Goal: Task Accomplishment & Management: Use online tool/utility

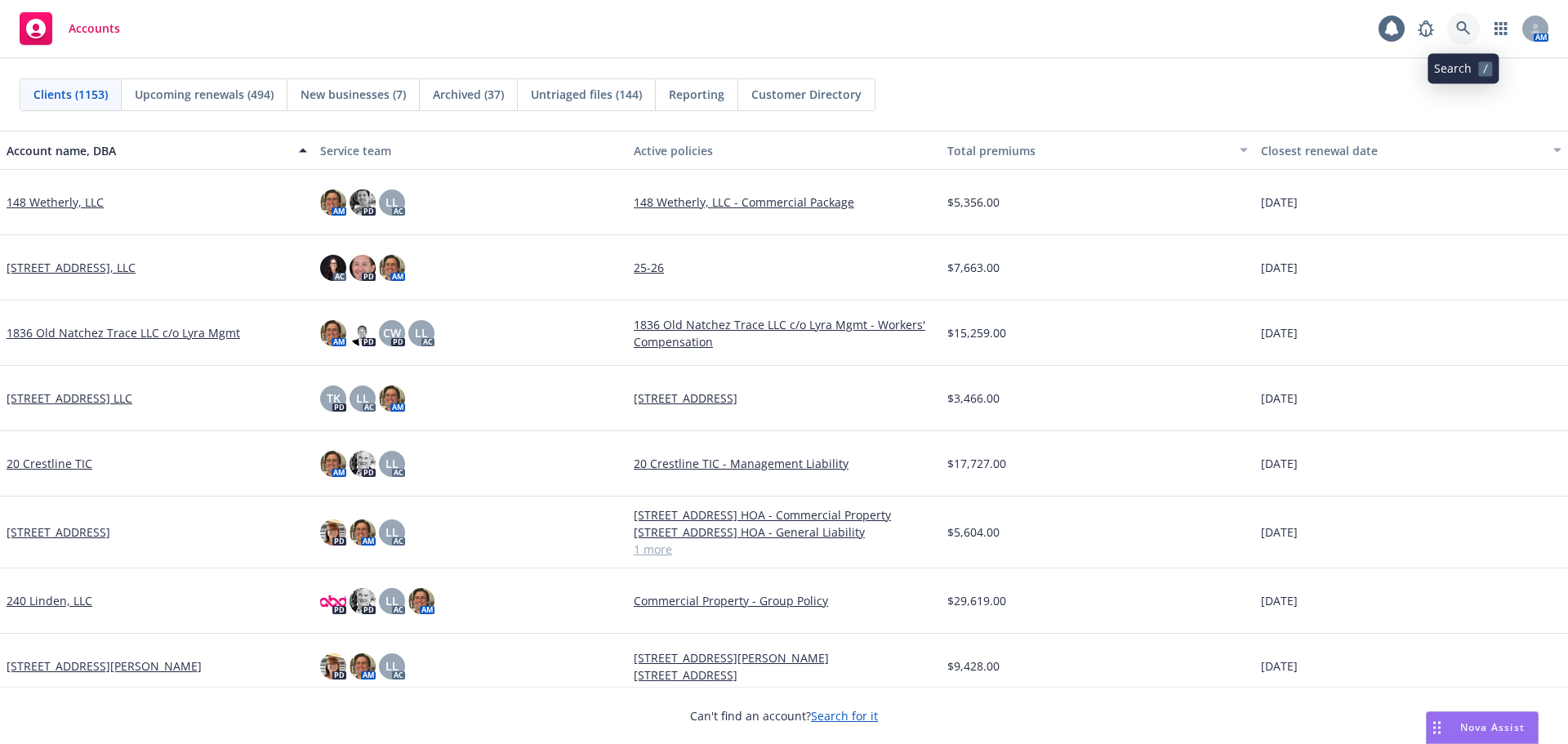
click at [1469, 31] on icon at bounding box center [1464, 29] width 15 height 15
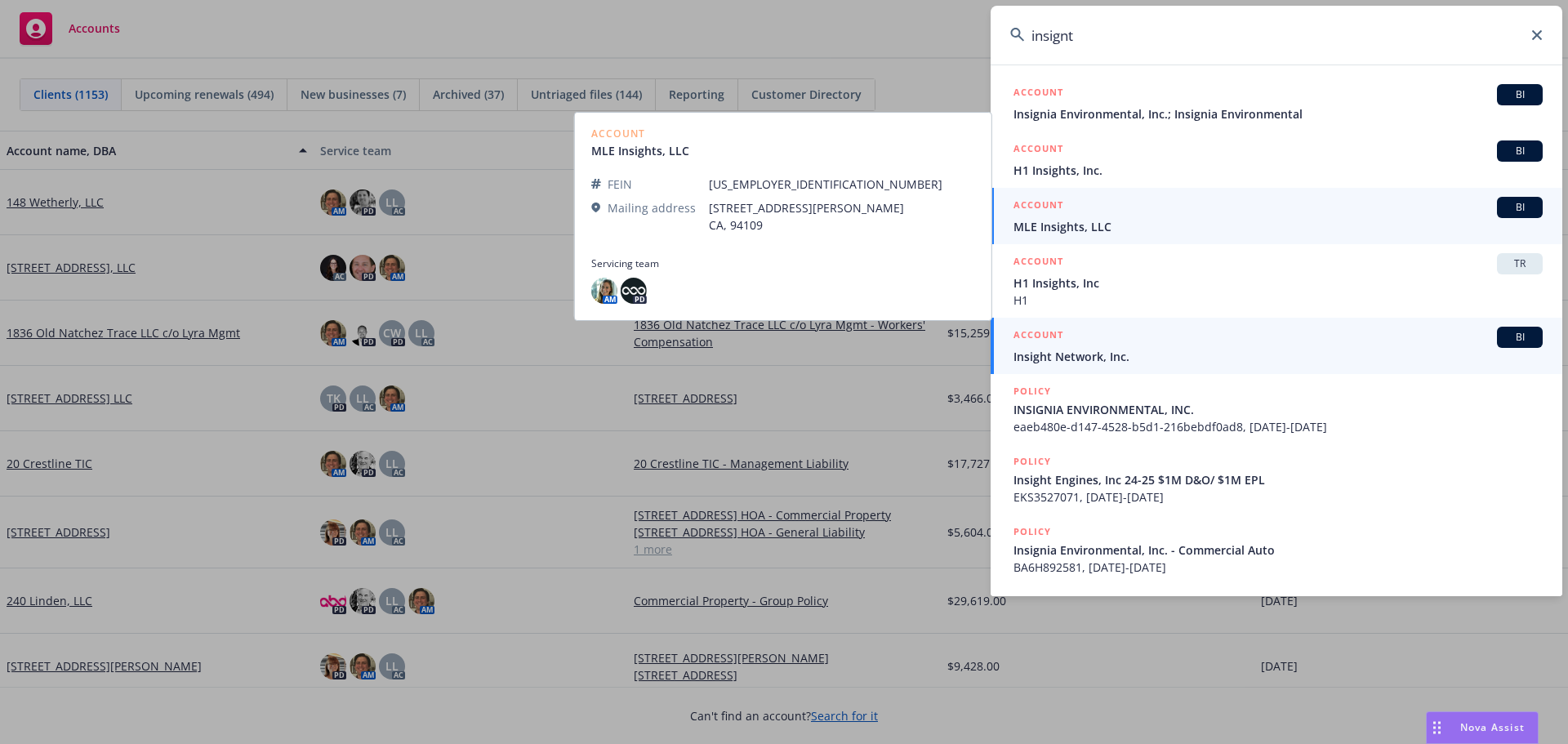
type input "insignt"
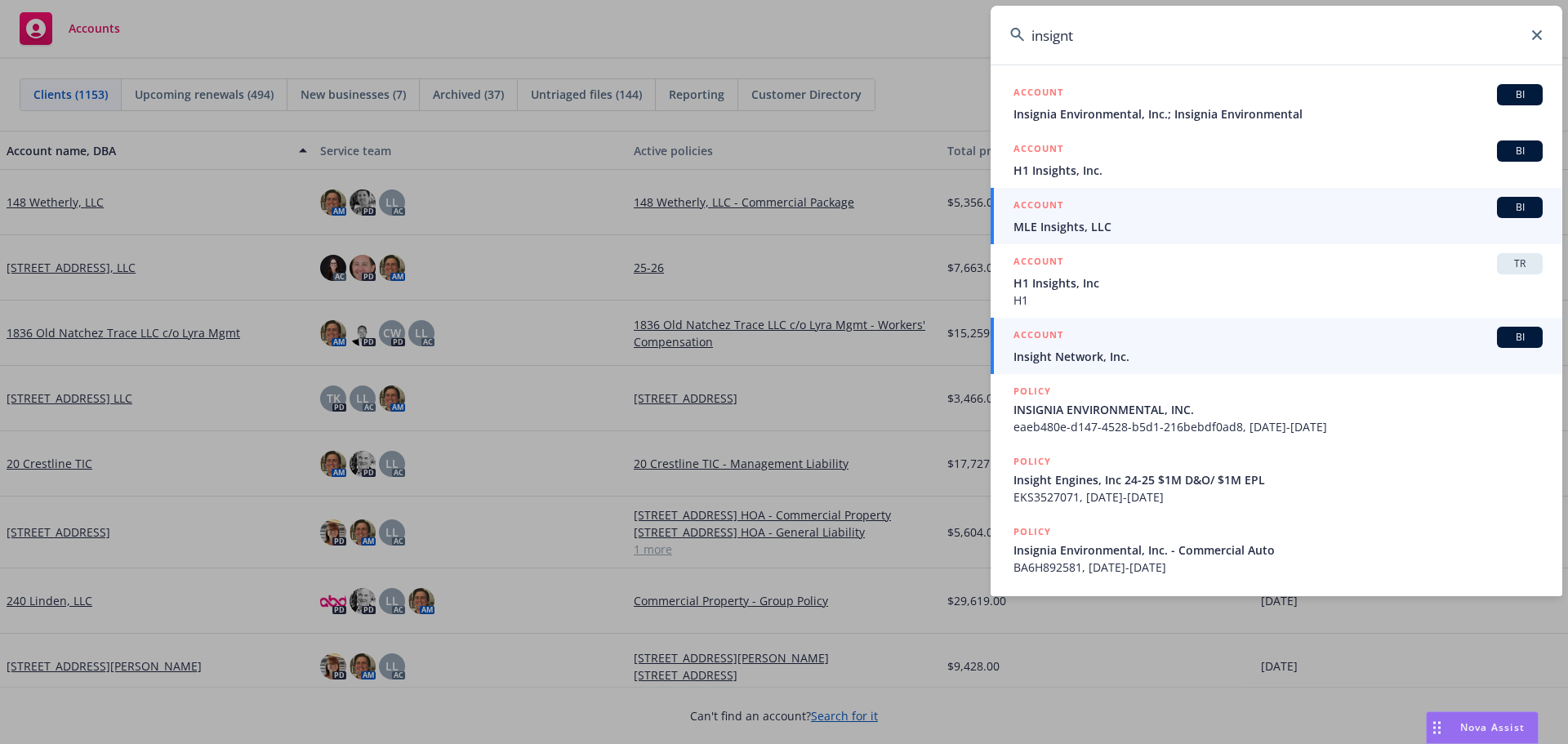
click at [1085, 357] on span "Insight Network, Inc." at bounding box center [1278, 356] width 530 height 17
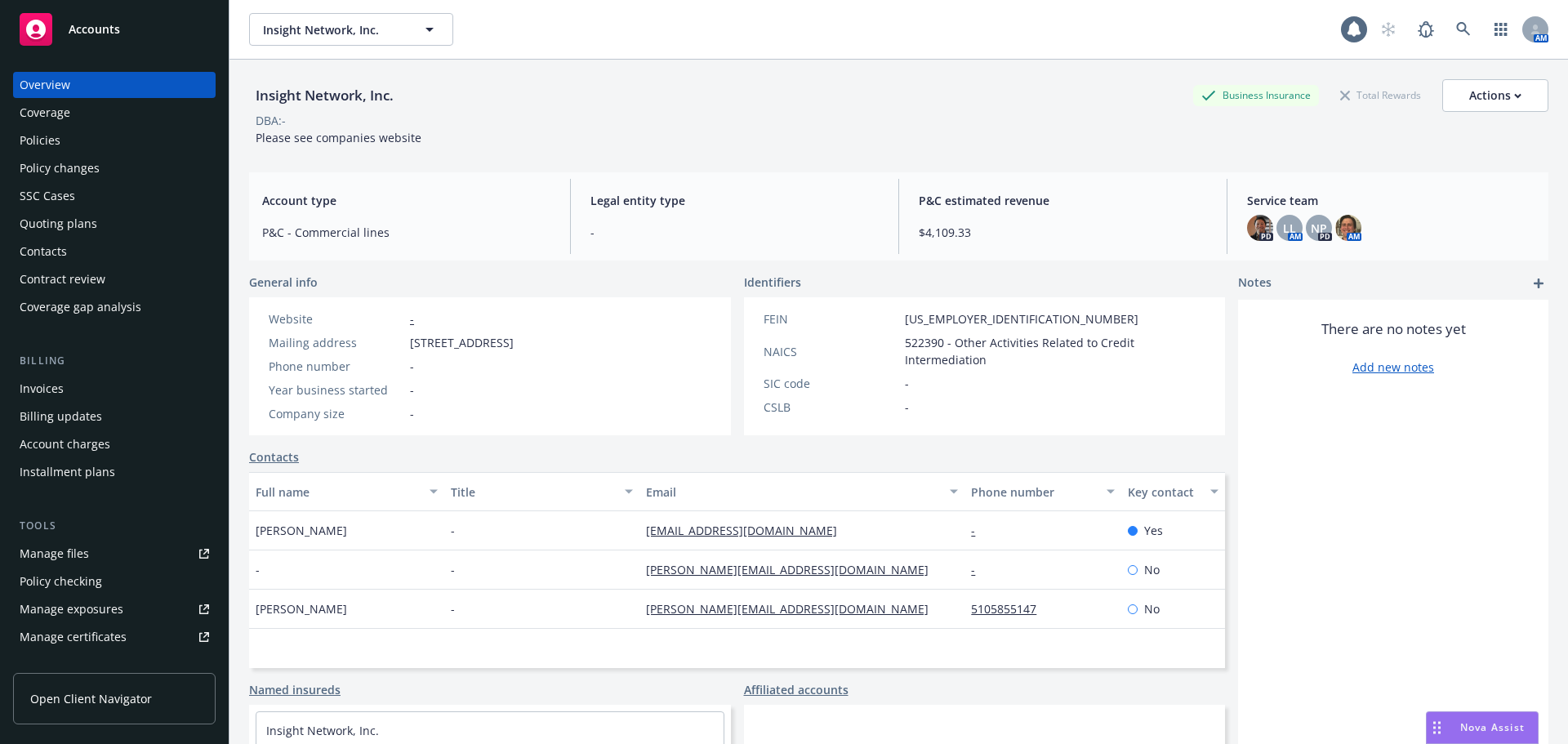
click at [70, 225] on div "Quoting plans" at bounding box center [59, 224] width 78 height 27
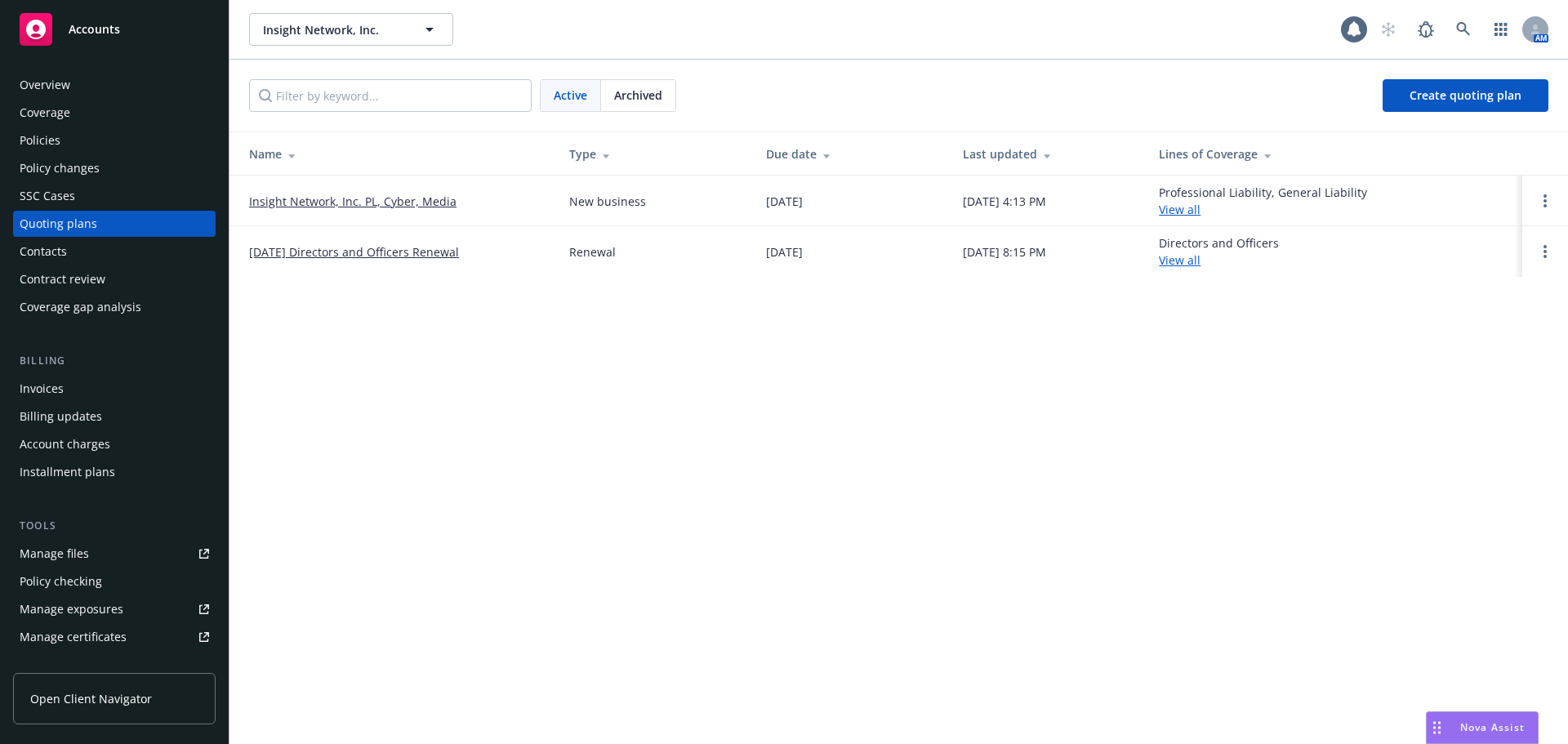
click at [365, 210] on td "Insight Network, Inc. PL, Cyber, Media" at bounding box center [393, 200] width 327 height 51
click at [371, 202] on link "Insight Network, Inc. PL, Cyber, Media" at bounding box center [353, 201] width 207 height 17
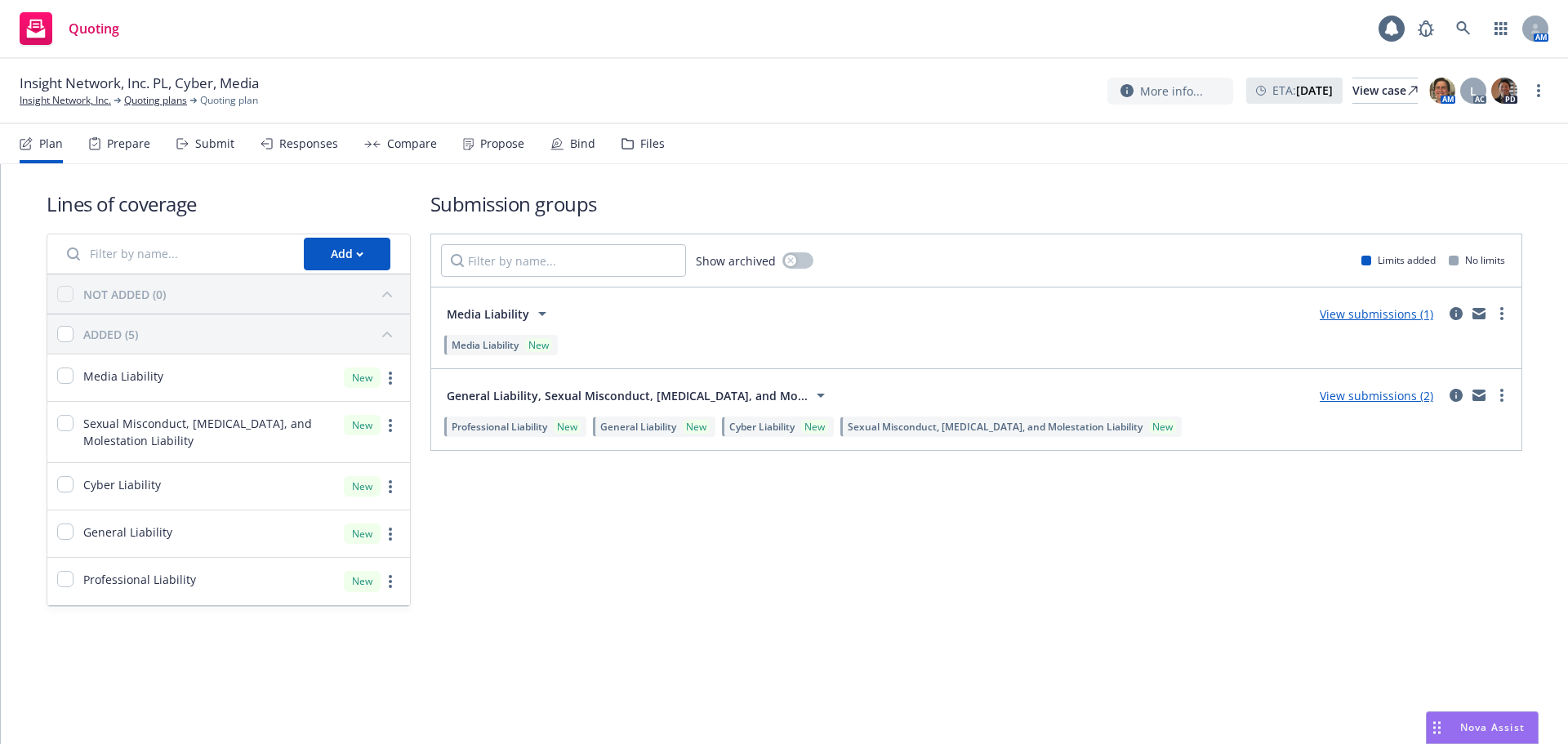
click at [1391, 394] on link "View submissions (2)" at bounding box center [1376, 395] width 114 height 16
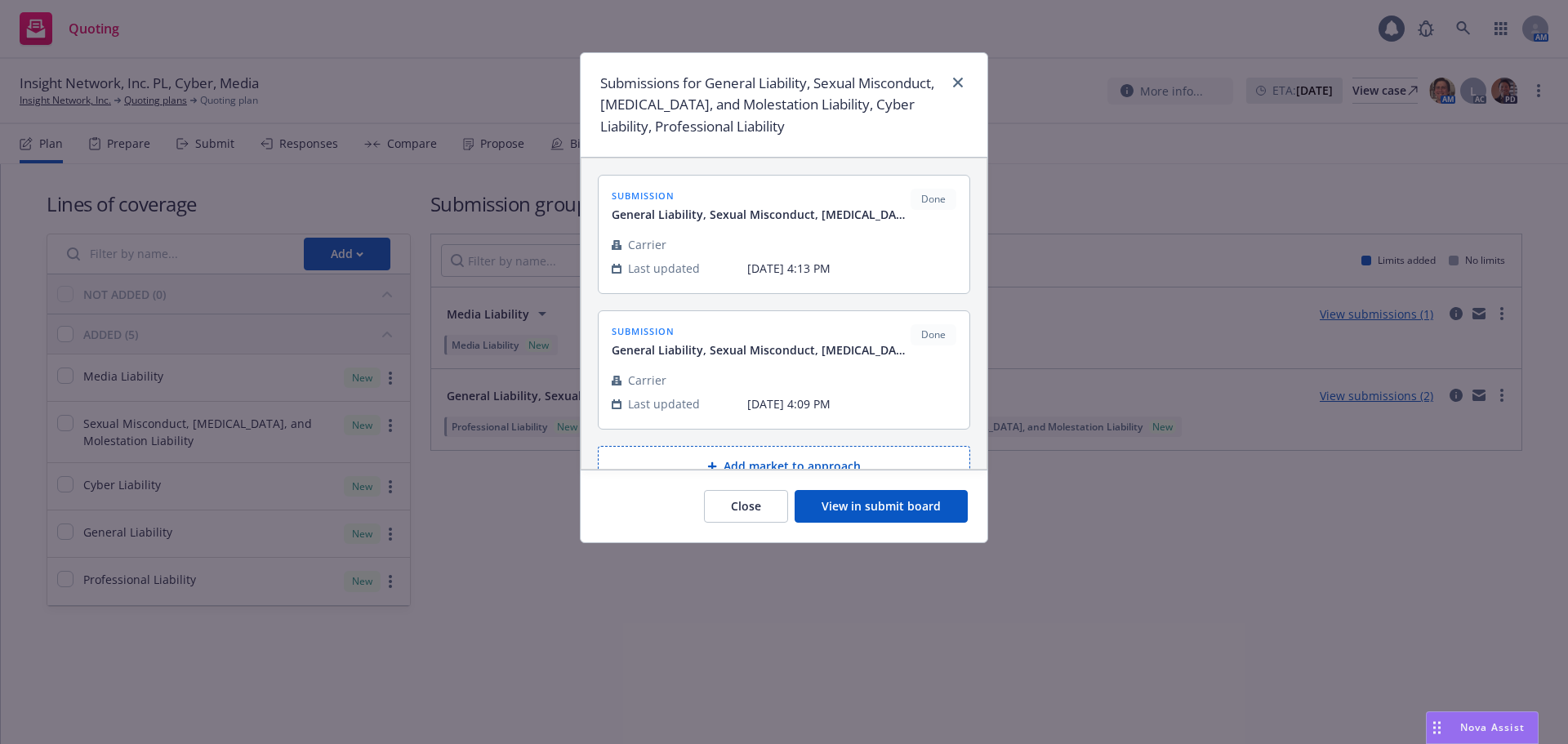
click at [936, 198] on span "Done" at bounding box center [933, 200] width 32 height 15
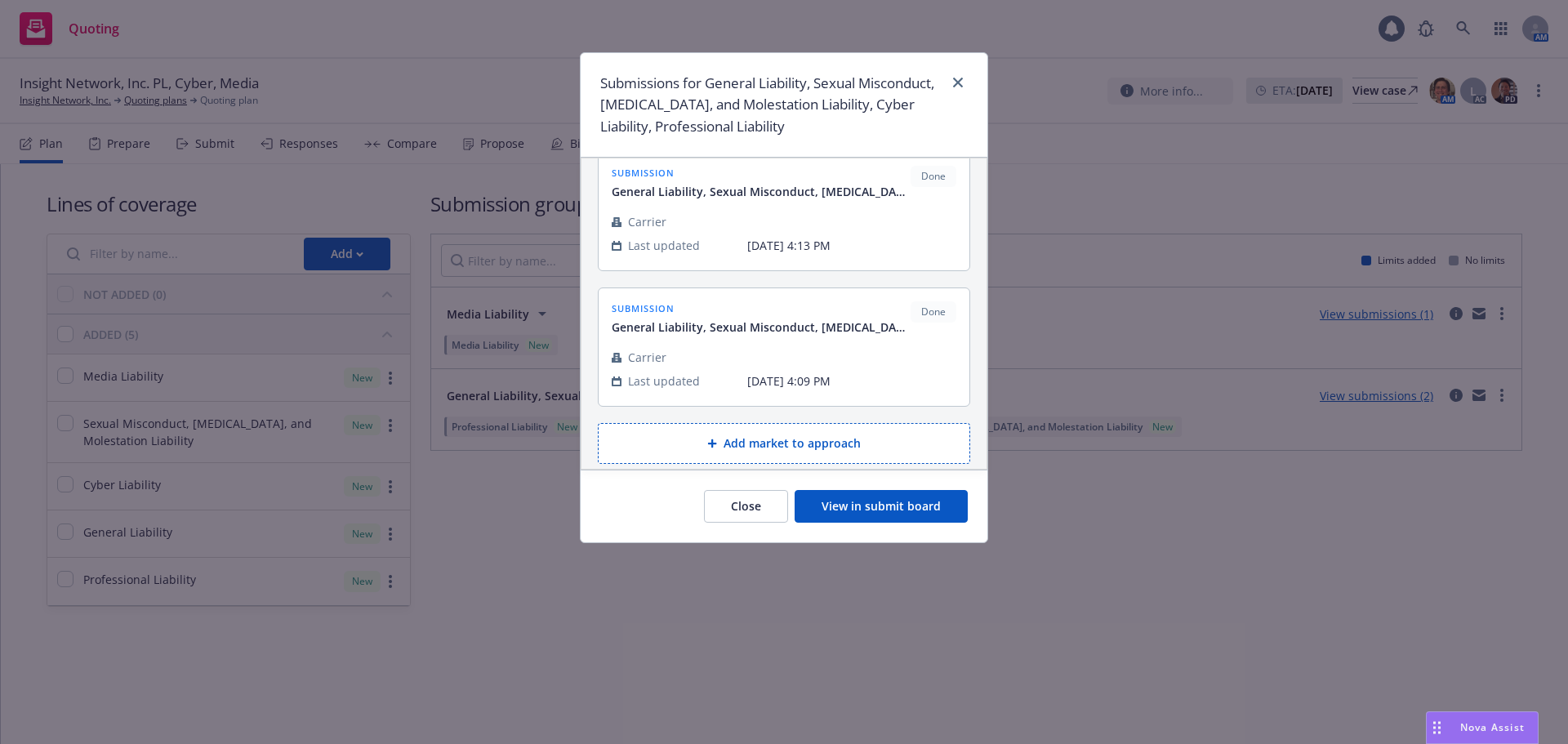
scroll to position [34, 0]
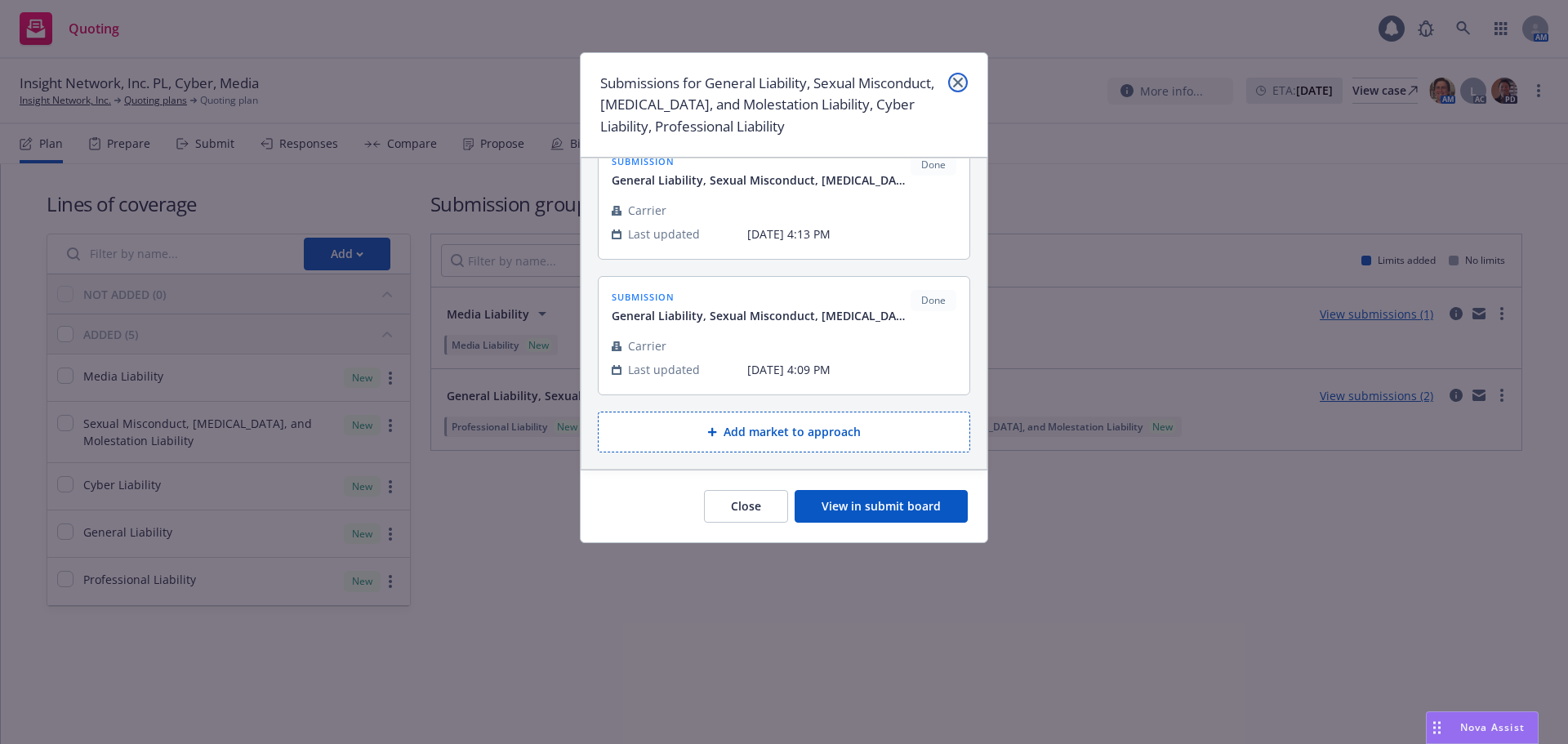
click at [951, 79] on link "close" at bounding box center [958, 83] width 20 height 20
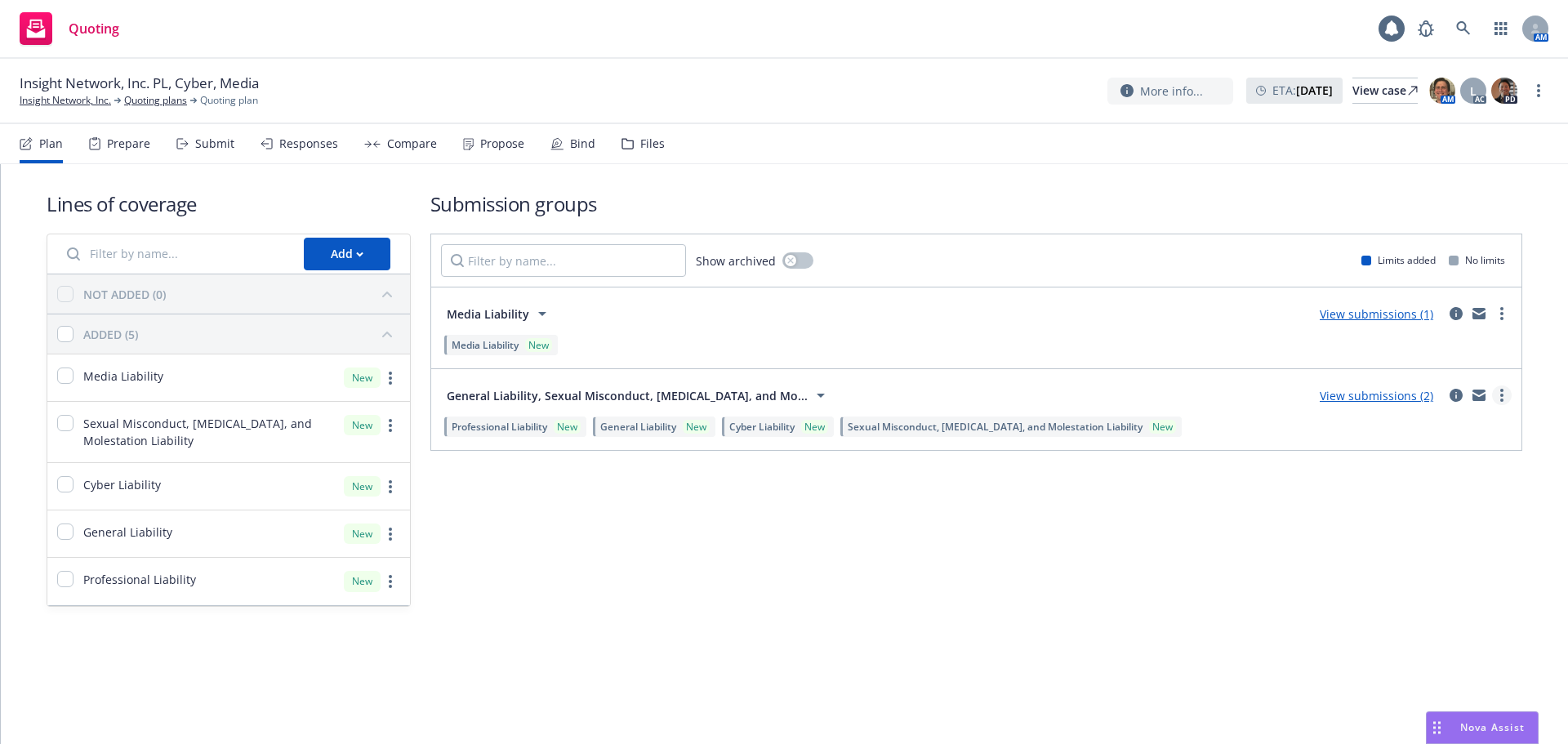
click at [1498, 391] on link "more" at bounding box center [1502, 395] width 20 height 20
click at [1296, 500] on div "Submission groups Show archived Limits added No limits Media Liability View sub…" at bounding box center [975, 399] width 1091 height 417
click at [1367, 397] on link "View submissions (2)" at bounding box center [1376, 395] width 114 height 16
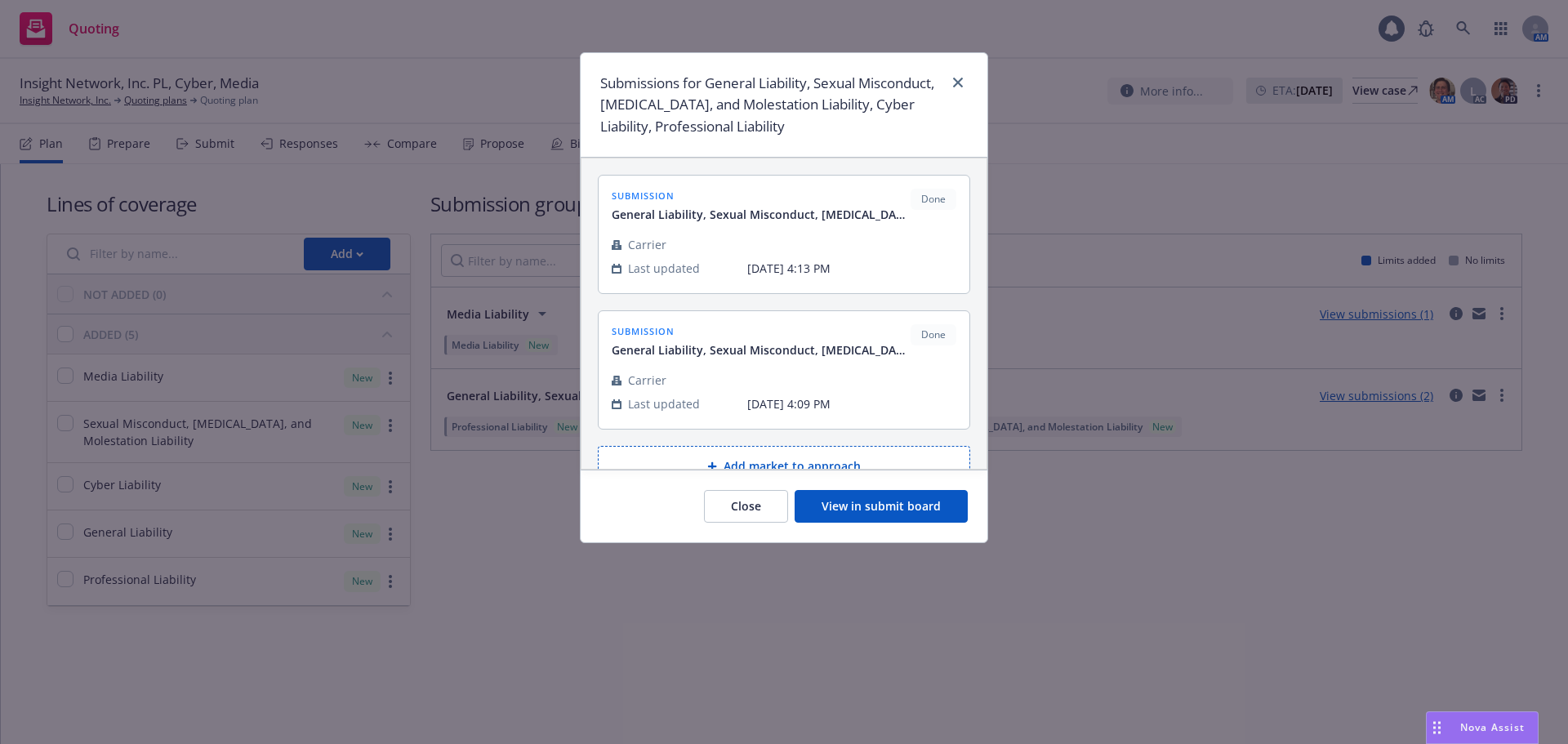
click at [897, 517] on button "View in submit board" at bounding box center [881, 505] width 173 height 32
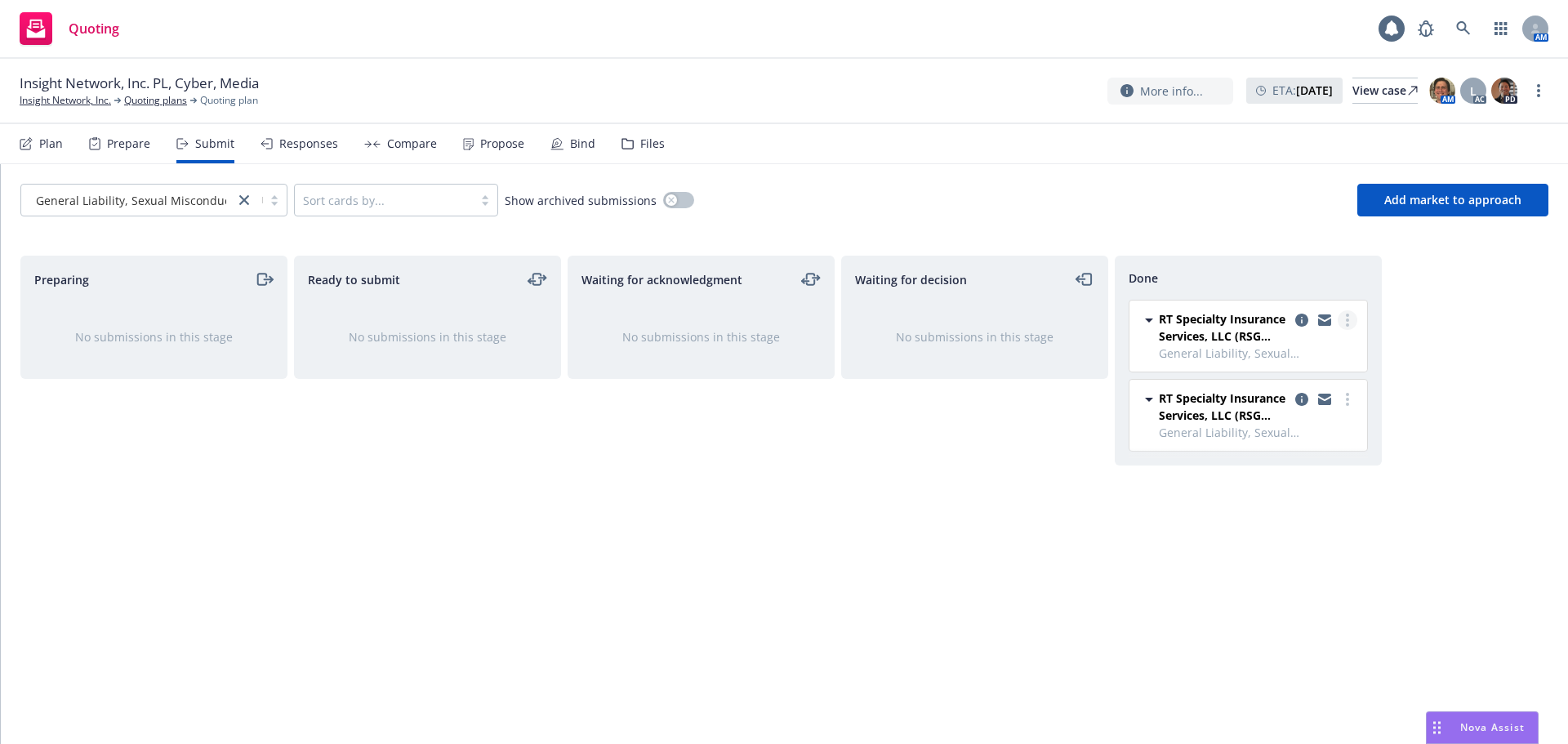
click at [1343, 326] on link "more" at bounding box center [1348, 320] width 20 height 20
click at [1274, 419] on span "Add declined decision" at bounding box center [1274, 418] width 161 height 16
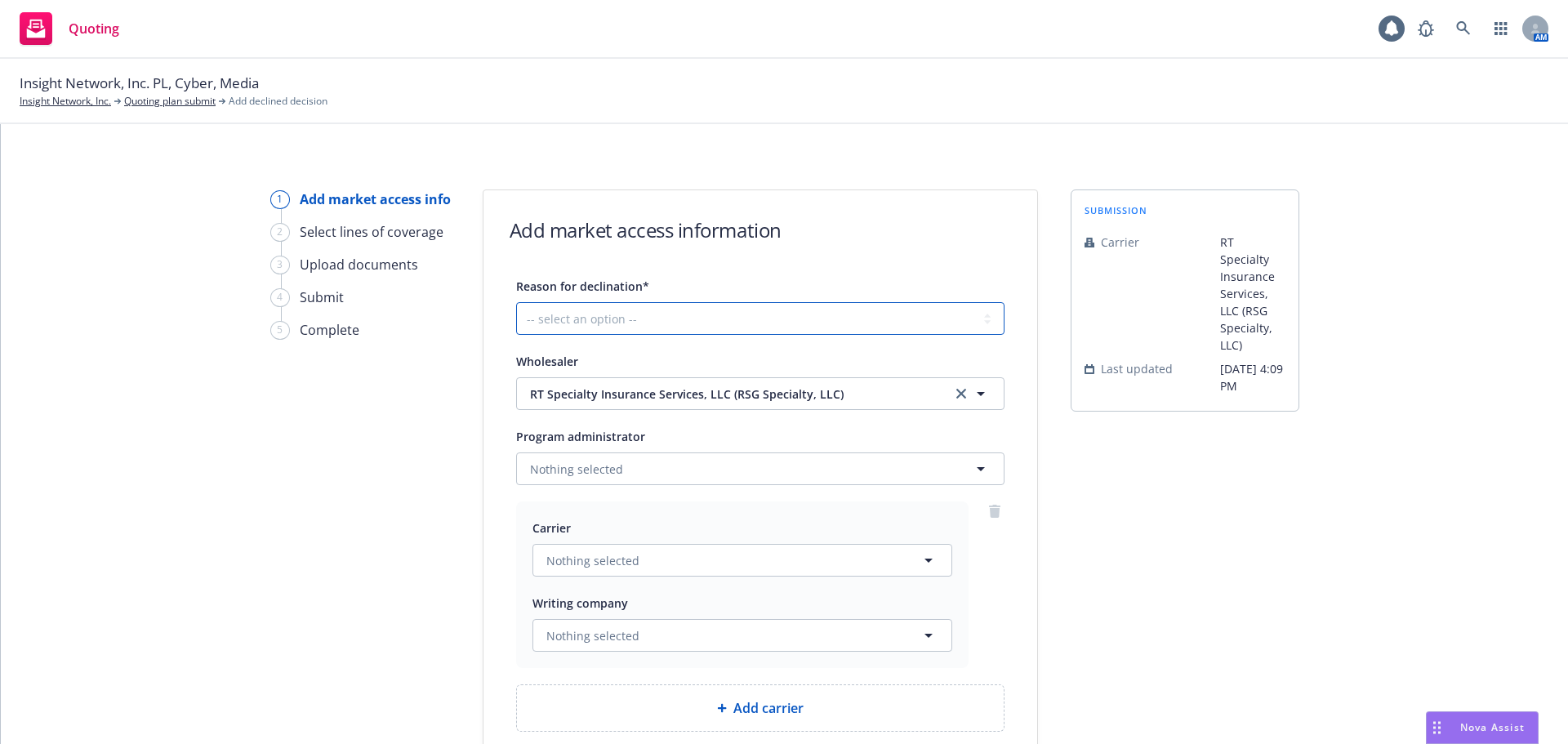
click at [625, 325] on select "-- select an option -- Cannot compete with other markets Carrier non-renewed Ca…" at bounding box center [760, 318] width 488 height 32
select select "INCOMPLETE_SUBMISSION"
click at [516, 302] on select "-- select an option -- Cannot compete with other markets Carrier non-renewed Ca…" at bounding box center [760, 318] width 488 height 32
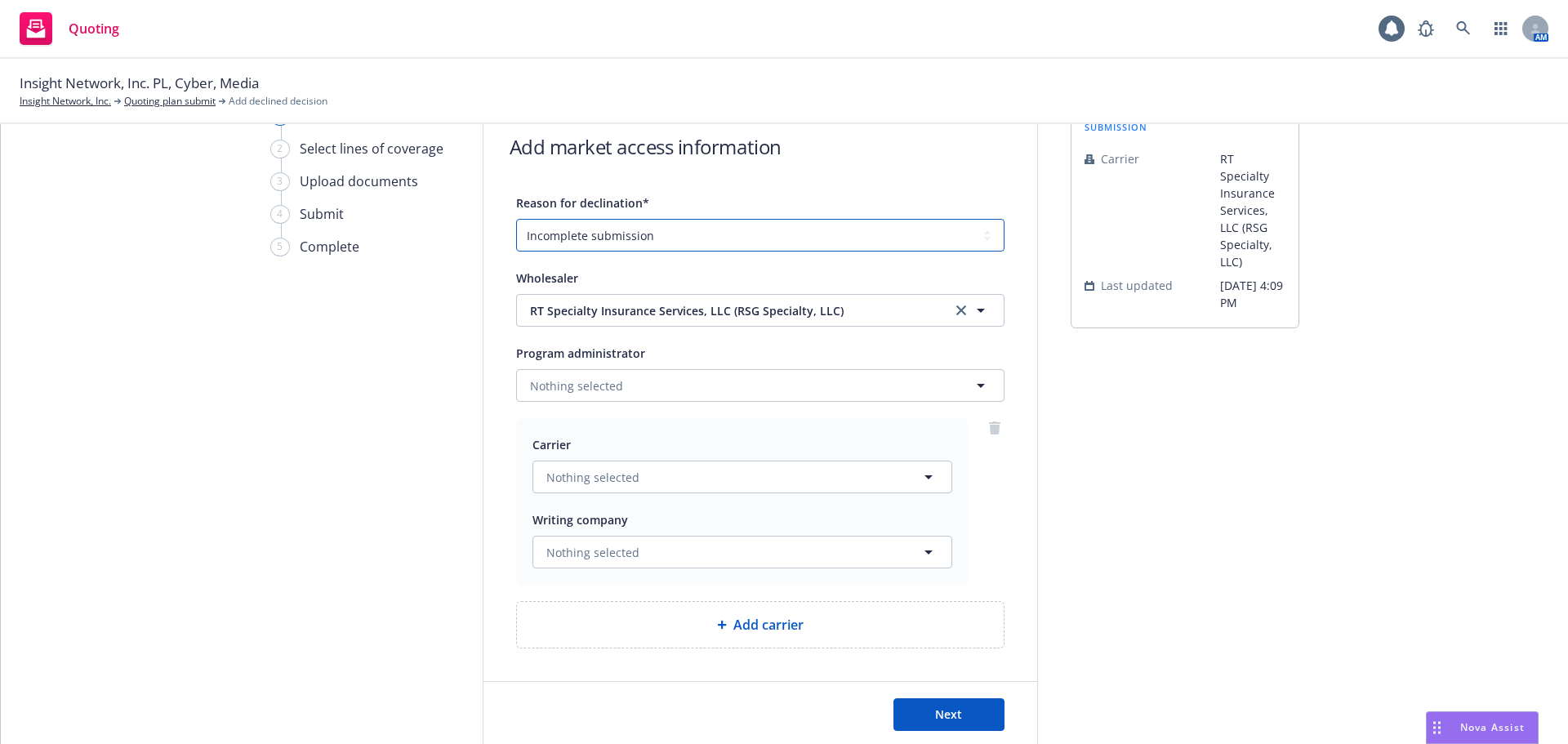
scroll to position [152, 0]
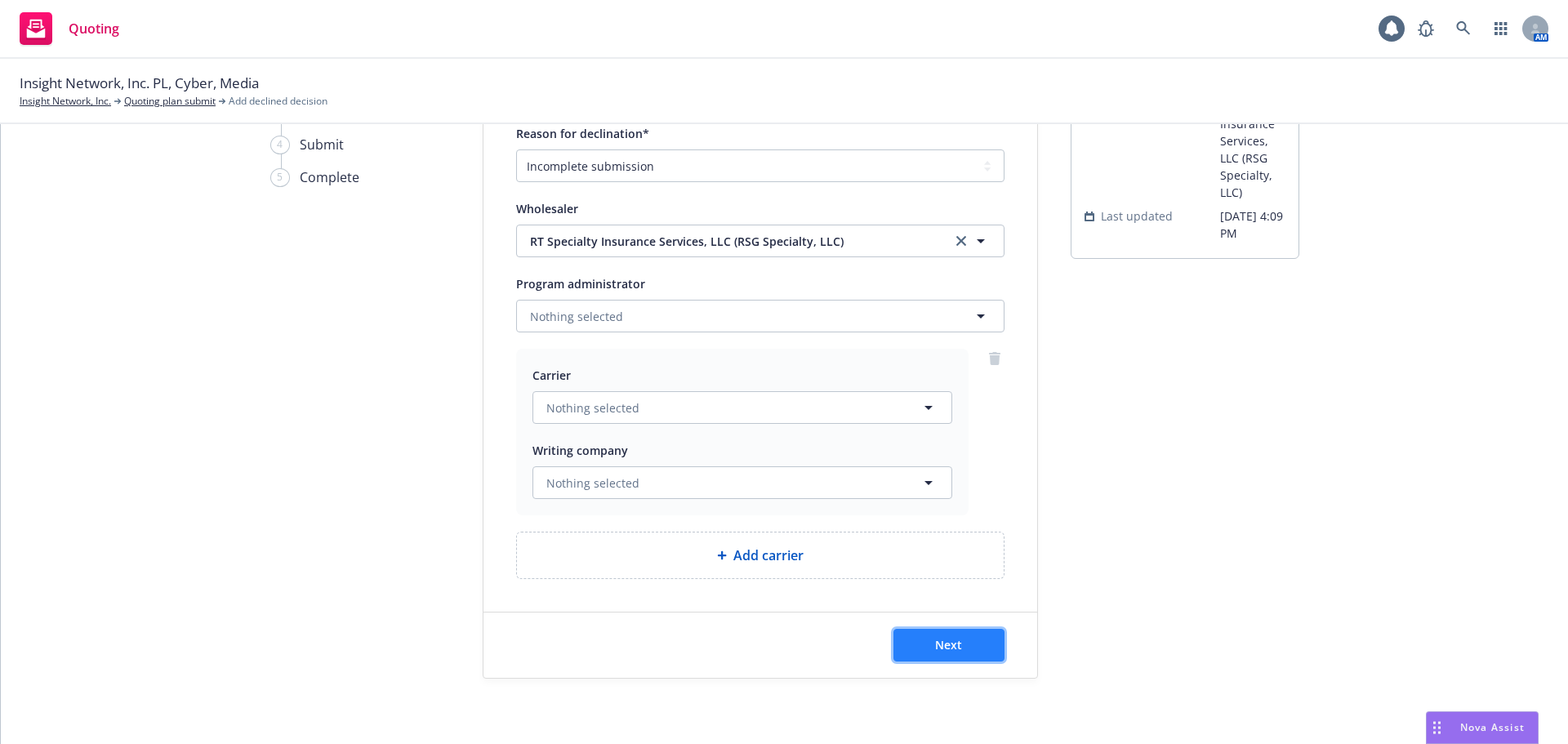
click at [917, 640] on button "Next" at bounding box center [949, 645] width 111 height 32
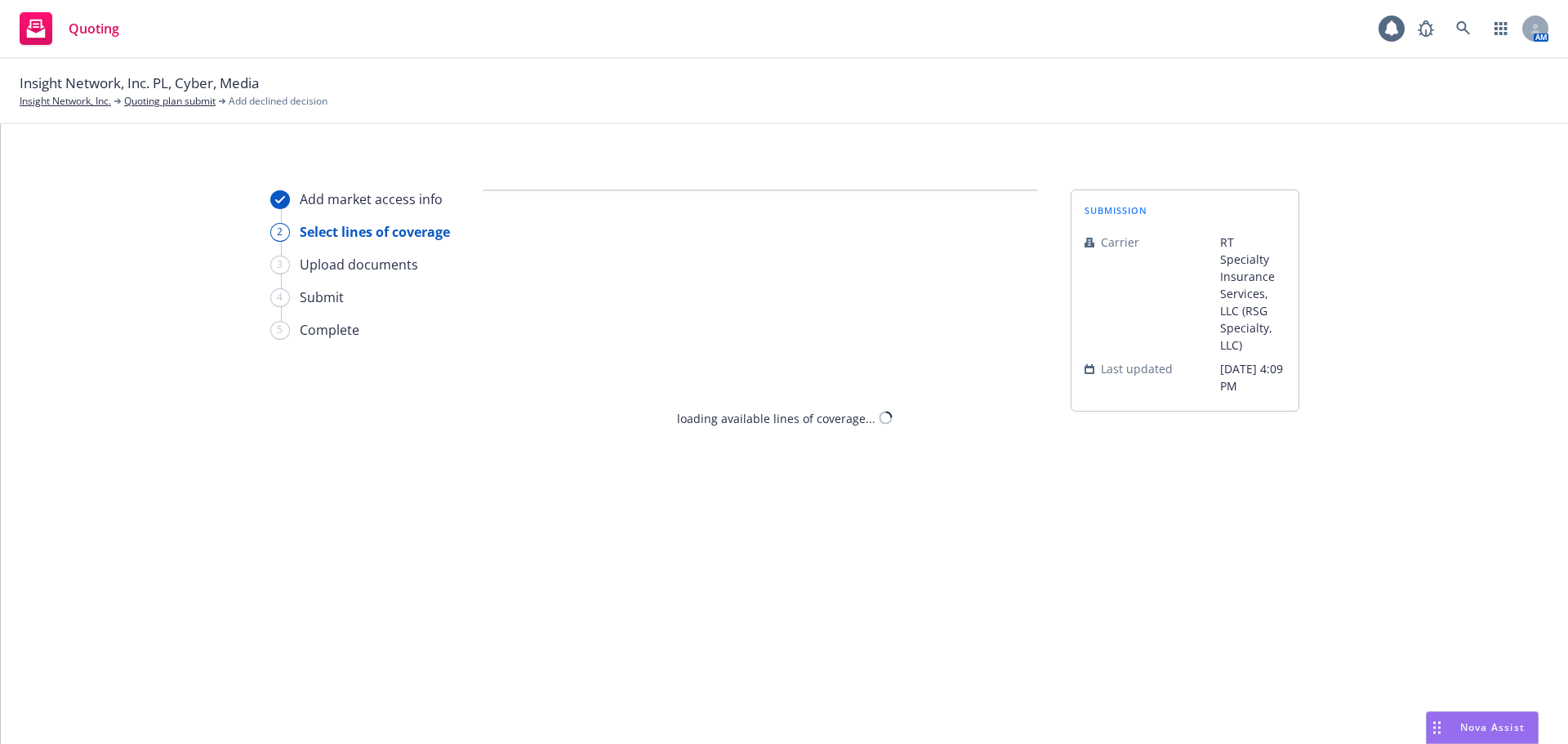
select select "INCOMPLETE_SUBMISSION"
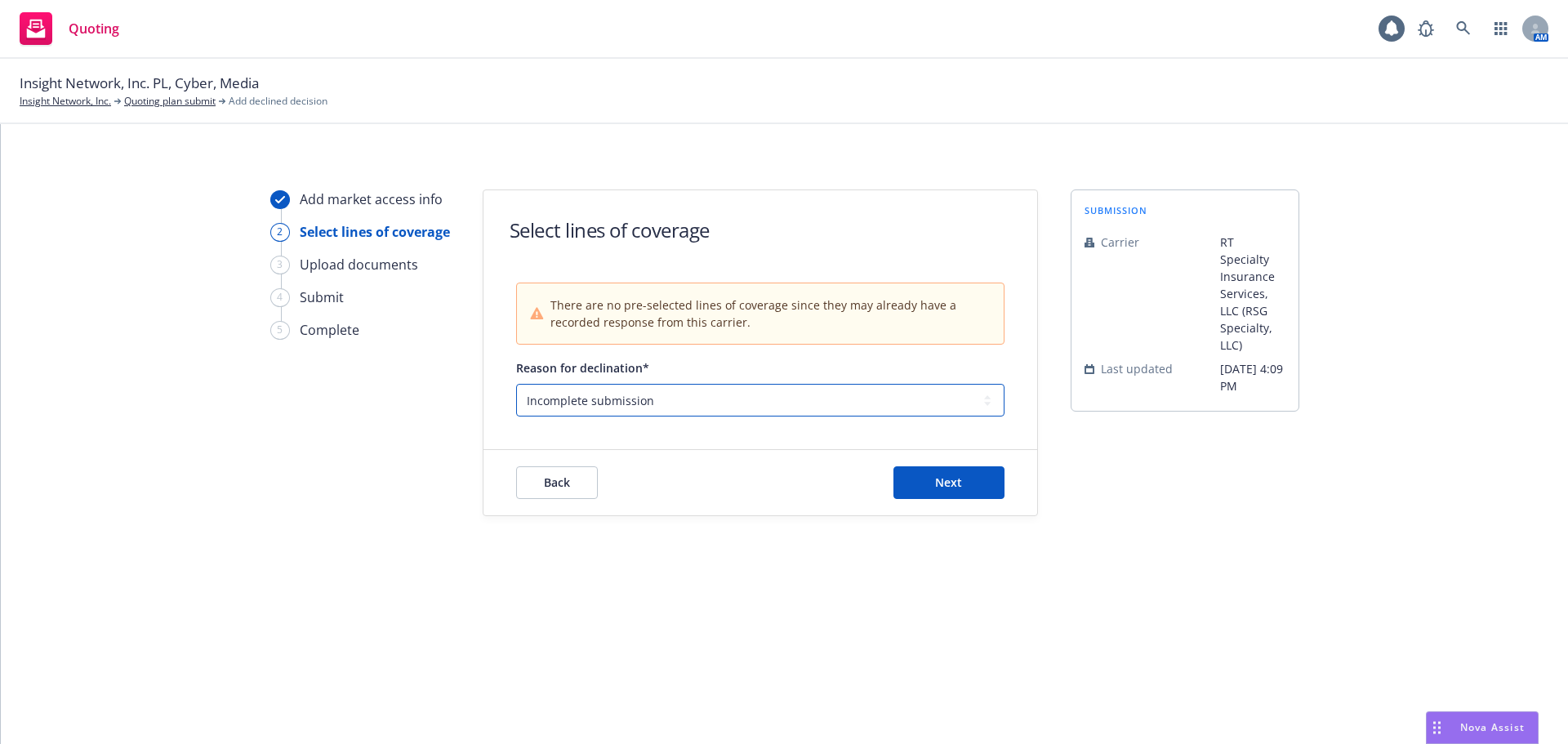
click at [656, 399] on select "-- select an option -- Cannot compete with other markets Carrier non-renewed Ca…" at bounding box center [760, 399] width 488 height 32
click at [404, 423] on div "Add market access info 2 Select lines of coverage 3 Upload documents 4 Submit 5…" at bounding box center [360, 353] width 180 height 326
click at [948, 479] on span "Next" at bounding box center [948, 482] width 27 height 16
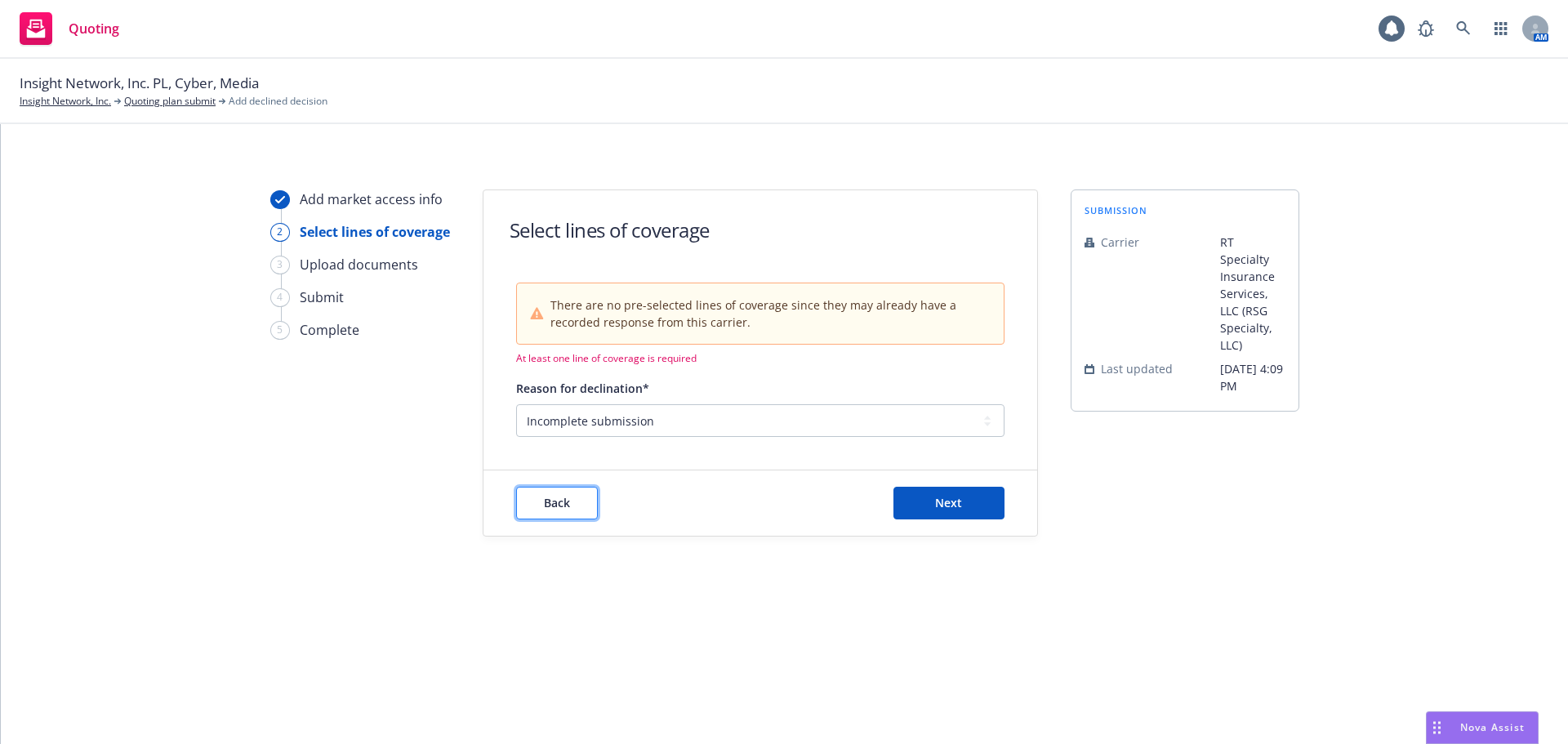
click at [540, 499] on button "Back" at bounding box center [557, 502] width 82 height 32
select select "INCOMPLETE_SUBMISSION"
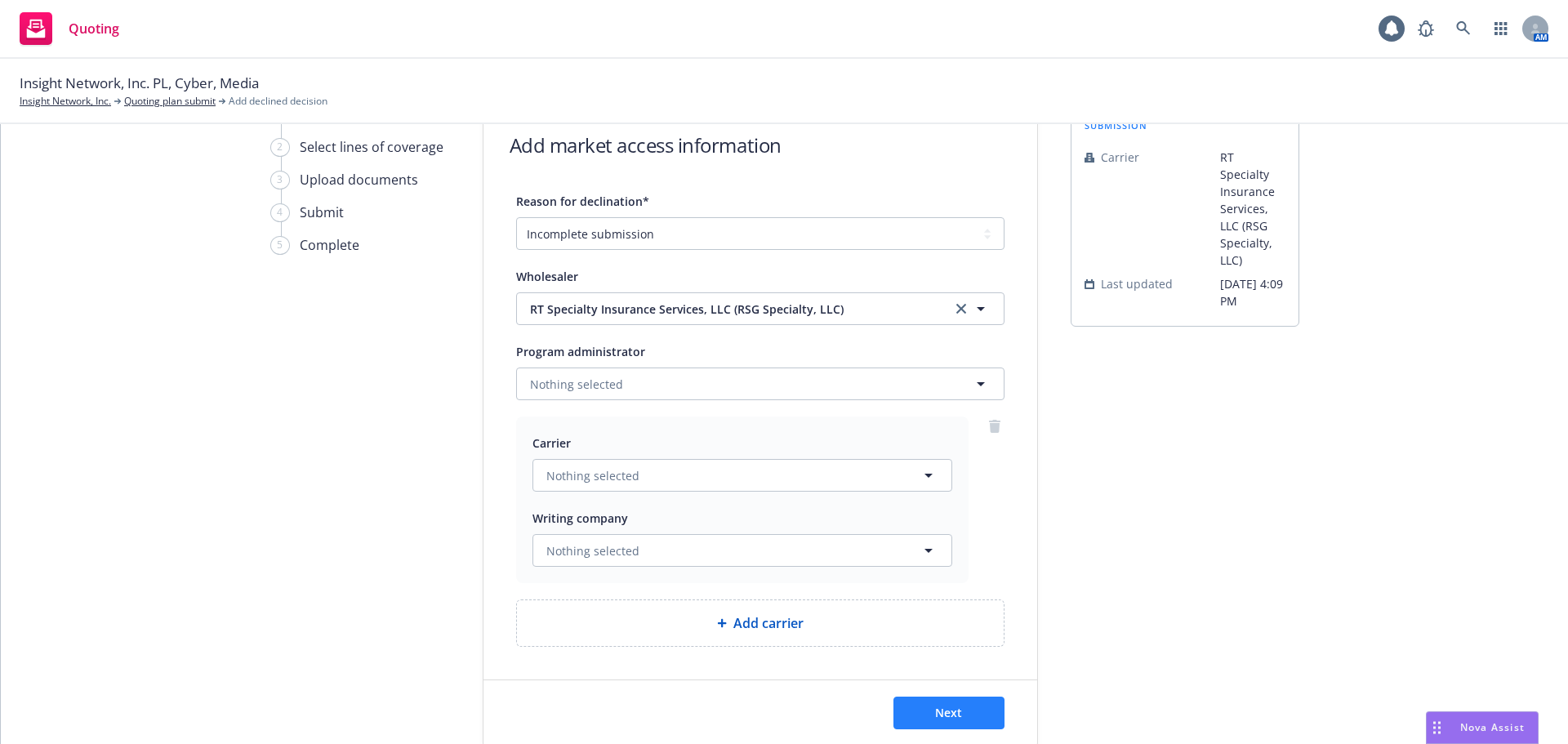
scroll to position [152, 0]
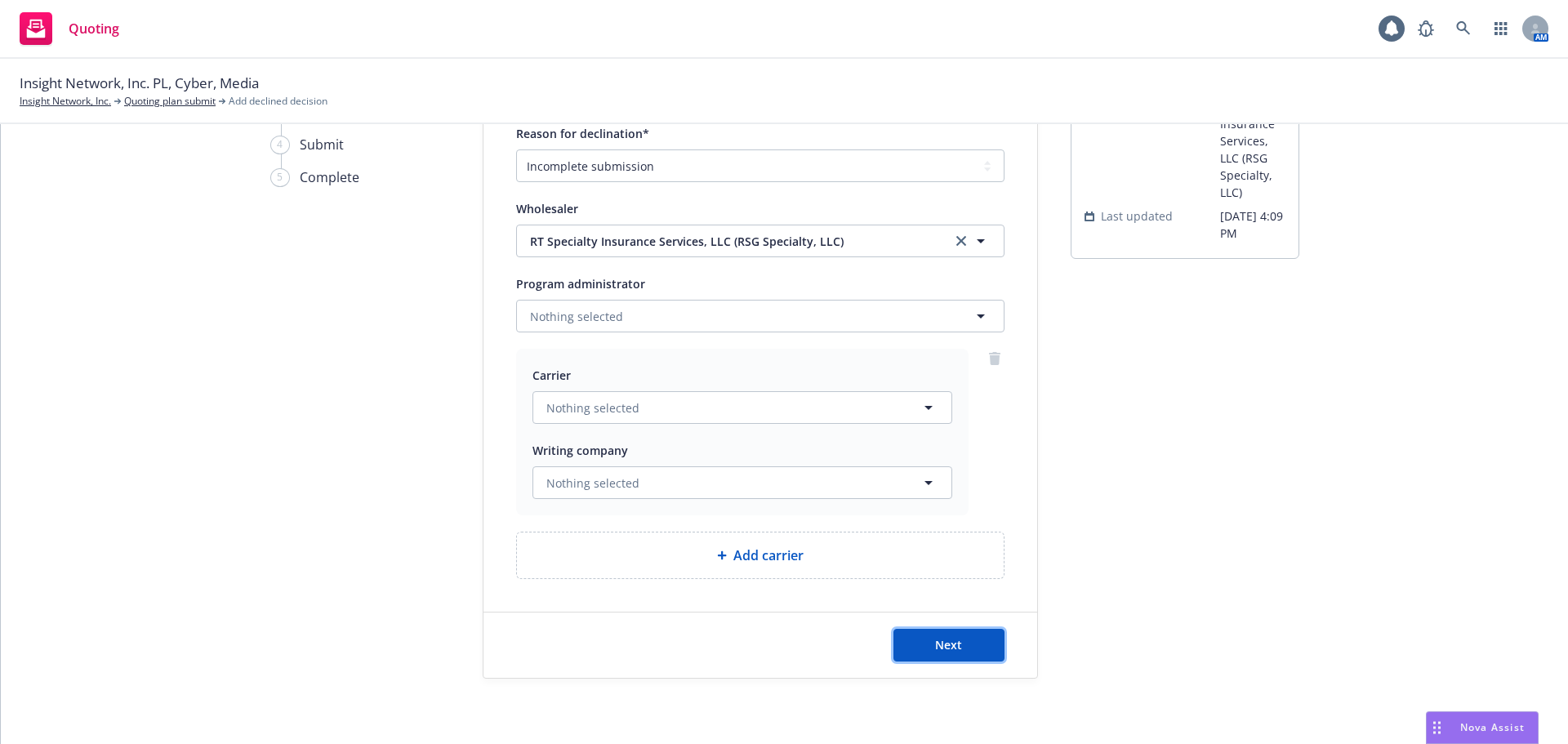
click at [965, 634] on button "Next" at bounding box center [949, 645] width 111 height 32
select select "INCOMPLETE_SUBMISSION"
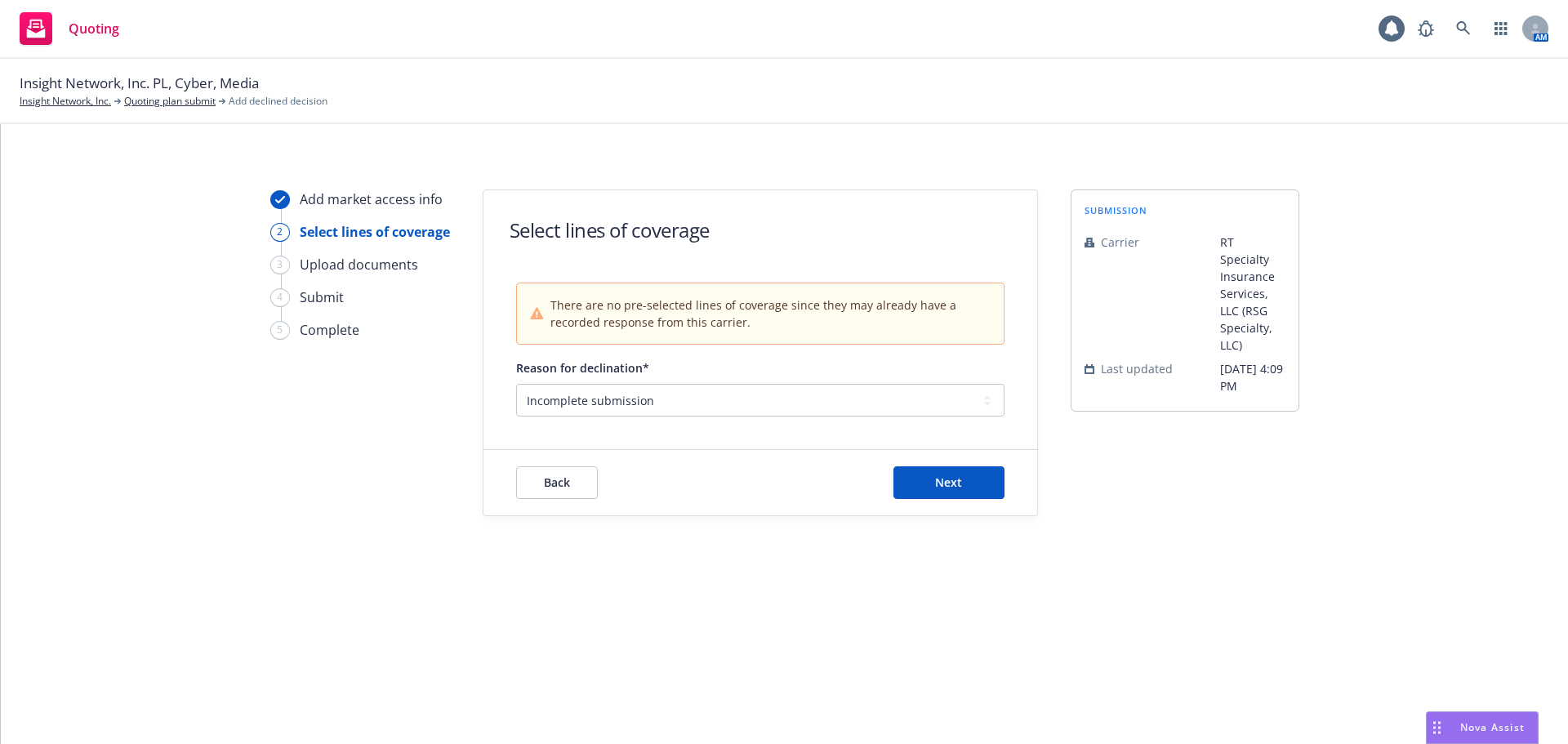
scroll to position [0, 0]
click at [970, 466] on button "Next" at bounding box center [949, 482] width 111 height 32
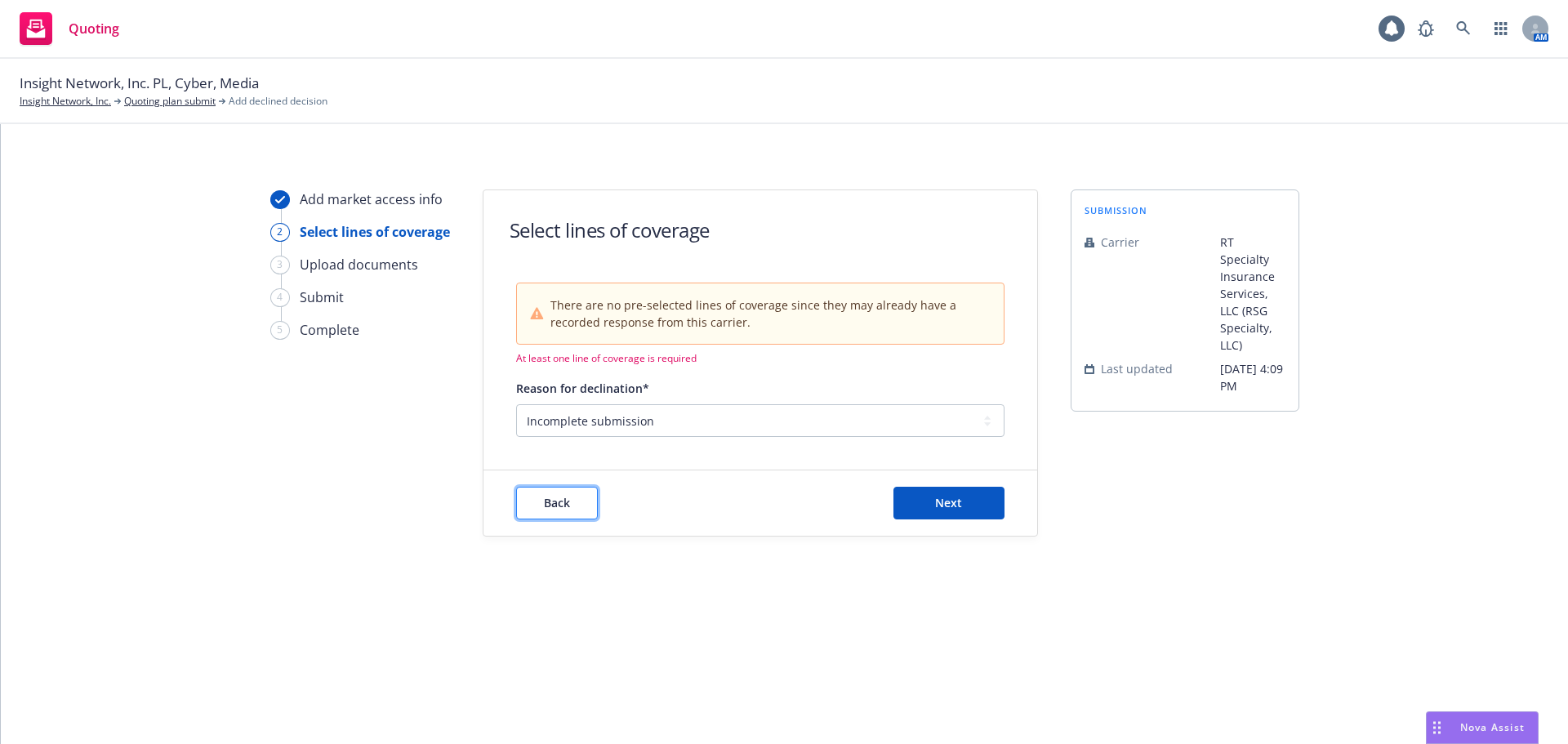
click at [575, 500] on button "Back" at bounding box center [557, 502] width 82 height 32
select select "INCOMPLETE_SUBMISSION"
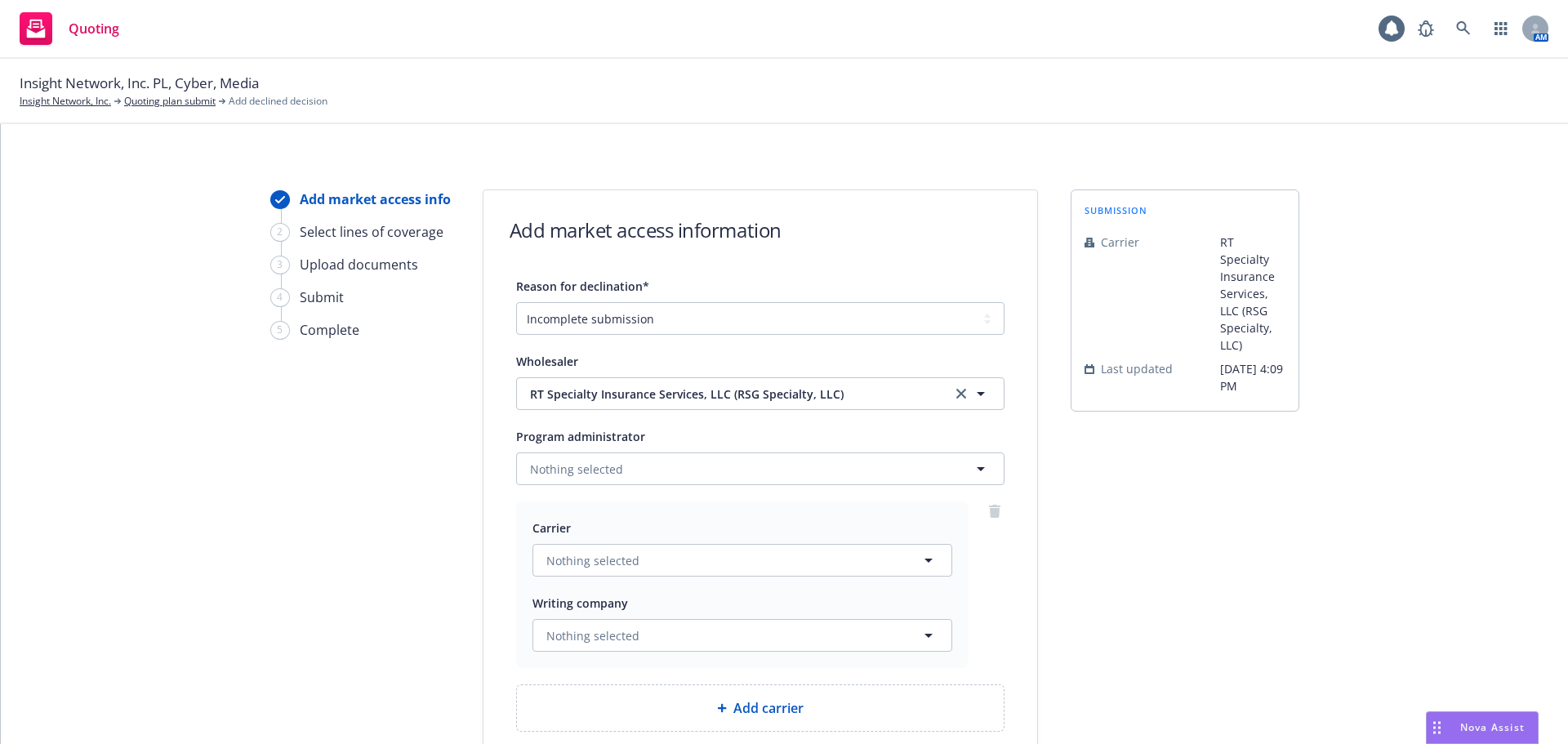
click at [191, 113] on div "Insight Network, Inc. PL, Cyber, Media Insight Network, Inc. Quoting plan submi…" at bounding box center [784, 91] width 1568 height 65
click at [192, 98] on link "Quoting plan submit" at bounding box center [170, 101] width 91 height 15
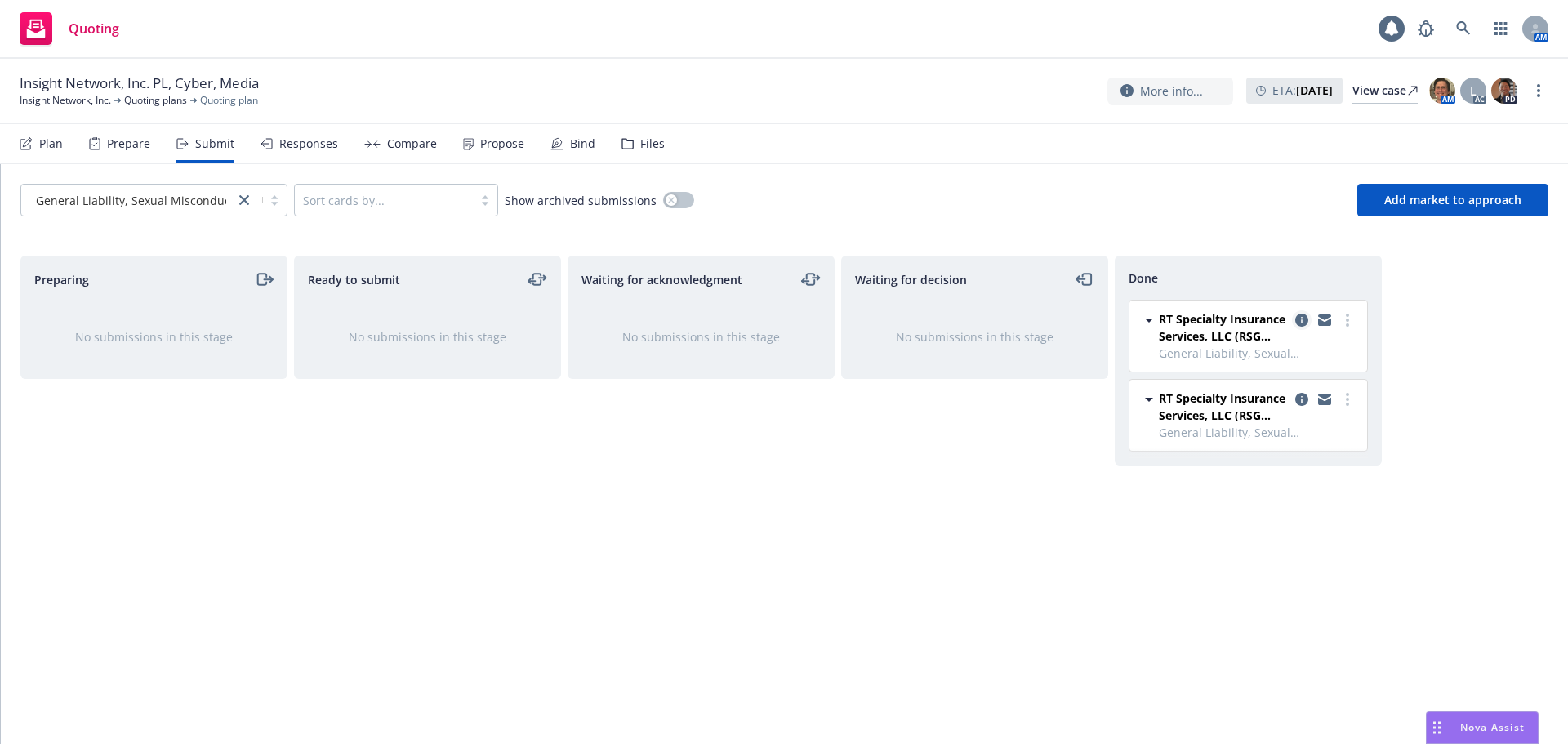
click at [1302, 318] on icon "copy logging email" at bounding box center [1302, 320] width 13 height 13
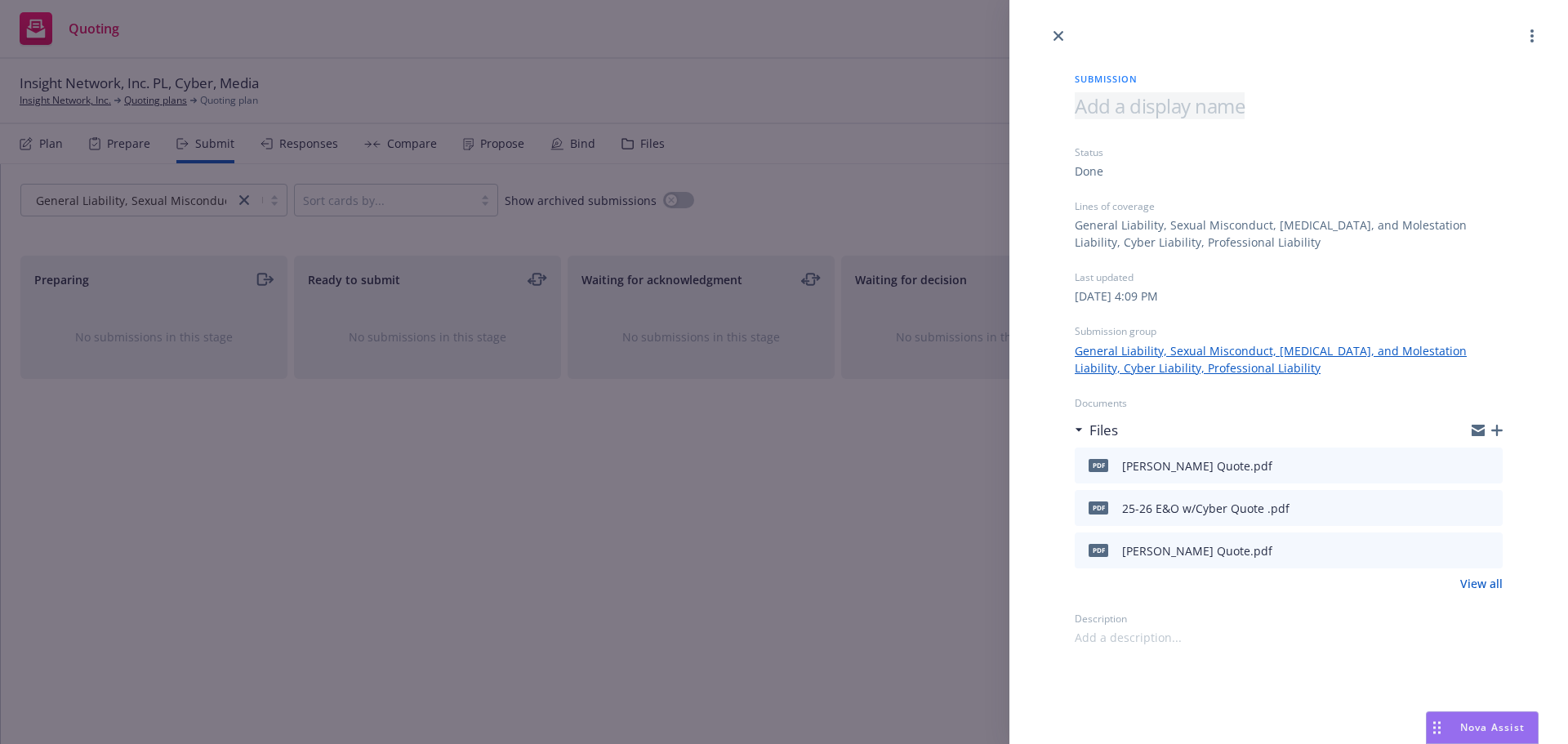
drag, startPoint x: 1180, startPoint y: 90, endPoint x: 1171, endPoint y: 94, distance: 9.8
click at [1178, 90] on div "Submission" at bounding box center [1289, 82] width 428 height 21
click at [1150, 105] on span at bounding box center [1159, 105] width 170 height 27
click at [825, 496] on div "Submission dont use Status Done Lines of coverage General Liability, Sexual Mis…" at bounding box center [784, 372] width 1568 height 744
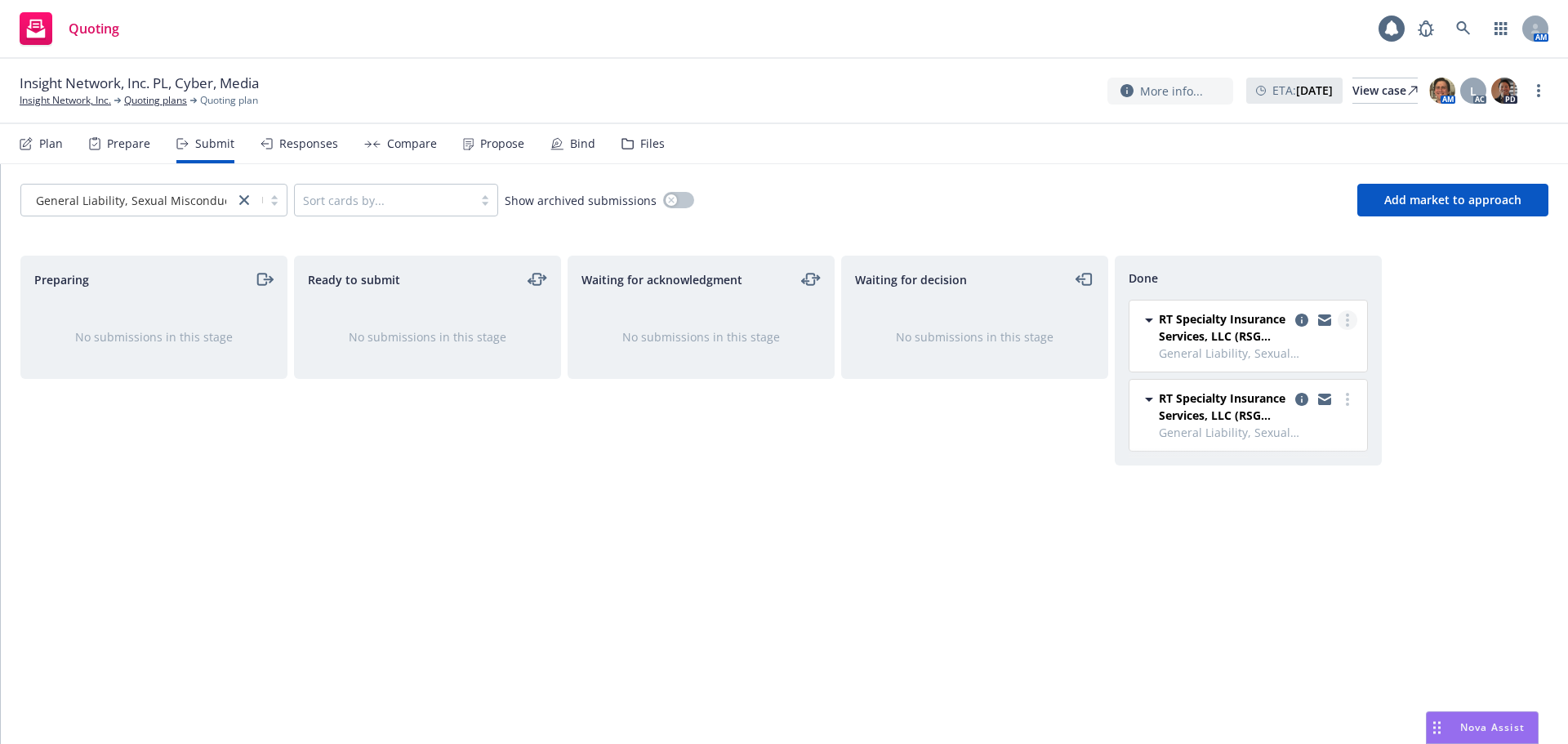
click at [1343, 318] on link "more" at bounding box center [1348, 320] width 20 height 20
click at [1307, 318] on icon "copy logging email" at bounding box center [1302, 320] width 13 height 13
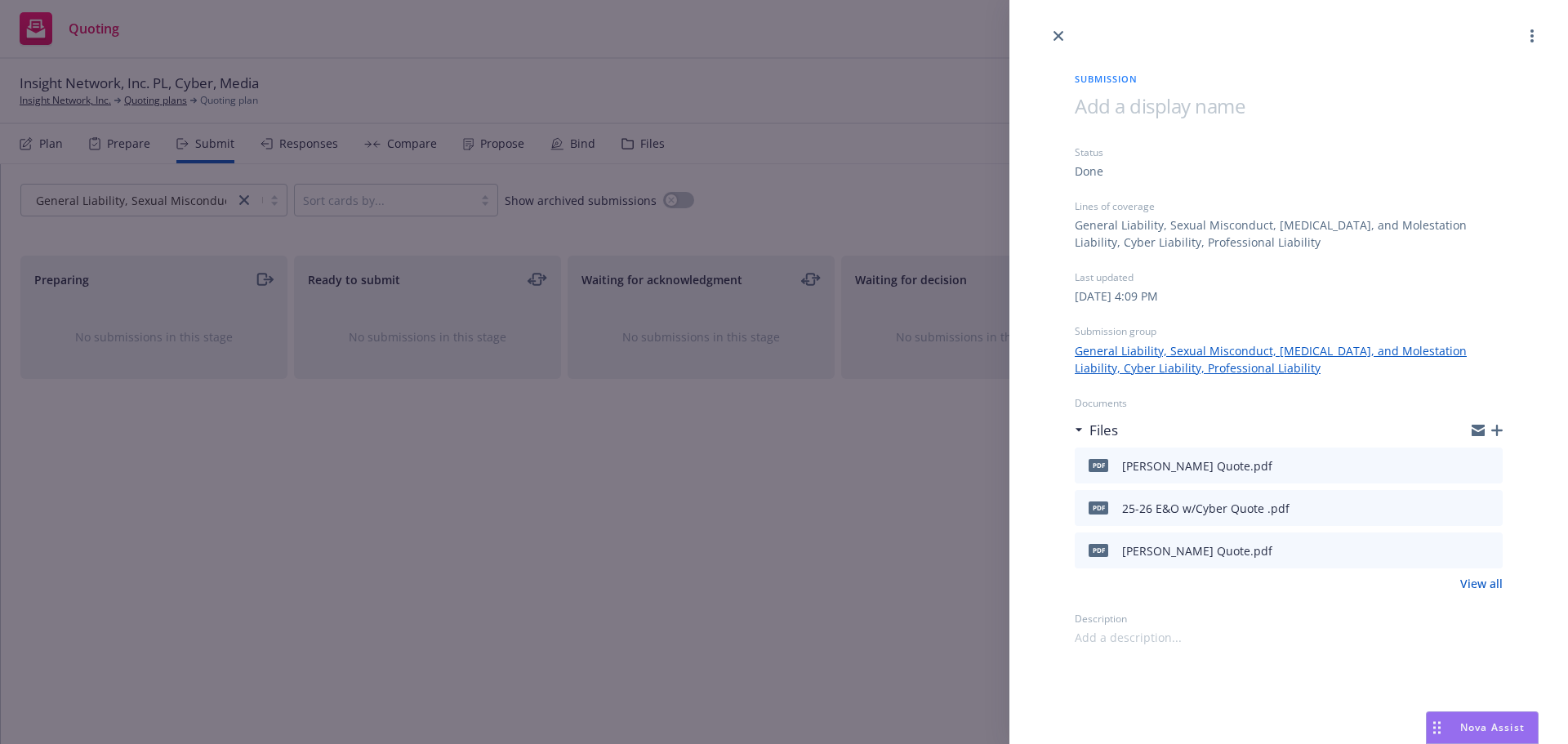
click at [1184, 99] on span at bounding box center [1159, 105] width 170 height 27
click at [1343, 137] on div "Done Use" at bounding box center [1289, 118] width 428 height 53
click at [1268, 166] on div "Done" at bounding box center [1289, 171] width 428 height 17
drag, startPoint x: 1127, startPoint y: 169, endPoint x: 1070, endPoint y: 160, distance: 57.7
click at [1115, 163] on div "Done" at bounding box center [1289, 171] width 428 height 17
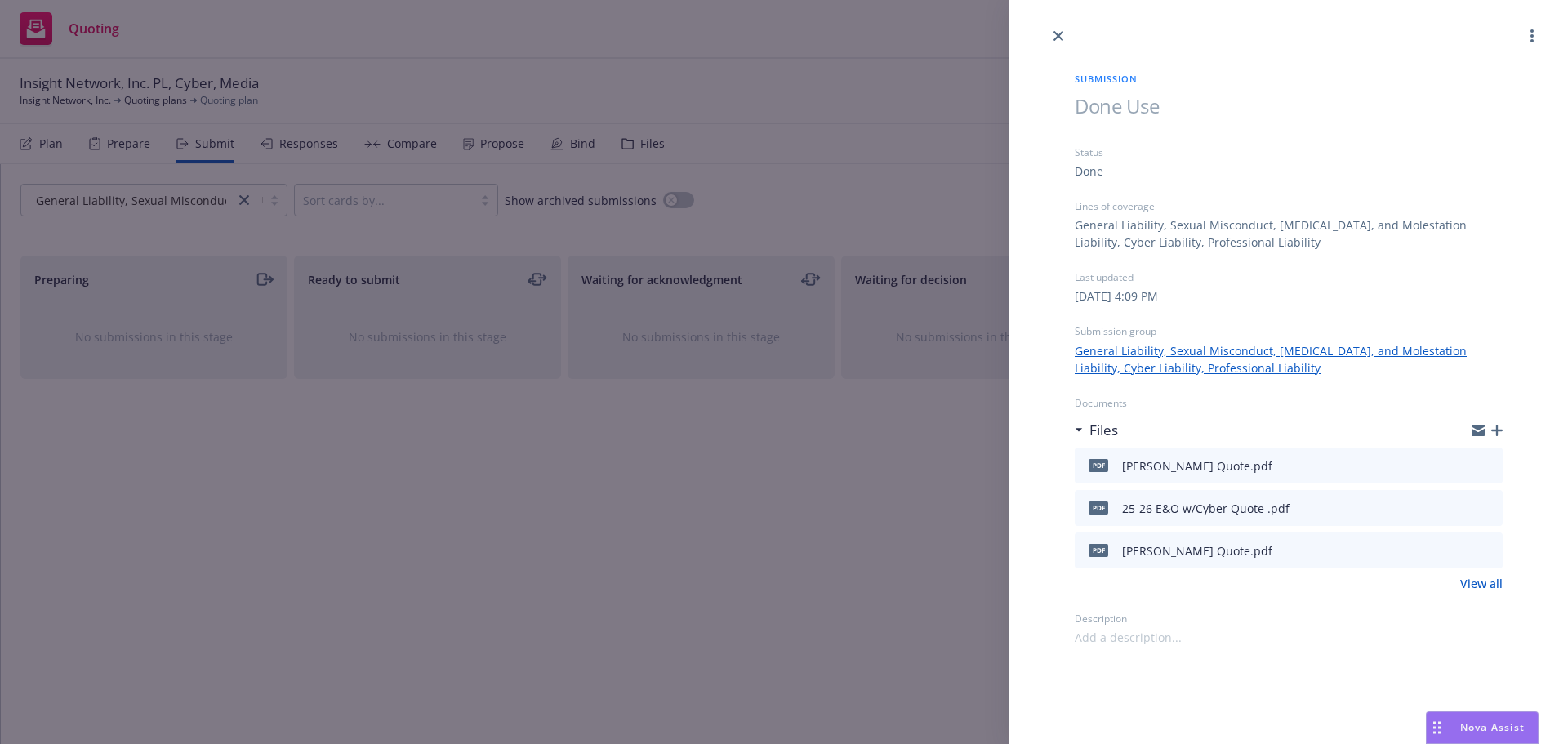
drag, startPoint x: 1067, startPoint y: 160, endPoint x: 1484, endPoint y: 37, distance: 434.8
click at [1114, 152] on div "Submission Done Use Status Done Lines of coverage General Liability, Sexual Mis…" at bounding box center [1288, 345] width 480 height 600
click at [1550, 28] on div at bounding box center [1289, 22] width 559 height 46
click at [1538, 29] on link "more" at bounding box center [1532, 36] width 20 height 20
drag, startPoint x: 1190, startPoint y: 139, endPoint x: 1212, endPoint y: 118, distance: 30.4
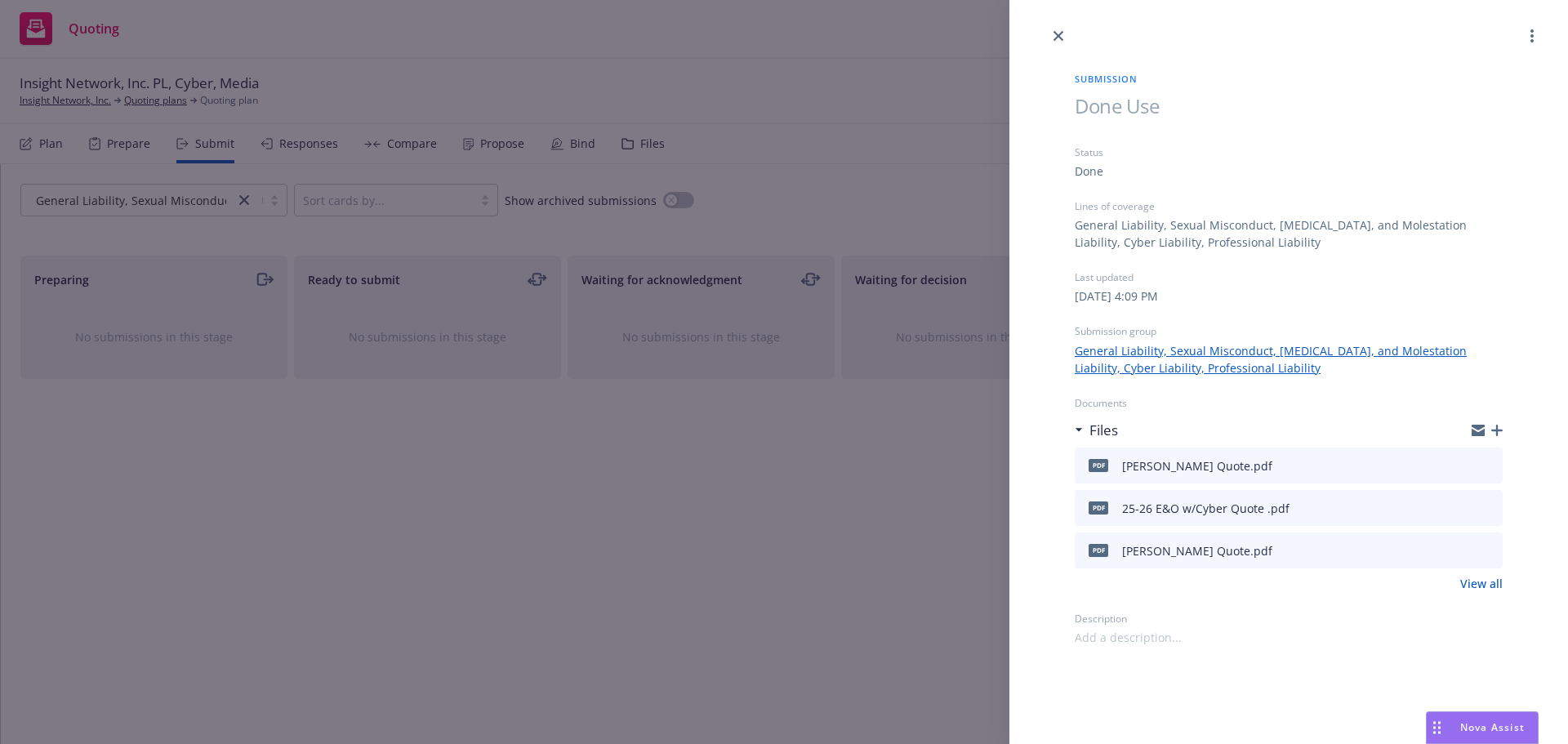
click at [1194, 136] on div "Done Use" at bounding box center [1289, 118] width 428 height 53
drag, startPoint x: 1172, startPoint y: 113, endPoint x: 1088, endPoint y: 110, distance: 84.1
click at [1088, 110] on h1 "Done Use" at bounding box center [1289, 105] width 428 height 27
click at [1104, 79] on span "Submission" at bounding box center [1289, 79] width 428 height 14
click at [1135, 98] on h1 "Done Use" at bounding box center [1289, 105] width 428 height 27
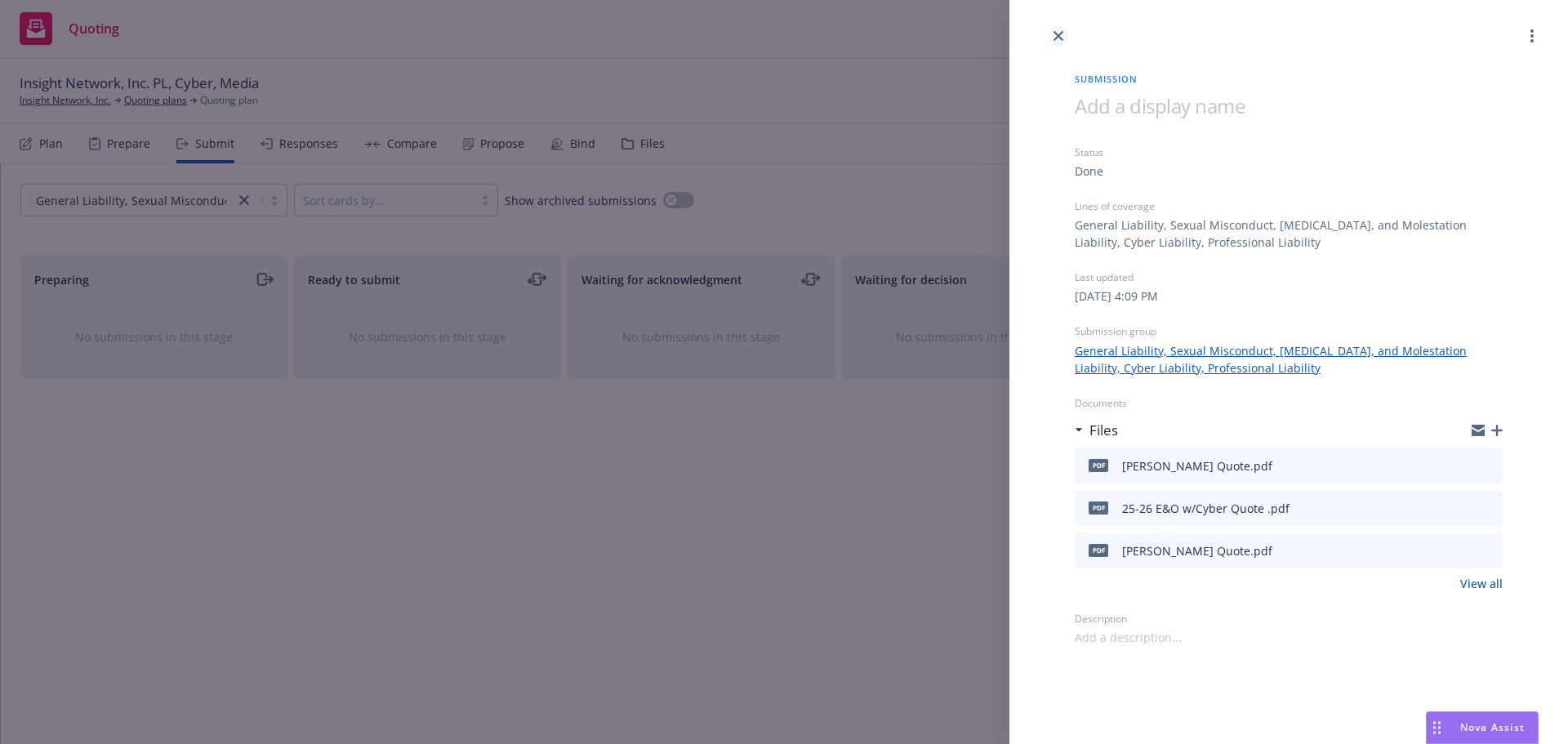
click at [1057, 30] on link "close" at bounding box center [1058, 36] width 20 height 20
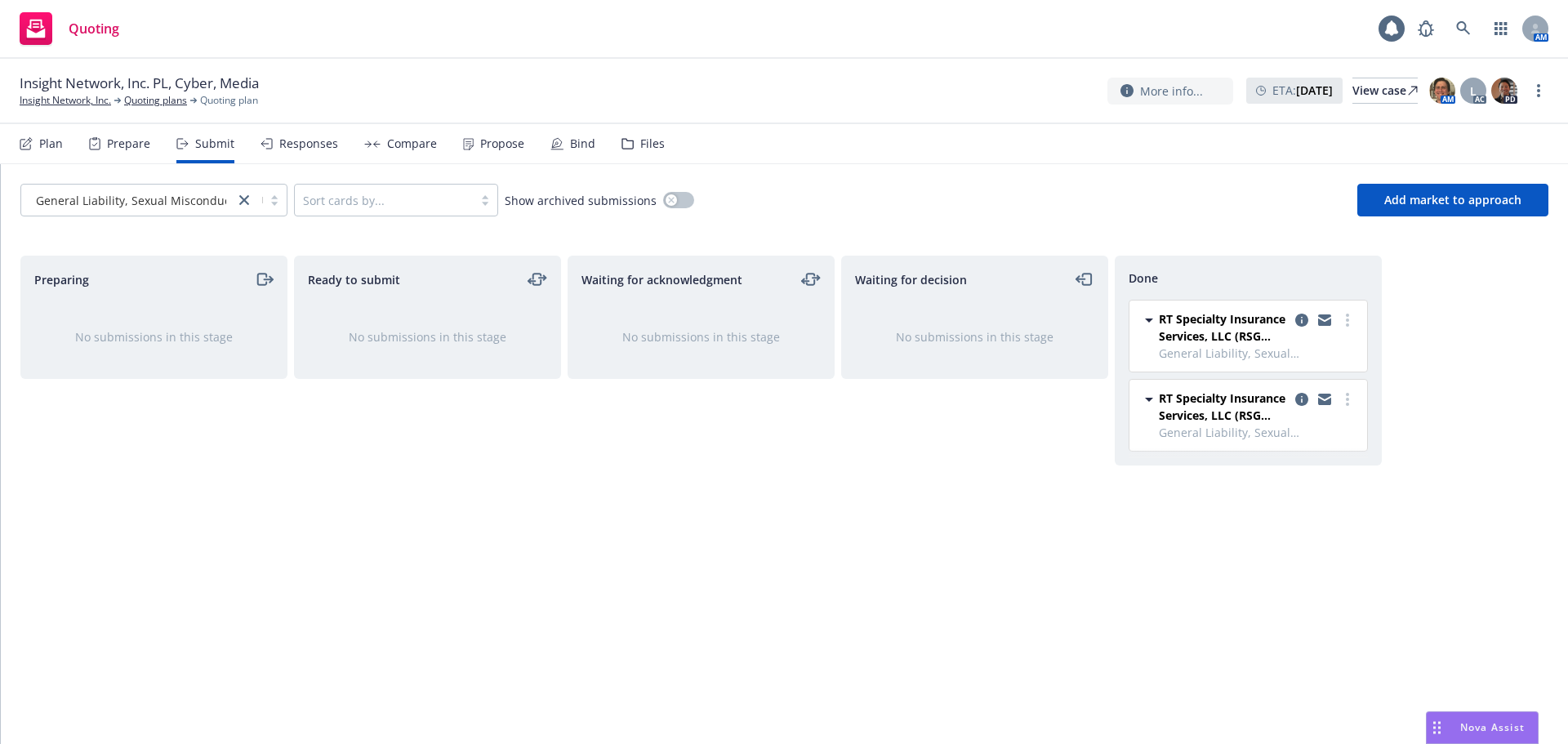
click at [1151, 314] on icon at bounding box center [1149, 320] width 20 height 20
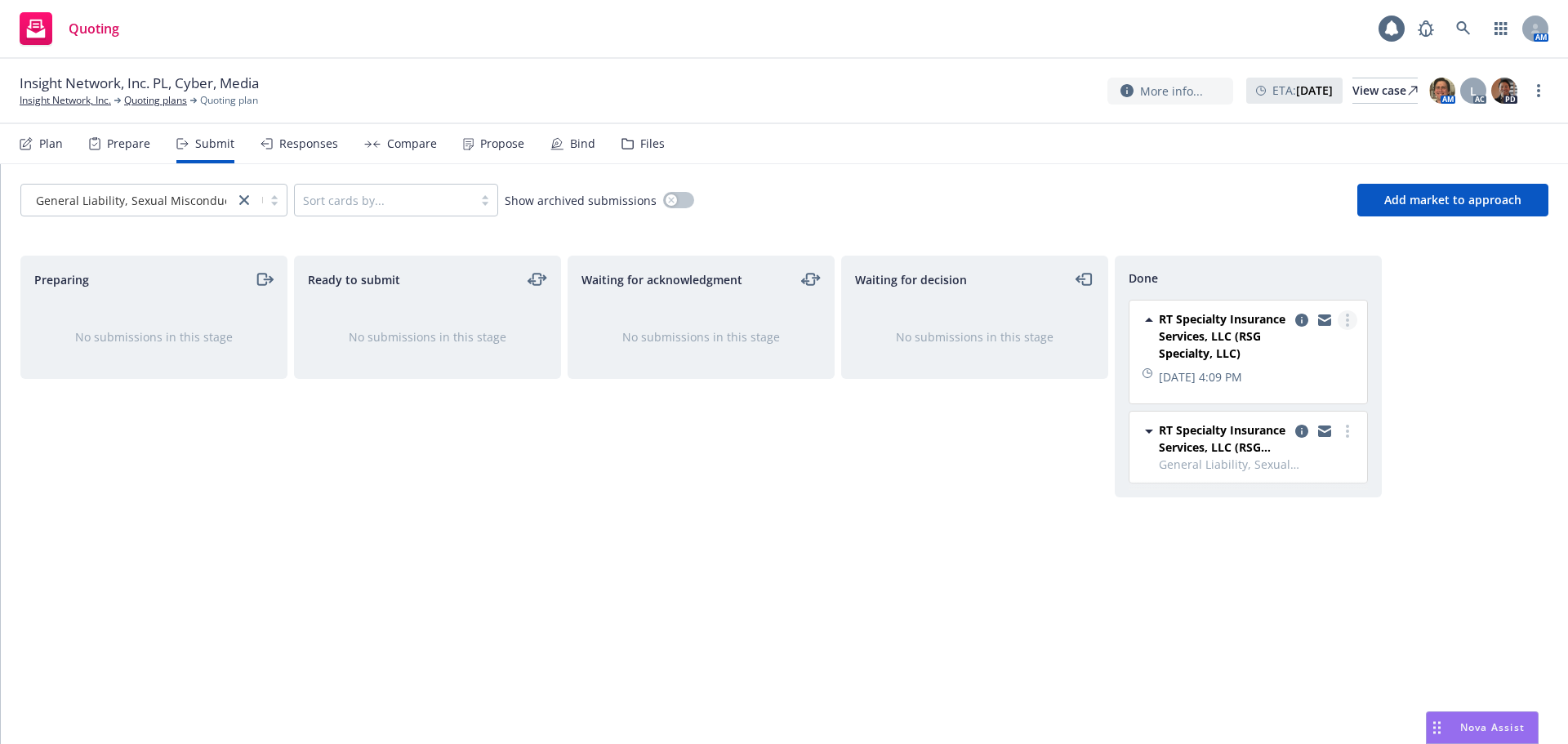
click at [1349, 324] on div at bounding box center [1324, 336] width 65 height 51
click at [1352, 321] on link "more" at bounding box center [1348, 320] width 20 height 20
click at [1298, 360] on span "Move back one step" at bounding box center [1267, 353] width 148 height 16
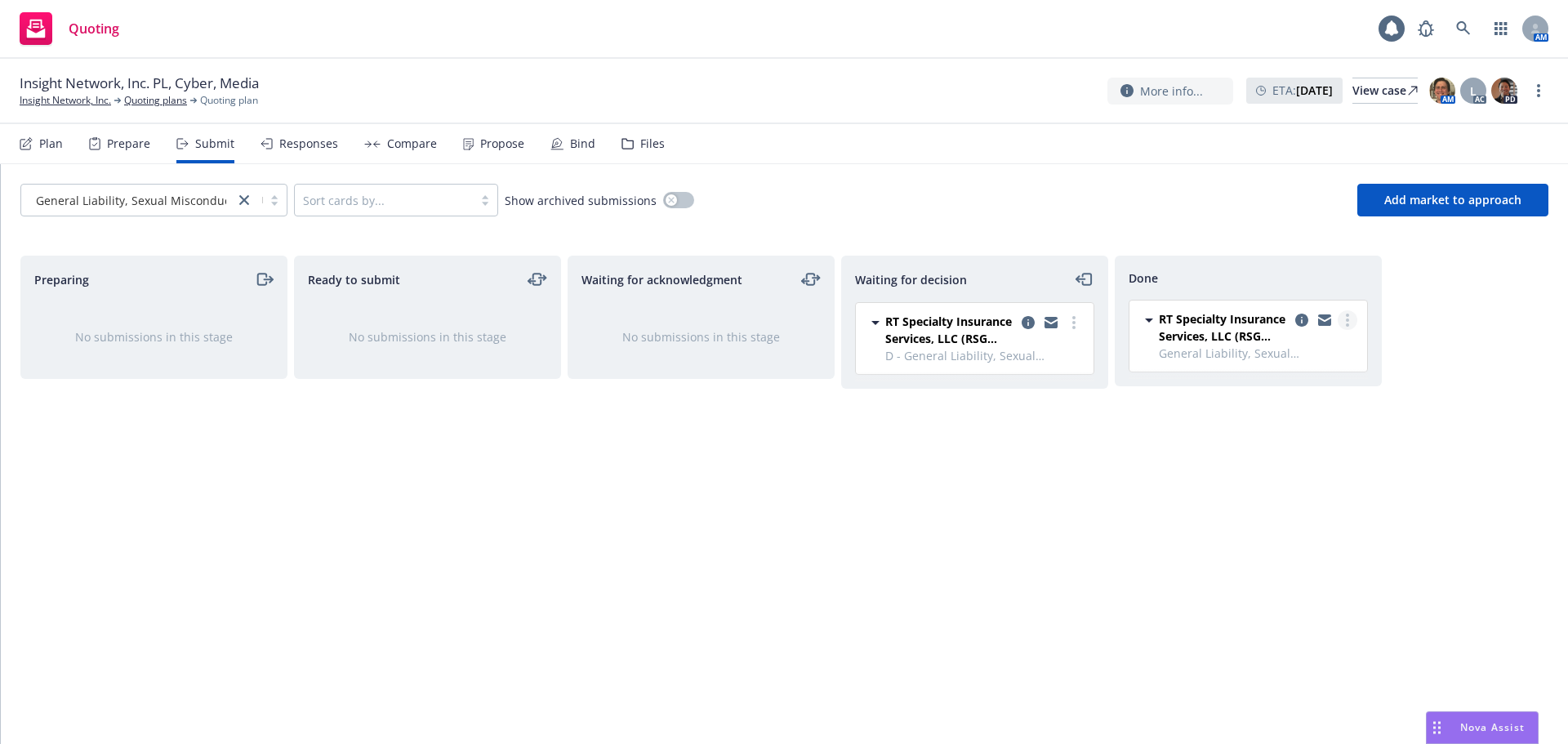
click at [1344, 321] on link "more" at bounding box center [1348, 320] width 20 height 20
click at [1297, 352] on span "Move back one step" at bounding box center [1267, 353] width 148 height 16
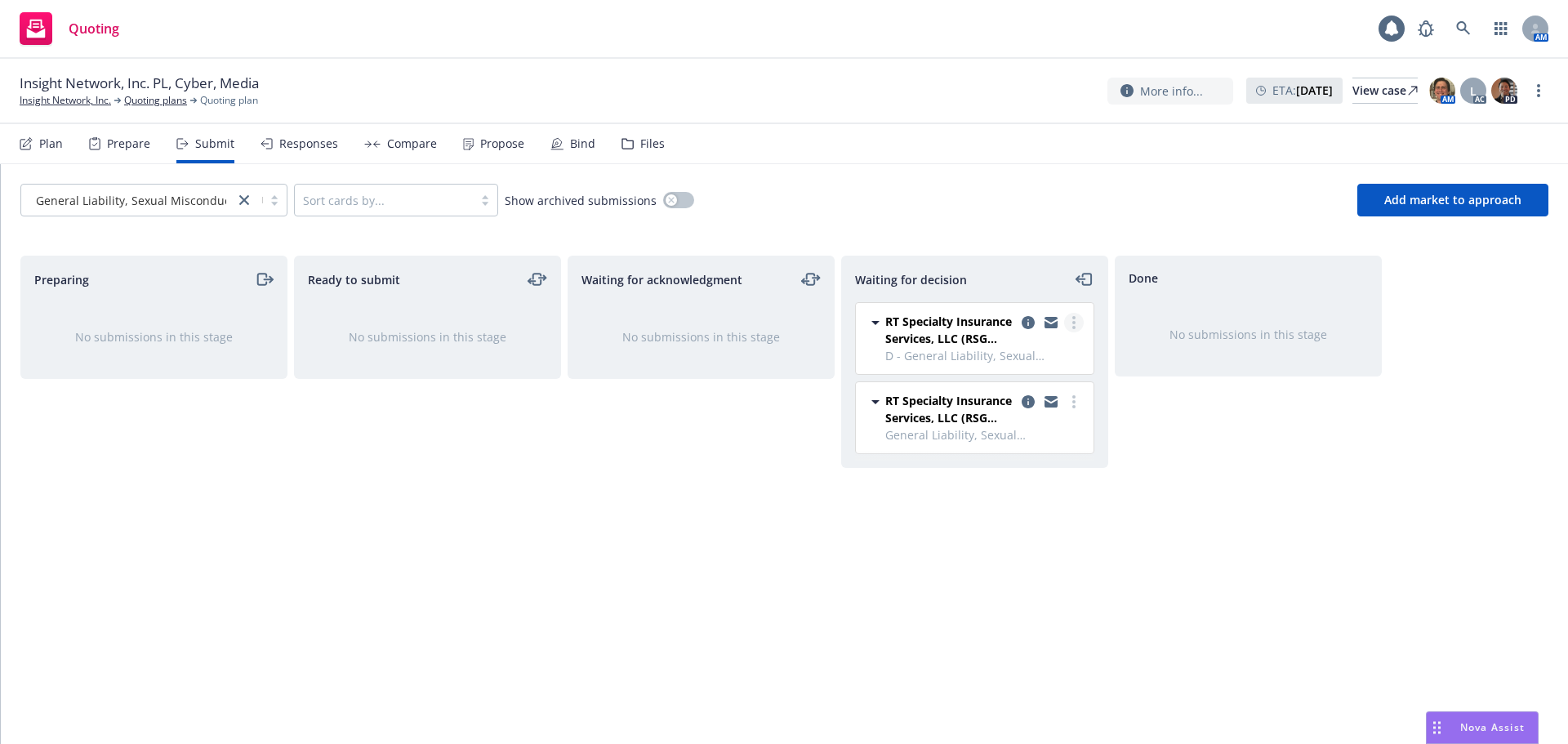
click at [1075, 323] on circle "more" at bounding box center [1074, 322] width 3 height 3
click at [1049, 419] on span "Add accepted decision" at bounding box center [1001, 421] width 163 height 16
select select "12"
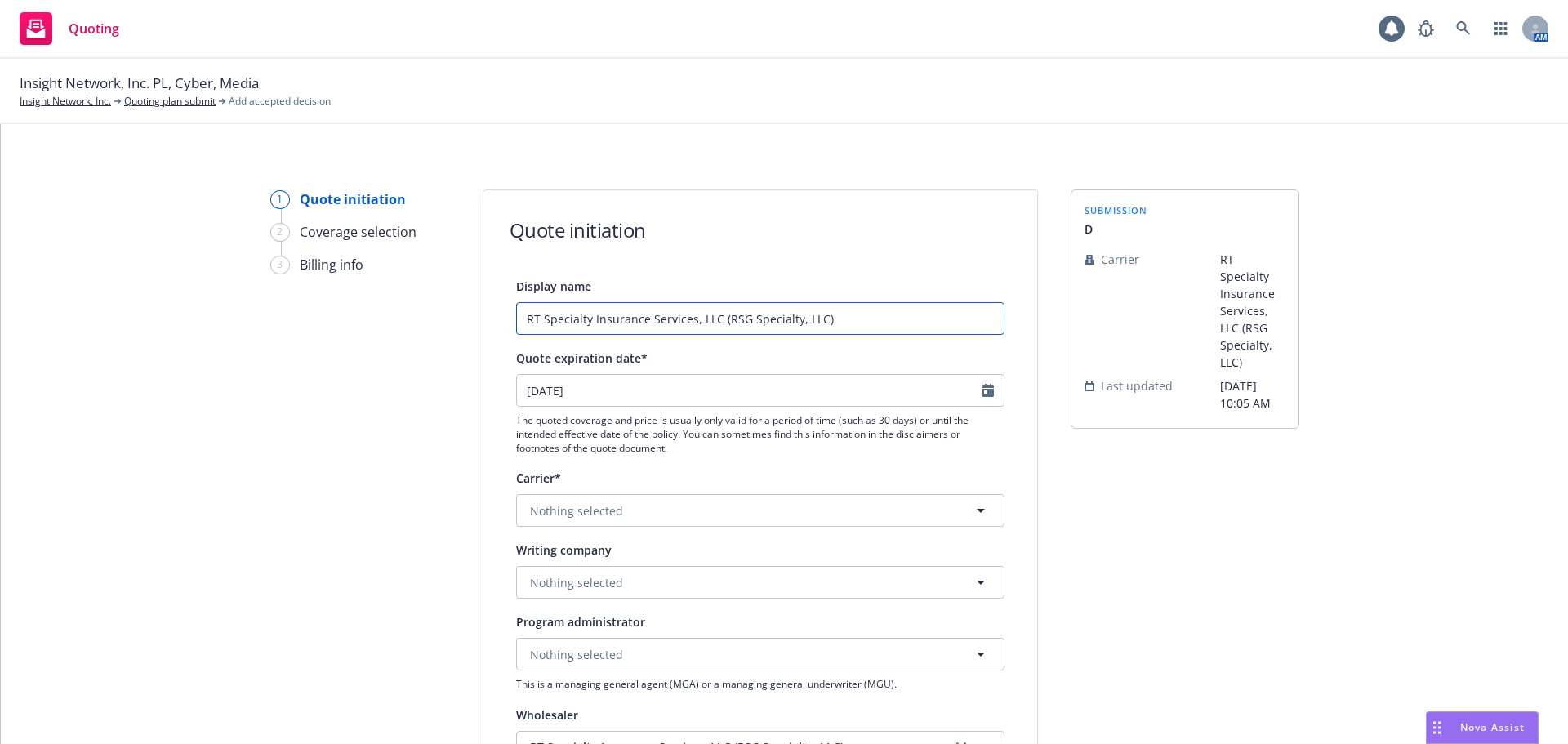
drag, startPoint x: 857, startPoint y: 310, endPoint x: 847, endPoint y: 310, distance: 10.0
click at [857, 310] on input "RT Specialty Insurance Services, LLC (RSG Specialty, LLC)" at bounding box center [760, 318] width 488 height 32
drag, startPoint x: 890, startPoint y: 324, endPoint x: 140, endPoint y: 327, distance: 750.0
click at [133, 329] on div "1 Quote initiation 2 Coverage selection 3 Billing info Quote initiation Display…" at bounding box center [785, 737] width 1528 height 1094
type input "CFC Quote"
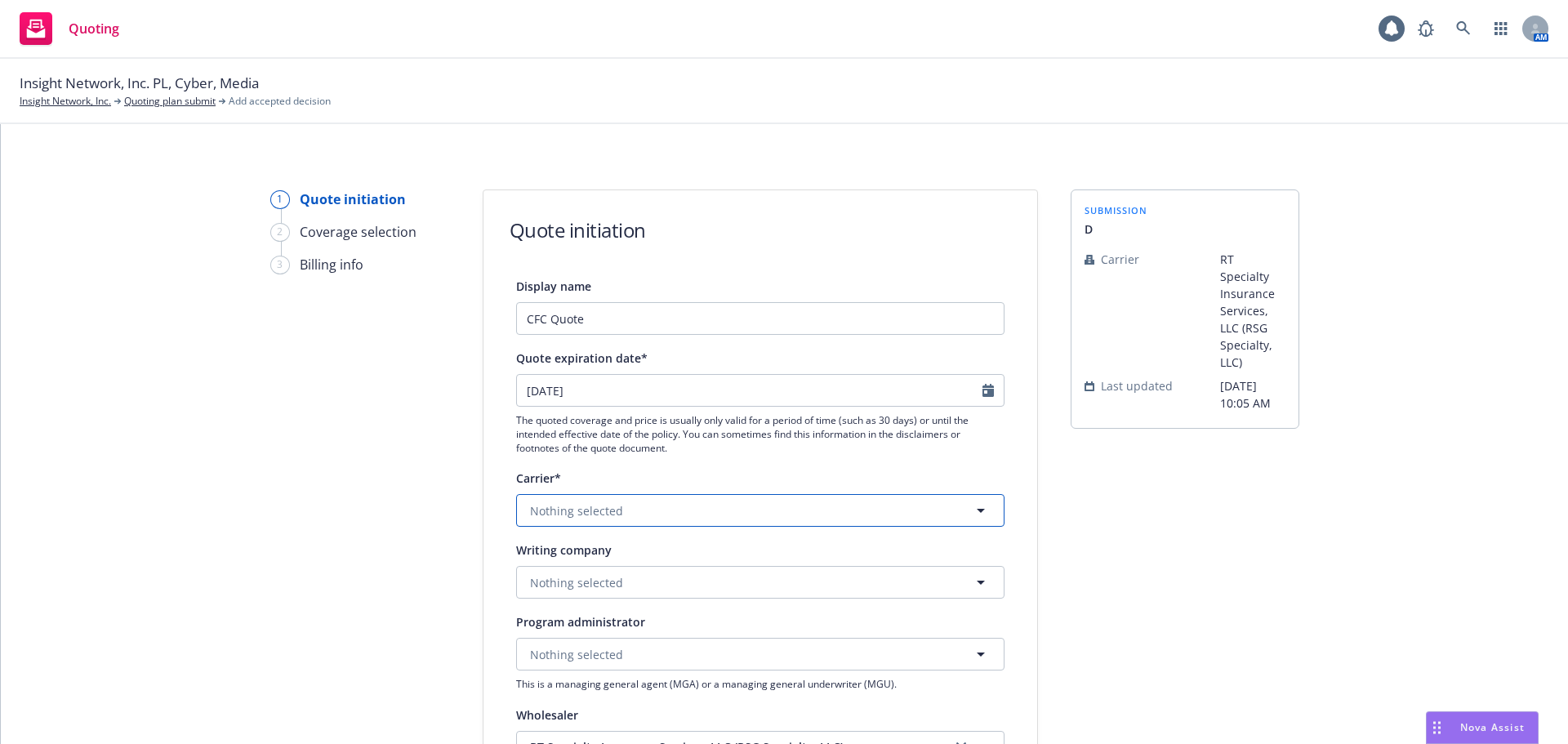
click at [605, 516] on span "Nothing selected" at bounding box center [577, 510] width 93 height 17
click at [306, 555] on div "1 Quote initiation 2 Coverage selection 3 Billing info" at bounding box center [360, 737] width 180 height 1094
click at [869, 584] on button "Nothing selected" at bounding box center [760, 582] width 488 height 32
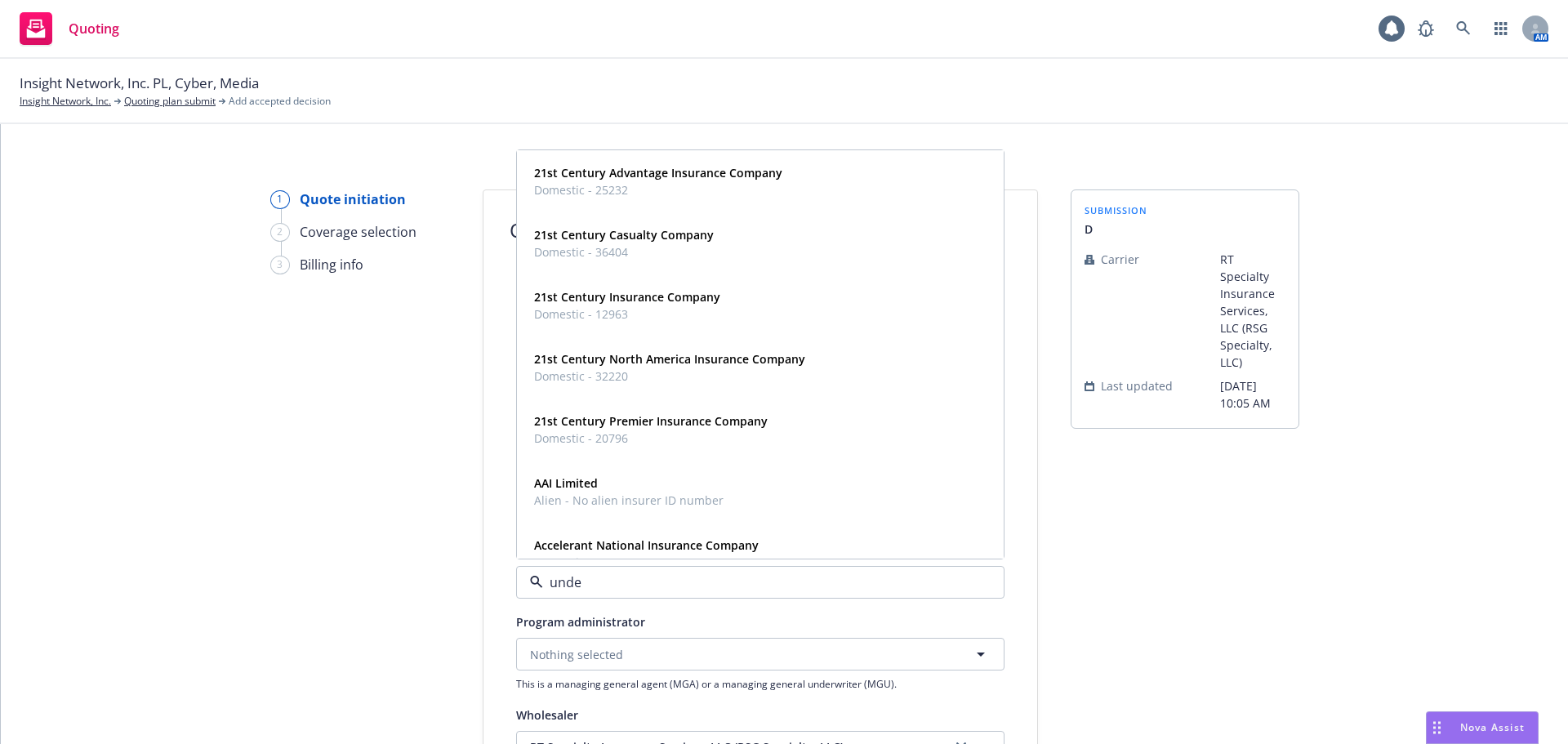
type input "under"
click at [786, 550] on div "Underwriters at Lloyd's, London Alien - No alien insurer ID number" at bounding box center [761, 553] width 466 height 41
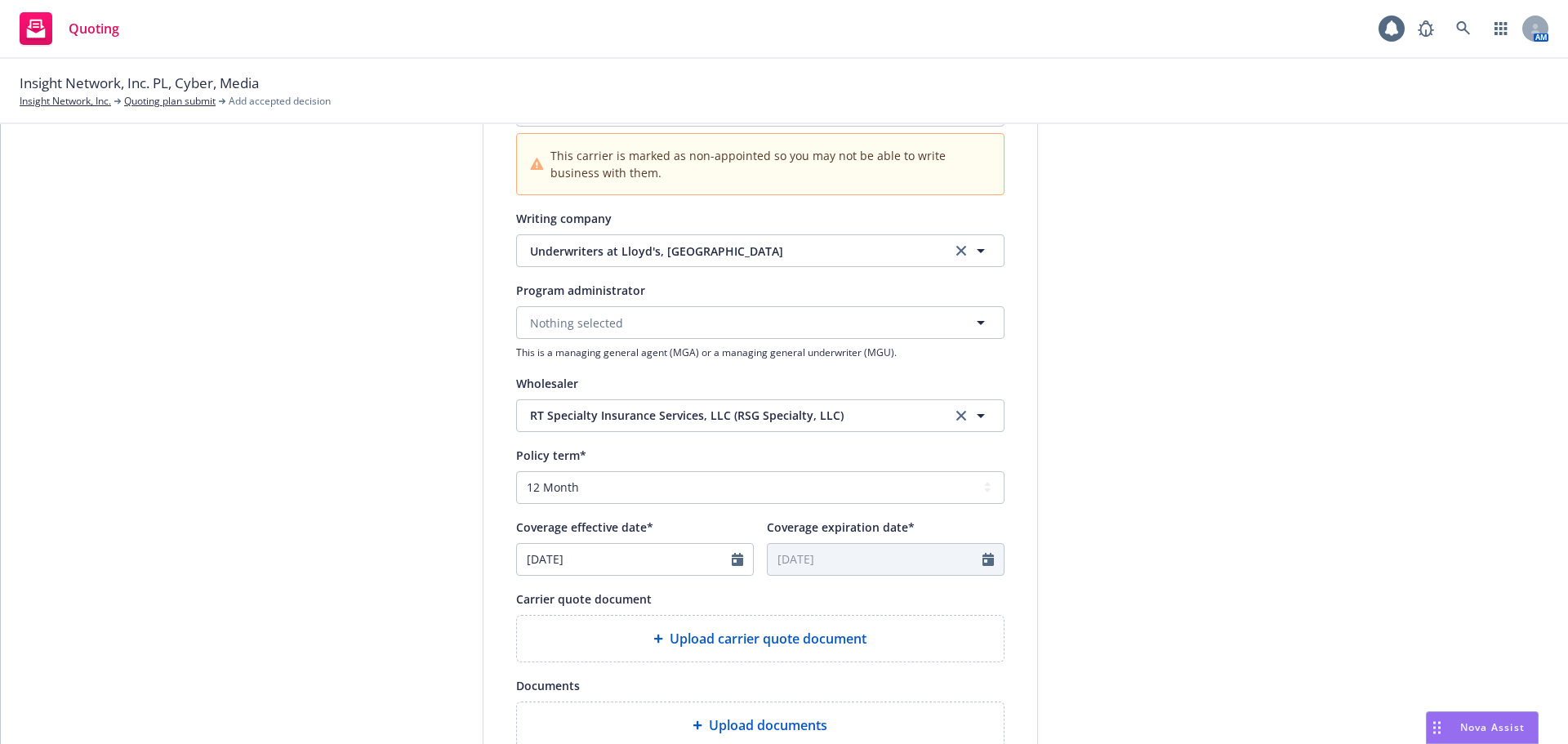
scroll to position [408, 0]
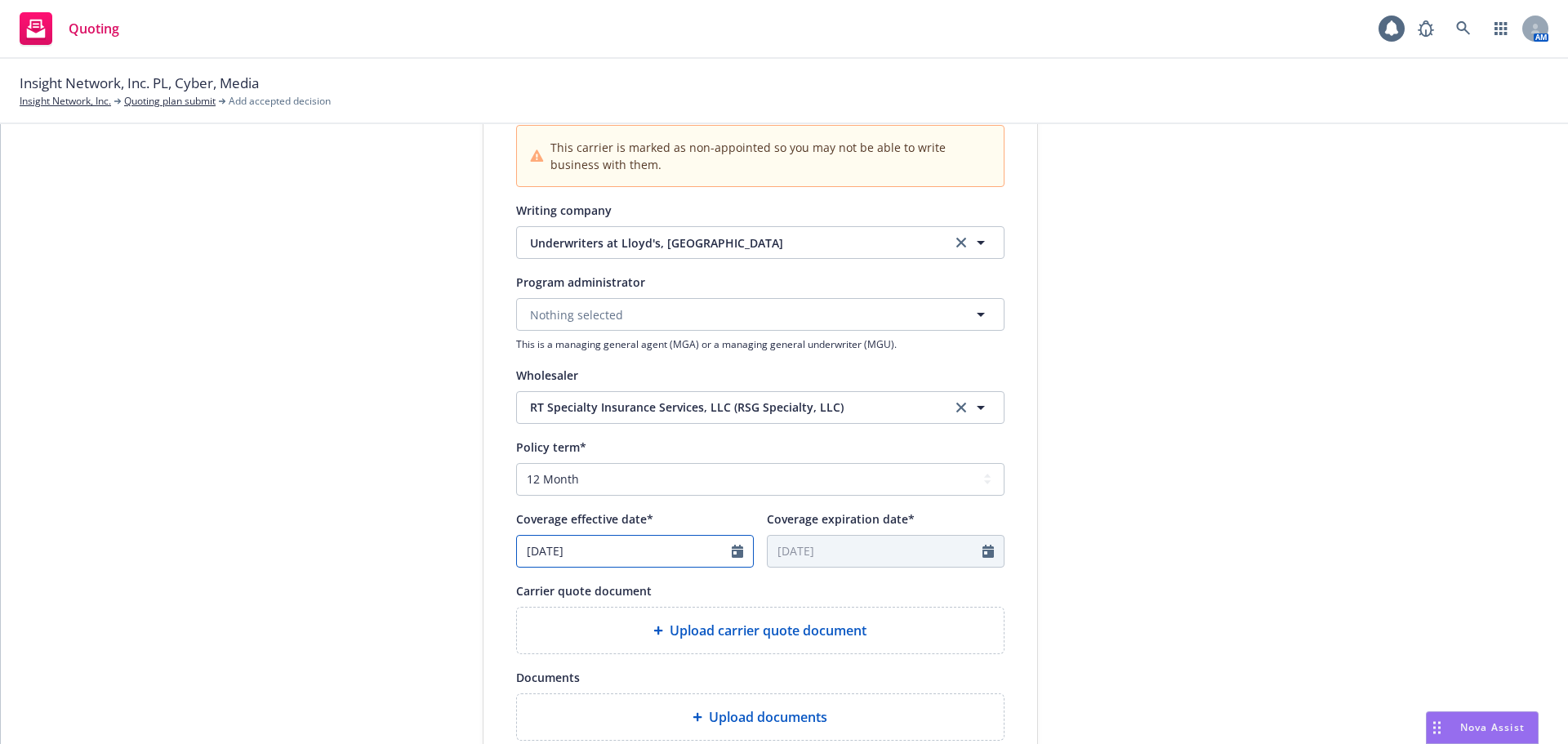
click at [732, 555] on icon "Calendar" at bounding box center [738, 551] width 12 height 13
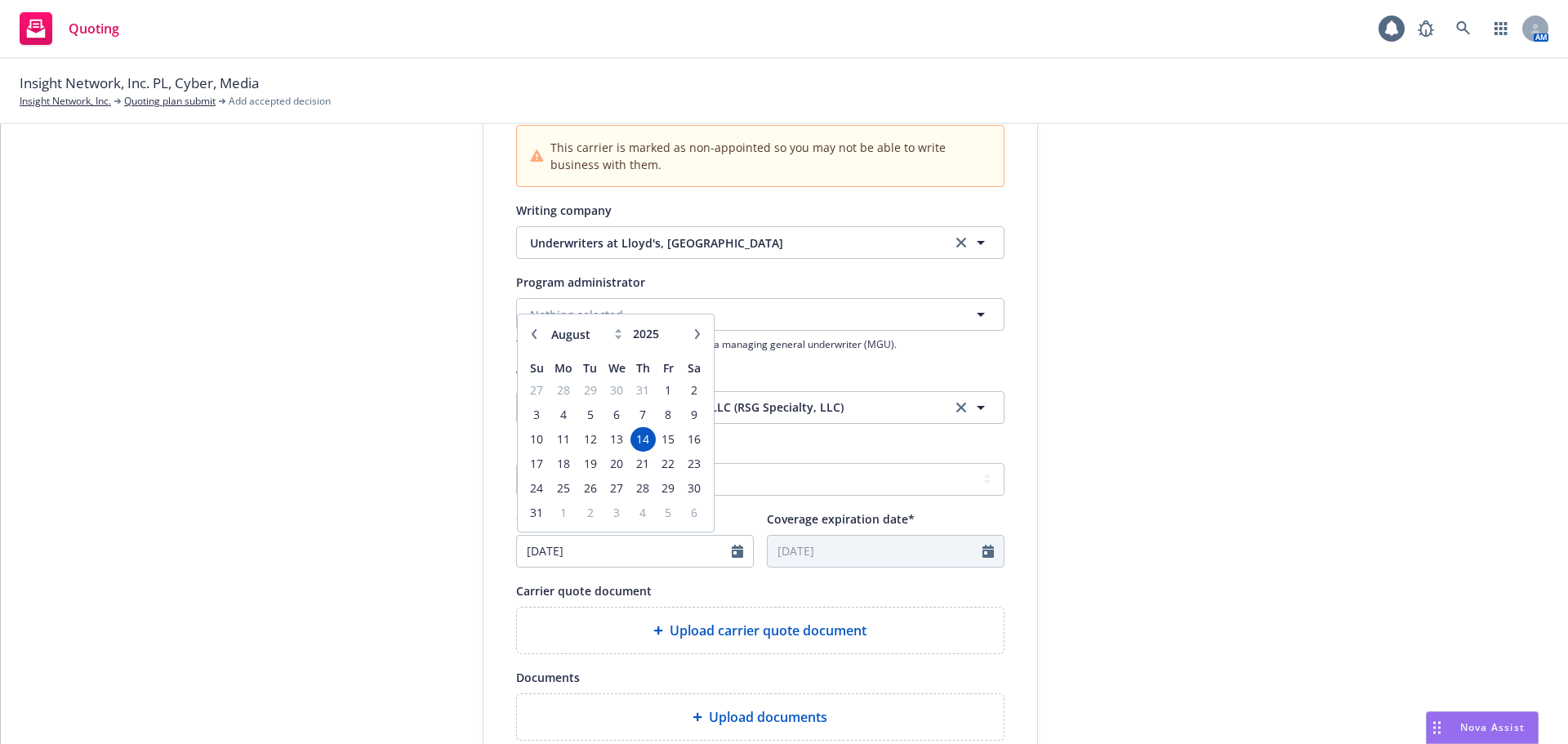
click at [696, 332] on button "button" at bounding box center [698, 334] width 20 height 20
click at [530, 329] on icon "button" at bounding box center [535, 334] width 10 height 10
select select "9"
click at [612, 419] on span "10" at bounding box center [617, 414] width 24 height 21
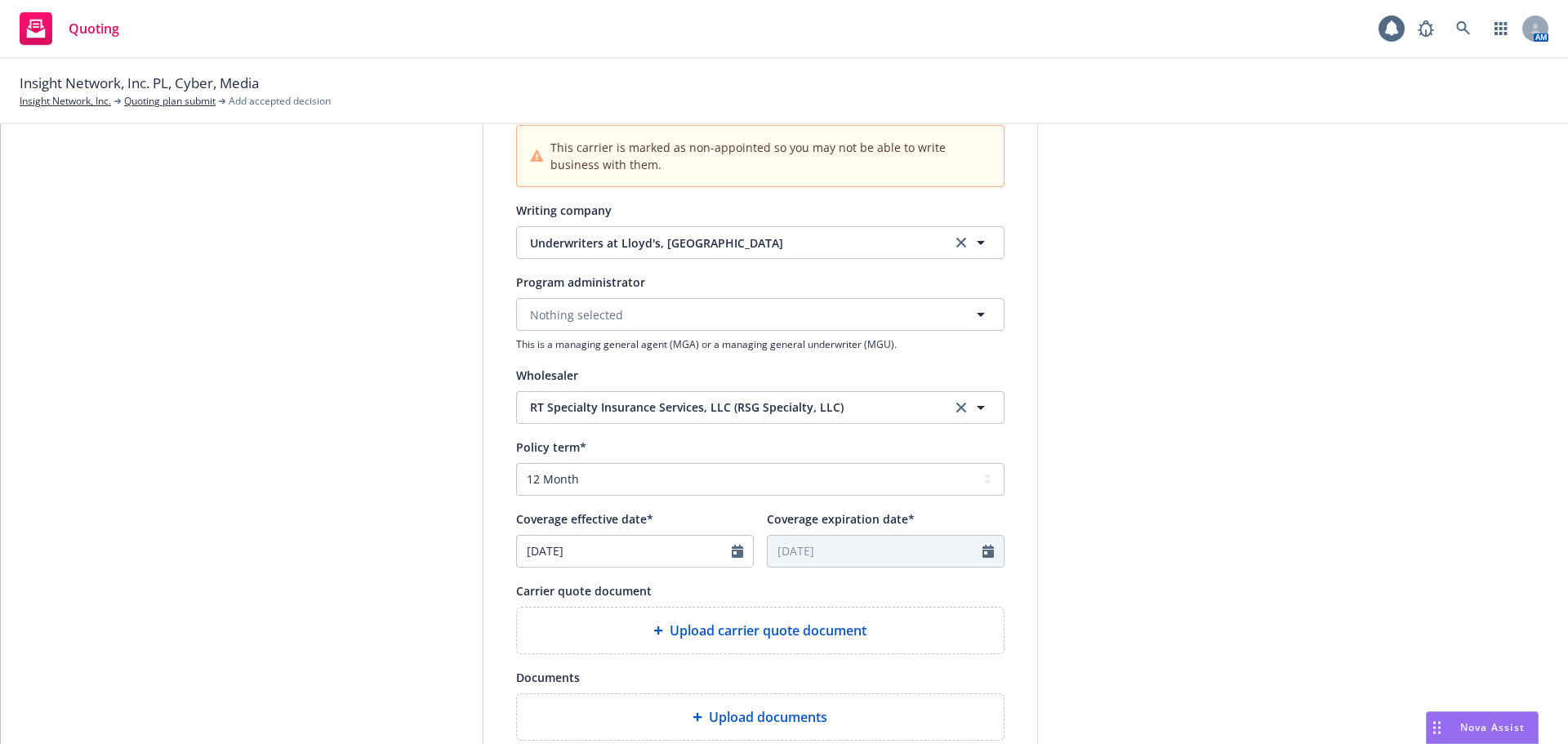
type input "09/10/2025"
type input "09/10/2026"
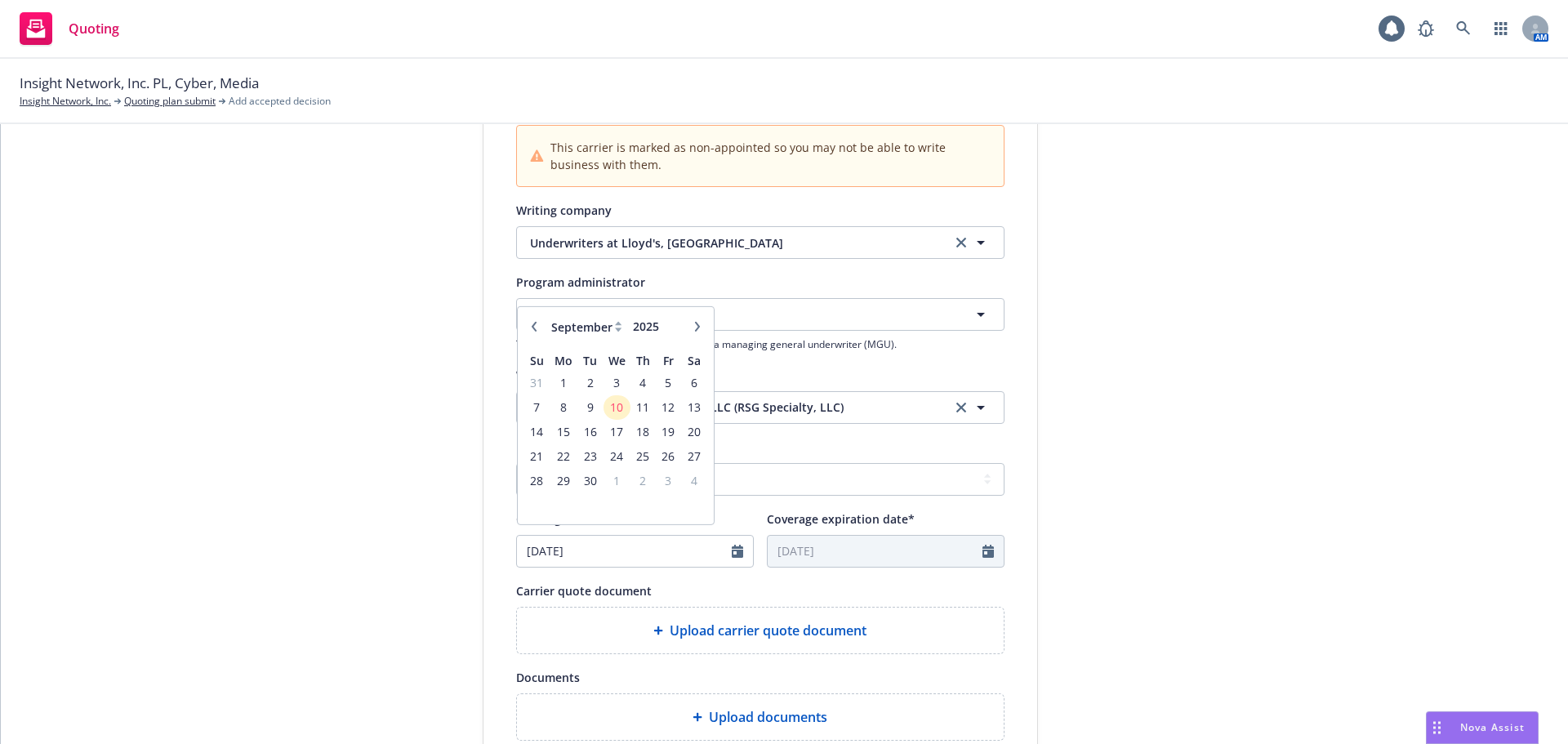
click at [1251, 517] on div "submission D Carrier RT Specialty Insurance Services, LLC (RSG Specialty, LLC) …" at bounding box center [1185, 363] width 229 height 1163
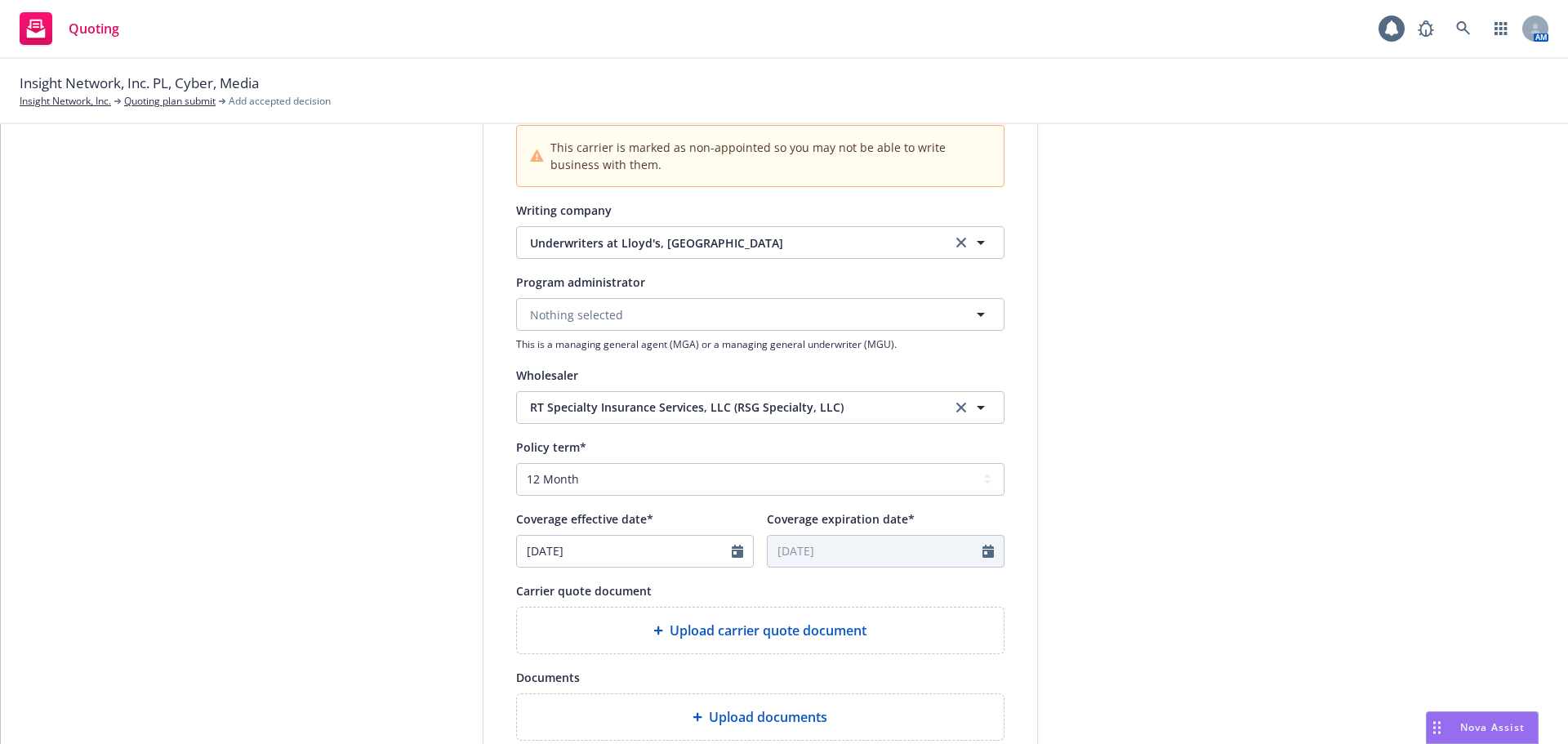
click at [793, 638] on span "Upload carrier quote document" at bounding box center [767, 630] width 196 height 20
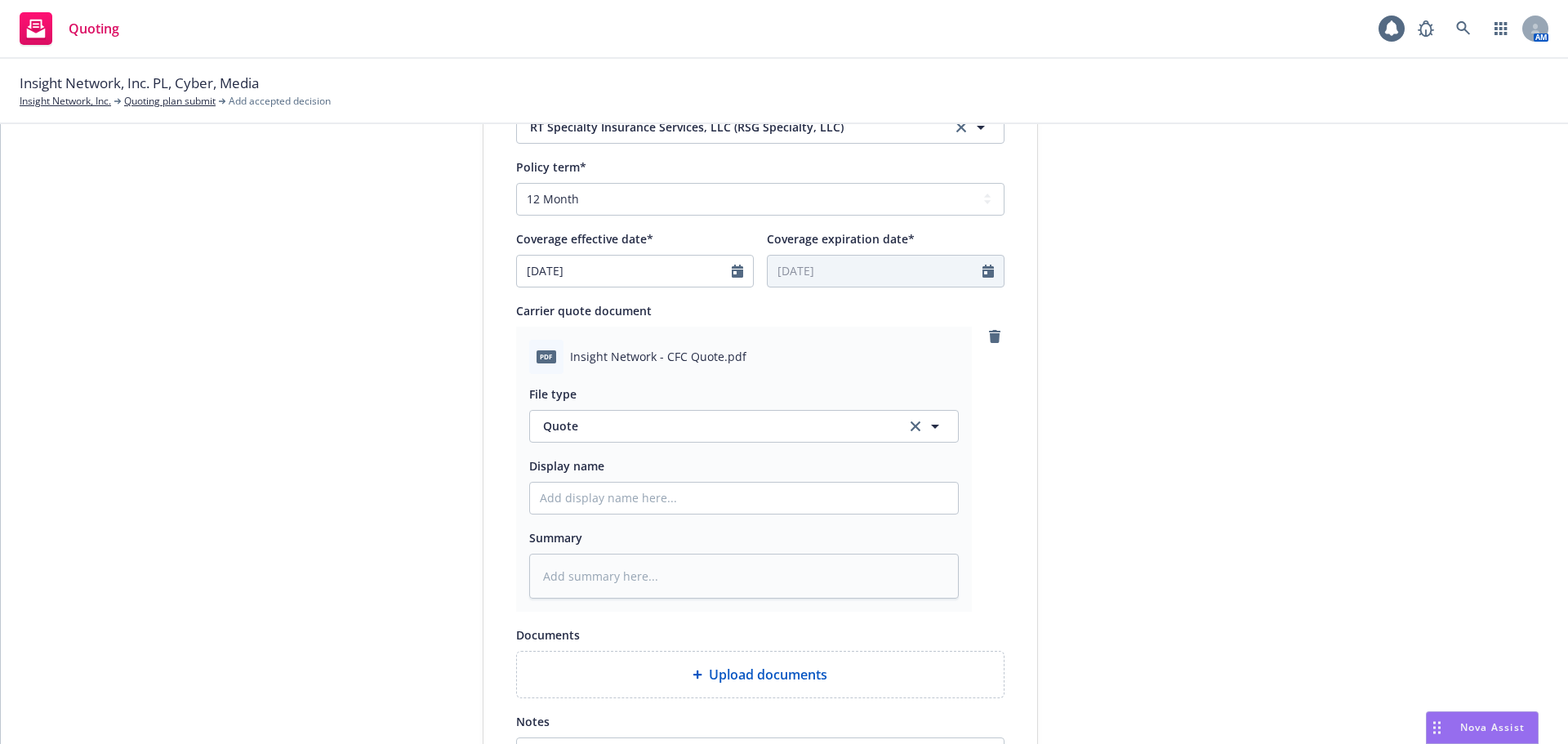
scroll to position [912, 0]
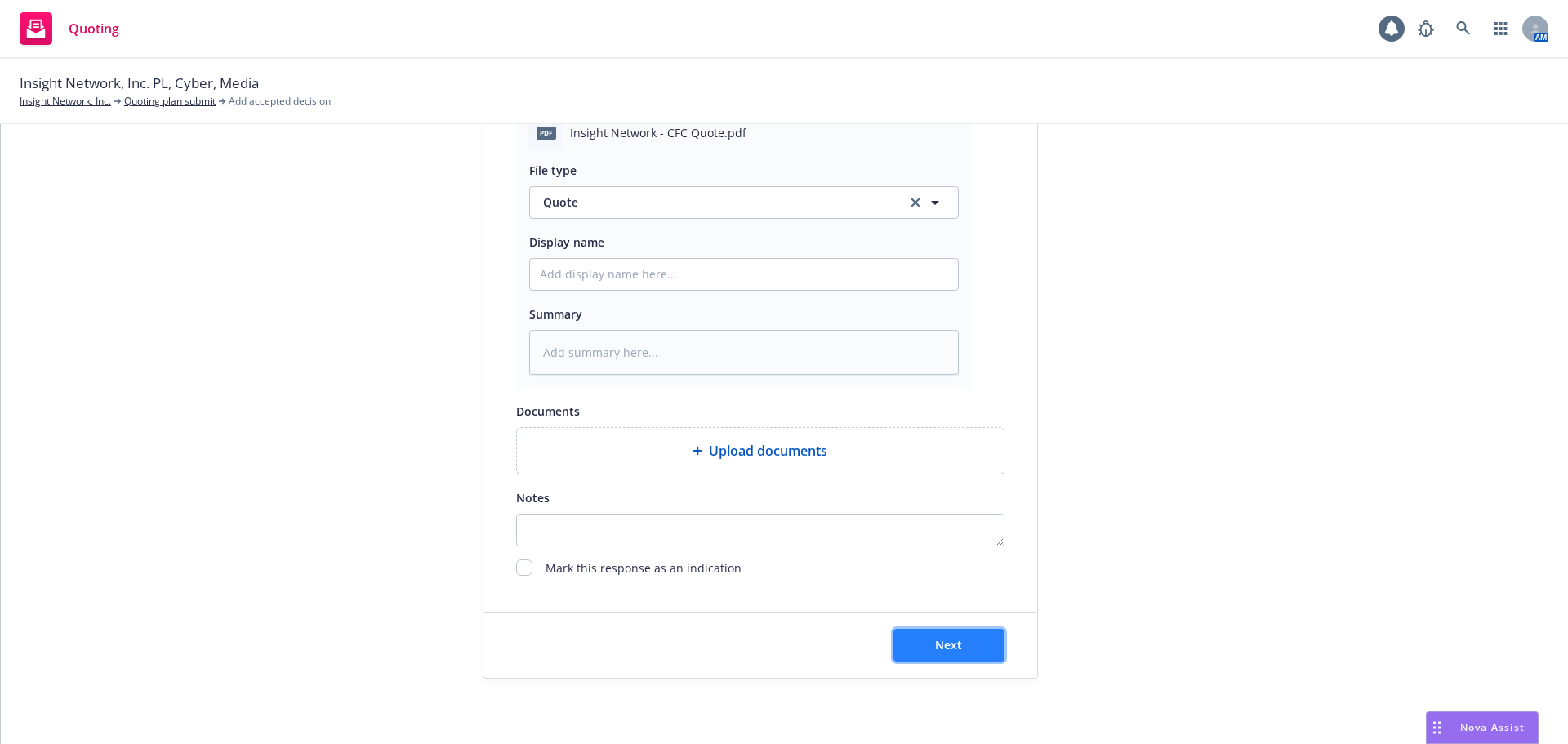
click at [937, 634] on button "Next" at bounding box center [949, 645] width 111 height 32
type textarea "x"
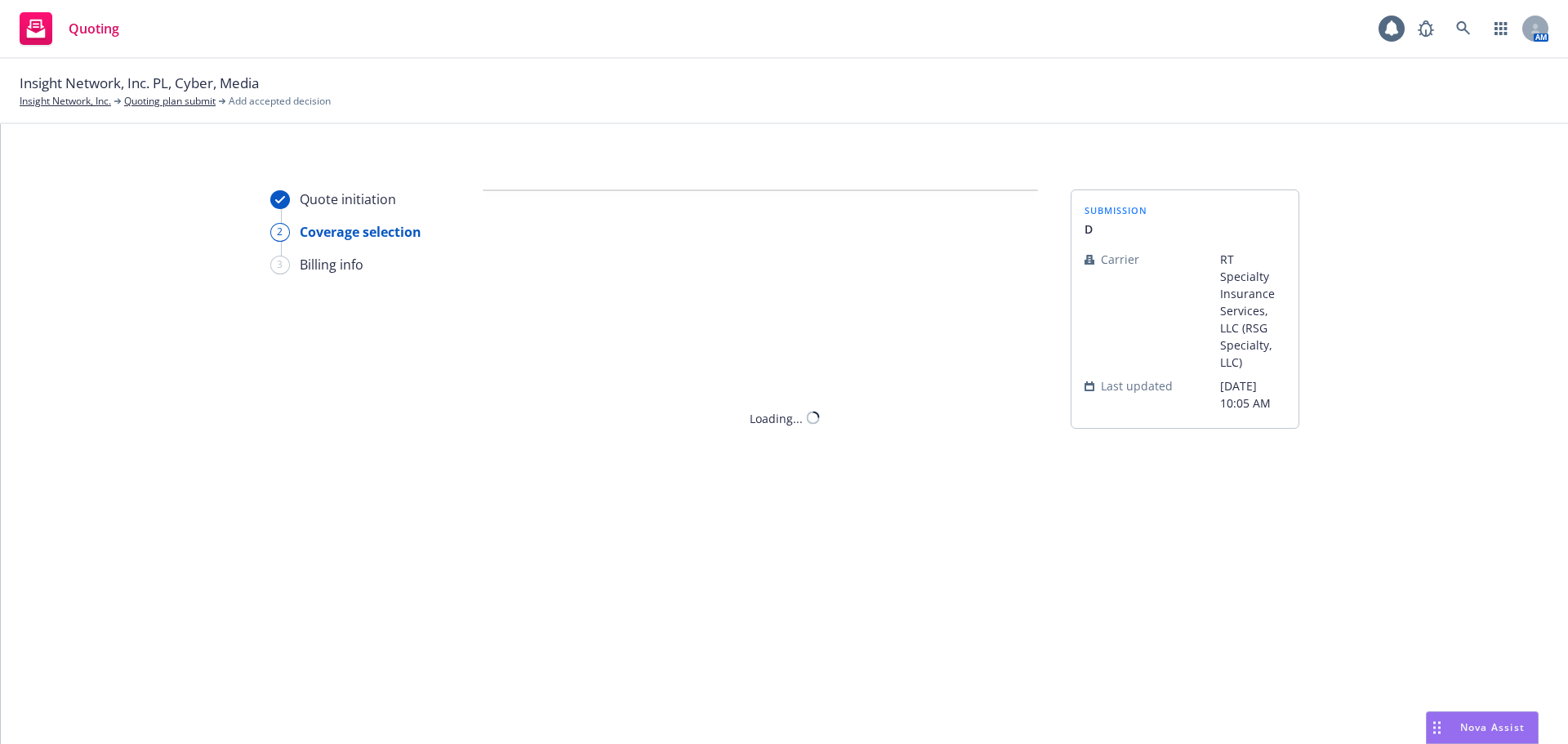
scroll to position [0, 0]
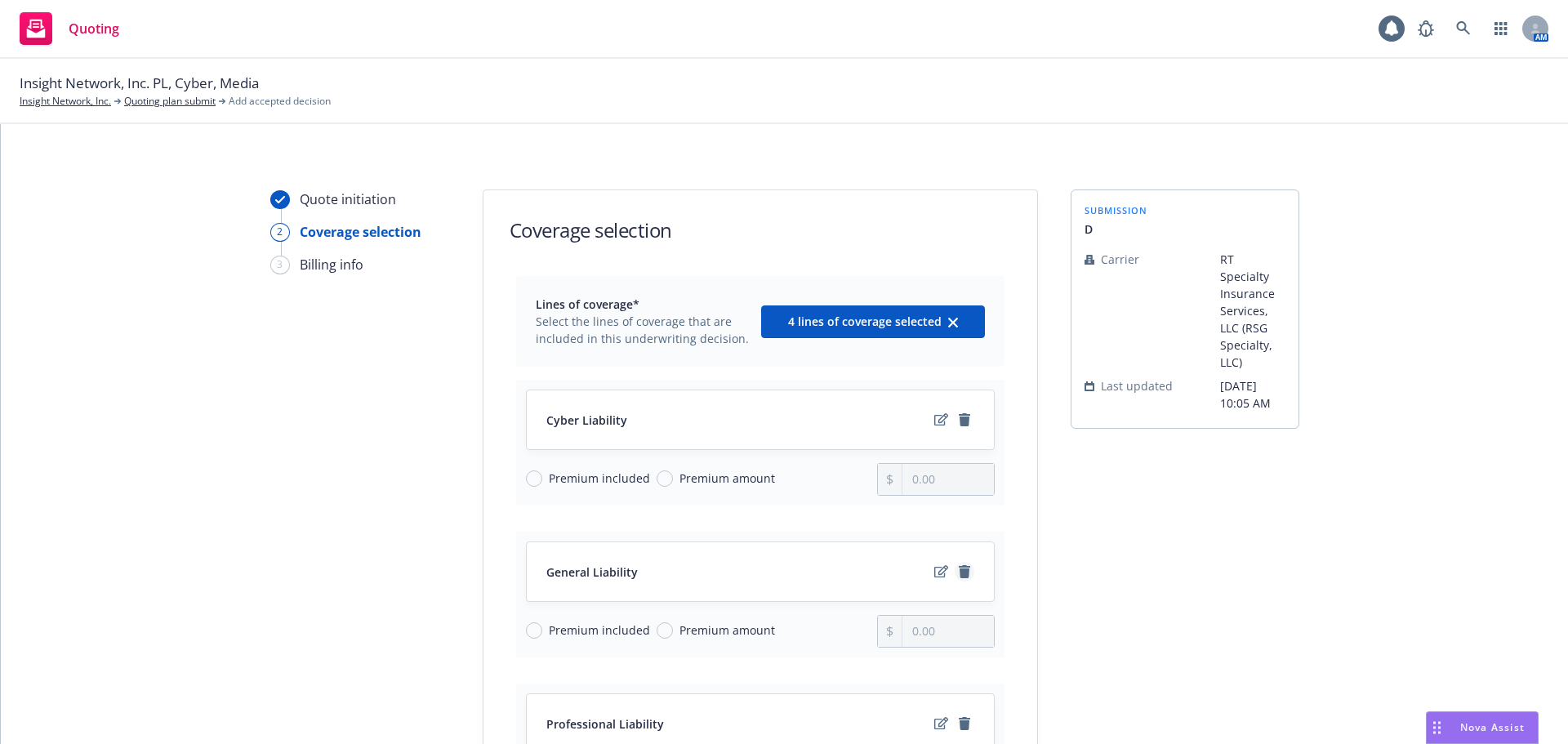
click at [959, 575] on icon "remove" at bounding box center [965, 572] width 12 height 13
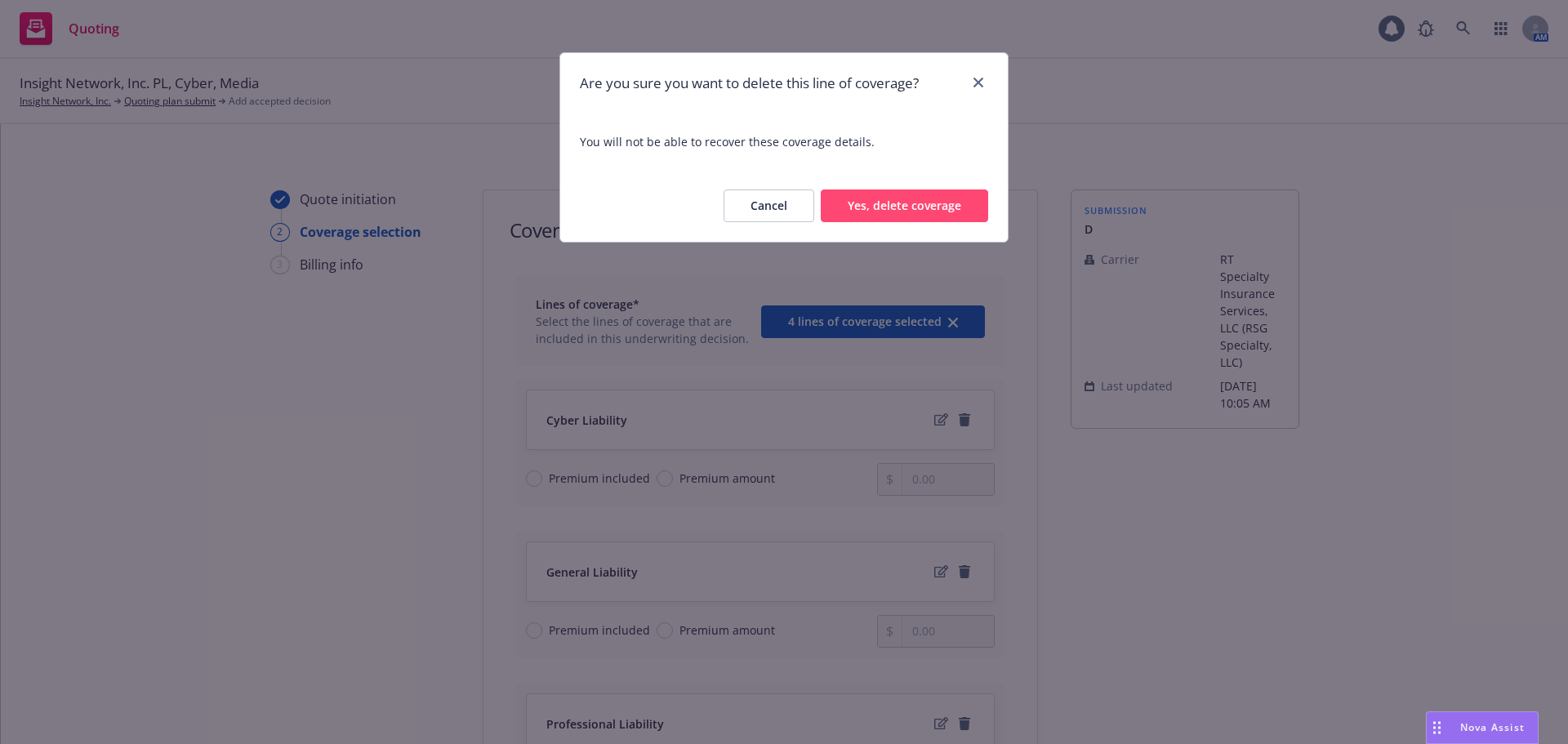
click at [911, 206] on button "Yes, delete coverage" at bounding box center [904, 205] width 167 height 32
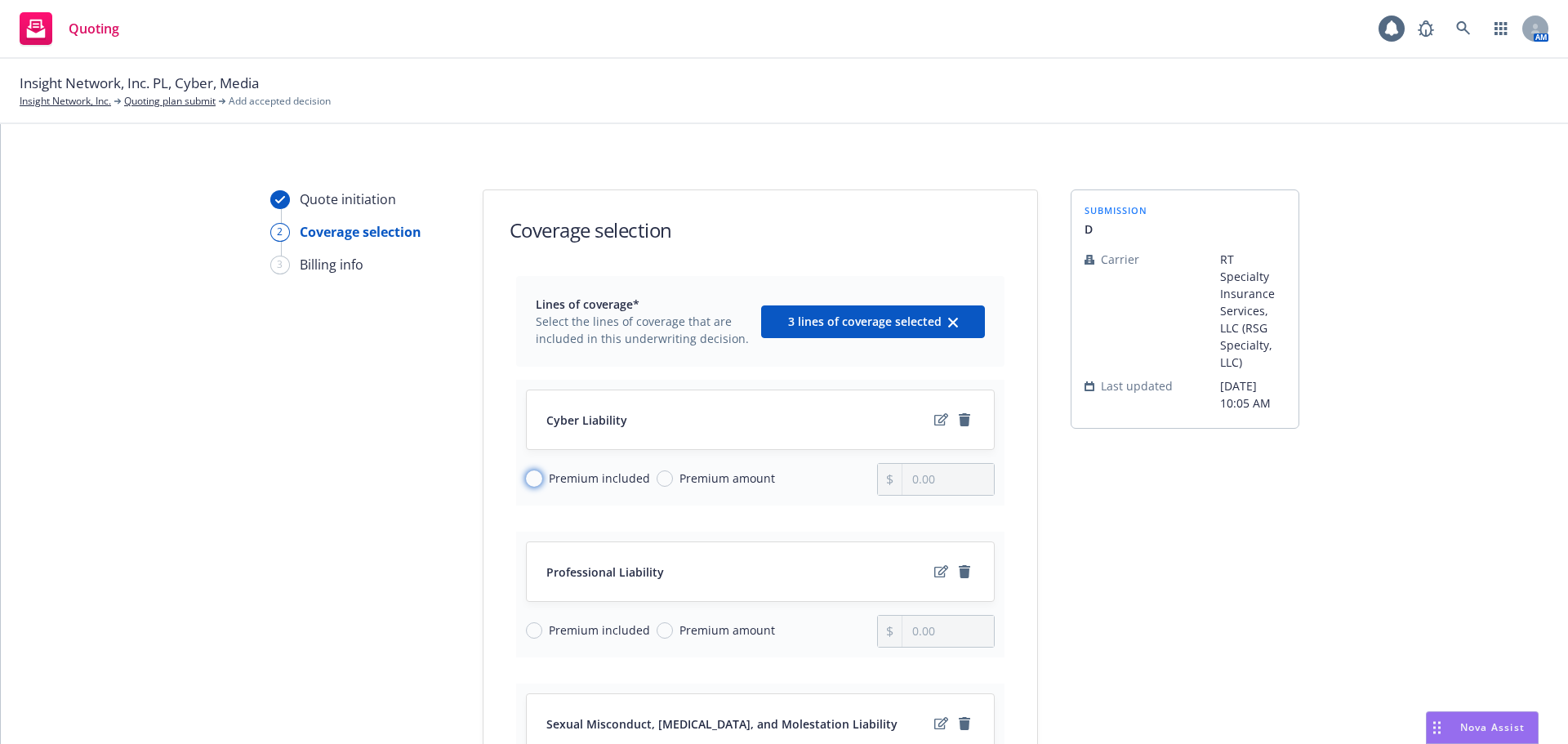
click at [530, 476] on input "Premium included" at bounding box center [535, 479] width 17 height 17
radio input "true"
click at [535, 626] on div "Premium included" at bounding box center [588, 630] width 124 height 17
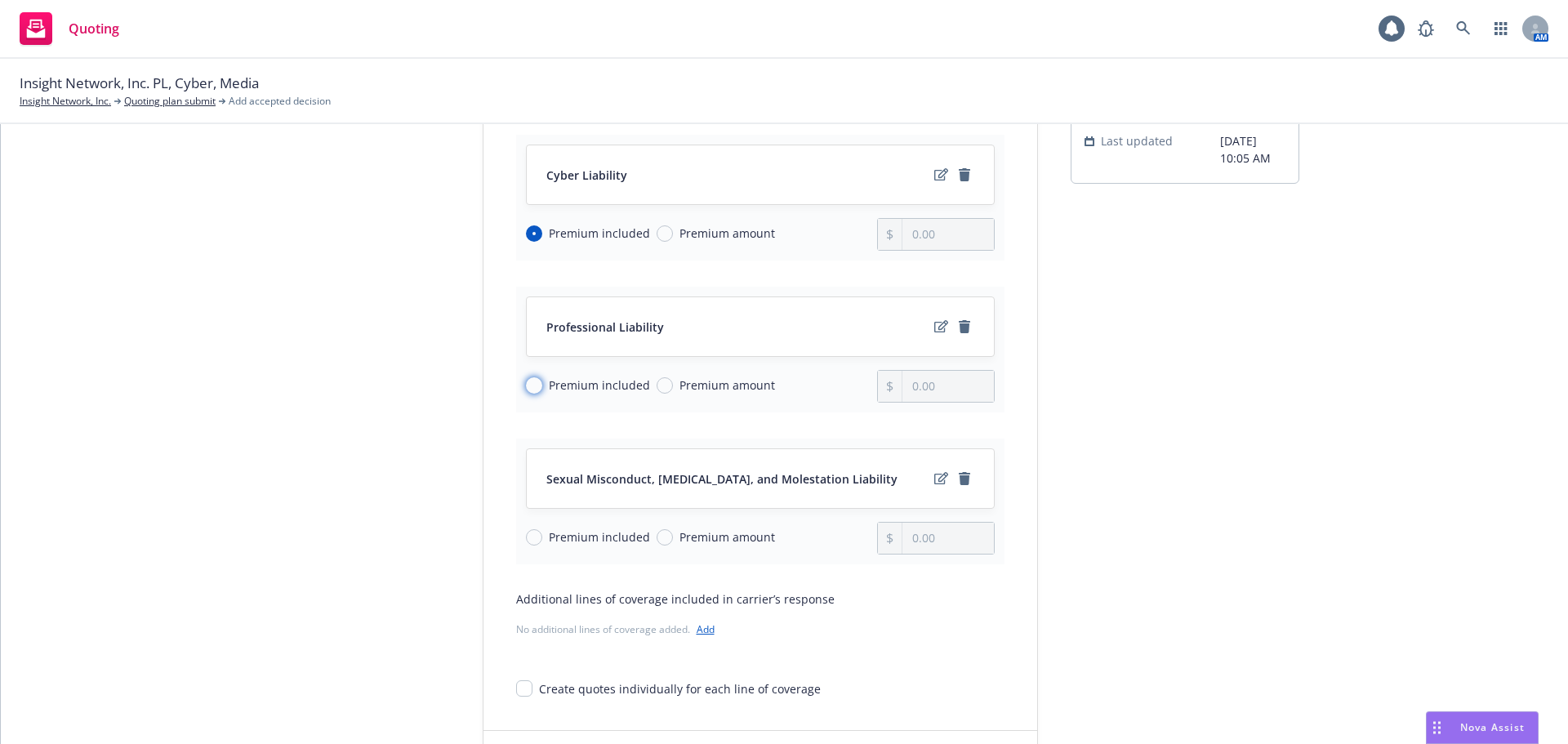
click at [526, 387] on input "Premium included" at bounding box center [535, 385] width 17 height 17
radio input "true"
click at [542, 532] on span "Premium included" at bounding box center [596, 537] width 108 height 17
click at [536, 532] on input "Premium included" at bounding box center [535, 538] width 17 height 17
radio input "true"
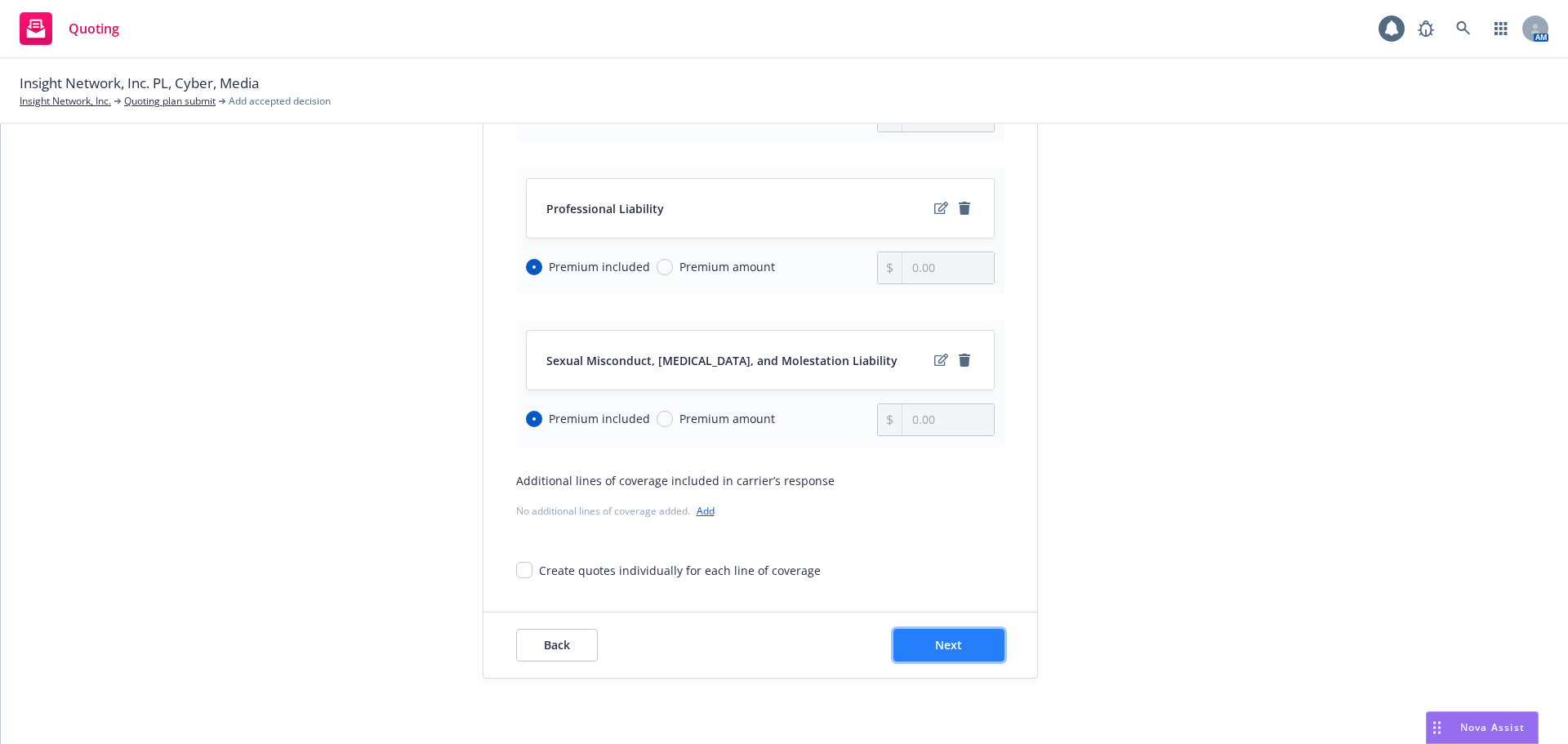
click at [970, 643] on button "Next" at bounding box center [949, 645] width 111 height 32
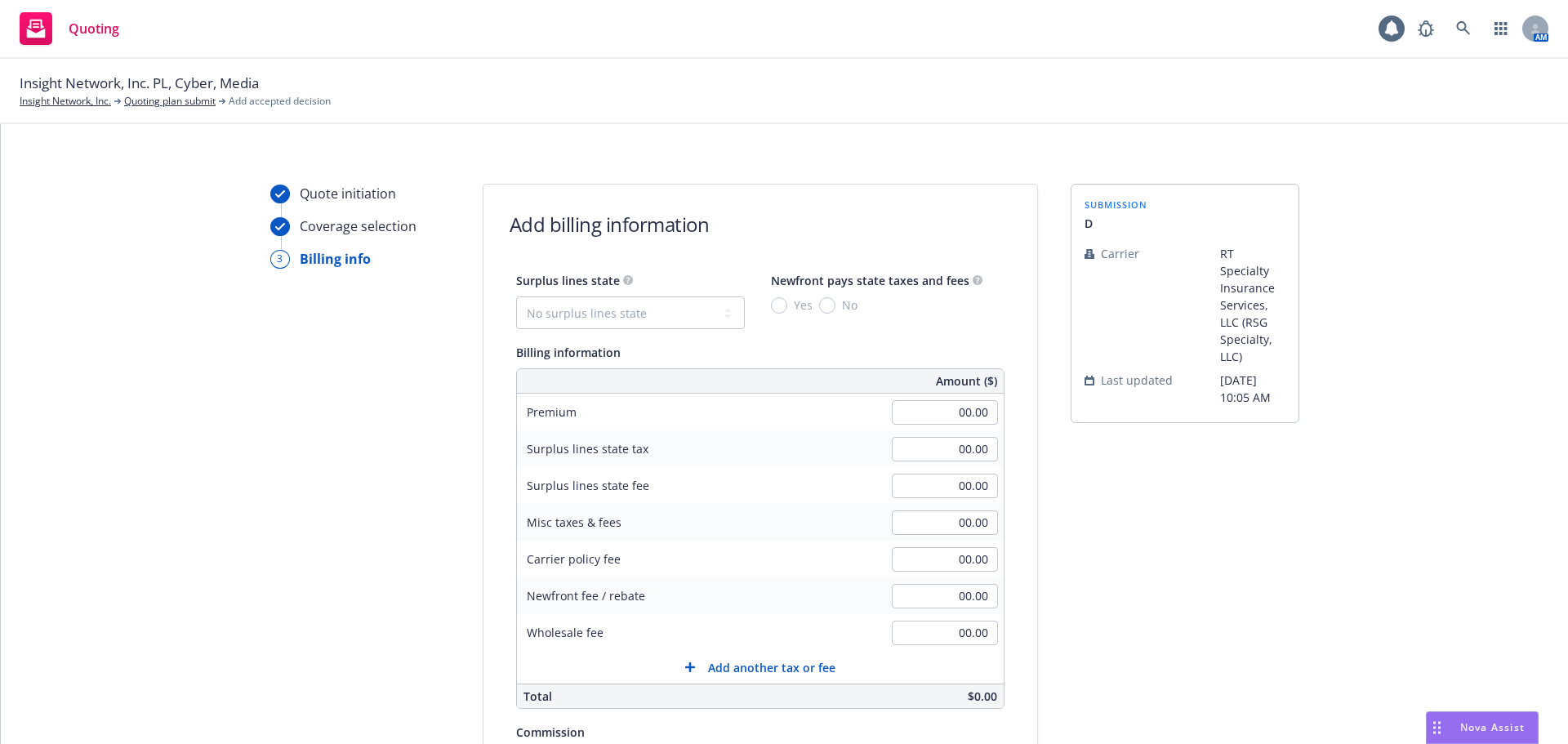
scroll to position [0, 0]
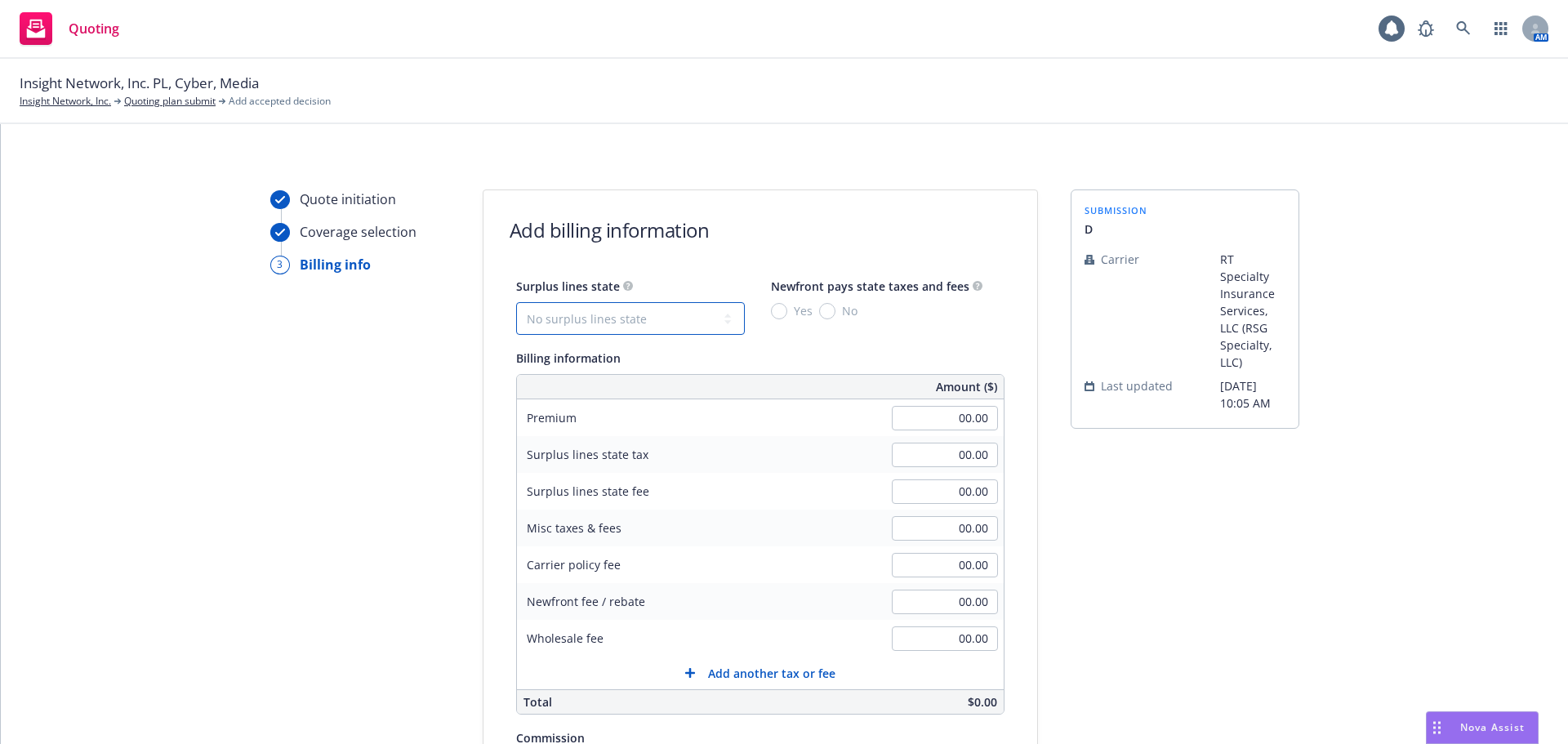
drag, startPoint x: 667, startPoint y: 312, endPoint x: 650, endPoint y: 334, distance: 27.8
click at [667, 312] on select "No surplus lines state Alaska Alabama Arkansas Arizona California Colorado Conn…" at bounding box center [631, 318] width 229 height 32
select select "CA"
click at [516, 302] on select "No surplus lines state Alaska Alabama Arkansas Arizona California Colorado Conn…" at bounding box center [631, 318] width 229 height 32
click at [819, 309] on input "No" at bounding box center [827, 312] width 17 height 17
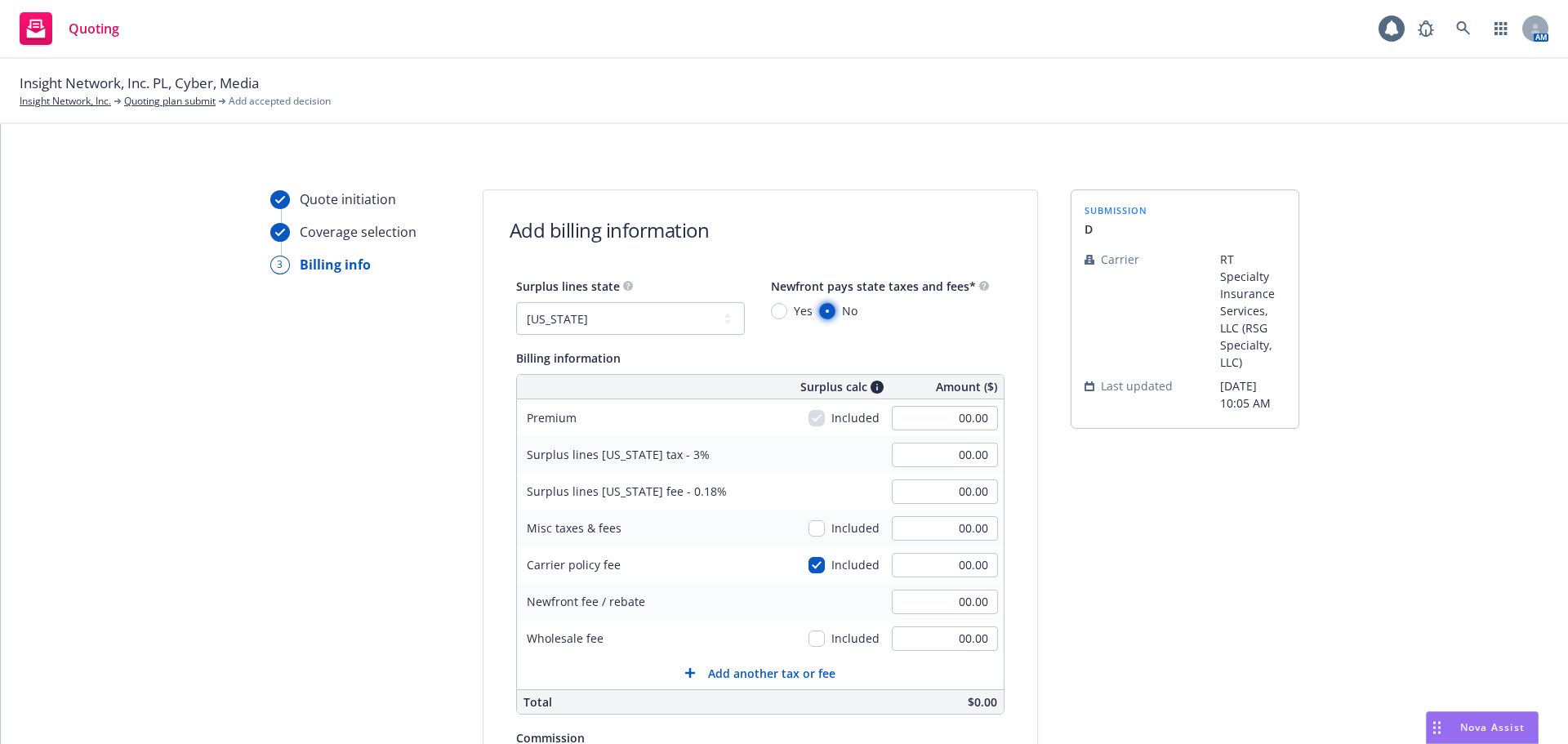
radio input "true"
click at [954, 412] on input "00.00" at bounding box center [945, 418] width 106 height 25
type input "36,950.00"
type input "1,108.50"
type input "66.51"
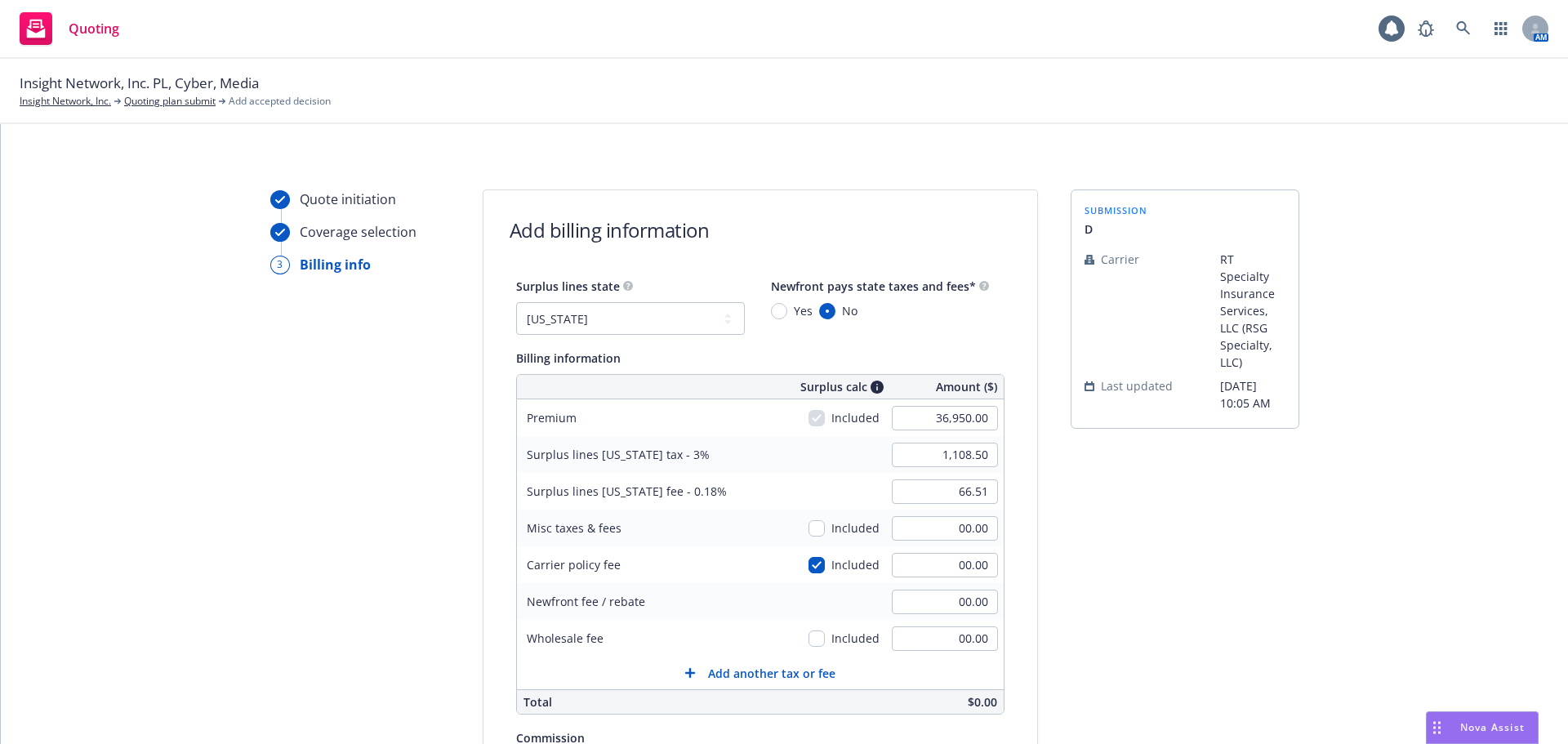
click at [1203, 662] on div "submission D Carrier RT Specialty Insurance Services, LLC (RSG Specialty, LLC) …" at bounding box center [1185, 586] width 229 height 792
type input "1000"
type input "1,138.50"
type input "68.31"
type input "1,000.00"
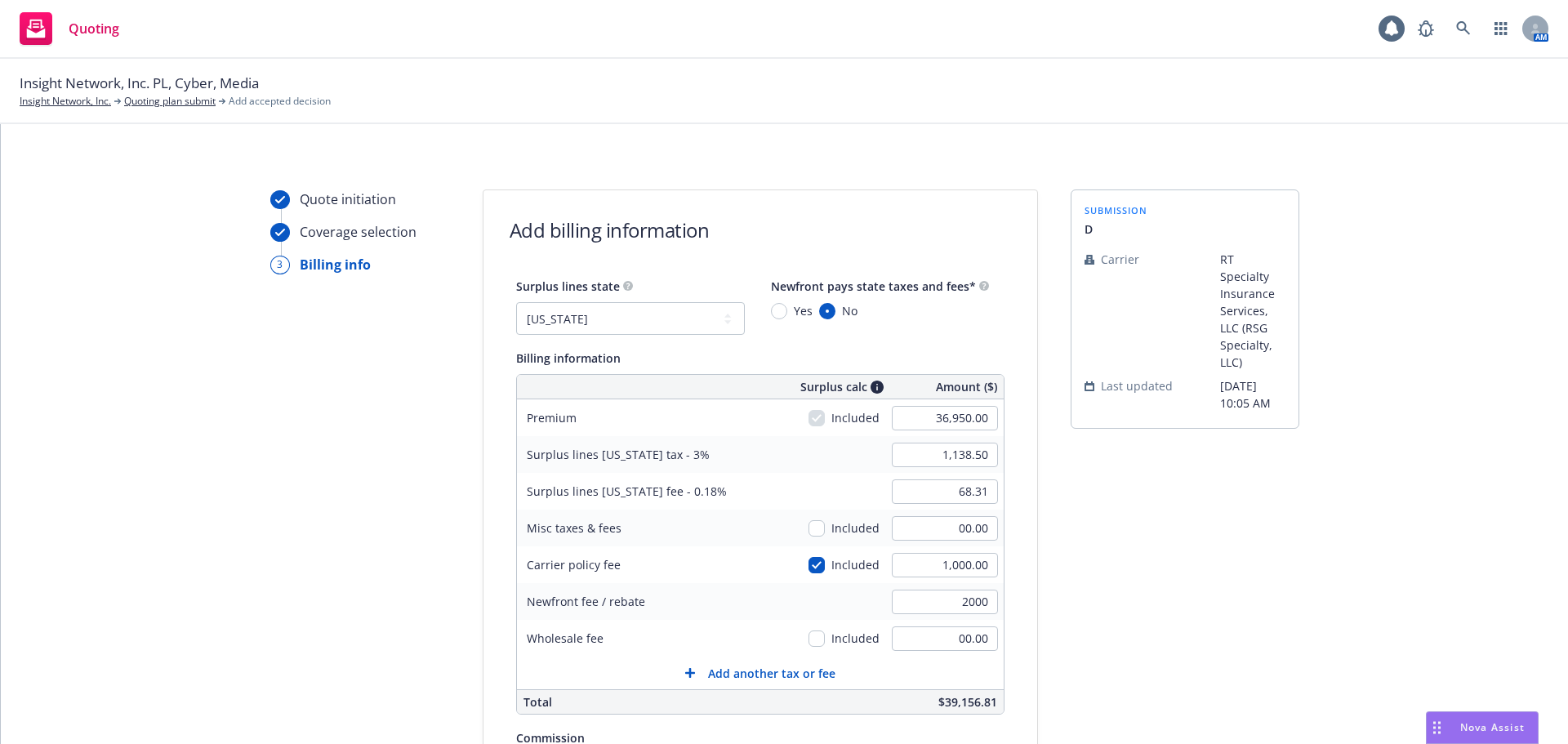
type input "2,000.00"
drag, startPoint x: 1127, startPoint y: 620, endPoint x: 1099, endPoint y: 621, distance: 28.0
click at [1126, 620] on div "submission D Carrier RT Specialty Insurance Services, LLC (RSG Specialty, LLC) …" at bounding box center [1185, 586] width 229 height 792
type input "250.00"
drag, startPoint x: 1130, startPoint y: 585, endPoint x: 1138, endPoint y: 587, distance: 8.2
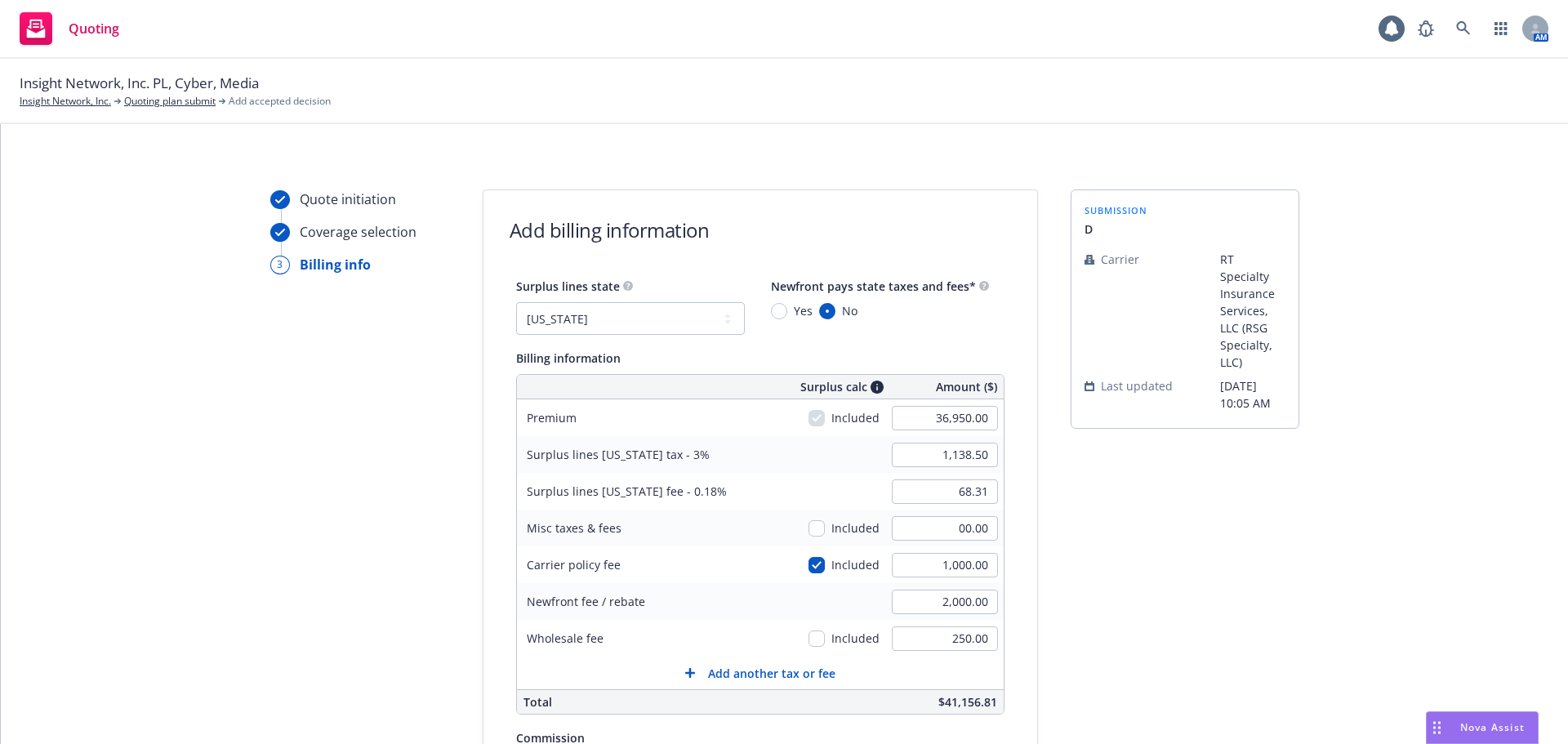
click at [1135, 587] on div "submission D Carrier RT Specialty Insurance Services, LLC (RSG Specialty, LLC) …" at bounding box center [1185, 586] width 229 height 792
type input "1,000.00"
click at [1175, 563] on div "submission D Carrier RT Specialty Insurance Services, LLC (RSG Specialty, LLC) …" at bounding box center [1185, 586] width 229 height 792
drag, startPoint x: 973, startPoint y: 587, endPoint x: 966, endPoint y: 597, distance: 12.2
click at [987, 587] on div "2,000.00" at bounding box center [945, 601] width 118 height 36
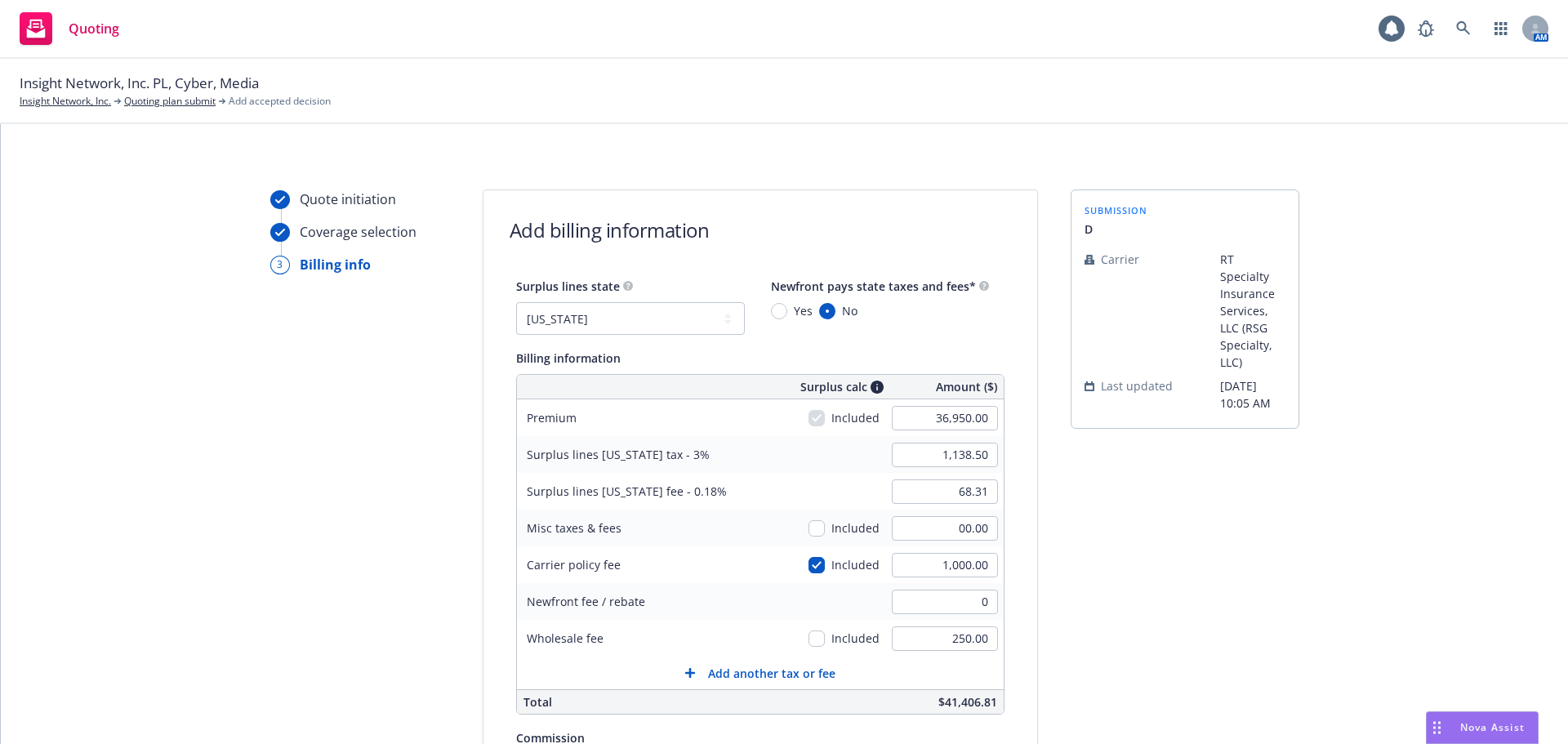
type input "00.00"
click at [1084, 606] on div "submission D Carrier RT Specialty Insurance Services, LLC (RSG Specialty, LLC) …" at bounding box center [1185, 586] width 229 height 792
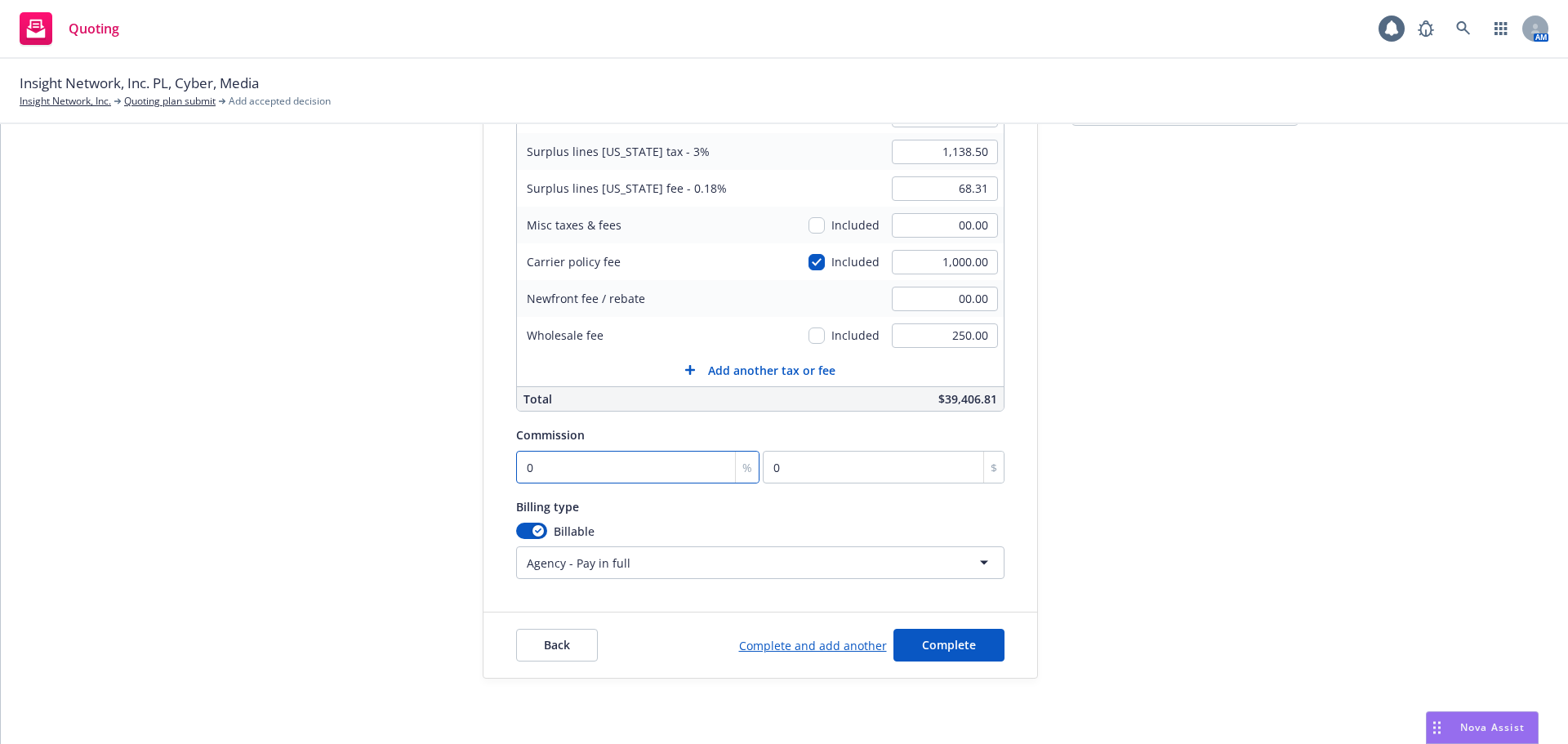
type input "1"
type input "369.5"
type input "12"
type input "4434"
type input "12"
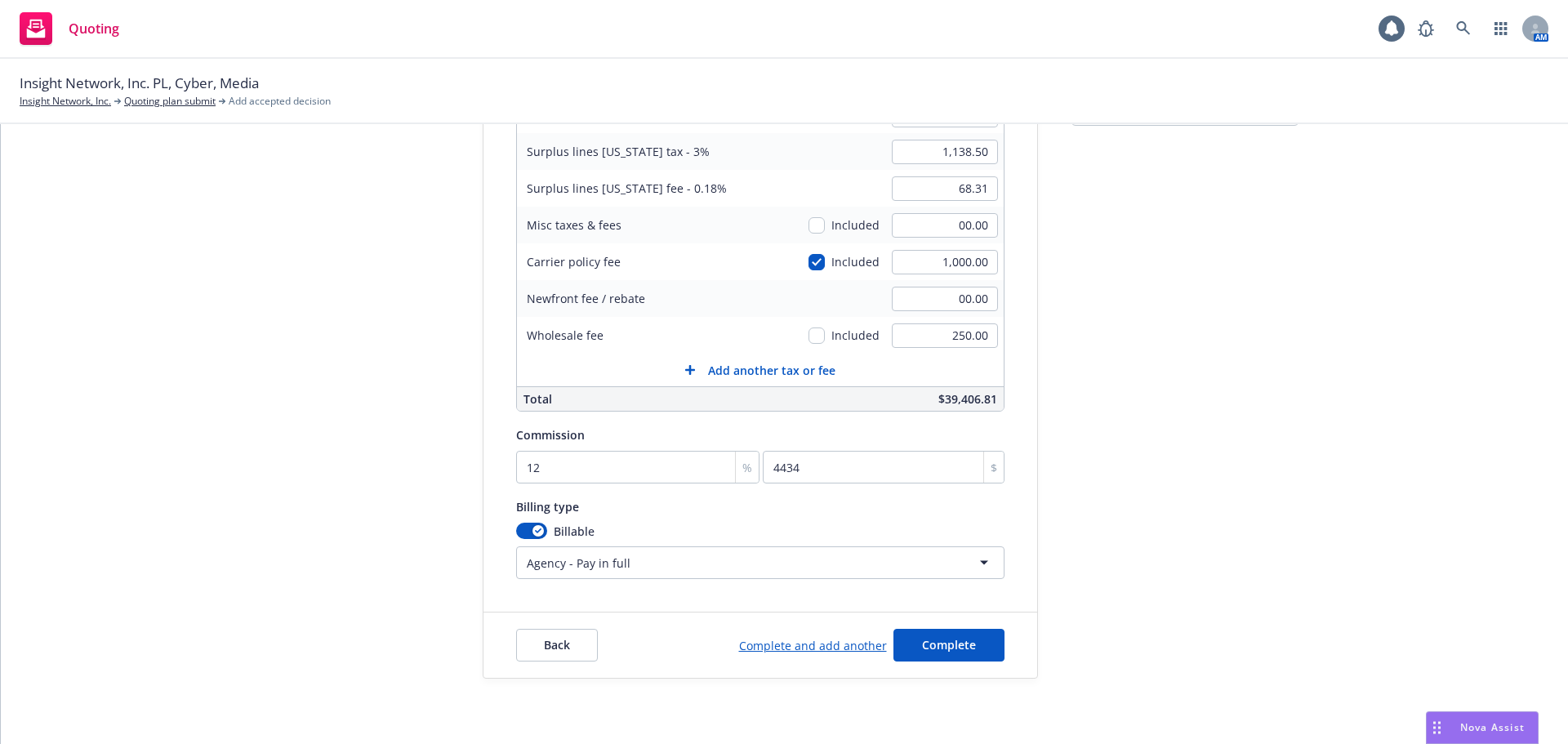
click at [1053, 520] on div "Quote initiation Coverage selection 3 Billing info Add billing information Surp…" at bounding box center [785, 283] width 1528 height 792
type input "2,000.00"
click at [1059, 324] on div "Quote initiation Coverage selection 3 Billing info Add billing information Surp…" at bounding box center [785, 283] width 1528 height 792
click at [933, 640] on span "Complete" at bounding box center [949, 645] width 54 height 16
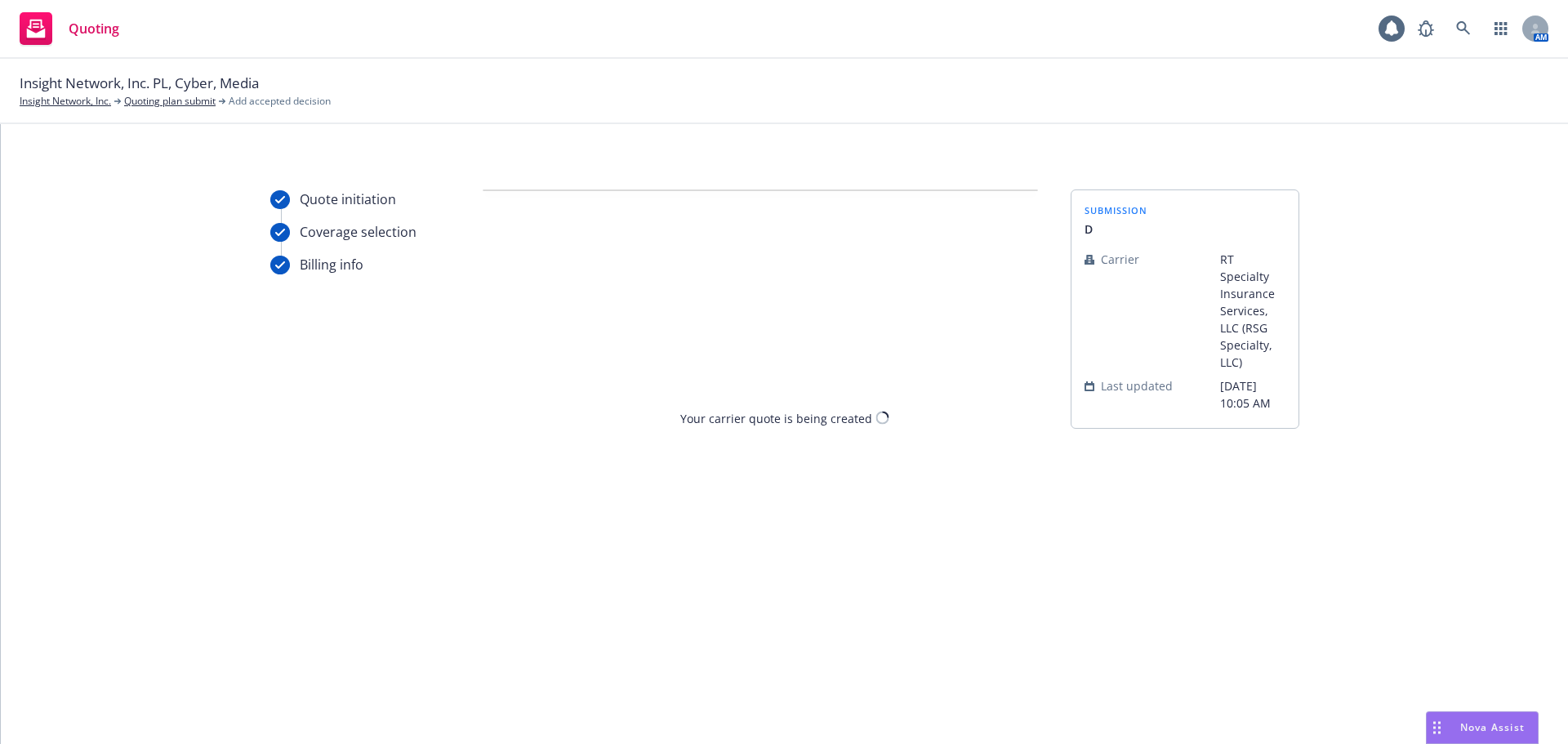
scroll to position [0, 0]
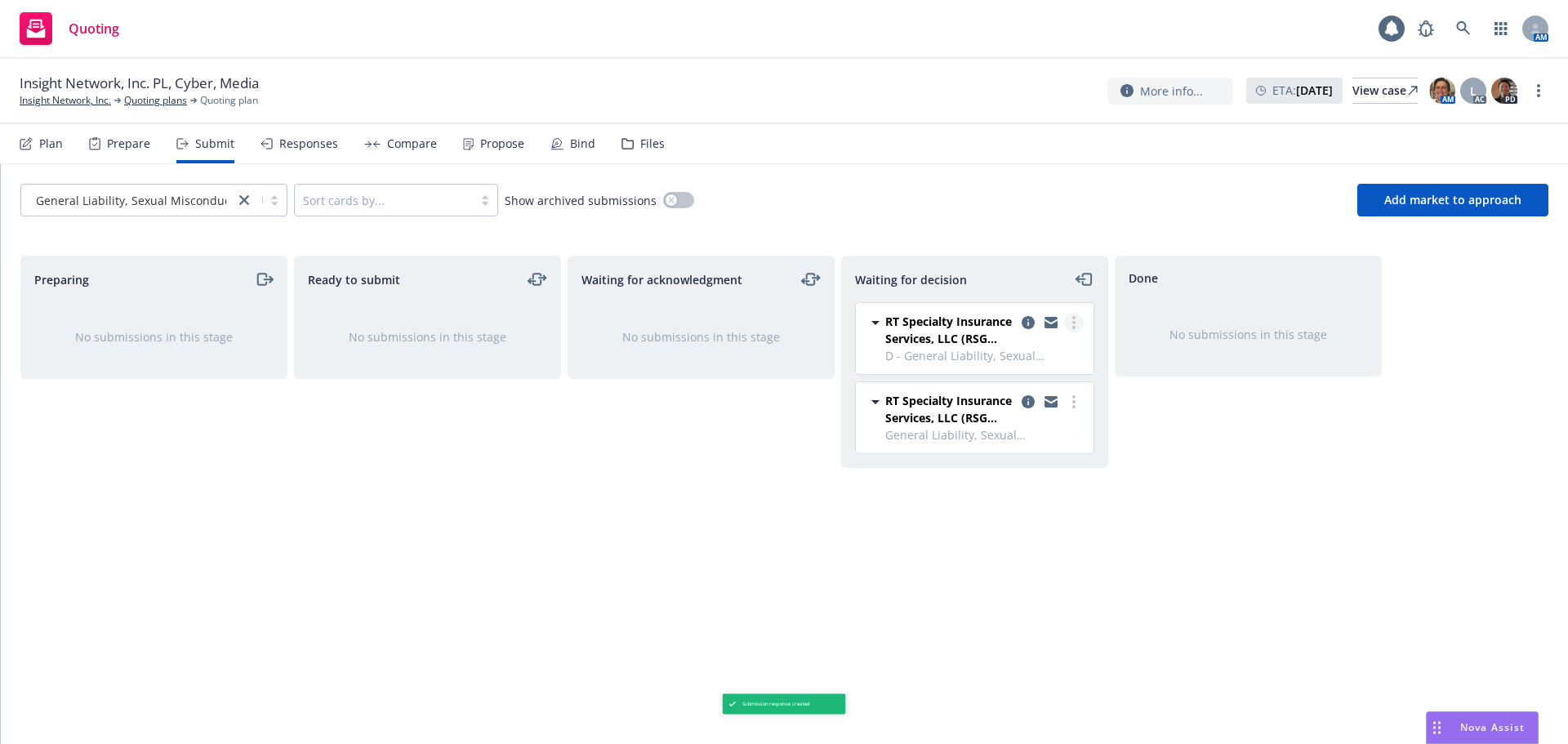
click at [1071, 326] on link "more" at bounding box center [1074, 322] width 20 height 20
click at [1255, 446] on div "Done No submissions in this stage" at bounding box center [1248, 482] width 267 height 454
click at [1070, 321] on link "more" at bounding box center [1074, 322] width 20 height 20
drag, startPoint x: 1328, startPoint y: 476, endPoint x: 946, endPoint y: 331, distance: 408.6
click at [1322, 476] on div "Done No submissions in this stage" at bounding box center [1248, 482] width 267 height 454
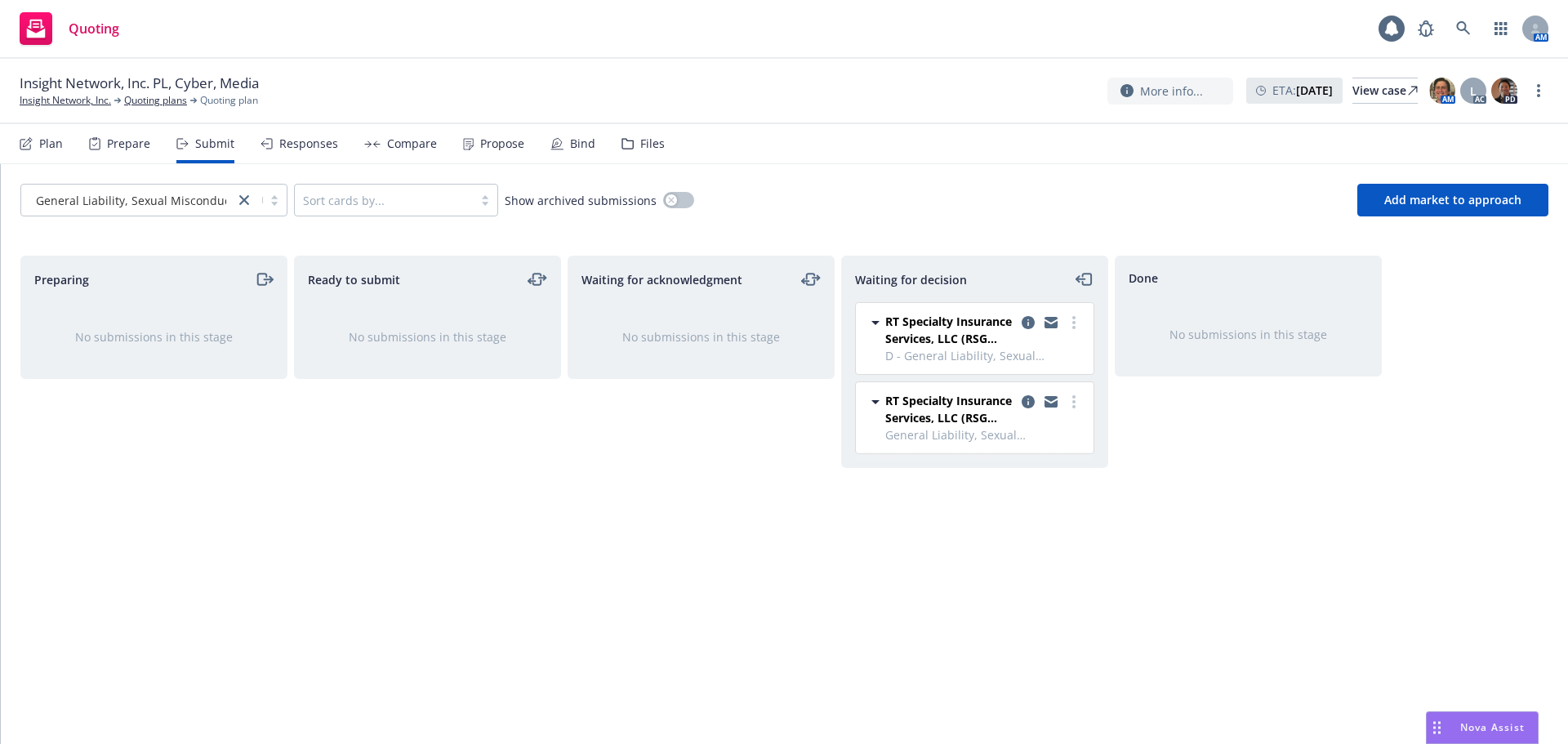
drag, startPoint x: 1176, startPoint y: 313, endPoint x: 1163, endPoint y: 318, distance: 13.9
click at [1175, 314] on div "No submissions in this stage" at bounding box center [1248, 335] width 265 height 70
click at [1077, 322] on link "more" at bounding box center [1074, 322] width 20 height 20
click at [1203, 447] on div "Done No submissions in this stage" at bounding box center [1248, 482] width 267 height 454
click at [324, 140] on div "Responses" at bounding box center [308, 144] width 59 height 13
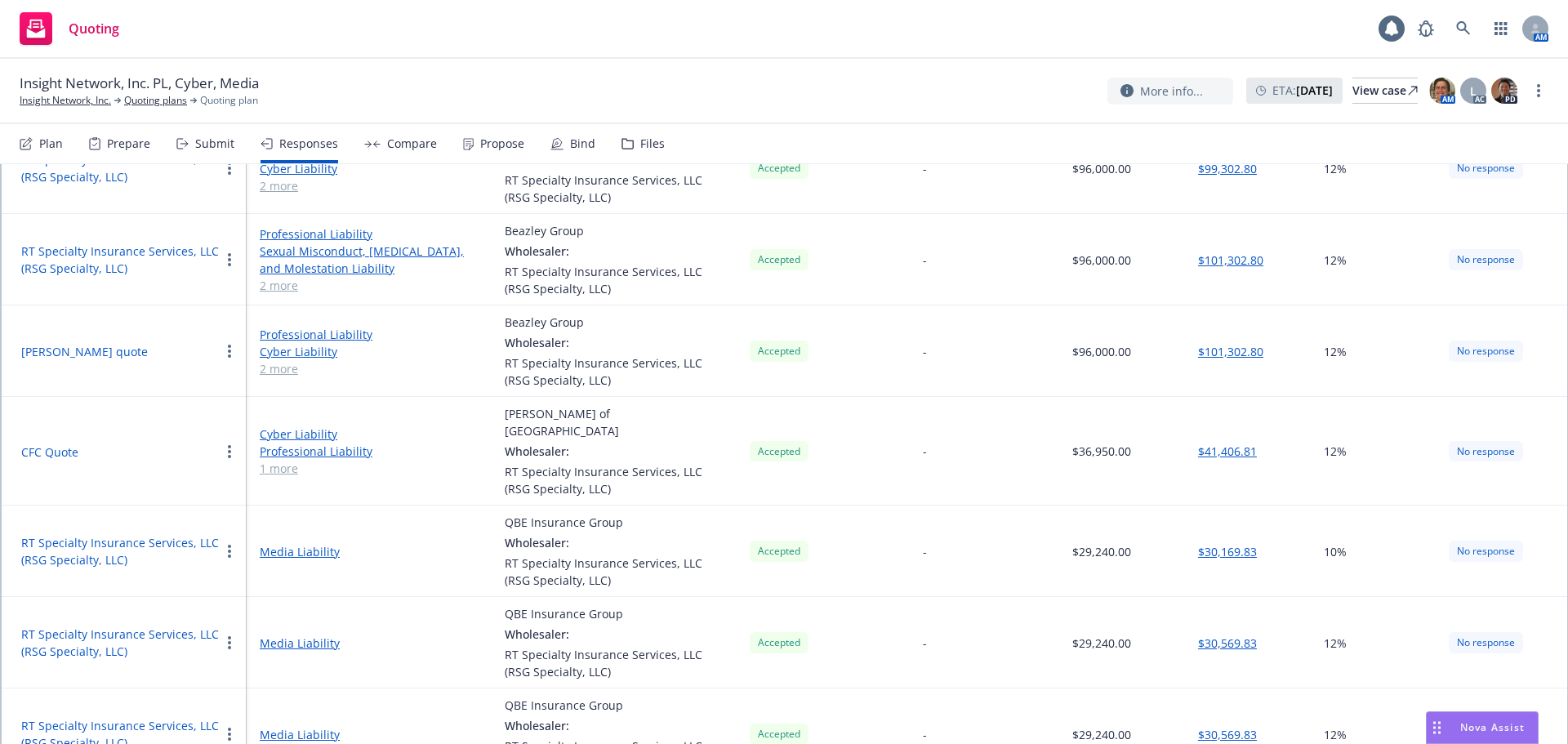
scroll to position [611, 0]
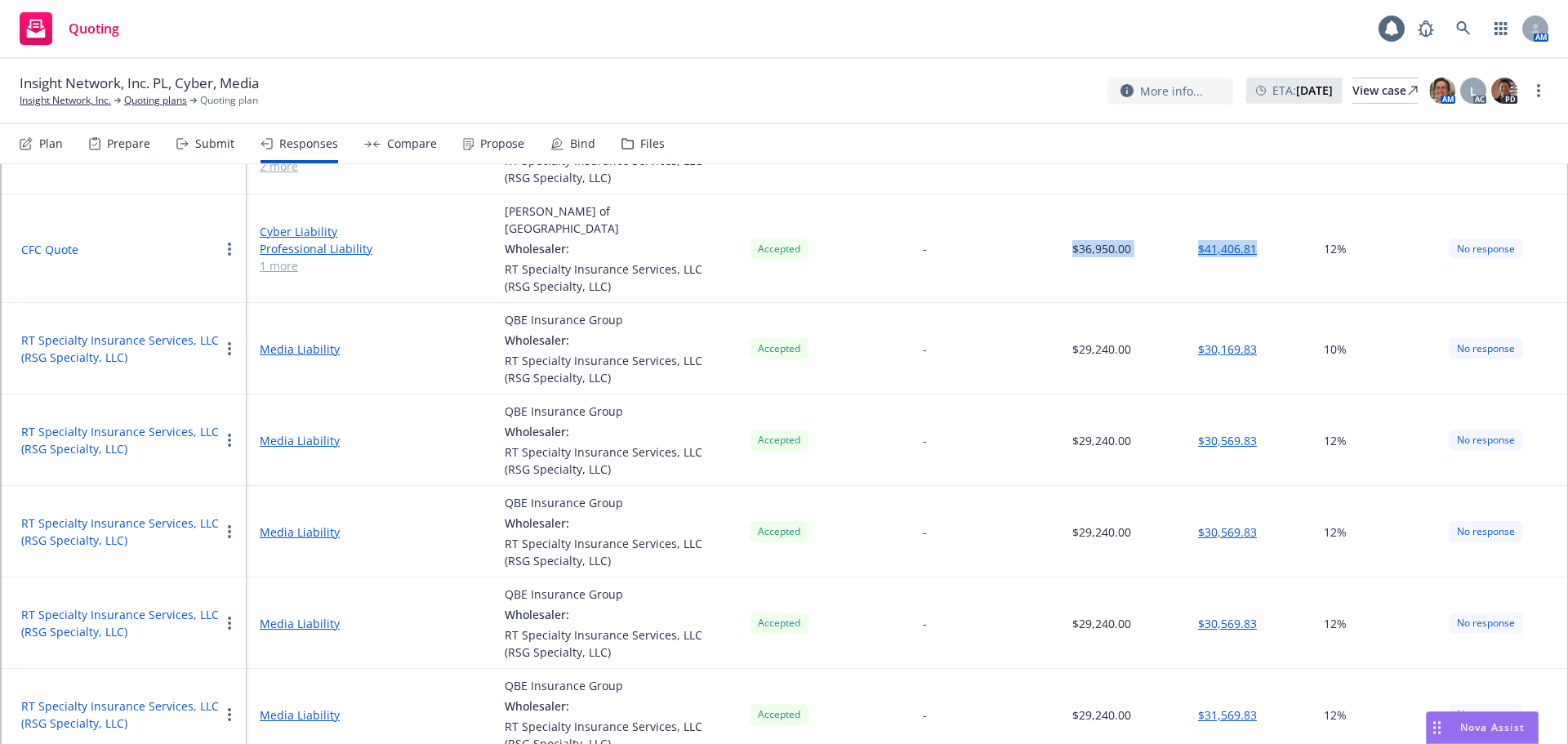
drag, startPoint x: 1286, startPoint y: 246, endPoint x: 1012, endPoint y: 237, distance: 274.1
click at [1017, 237] on tr "CFC Quote Cyber Liability Professional Liability Sexual Misconduct, Physical Ab…" at bounding box center [784, 249] width 1566 height 109
click at [236, 339] on button "button" at bounding box center [230, 349] width 20 height 20
click at [486, 461] on td "Media Liability" at bounding box center [370, 440] width 245 height 91
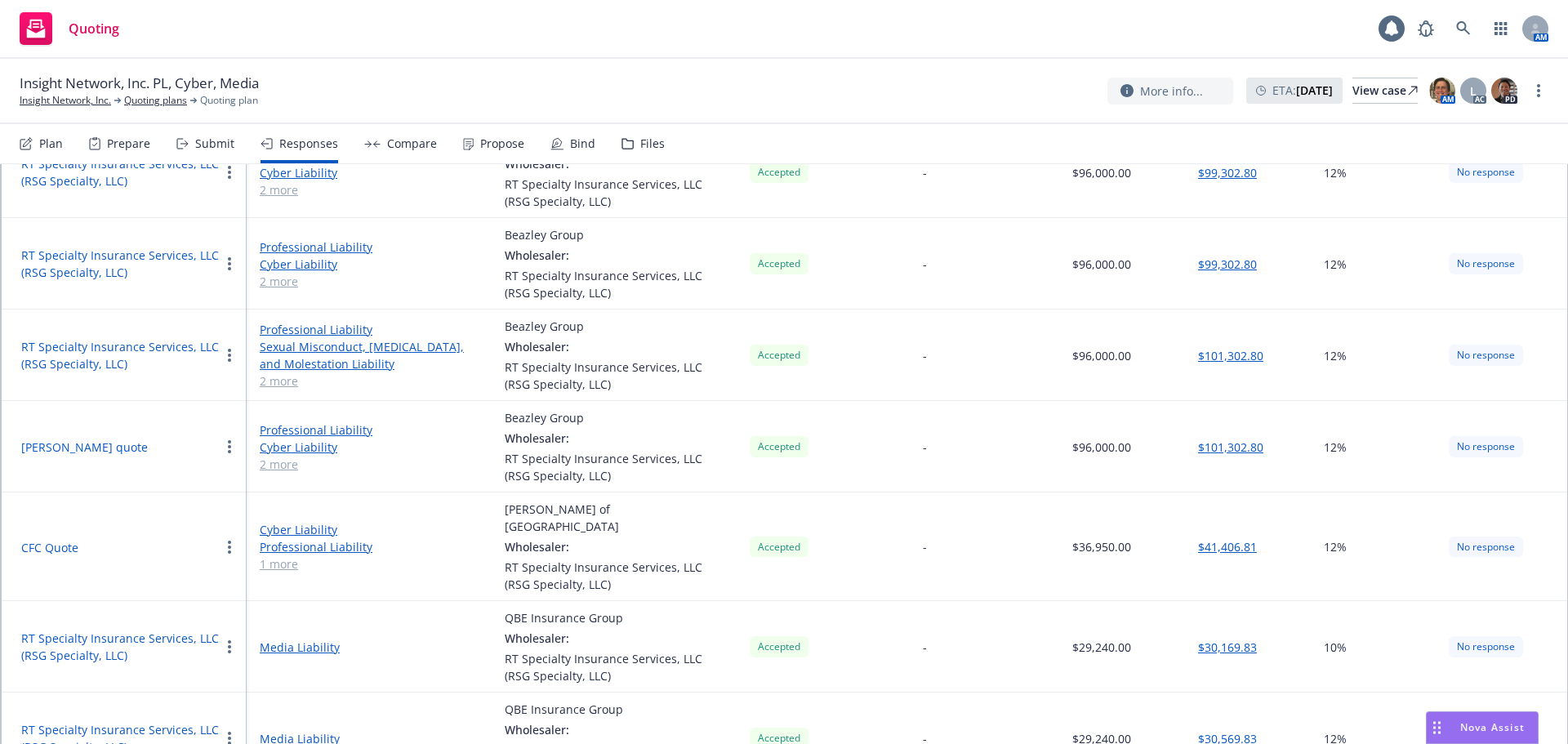
scroll to position [284, 0]
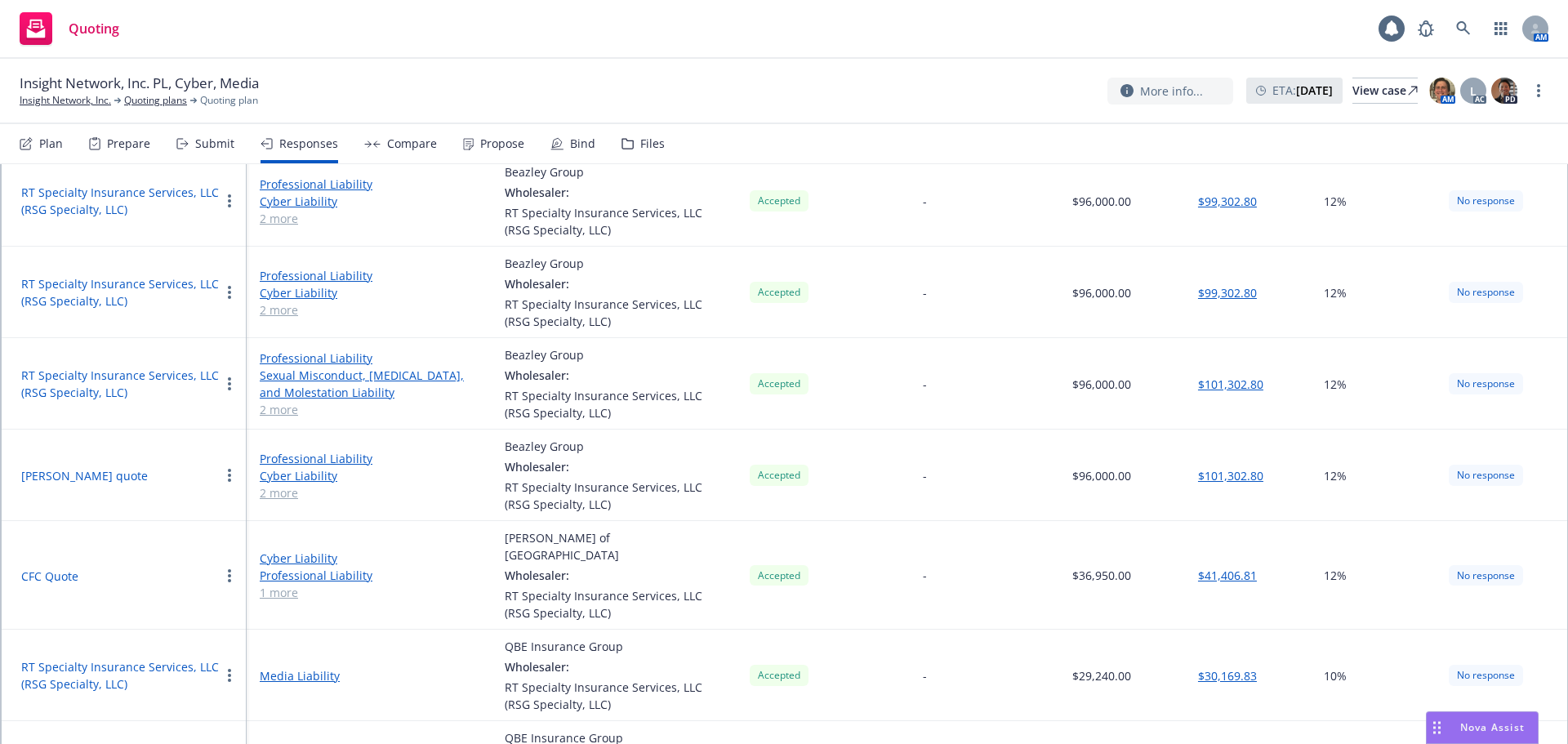
click at [235, 467] on div at bounding box center [230, 476] width 20 height 20
click at [232, 470] on button "button" at bounding box center [230, 476] width 20 height 20
click at [54, 476] on button "Beazley quote" at bounding box center [85, 476] width 127 height 17
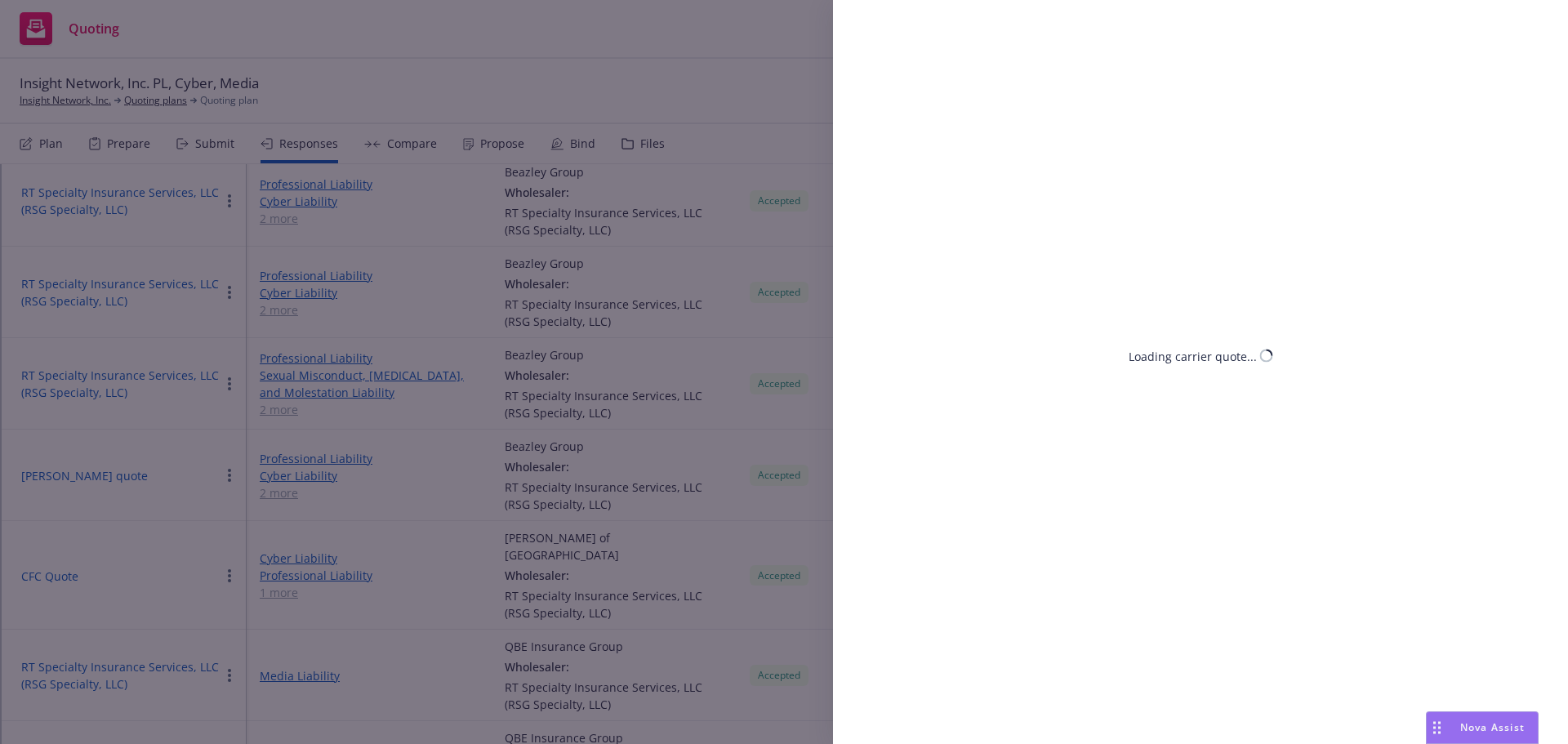
select select "CA"
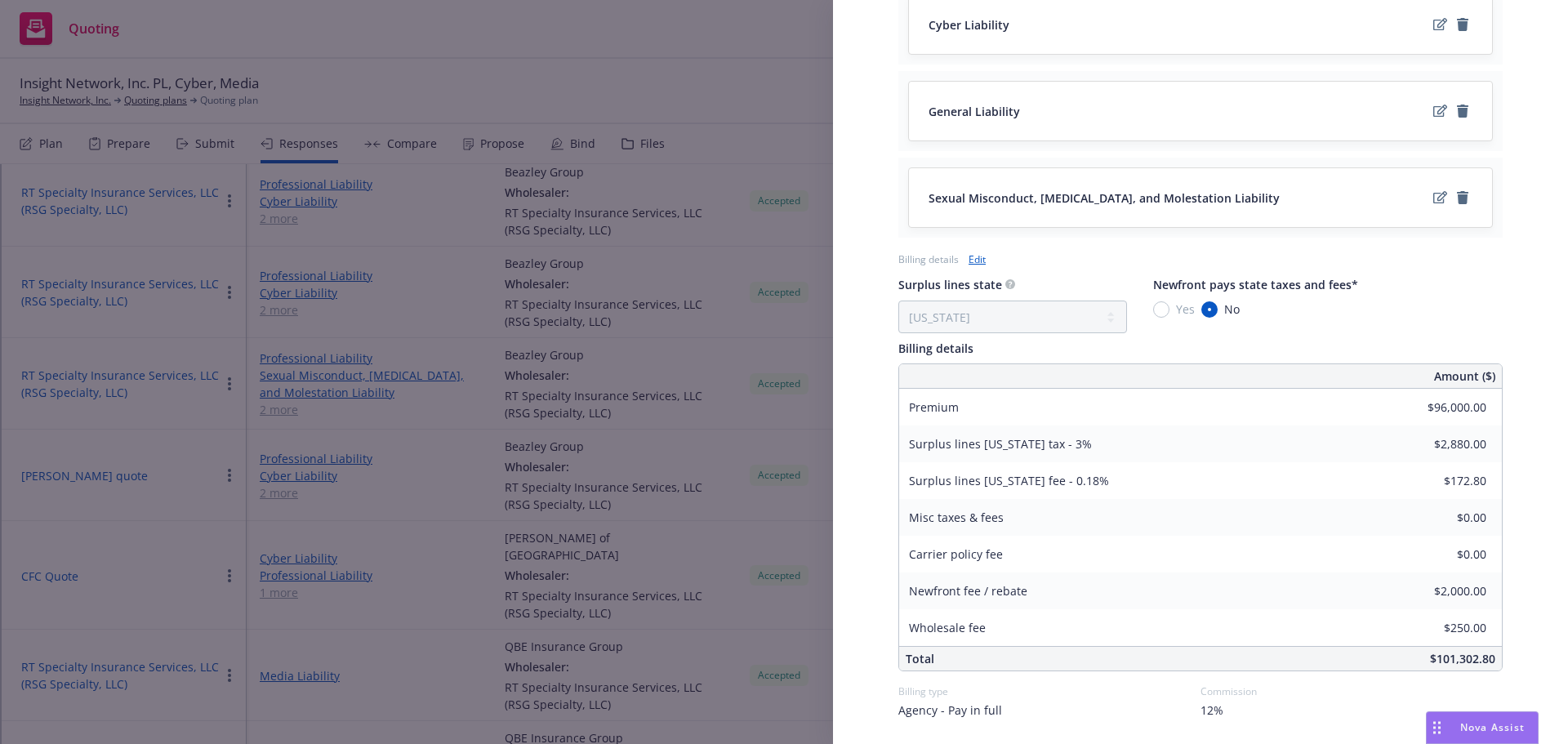
scroll to position [790, 0]
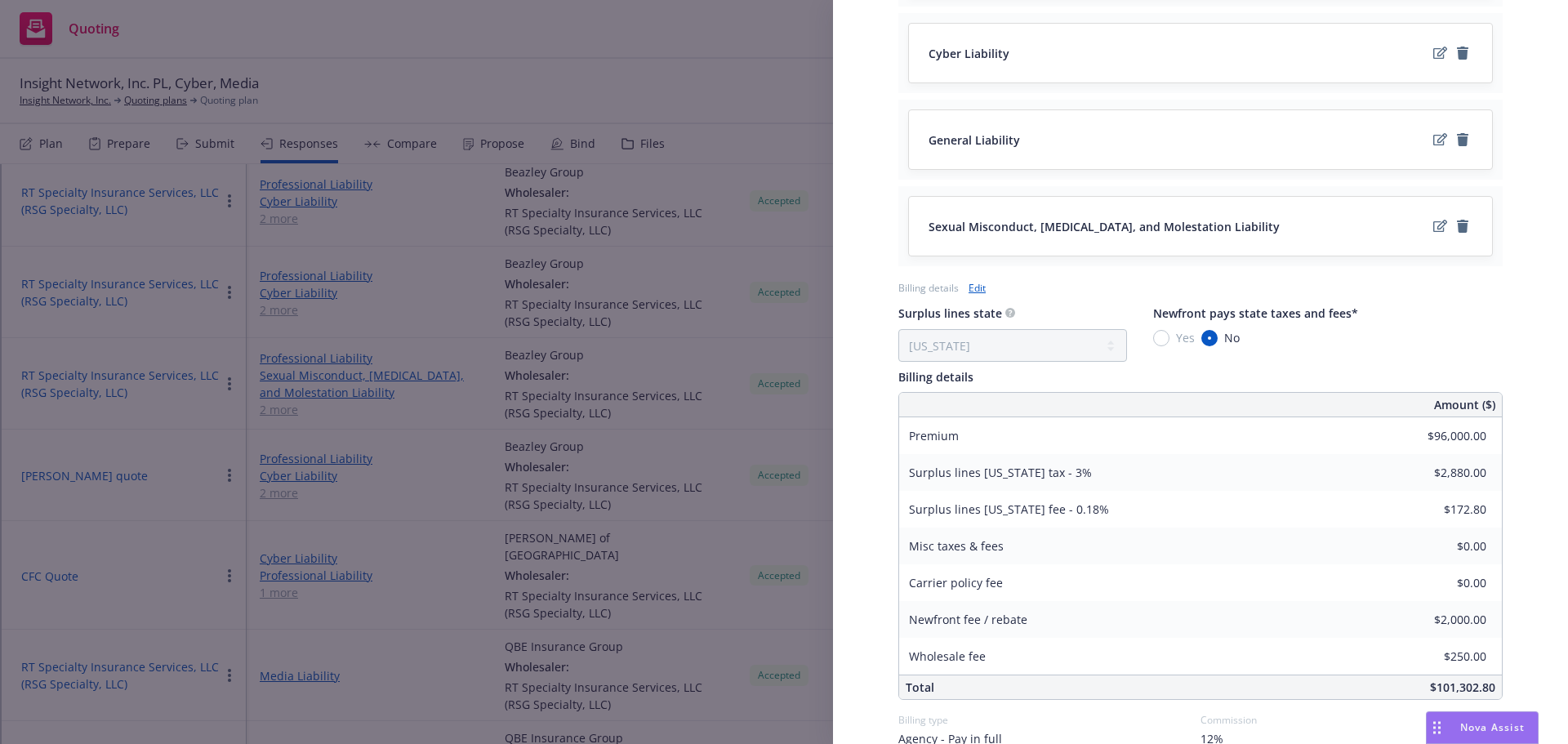
click at [974, 287] on link "Edit" at bounding box center [977, 287] width 17 height 17
select select "CA"
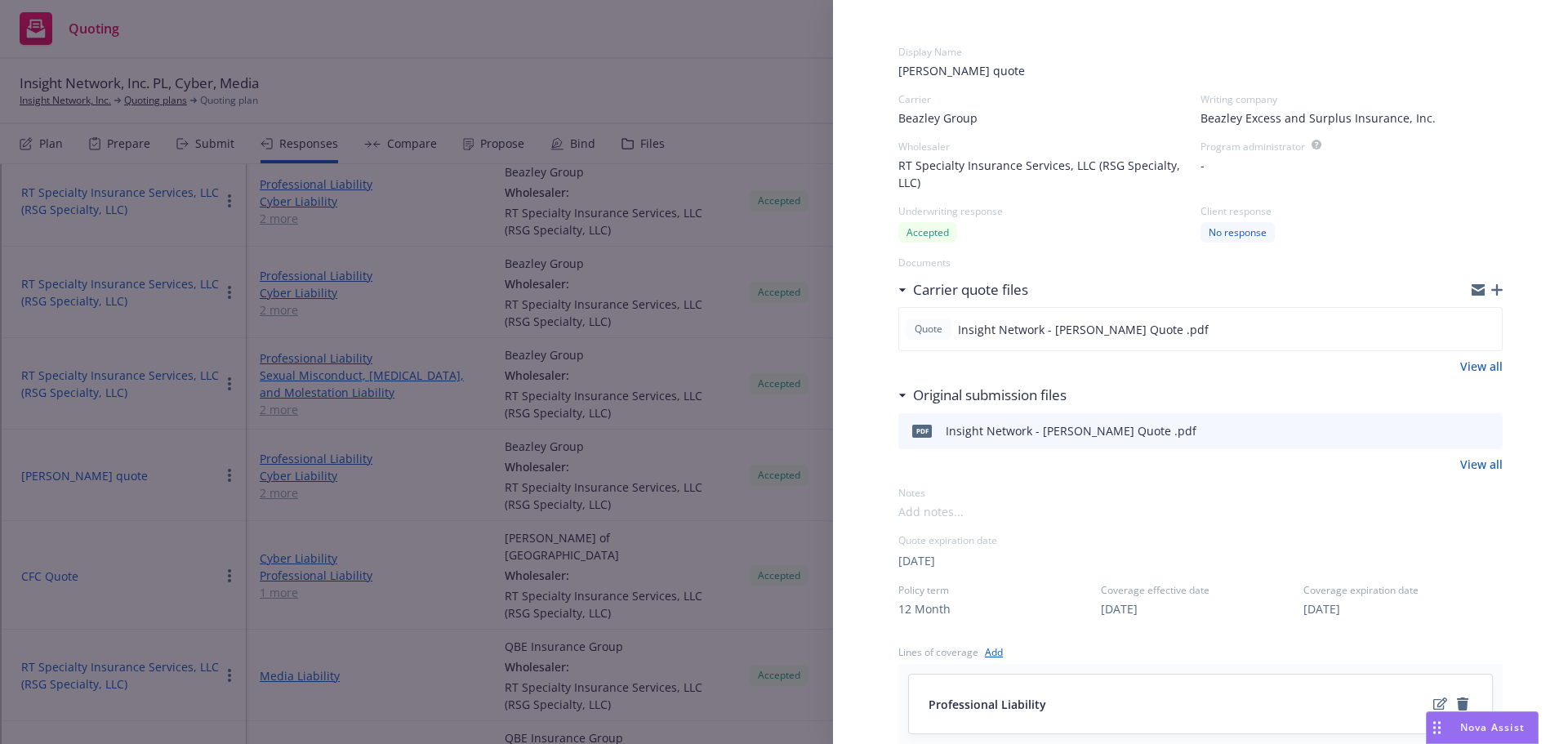
scroll to position [82, 0]
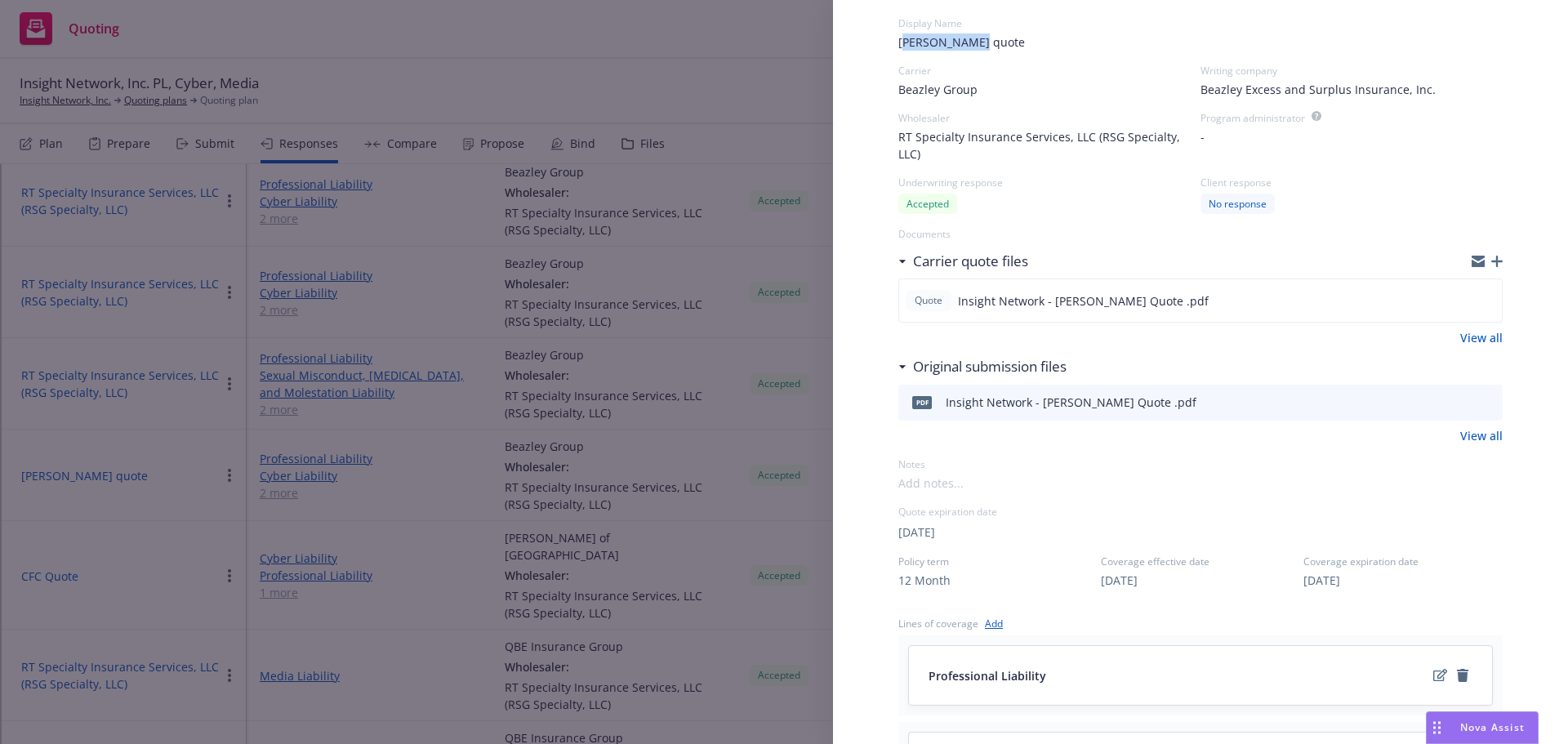
drag, startPoint x: 922, startPoint y: 45, endPoint x: 984, endPoint y: 42, distance: 62.1
click at [984, 42] on span "Beazley quote" at bounding box center [1200, 41] width 604 height 17
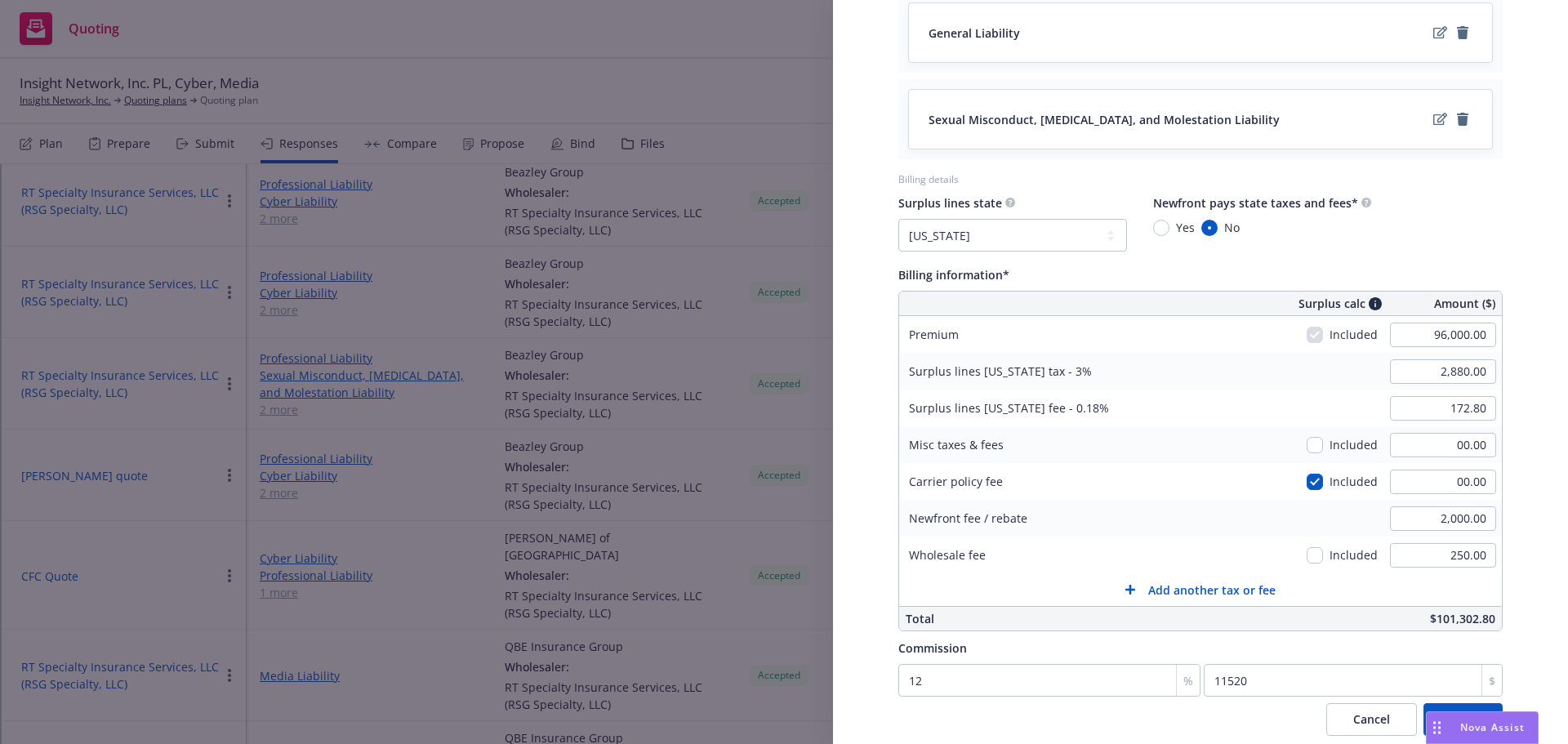
scroll to position [898, 0]
drag, startPoint x: 1424, startPoint y: 620, endPoint x: 1490, endPoint y: 614, distance: 66.3
click at [1490, 614] on div "Display Name Beazley quote Carrier Beazley Group Writing company Beazley Excess…" at bounding box center [1200, 3] width 656 height 1713
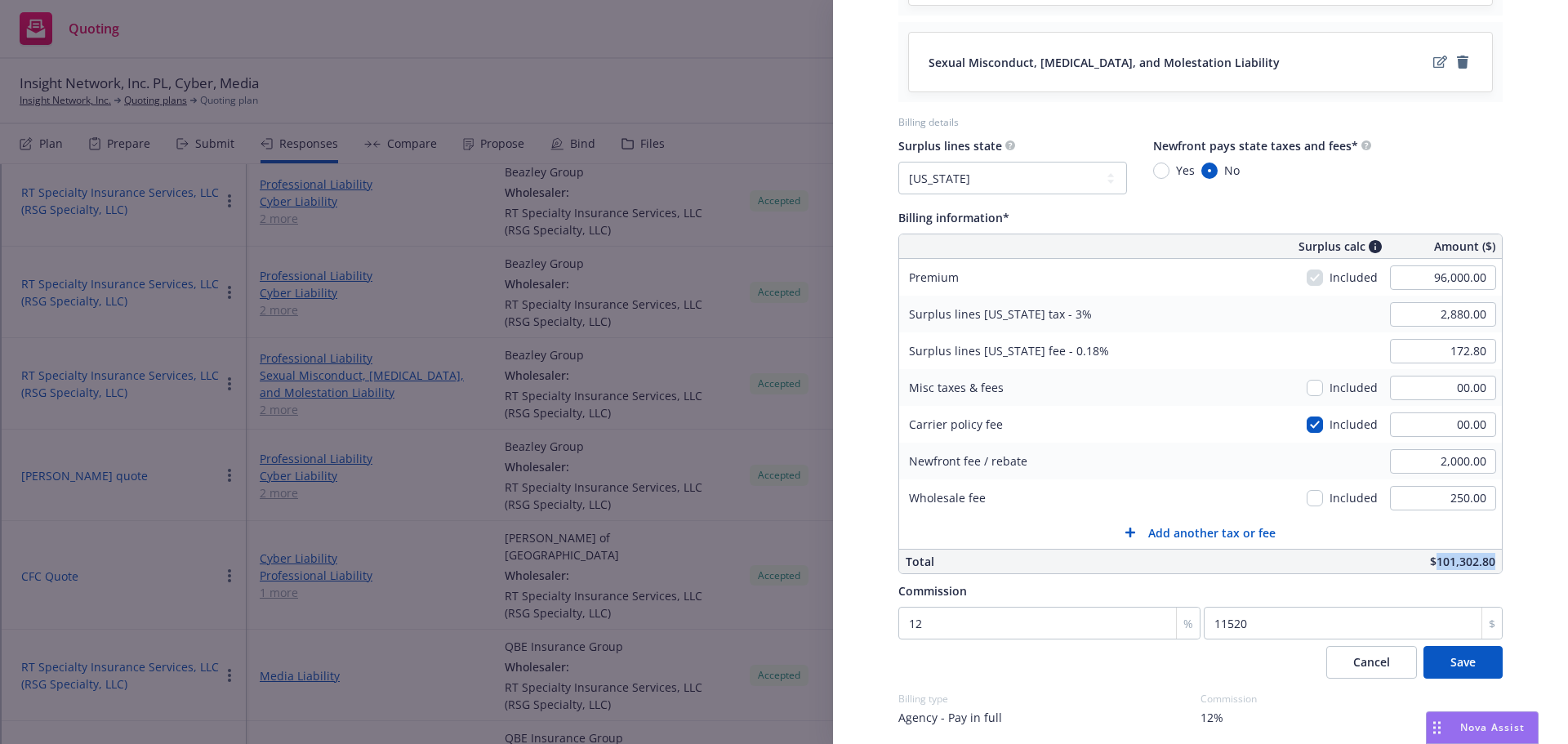
scroll to position [1015, 0]
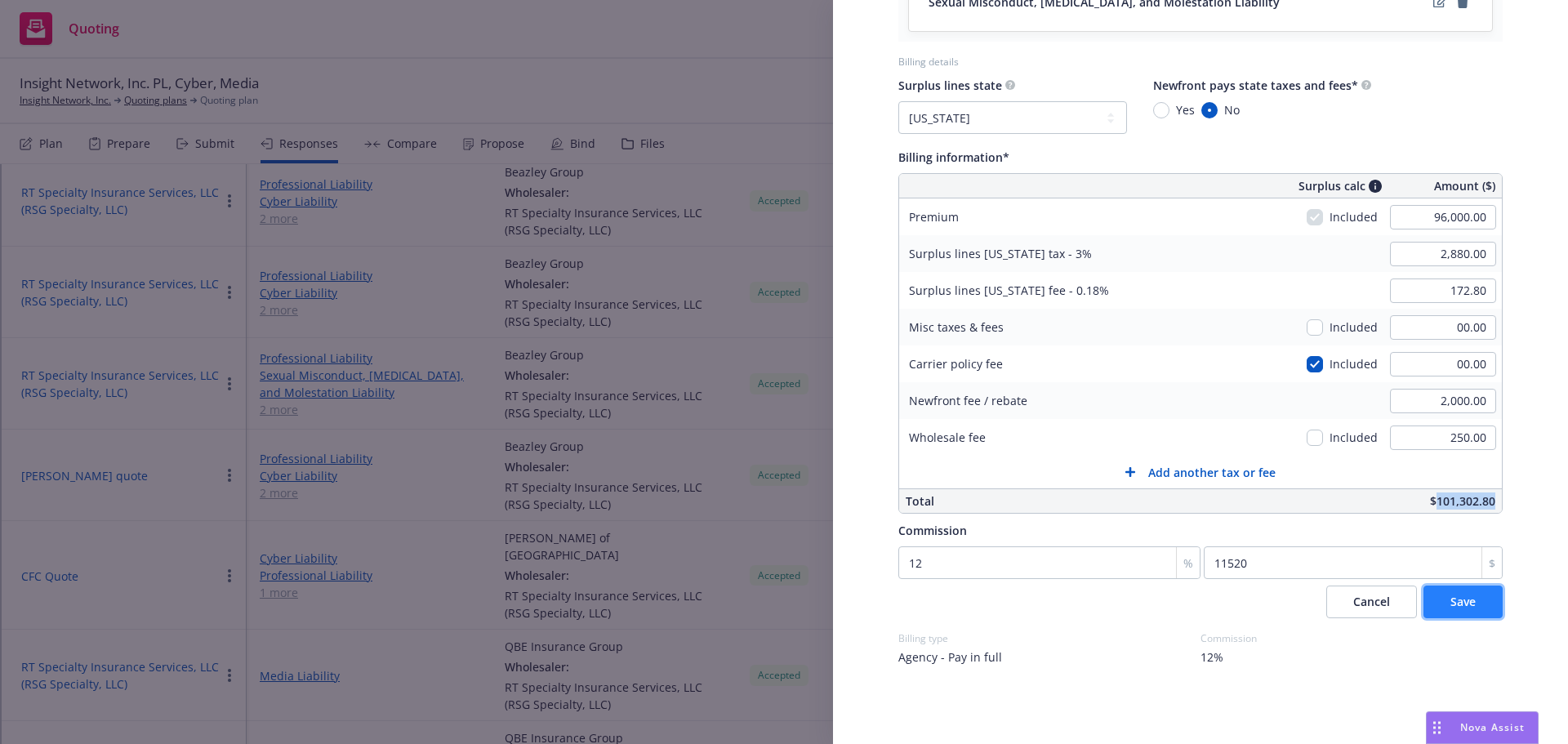
click at [1435, 602] on button "Save" at bounding box center [1464, 601] width 80 height 32
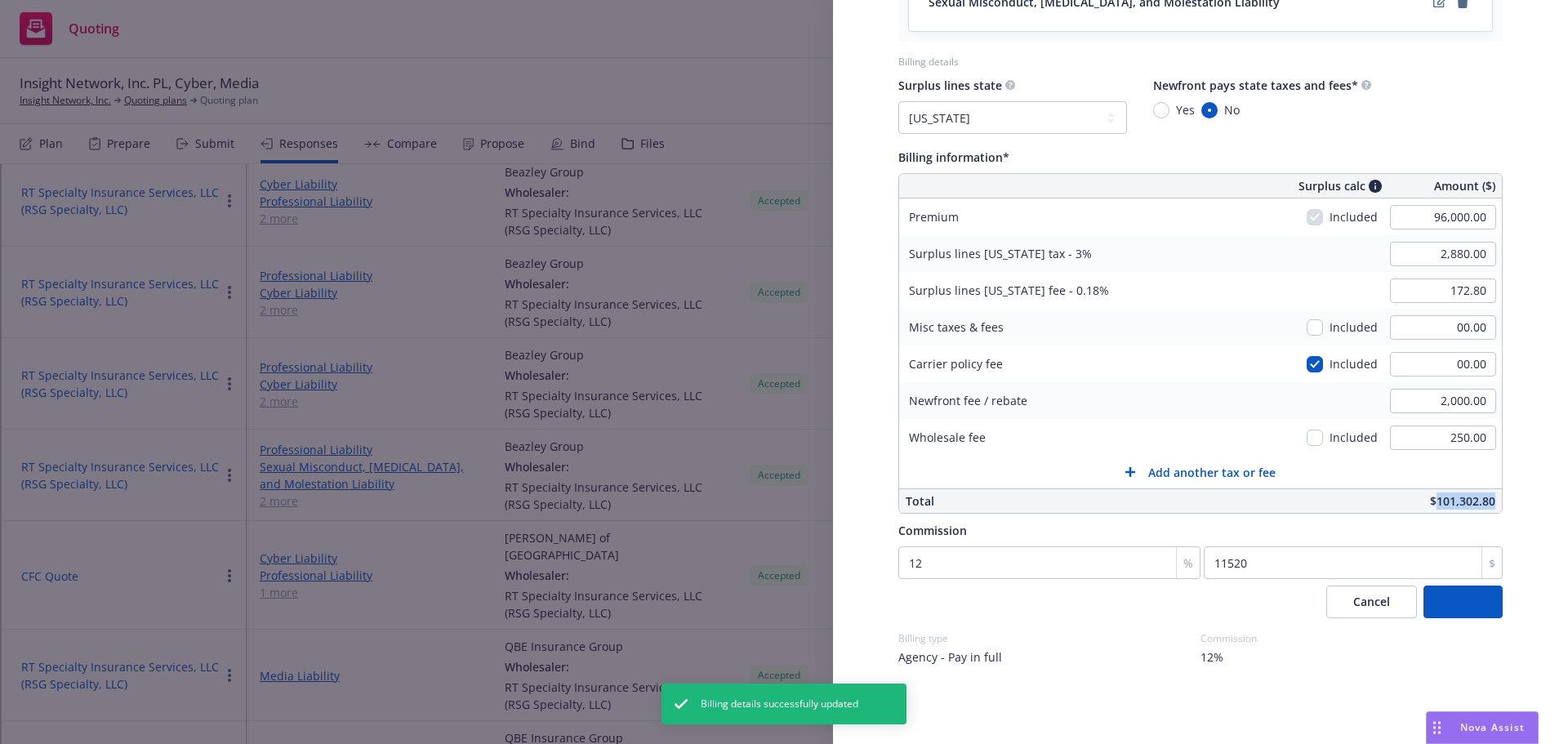
select select "CA"
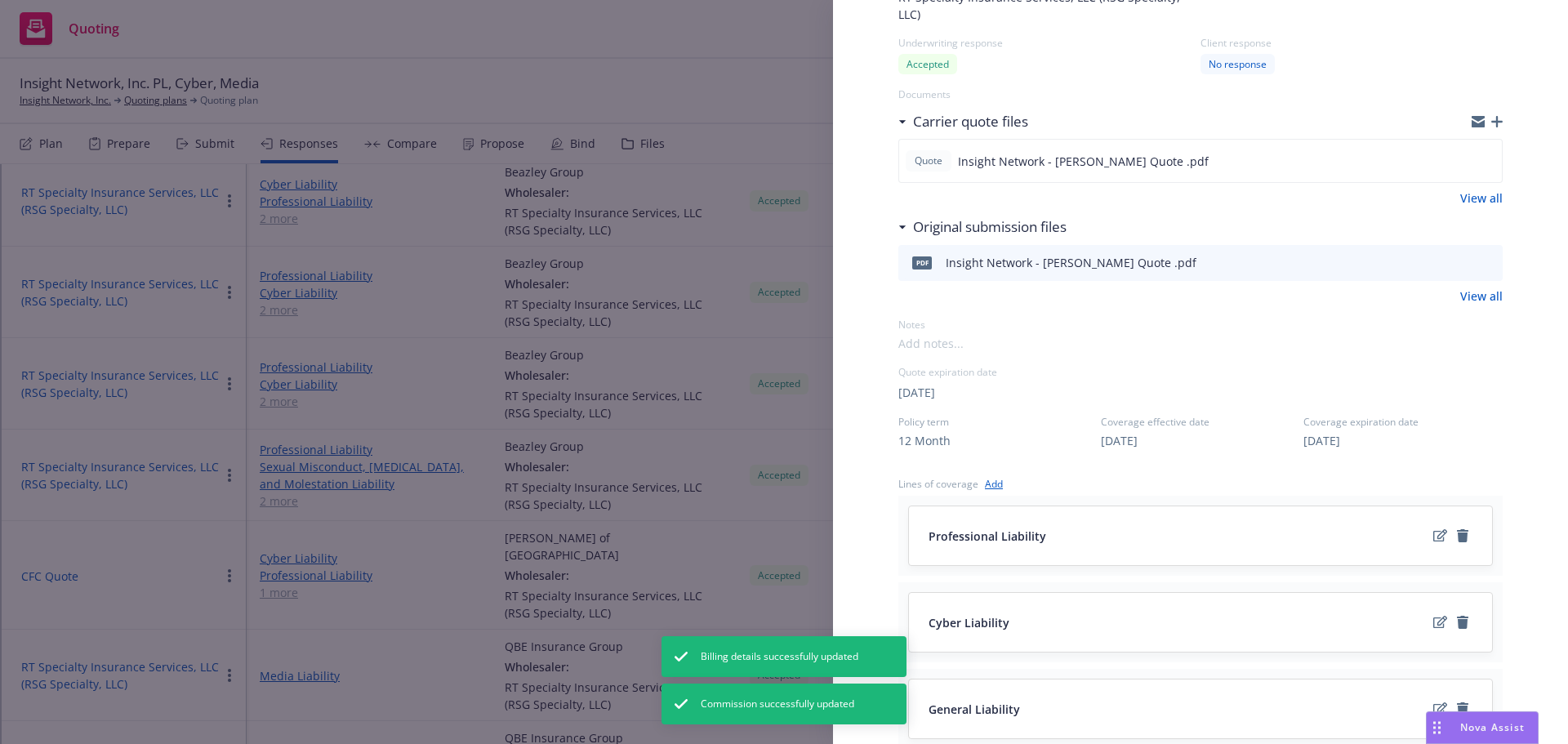
scroll to position [0, 0]
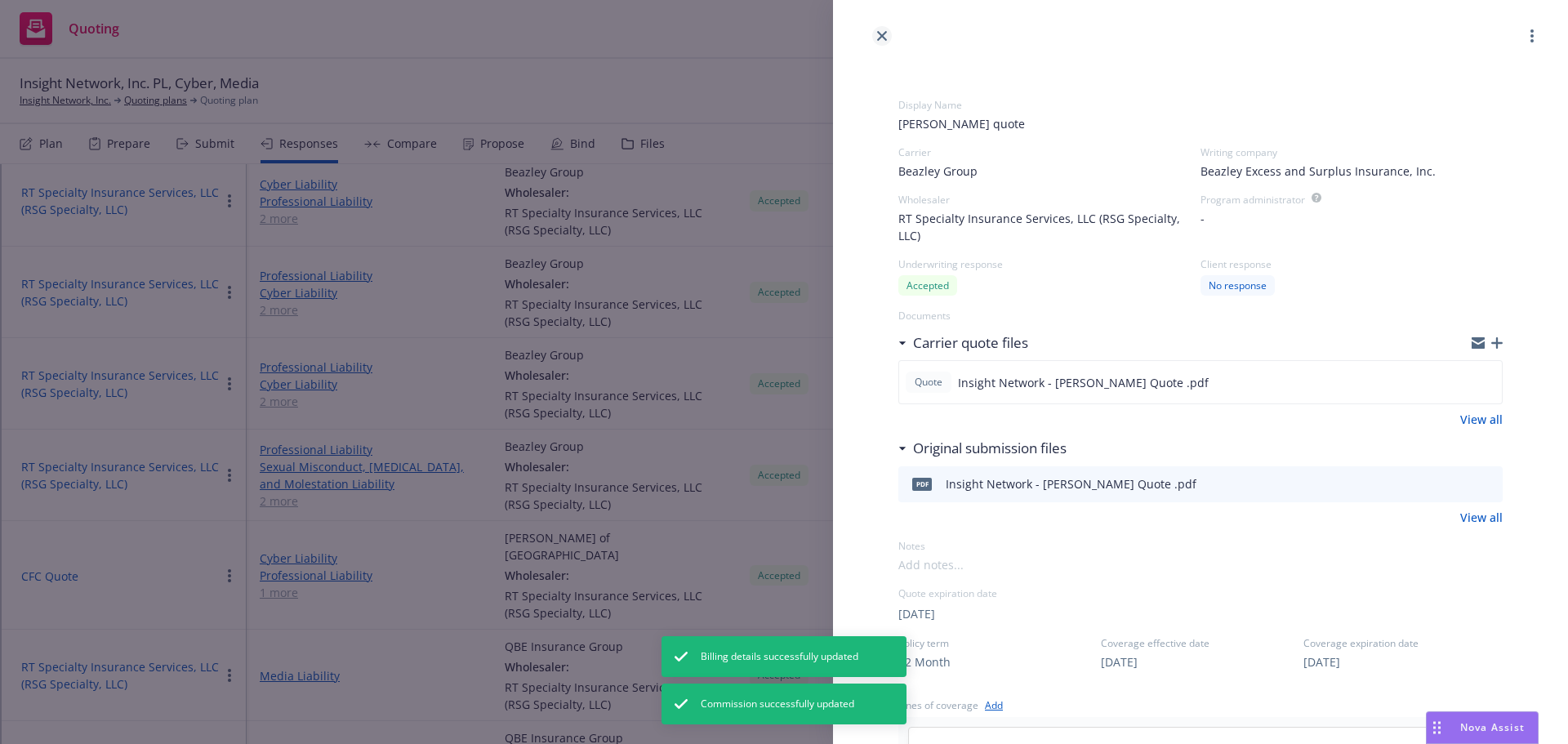
click at [879, 33] on icon "close" at bounding box center [882, 36] width 10 height 10
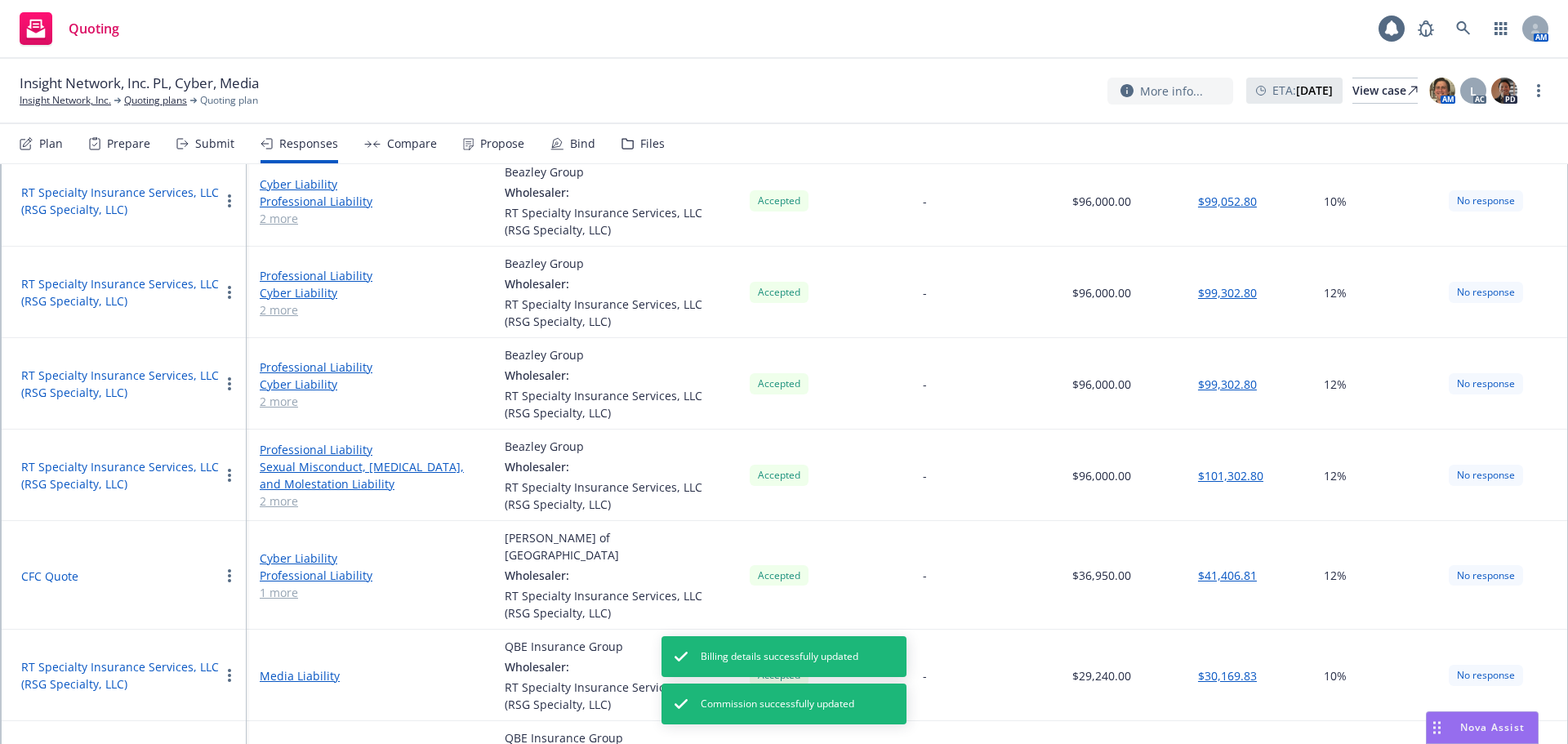
click at [502, 147] on div "Propose" at bounding box center [501, 144] width 44 height 13
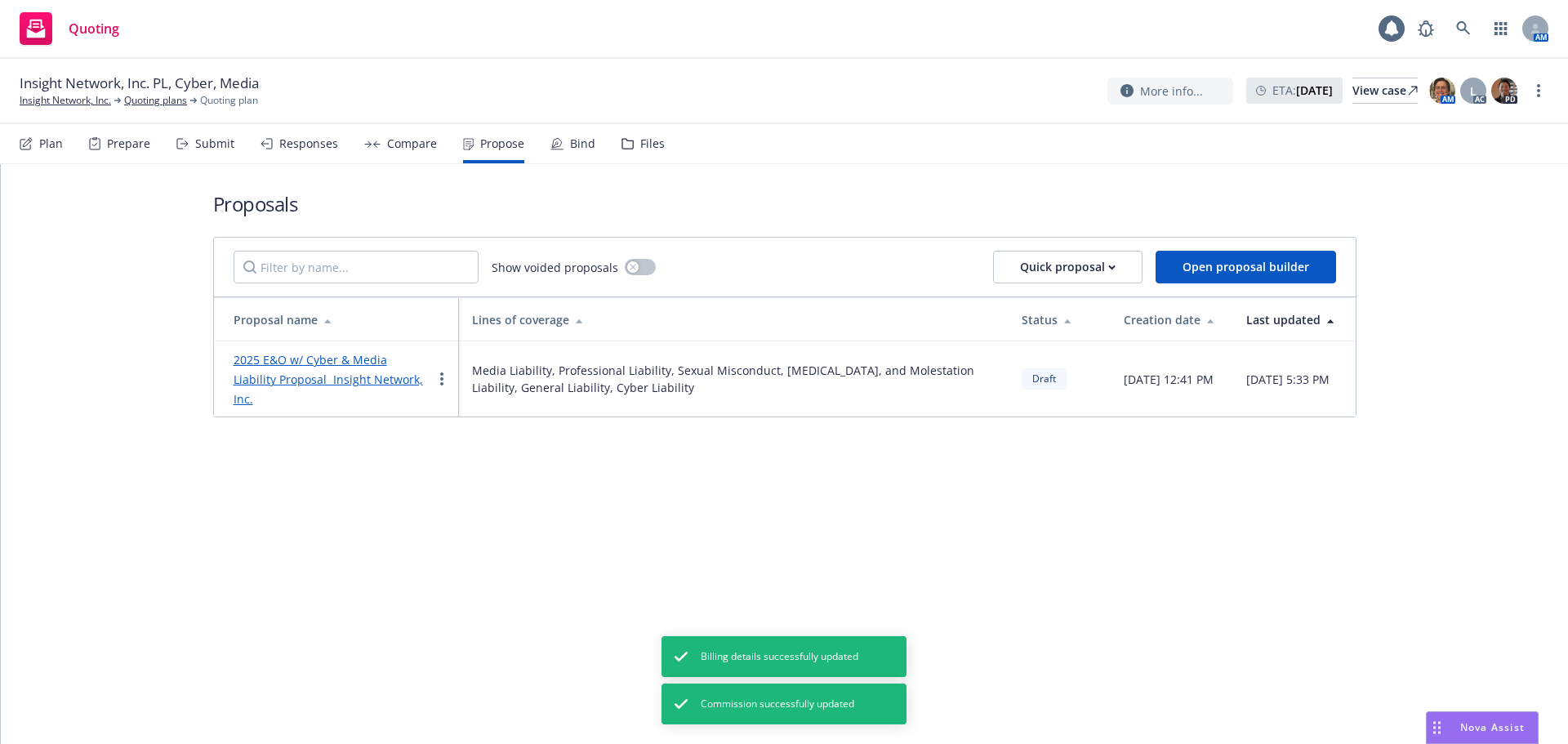
click at [409, 360] on link "2025 E&O w/ Cyber & Media Liability Proposal Insight Network, Inc." at bounding box center [328, 379] width 190 height 55
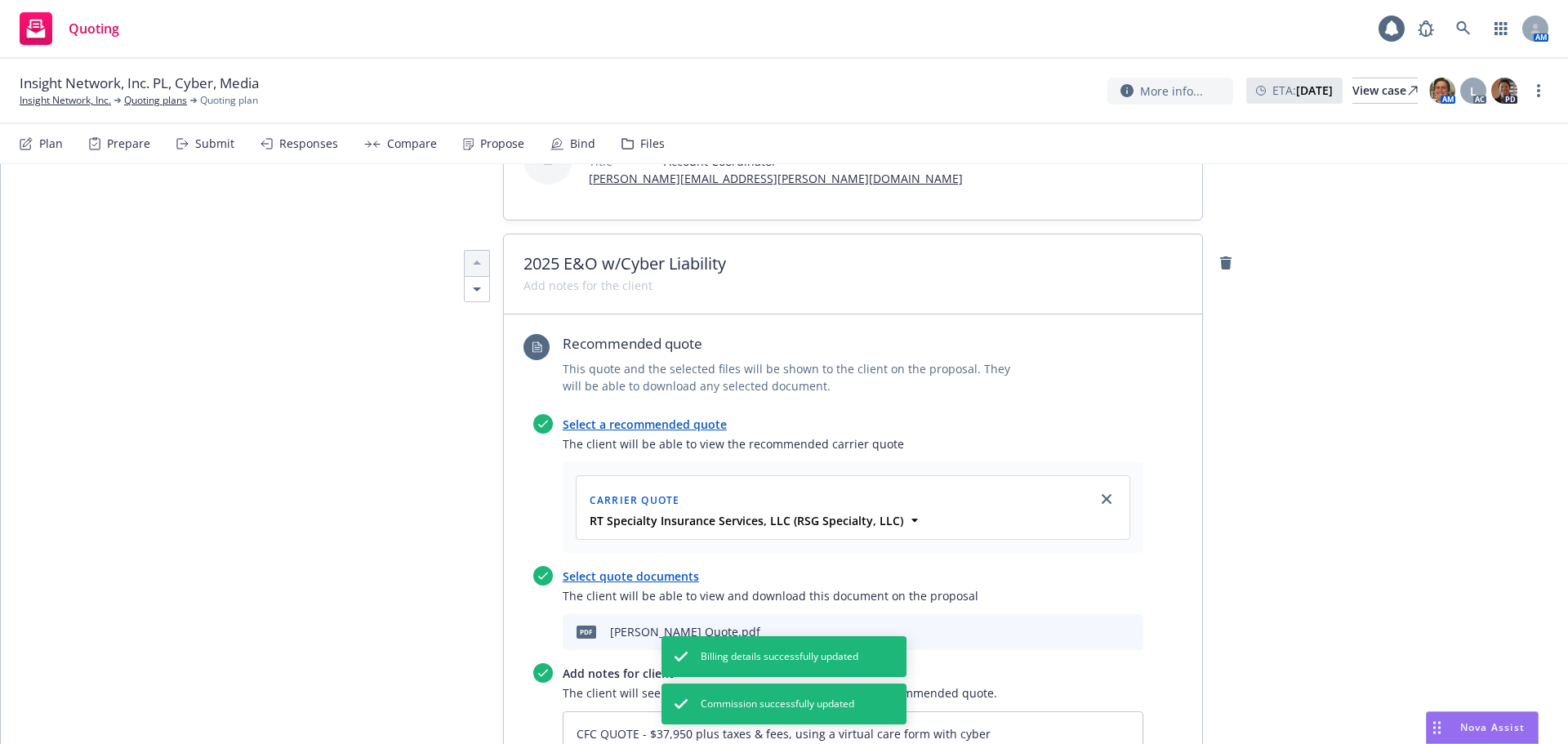
scroll to position [735, 0]
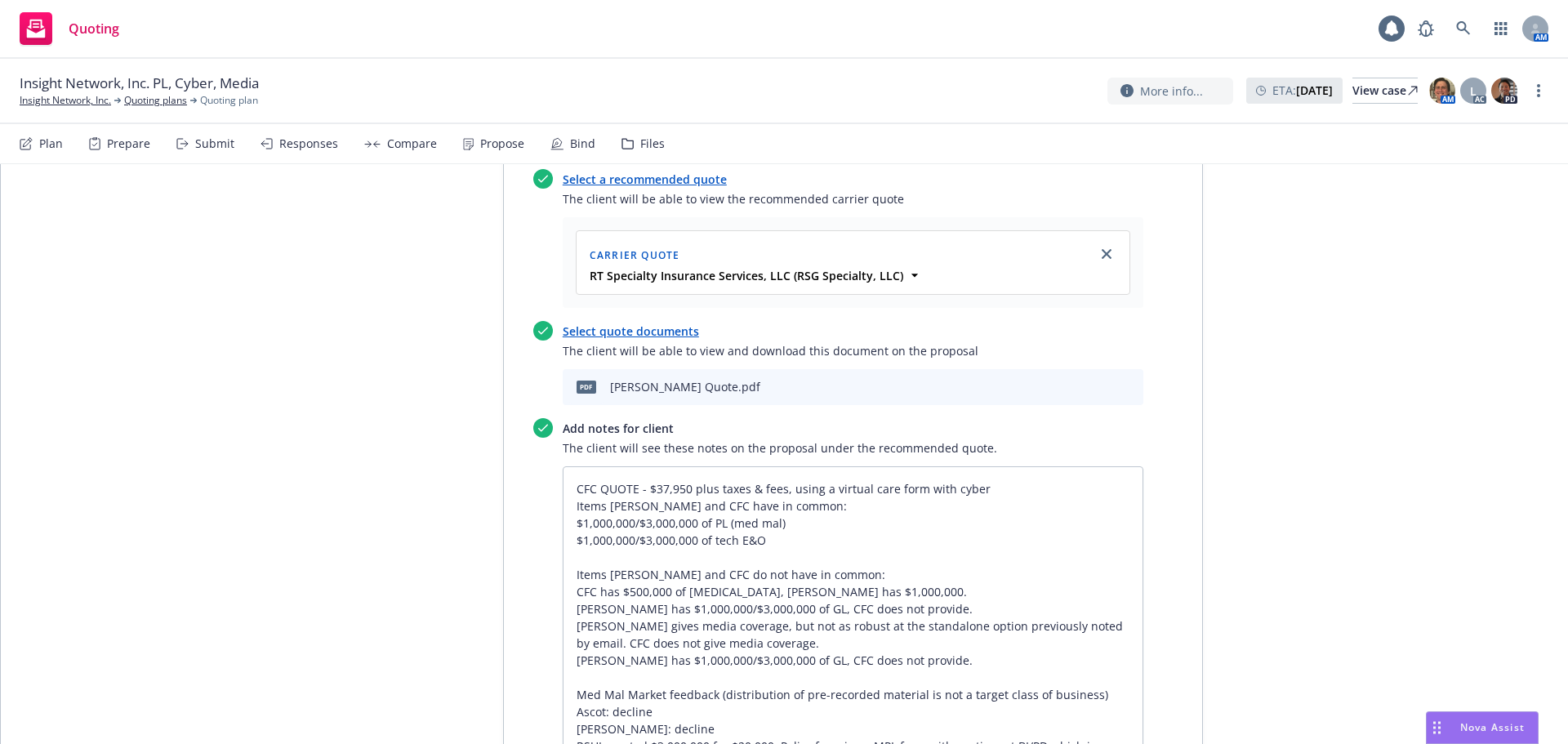
type textarea "x"
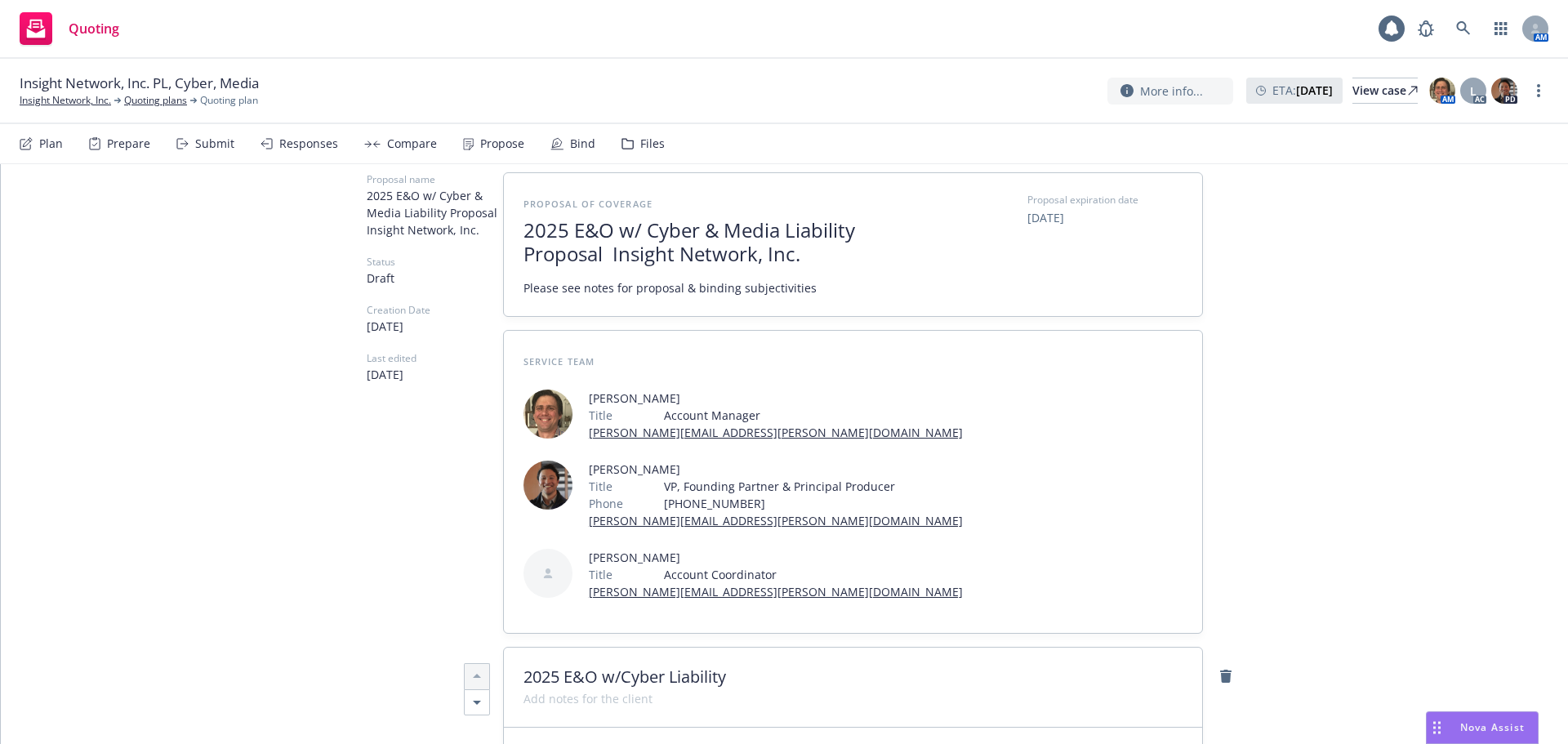
scroll to position [0, 0]
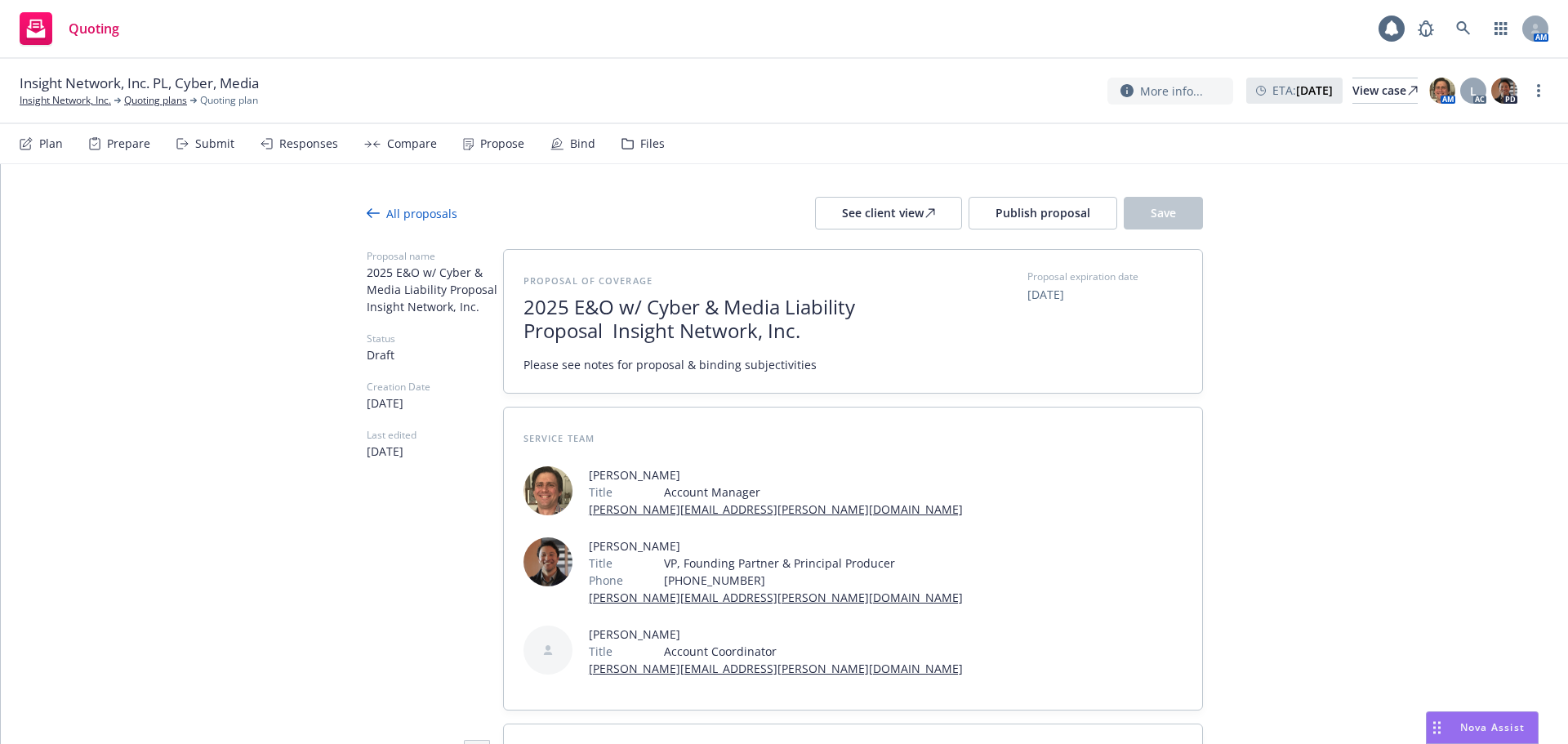
click at [389, 215] on div "All proposals" at bounding box center [411, 213] width 90 height 17
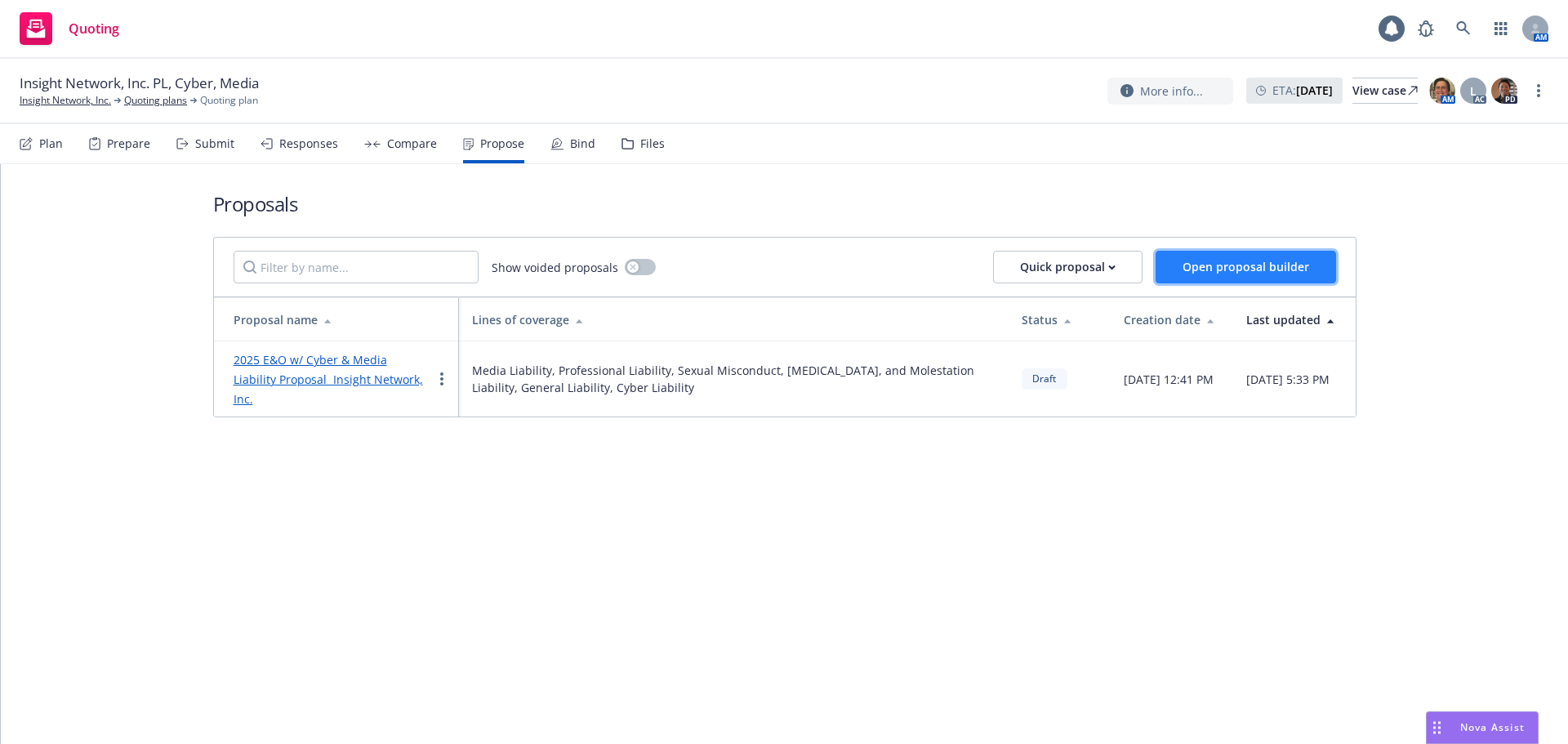
click at [1234, 269] on span "Open proposal builder" at bounding box center [1246, 266] width 127 height 16
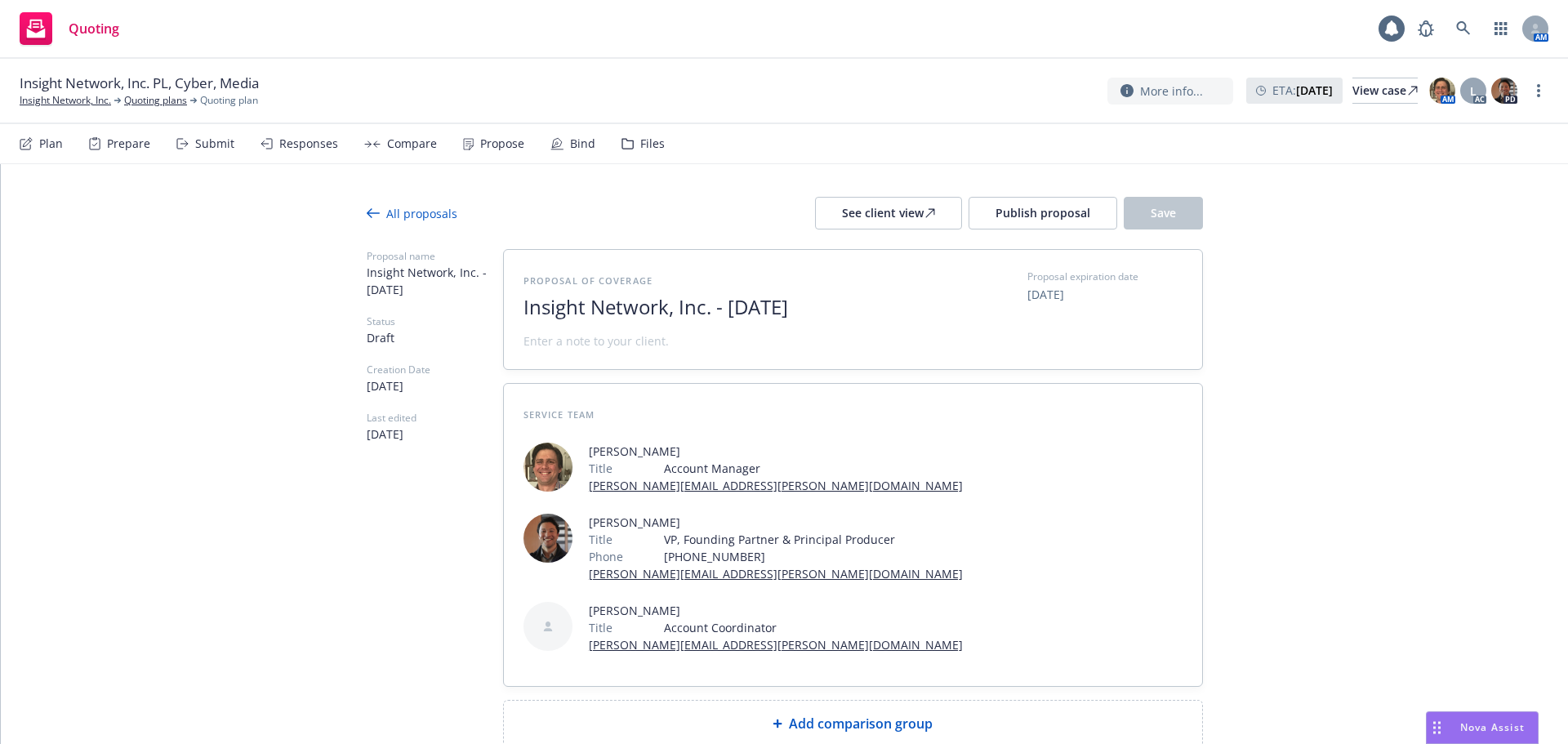
drag, startPoint x: 701, startPoint y: 292, endPoint x: 699, endPoint y: 280, distance: 12.2
click at [701, 289] on div at bounding box center [724, 292] width 400 height 7
drag, startPoint x: 741, startPoint y: 280, endPoint x: 733, endPoint y: 288, distance: 11.3
click at [739, 279] on div "Proposal of coverage Insight Network, Inc. - September 2025" at bounding box center [724, 309] width 400 height 80
click at [657, 340] on span at bounding box center [596, 341] width 145 height 17
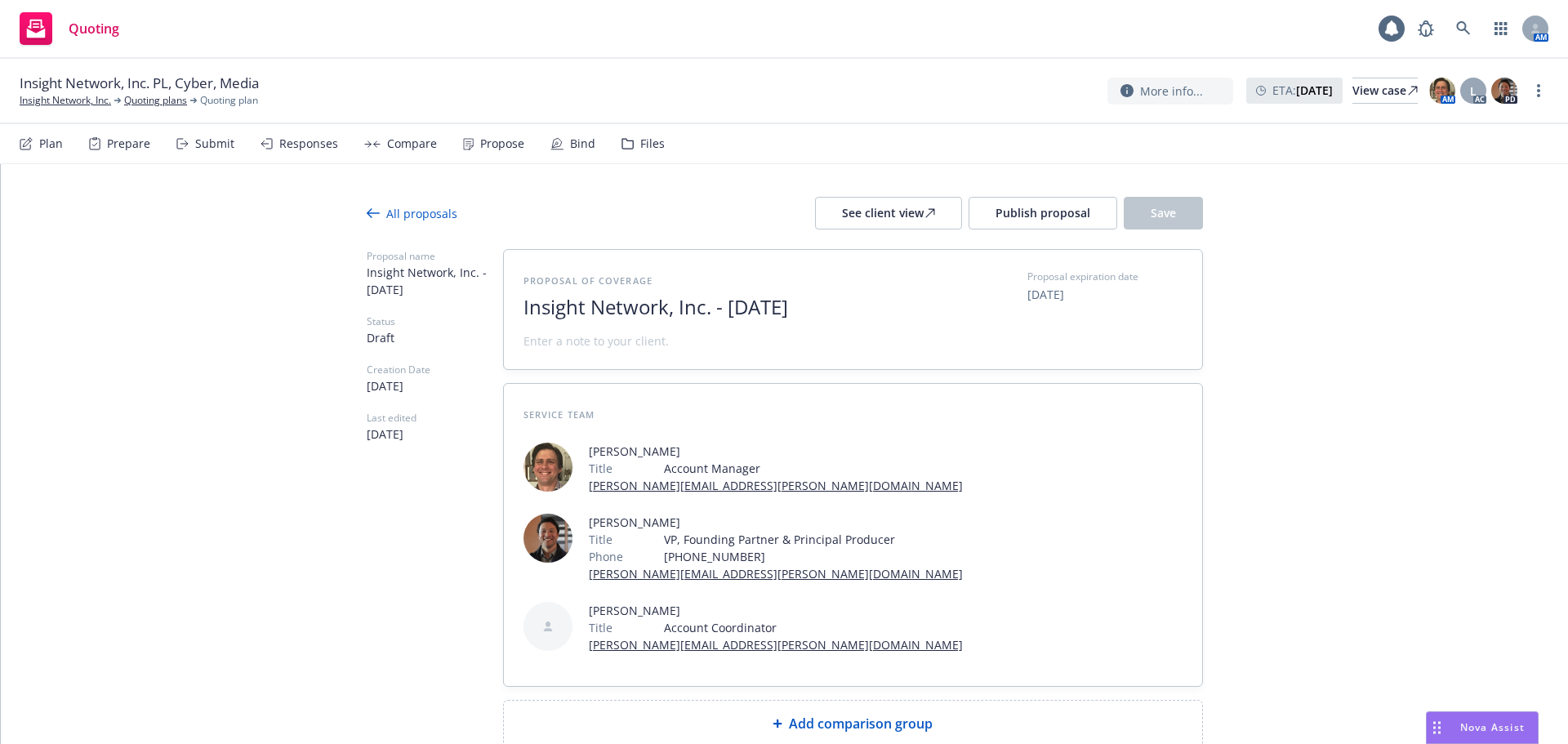
click at [685, 297] on span "Insight Network, Inc. - September 2025" at bounding box center [724, 307] width 400 height 24
click at [916, 308] on span "Insight Network, Inc. - September 2025" at bounding box center [724, 307] width 400 height 24
click at [628, 274] on span "Proposal of coverage" at bounding box center [588, 280] width 129 height 12
click at [609, 281] on span "Proposal of coverage" at bounding box center [588, 280] width 129 height 12
drag, startPoint x: 673, startPoint y: 278, endPoint x: 505, endPoint y: 280, distance: 168.0
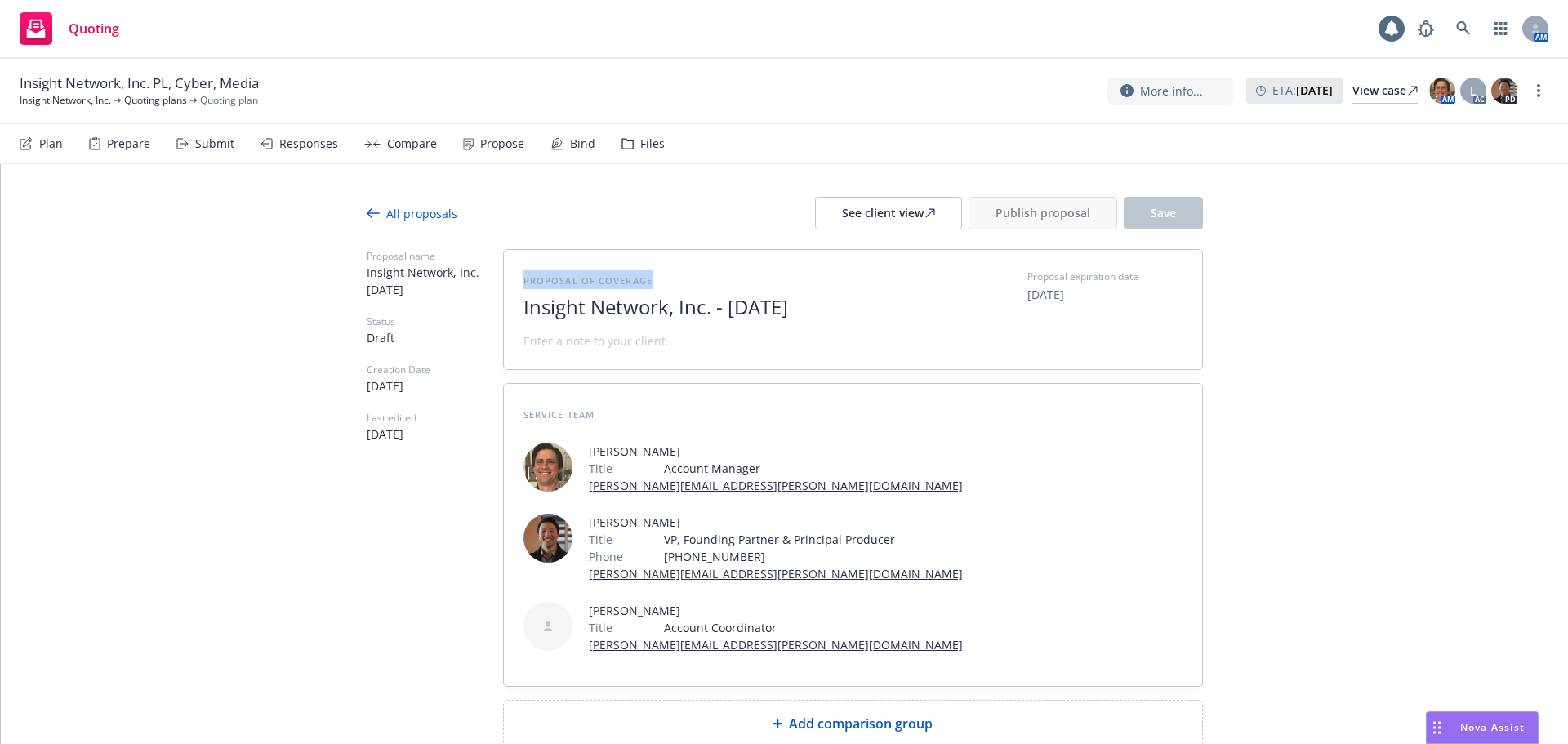
click at [505, 280] on div "Proposal of coverage Insight Network, Inc. - September 2025 Proposal expiration…" at bounding box center [853, 310] width 699 height 119
click at [881, 313] on span "Insight Network, Inc. - September 2025" at bounding box center [724, 307] width 400 height 24
drag, startPoint x: 811, startPoint y: 301, endPoint x: 487, endPoint y: 284, distance: 324.4
click at [487, 284] on div "Proposal name Insight Network, Inc. - September 2025 Status Draft Creation Date…" at bounding box center [784, 498] width 836 height 498
click at [816, 332] on span at bounding box center [724, 341] width 400 height 17
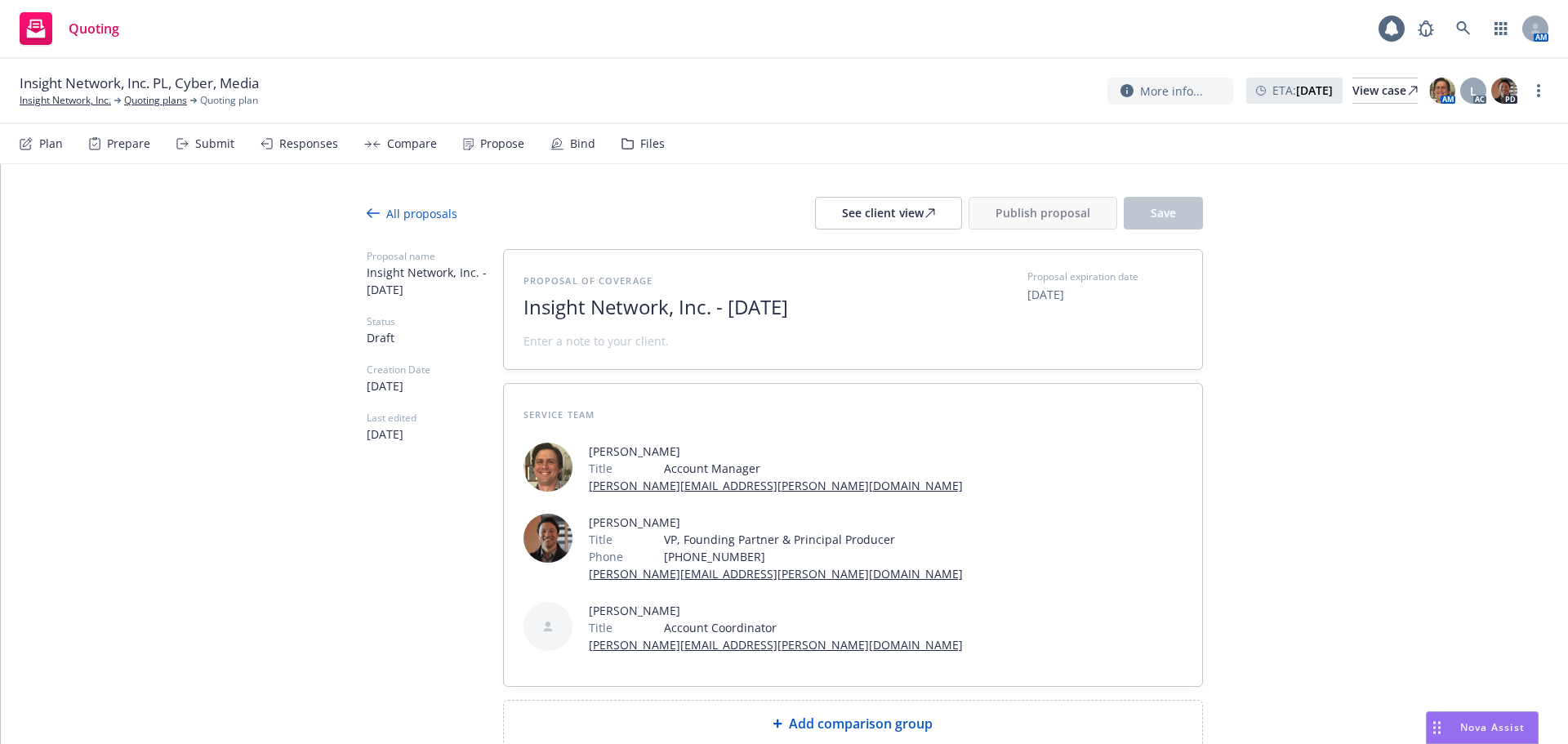
drag, startPoint x: 767, startPoint y: 315, endPoint x: 767, endPoint y: 325, distance: 10.0
click at [468, 307] on div "Proposal name Insight Network, Inc. - September 2025 Status Draft Creation Date…" at bounding box center [784, 498] width 836 height 498
click at [767, 325] on div at bounding box center [724, 326] width 400 height 13
drag, startPoint x: 872, startPoint y: 316, endPoint x: 515, endPoint y: 323, distance: 357.1
click at [515, 323] on div "Proposal of coverage Insight Network, Inc. - September 2025 Proposal expiration…" at bounding box center [853, 310] width 699 height 119
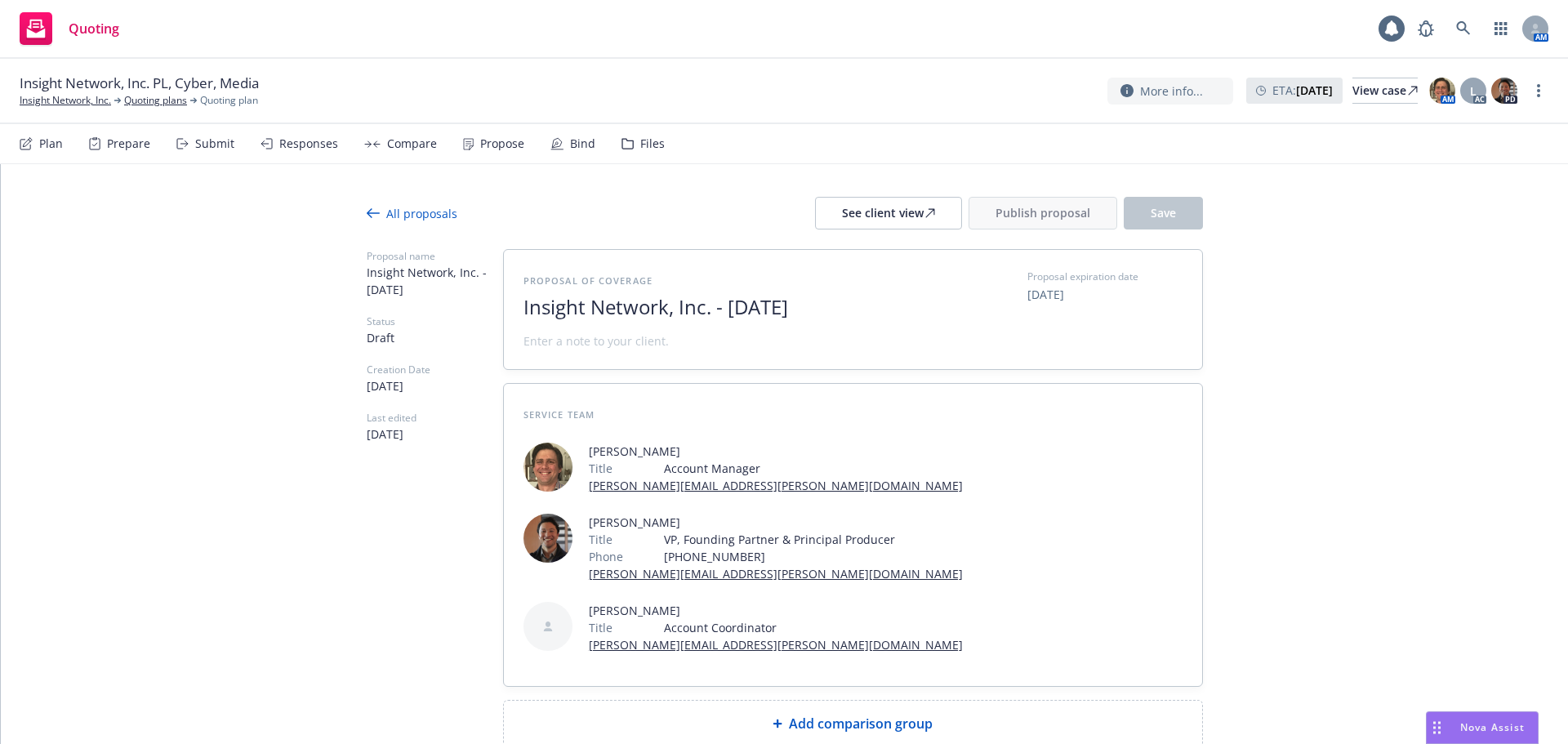
click at [845, 326] on div at bounding box center [724, 326] width 400 height 13
drag, startPoint x: 573, startPoint y: 310, endPoint x: 588, endPoint y: 326, distance: 21.9
click at [462, 302] on div "Proposal name Insight Network, Inc. - September 2025 Status Draft Creation Date…" at bounding box center [784, 498] width 836 height 498
click at [795, 713] on span "Add comparison group" at bounding box center [860, 723] width 143 height 20
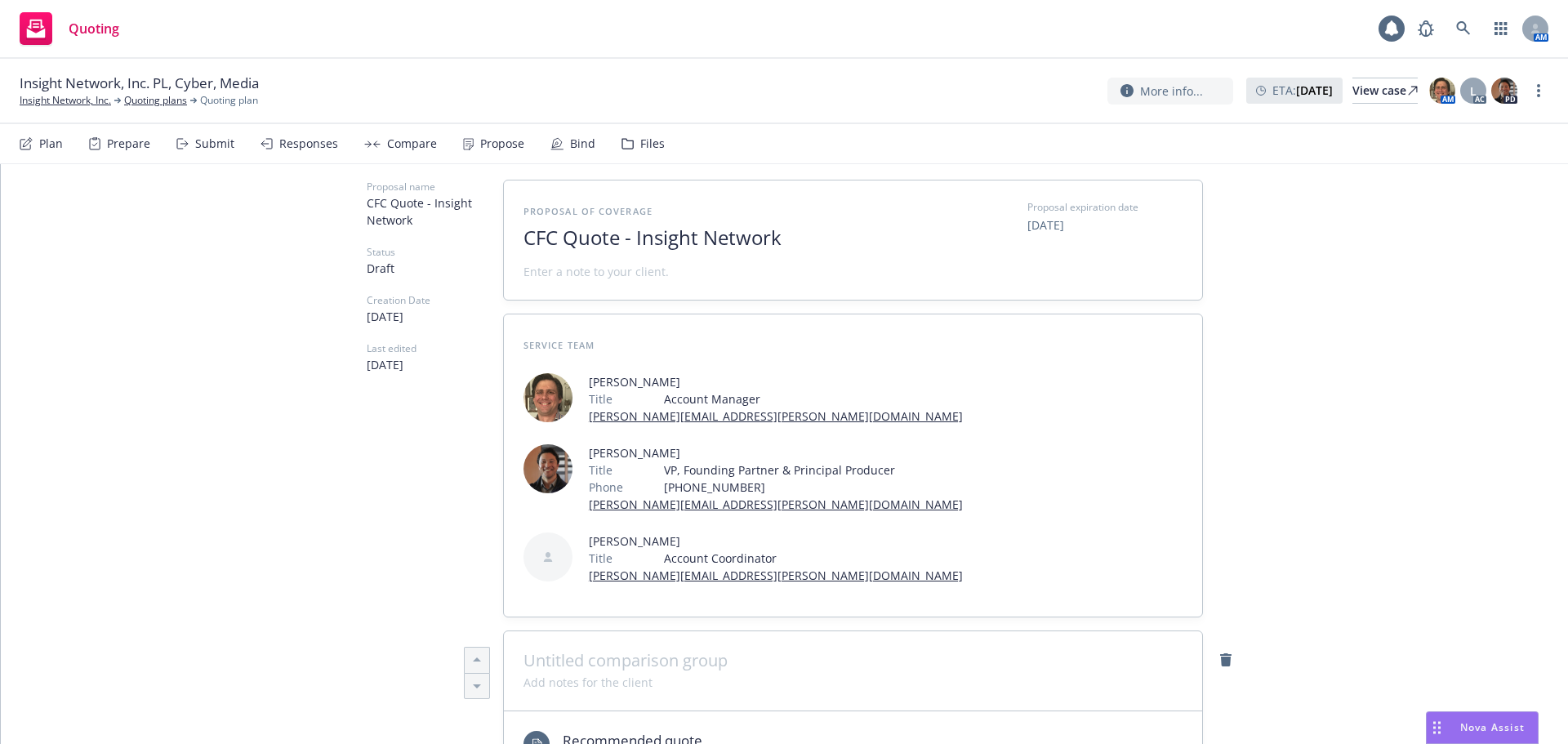
scroll to position [326, 0]
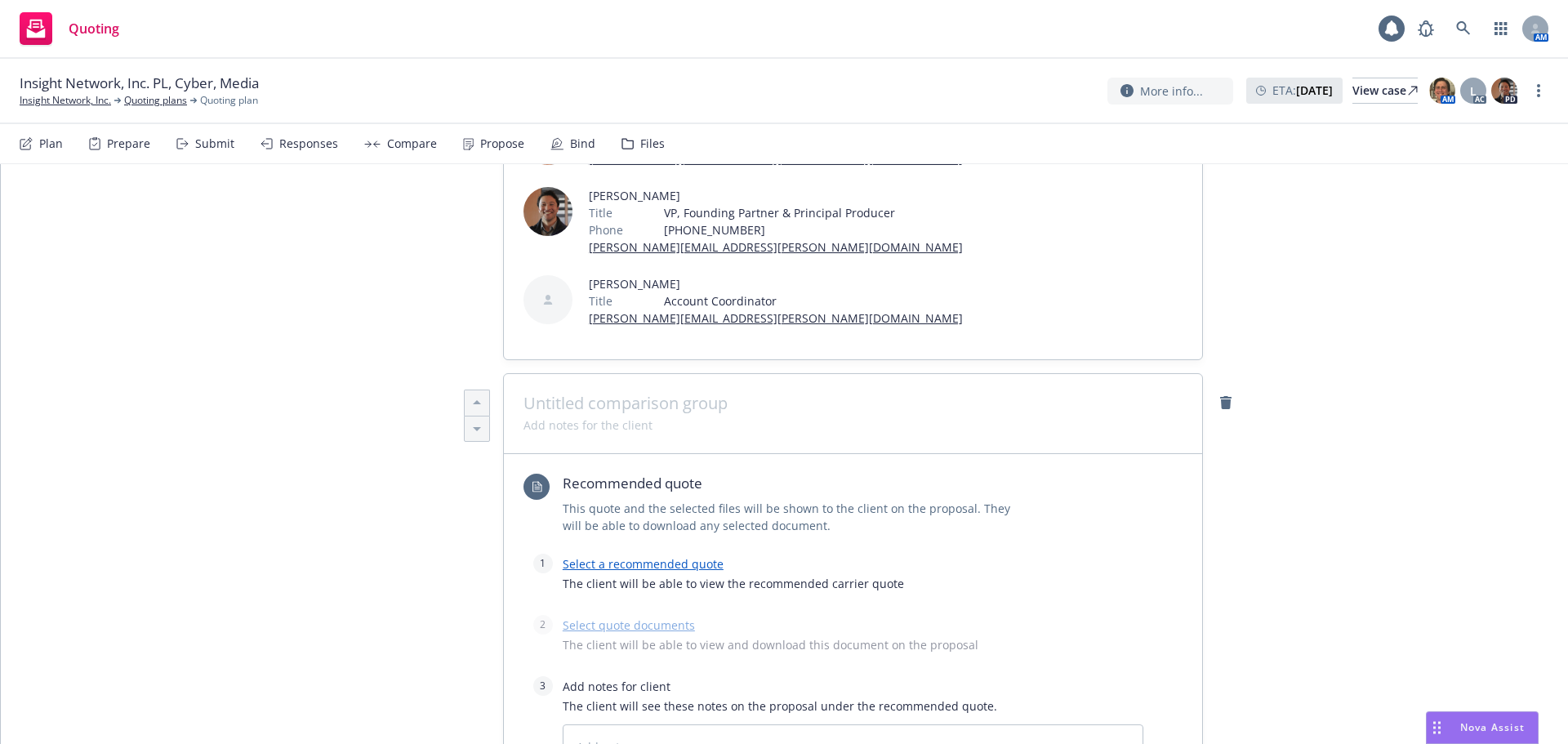
click at [641, 476] on div "Recommended quote This quote and the selected files will be shown to the client…" at bounding box center [834, 514] width 620 height 80
click at [643, 556] on link "Select a recommended quote" at bounding box center [643, 563] width 161 height 16
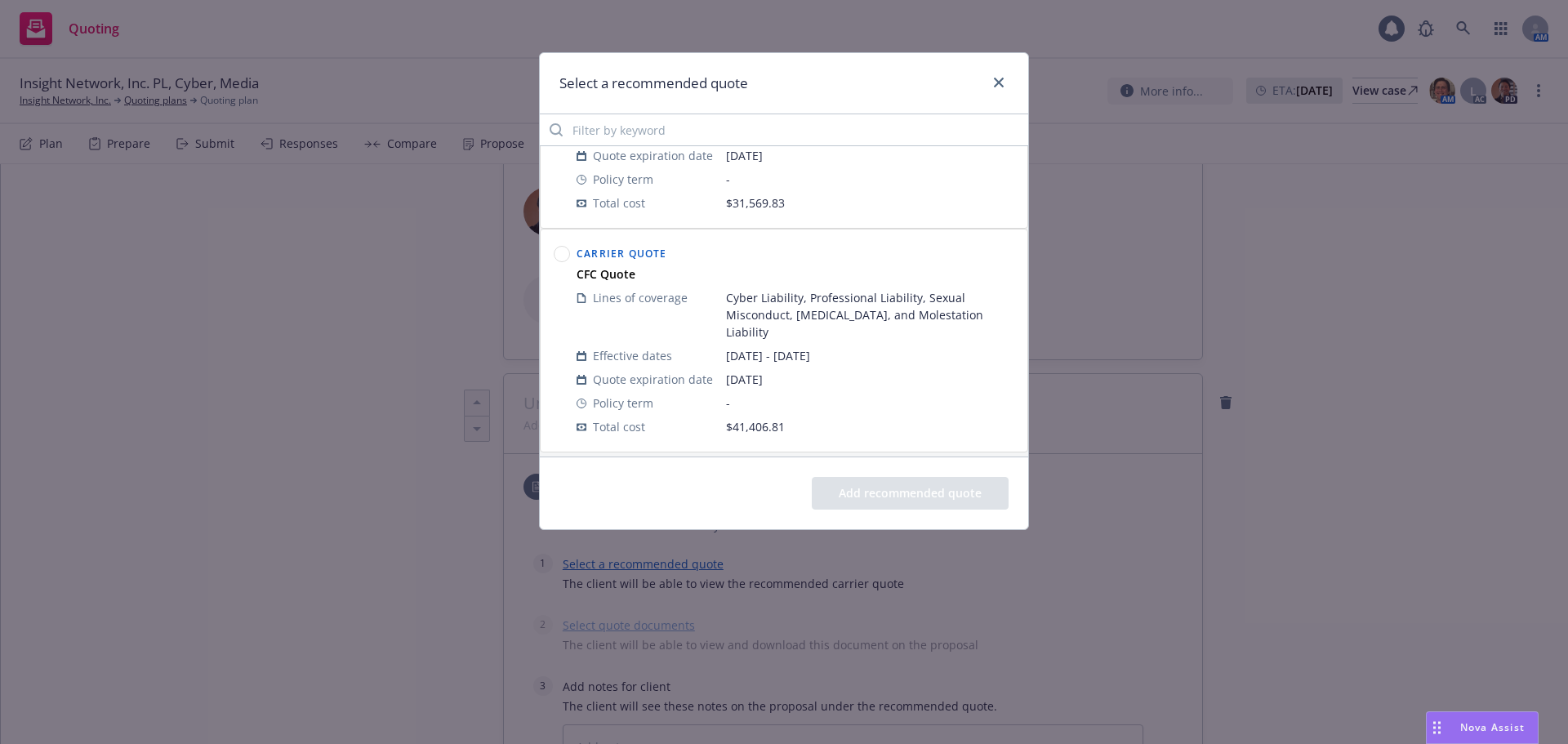
scroll to position [1992, 0]
click at [566, 244] on circle at bounding box center [562, 245] width 16 height 16
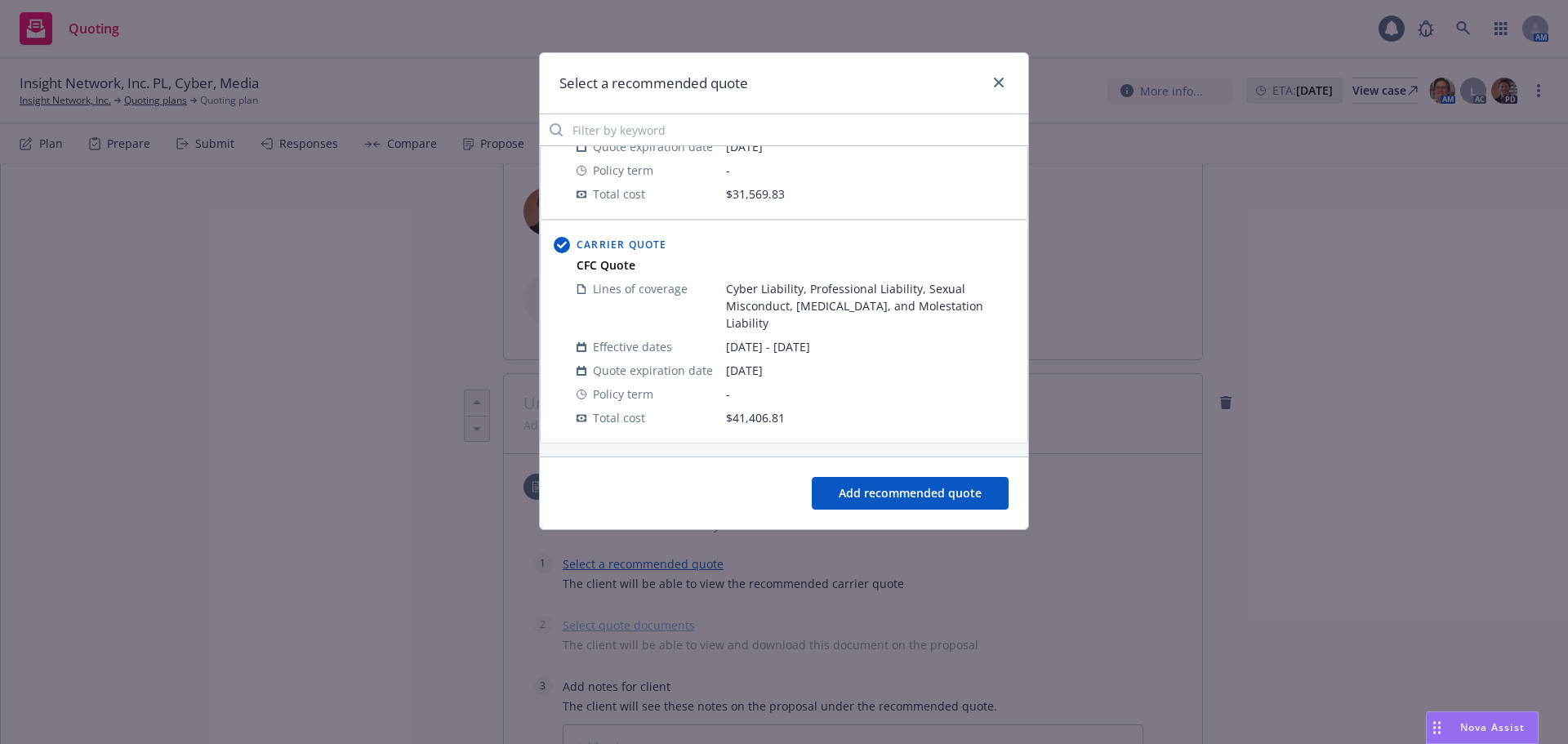
click at [907, 499] on button "Add recommended quote" at bounding box center [909, 492] width 196 height 32
type textarea "x"
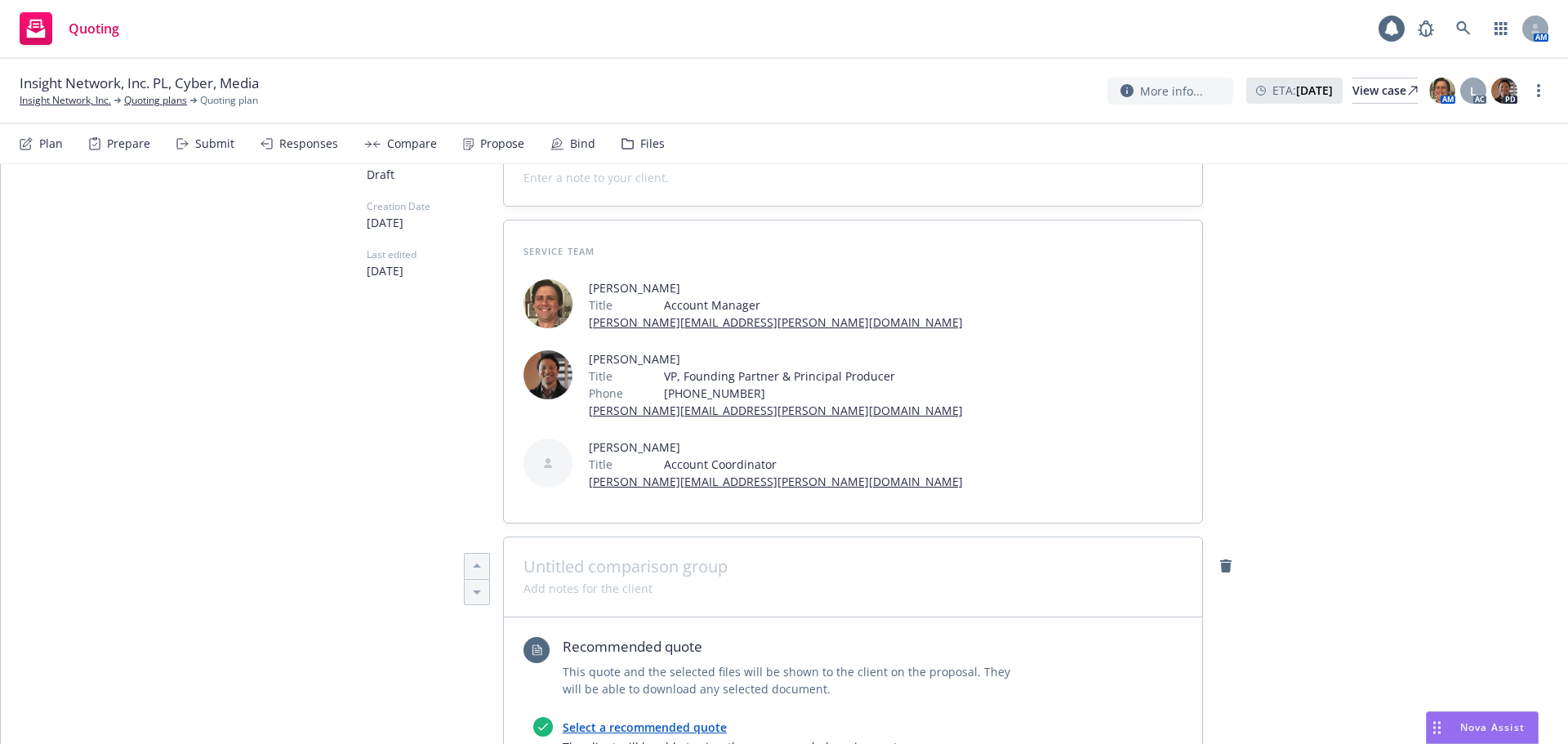
scroll to position [326, 0]
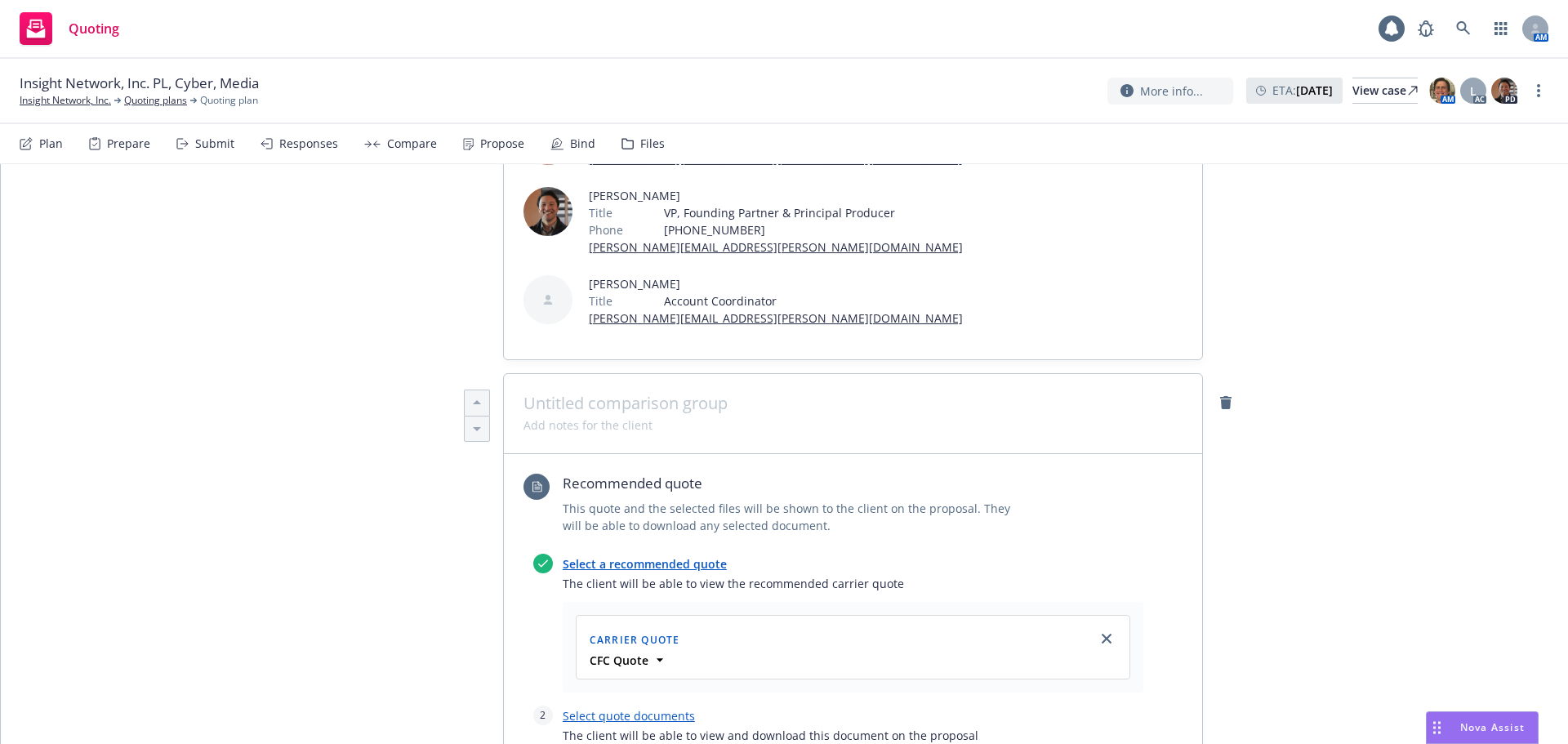
click at [648, 394] on span at bounding box center [853, 403] width 659 height 20
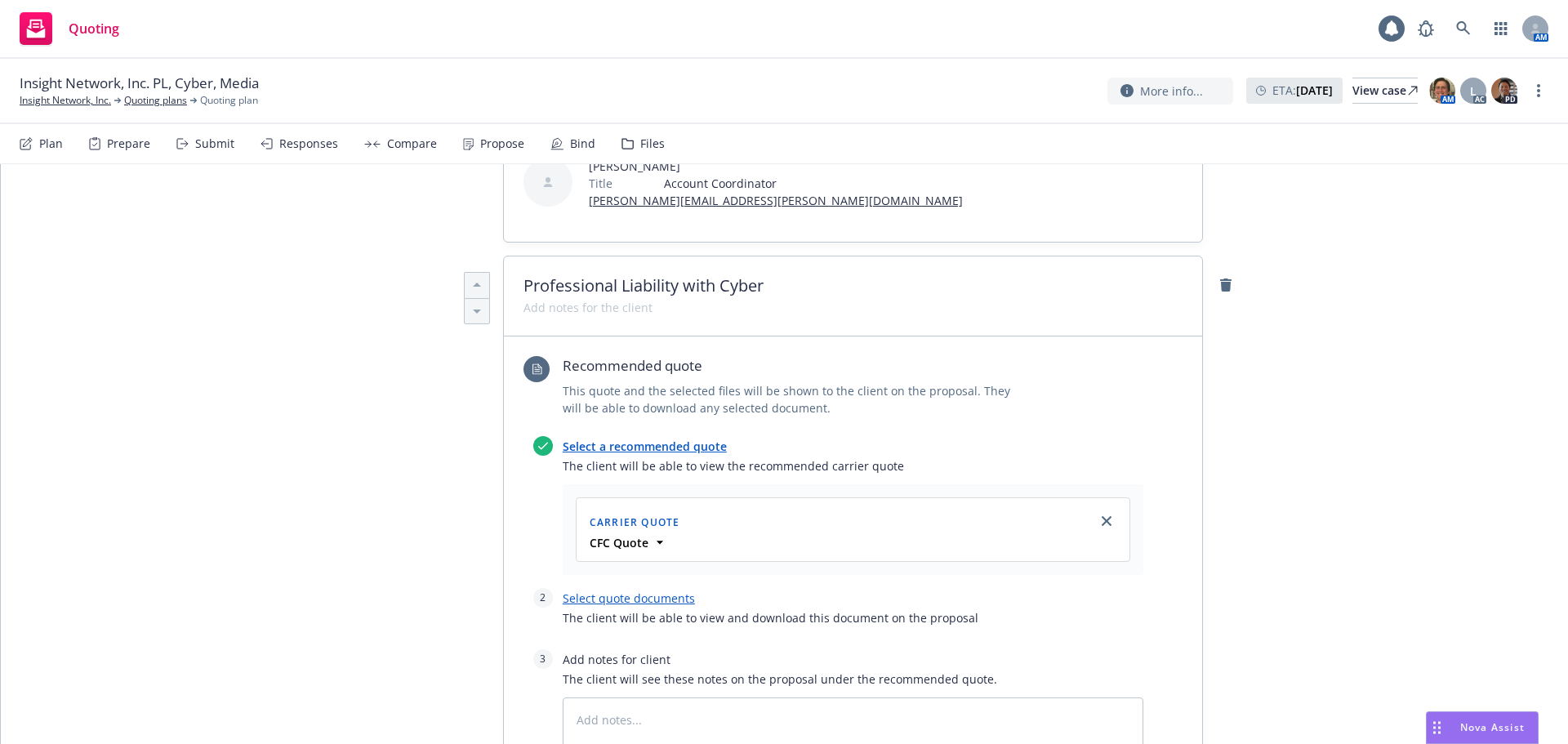
scroll to position [653, 0]
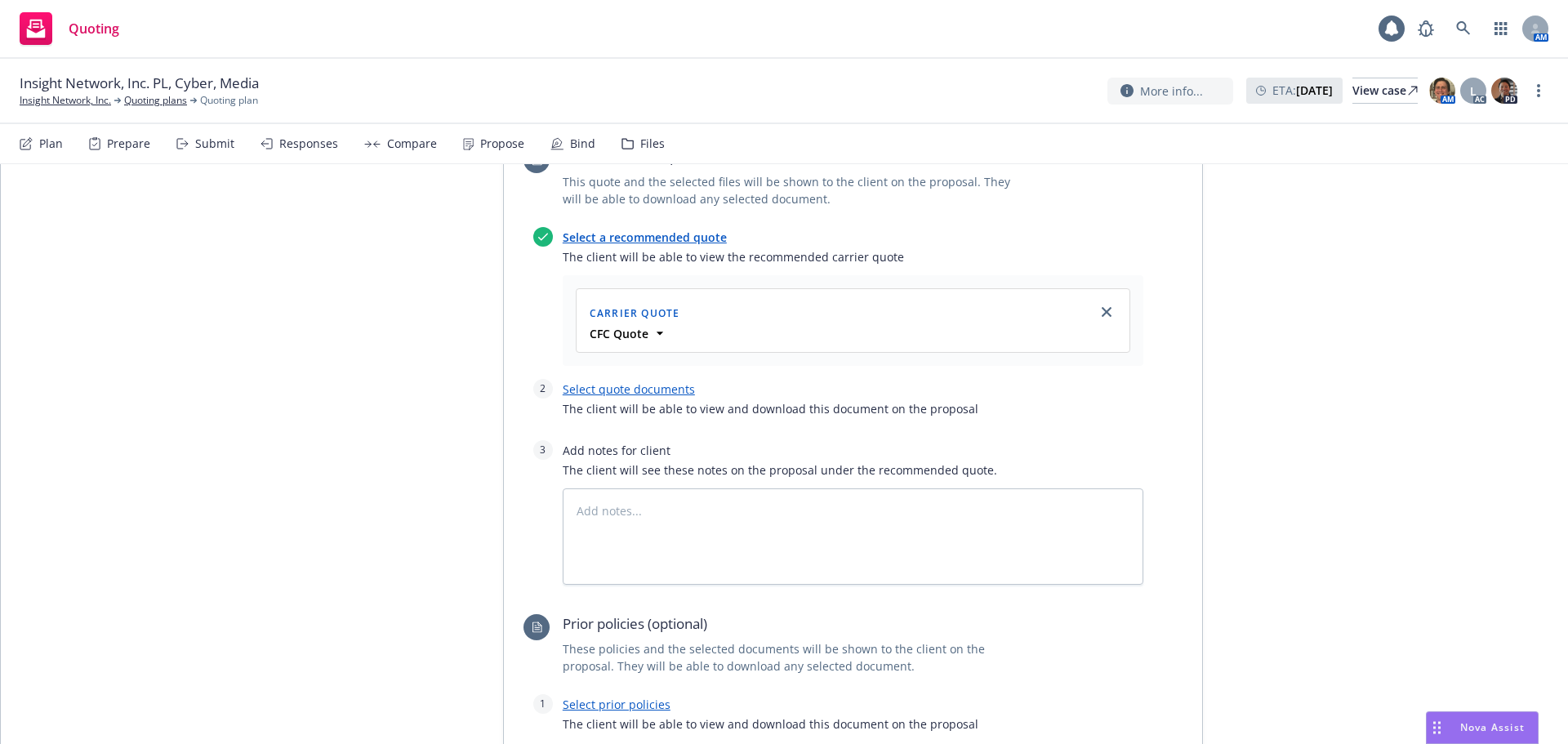
click at [632, 381] on link "Select quote documents" at bounding box center [629, 389] width 133 height 16
type textarea "x"
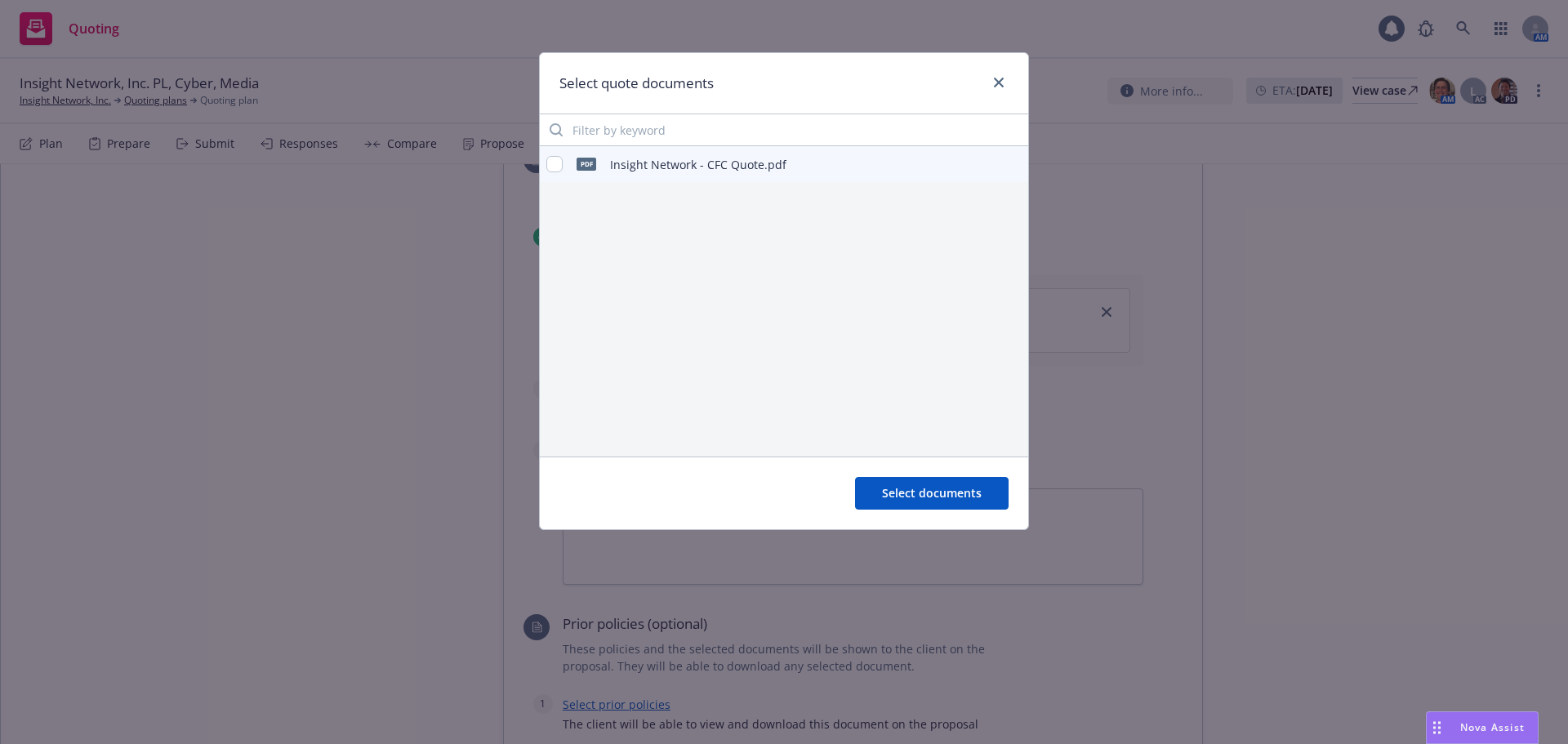
click at [545, 157] on div "pdf Insight Network - CFC Quote.pdf" at bounding box center [783, 163] width 488 height 36
click at [550, 165] on input "checkbox" at bounding box center [554, 164] width 17 height 17
checkbox input "true"
click at [925, 476] on div "Select documents" at bounding box center [783, 493] width 488 height 73
click at [965, 494] on span "Select documents" at bounding box center [932, 492] width 99 height 16
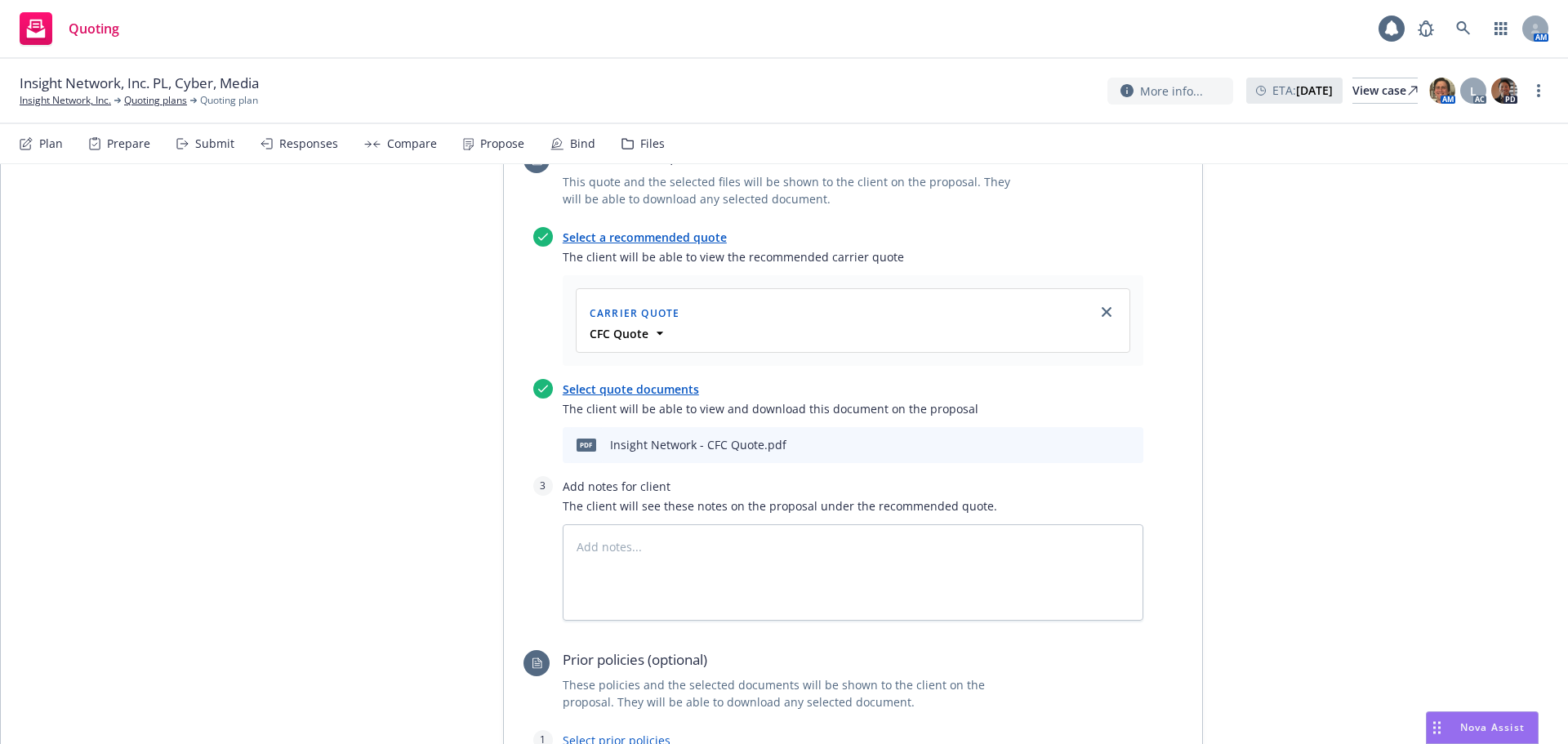
click at [592, 732] on link "Select prior policies" at bounding box center [617, 740] width 108 height 16
type textarea "x"
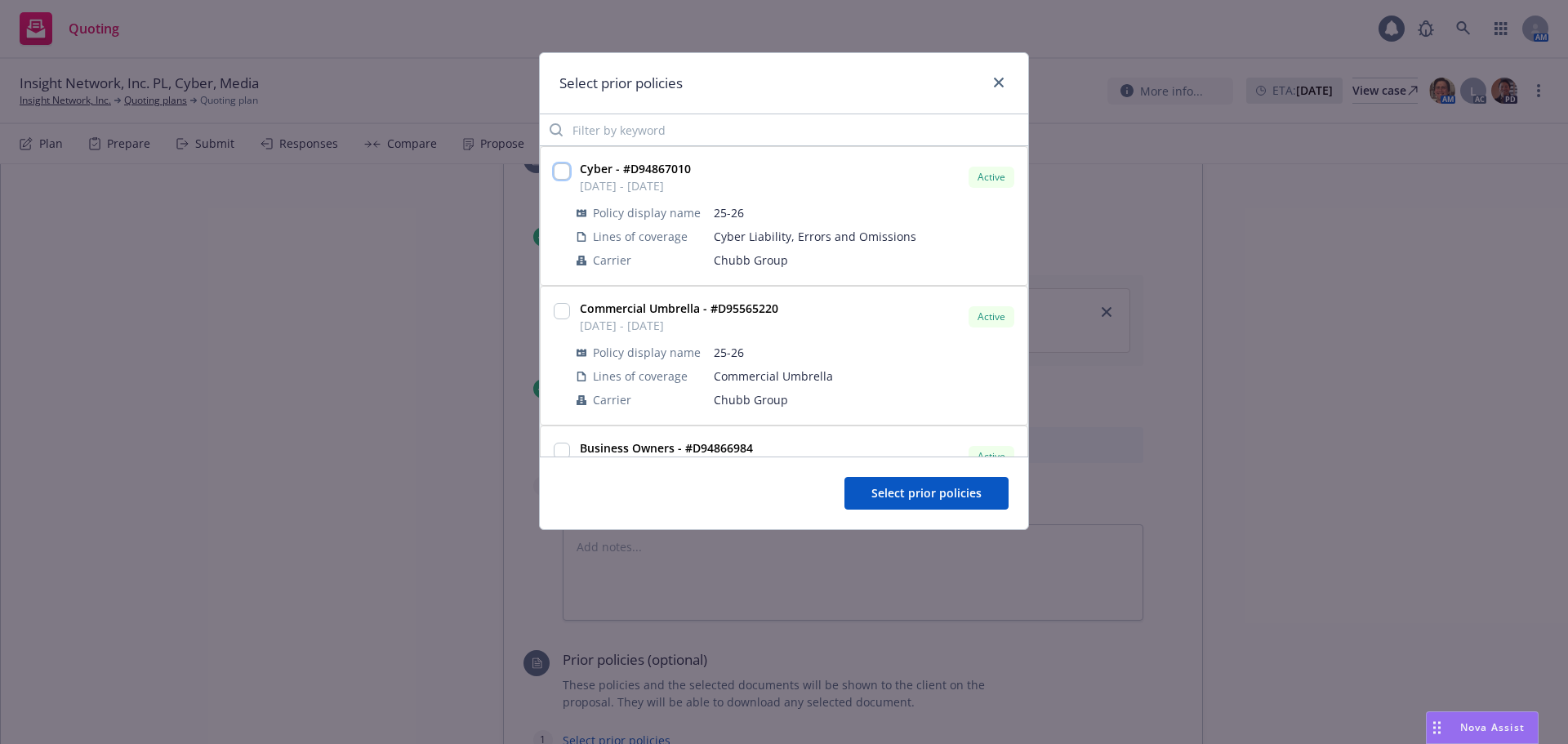
click at [559, 176] on input "checkbox" at bounding box center [562, 172] width 17 height 17
checkbox input "true"
click at [896, 495] on span "Select prior policies" at bounding box center [926, 492] width 110 height 16
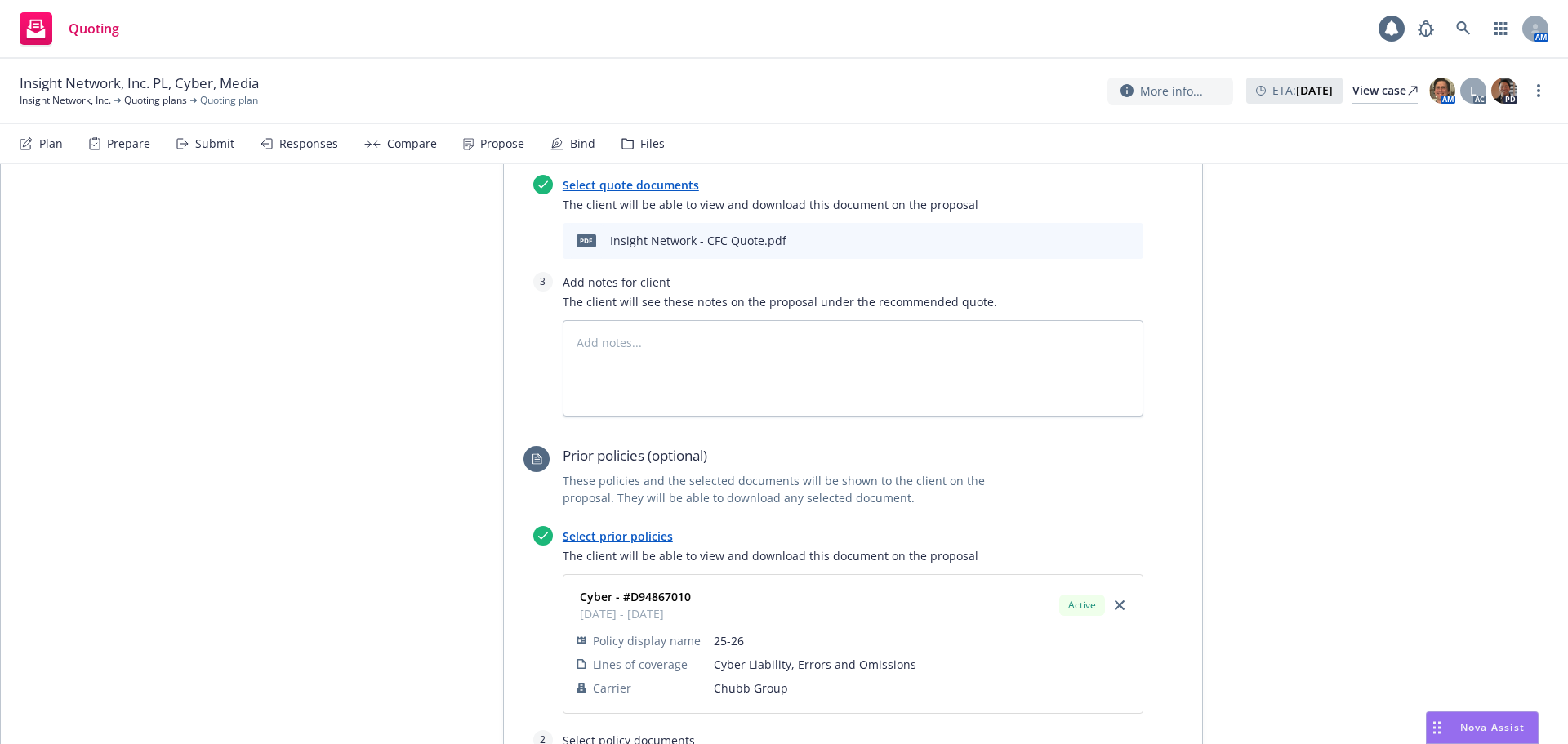
scroll to position [817, 0]
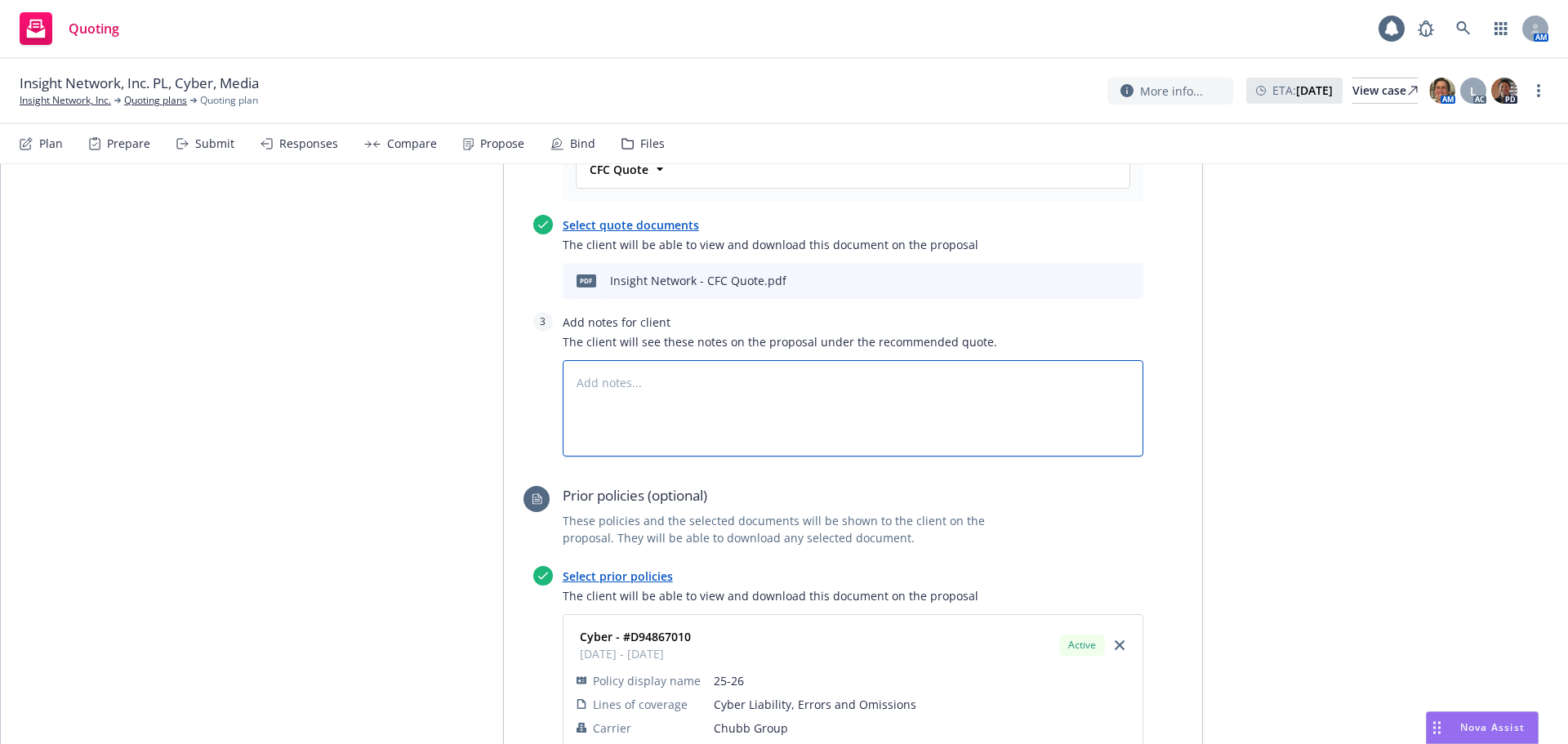
click at [632, 360] on textarea at bounding box center [853, 408] width 581 height 96
paste textarea "This quote is subject to the following being provided by the stated deadline: 1…"
type textarea "x"
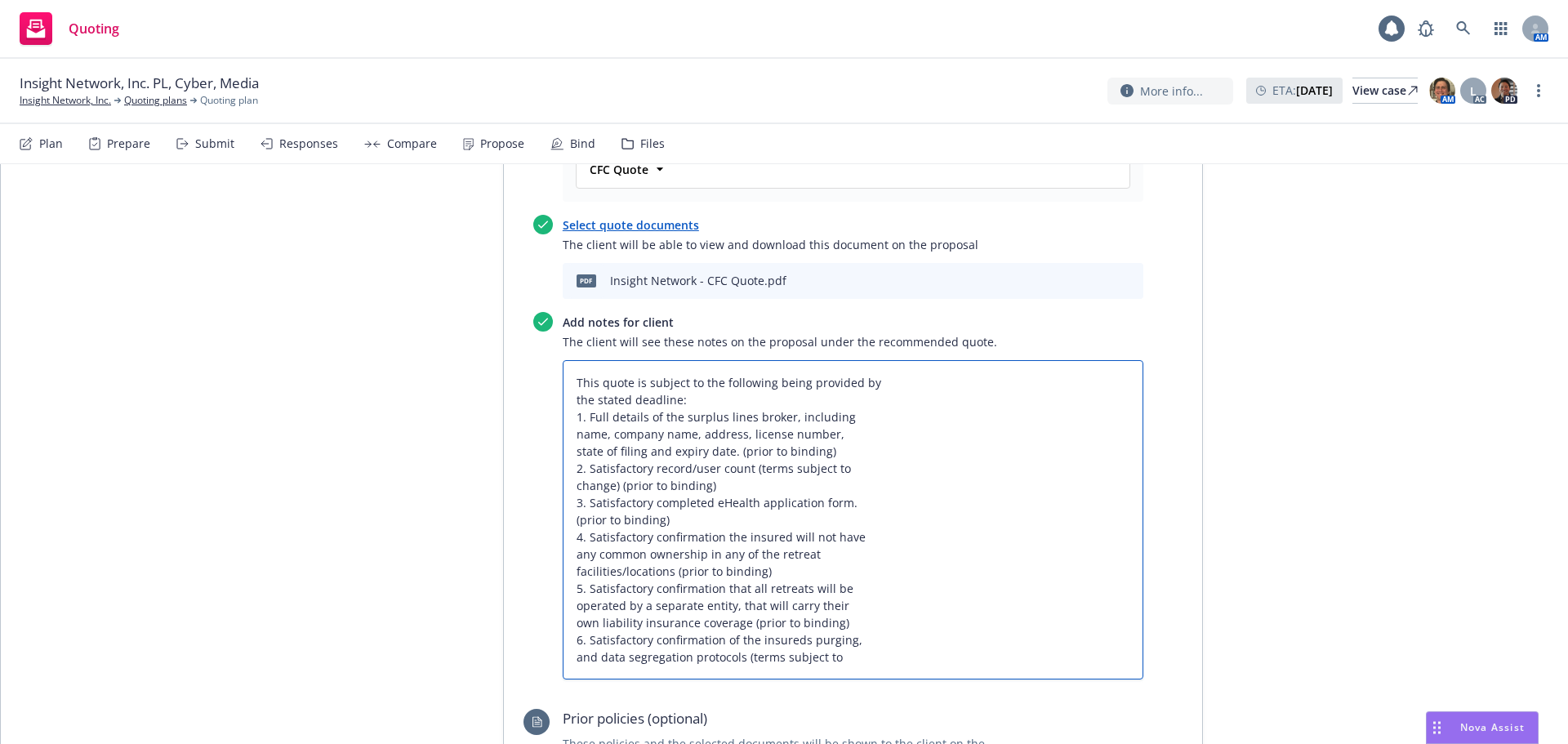
type textarea "This quote is subject to the following being provided by the stated deadline: 1…"
click at [871, 588] on textarea "This quote is subject to the following being provided by the stated deadline: 1…" at bounding box center [853, 519] width 581 height 319
paste textarea "change) (prior to binding) 7. Satisfactory completion of the IP section of the …"
type textarea "x"
type textarea "This quote is subject to the following being provided by the stated deadline: 1…"
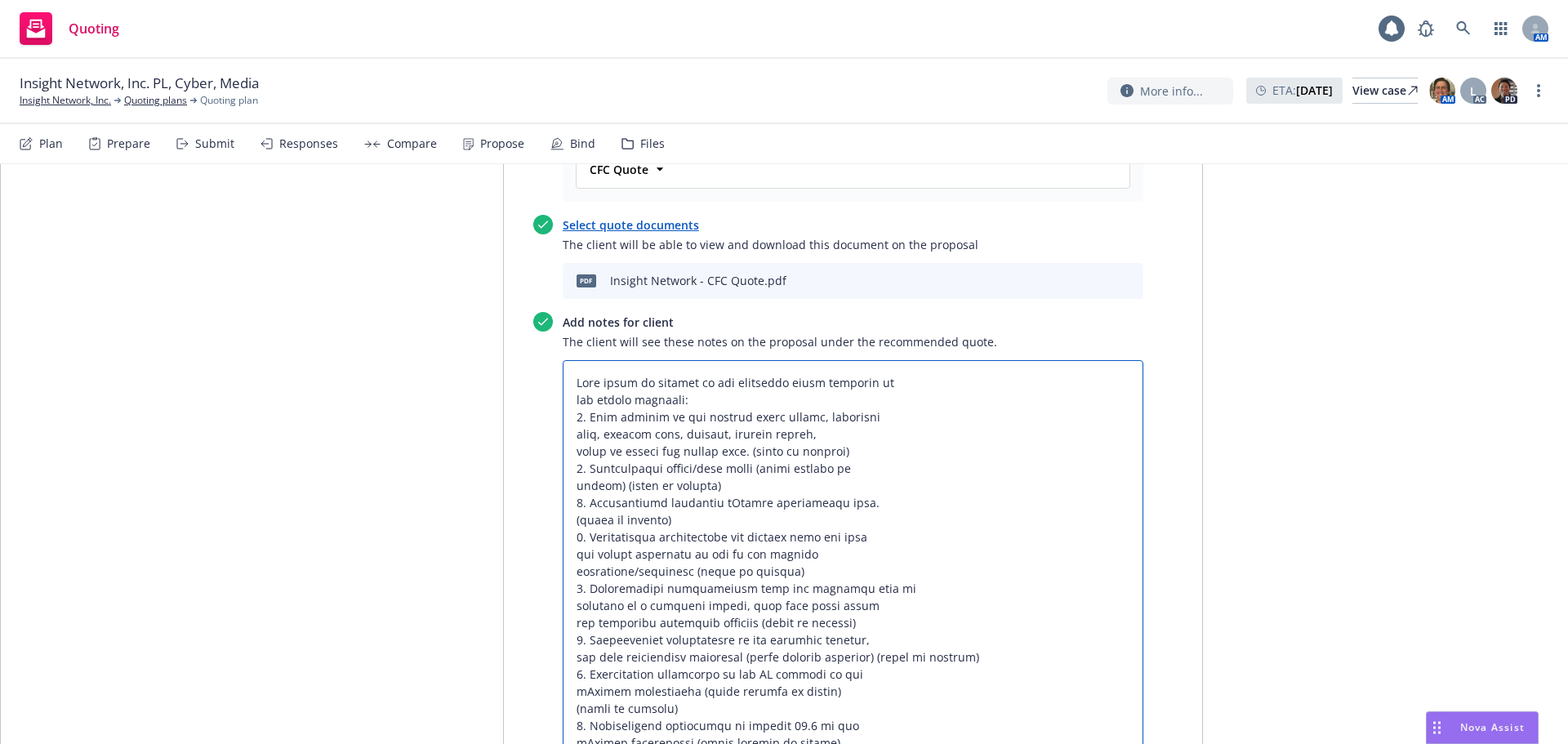
click at [830, 587] on textarea at bounding box center [853, 571] width 581 height 422
type textarea "x"
type textarea "This quote is subject to the following being provided by the stated deadline: 1…"
click at [922, 604] on textarea at bounding box center [853, 571] width 581 height 422
click at [871, 360] on textarea at bounding box center [853, 571] width 581 height 422
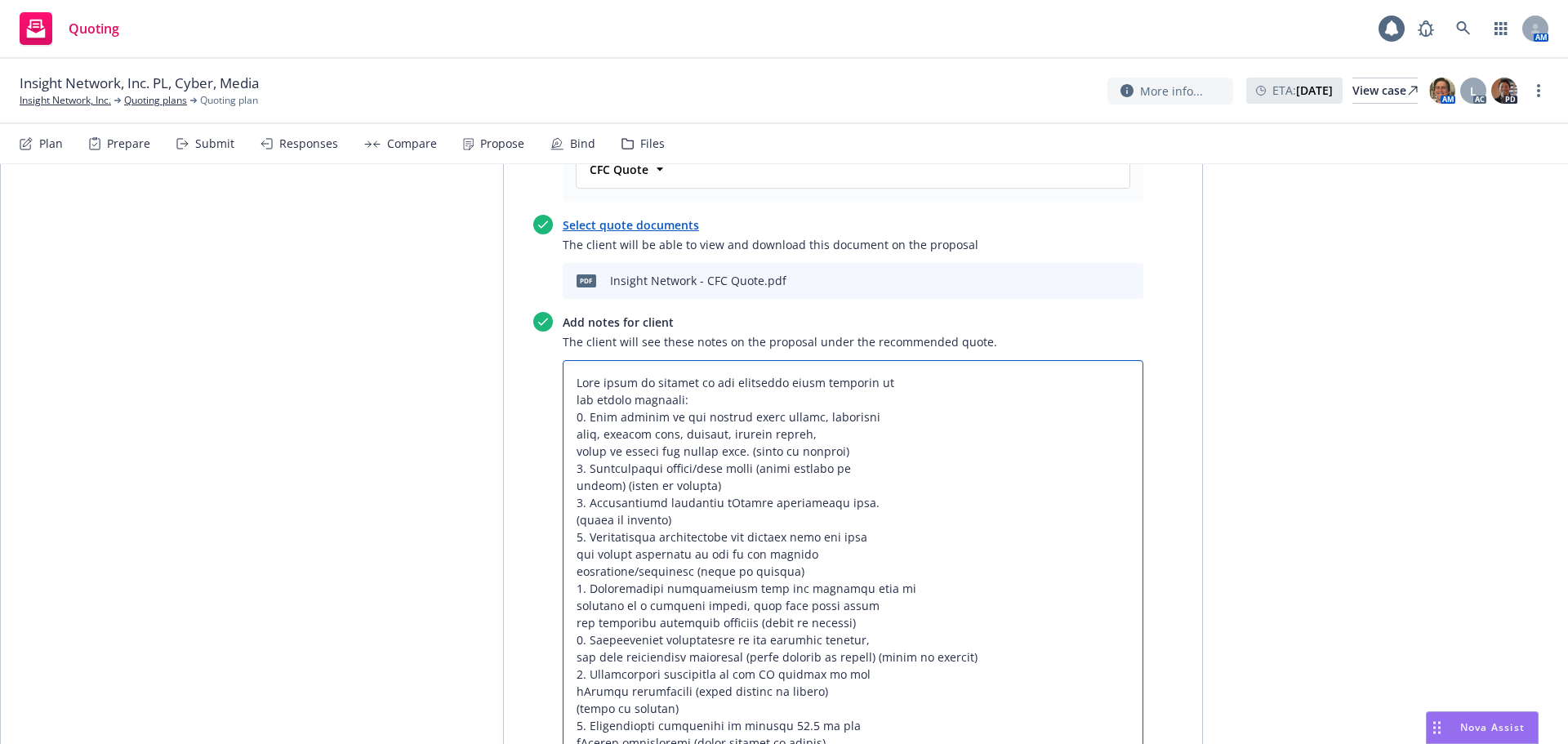
type textarea "x"
type textarea "This quote is subject to the following being provided by the stated deadline: 1…"
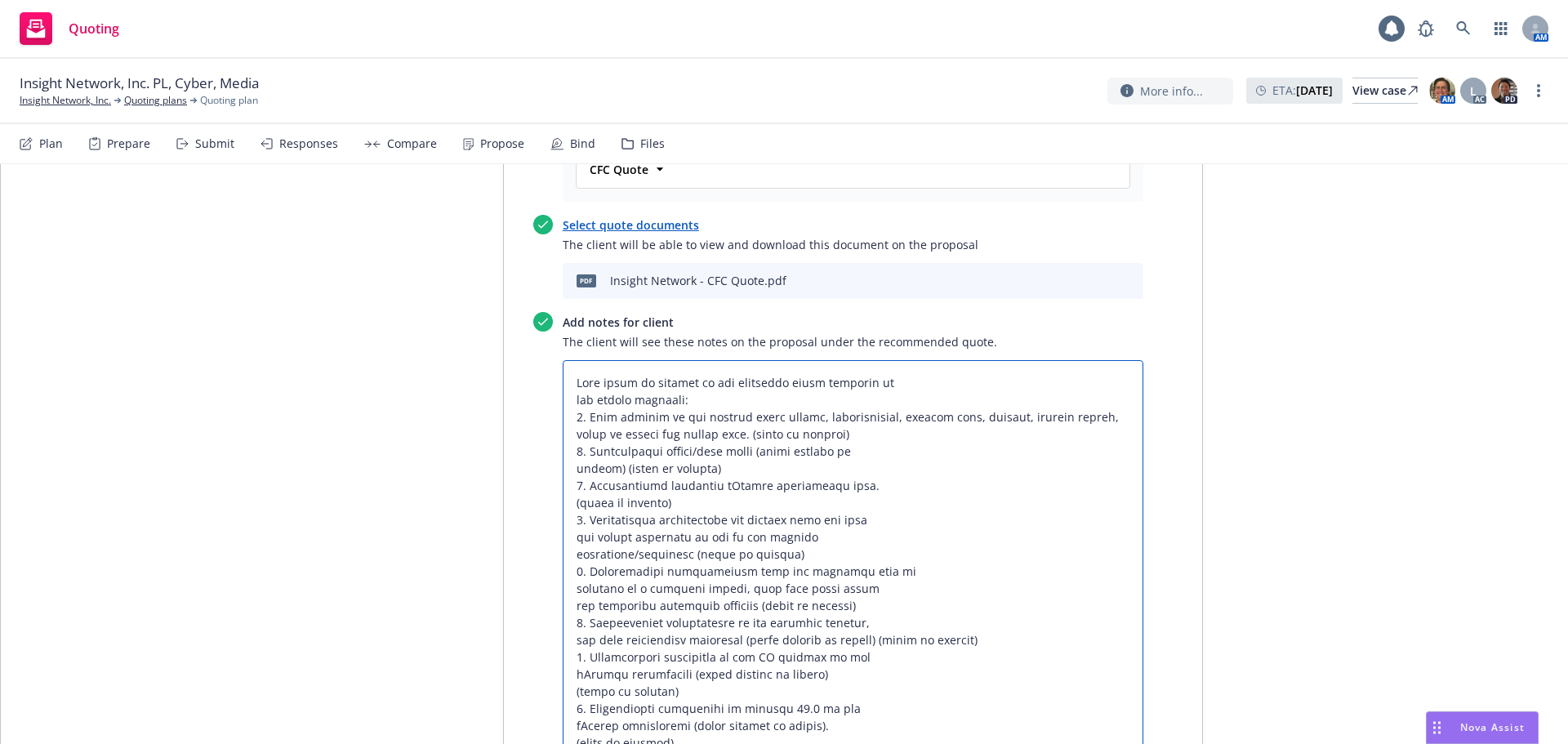
type textarea "x"
type textarea "This quote is subject to the following being provided by the stated deadline: 1…"
click at [908, 360] on textarea at bounding box center [853, 563] width 581 height 405
click at [856, 377] on textarea at bounding box center [853, 563] width 581 height 405
type textarea "x"
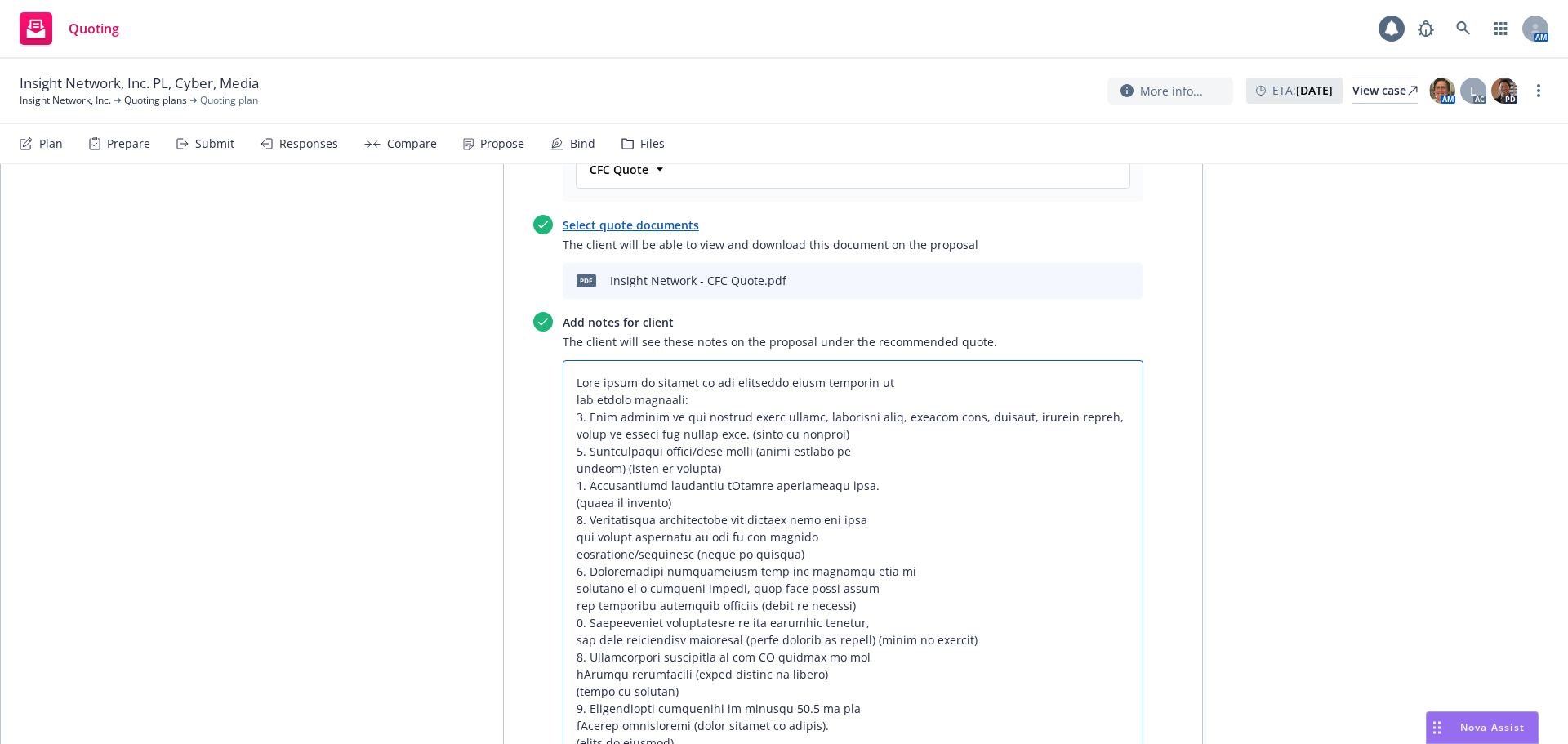
type textarea "This quote is subject to the following being provided by the stated deadline: 1…"
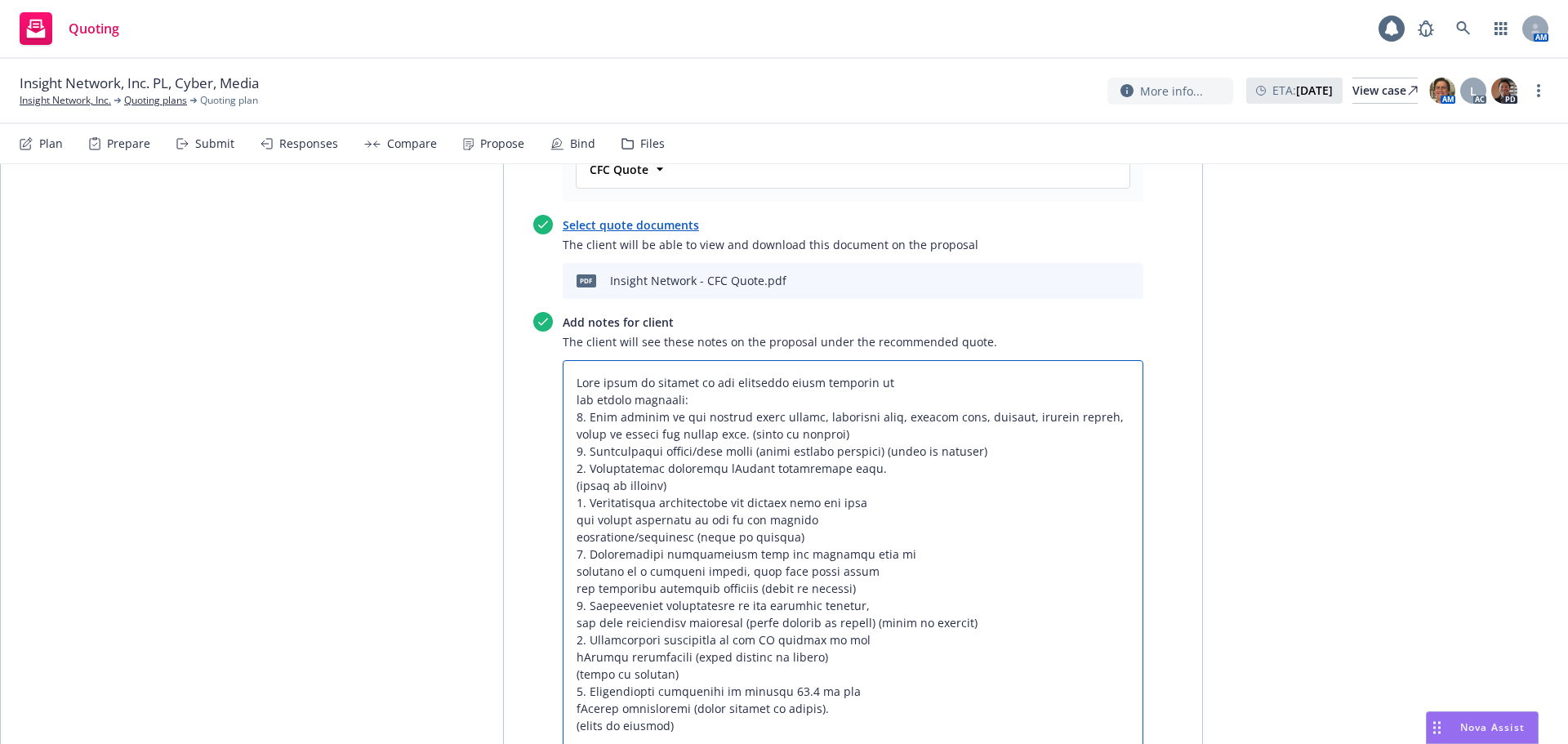
type textarea "x"
type textarea "This quote is subject to the following being provided by the stated deadline: 1…"
click at [898, 389] on textarea at bounding box center [853, 554] width 581 height 388
type textarea "x"
type textarea "This quote is subject to the following being provided by the stated deadline: 1…"
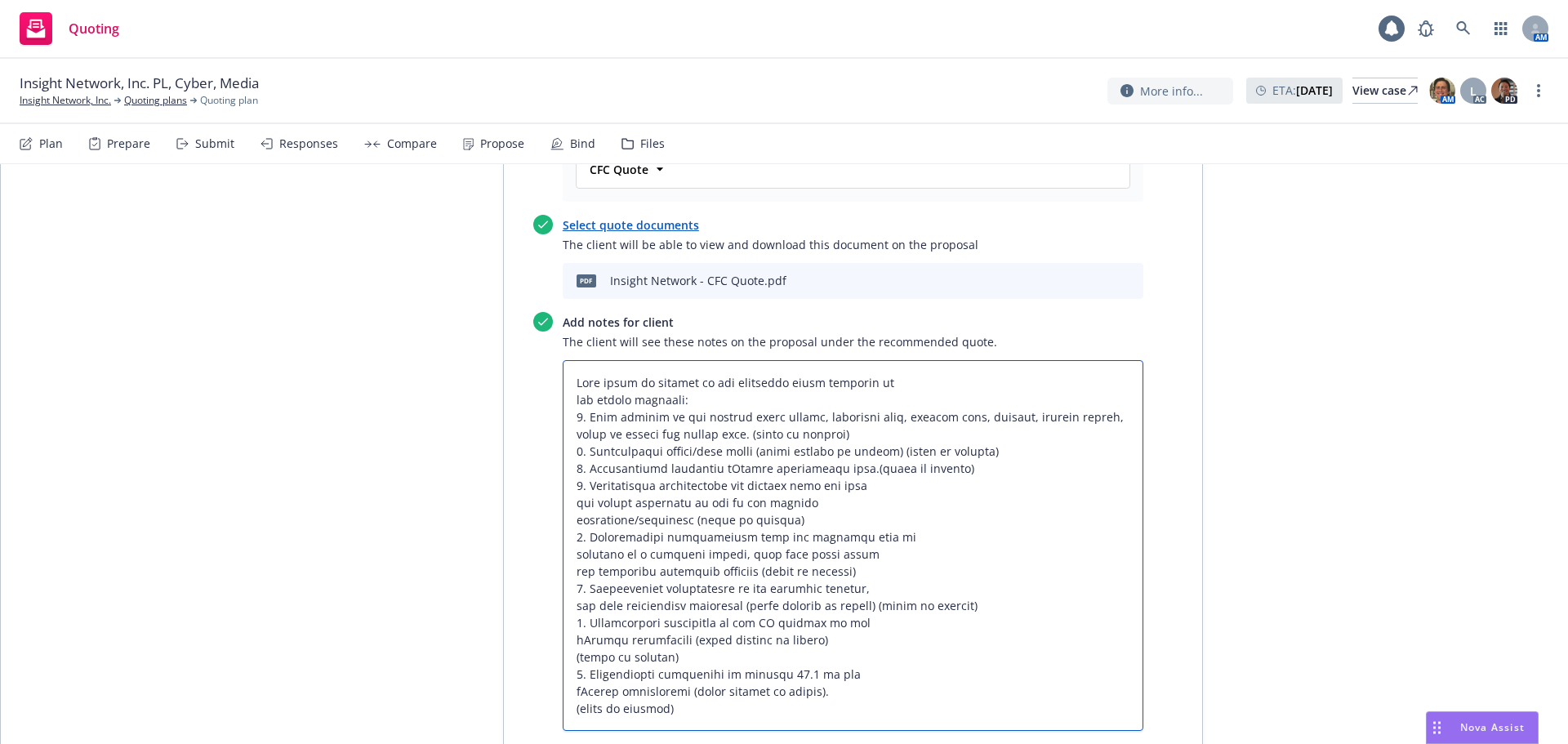
type textarea "x"
type textarea "This quote is subject to the following being provided by the stated deadline: 1…"
click at [917, 405] on textarea at bounding box center [853, 545] width 581 height 370
click at [913, 420] on textarea at bounding box center [853, 545] width 581 height 370
type textarea "x"
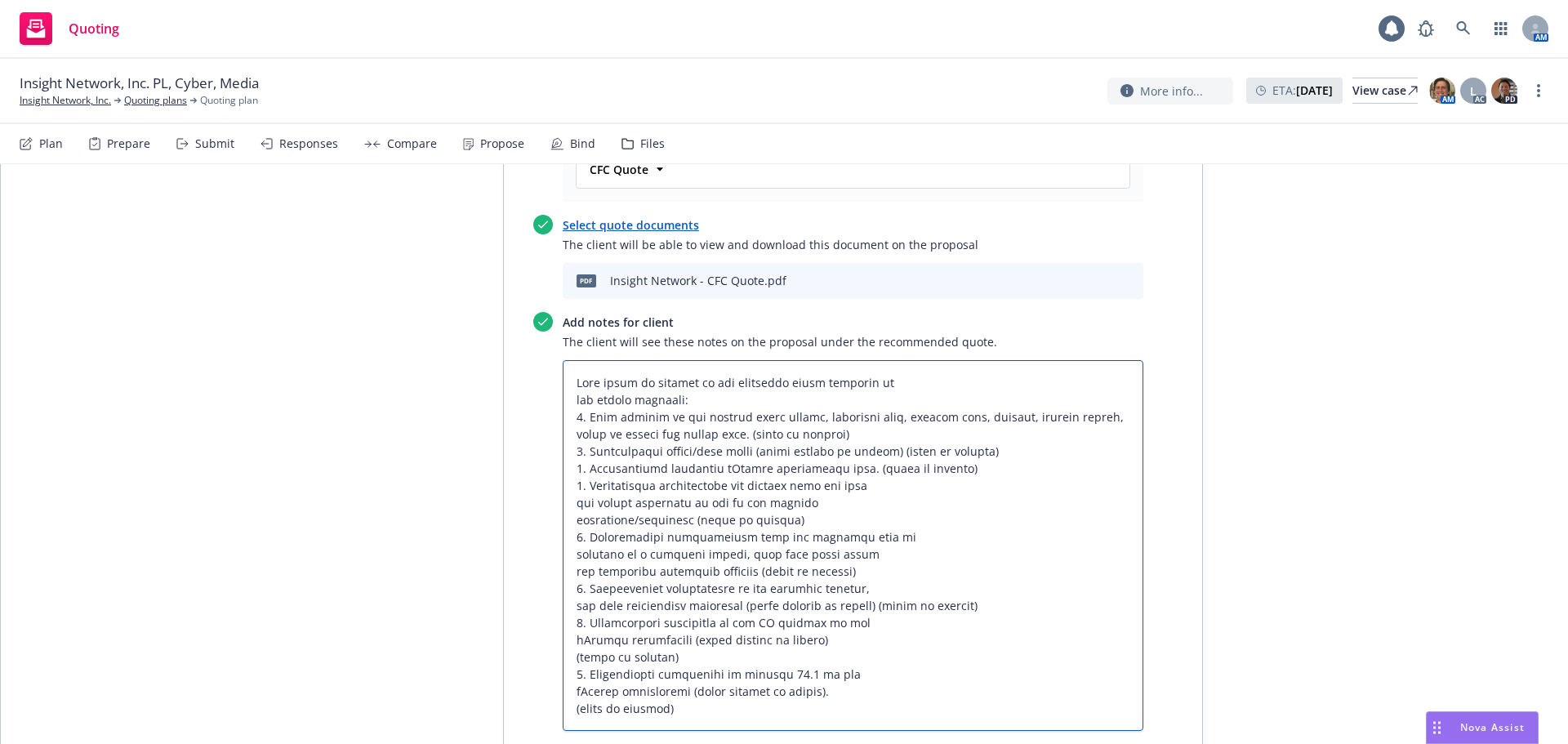
type textarea "This quote is subject to the following being provided by the stated deadline: 1…"
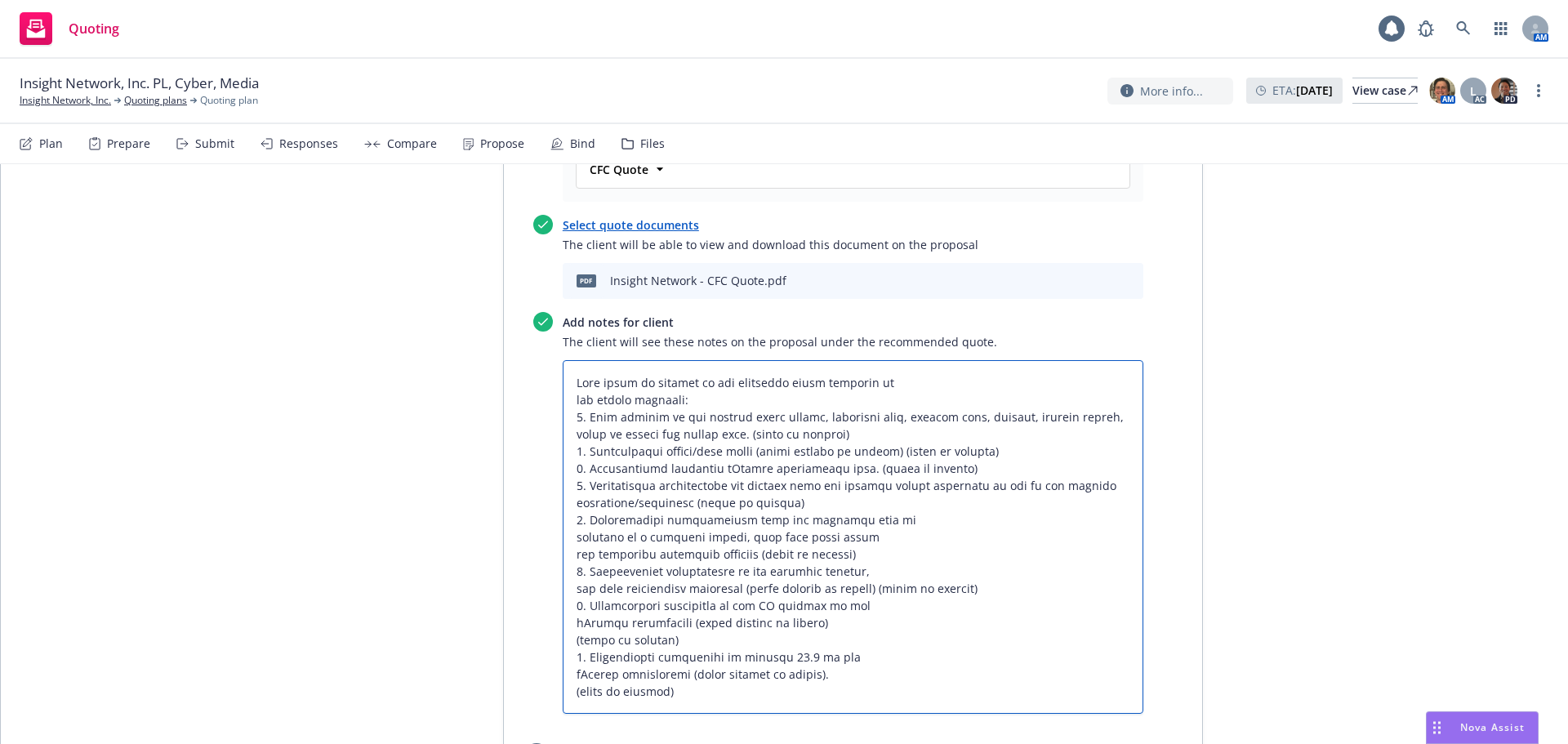
type textarea "x"
type textarea "This quote is subject to the following being provided by the stated deadline: 1…"
click at [882, 424] on textarea at bounding box center [853, 537] width 581 height 354
click at [845, 452] on textarea at bounding box center [853, 537] width 581 height 354
type textarea "x"
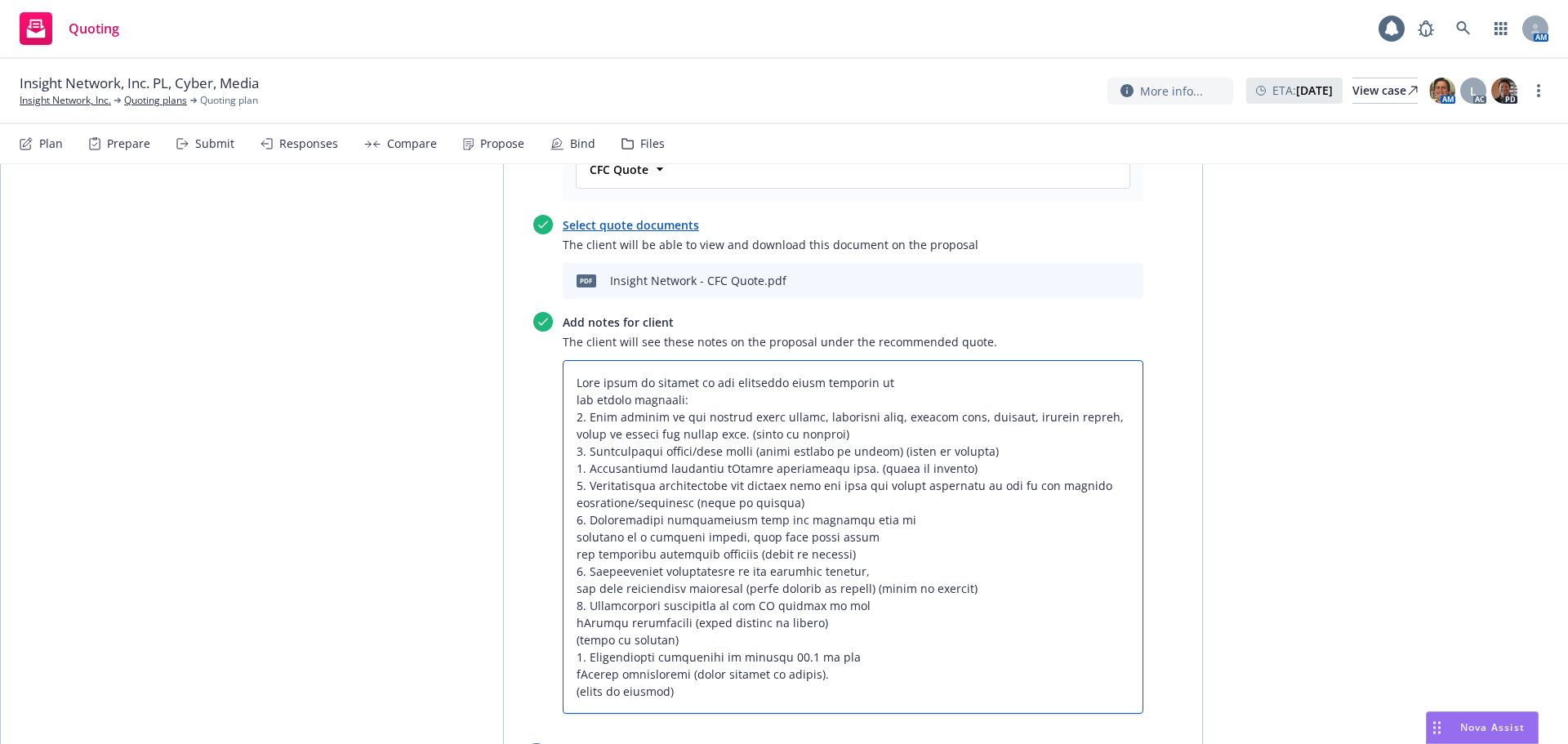
type textarea "This quote is subject to the following being provided by the stated deadline: 1…"
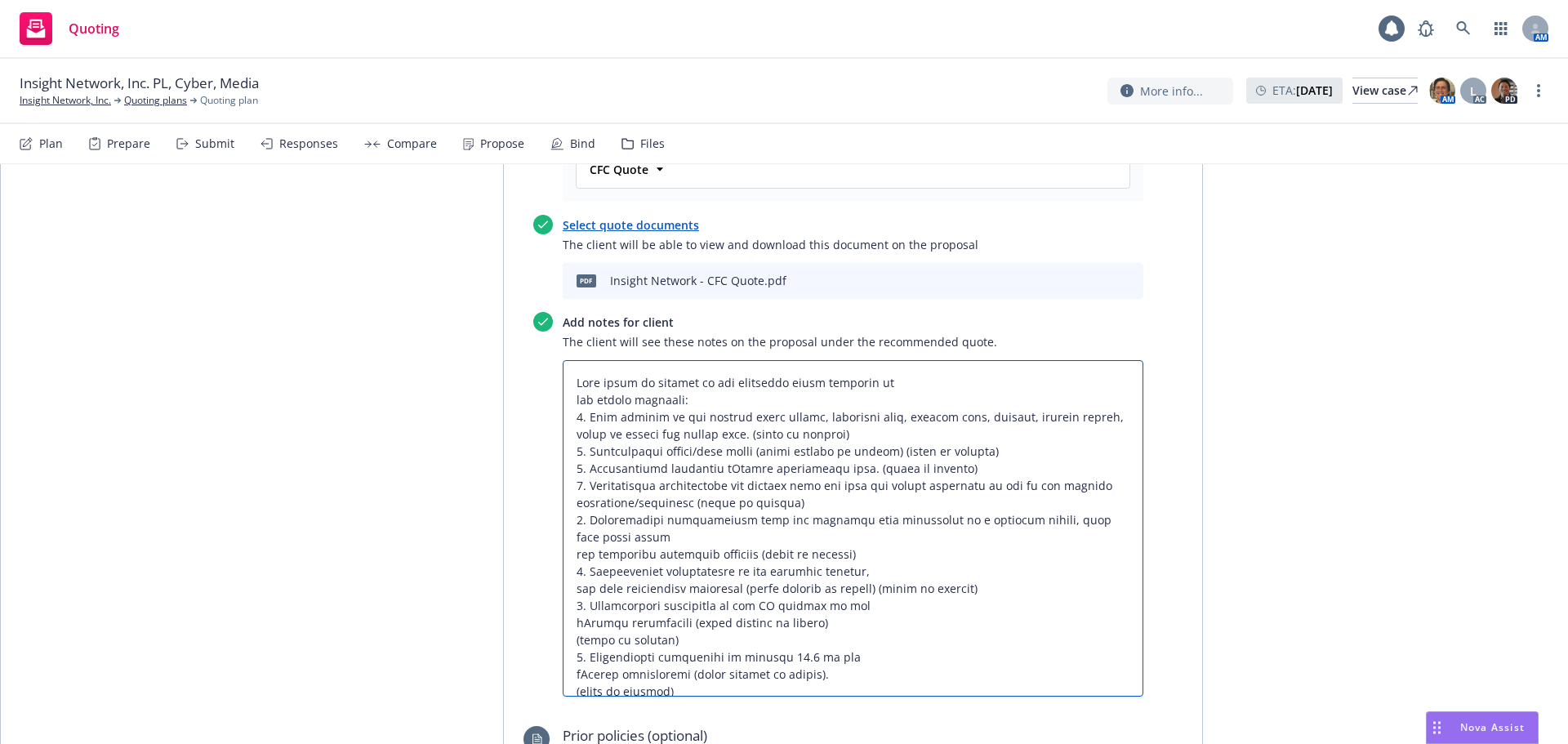
type textarea "x"
type textarea "This quote is subject to the following being provided by the stated deadline: 1…"
click at [898, 464] on textarea at bounding box center [853, 529] width 581 height 336
click at [879, 488] on textarea at bounding box center [853, 529] width 581 height 336
type textarea "x"
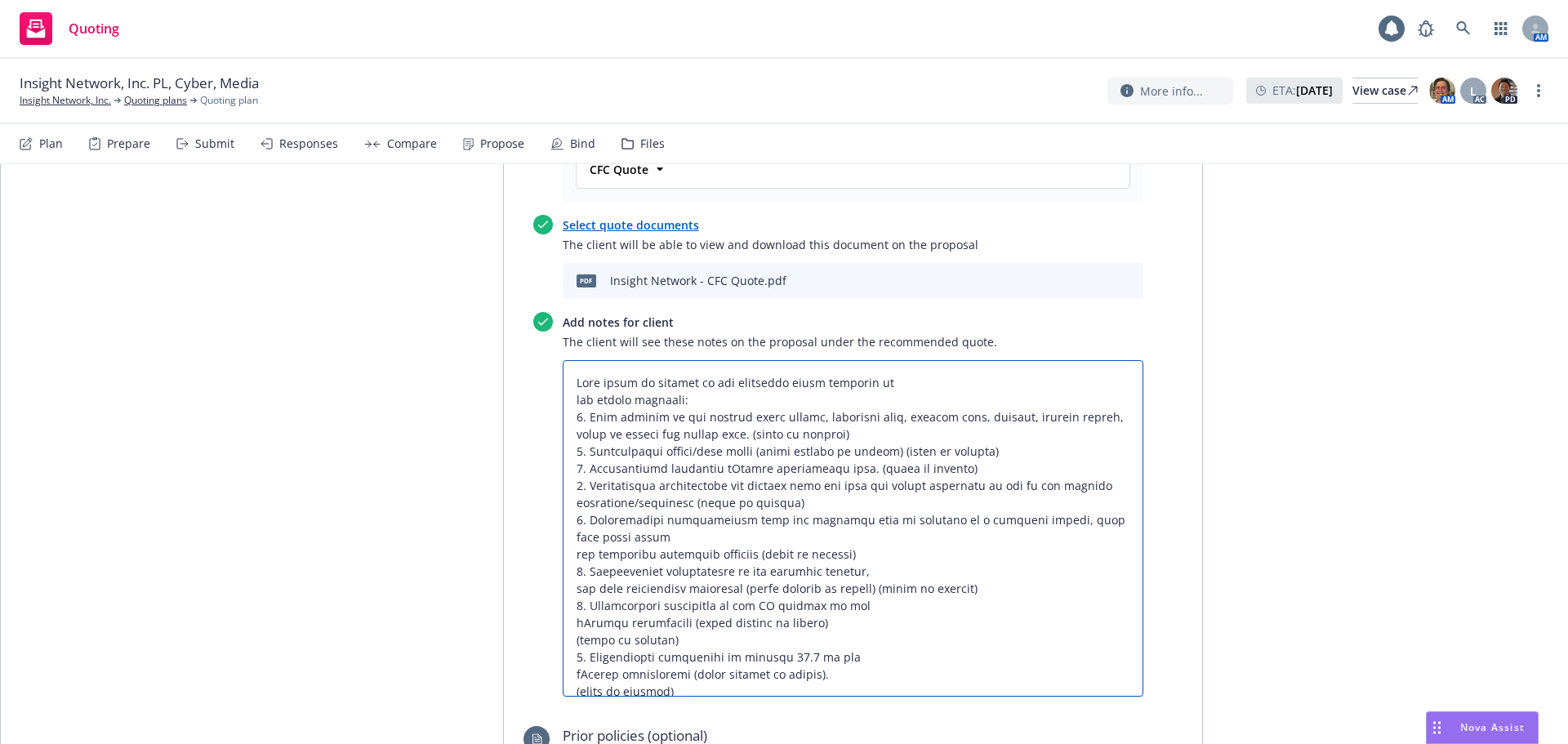
type textarea "This quote is subject to the following being provided by the stated deadline: 1…"
type textarea "x"
type textarea "This quote is subject to the following being provided by the stated deadline: 1…"
click at [835, 501] on textarea at bounding box center [853, 529] width 581 height 336
click at [849, 518] on textarea at bounding box center [853, 529] width 581 height 336
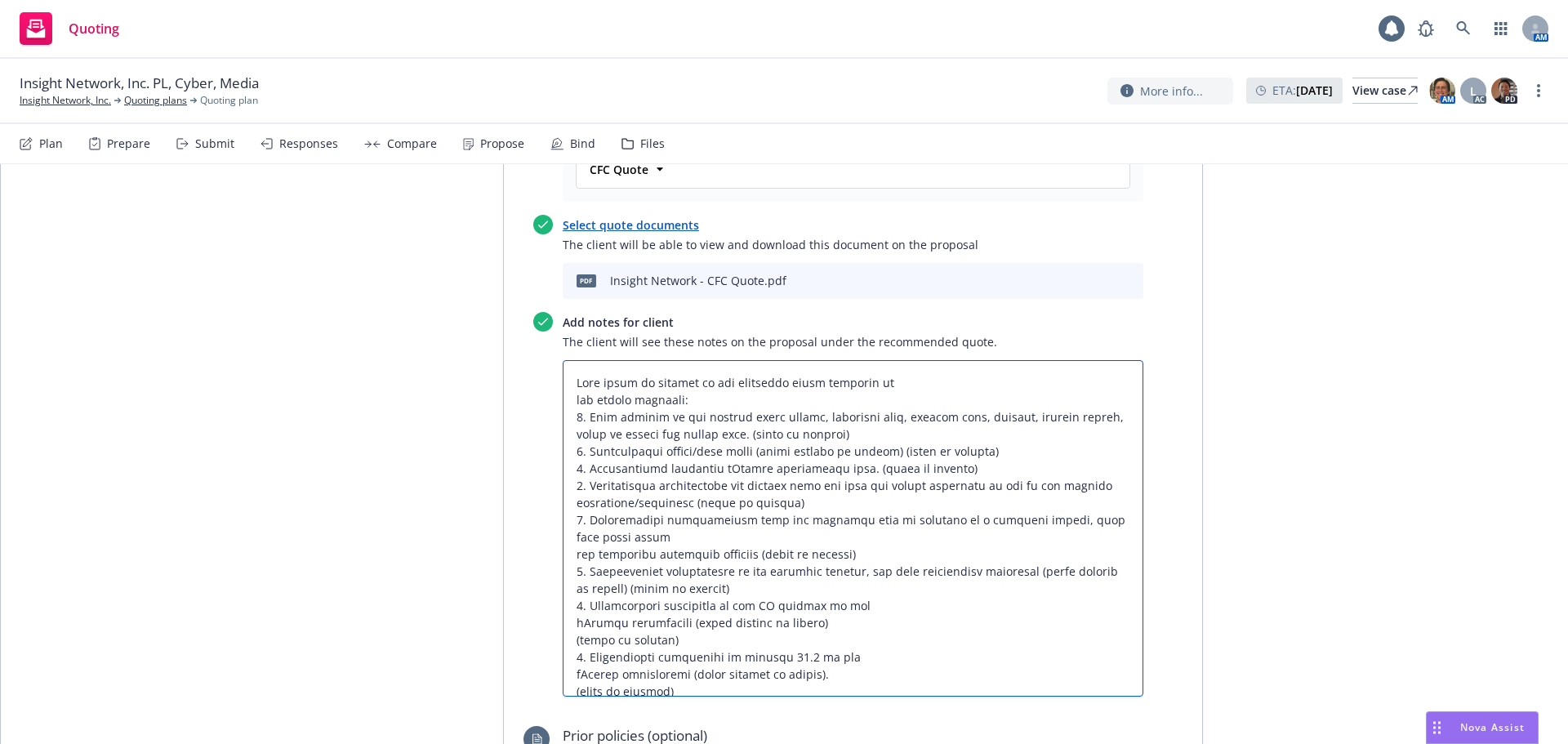
type textarea "x"
type textarea "This quote is subject to the following being provided by the stated deadline: 1…"
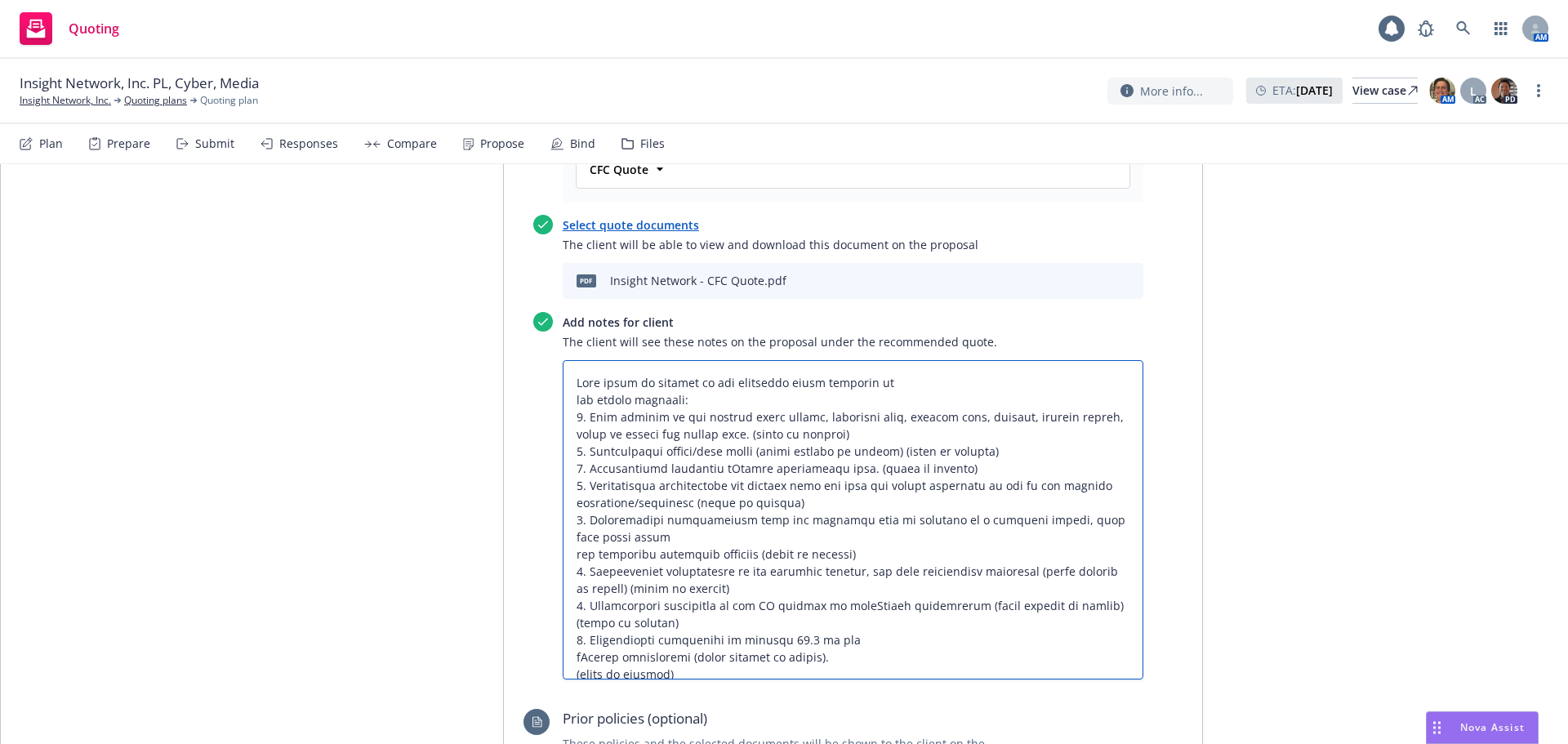
type textarea "x"
type textarea "This quote is subject to the following being provided by the stated deadline: 1…"
click at [843, 538] on textarea at bounding box center [853, 519] width 581 height 319
click at [854, 559] on textarea at bounding box center [853, 519] width 581 height 319
type textarea "x"
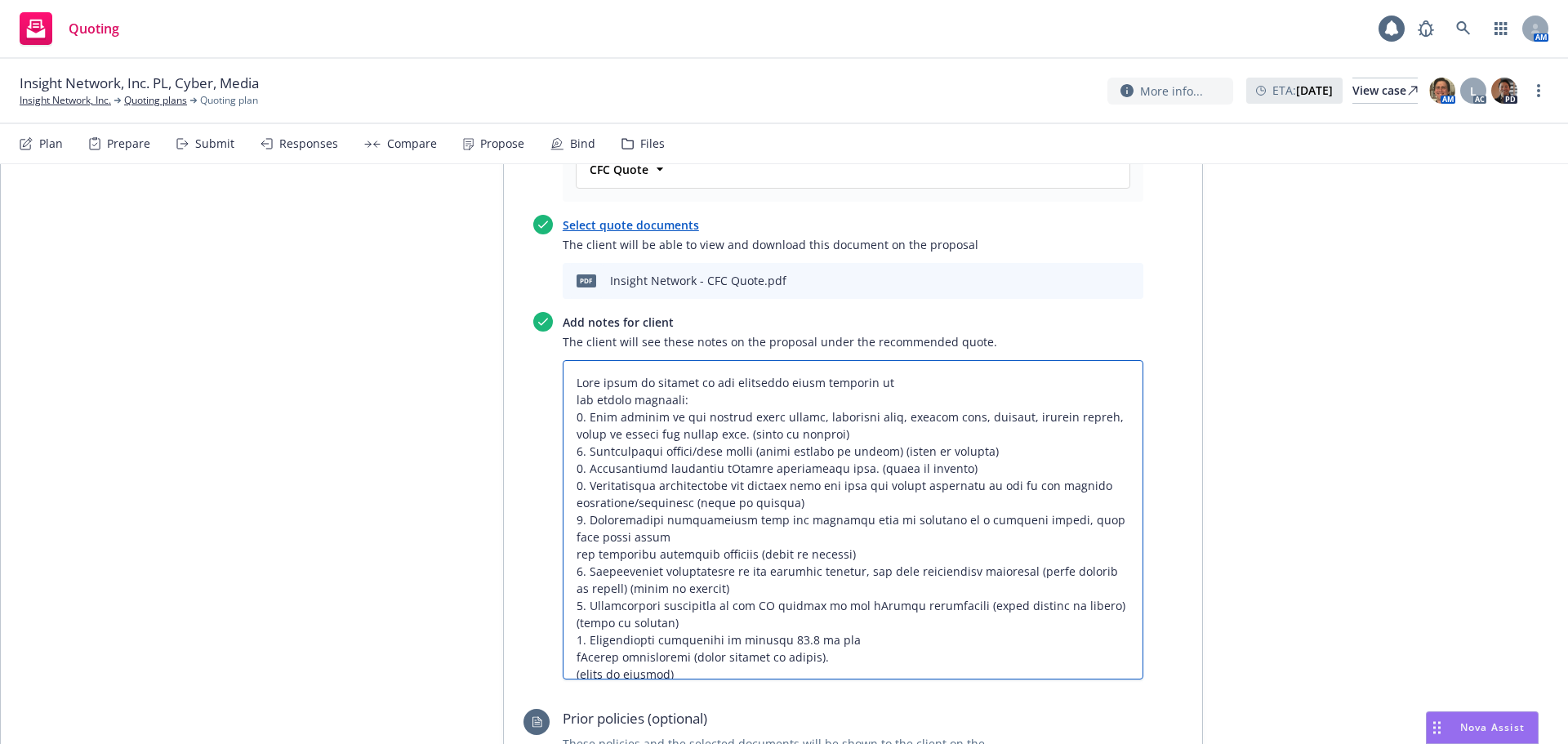
type textarea "This quote is subject to the following being provided by the stated deadline: 1…"
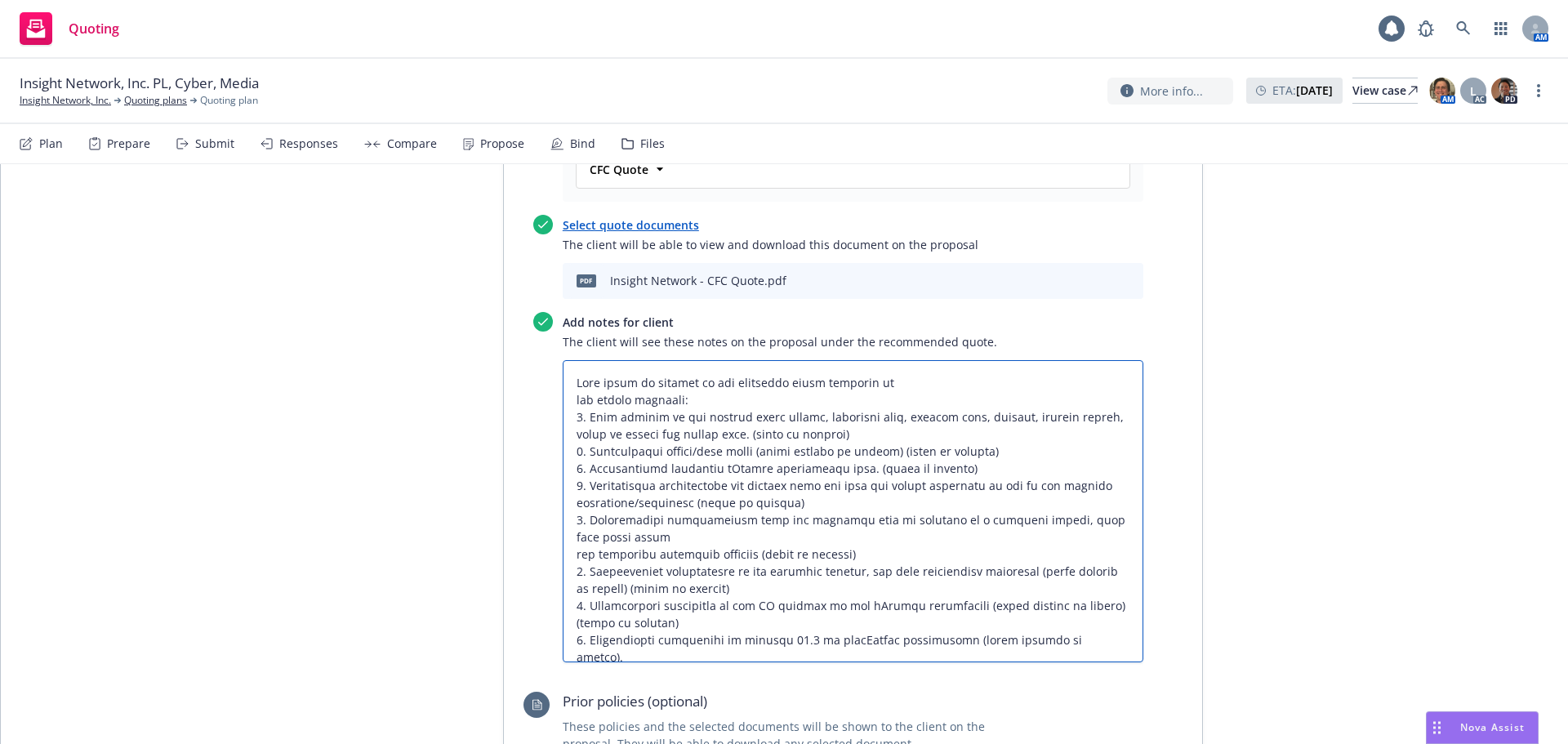
type textarea "x"
type textarea "This quote is subject to the following being provided by the stated deadline: 1…"
click at [790, 559] on textarea at bounding box center [853, 511] width 581 height 302
click at [875, 360] on textarea at bounding box center [853, 511] width 581 height 302
type textarea "x"
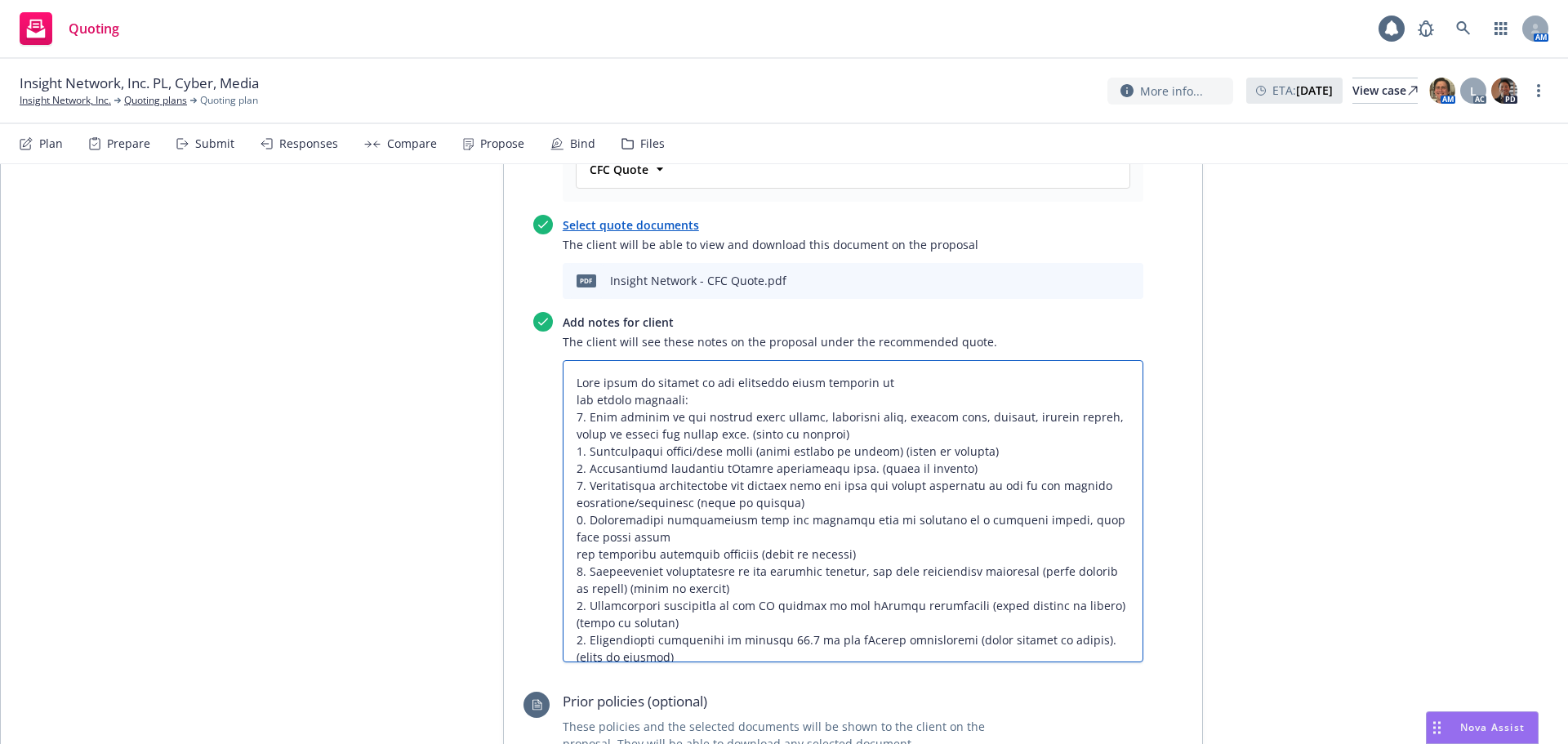
type textarea "This quote is subject to the following being provided bythe stated deadline: 1.…"
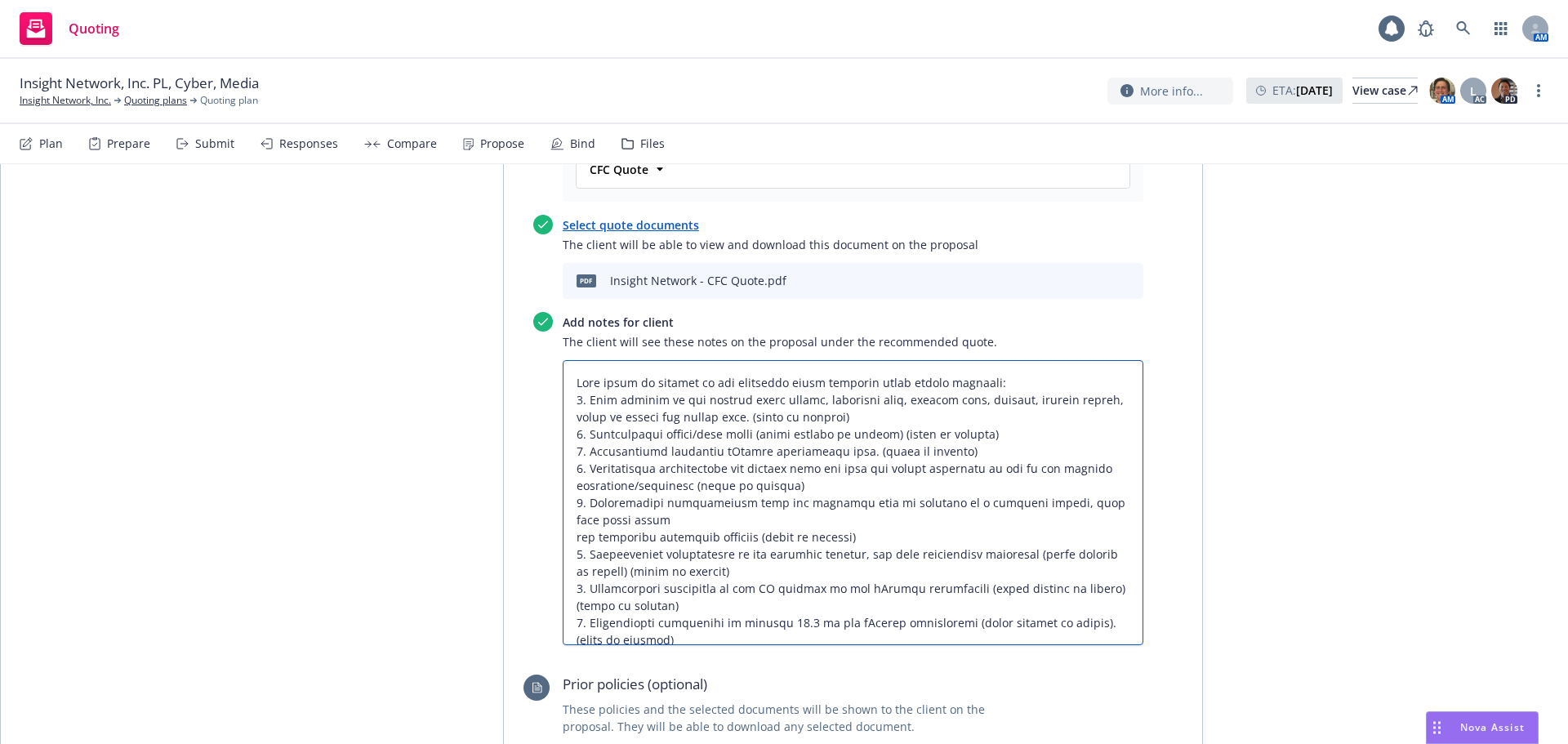
type textarea "x"
type textarea "This quote is subject to the following being provided by the stated deadline: 1…"
drag, startPoint x: 848, startPoint y: 308, endPoint x: 966, endPoint y: 309, distance: 118.0
click at [966, 360] on textarea at bounding box center [853, 503] width 581 height 285
type textarea "x"
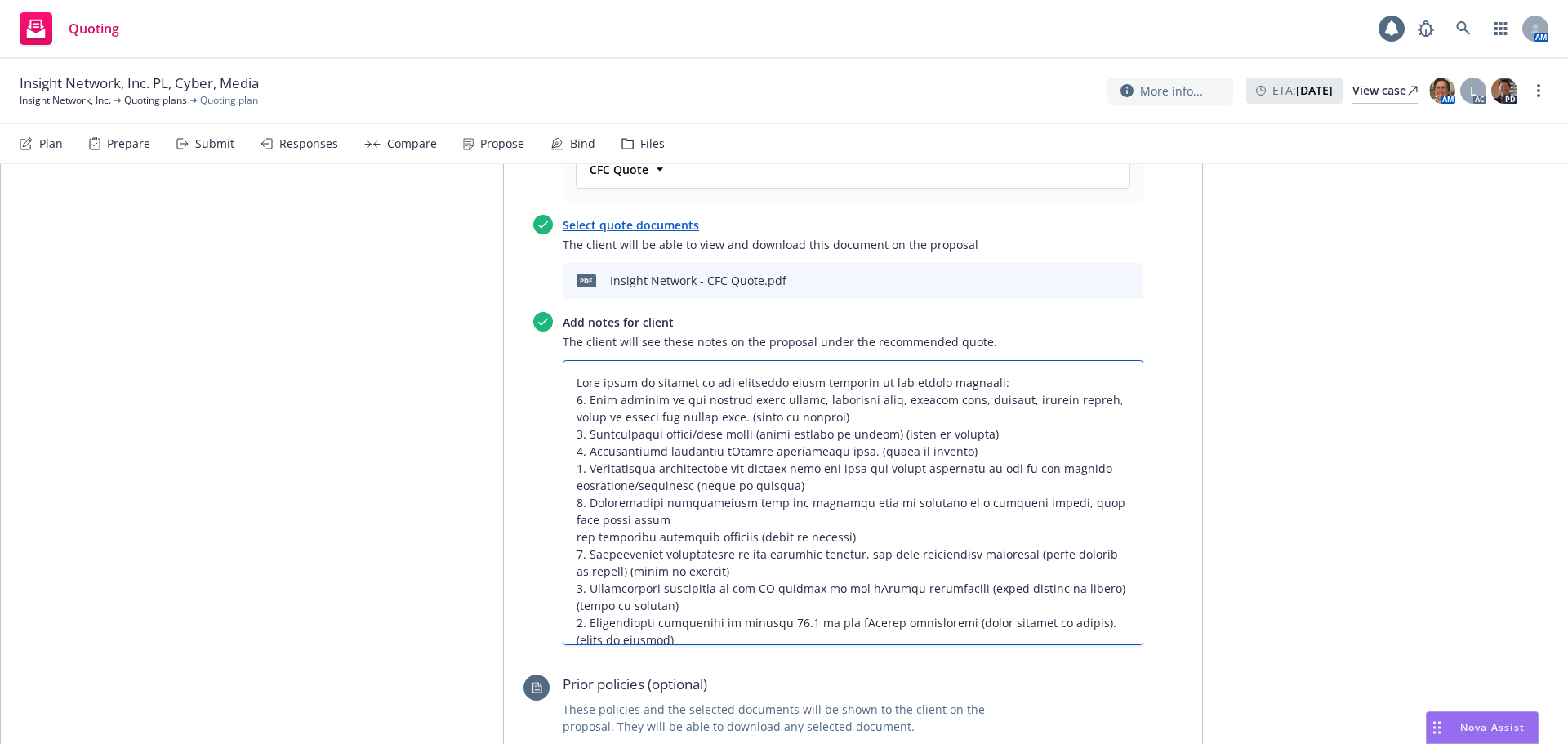
type textarea "This quote is subject to the following being provided : 1. Full details of the …"
type textarea "x"
type textarea "This quote is subject to the following being provided p: 1. Full details of the…"
type textarea "x"
type textarea "This quote is subject to the following being provided pi: 1. Full details of th…"
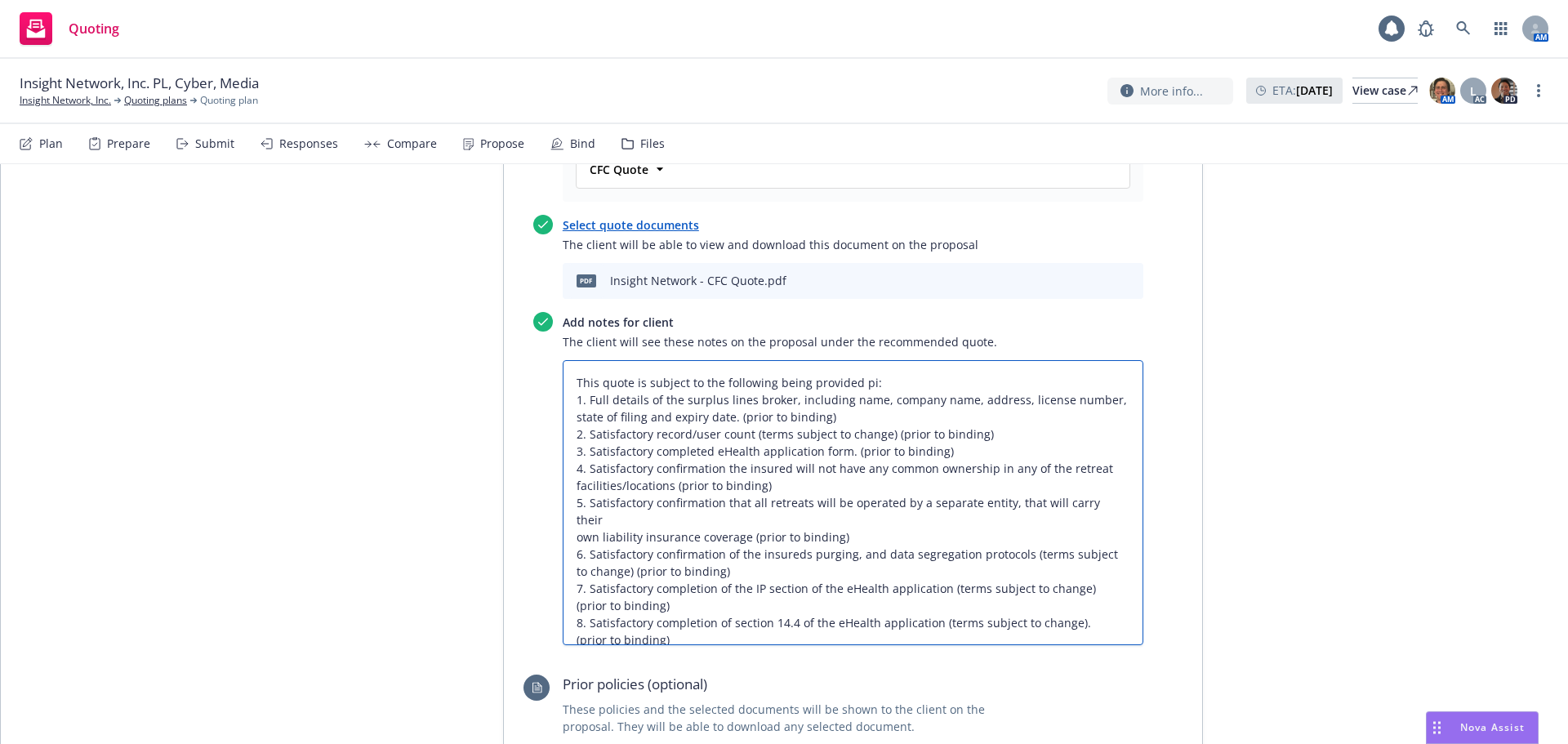
type textarea "x"
type textarea "This quote is subject to the following being provided pir: 1. Full details of t…"
type textarea "x"
type textarea "This quote is subject to the following being provided piro: 1. Full details of …"
type textarea "x"
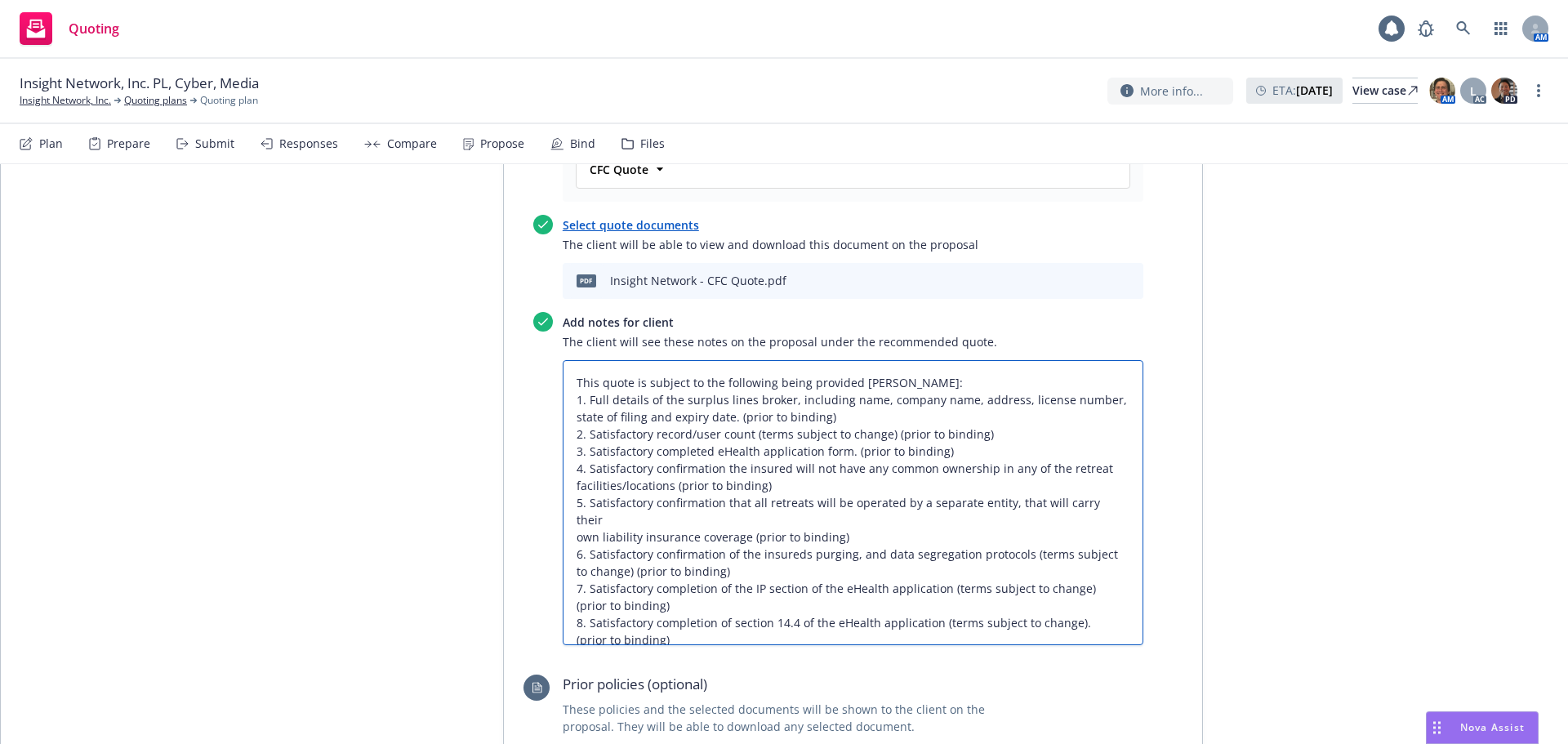
type textarea "This quote is subject to the following being provided piror: 1. Full details of…"
type textarea "x"
type textarea "This quote is subject to the following being provided piror : 1. Full details o…"
type textarea "x"
type textarea "This quote is subject to the following being provided piror: 1. Full details of…"
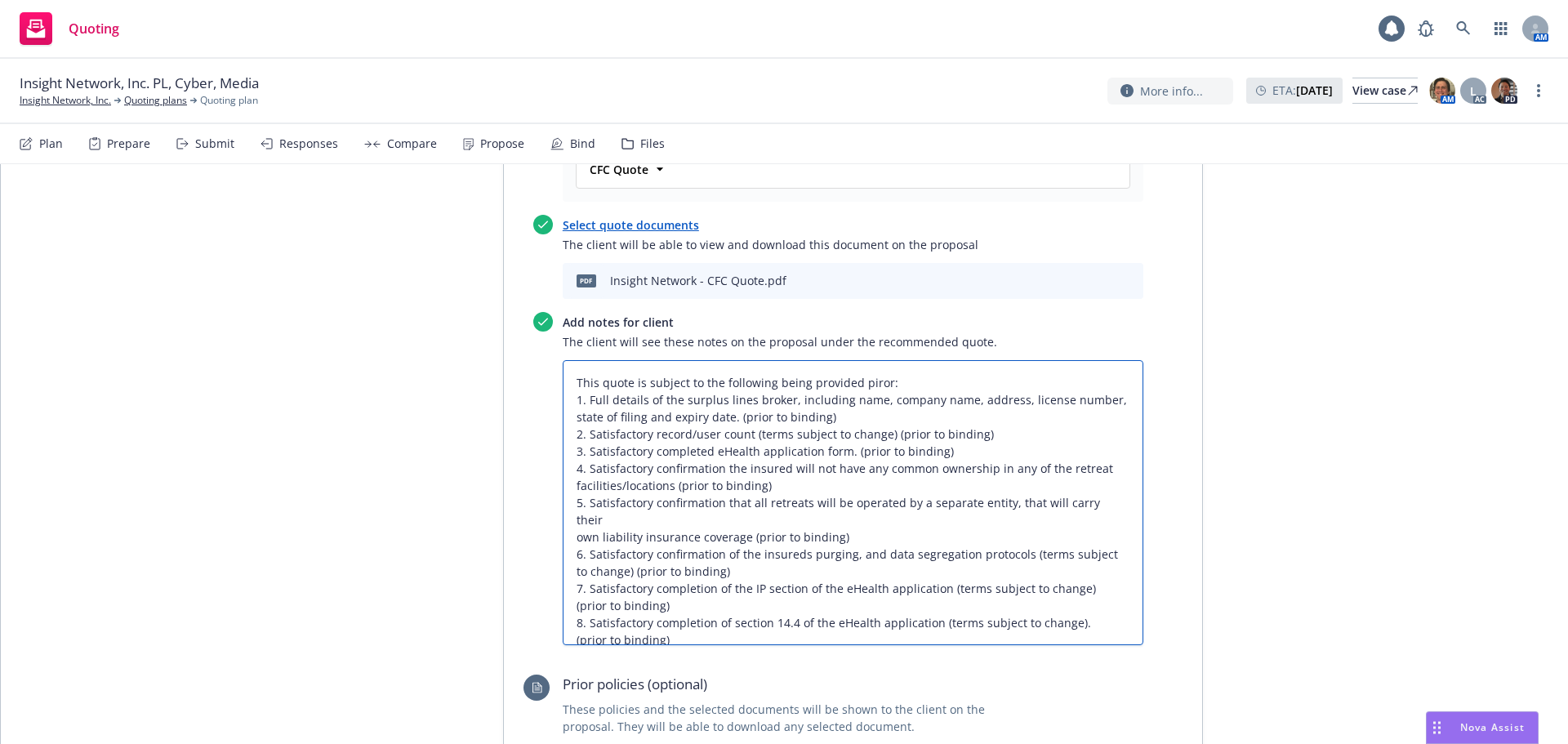
type textarea "x"
type textarea "This quote is subject to the following being provided piro: 1. Full details of …"
type textarea "x"
type textarea "This quote is subject to the following being provided pir: 1. Full details of t…"
type textarea "x"
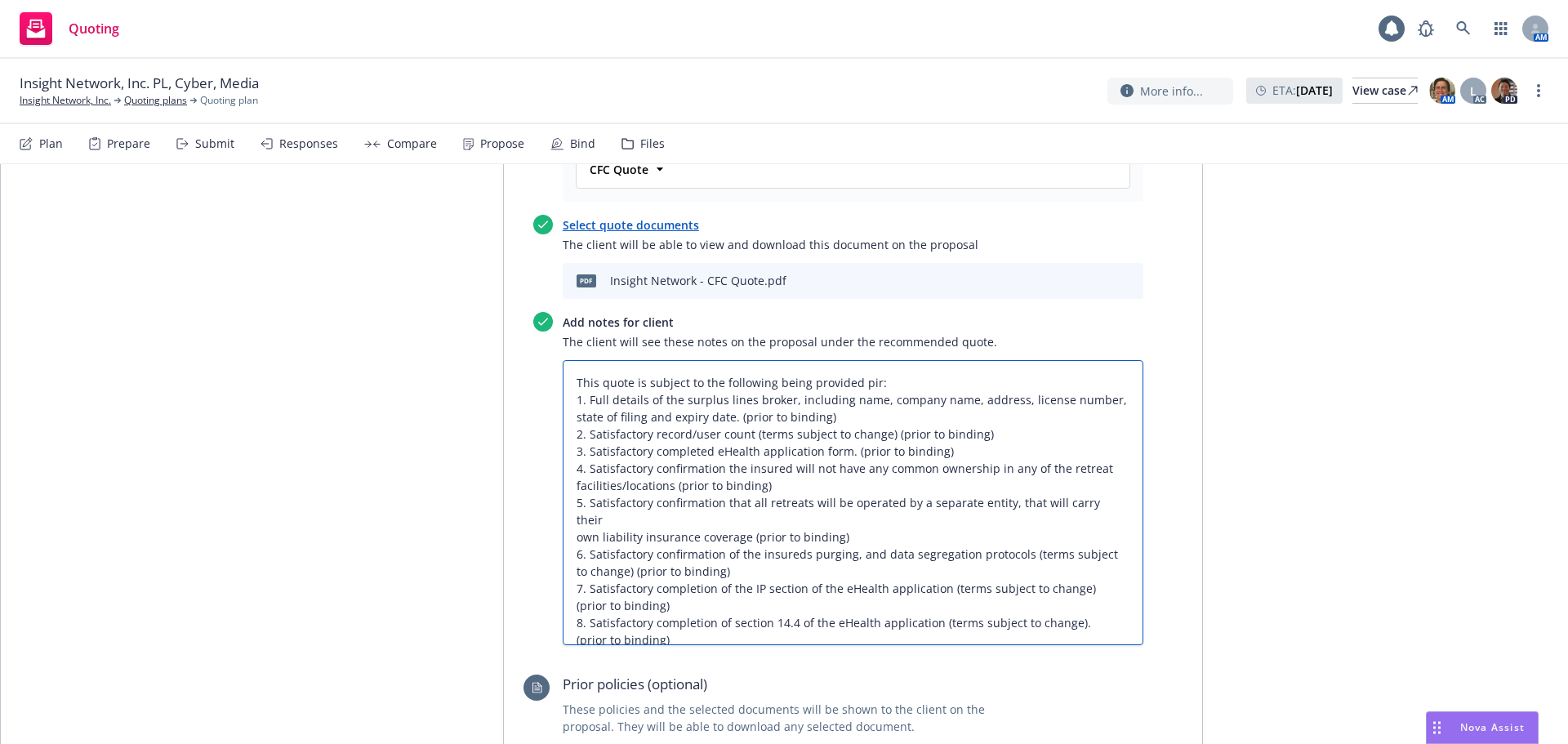
type textarea "This quote is subject to the following being provided pi: 1. Full details of th…"
type textarea "x"
type textarea "This quote is subject to the following being provided p: 1. Full details of the…"
type textarea "x"
type textarea "This quote is subject to the following being provided pr: 1. Full details of th…"
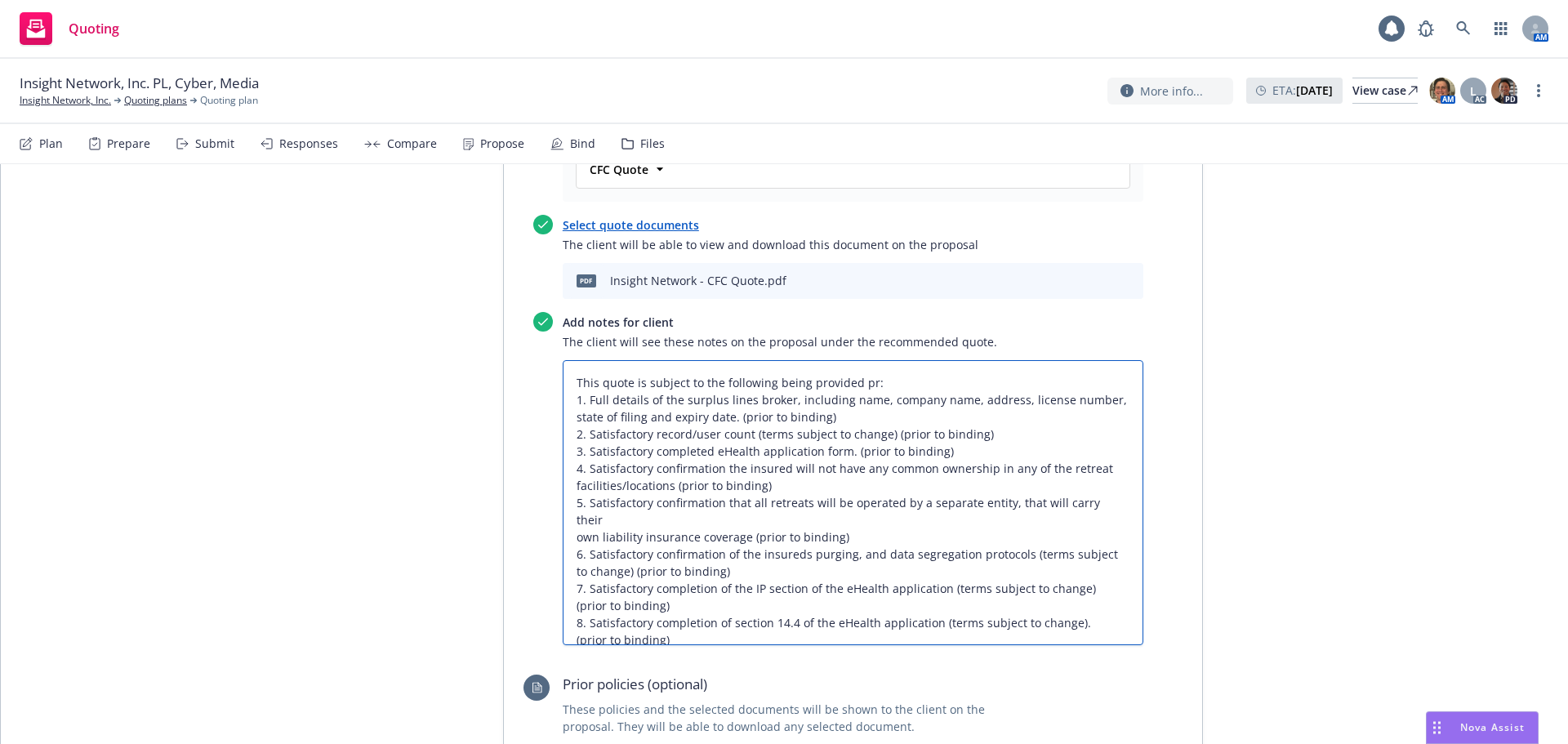
type textarea "x"
type textarea "This quote is subject to the following being provided prip: 1. Full details of …"
type textarea "x"
type textarea "This quote is subject to the following being provided pripo: 1. Full details of…"
type textarea "x"
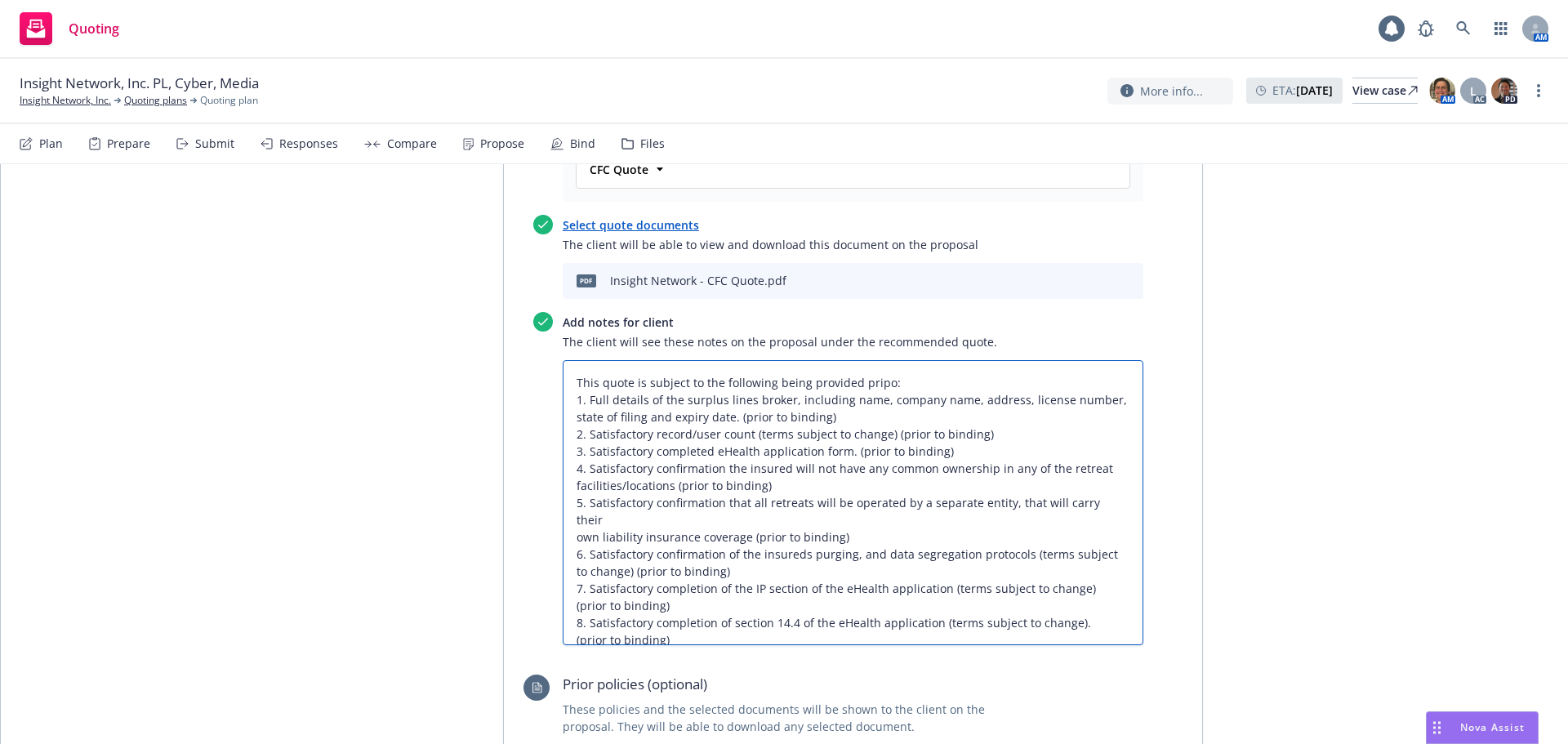
type textarea "This quote is subject to the following being provided pripot: 1. Full details o…"
type textarea "x"
type textarea "This quote is subject to the following being provided pripot : 1. Full details …"
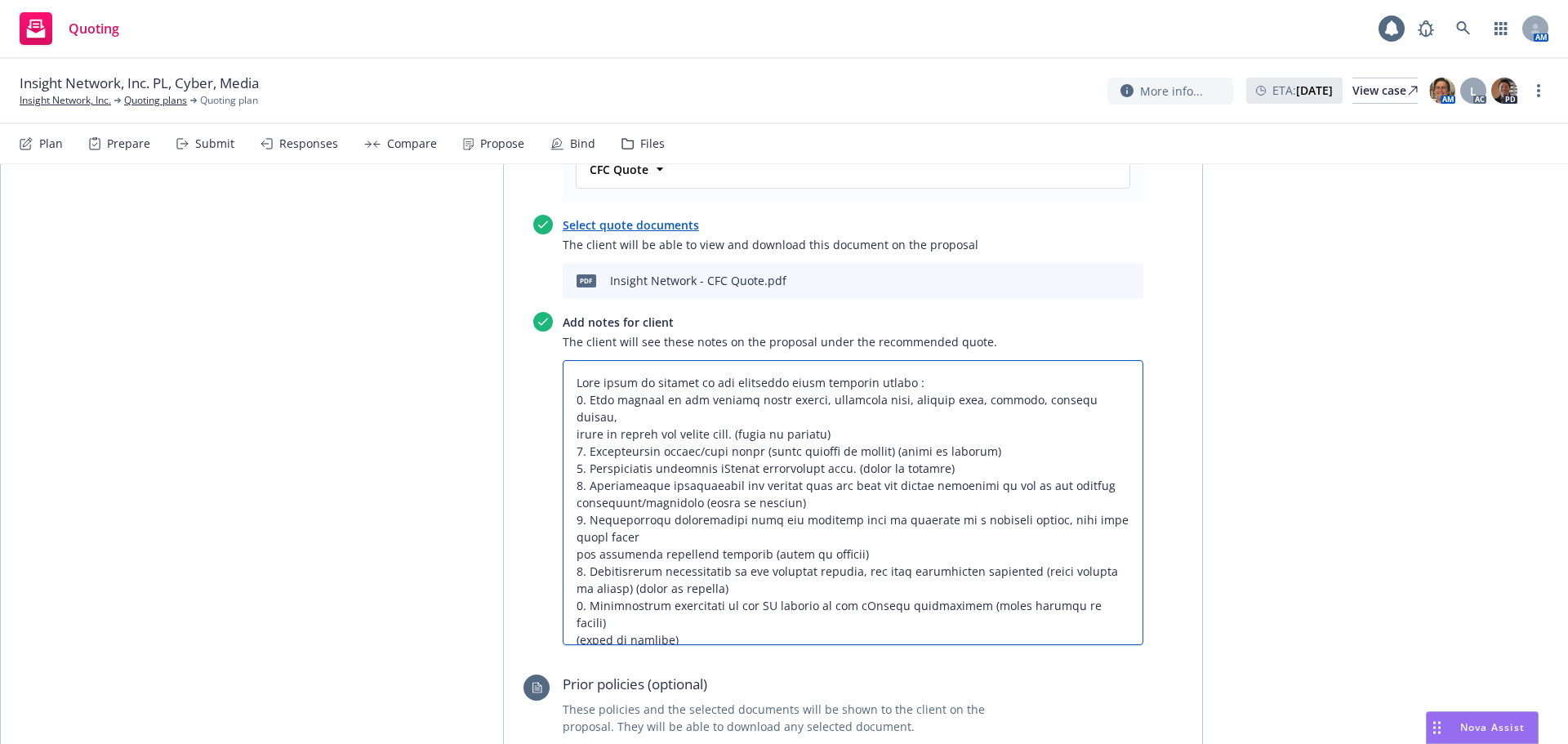
type textarea "x"
type textarea "This quote is subject to the following being provided pripot: 1. Full details o…"
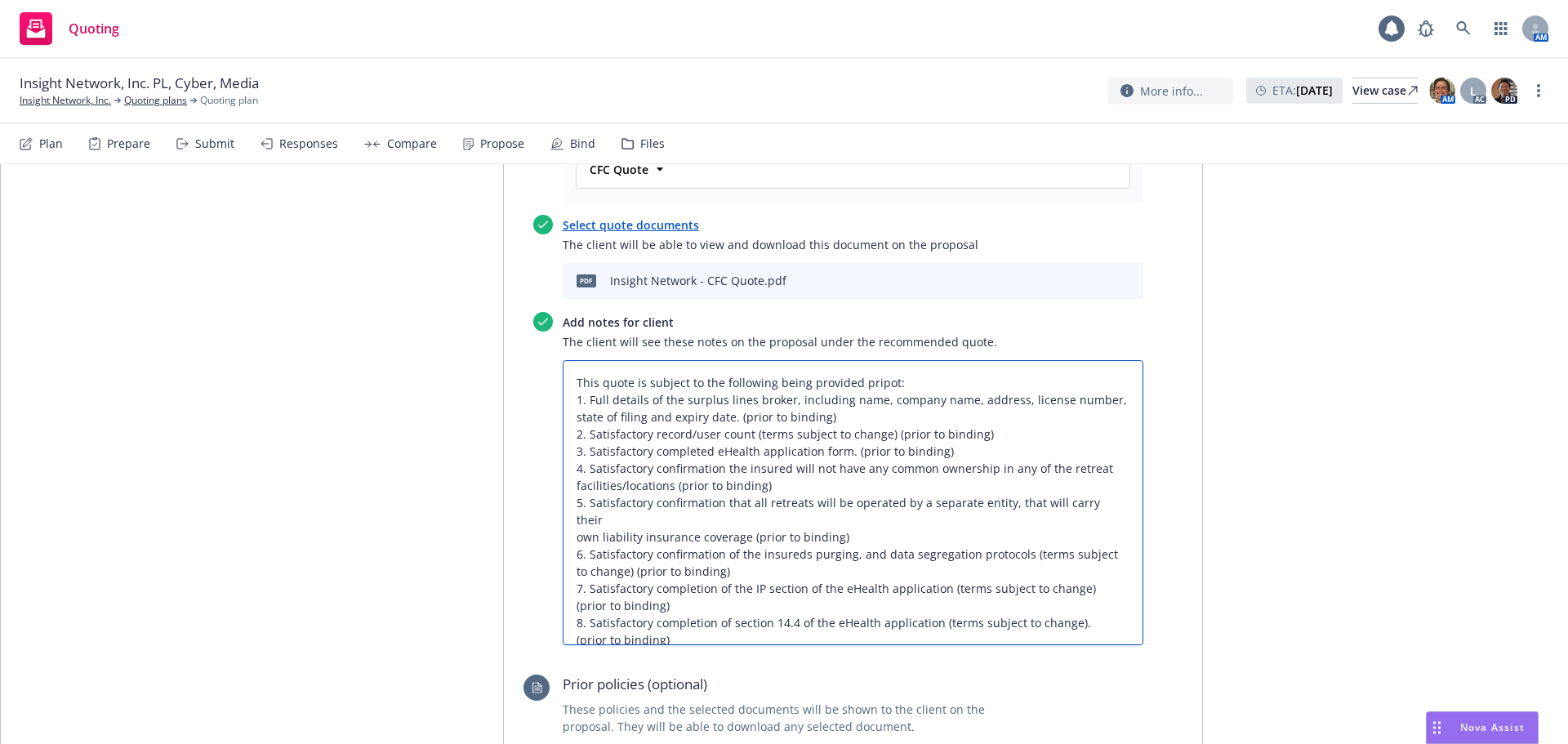
type textarea "x"
type textarea "This quote is subject to the following being provided pripo: 1. Full details of…"
type textarea "x"
type textarea "This quote is subject to the following being provided prip: 1. Full details of …"
type textarea "x"
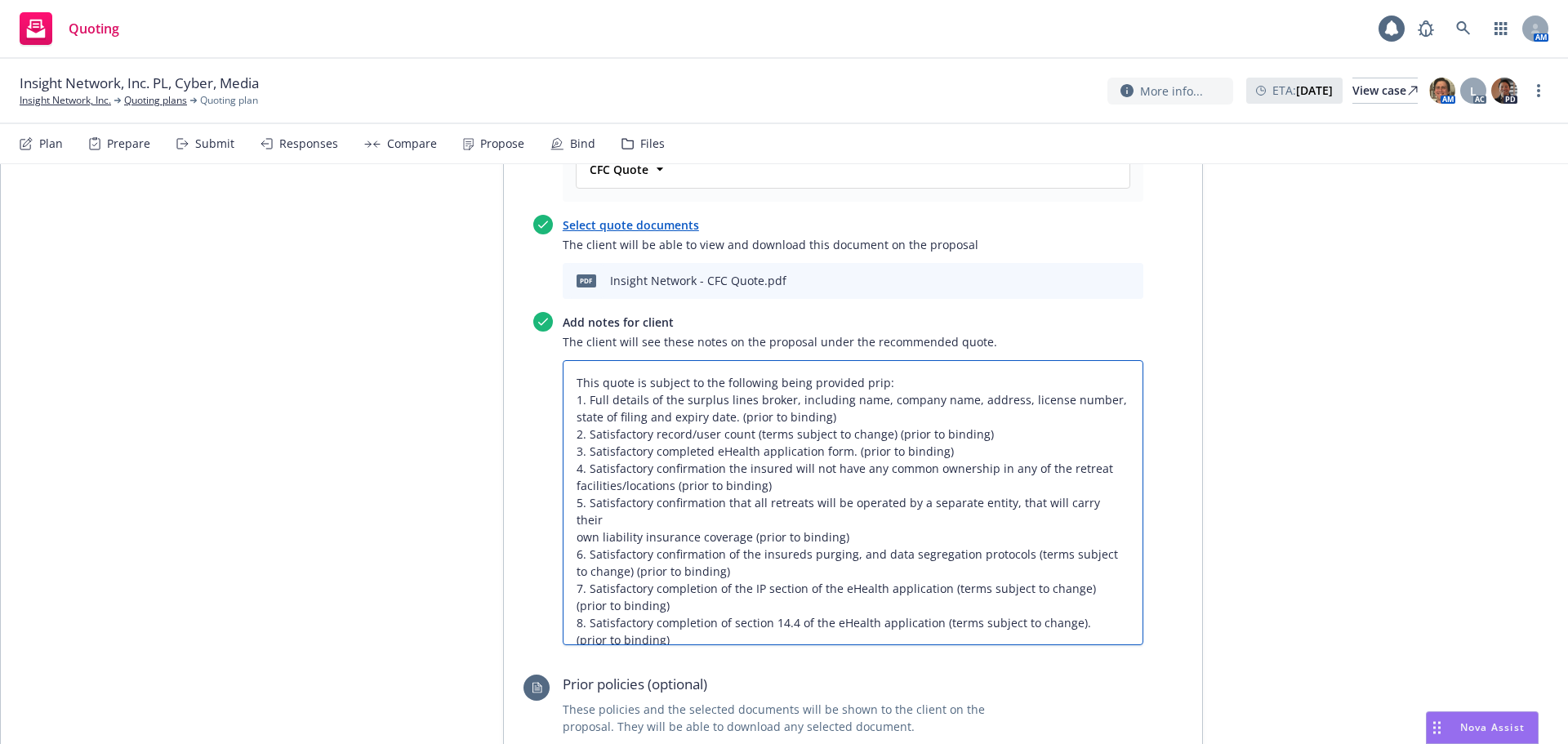
type textarea "This quote is subject to the following being provided pri: 1. Full details of t…"
type textarea "x"
type textarea "This quote is subject to the following being provided prio: 1. Full details of …"
type textarea "x"
type textarea "This quote is subject to the following being provided prior: 1. Full details of…"
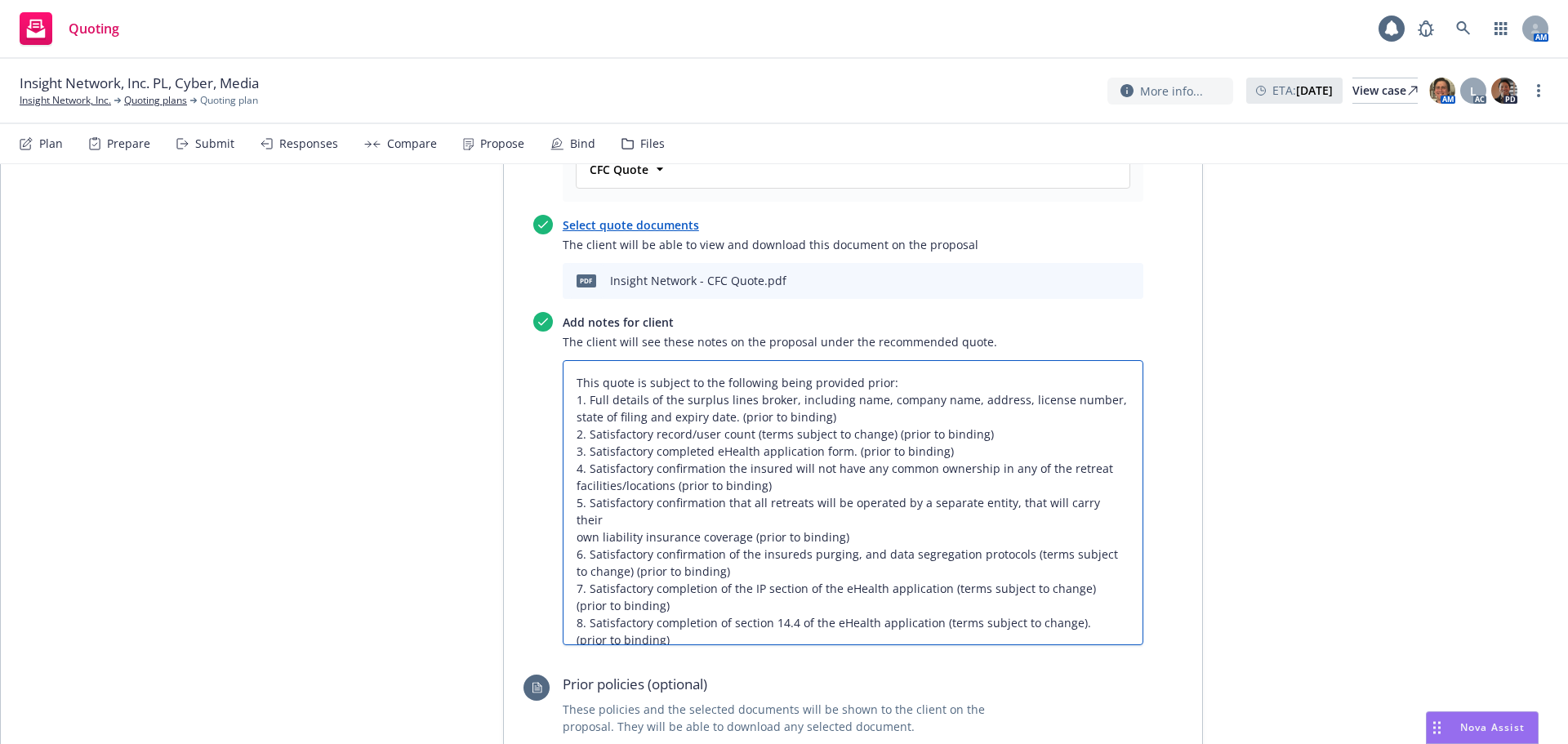
type textarea "x"
type textarea "This quote is subject to the following being provided prior : 1. Full details o…"
type textarea "x"
type textarea "This quote is subject to the following being provided prior t: 1. Full details …"
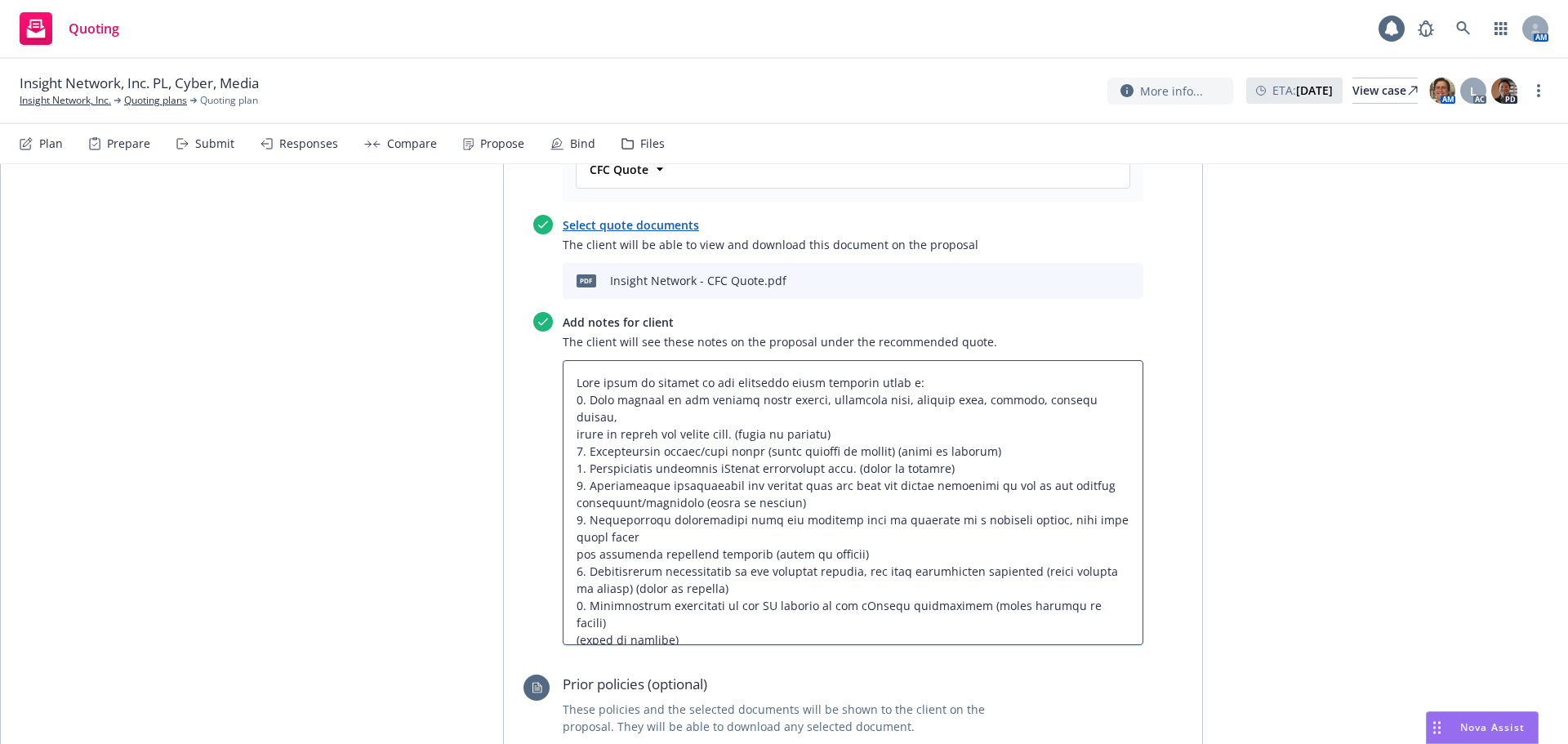
type textarea "x"
type textarea "This quote is subject to the following being provided prior te: 1. Full details…"
type textarea "x"
type textarea "This quote is subject to the following being provided prior t: 1. Full details …"
type textarea "x"
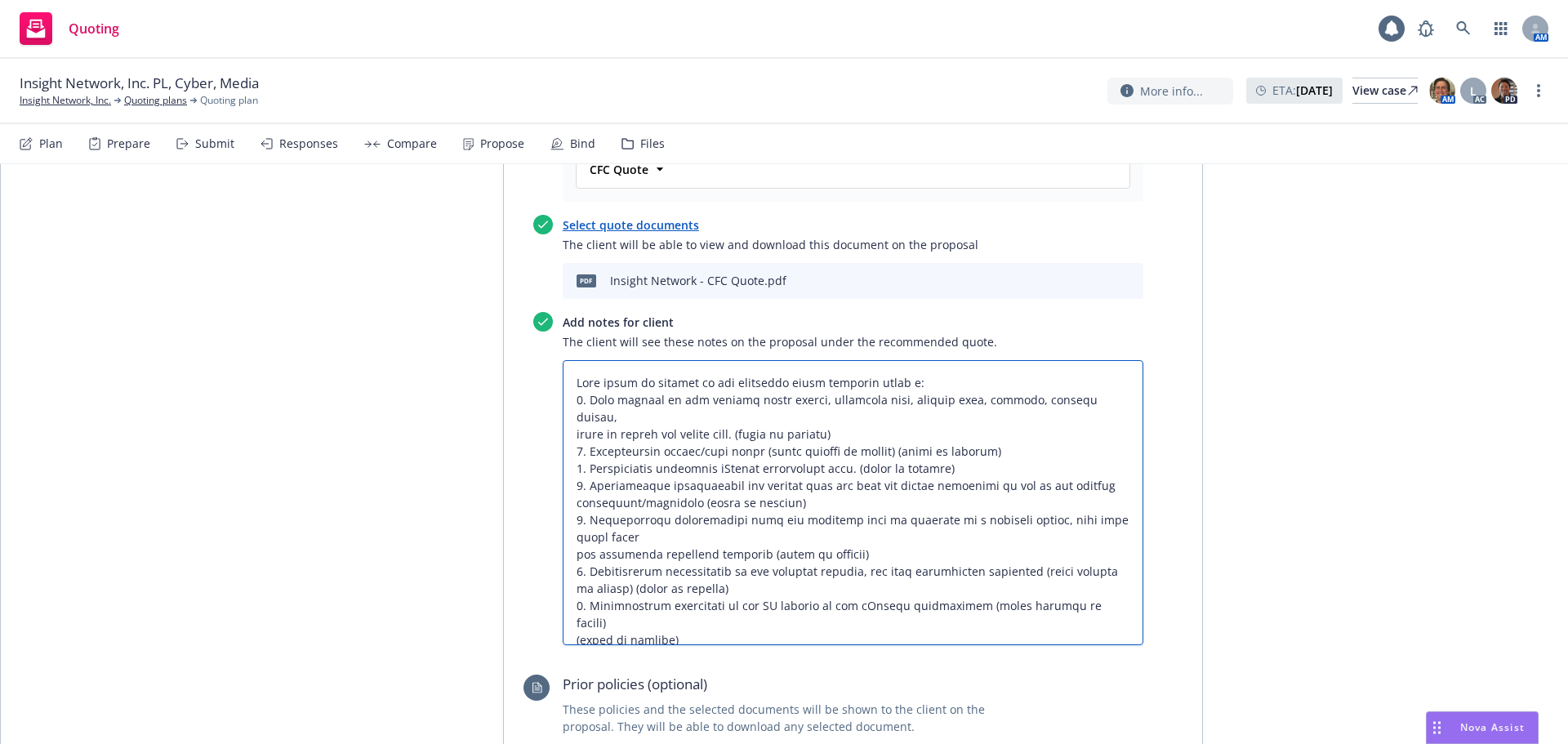
type textarea "This quote is subject to the following being provided prior to: 1. Full details…"
type textarea "x"
type textarea "This quote is subject to the following being provided prior to : 1. Full detail…"
type textarea "x"
type textarea "This quote is subject to the following being provided prior to b: 1. Full detai…"
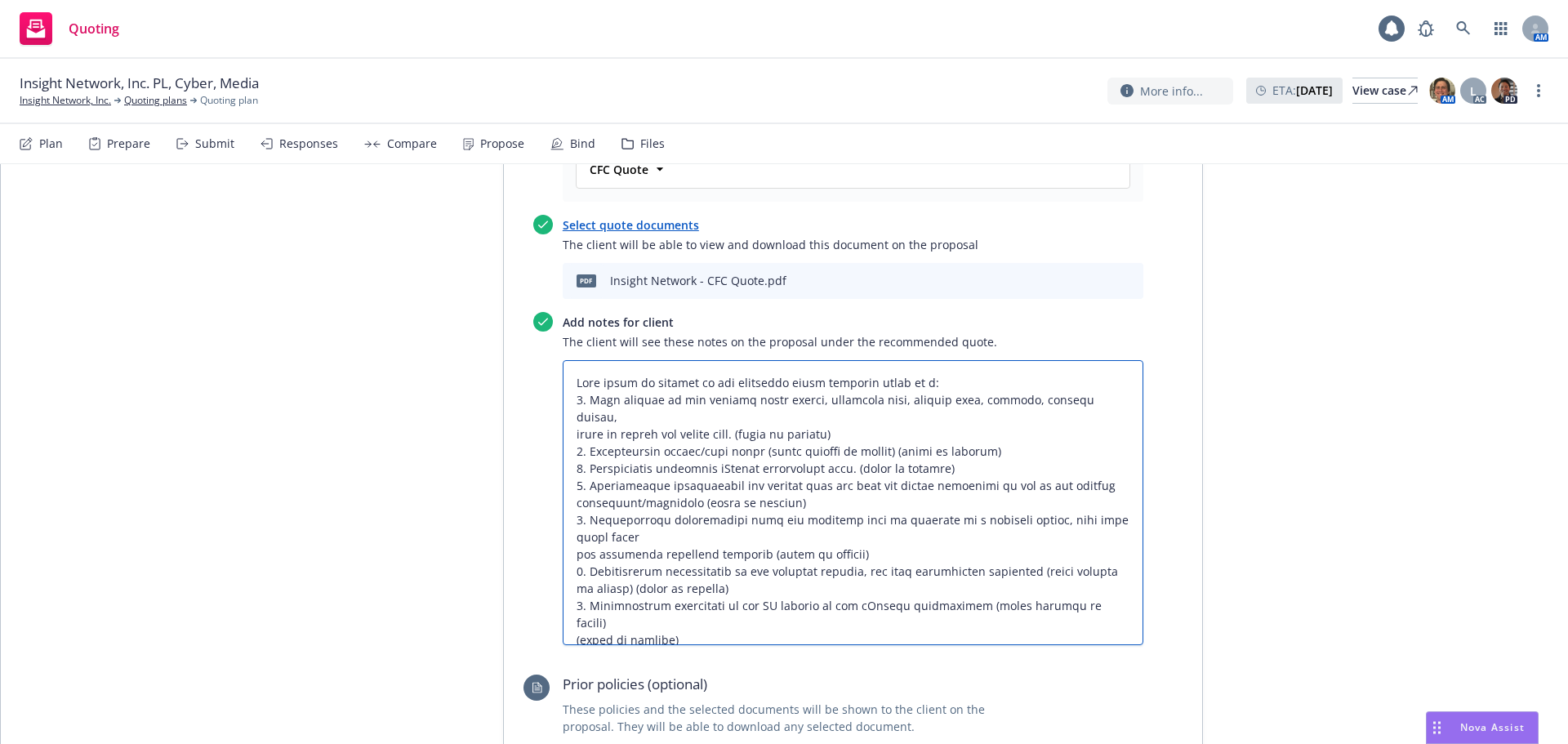
type textarea "x"
type textarea "This quote is subject to the following being provided prior to bi: 1. Full deta…"
type textarea "x"
type textarea "This quote is subject to the following being provided prior to bin: 1. Full det…"
type textarea "x"
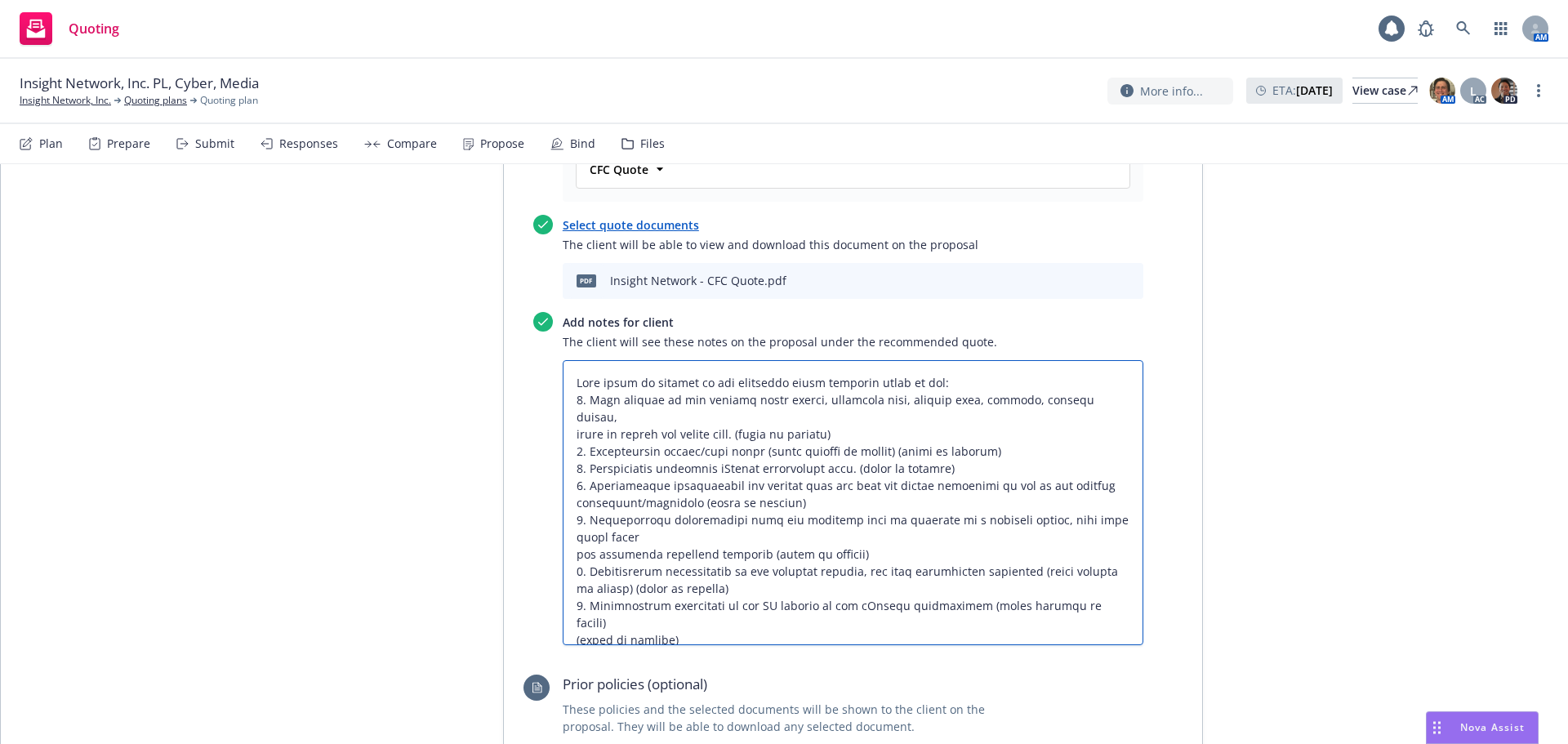
type textarea "This quote is subject to the following being provided prior to bind: 1. Full de…"
type textarea "x"
type textarea "This quote is subject to the following being provided prior to bindi: 1. Full d…"
type textarea "x"
type textarea "This quote is subject to the following being provided prior to bindin: 1. Full …"
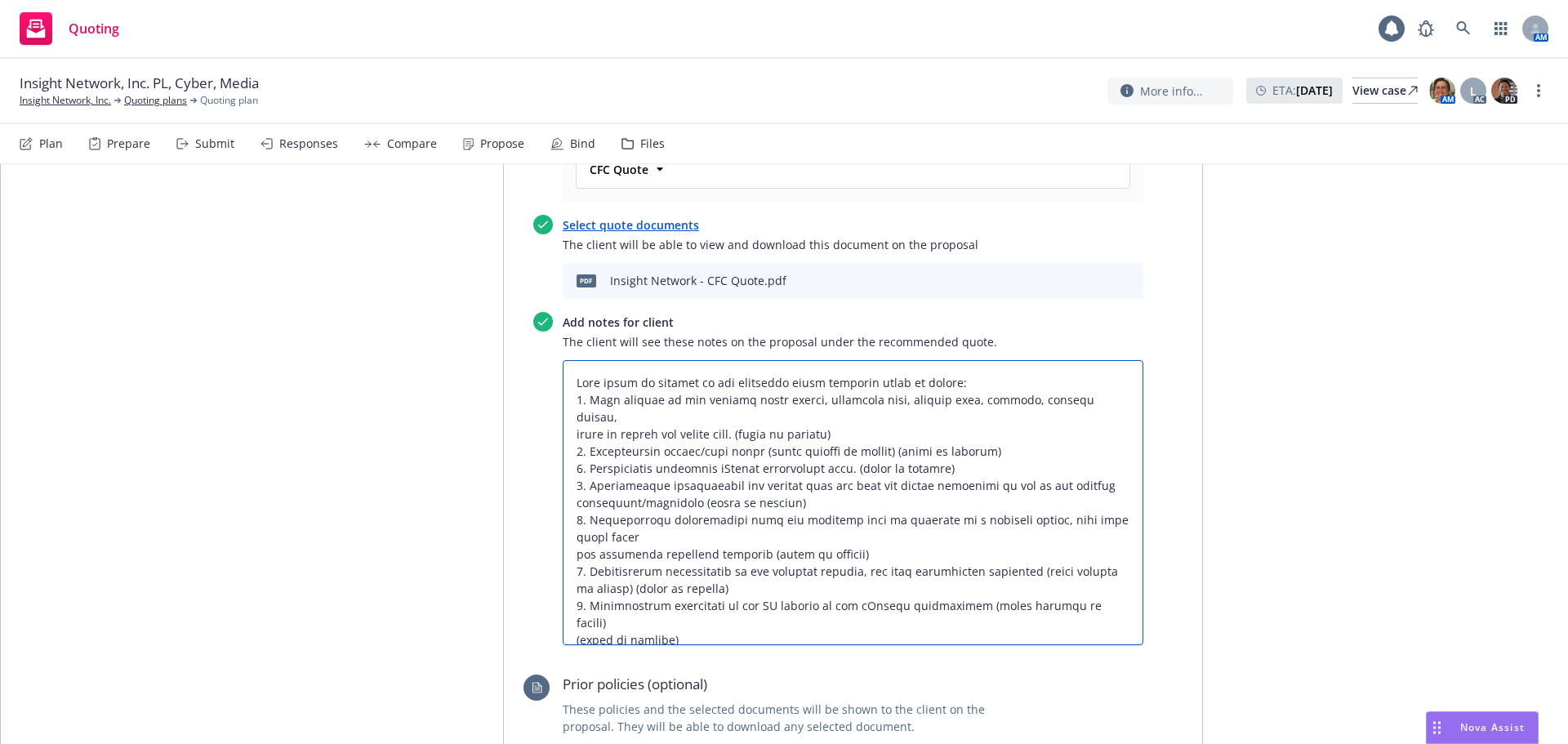
type textarea "x"
type textarea "This quote is subject to the following being provided prior to binding: 1. Full…"
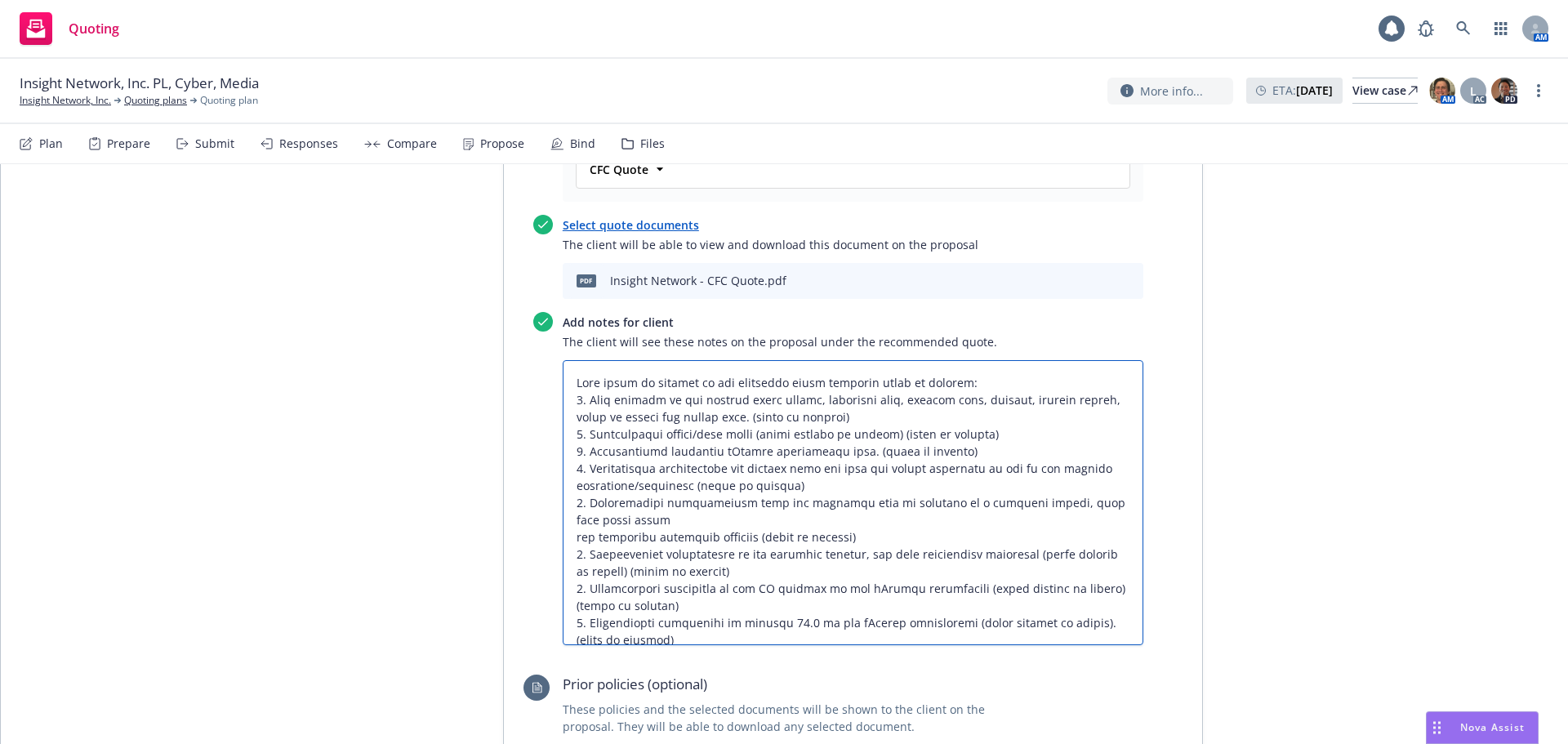
drag, startPoint x: 772, startPoint y: 341, endPoint x: 730, endPoint y: 341, distance: 42.0
click at [730, 360] on textarea at bounding box center [853, 503] width 581 height 285
type textarea "x"
type textarea "This quote is subject to the following being provided prior to binding: 1. Full…"
drag, startPoint x: 990, startPoint y: 367, endPoint x: 880, endPoint y: 365, distance: 110.0
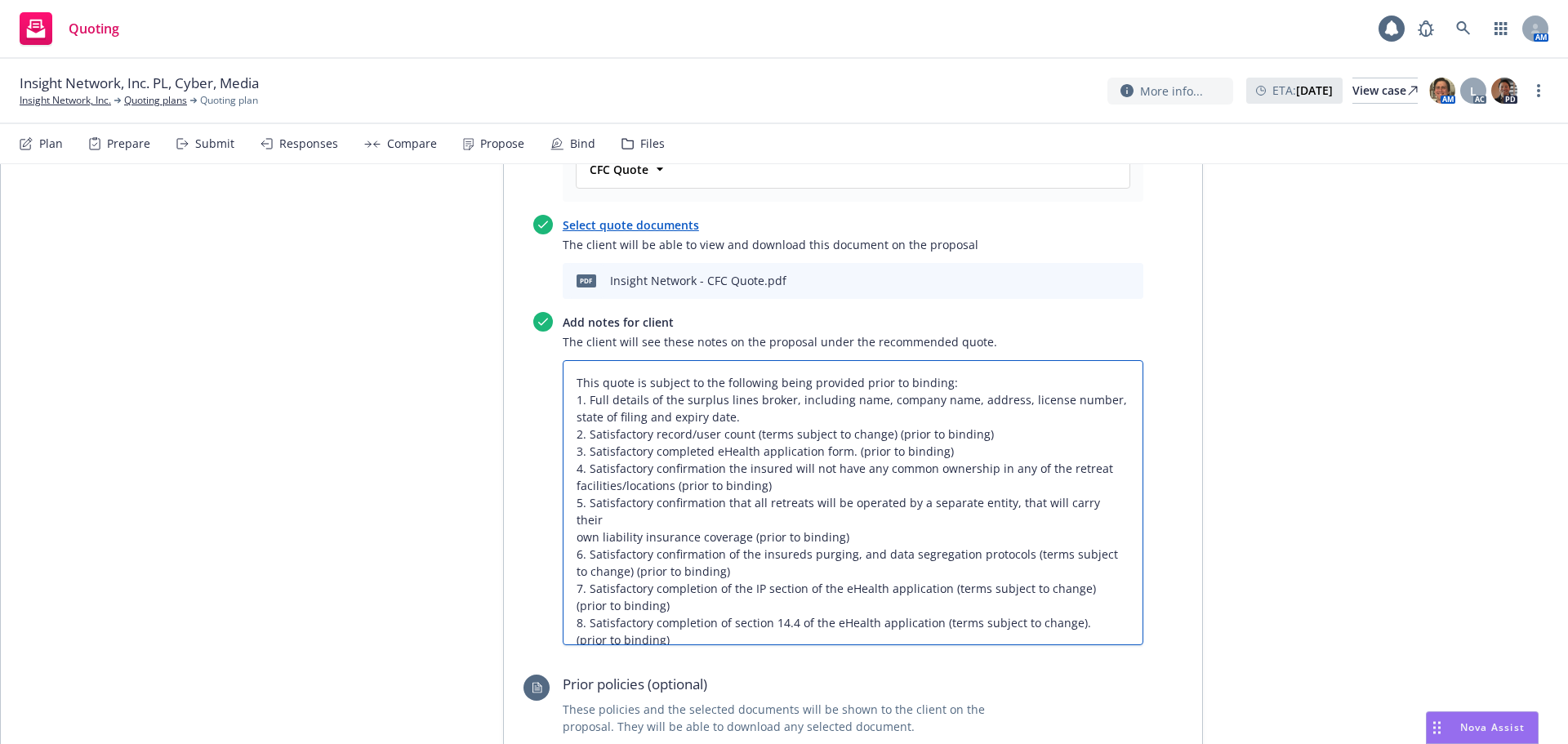
click at [880, 365] on textarea "This quote is subject to the following being provided prior to binding: 1. Full…" at bounding box center [853, 503] width 581 height 285
type textarea "x"
type textarea "This quote is subject to the following being provided prior to binding: 1. Full…"
drag, startPoint x: 965, startPoint y: 382, endPoint x: 846, endPoint y: 384, distance: 119.0
click at [846, 384] on textarea "This quote is subject to the following being provided prior to binding: 1. Full…" at bounding box center [853, 503] width 581 height 285
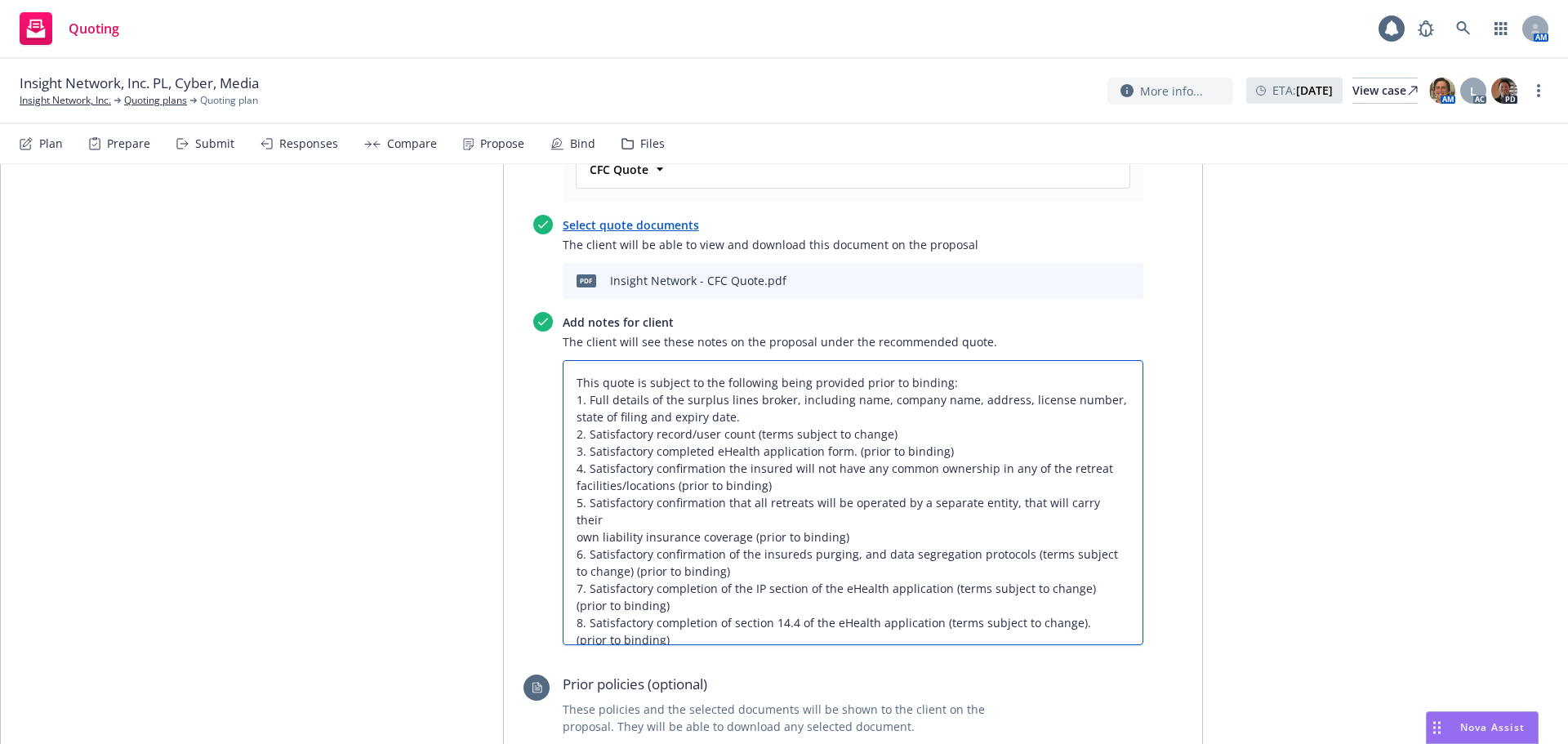
type textarea "x"
type textarea "This quote is subject to the following being provided prior to binding: 1. Full…"
drag, startPoint x: 714, startPoint y: 417, endPoint x: 665, endPoint y: 412, distance: 49.3
click at [665, 412] on textarea "This quote is subject to the following being provided prior to binding: 1. Full…" at bounding box center [853, 503] width 581 height 285
type textarea "x"
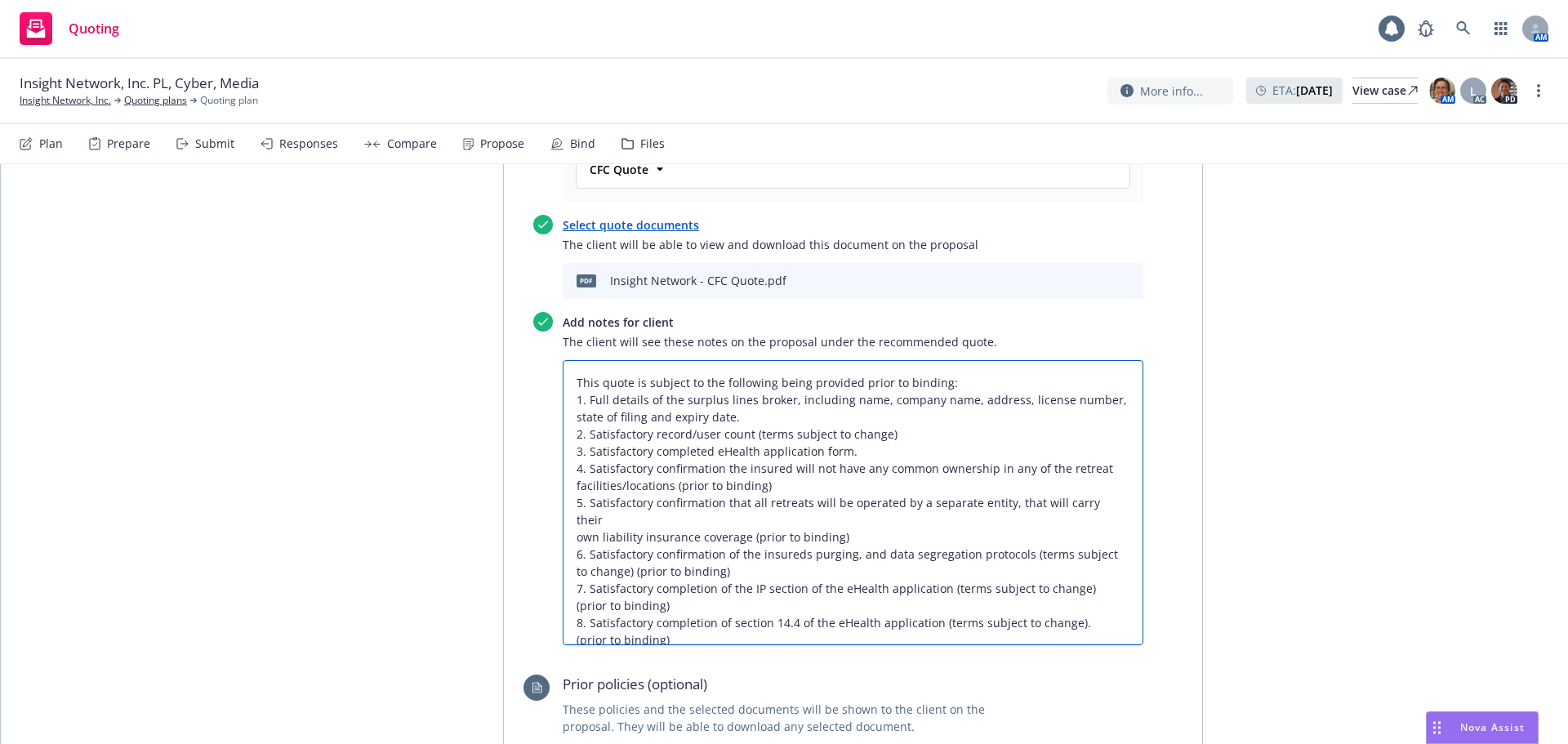
type textarea "This quote is subject to the following being provided prior to binding: 1. Full…"
drag, startPoint x: 817, startPoint y: 452, endPoint x: 739, endPoint y: 451, distance: 78.0
click at [739, 451] on textarea "This quote is subject to the following being provided prior to binding: 1. Full…" at bounding box center [853, 503] width 581 height 285
type textarea "x"
type textarea "This quote is subject to the following being provided prior to binding: 1. Full…"
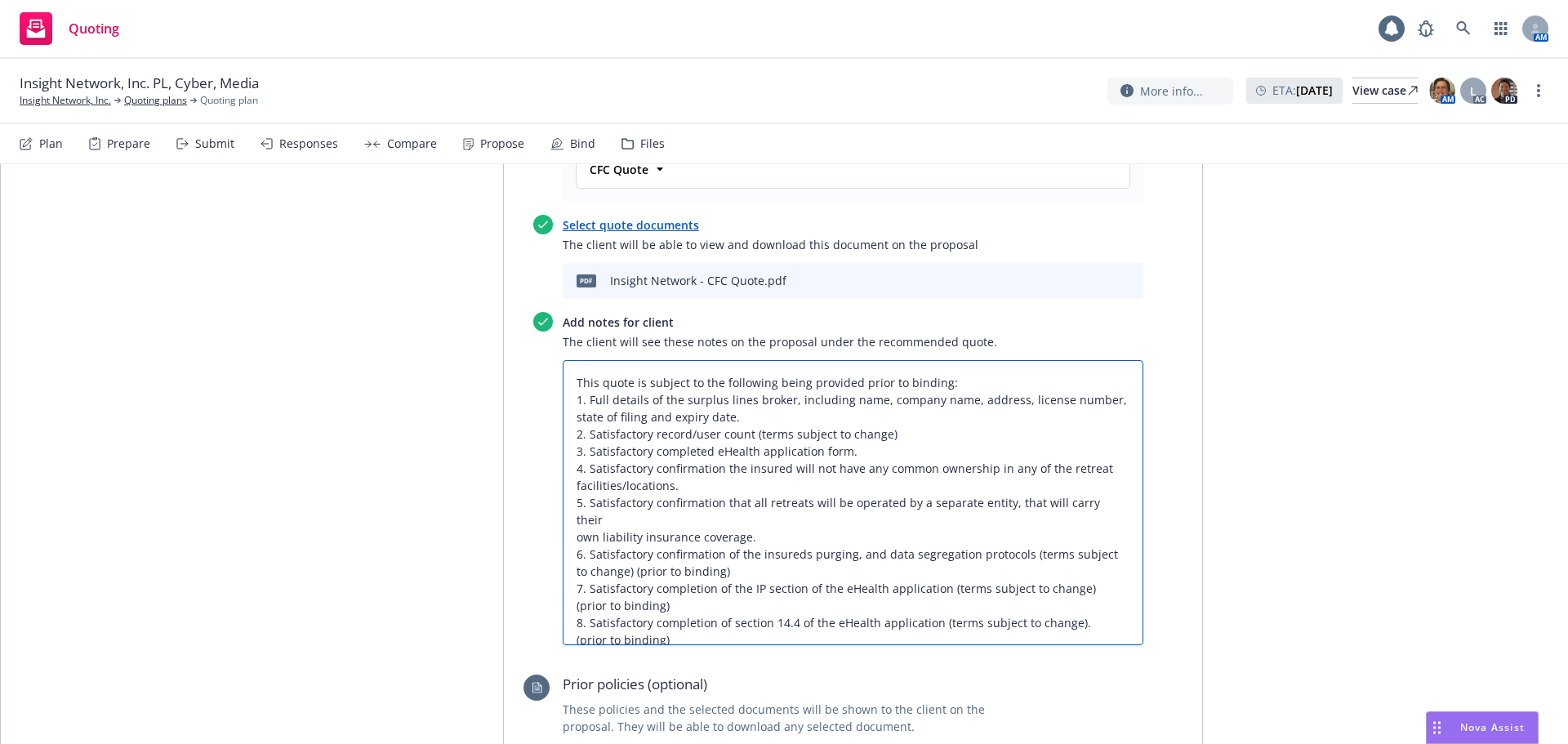
drag, startPoint x: 709, startPoint y: 480, endPoint x: 616, endPoint y: 481, distance: 93.0
click at [616, 481] on textarea "This quote is subject to the following being provided prior to binding: 1. Full…" at bounding box center [853, 503] width 581 height 285
type textarea "x"
type textarea "This quote is subject to the following being provided prior to binding: 1. Full…"
drag, startPoint x: 675, startPoint y: 519, endPoint x: 568, endPoint y: 524, distance: 107.1
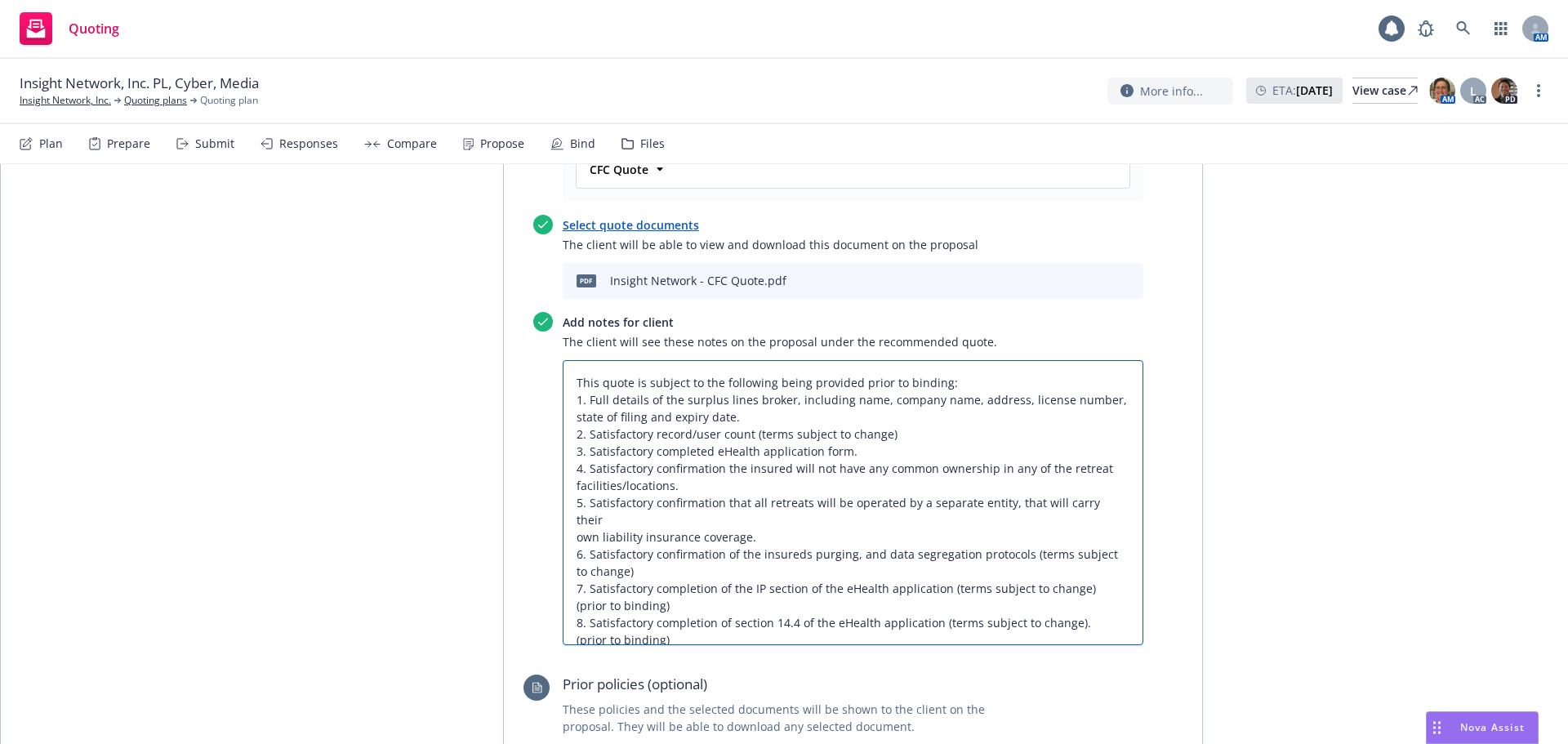
click at [568, 524] on textarea "This quote is subject to the following being provided prior to binding: 1. Full…" at bounding box center [853, 503] width 581 height 285
type textarea "x"
type textarea "This quote is subject to the following being provided prior to binding: 1. Full…"
drag, startPoint x: 582, startPoint y: 544, endPoint x: 562, endPoint y: 551, distance: 21.2
click at [563, 551] on textarea "This quote is subject to the following being provided prior to binding: 1. Full…" at bounding box center [853, 503] width 581 height 285
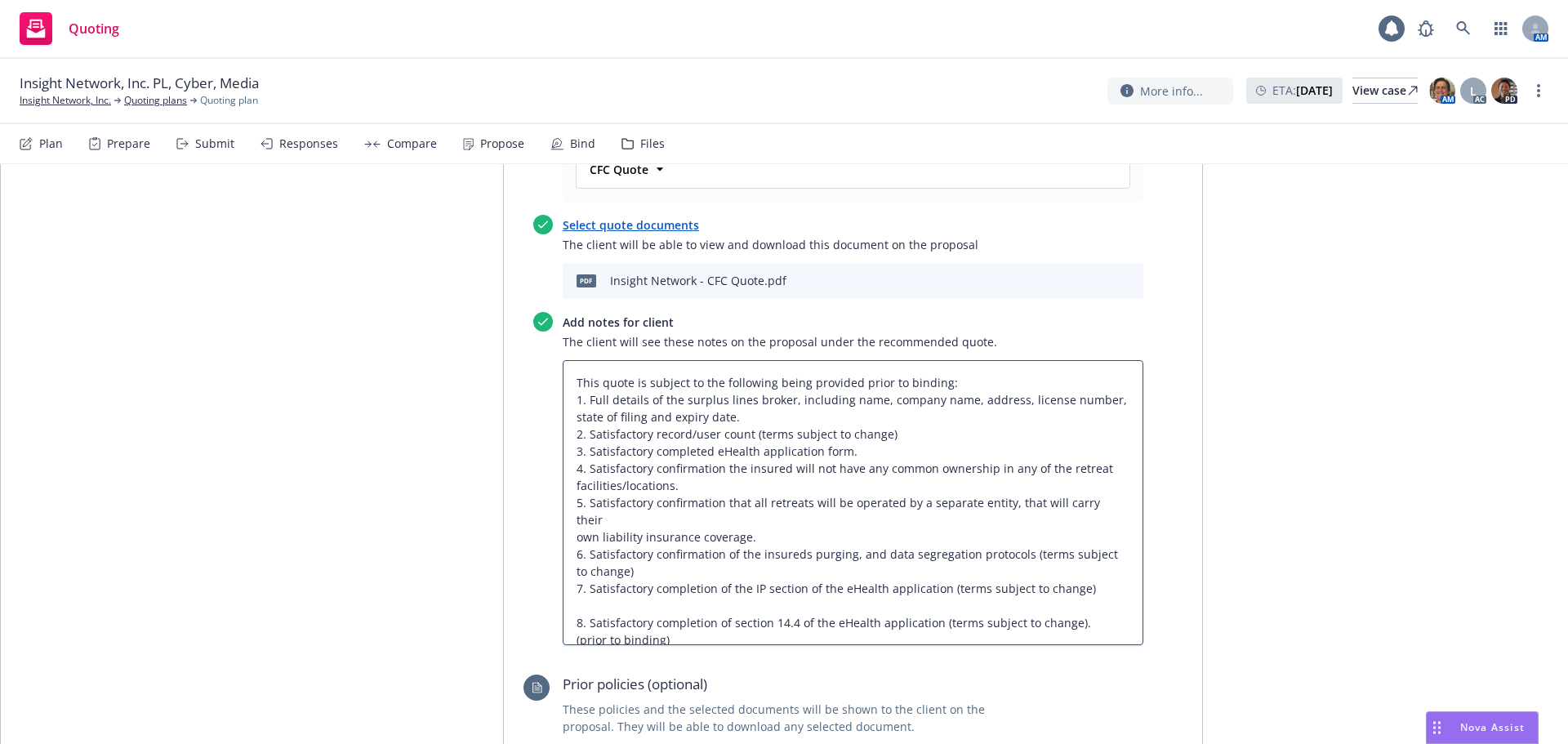
type textarea "x"
type textarea "This quote is subject to the following being provided prior to binding: 1. Full…"
click at [588, 516] on textarea "This quote is subject to the following being provided prior to binding: 1. Full…" at bounding box center [853, 503] width 581 height 285
type textarea "x"
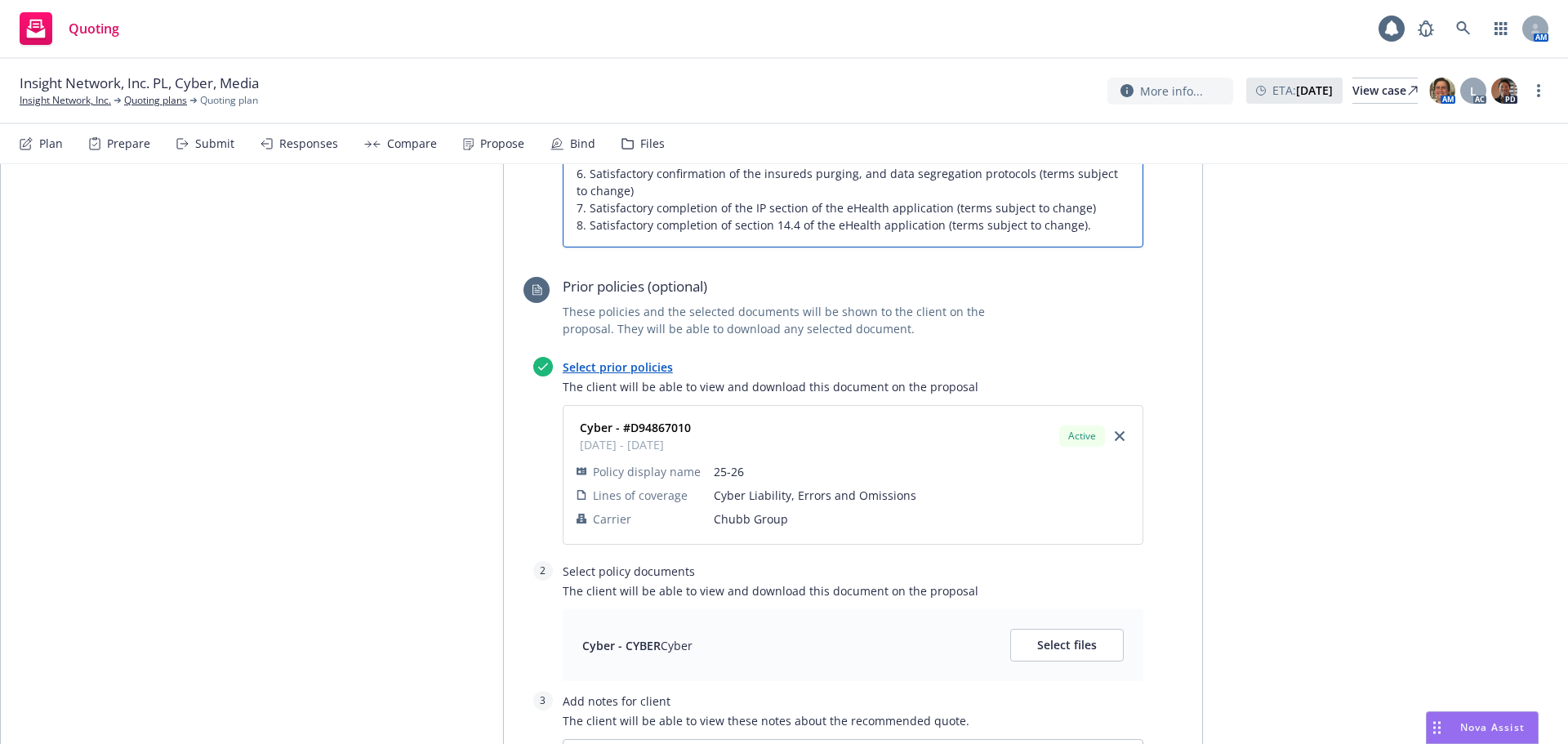
scroll to position [1225, 0]
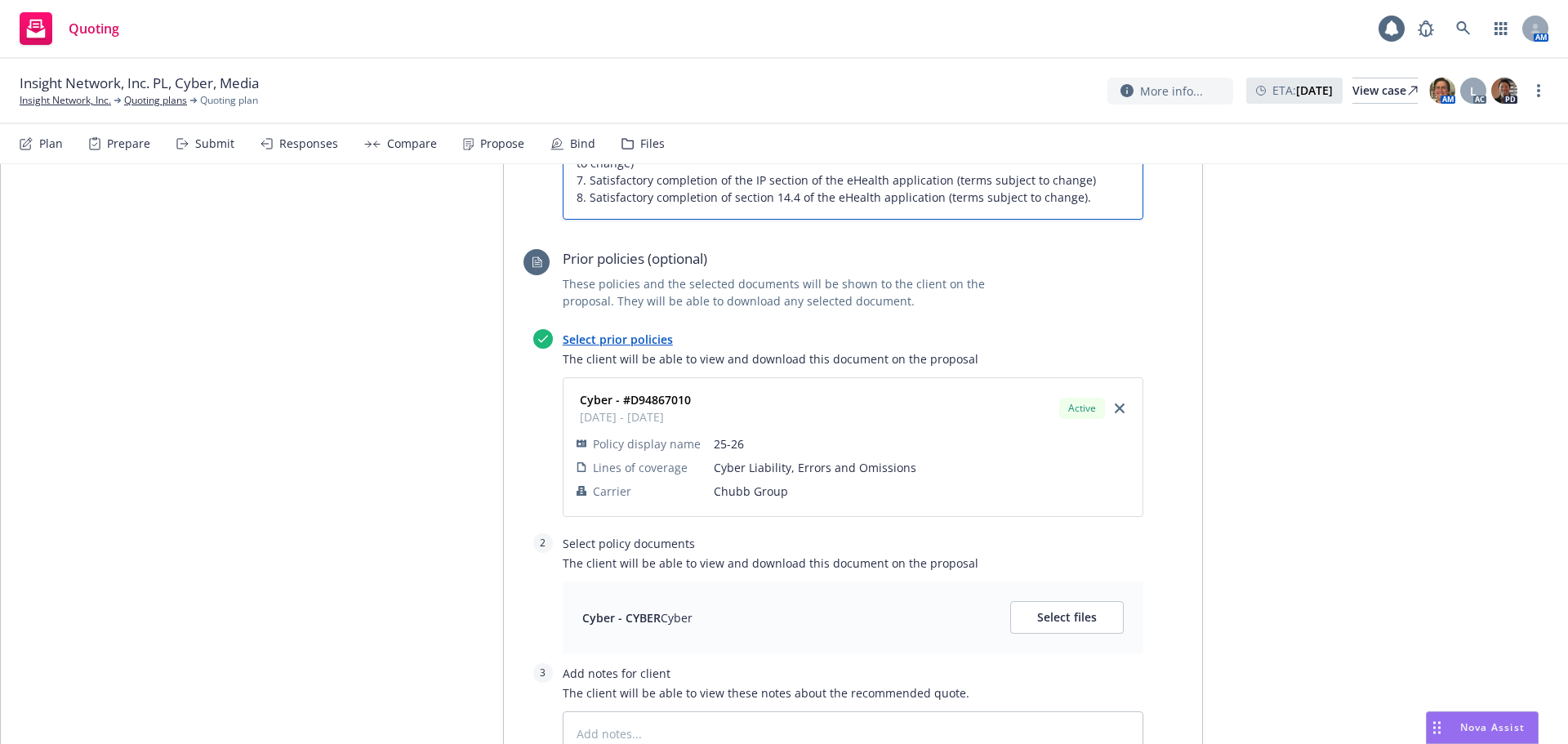
type textarea "This quote is subject to the following being provided prior to binding: 1. Full…"
type textarea "x"
type textarea "C"
type textarea "x"
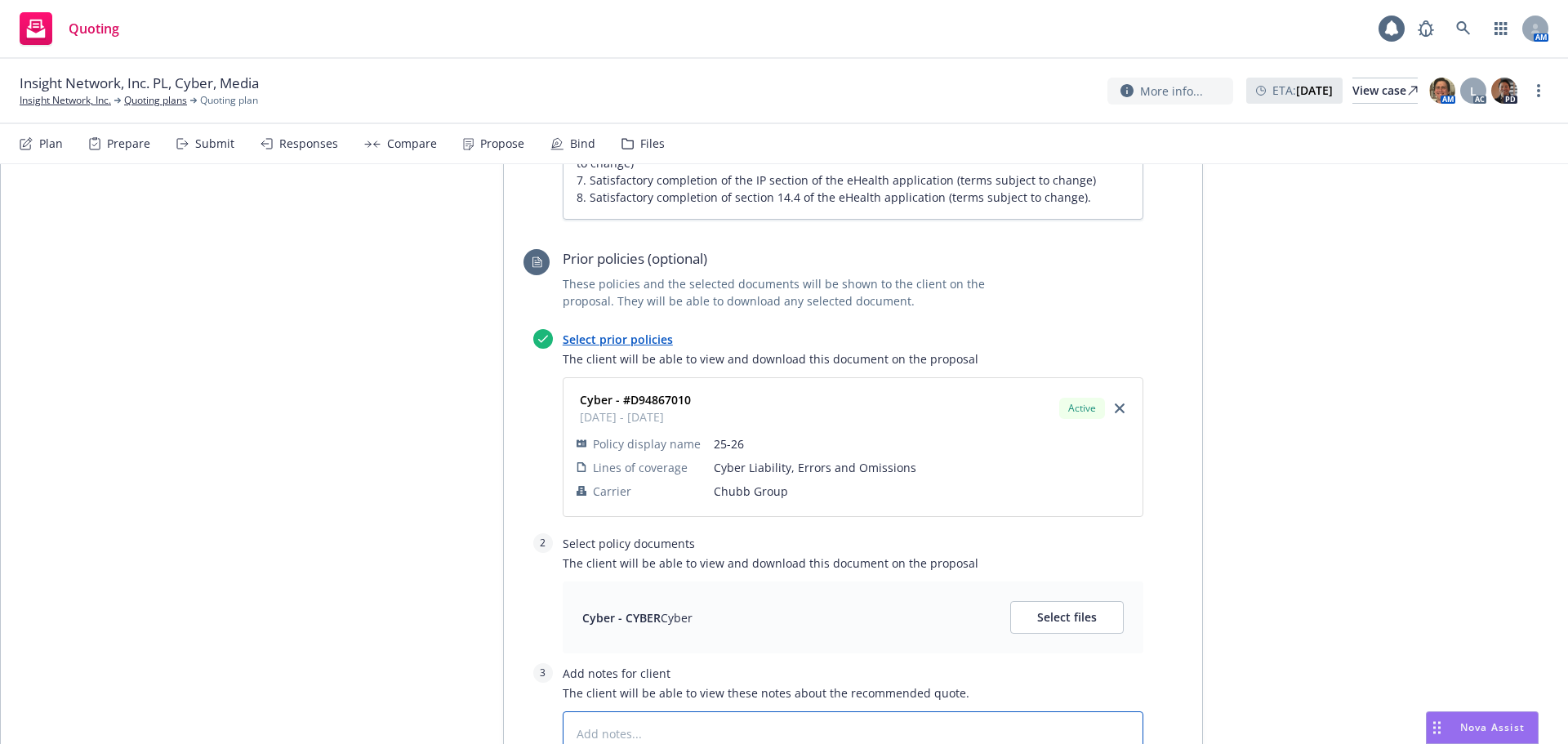
type textarea "x"
type textarea "Te"
type textarea "x"
type textarea "Teh"
type textarea "x"
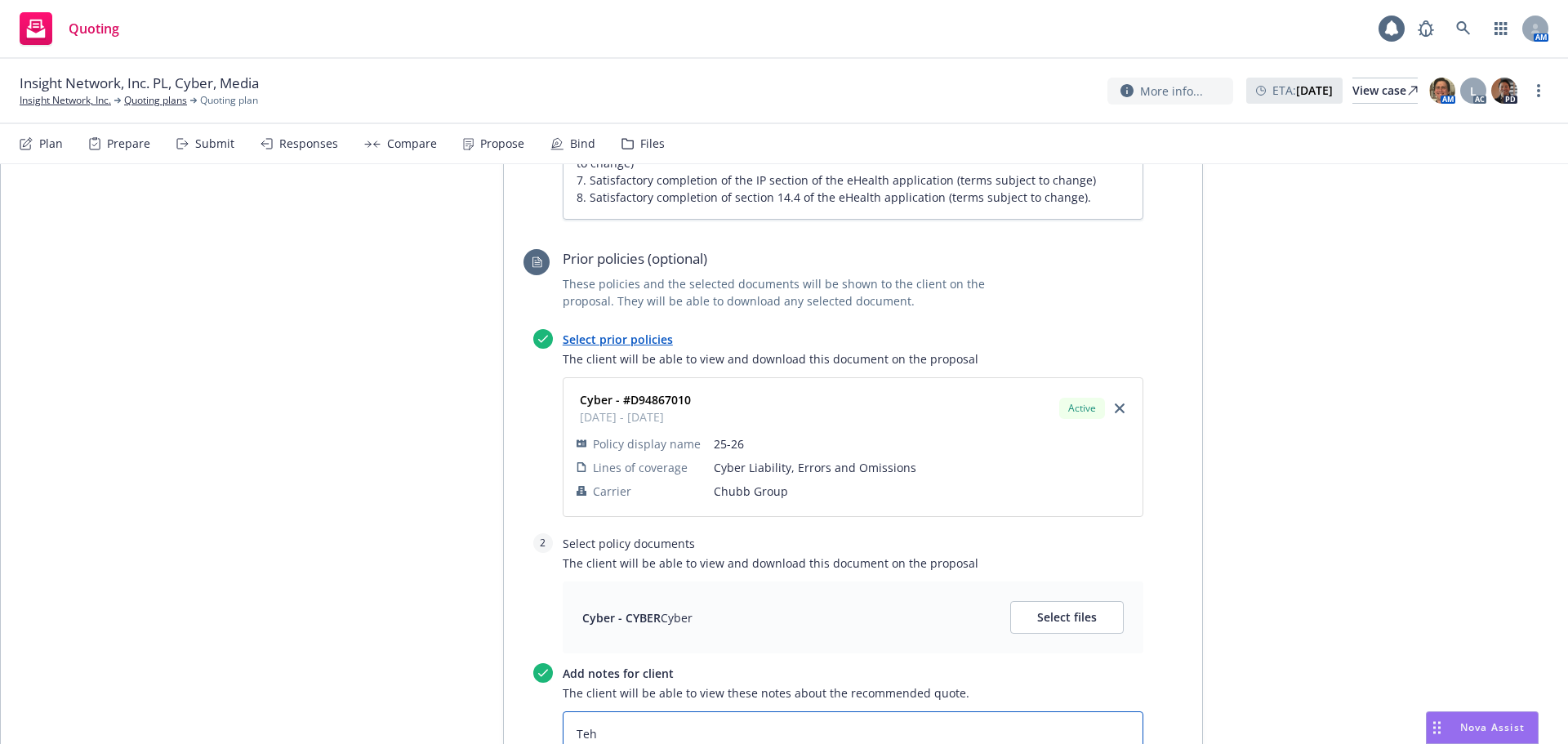
type textarea "Teh"
type textarea "x"
type textarea "Teh"
type textarea "x"
type textarea "Te"
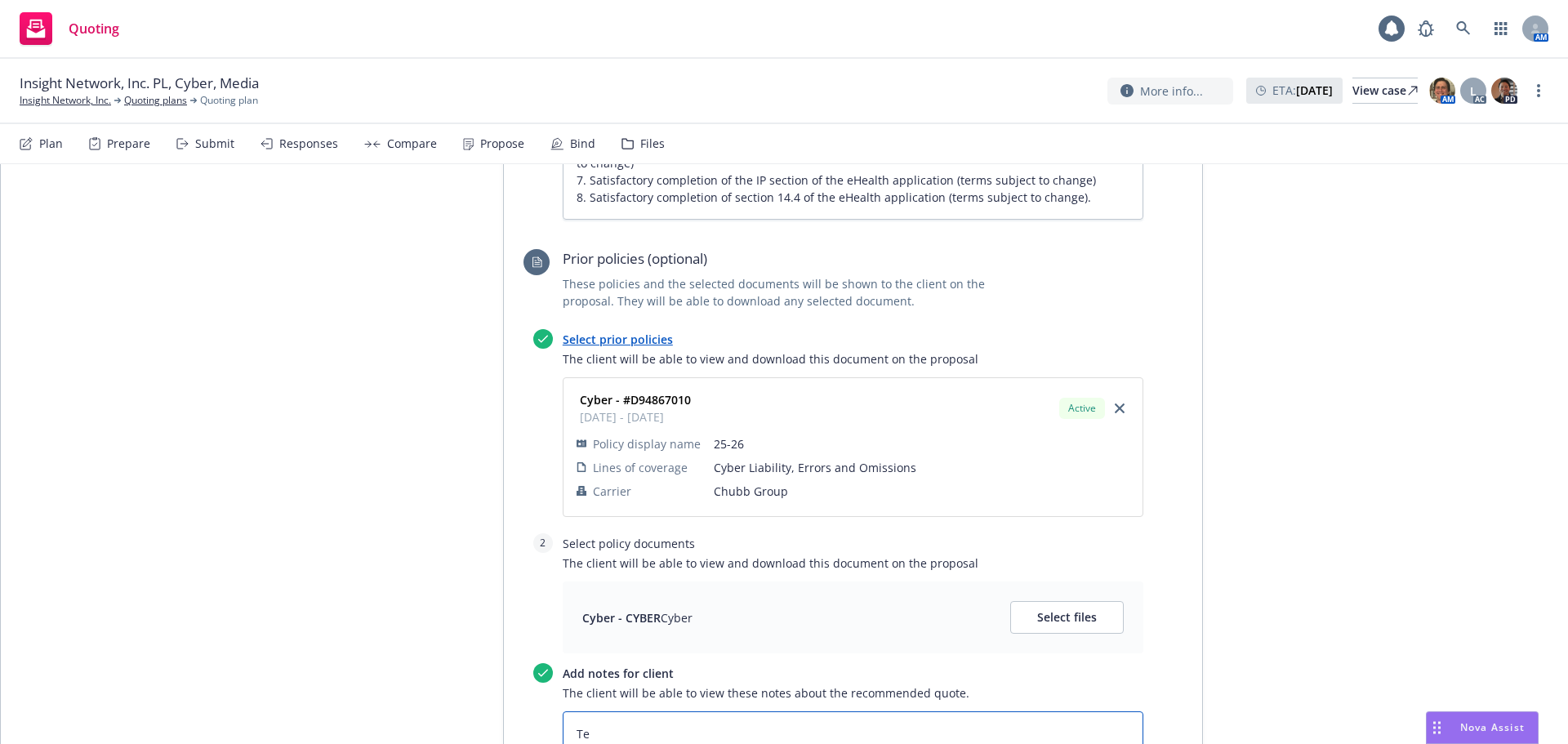
type textarea "x"
type textarea "T"
type textarea "x"
type textarea "Th"
type textarea "x"
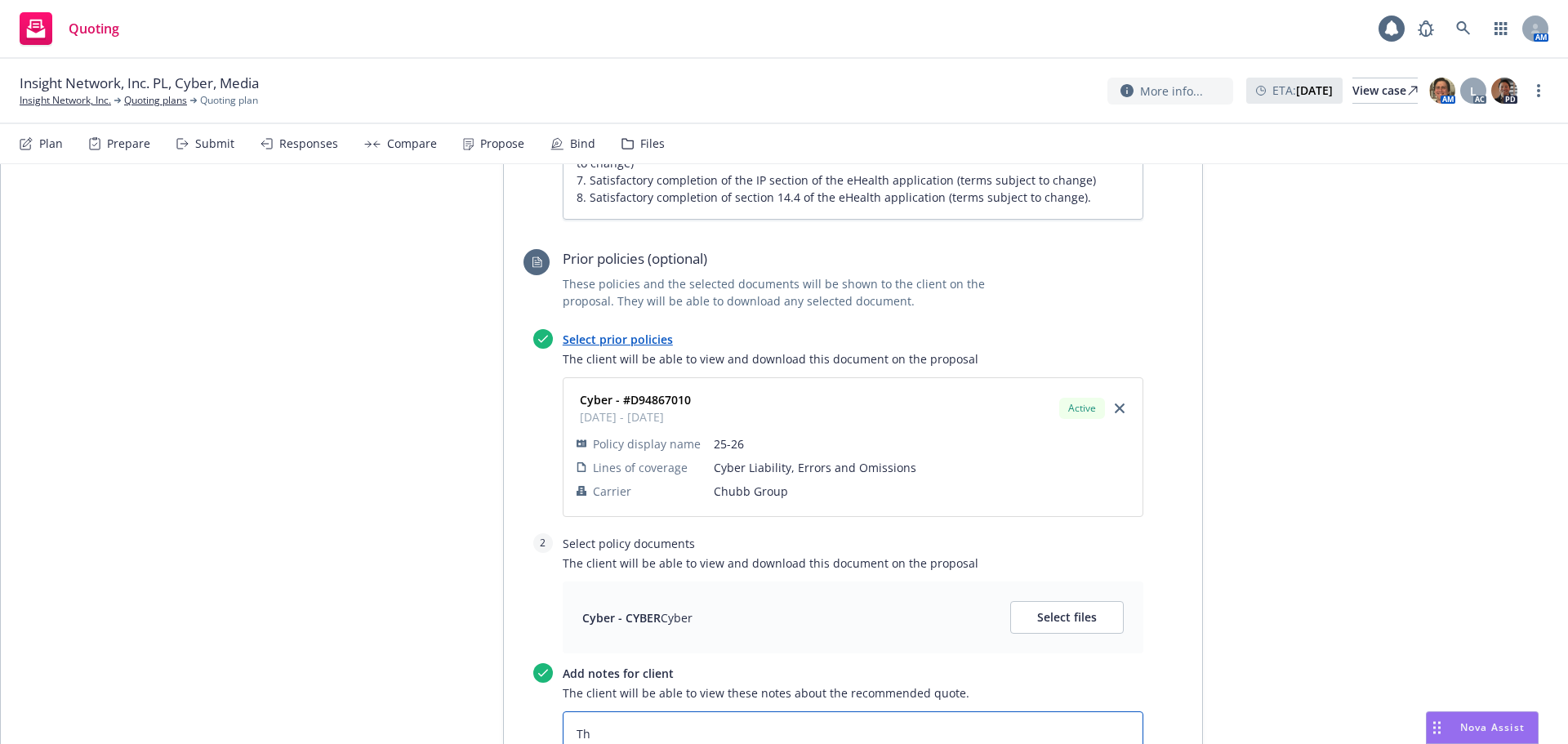
type textarea "The"
type textarea "x"
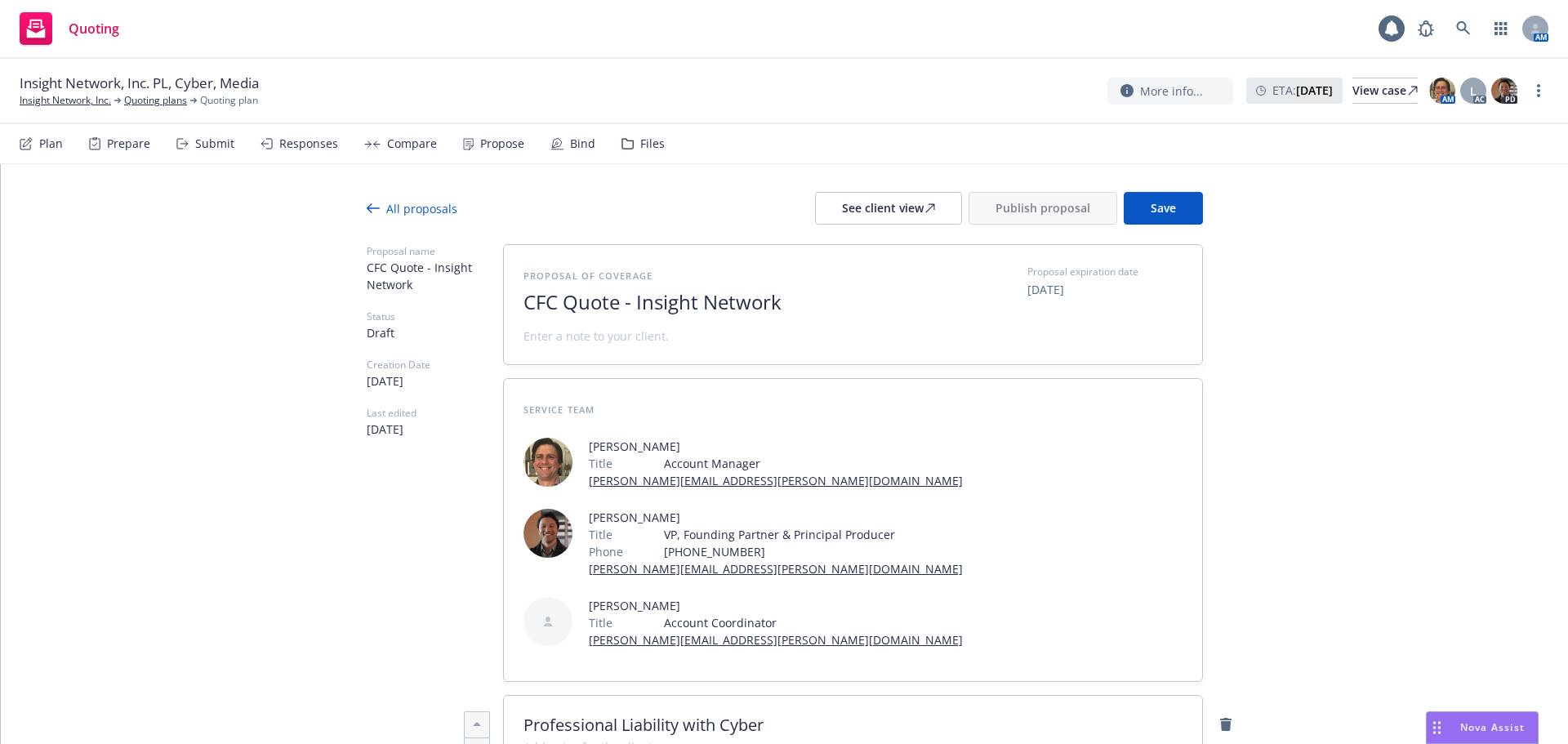
scroll to position [0, 0]
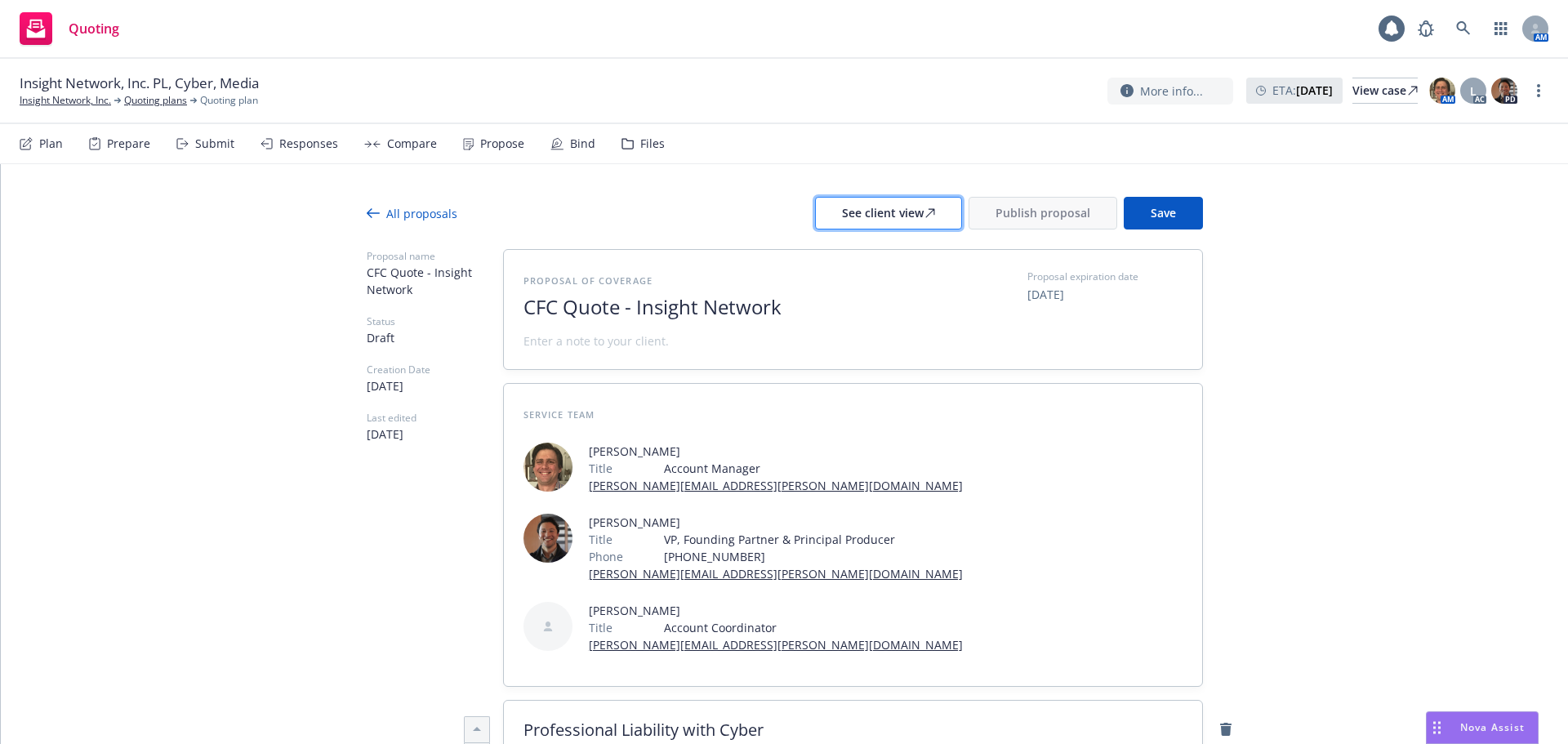
click at [869, 216] on div "See client view" at bounding box center [888, 212] width 93 height 31
click at [381, 227] on div "All proposals See client view Publish proposal Save" at bounding box center [784, 212] width 836 height 32
click at [396, 211] on div "All proposals" at bounding box center [411, 213] width 90 height 17
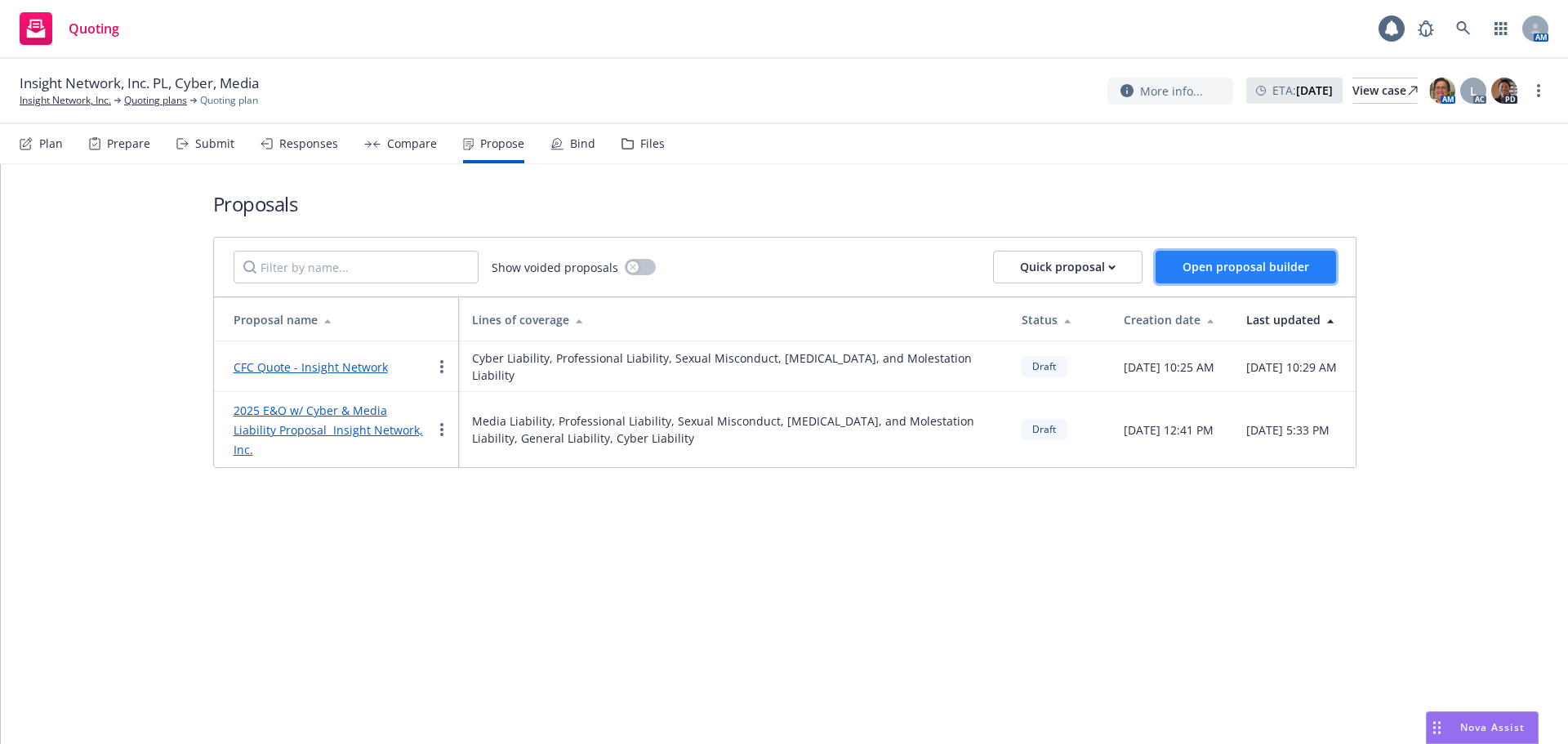
click at [1241, 268] on span "Open proposal builder" at bounding box center [1246, 266] width 127 height 16
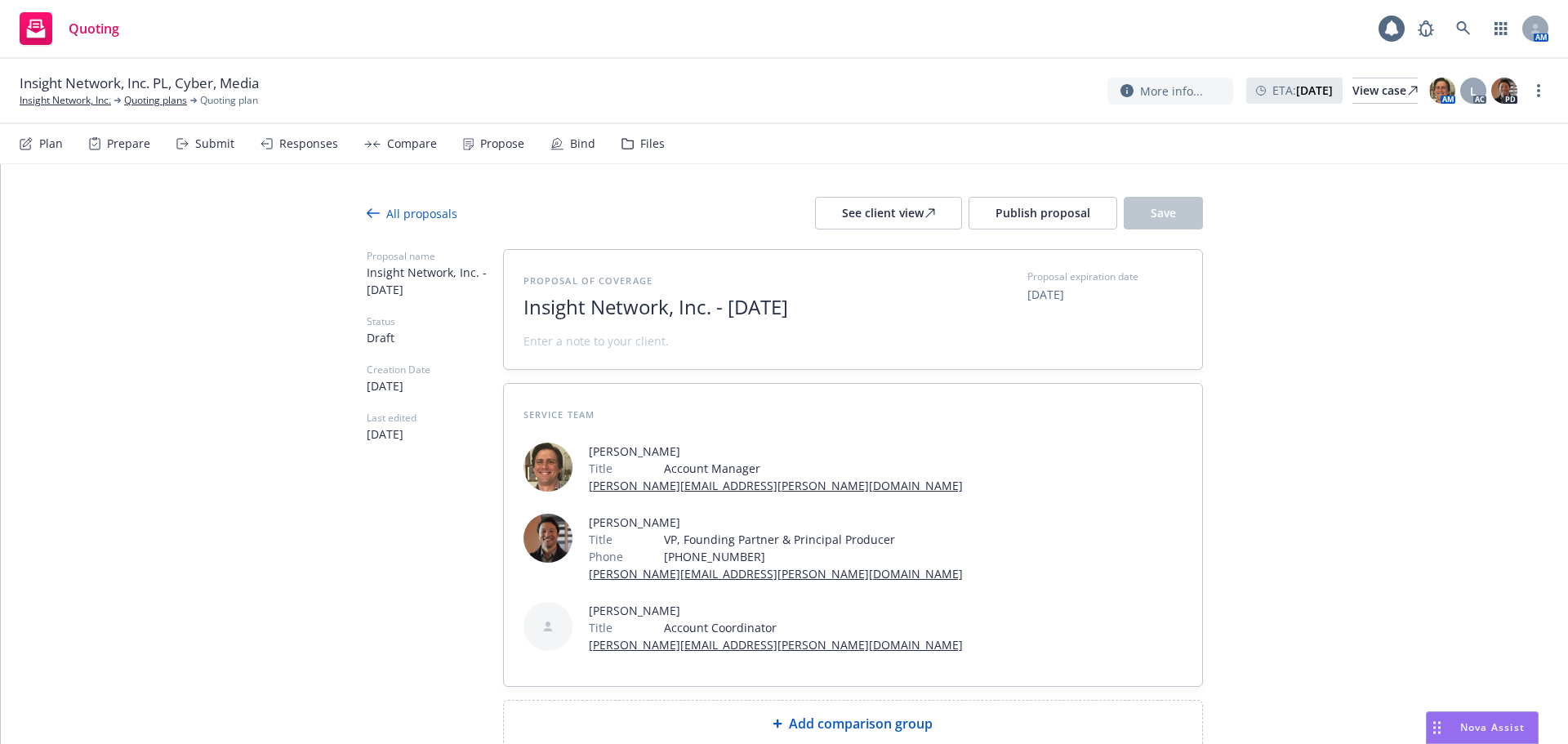
click at [758, 315] on span "Insight Network, Inc. - September 2025" at bounding box center [724, 307] width 400 height 24
drag, startPoint x: 841, startPoint y: 311, endPoint x: 215, endPoint y: 302, distance: 626.1
click at [215, 302] on div "All proposals See client view Publish proposal Save Proposal name Insight Netwo…" at bounding box center [784, 505] width 1567 height 681
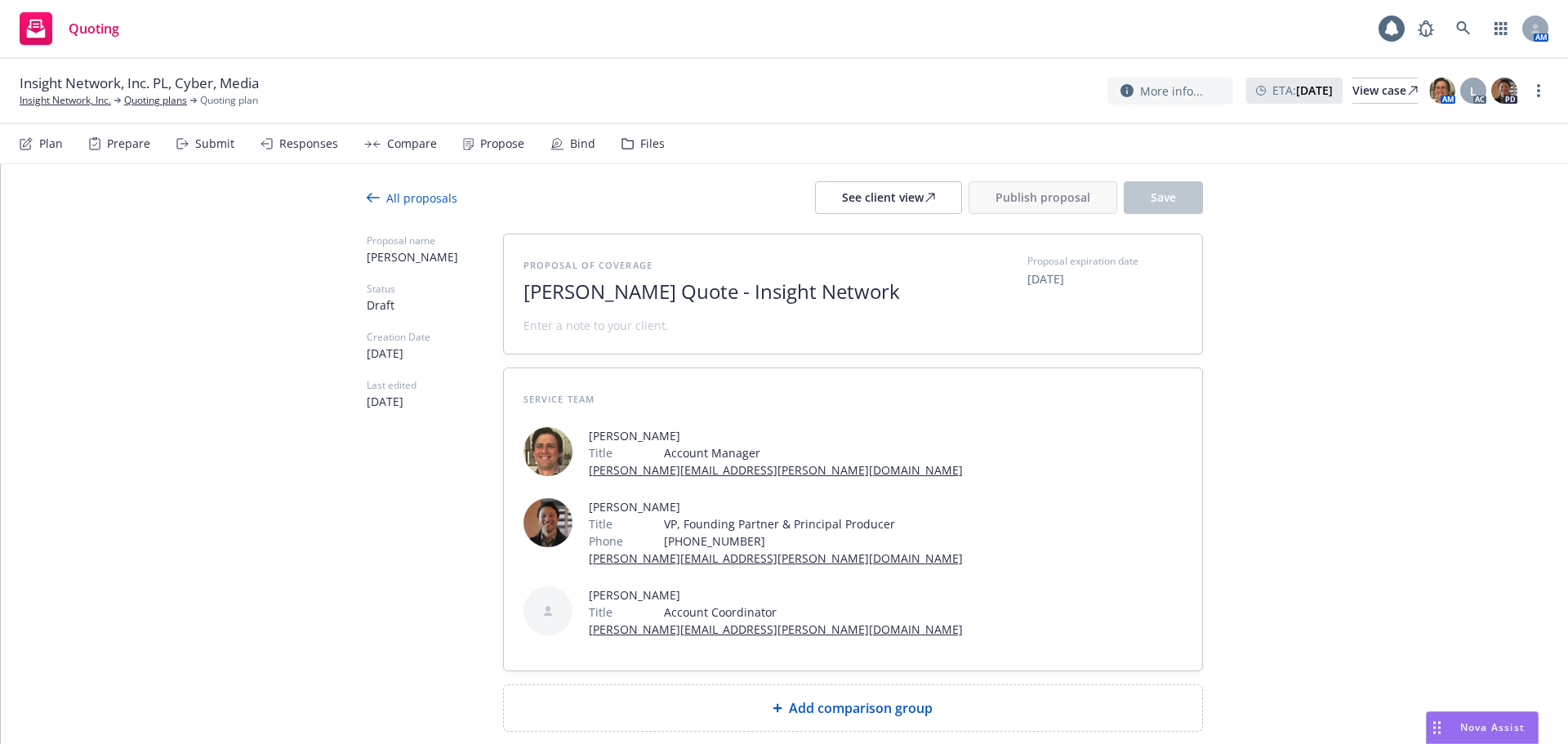
scroll to position [30, 0]
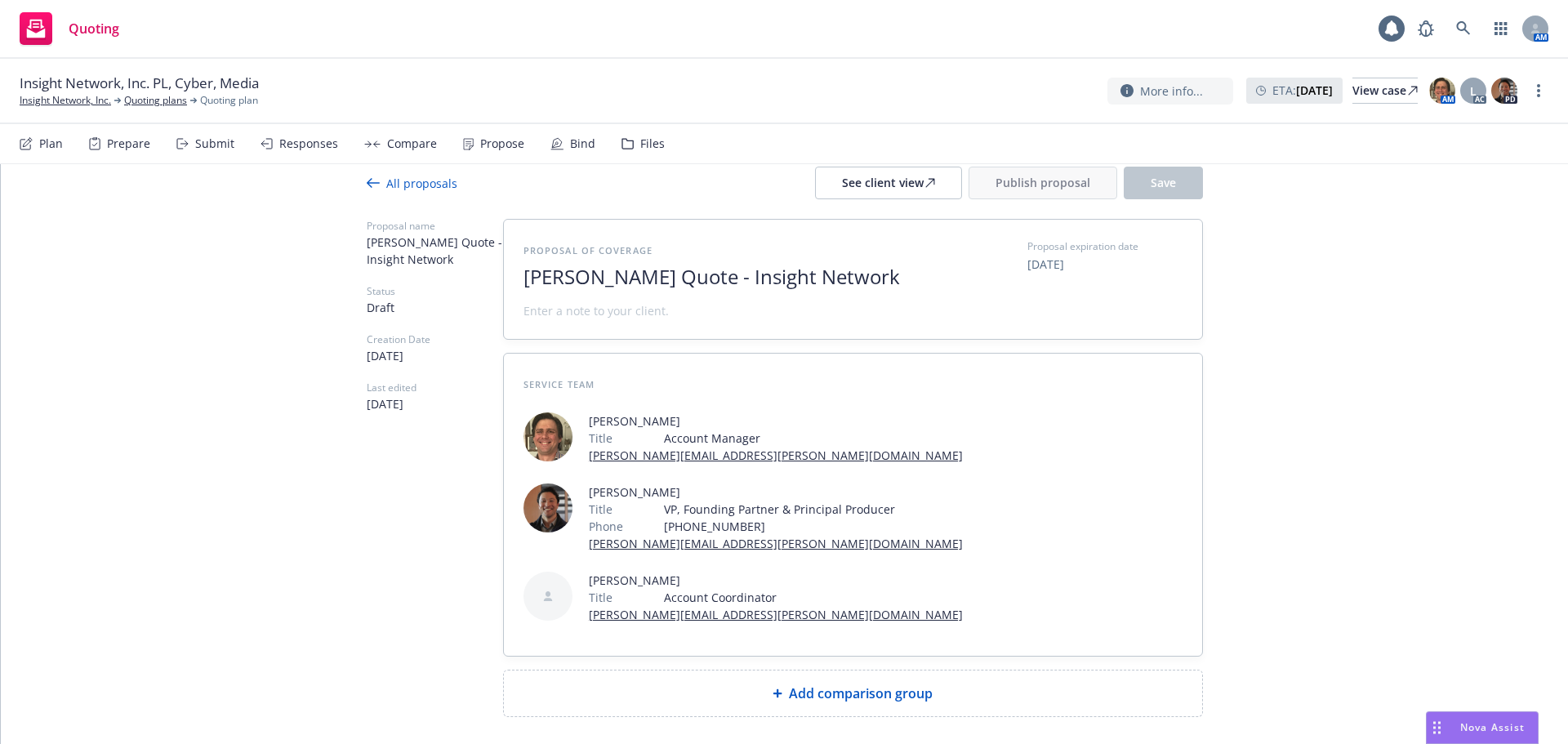
click at [878, 670] on div "Add comparison group" at bounding box center [853, 693] width 699 height 46
click at [883, 690] on span at bounding box center [853, 700] width 659 height 20
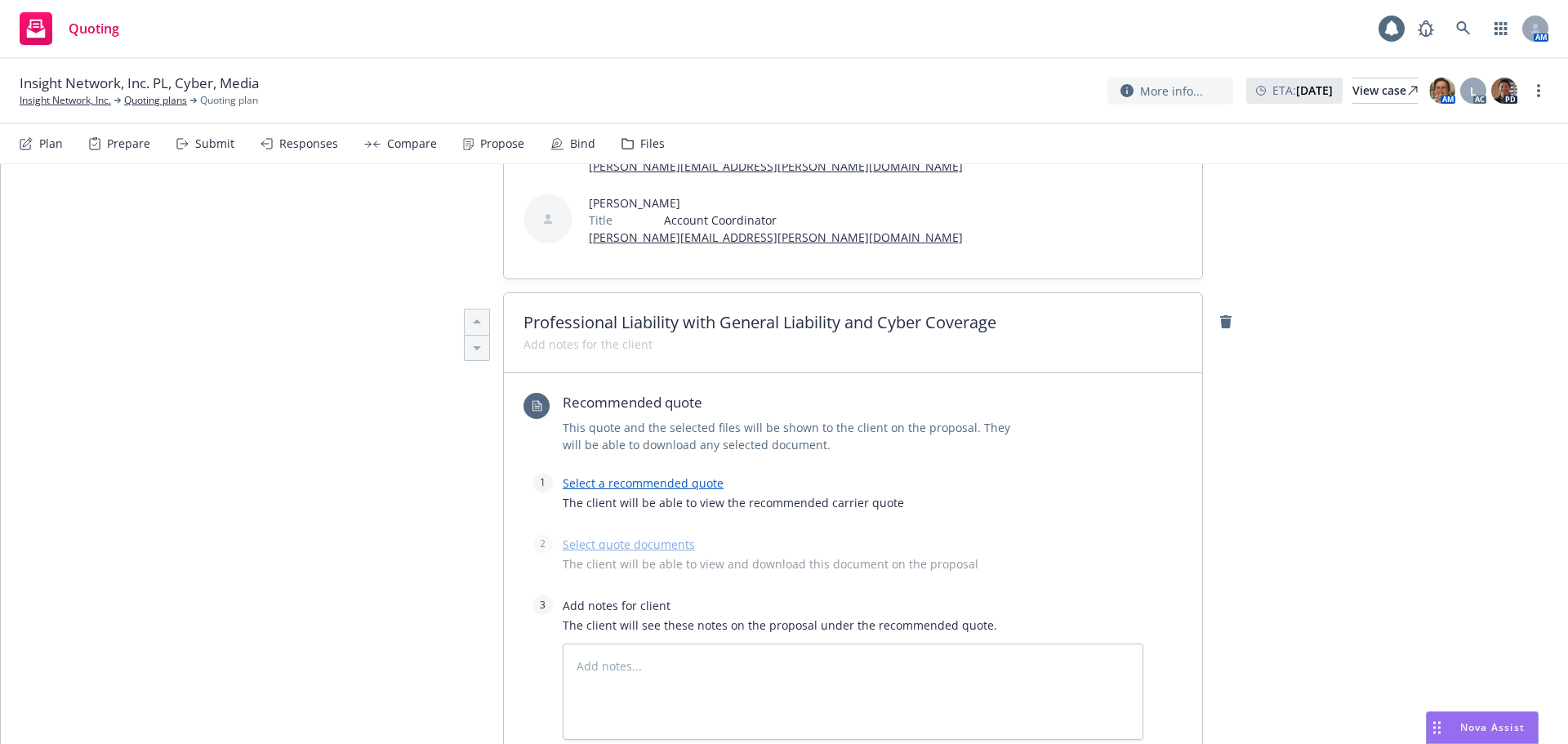
scroll to position [438, 0]
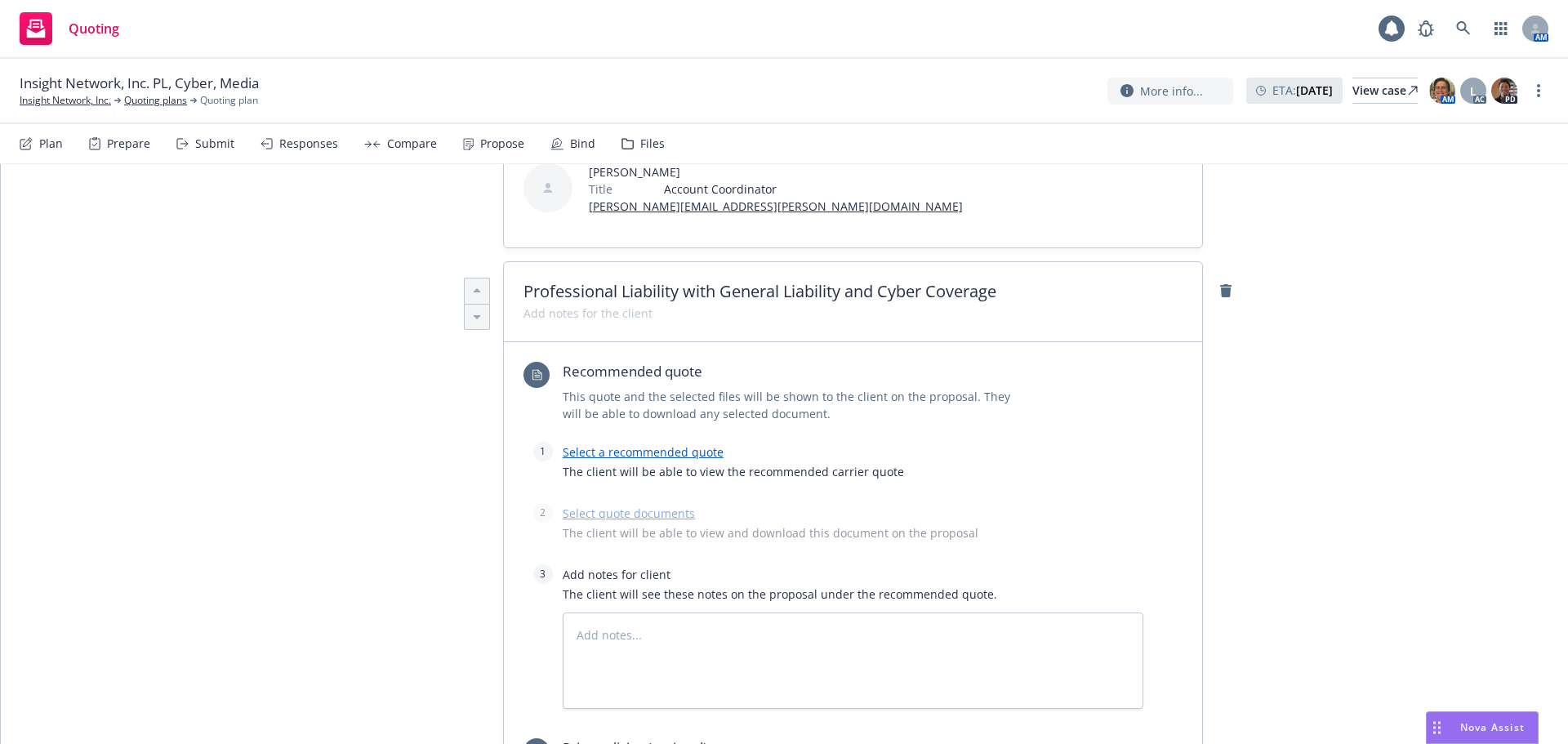
click at [618, 444] on link "Select a recommended quote" at bounding box center [643, 452] width 161 height 16
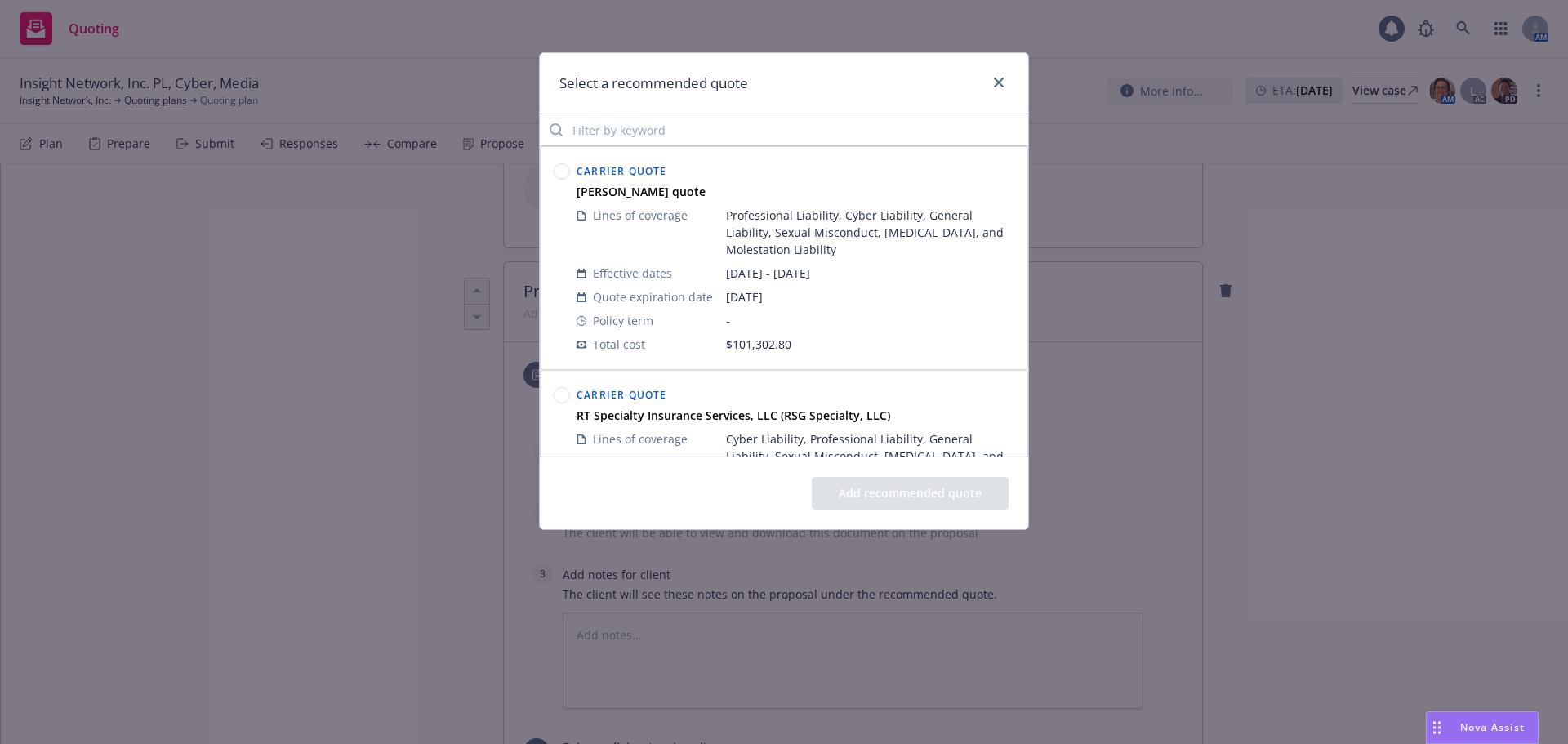
click at [564, 173] on circle at bounding box center [562, 172] width 16 height 16
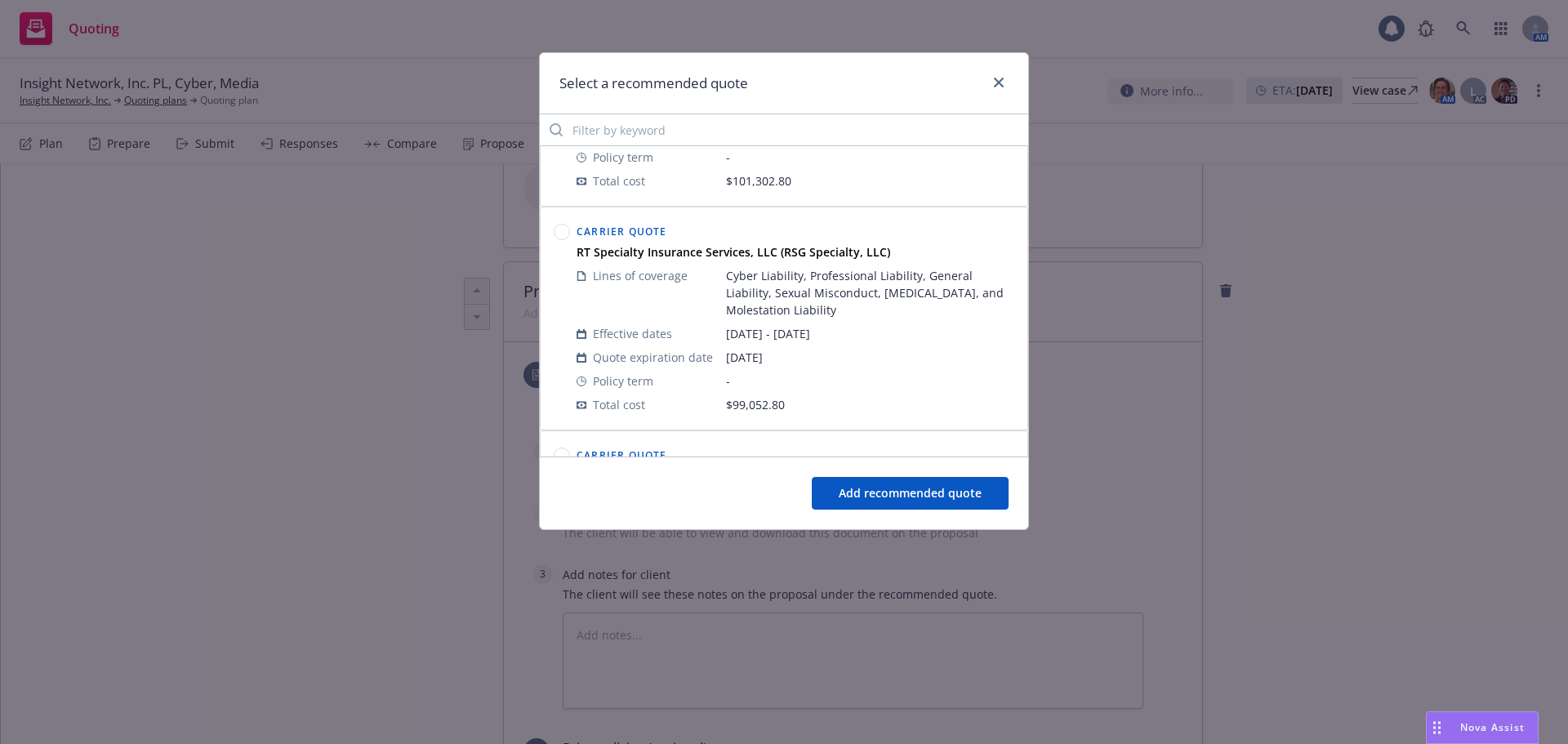
scroll to position [0, 0]
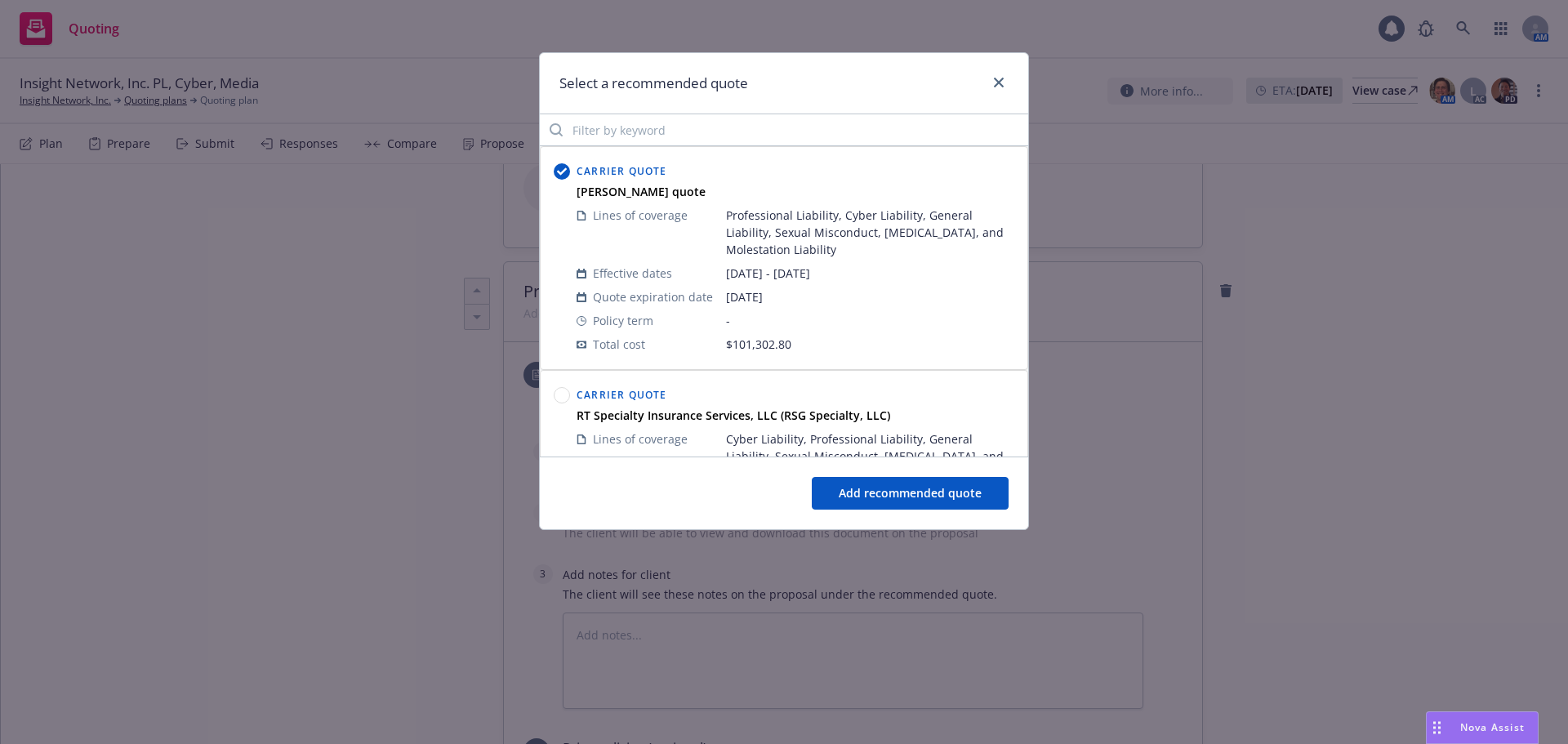
click at [882, 484] on button "Add recommended quote" at bounding box center [909, 492] width 196 height 32
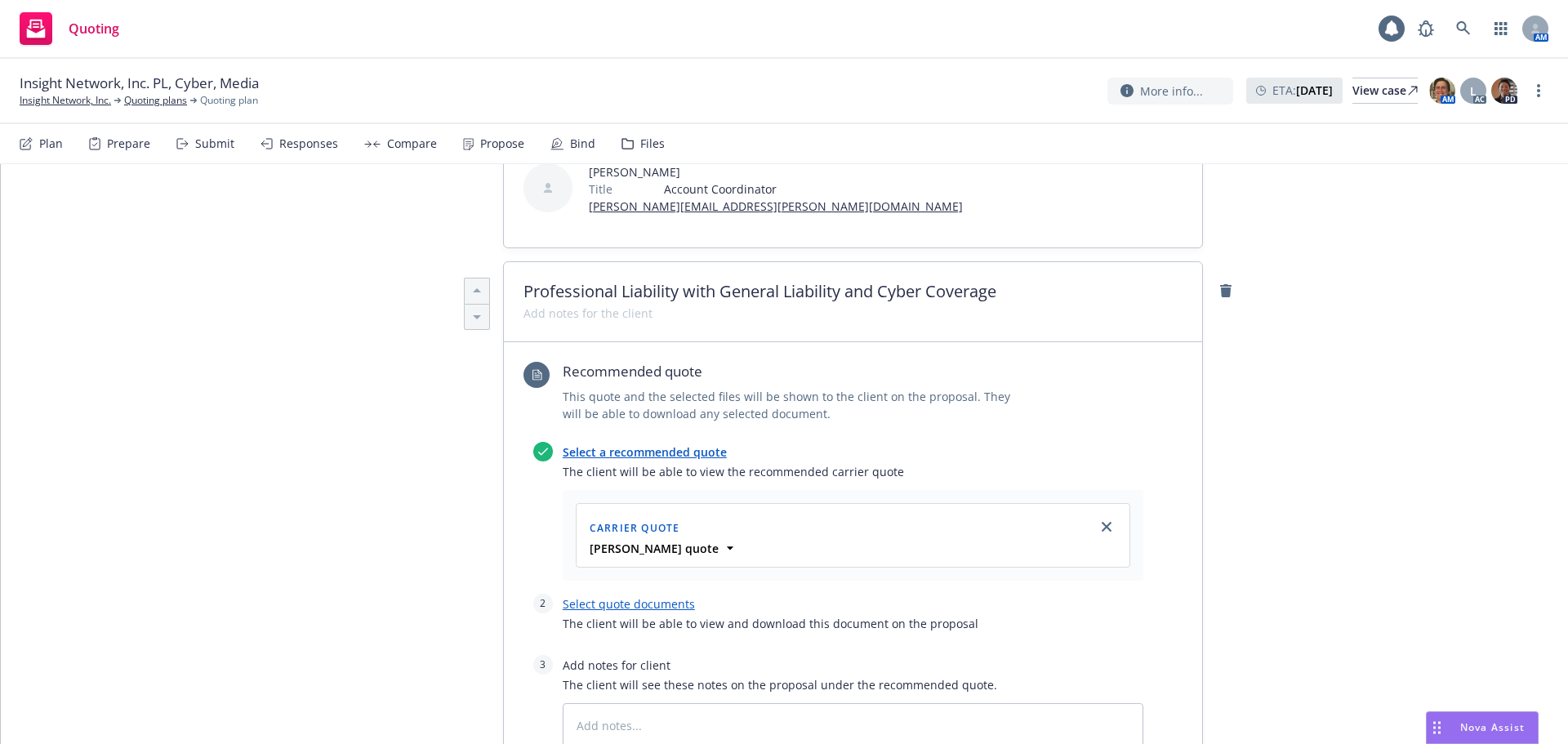
click at [661, 596] on link "Select quote documents" at bounding box center [629, 603] width 133 height 16
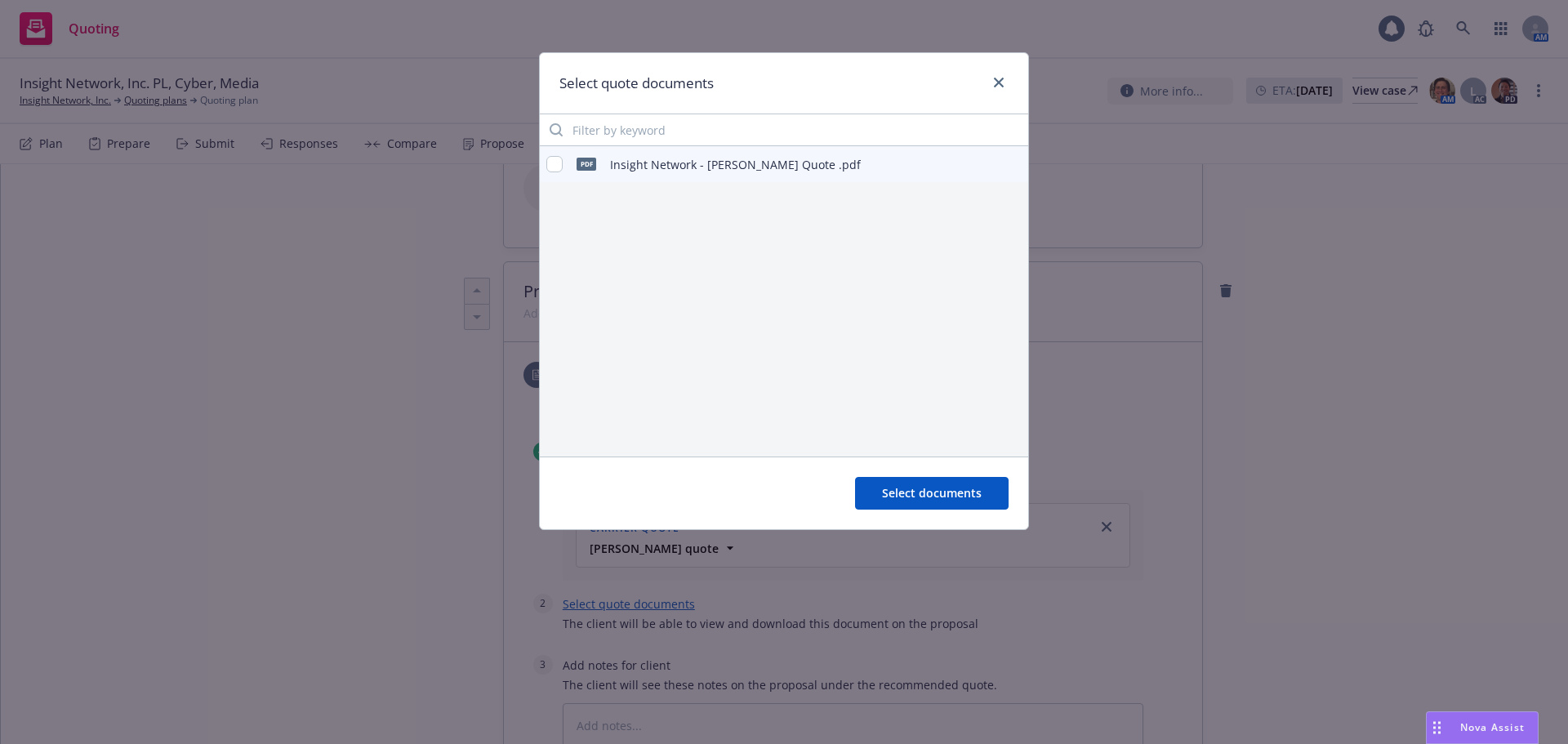
click at [569, 164] on div "pdf Insight Network - Beazley Quote .pdf" at bounding box center [703, 163] width 314 height 34
click at [558, 165] on input "checkbox" at bounding box center [554, 164] width 17 height 17
click at [906, 495] on span "Select documents" at bounding box center [932, 492] width 99 height 16
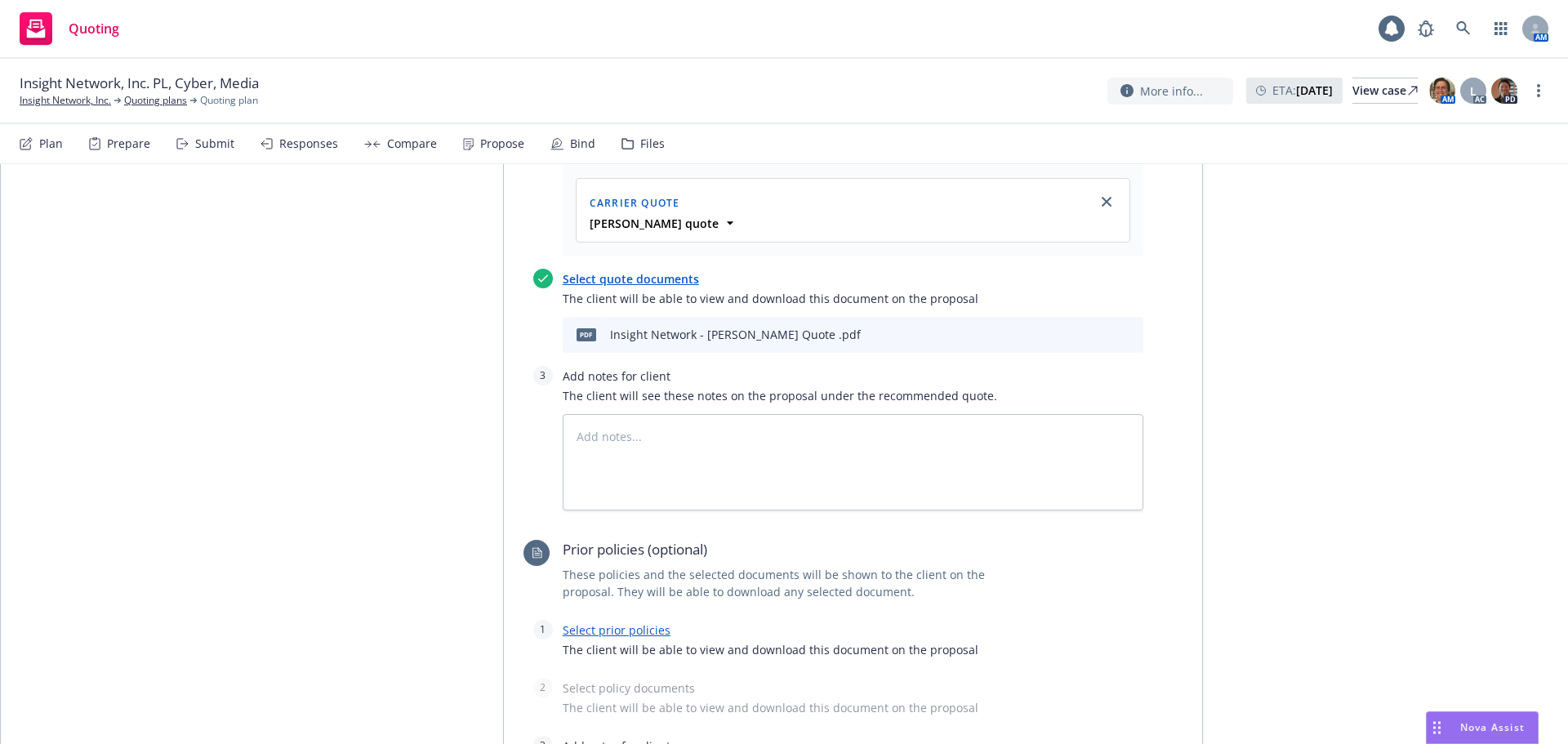
scroll to position [765, 0]
click at [751, 413] on textarea at bounding box center [853, 461] width 581 height 96
click at [707, 413] on textarea "Subjectivi" at bounding box center [853, 461] width 581 height 96
drag, startPoint x: 568, startPoint y: 365, endPoint x: 530, endPoint y: 365, distance: 38.0
click at [525, 365] on div "Select a recommended quote The client will be able to view the recommended carr…" at bounding box center [834, 316] width 620 height 403
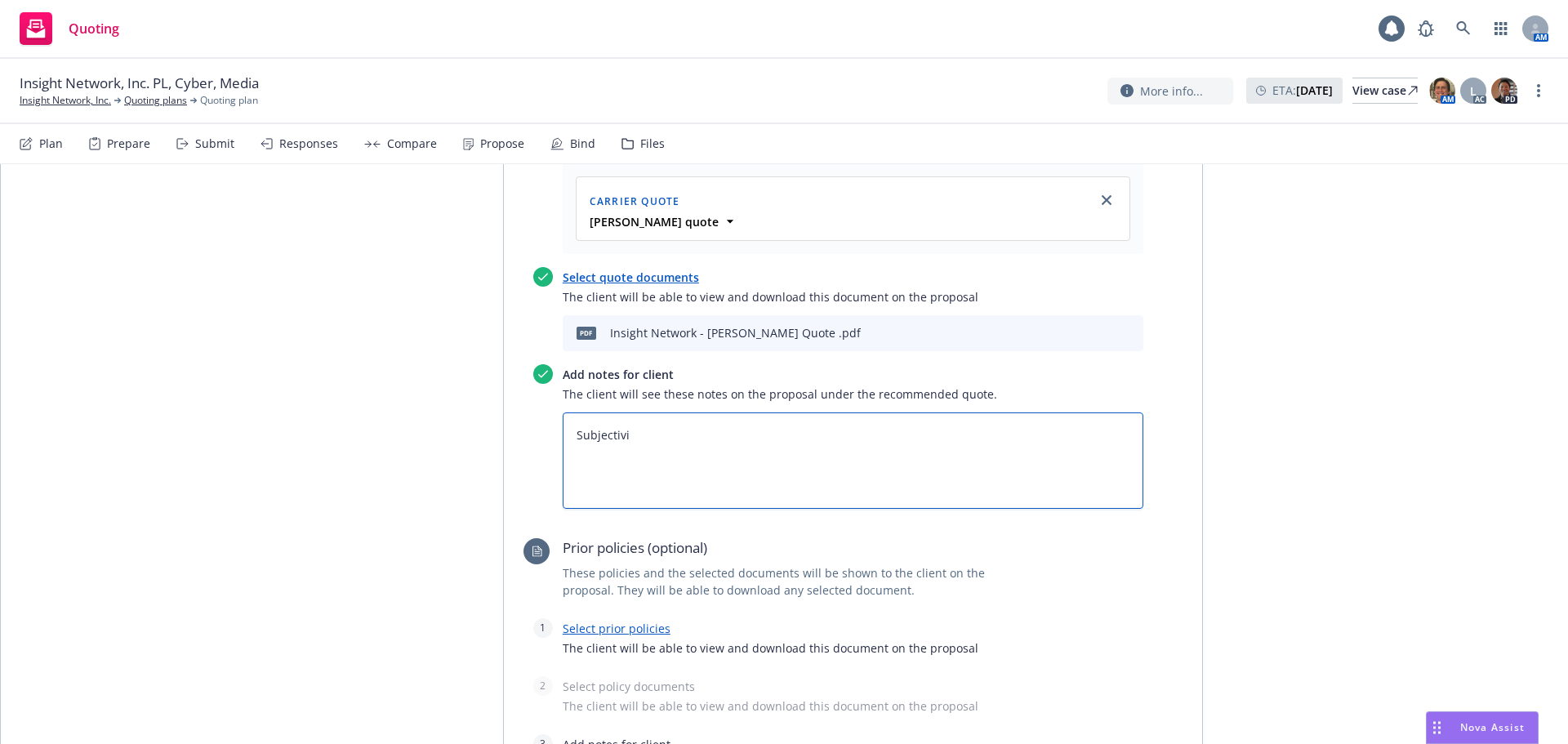
paste textarea "This quote is subject to the following being provided prior to binding:"
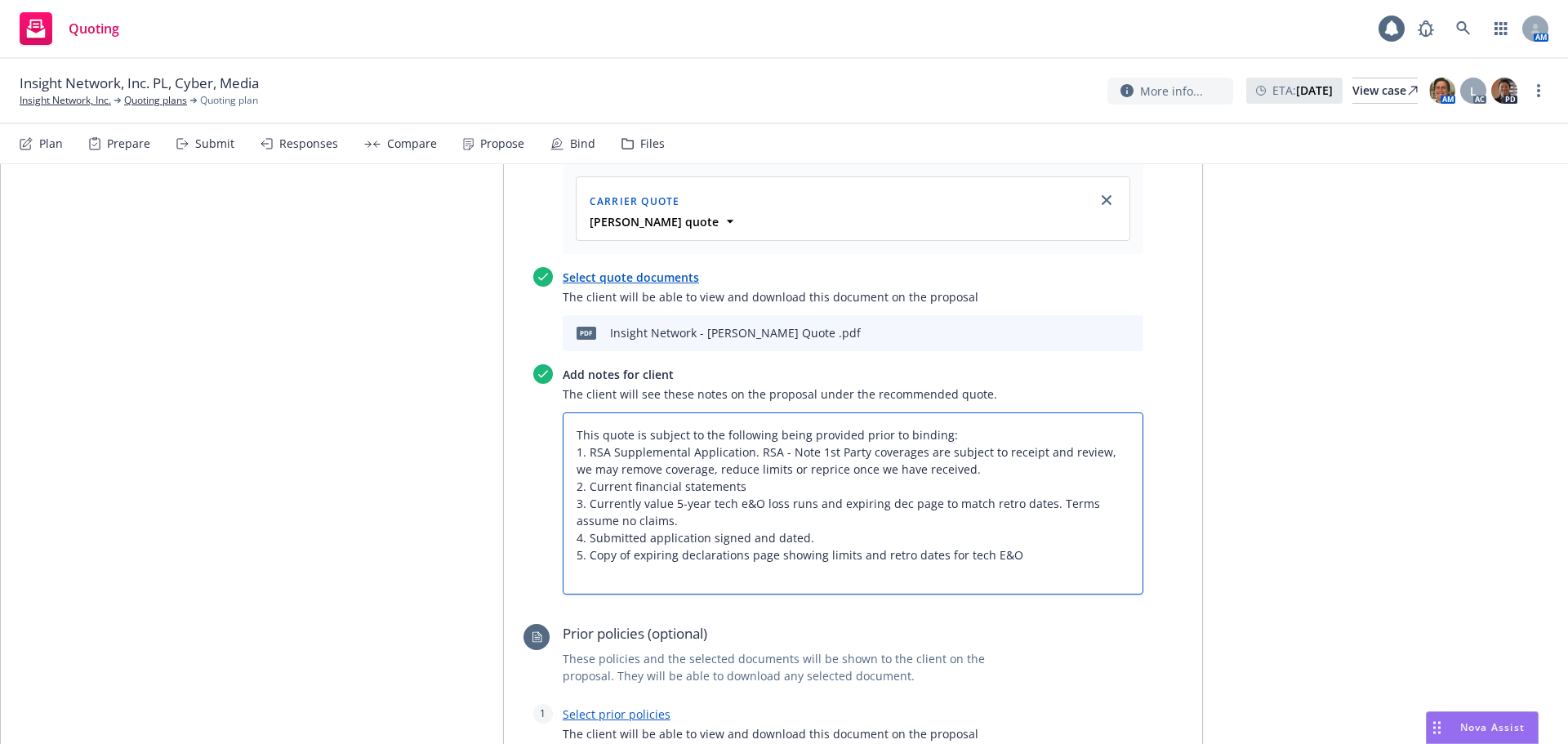
click at [746, 437] on textarea "This quote is subject to the following being provided prior to binding: 1. RSA …" at bounding box center [853, 504] width 581 height 182
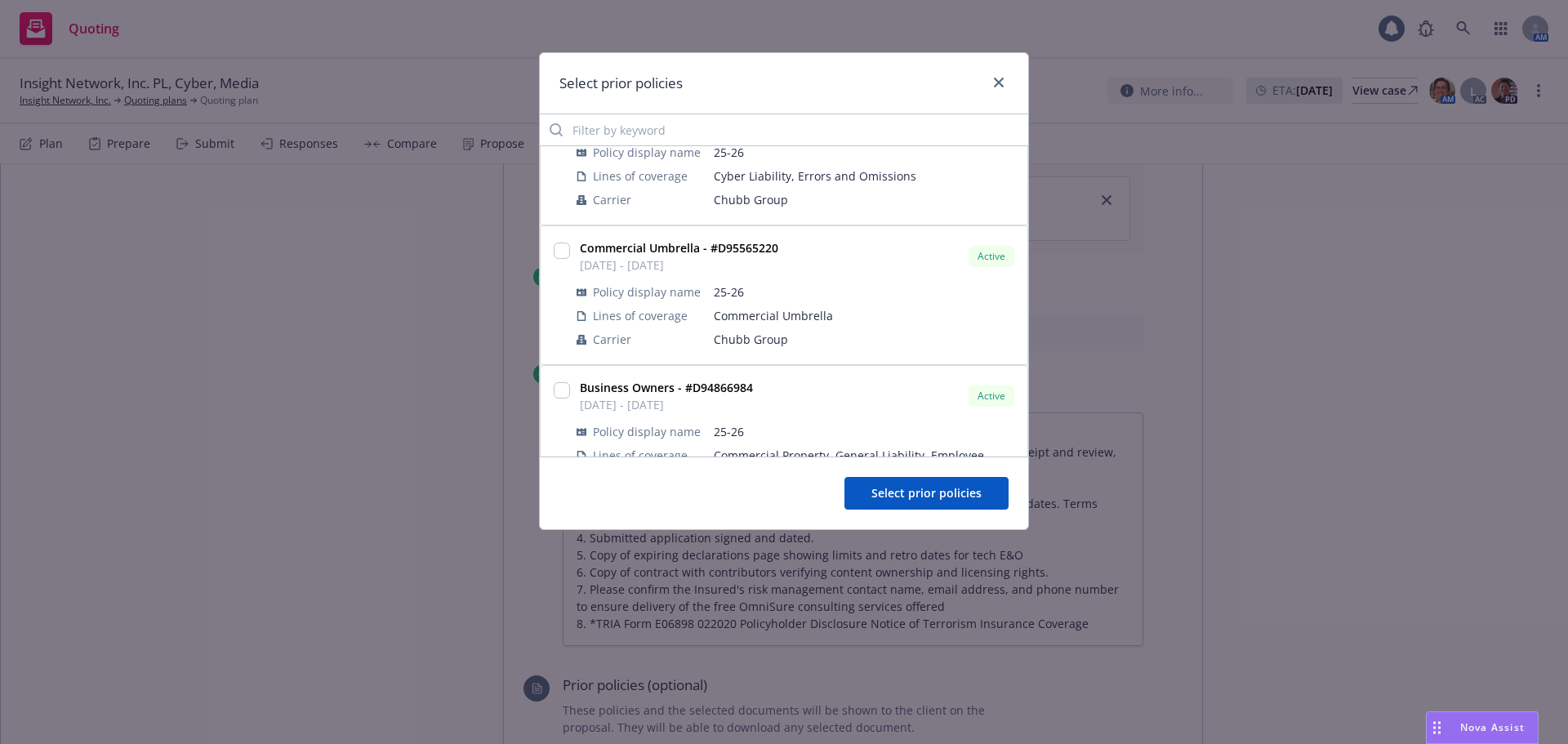
scroll to position [0, 0]
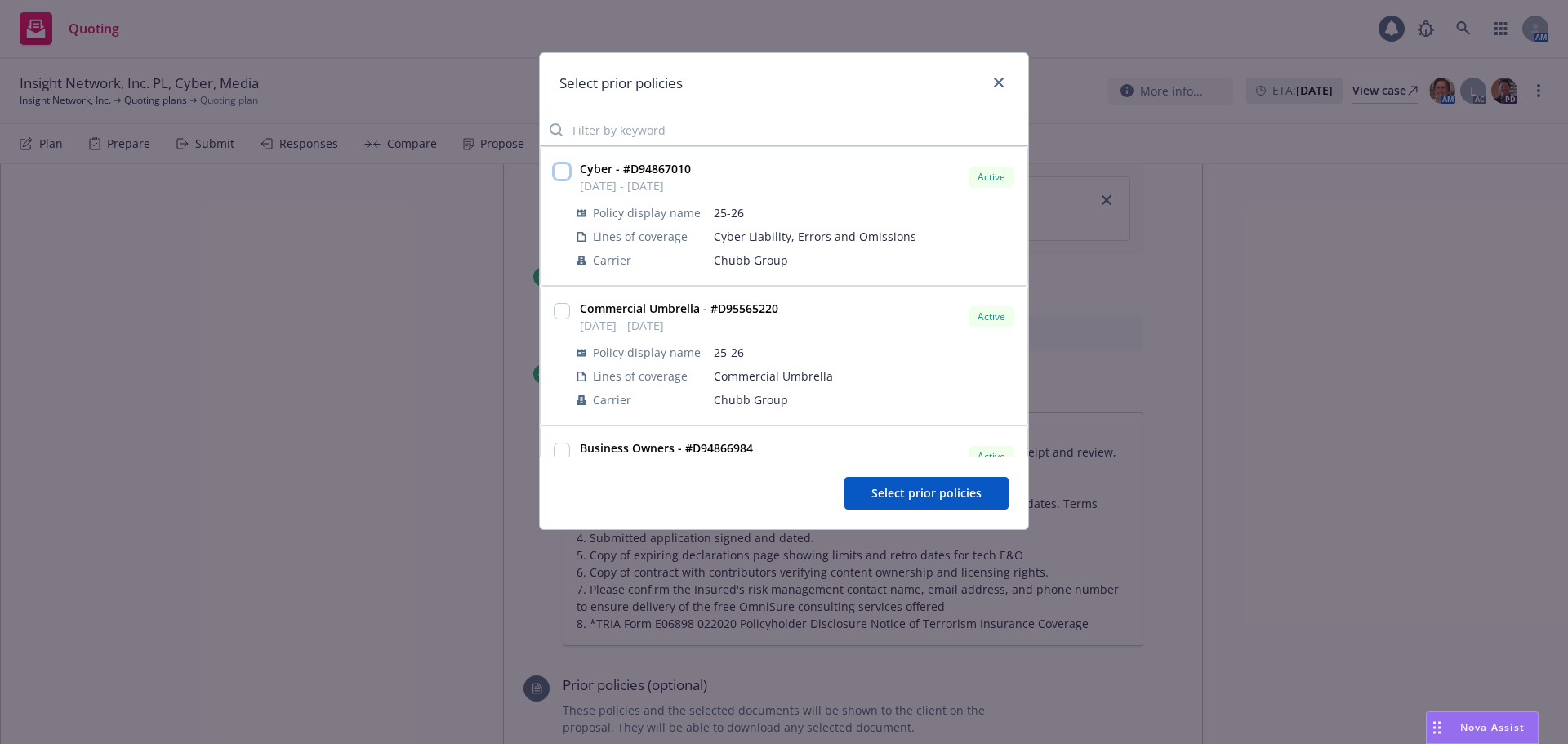
click at [568, 169] on input "checkbox" at bounding box center [562, 172] width 17 height 17
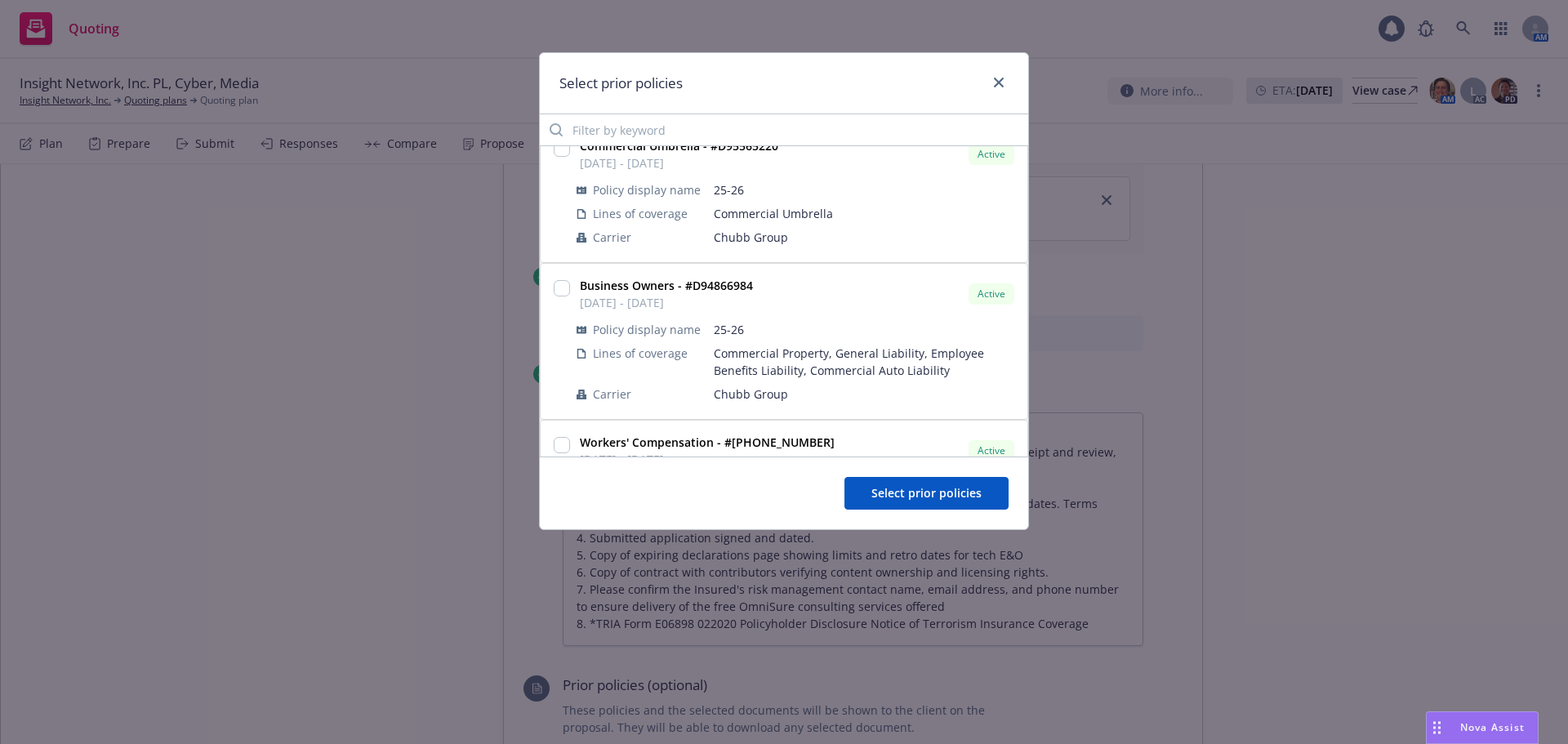
scroll to position [163, 0]
click at [570, 309] on div at bounding box center [562, 341] width 23 height 136
click at [569, 286] on input "checkbox" at bounding box center [562, 287] width 17 height 17
click at [945, 490] on span "Select prior policies" at bounding box center [926, 492] width 110 height 16
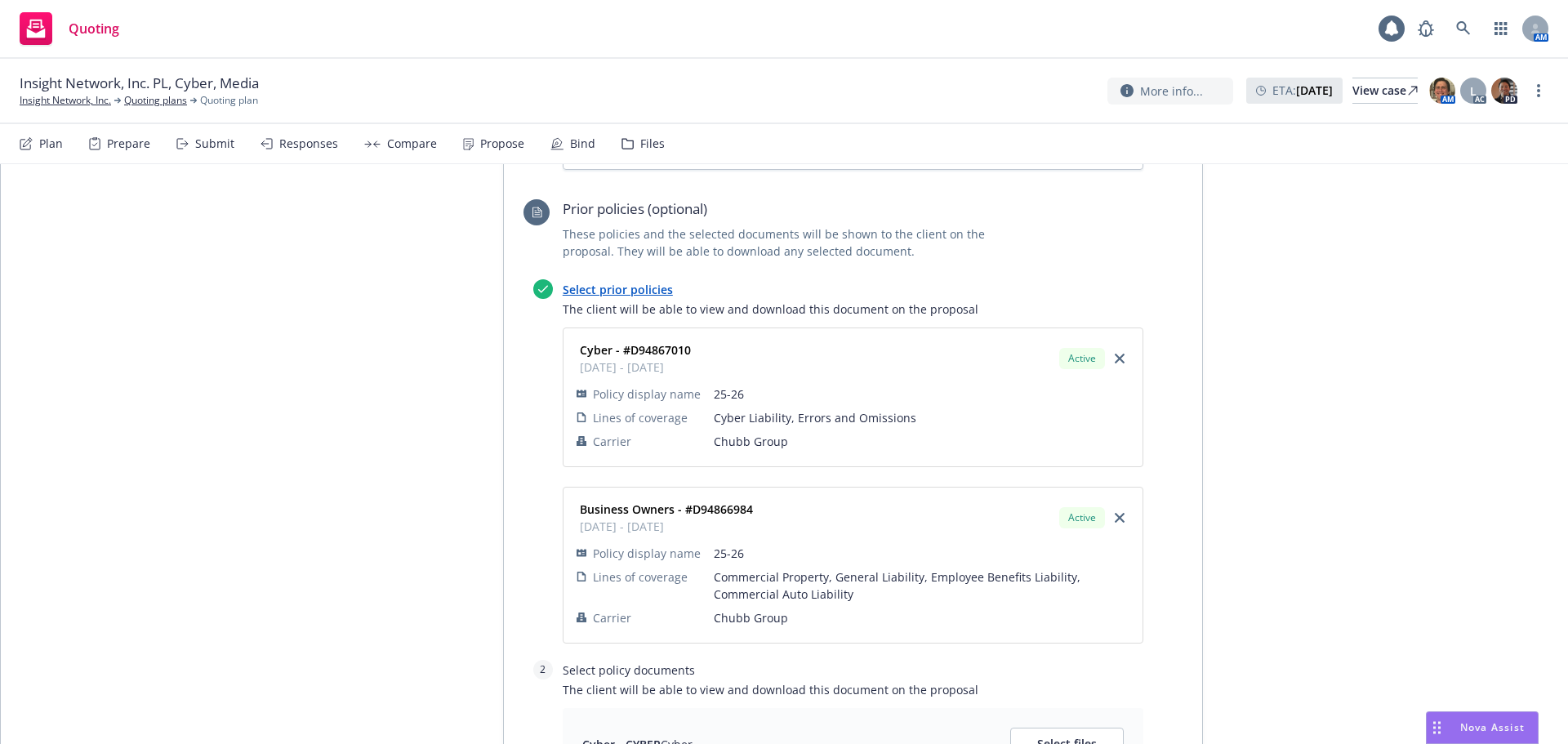
scroll to position [1500, 0]
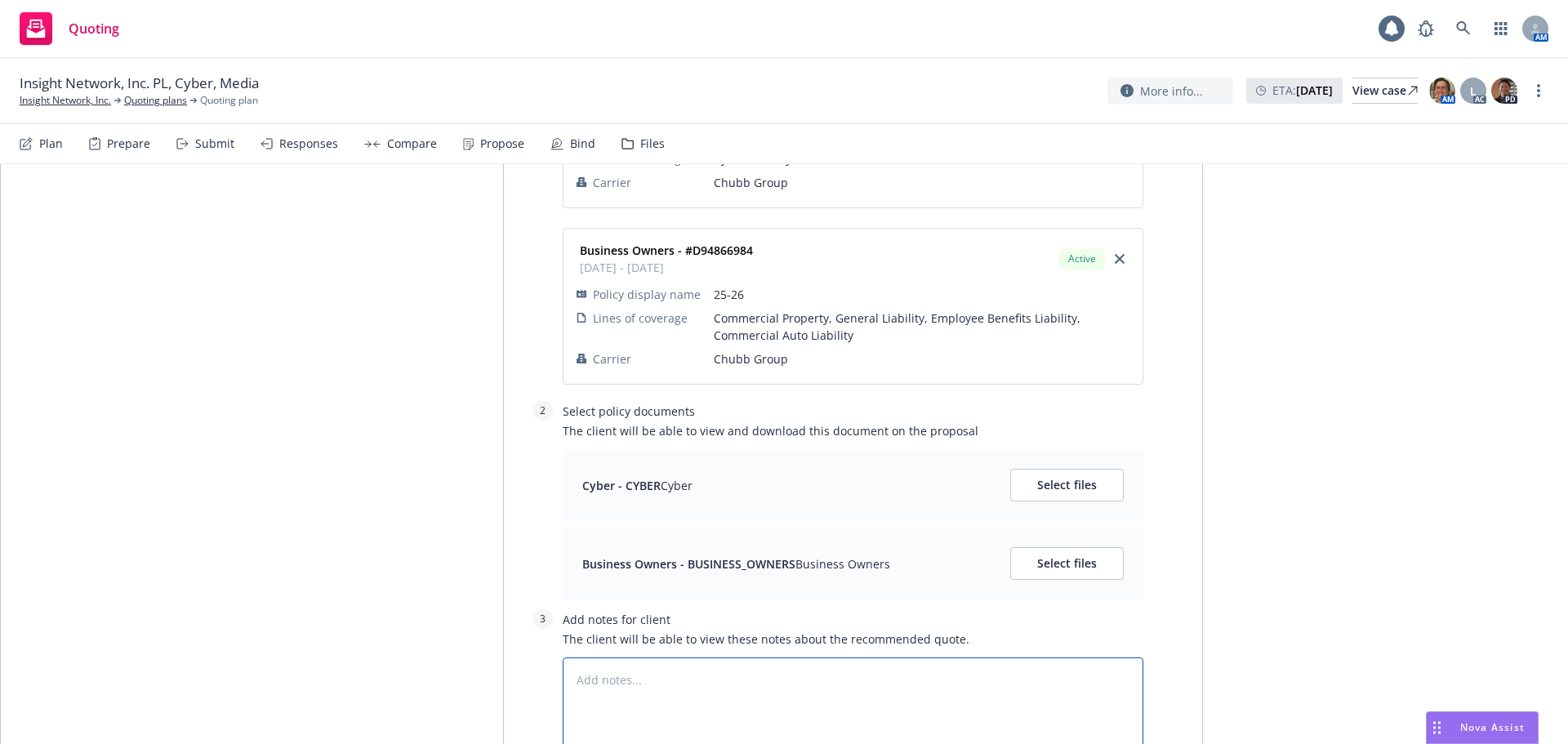
click at [738, 657] on textarea at bounding box center [853, 705] width 581 height 96
drag, startPoint x: 612, startPoint y: 607, endPoint x: 645, endPoint y: 616, distance: 34.2
click at [613, 657] on textarea at bounding box center [853, 705] width 581 height 96
paste textarea "The CFC Professional Liability Program includes Cyber coverage and will replace…"
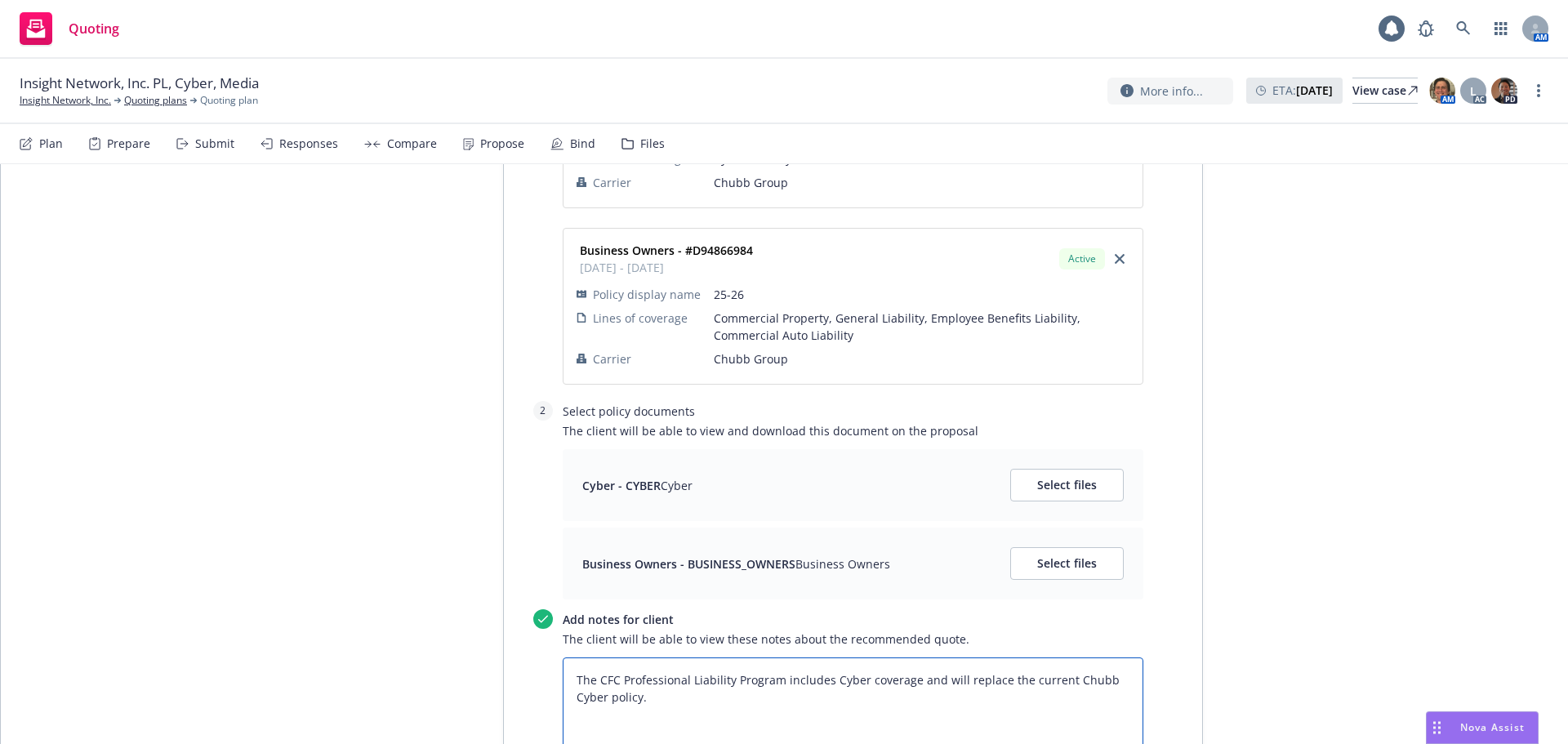
click at [603, 657] on textarea "The CFC Professional Liability Program includes Cyber coverage and will replace…" at bounding box center [853, 705] width 581 height 96
click at [869, 657] on textarea "The Beazley Professional Liability Program includes Cyber coverage and will rep…" at bounding box center [853, 705] width 581 height 96
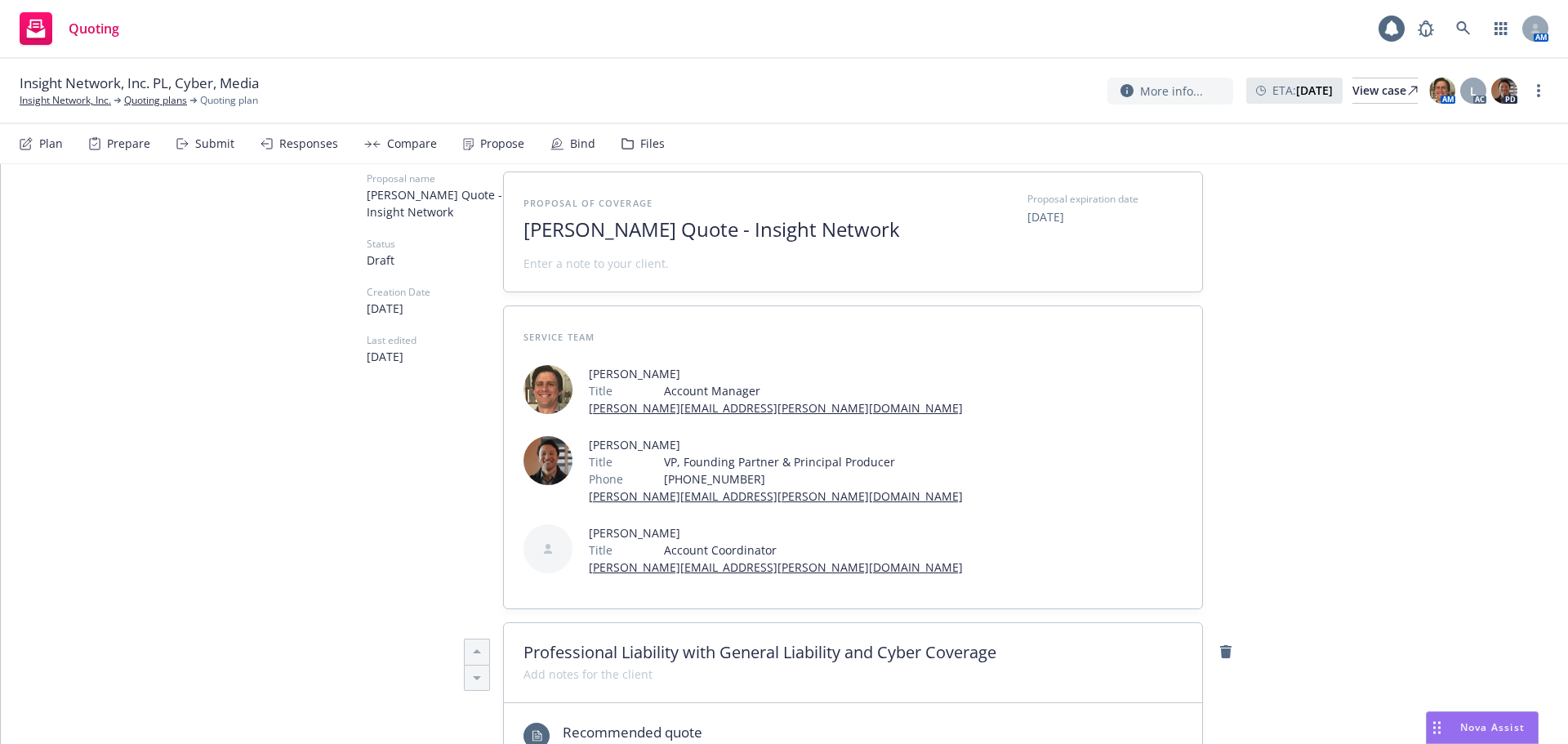
scroll to position [0, 0]
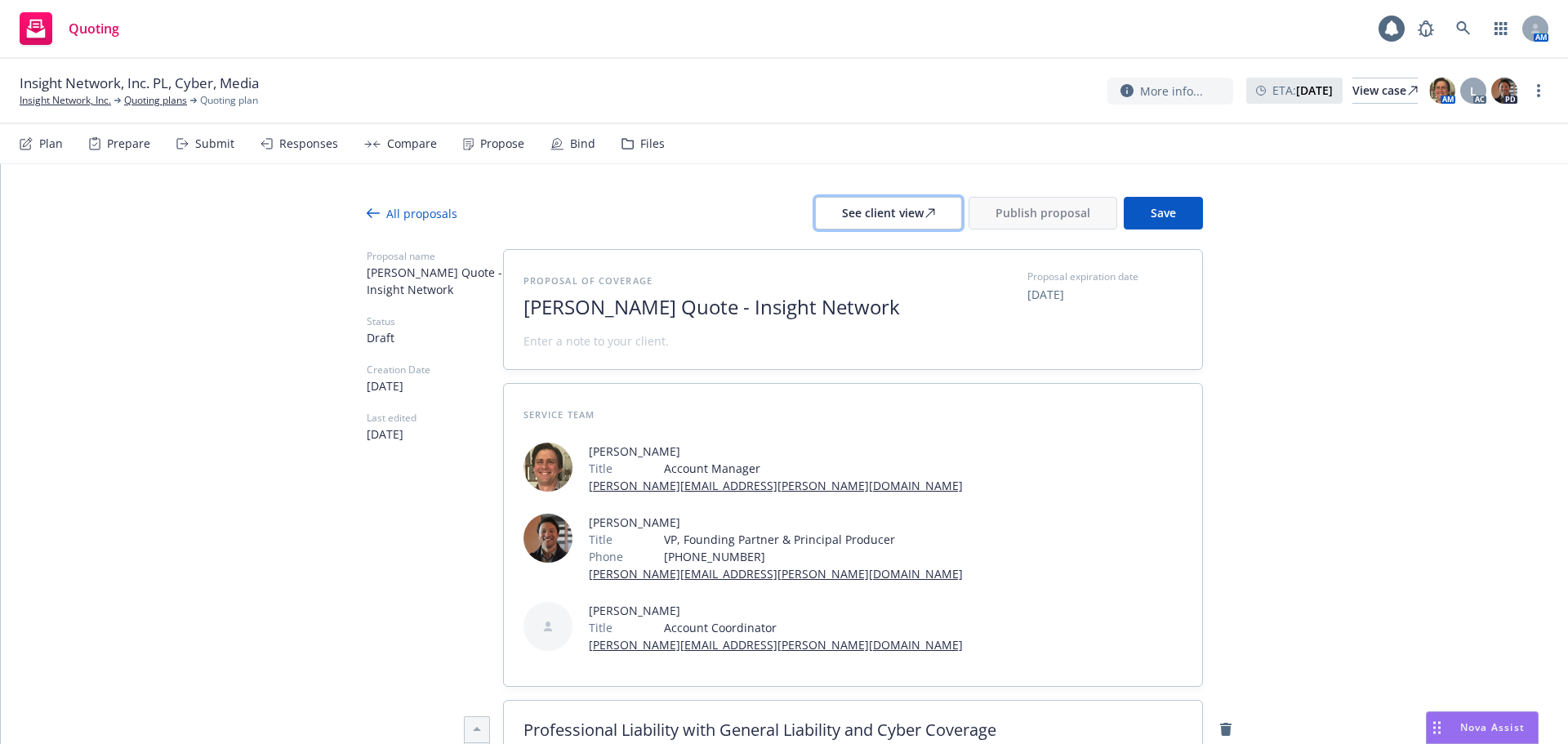
click at [920, 218] on div "See client view" at bounding box center [888, 212] width 93 height 31
click at [512, 144] on div "Propose" at bounding box center [501, 144] width 44 height 13
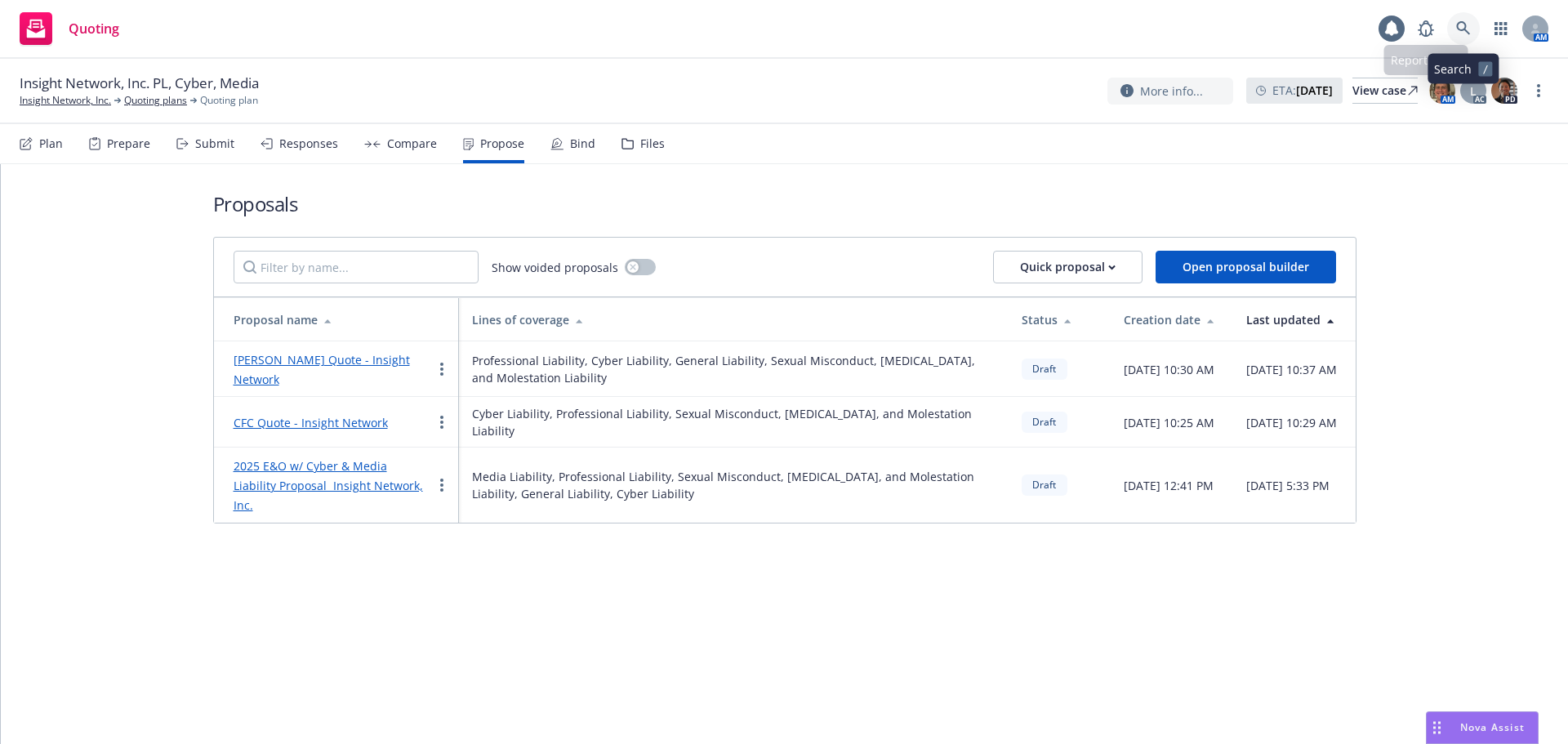
click at [1459, 17] on link at bounding box center [1463, 28] width 32 height 32
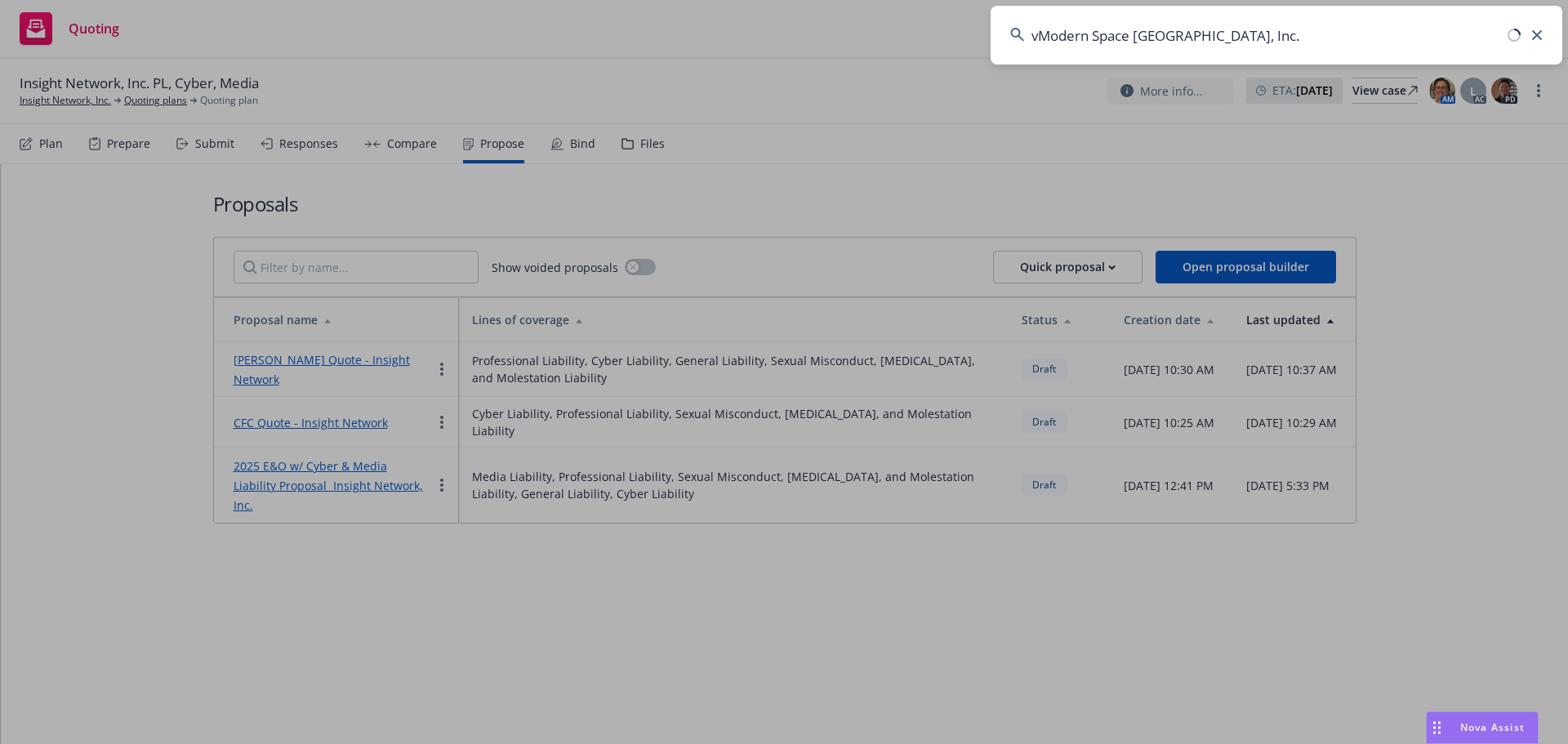
drag, startPoint x: 1396, startPoint y: 37, endPoint x: 778, endPoint y: 12, distance: 618.5
click at [748, 12] on div "vModern Space Los Angeles, Inc." at bounding box center [784, 372] width 1568 height 744
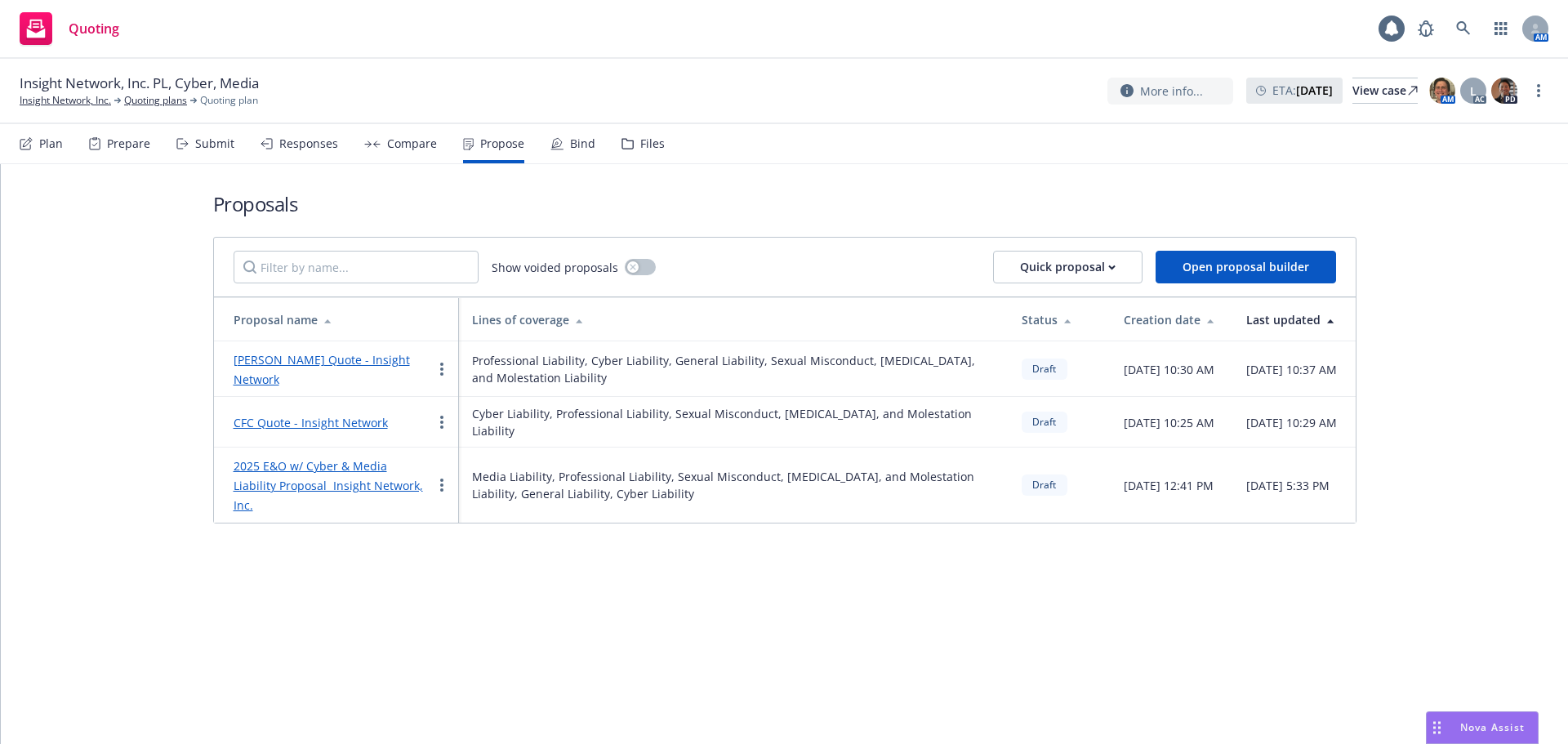
drag, startPoint x: 1494, startPoint y: 12, endPoint x: 1482, endPoint y: 15, distance: 12.4
click at [1493, 12] on div "Quoting 1 AM" at bounding box center [784, 29] width 1568 height 59
click at [1478, 18] on span at bounding box center [1463, 28] width 32 height 32
click at [1465, 22] on icon at bounding box center [1464, 29] width 15 height 15
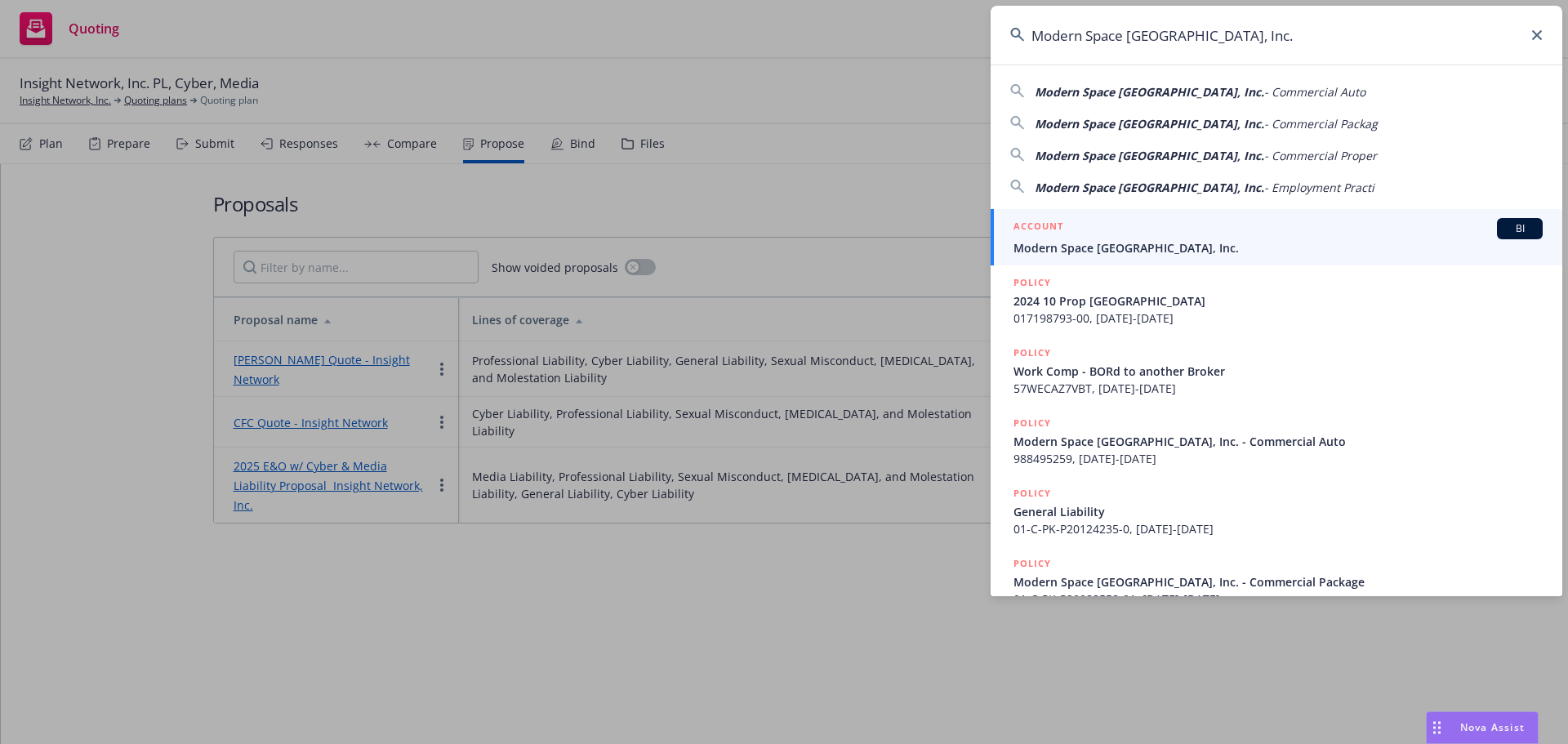
click at [1067, 237] on div "ACCOUNT BI" at bounding box center [1278, 229] width 530 height 22
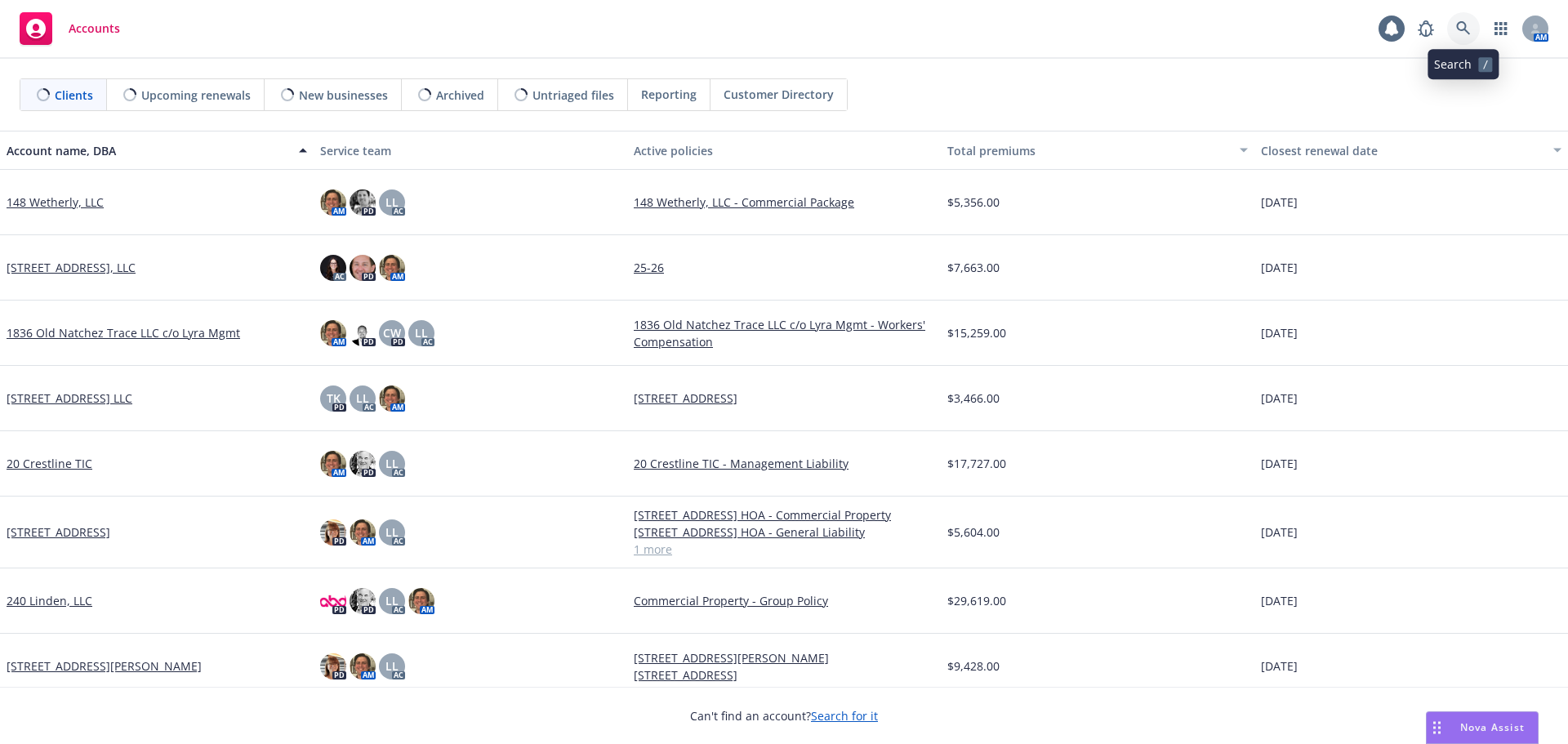
click at [1462, 34] on icon at bounding box center [1464, 29] width 15 height 15
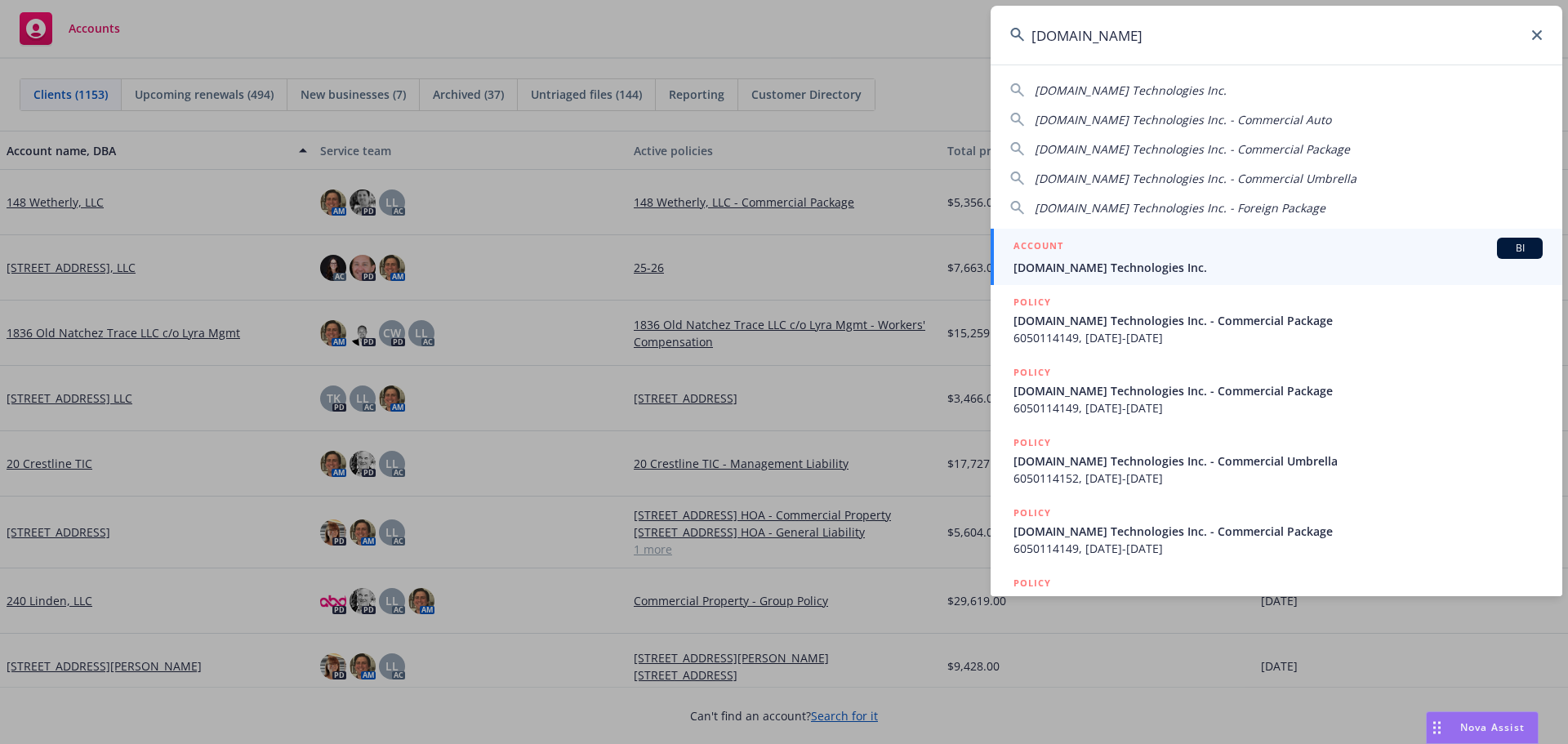
type input "ex.co"
click at [1168, 244] on div "ACCOUNT BI" at bounding box center [1278, 249] width 530 height 22
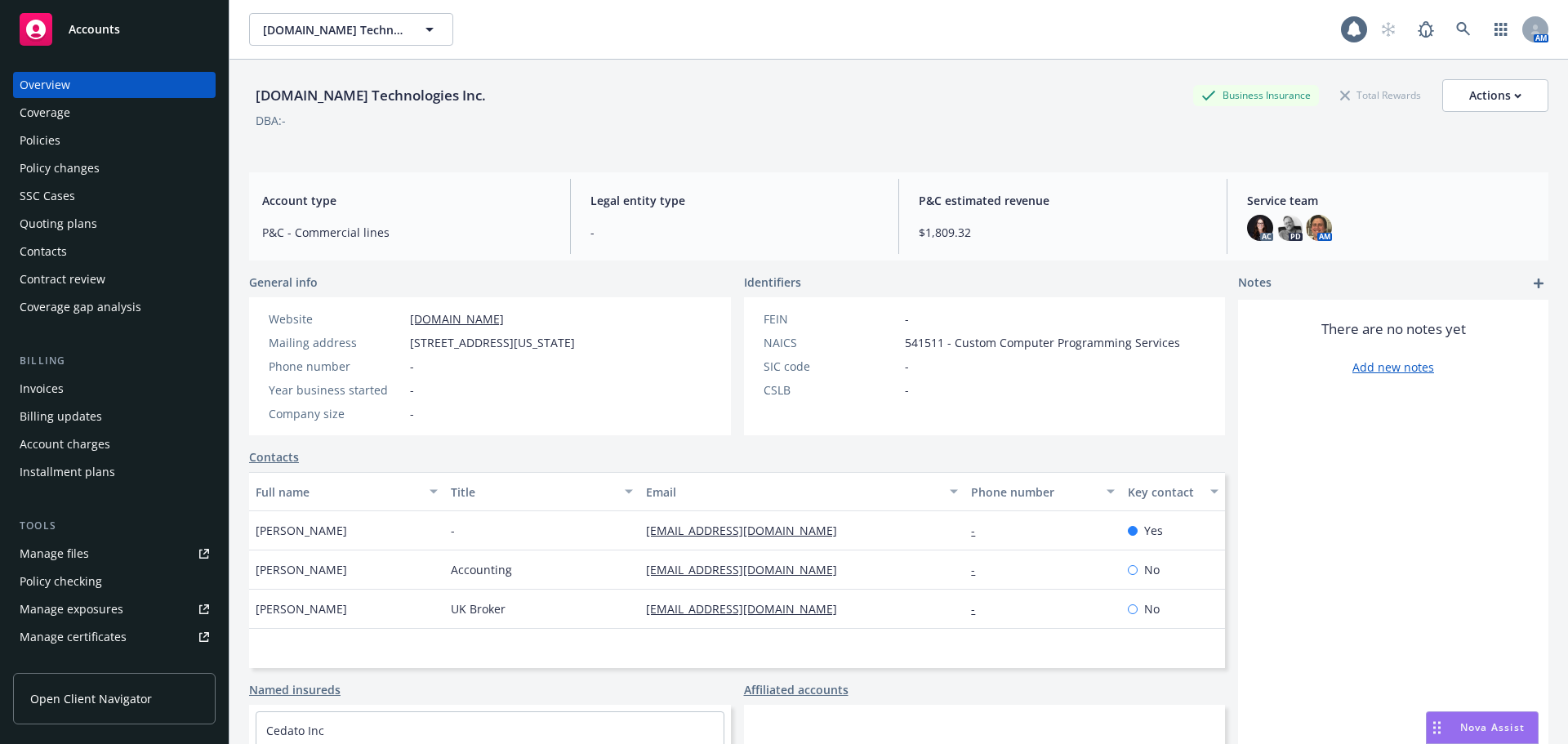
click at [32, 143] on div "Policies" at bounding box center [40, 141] width 41 height 27
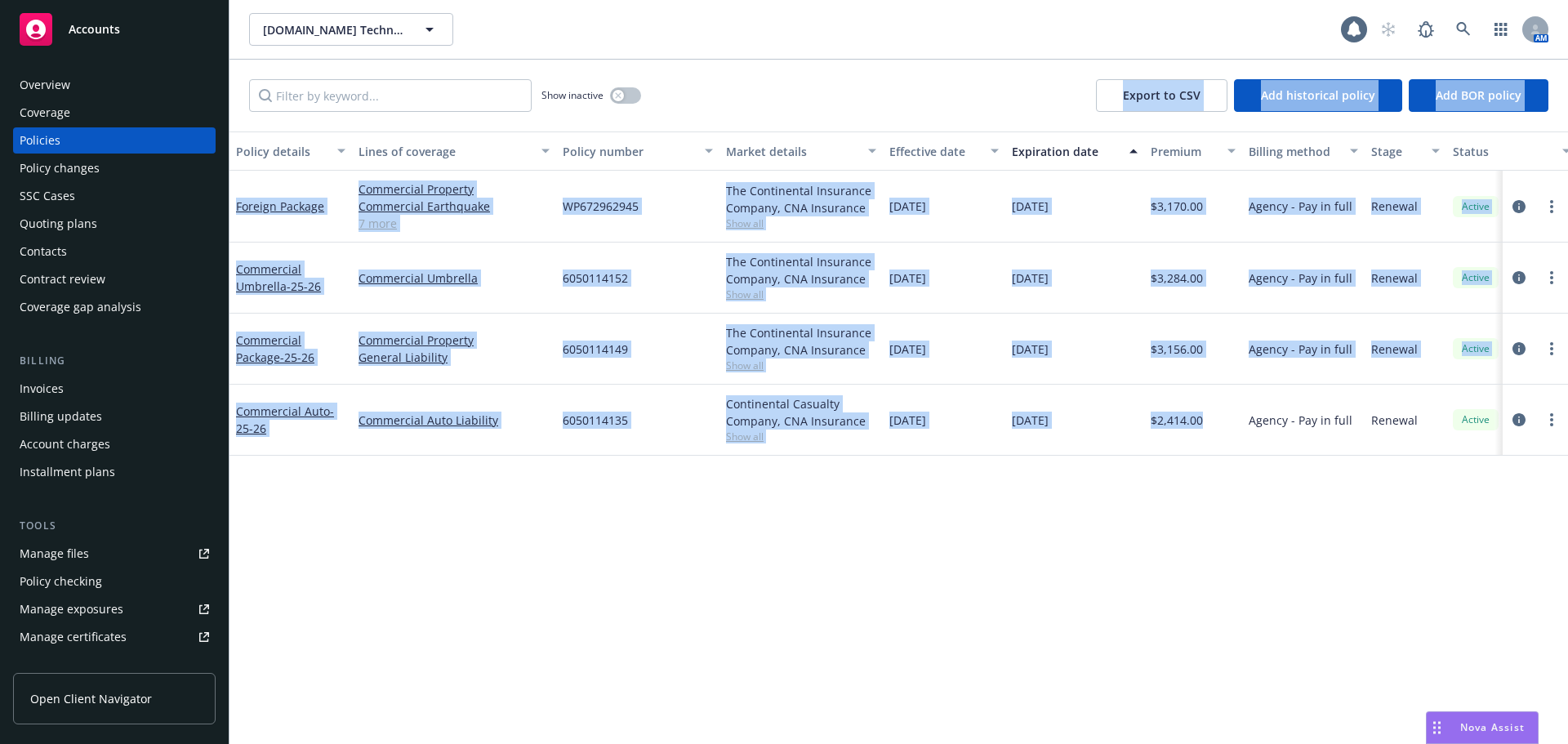
drag, startPoint x: 1204, startPoint y: 415, endPoint x: 661, endPoint y: 306, distance: 553.8
click at [678, 95] on div "Show inactive Export to CSV Add historical policy Add BOR policy Policy details…" at bounding box center [898, 402] width 1338 height 684
click at [732, 366] on span "Show all" at bounding box center [801, 365] width 150 height 14
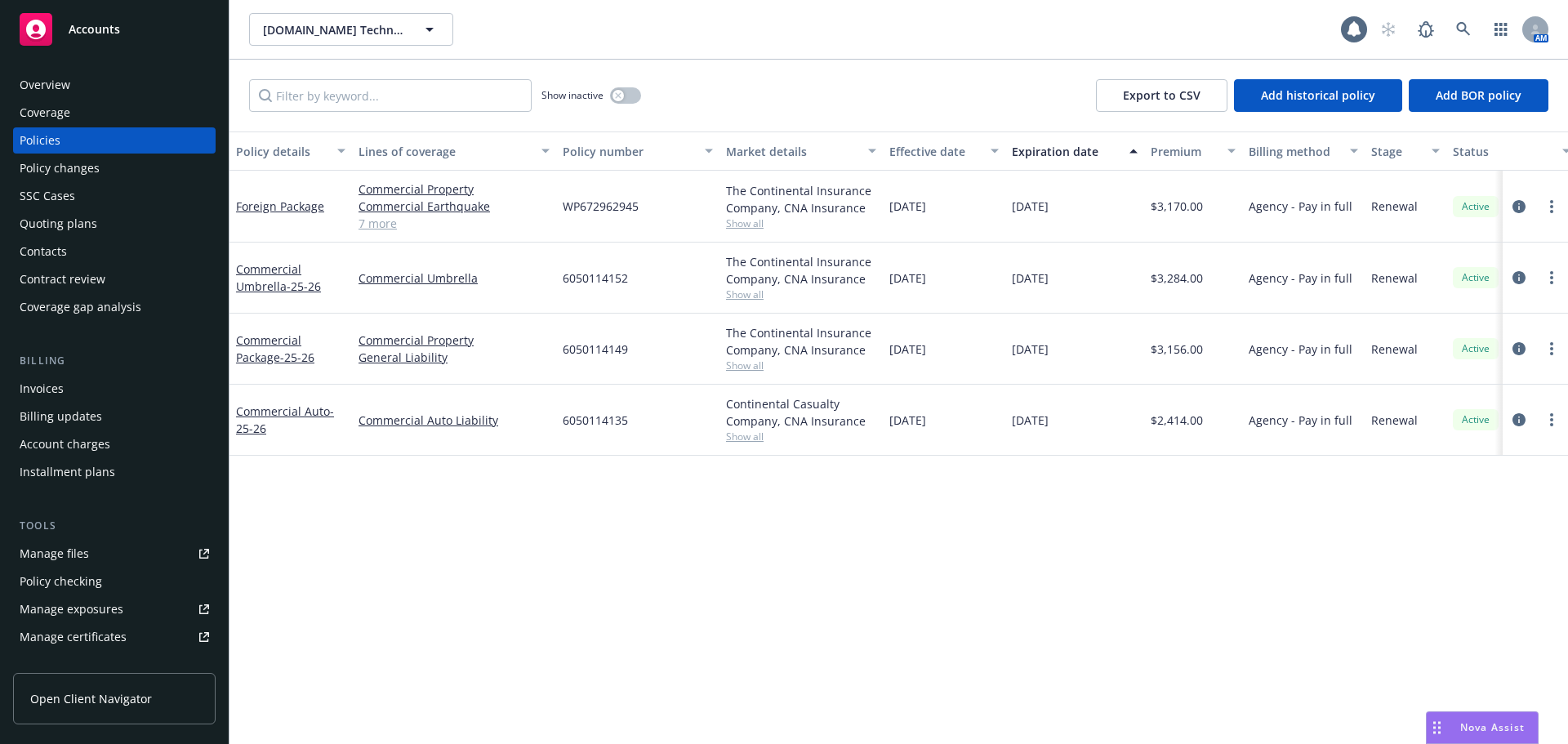
click at [1014, 568] on div "Policy details Lines of coverage Policy number Market details Effective date Ex…" at bounding box center [898, 437] width 1338 height 612
click at [751, 437] on span "Show all" at bounding box center [801, 436] width 150 height 14
click at [944, 510] on div "Policy details Lines of coverage Policy number Market details Effective date Ex…" at bounding box center [898, 437] width 1338 height 612
click at [754, 289] on span "Show all" at bounding box center [801, 294] width 150 height 14
click at [1132, 604] on div "Policy details Lines of coverage Policy number Market details Effective date Ex…" at bounding box center [898, 437] width 1338 height 612
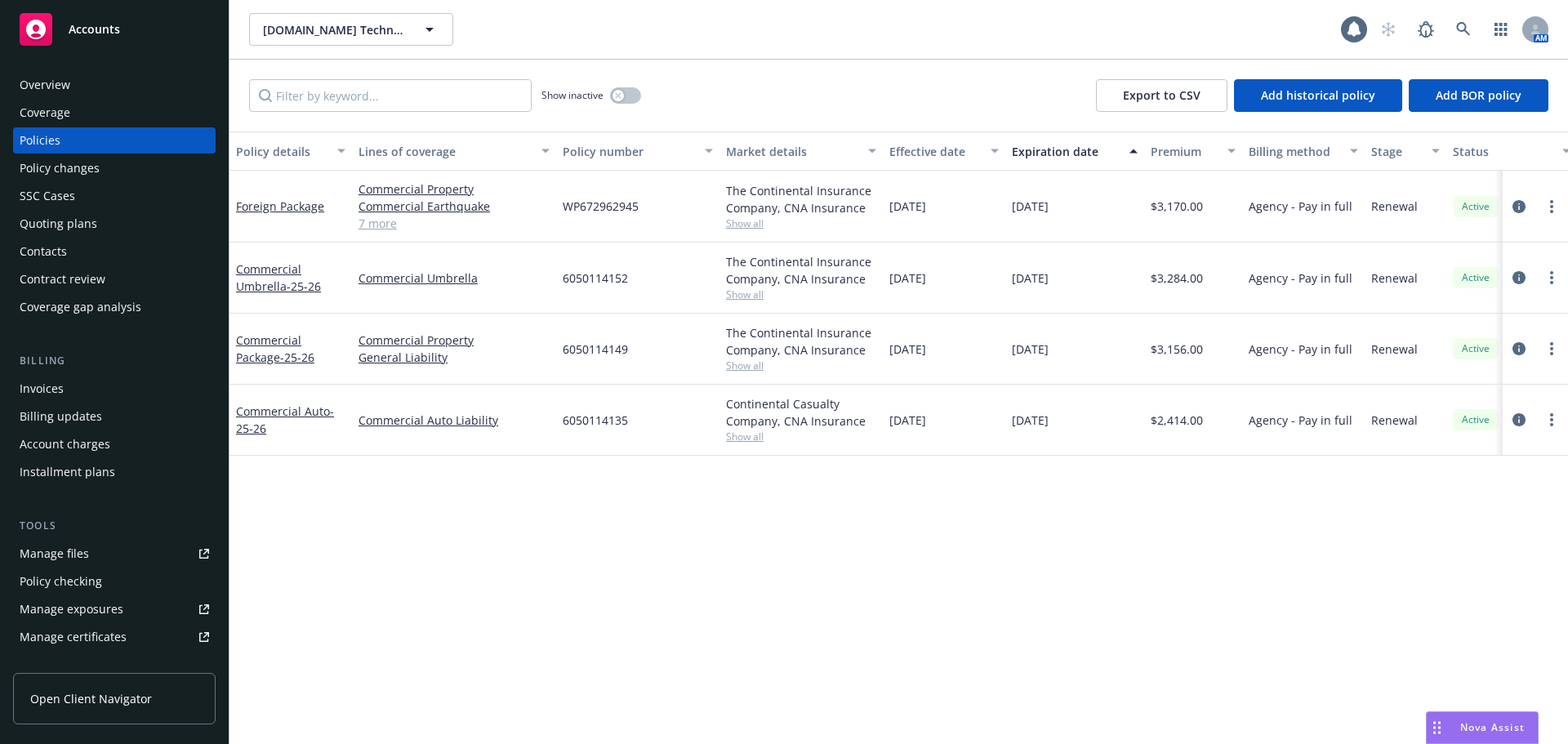
click at [54, 390] on div "Invoices" at bounding box center [41, 389] width 44 height 27
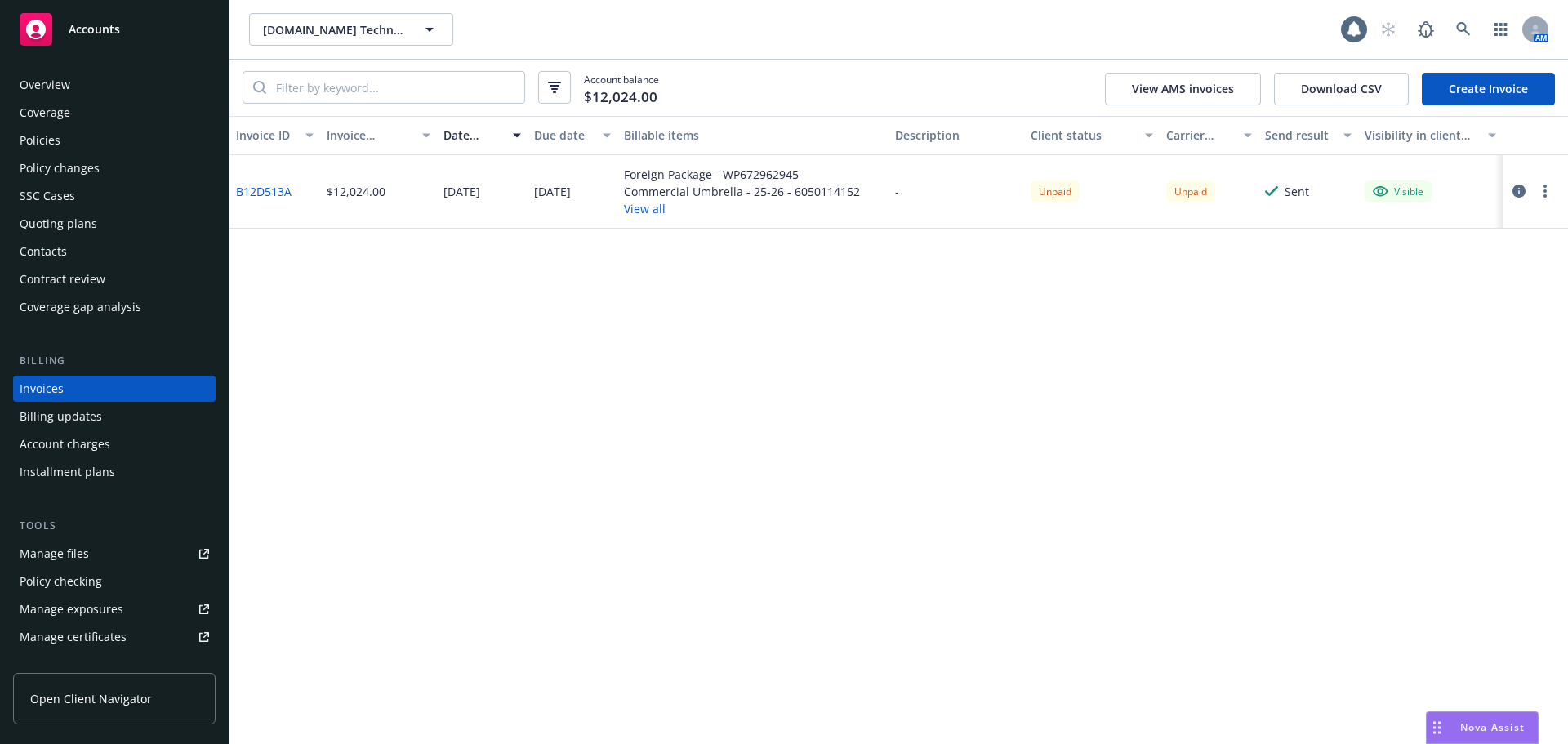
click at [72, 139] on div "Policies" at bounding box center [114, 141] width 190 height 27
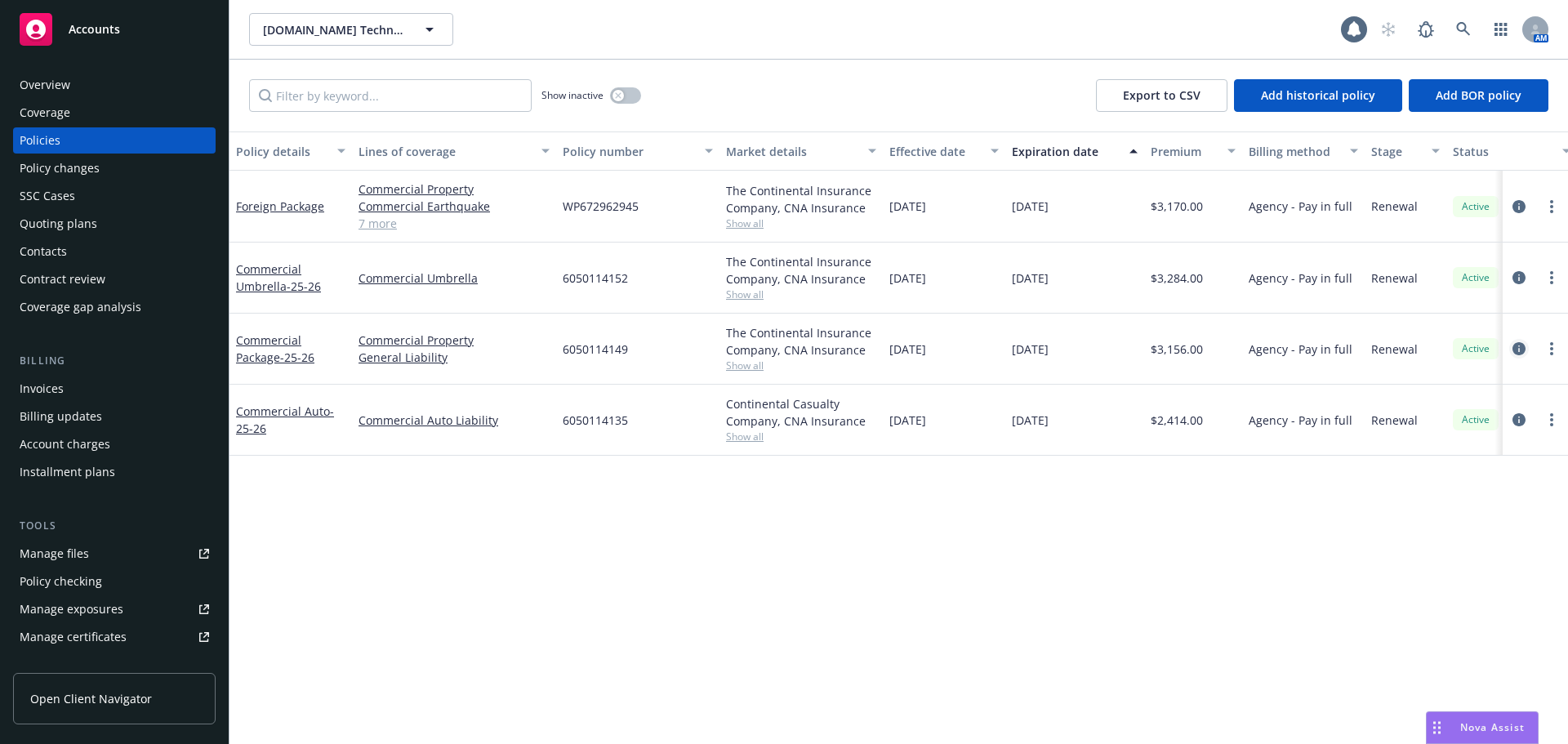
click at [1516, 345] on icon "circleInformation" at bounding box center [1519, 349] width 13 height 13
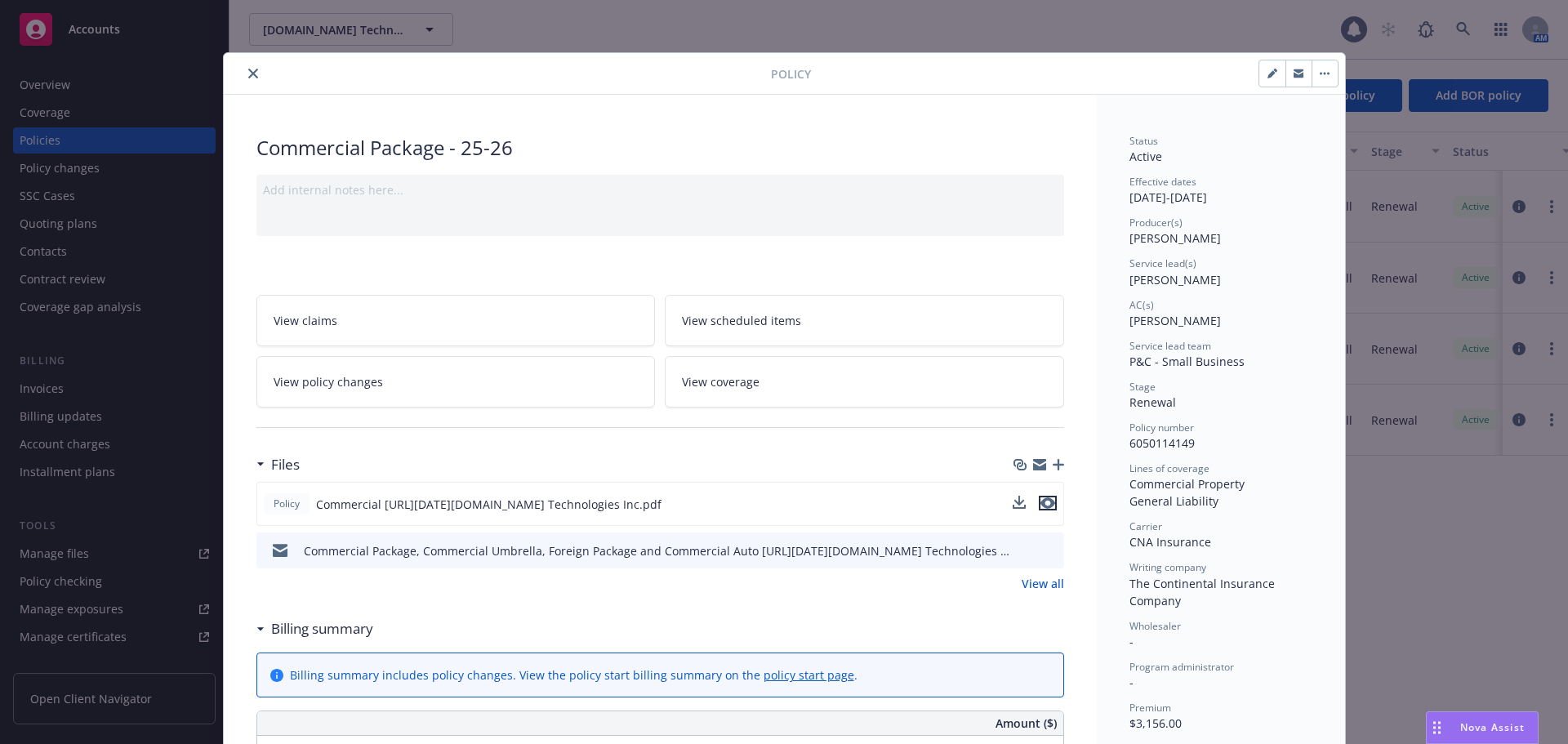
click at [1043, 500] on icon "preview file" at bounding box center [1048, 503] width 15 height 12
click at [259, 80] on div at bounding box center [501, 74] width 540 height 20
click at [253, 78] on button "close" at bounding box center [254, 74] width 20 height 20
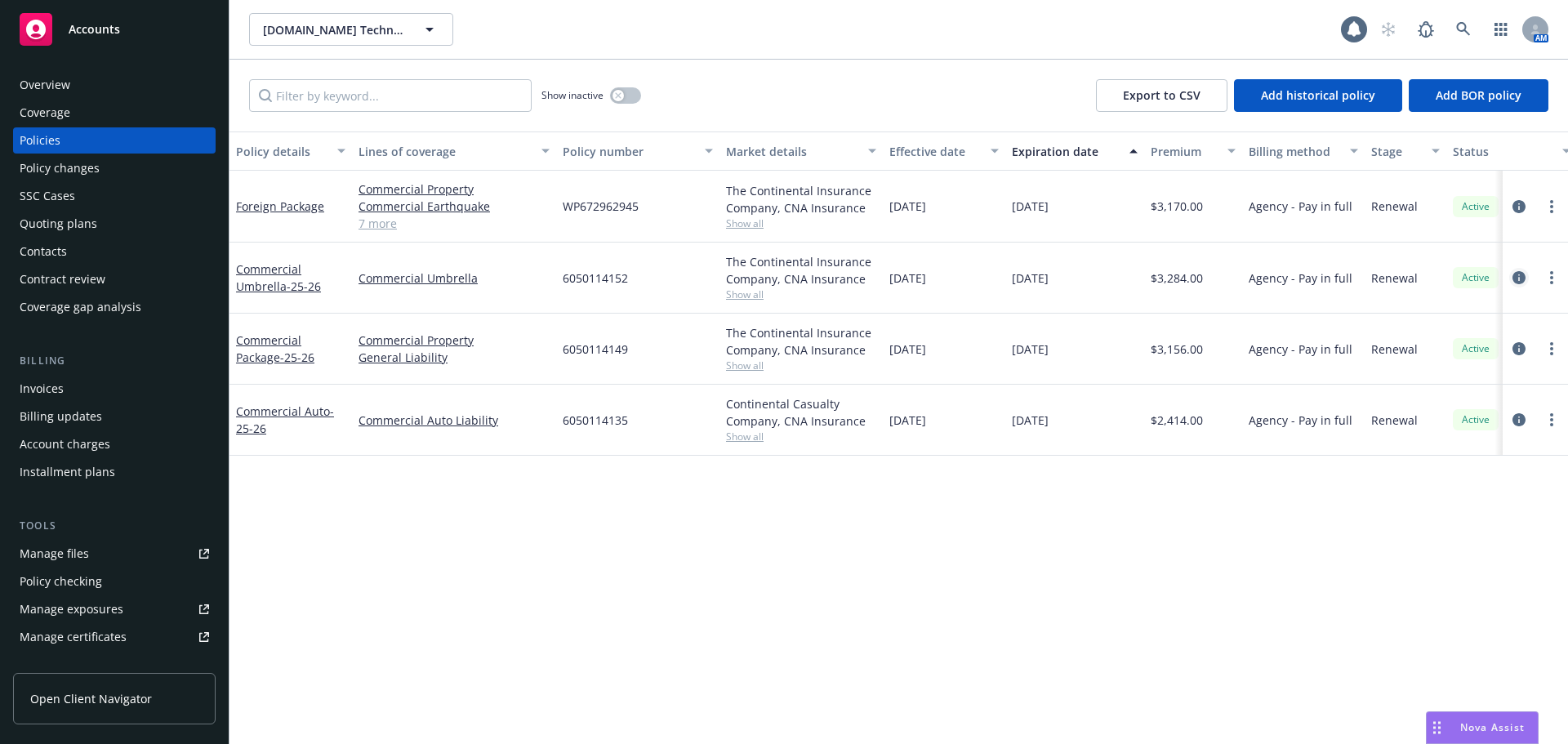
click at [1521, 276] on icon "circleInformation" at bounding box center [1519, 278] width 13 height 13
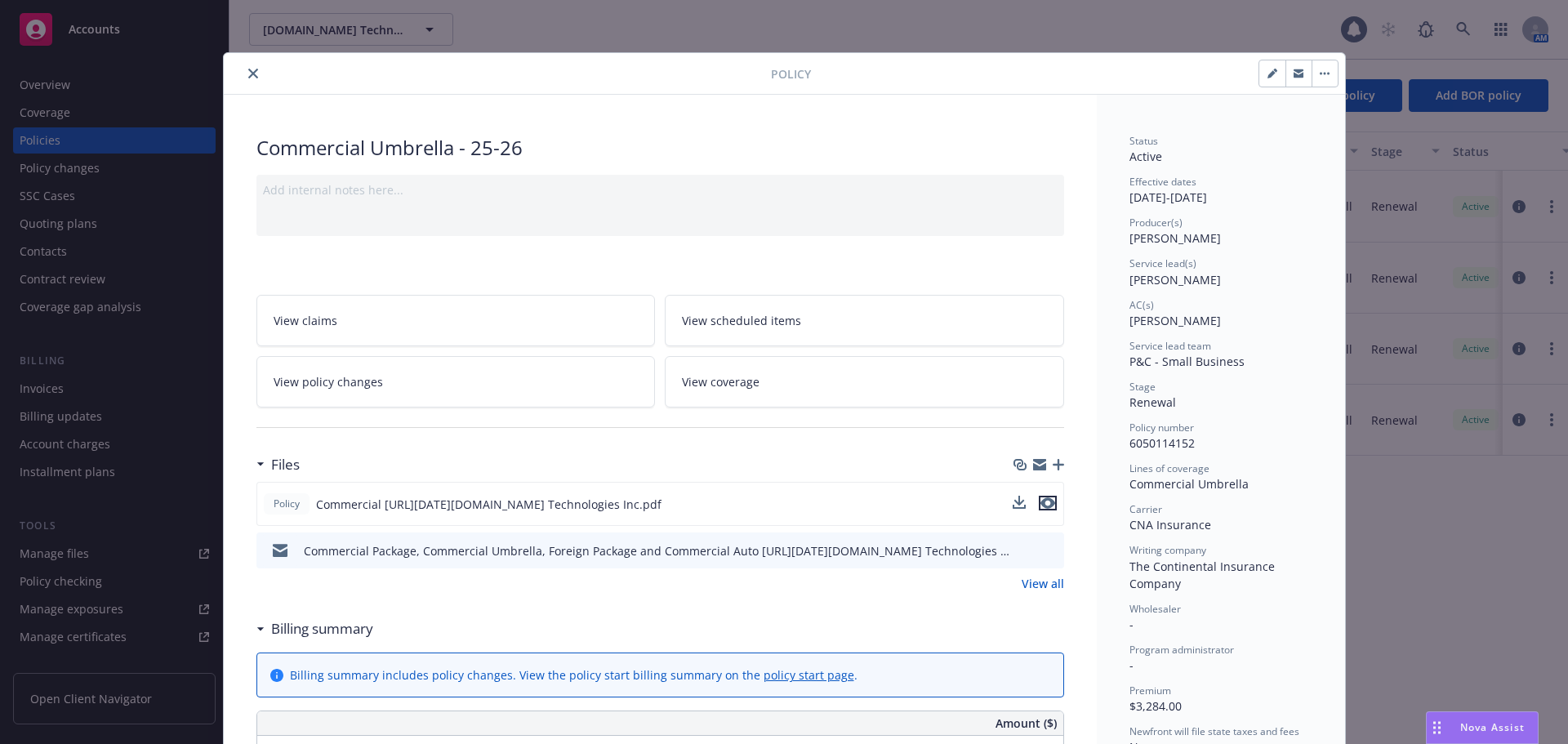
click at [1041, 505] on icon "preview file" at bounding box center [1048, 503] width 15 height 12
click at [249, 74] on icon "close" at bounding box center [254, 74] width 10 height 10
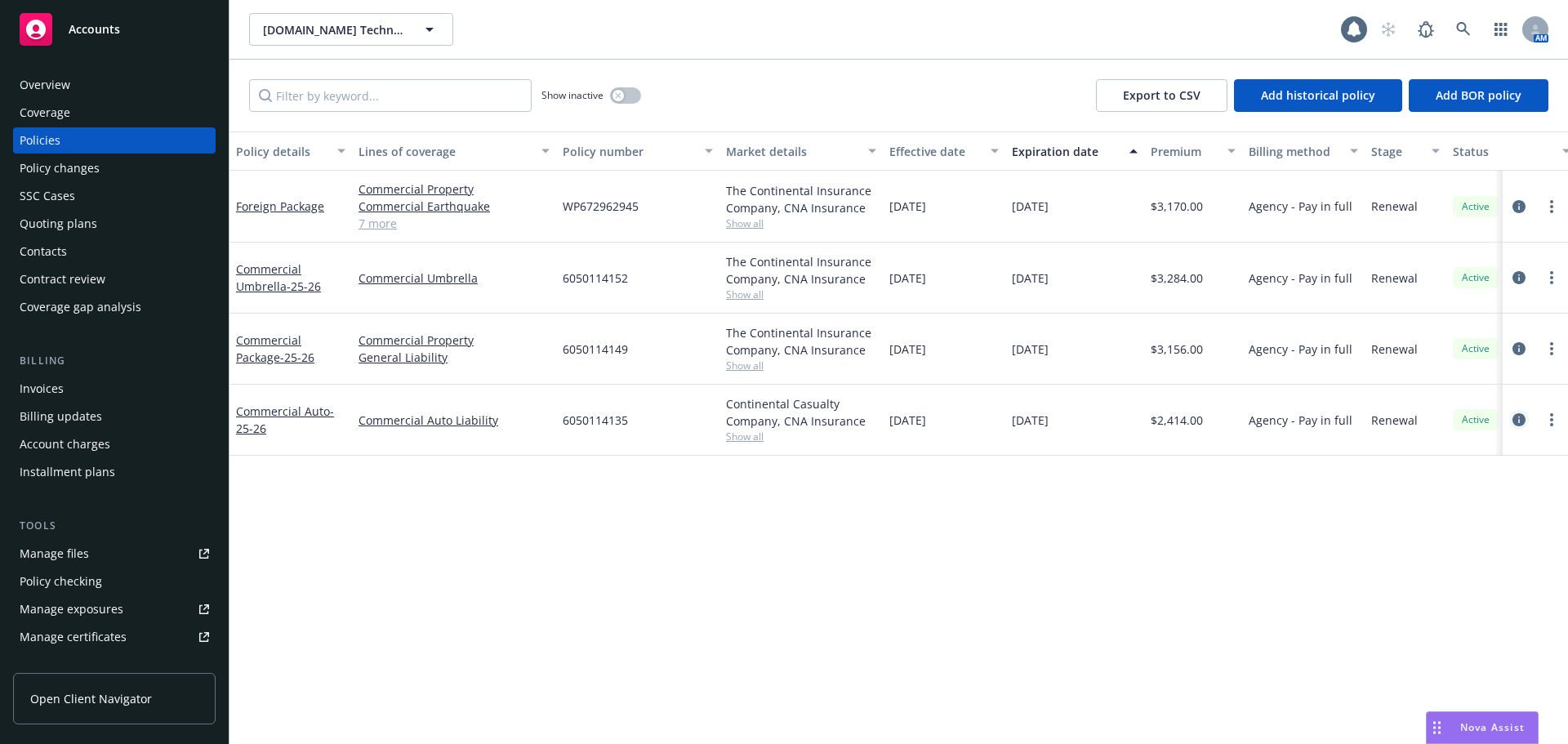
click at [1517, 419] on icon "circleInformation" at bounding box center [1519, 420] width 13 height 13
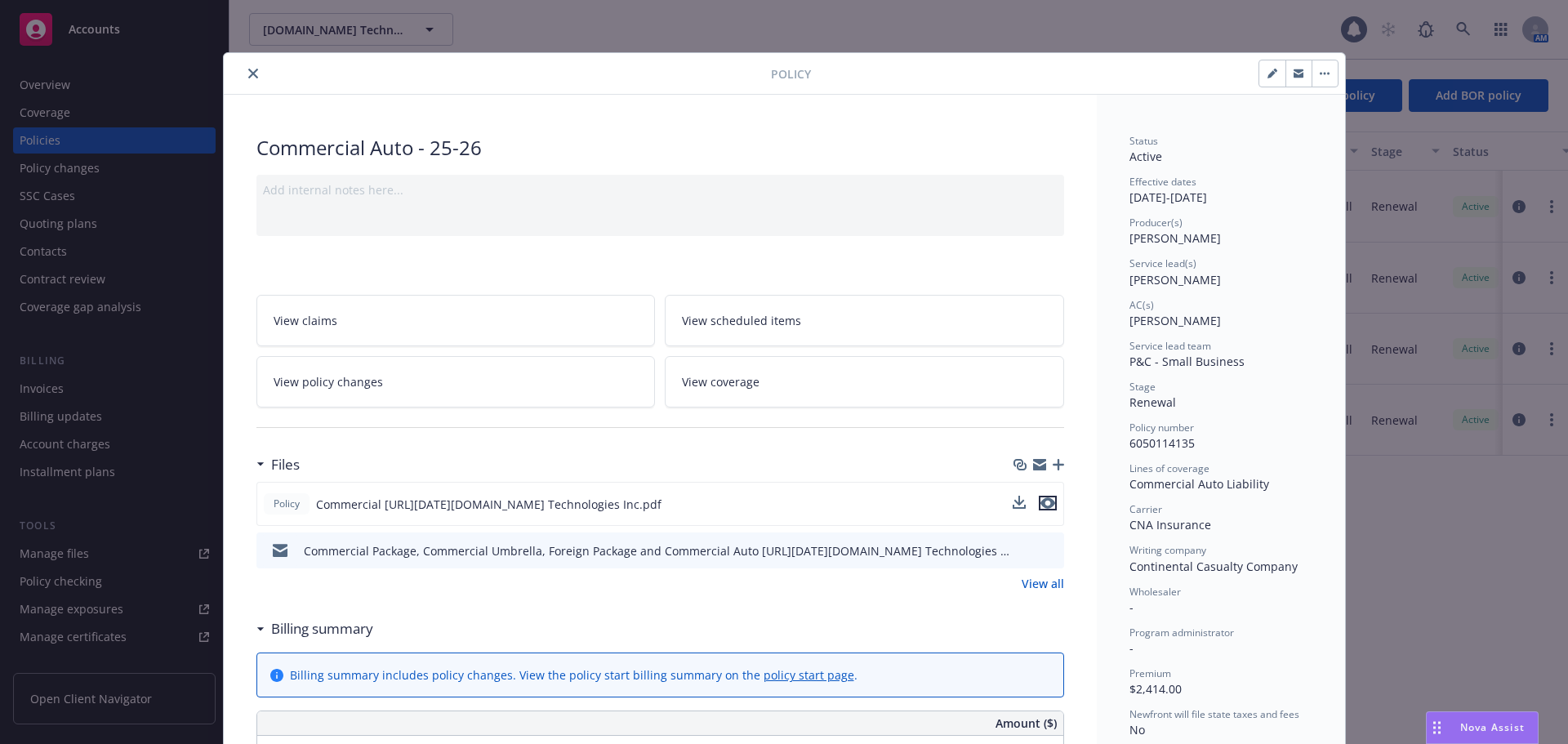
click at [1045, 507] on icon "preview file" at bounding box center [1048, 503] width 15 height 12
click at [249, 67] on button "close" at bounding box center [254, 74] width 20 height 20
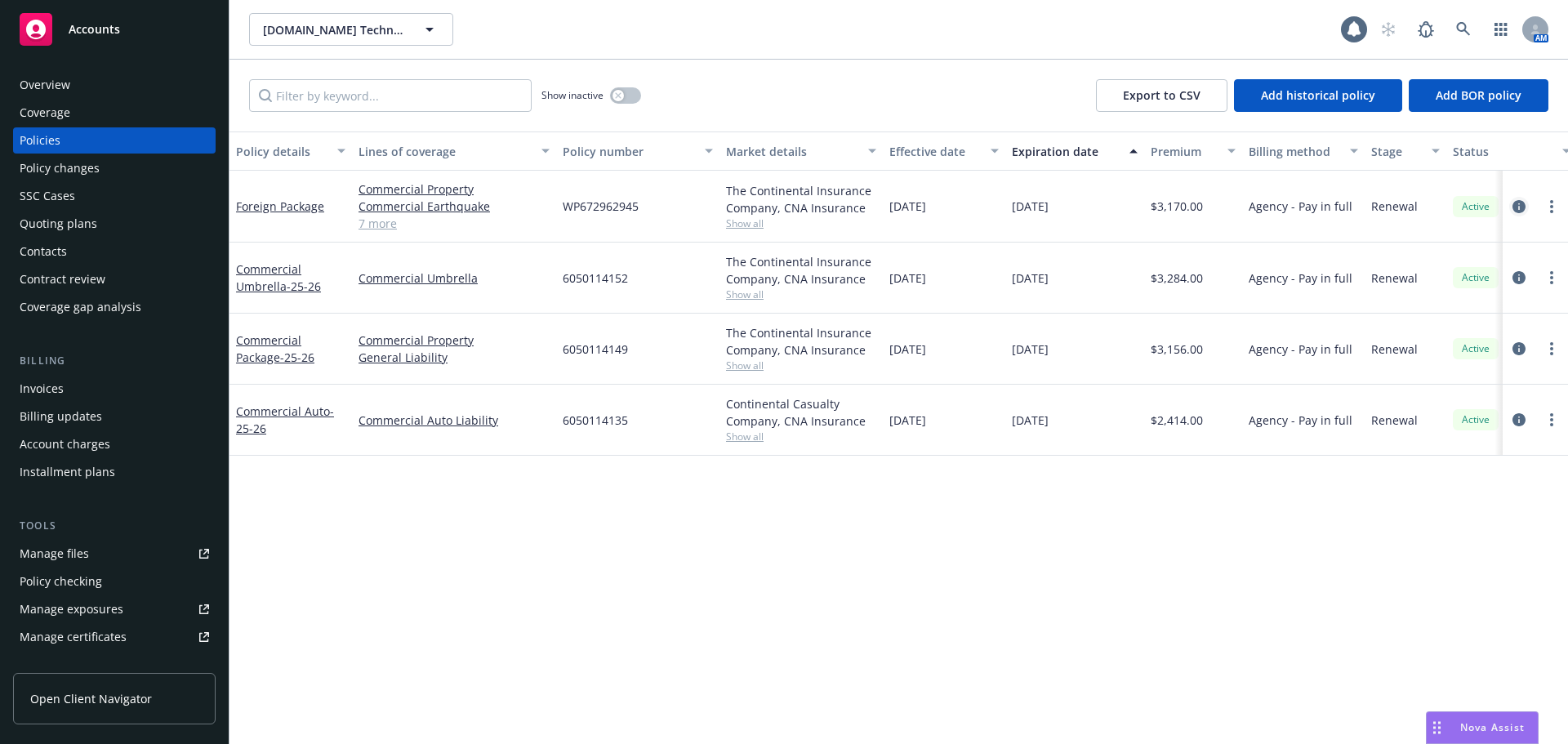
click at [1519, 205] on icon "circleInformation" at bounding box center [1519, 206] width 13 height 13
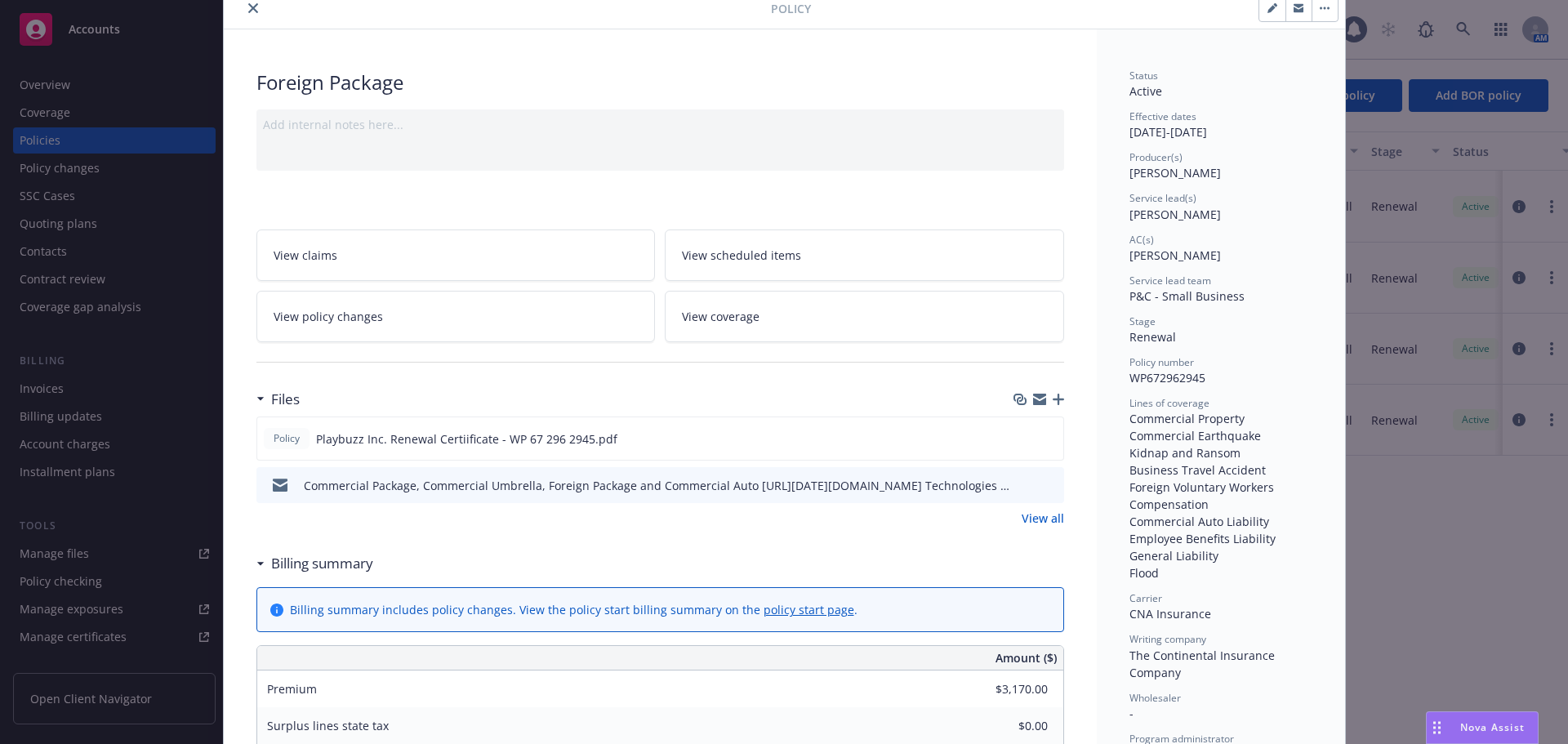
scroll to position [82, 0]
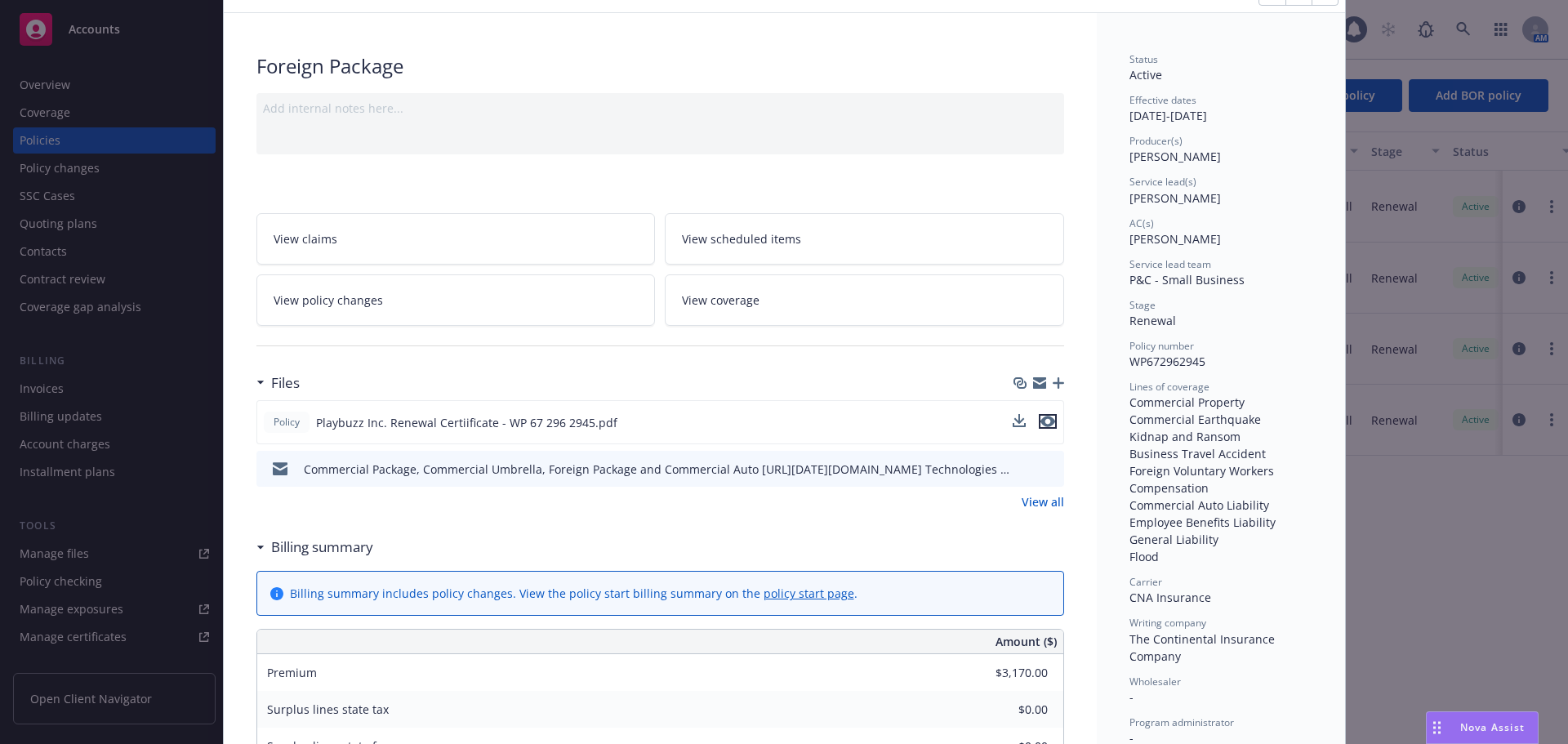
click at [1043, 421] on icon "preview file" at bounding box center [1048, 422] width 15 height 12
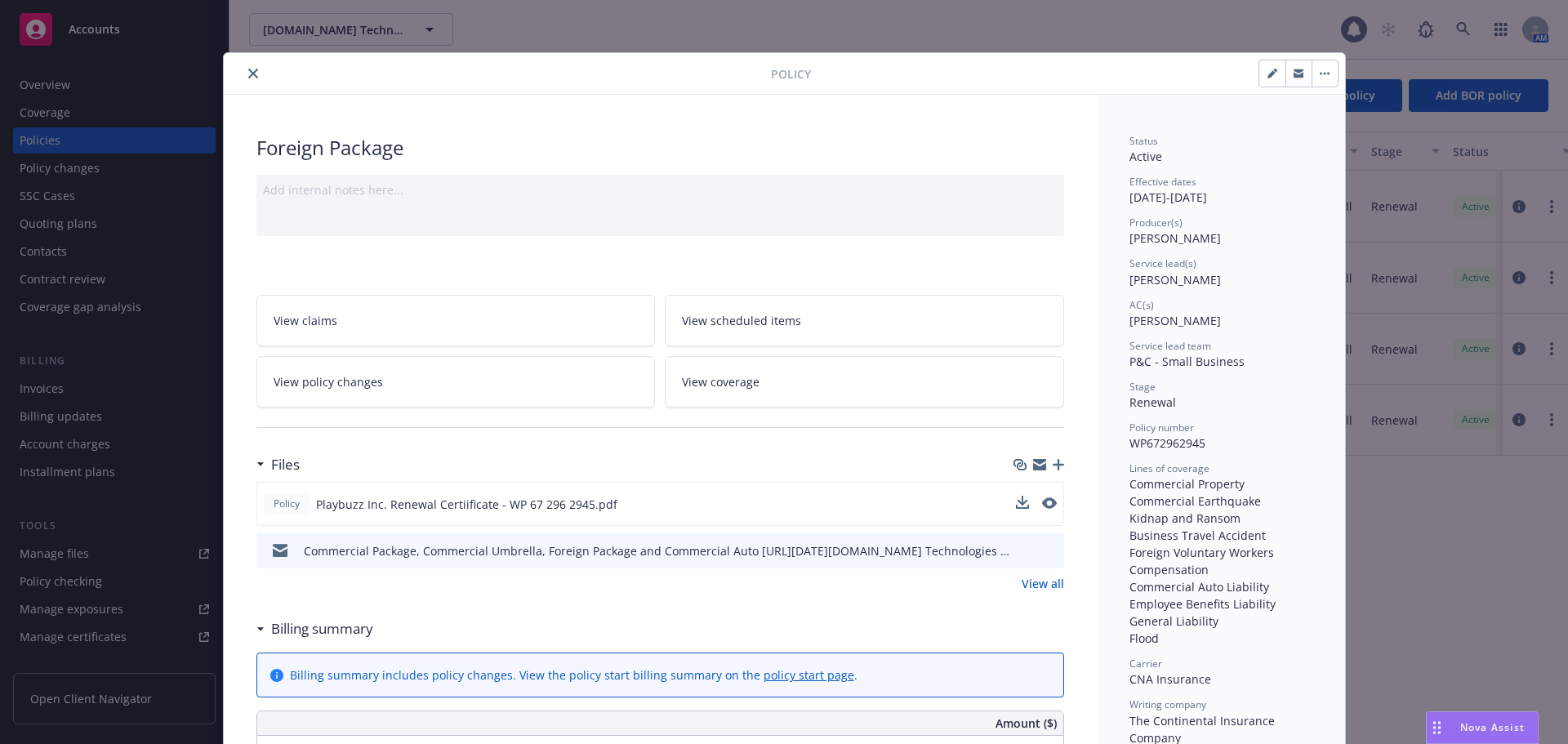
click at [244, 78] on button "close" at bounding box center [254, 74] width 20 height 20
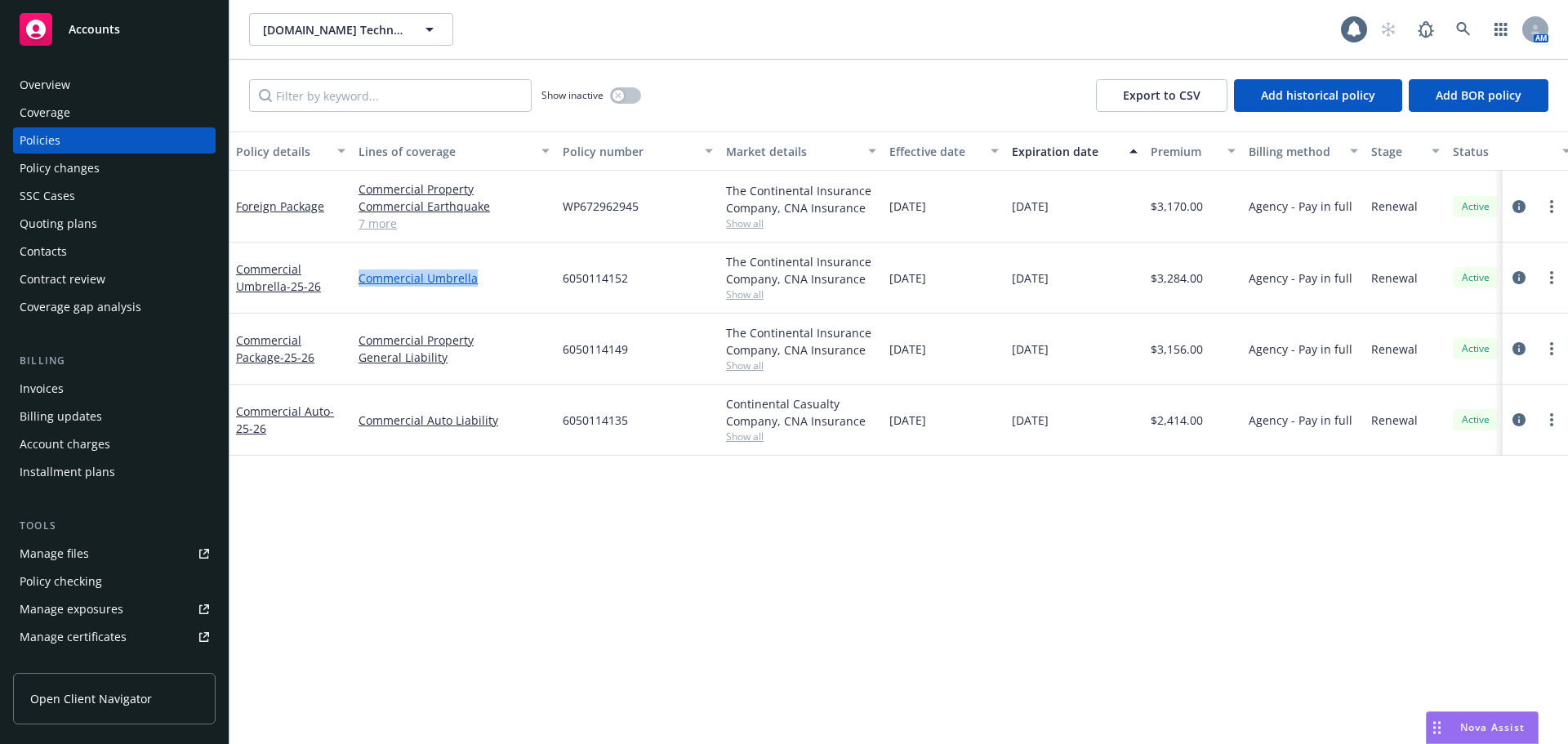
drag, startPoint x: 358, startPoint y: 283, endPoint x: 506, endPoint y: 285, distance: 148.0
click at [506, 285] on div "Commercial Umbrella" at bounding box center [454, 278] width 204 height 71
drag, startPoint x: 563, startPoint y: 420, endPoint x: 636, endPoint y: 421, distance: 73.0
click at [636, 421] on div "Commercial Auto - 25-26 Commercial Auto Liability 6050114135 Continental Casual…" at bounding box center [1018, 420] width 1576 height 71
drag, startPoint x: 646, startPoint y: 347, endPoint x: 534, endPoint y: 316, distance: 116.2
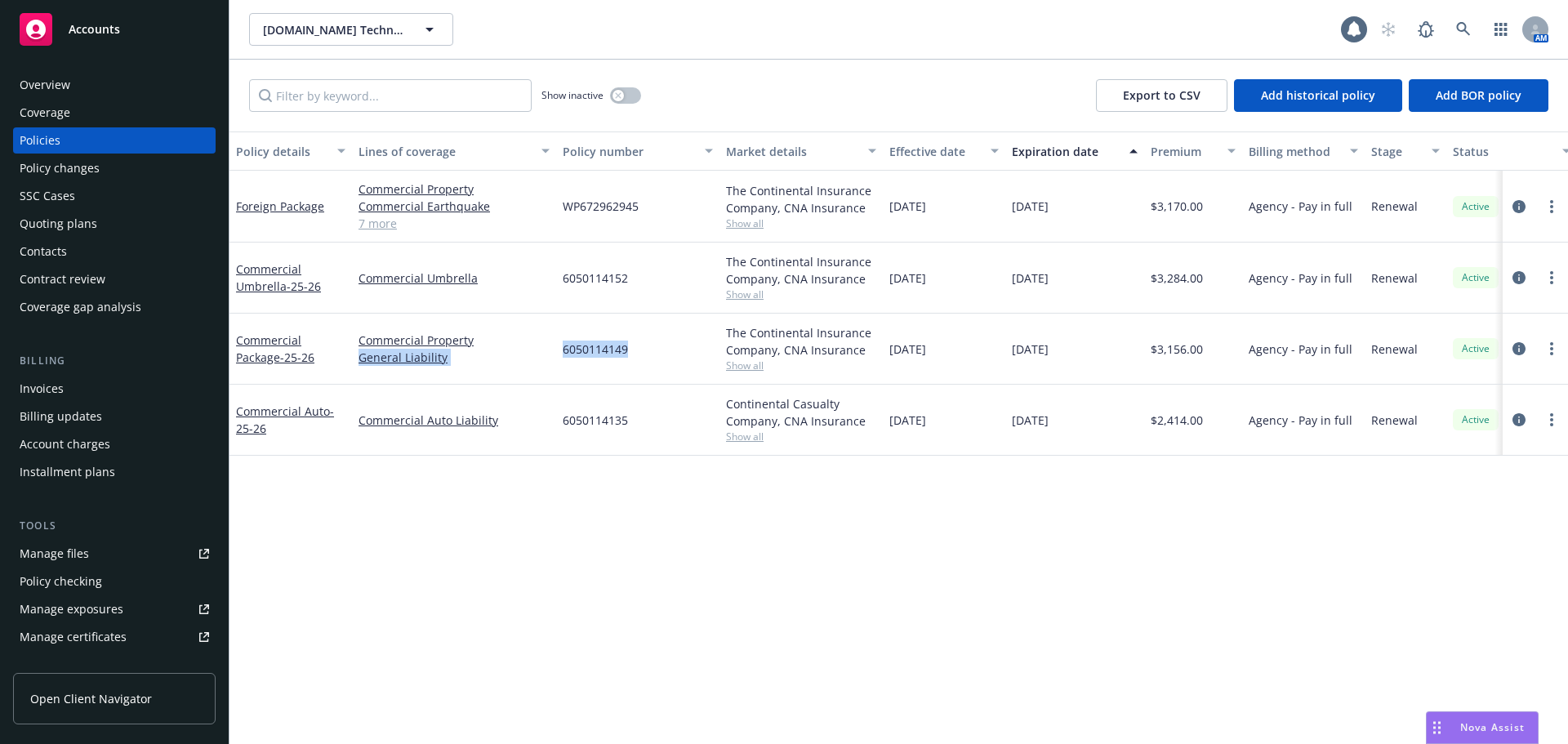
click at [536, 336] on div "Commercial Package - 25-26 Commercial Property General Liability 6050114149 The…" at bounding box center [1018, 349] width 1576 height 71
drag, startPoint x: 632, startPoint y: 196, endPoint x: 531, endPoint y: 193, distance: 101.0
click at [531, 193] on div "Foreign Package Commercial Property Commercial Earthquake Kidnap and Ransom Bus…" at bounding box center [1018, 206] width 1576 height 72
click at [644, 207] on div "WP672962945" at bounding box center [637, 206] width 163 height 72
drag, startPoint x: 666, startPoint y: 207, endPoint x: 547, endPoint y: 207, distance: 119.0
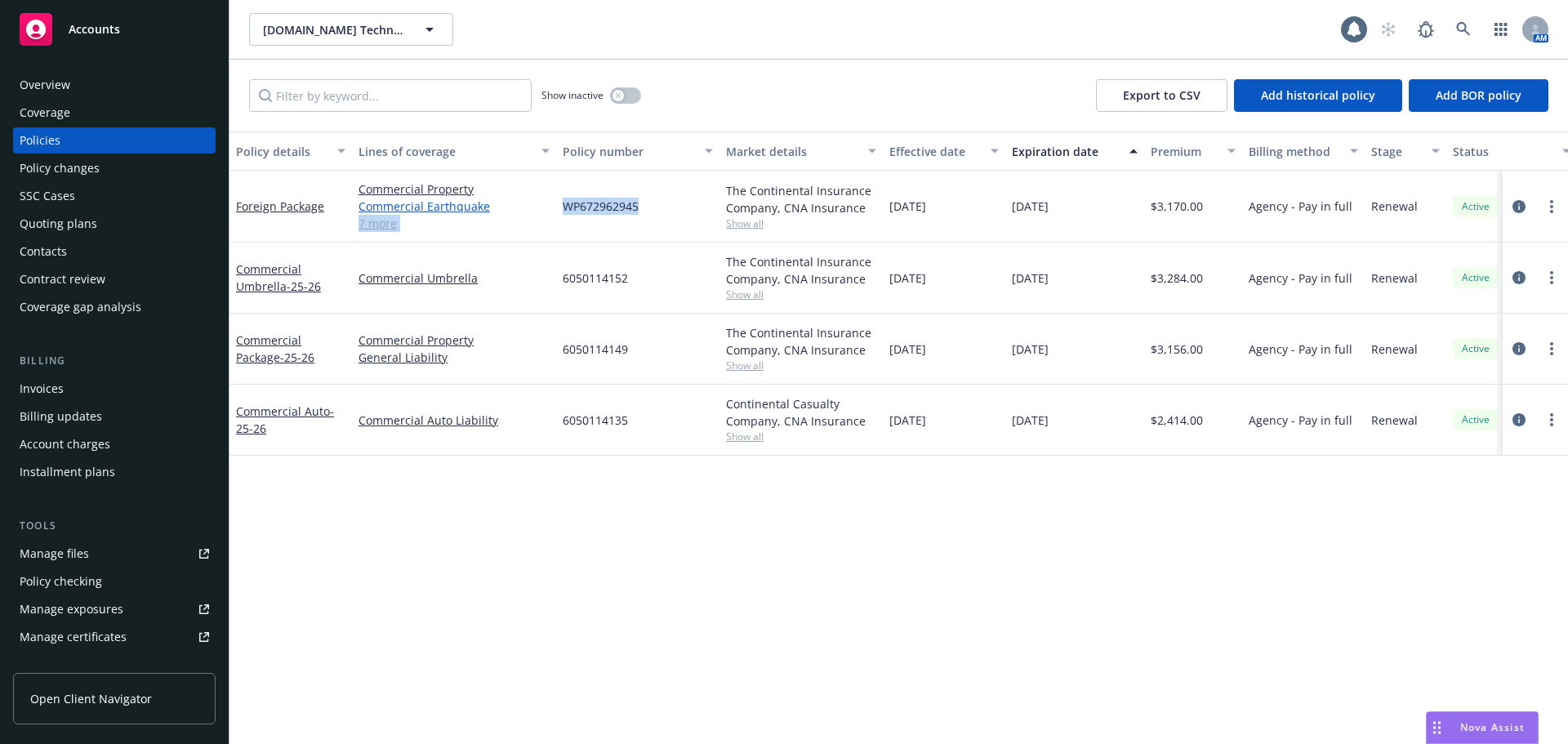
click at [547, 207] on div "Foreign Package Commercial Property Commercial Earthquake Kidnap and Ransom Bus…" at bounding box center [1018, 206] width 1576 height 72
click at [644, 210] on div "WP672962945" at bounding box center [637, 206] width 163 height 72
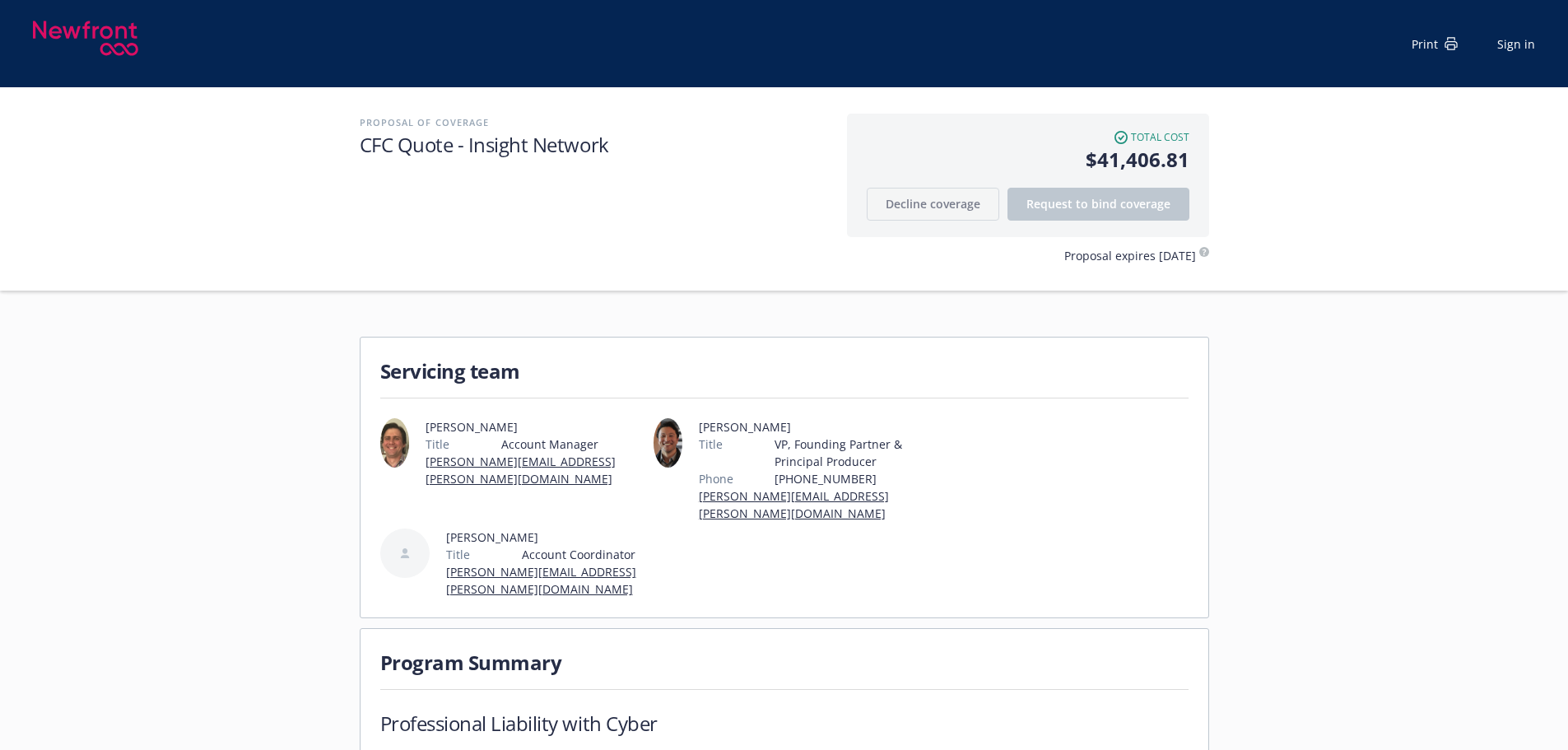
scroll to position [494, 0]
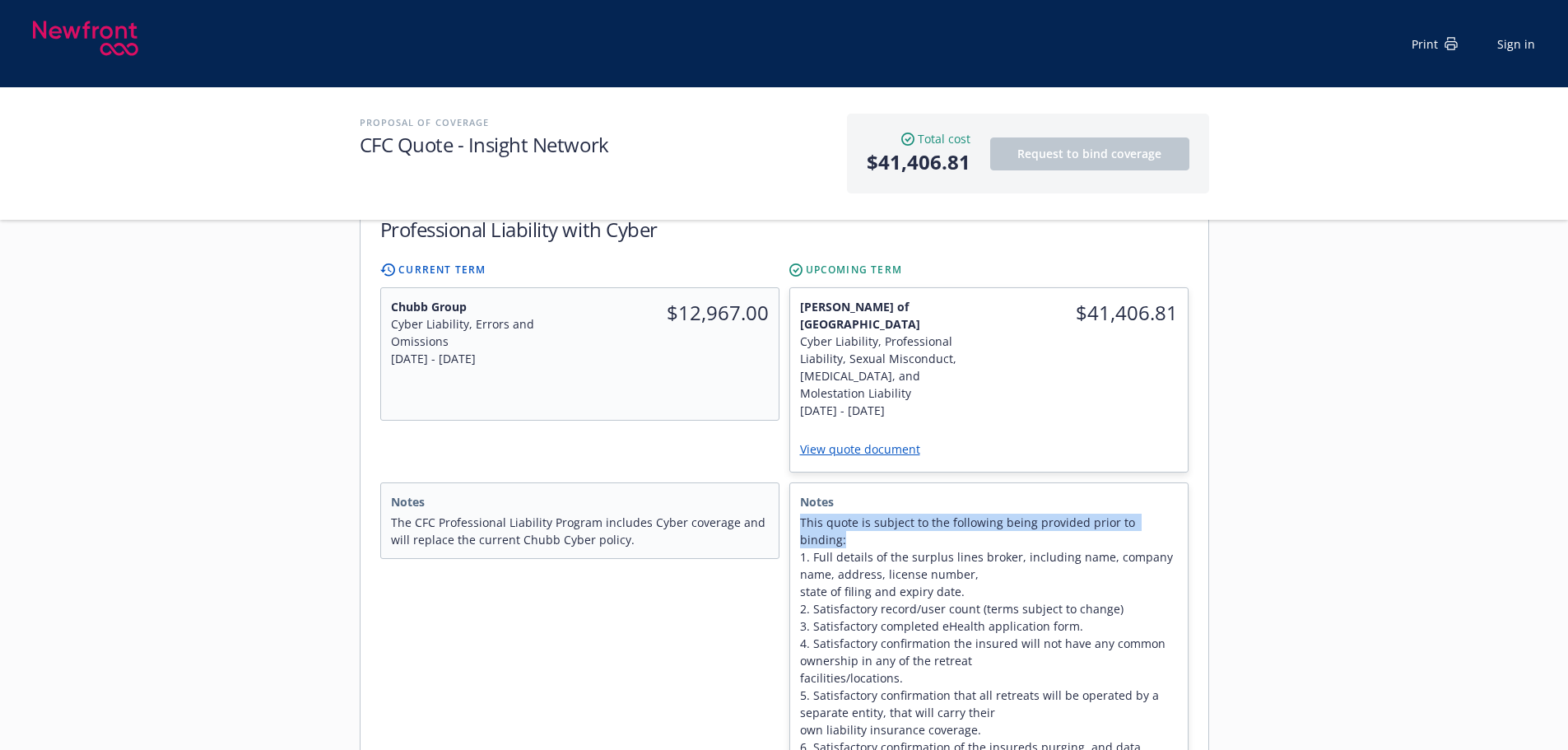
drag, startPoint x: 806, startPoint y: 470, endPoint x: 1177, endPoint y: 473, distance: 371.0
click at [1177, 483] on div "Notes This quote is subject to the following being provided prior to binding: 1…" at bounding box center [989, 666] width 398 height 368
copy span "This quote is subject to the following being provided prior to binding:"
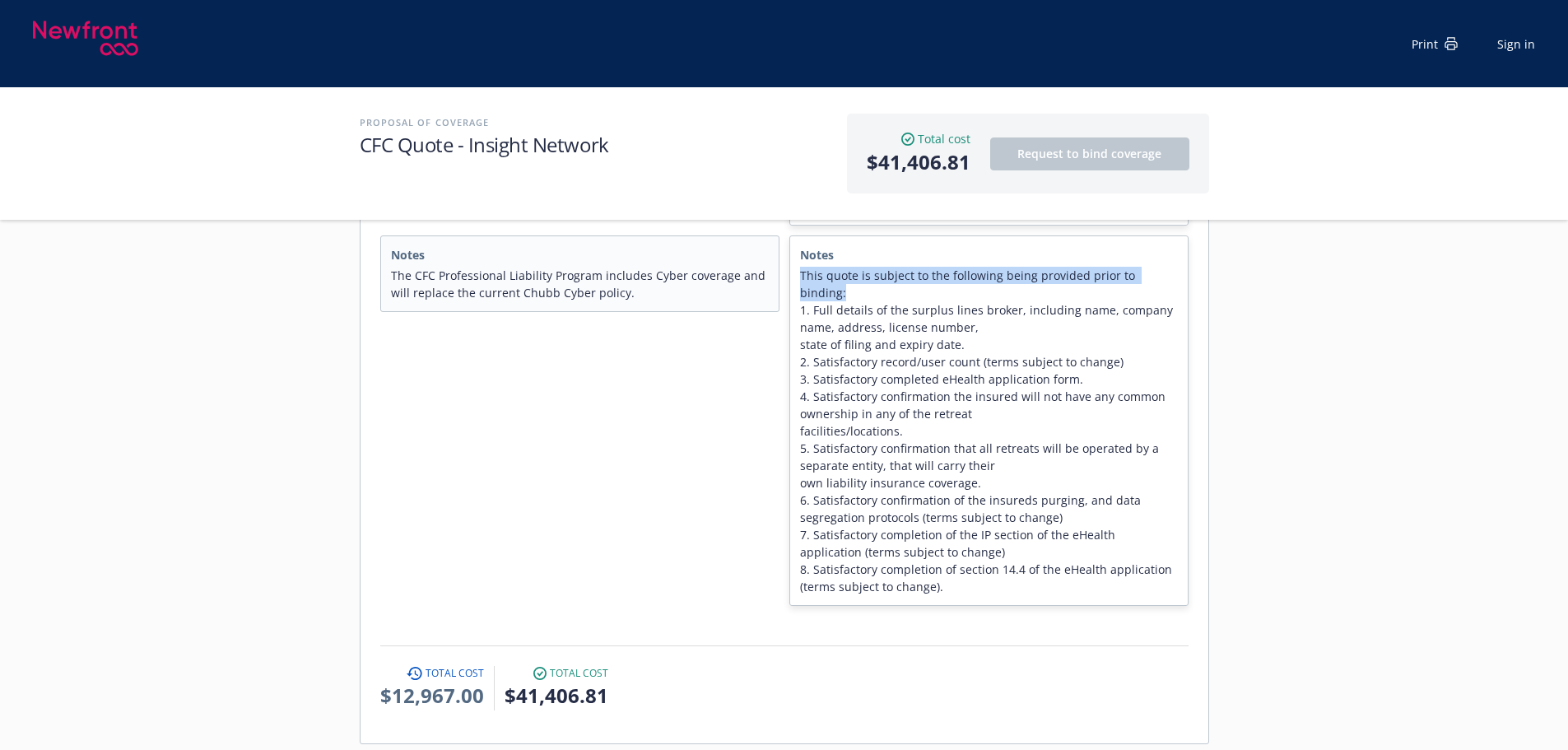
scroll to position [576, 0]
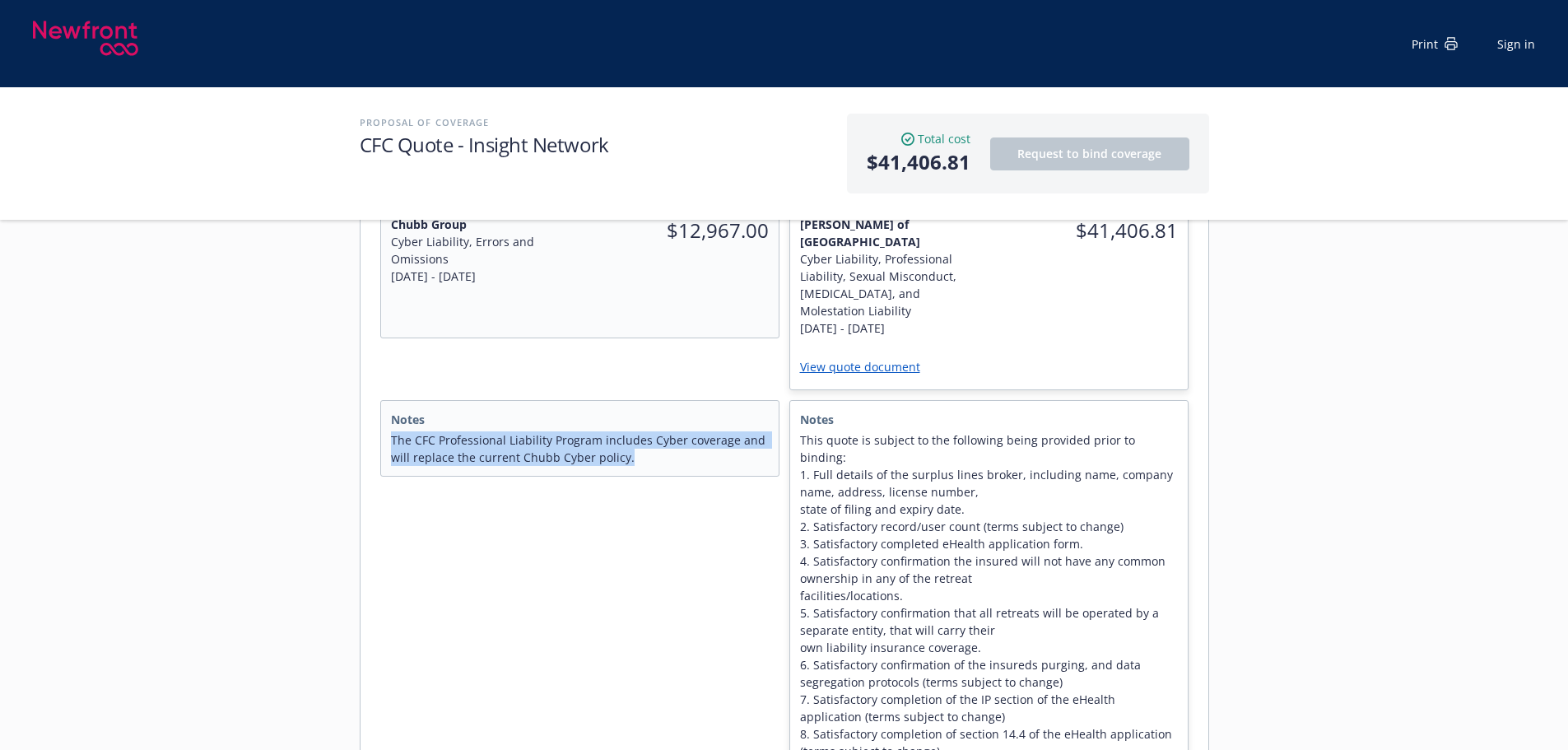
drag, startPoint x: 389, startPoint y: 386, endPoint x: 723, endPoint y: 421, distance: 335.8
click at [723, 421] on div "Notes The CFC Professional Liability Program includes Cyber coverage and will r…" at bounding box center [580, 438] width 398 height 75
click at [658, 431] on span "The CFC Professional Liability Program includes Cyber coverage and will replace…" at bounding box center [580, 448] width 378 height 34
click at [652, 431] on span "The CFC Professional Liability Program includes Cyber coverage and will replace…" at bounding box center [580, 448] width 378 height 34
drag, startPoint x: 652, startPoint y: 410, endPoint x: 391, endPoint y: 385, distance: 262.2
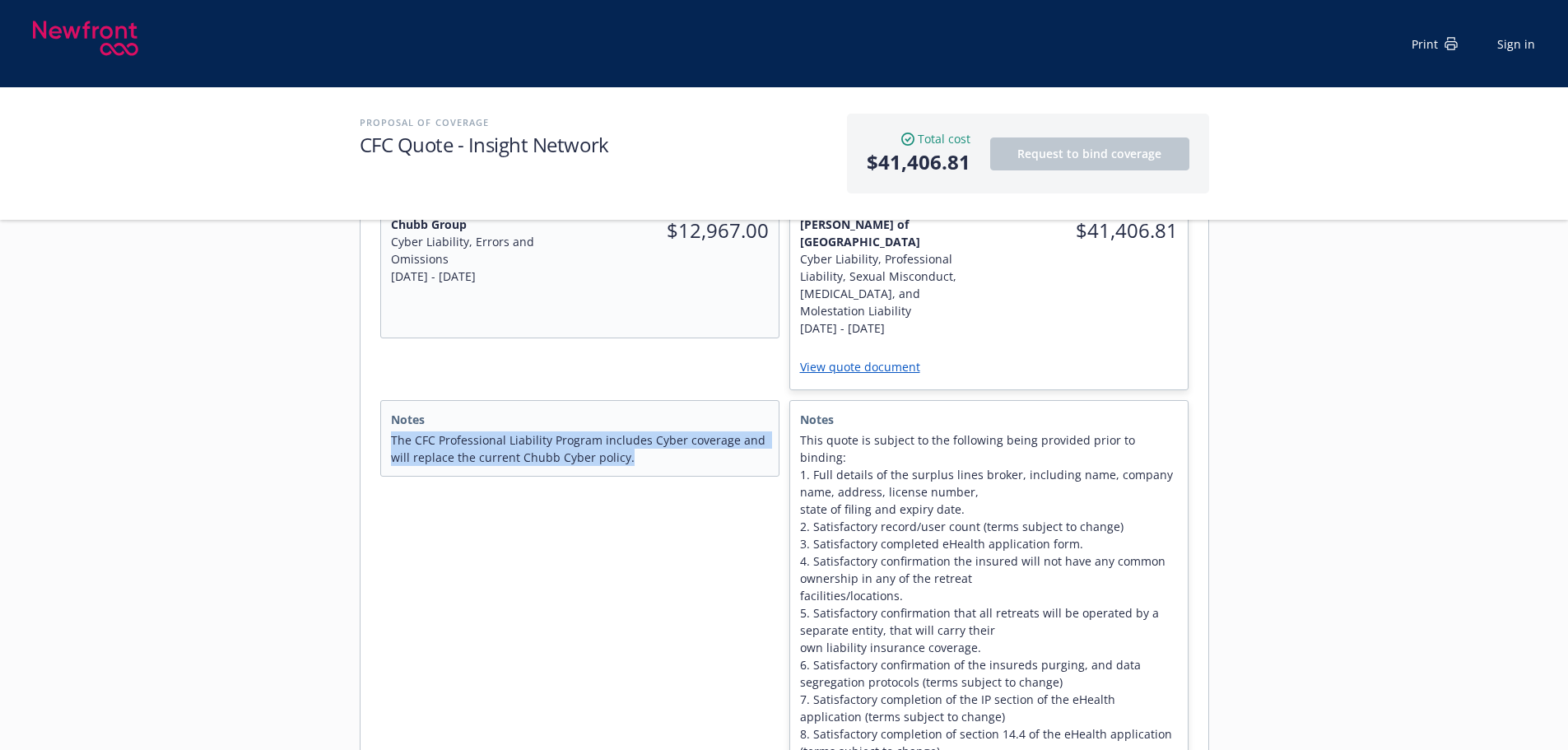
click at [391, 431] on span "The CFC Professional Liability Program includes Cyber coverage and will replace…" at bounding box center [580, 448] width 378 height 34
copy span "The CFC Professional Liability Program includes Cyber coverage and will replace…"
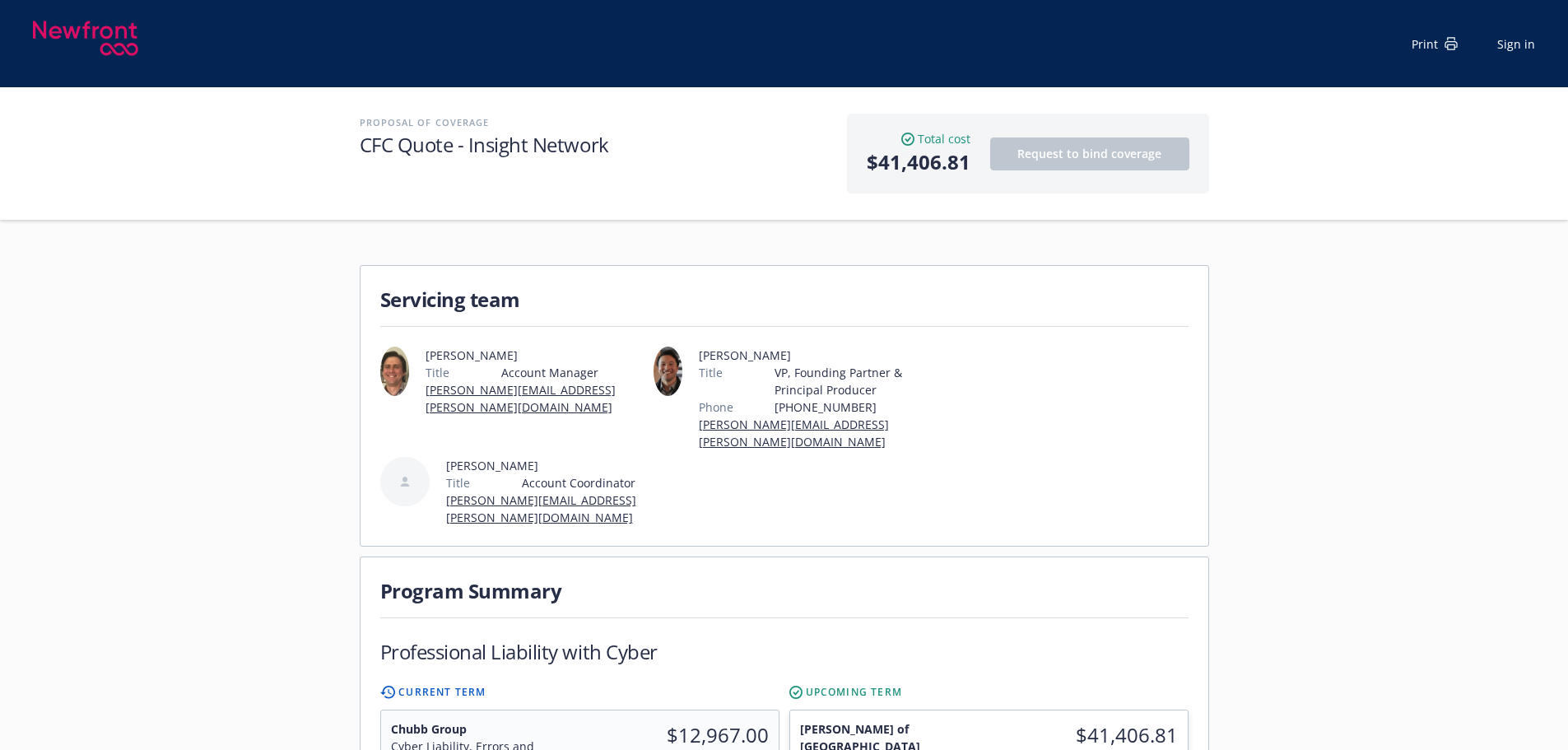
scroll to position [0, 0]
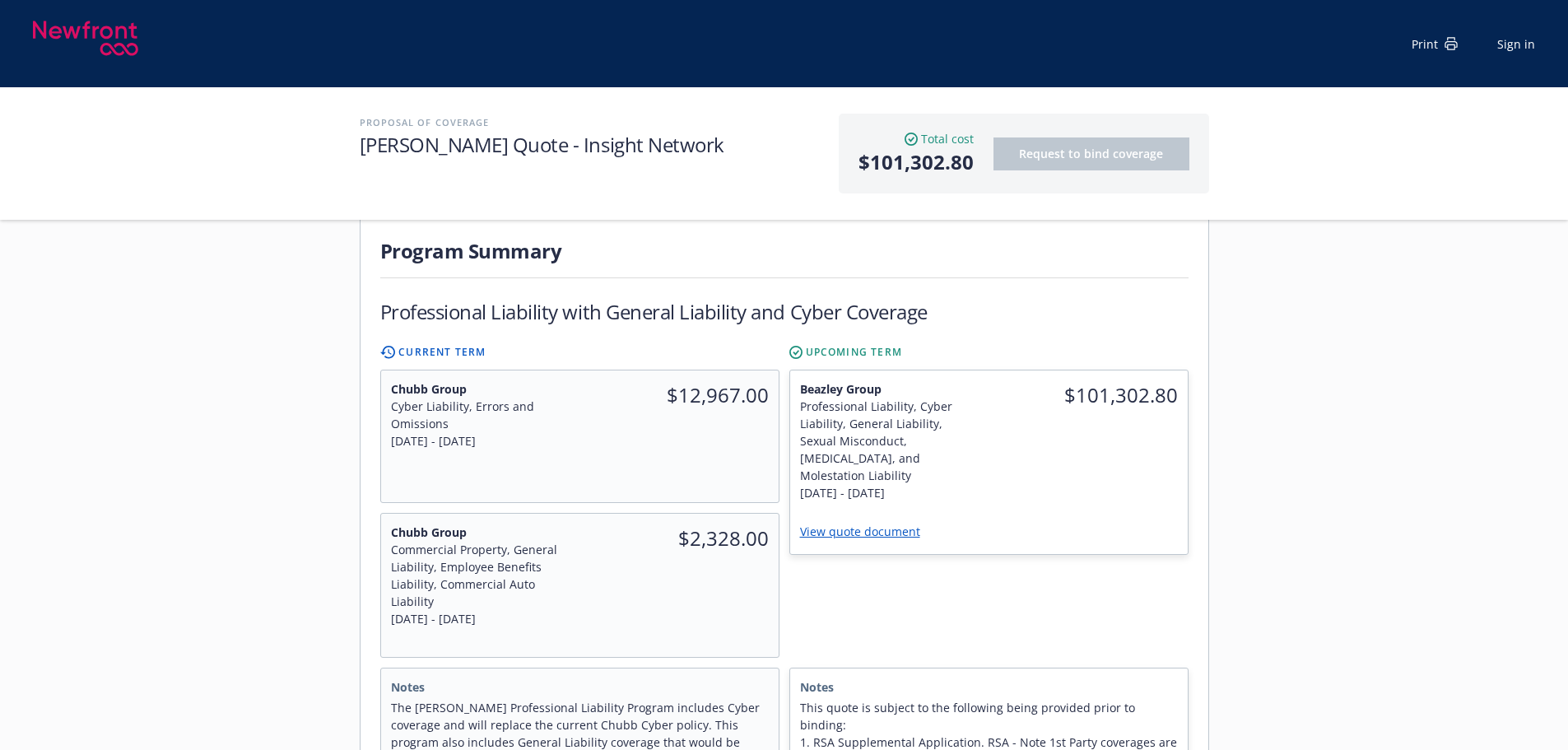
scroll to position [823, 0]
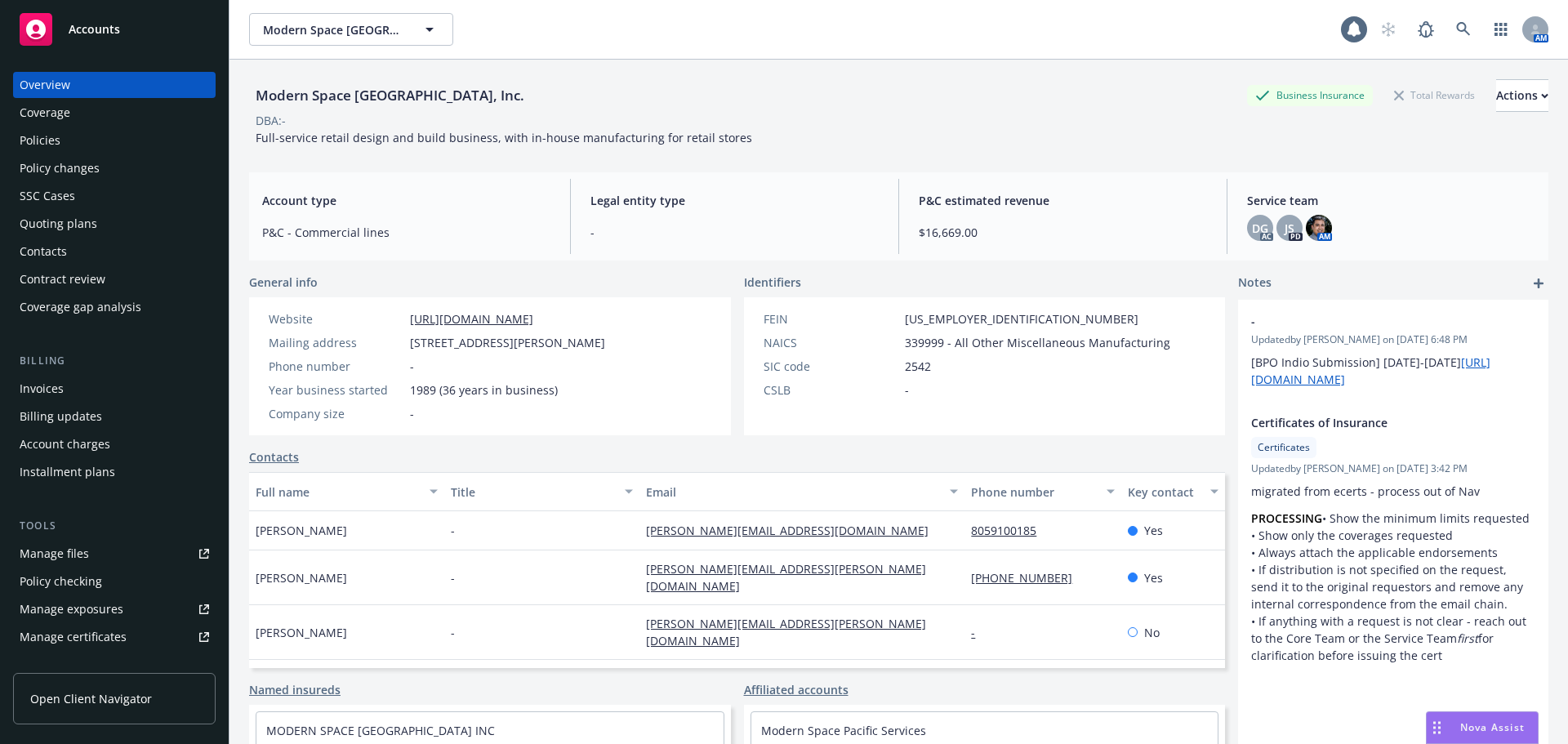
click at [45, 140] on div "Policies" at bounding box center [40, 141] width 41 height 27
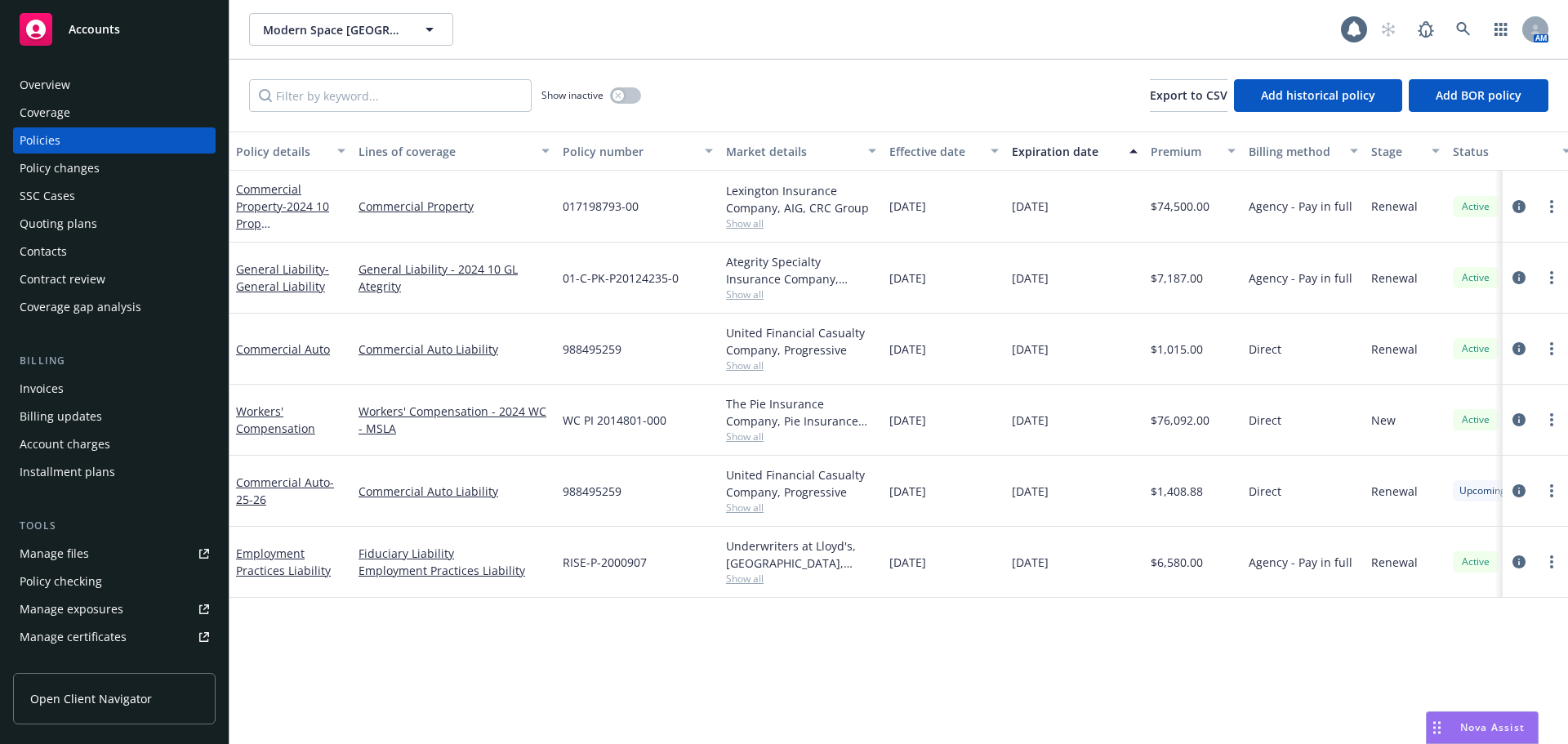
click at [1203, 476] on div "$1,408.88" at bounding box center [1193, 491] width 98 height 71
drag, startPoint x: 1197, startPoint y: 482, endPoint x: 692, endPoint y: 519, distance: 506.4
click at [1086, 480] on div "Commercial Auto - 25-26 Commercial Auto Liability 988495259 United Financial Ca…" at bounding box center [1018, 491] width 1576 height 71
click at [1516, 489] on icon "circleInformation" at bounding box center [1519, 490] width 13 height 13
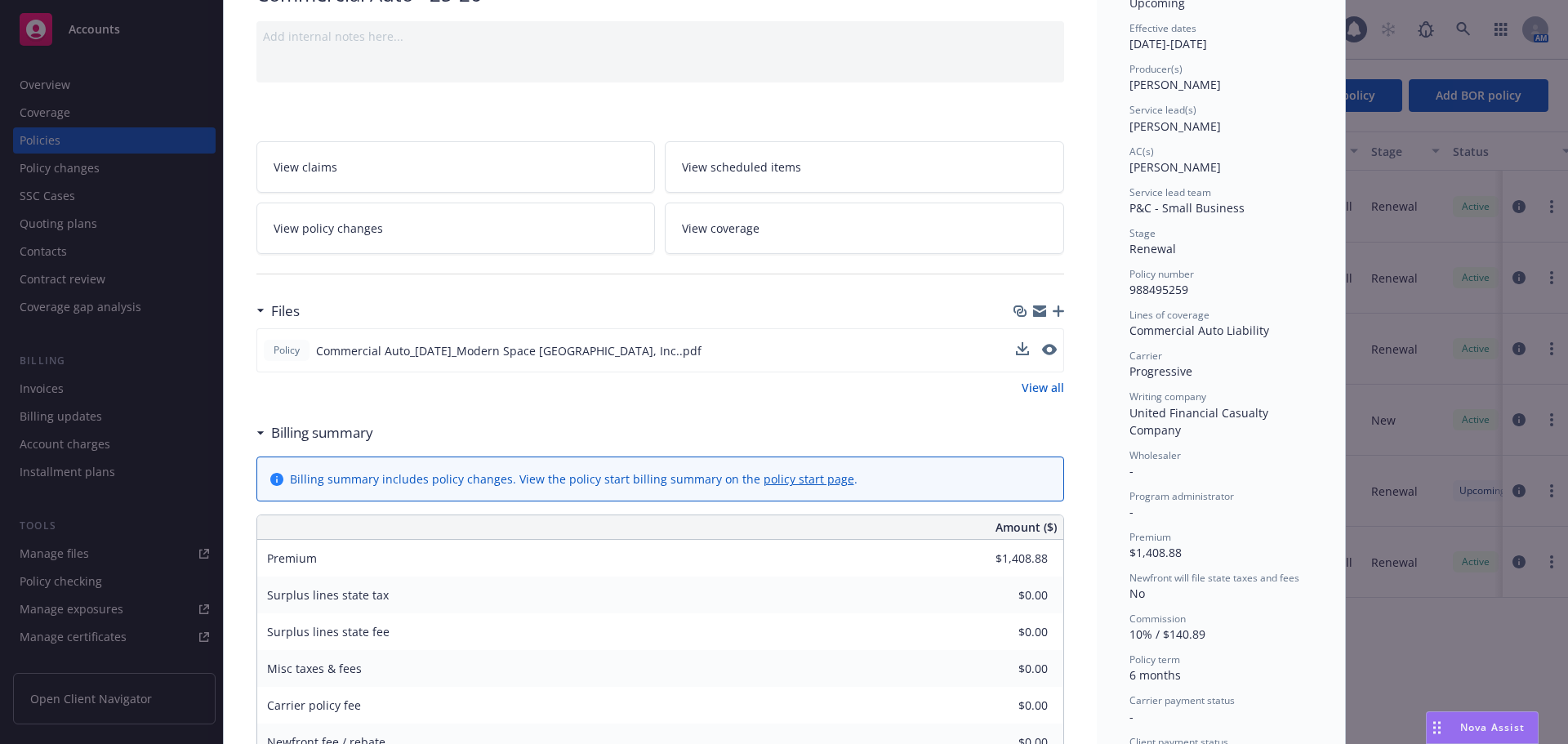
scroll to position [245, 0]
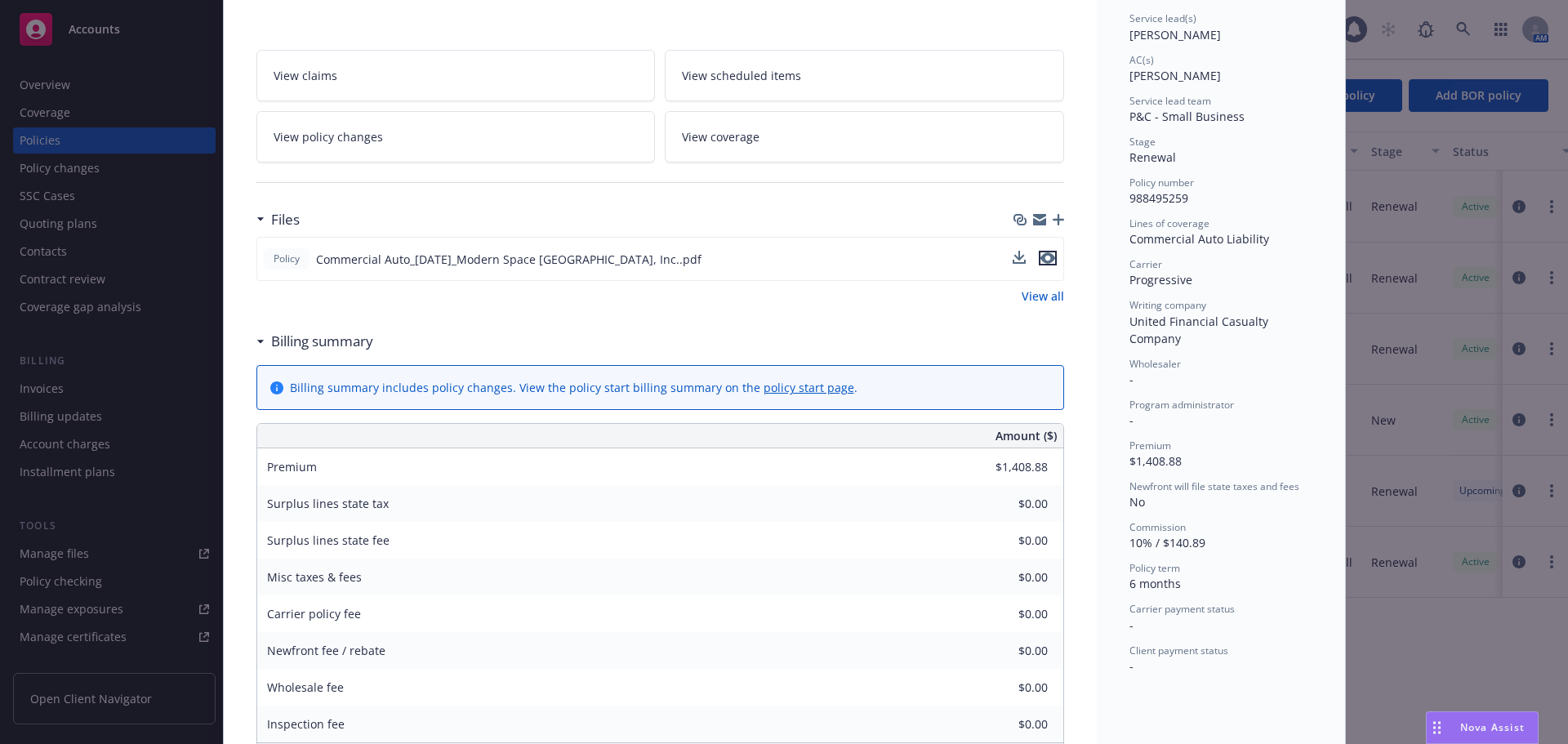
click at [1044, 254] on icon "preview file" at bounding box center [1048, 258] width 15 height 12
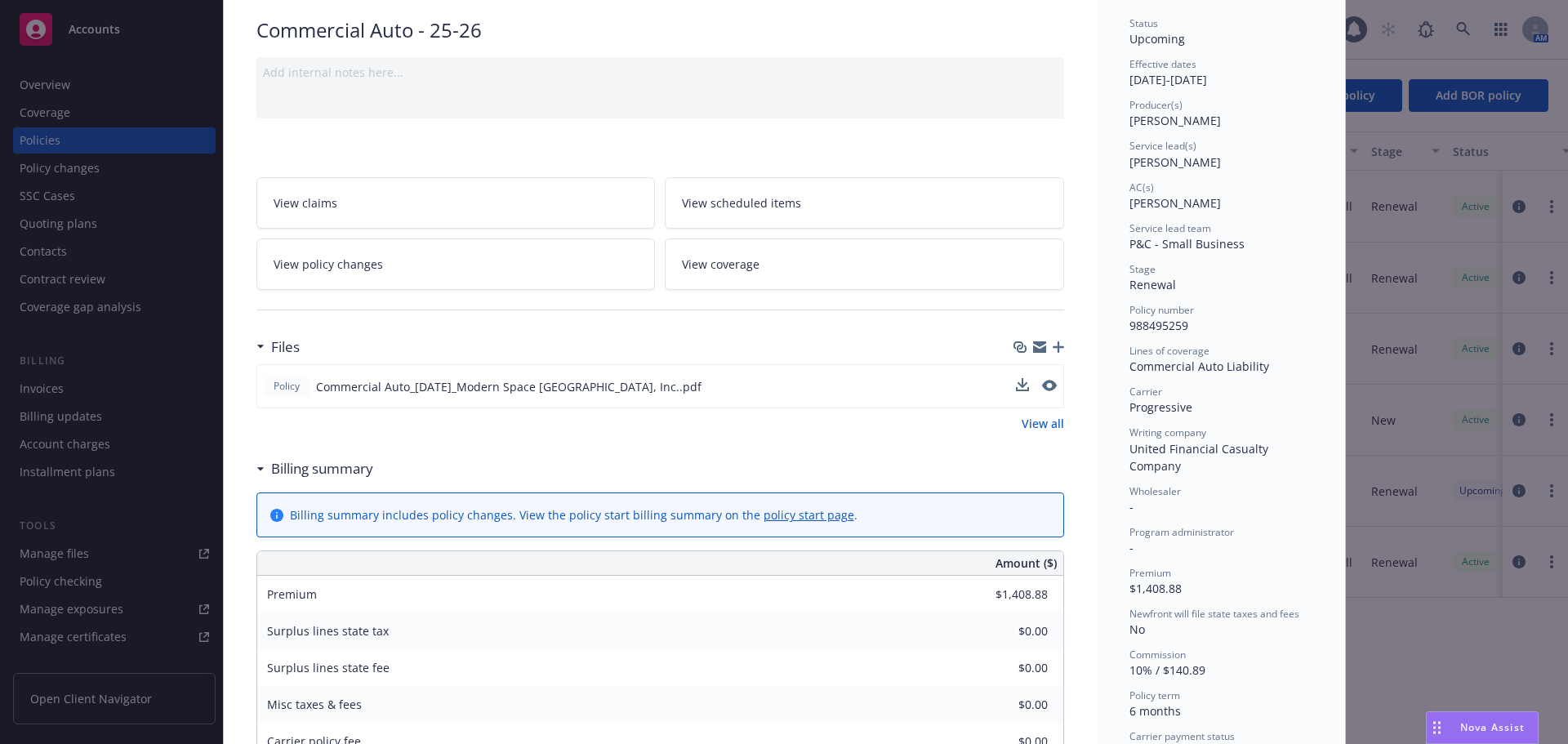
scroll to position [0, 0]
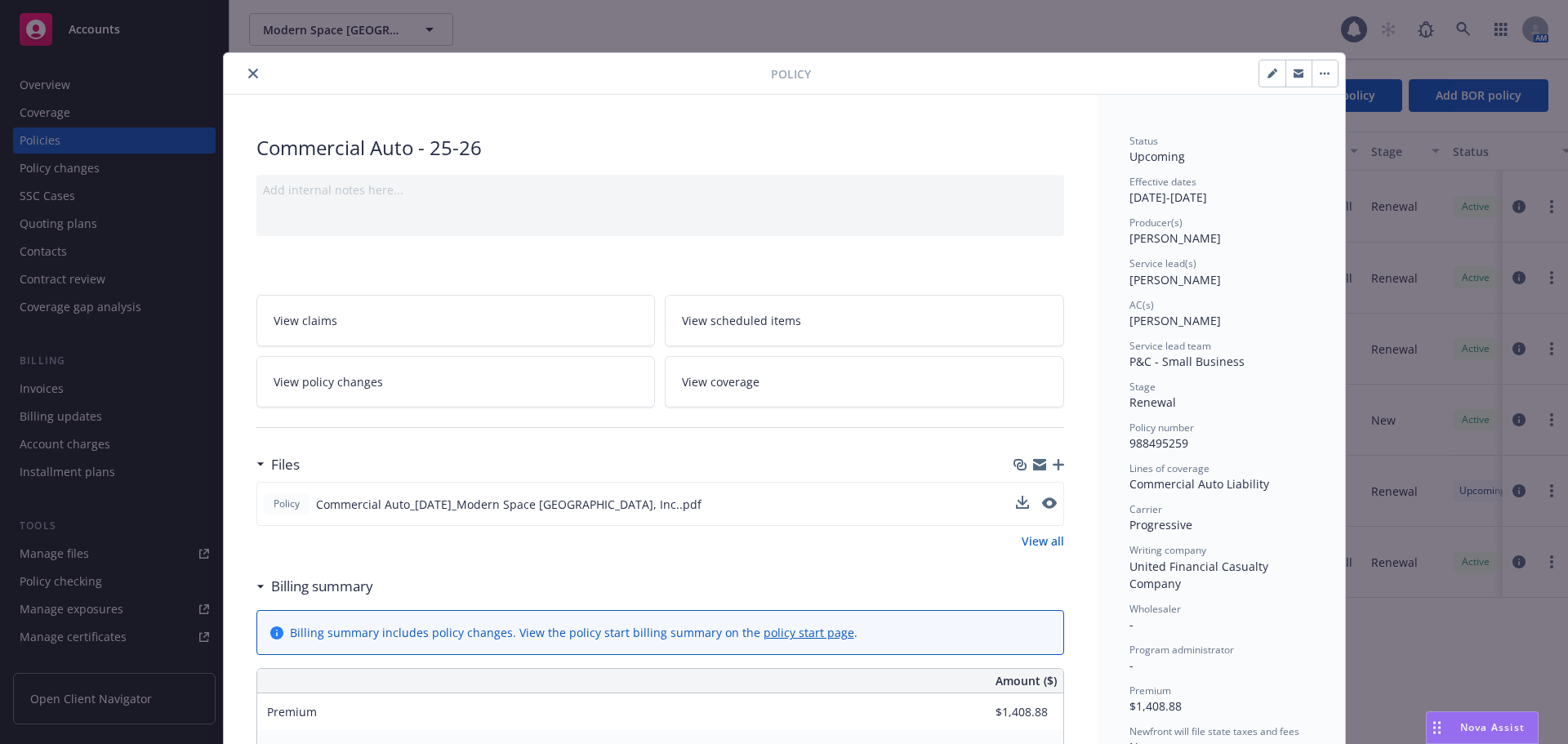
drag, startPoint x: 244, startPoint y: 74, endPoint x: 4, endPoint y: 168, distance: 257.8
click at [249, 74] on icon "close" at bounding box center [254, 74] width 10 height 10
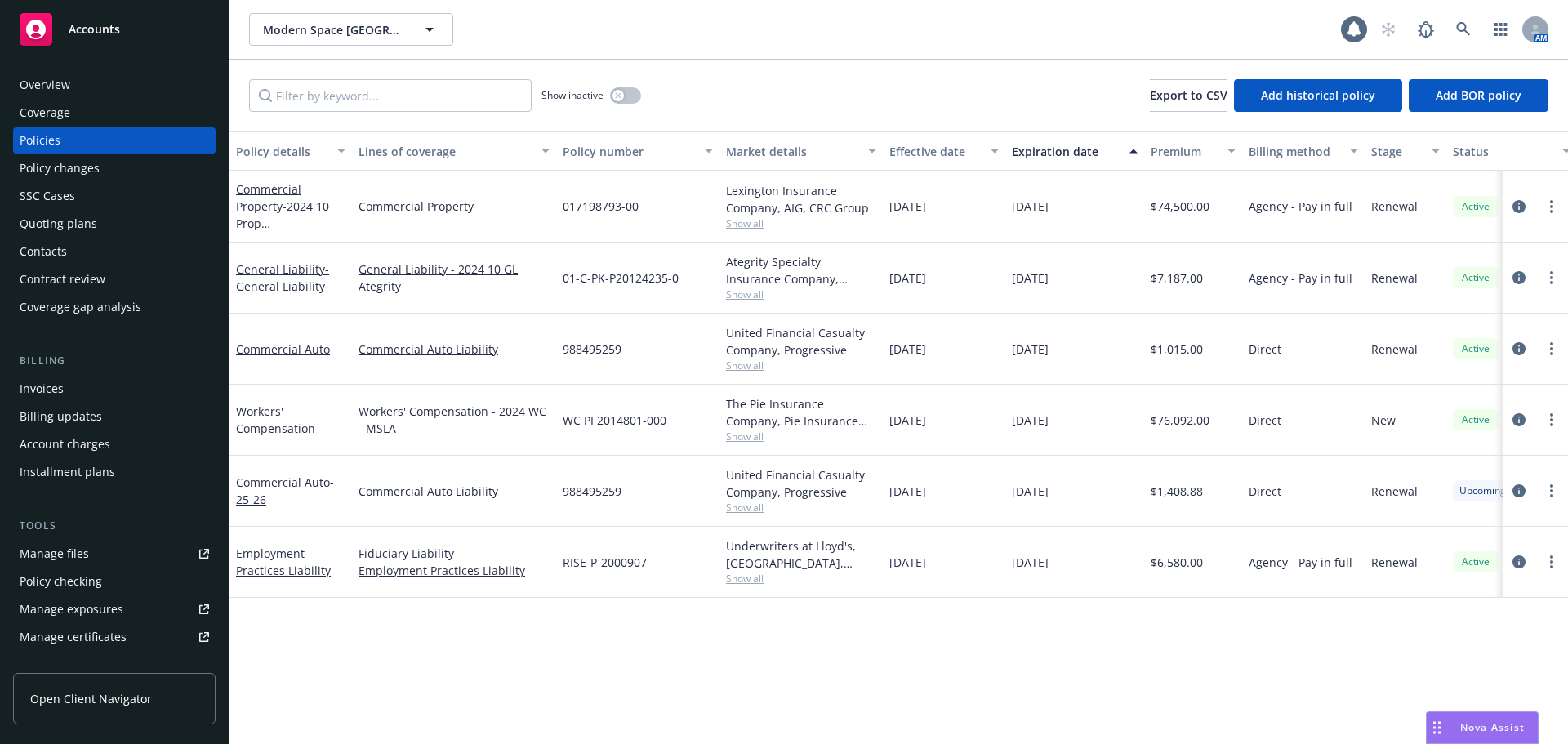
click at [87, 75] on div "Overview" at bounding box center [114, 85] width 190 height 27
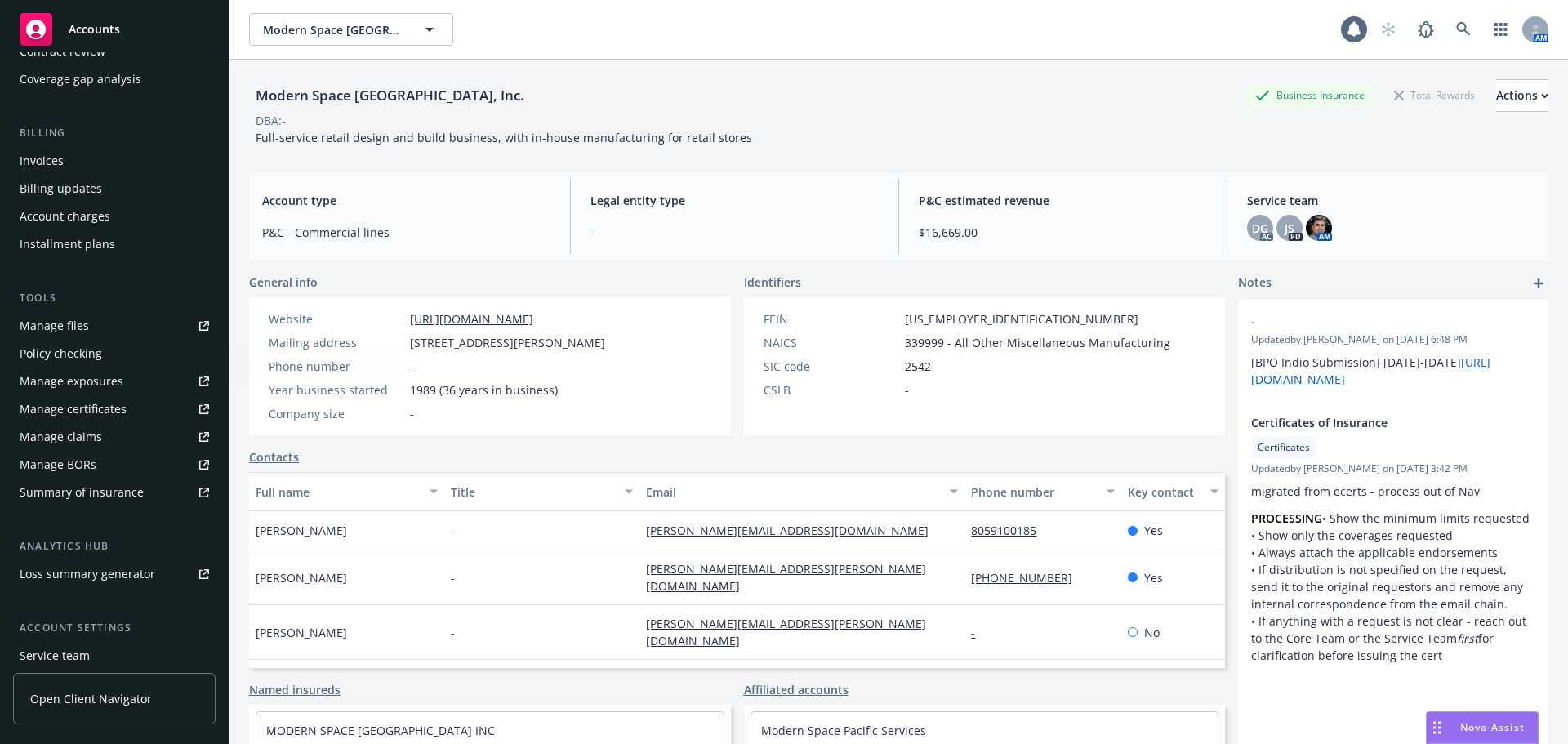
scroll to position [245, 0]
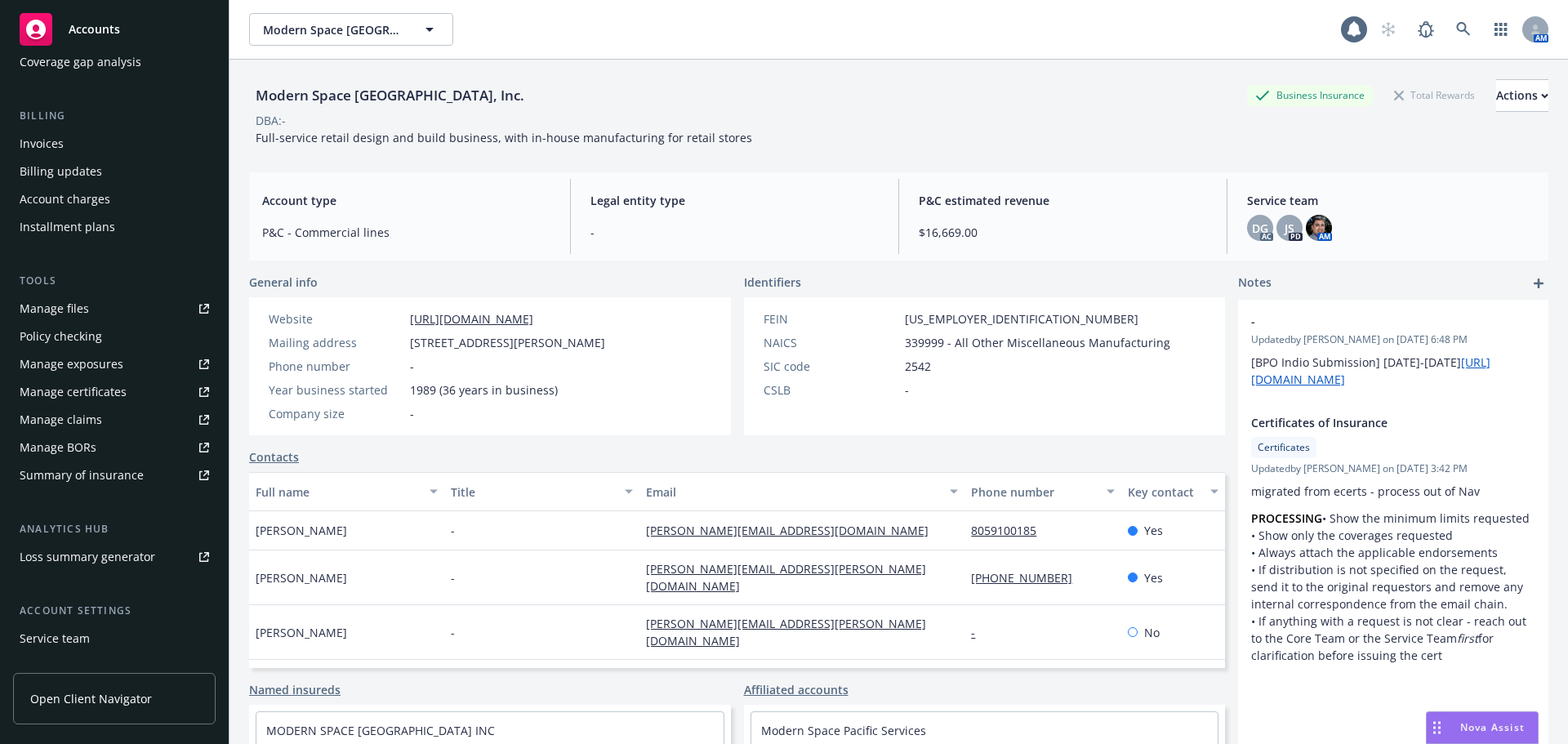
click at [74, 641] on div "Service team" at bounding box center [55, 639] width 70 height 27
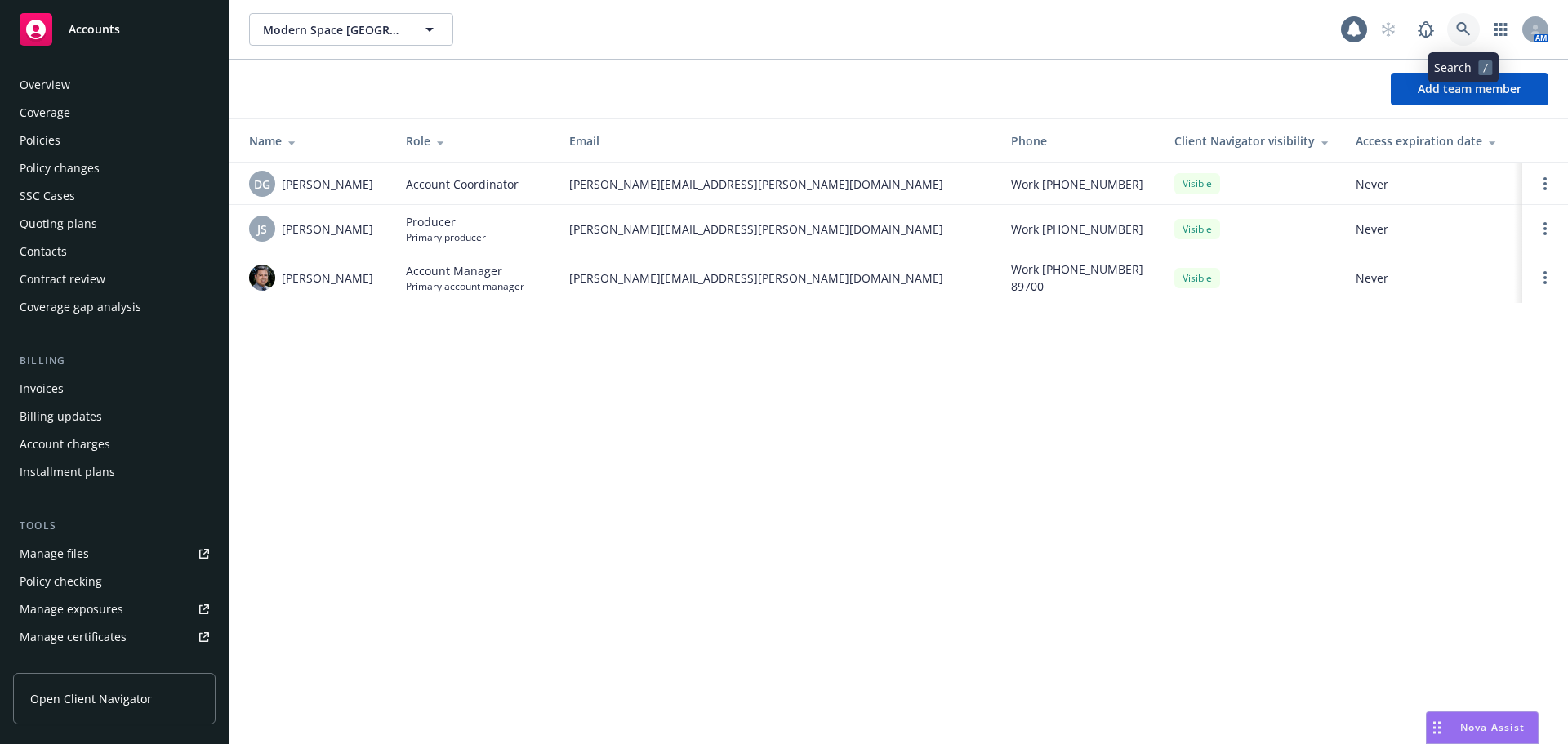
click at [1464, 26] on icon at bounding box center [1463, 29] width 14 height 14
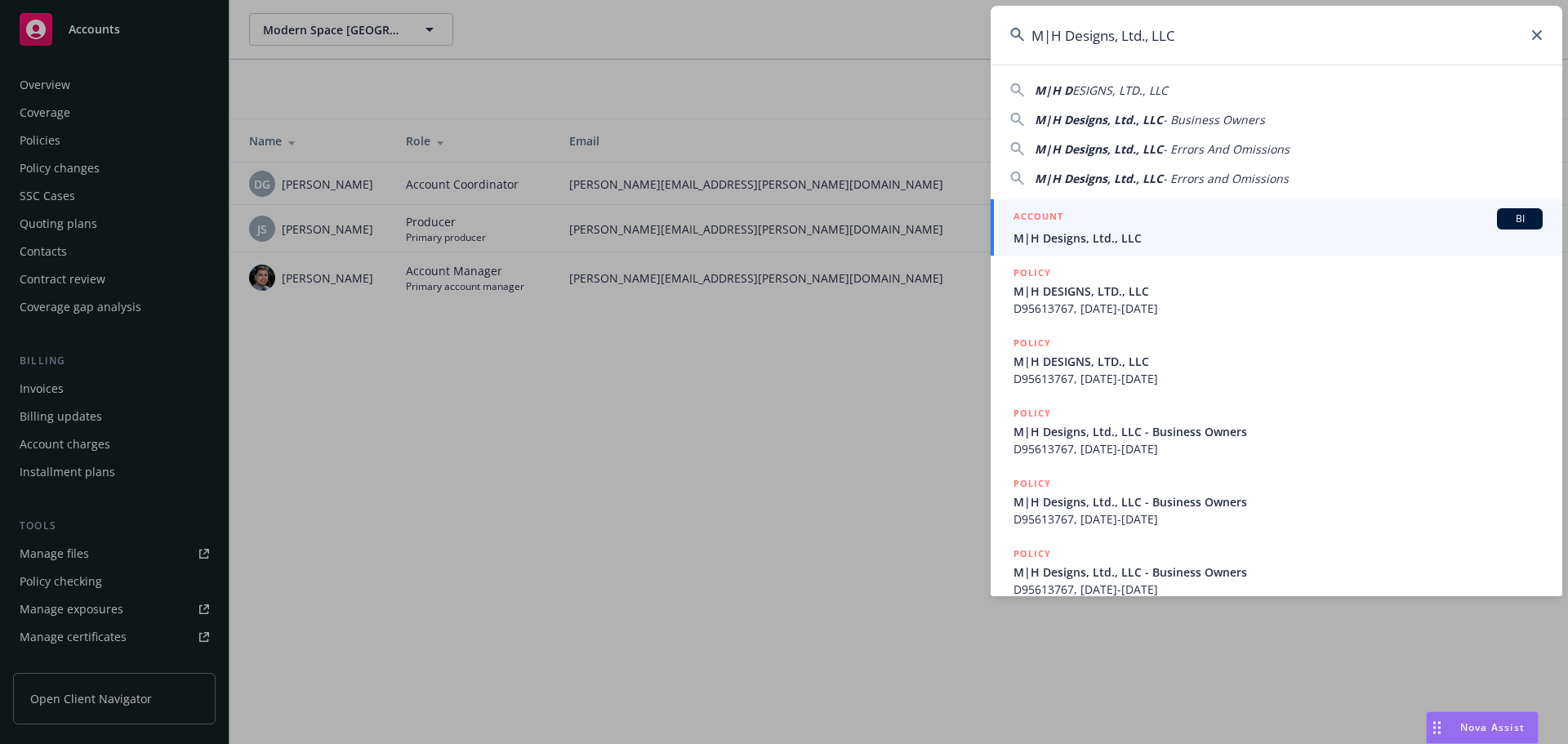
type input "M|H Designs, Ltd., LLC"
click at [1105, 246] on link "ACCOUNT BI M|H Designs, Ltd., LLC" at bounding box center [1276, 227] width 572 height 56
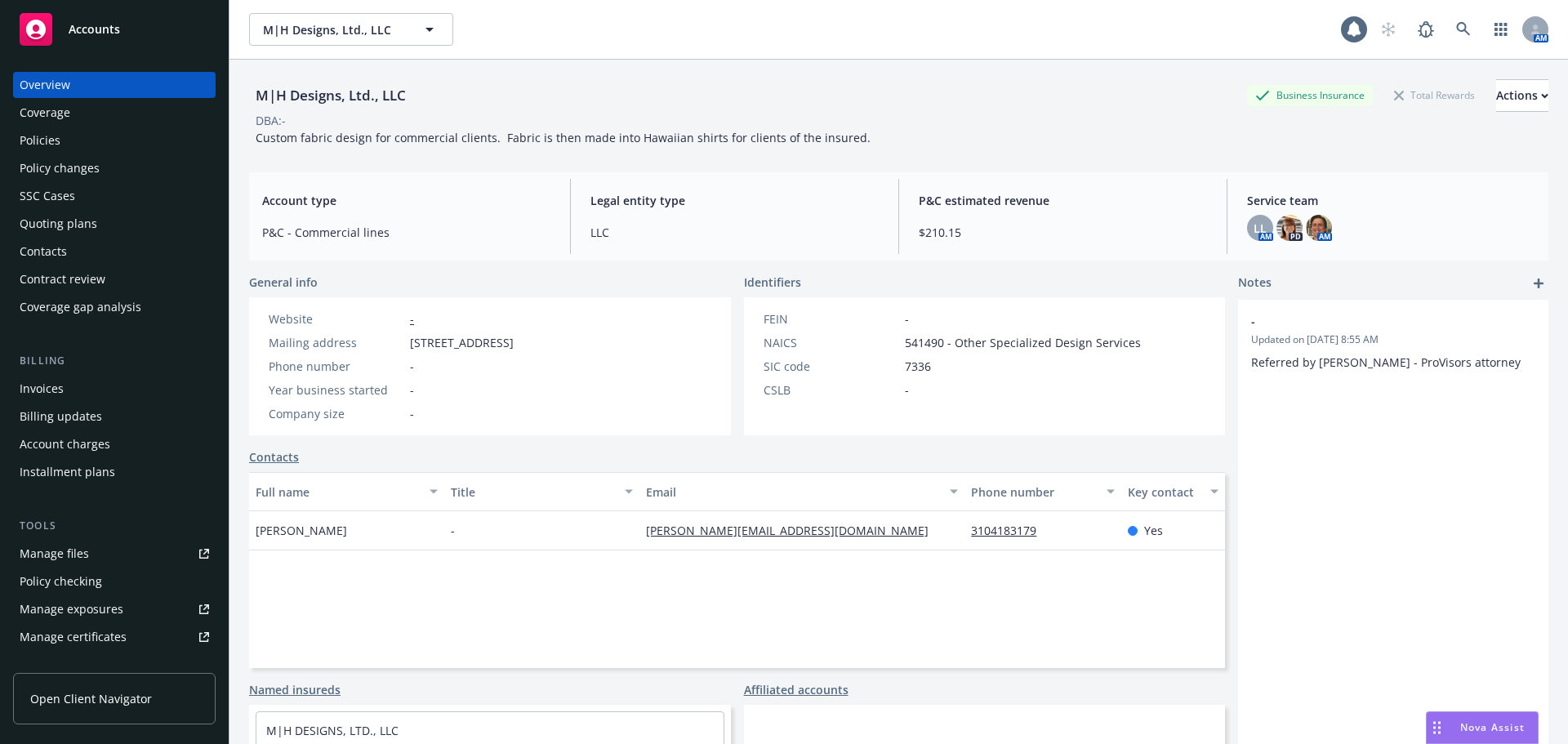
click at [75, 136] on div "Policies" at bounding box center [114, 141] width 190 height 27
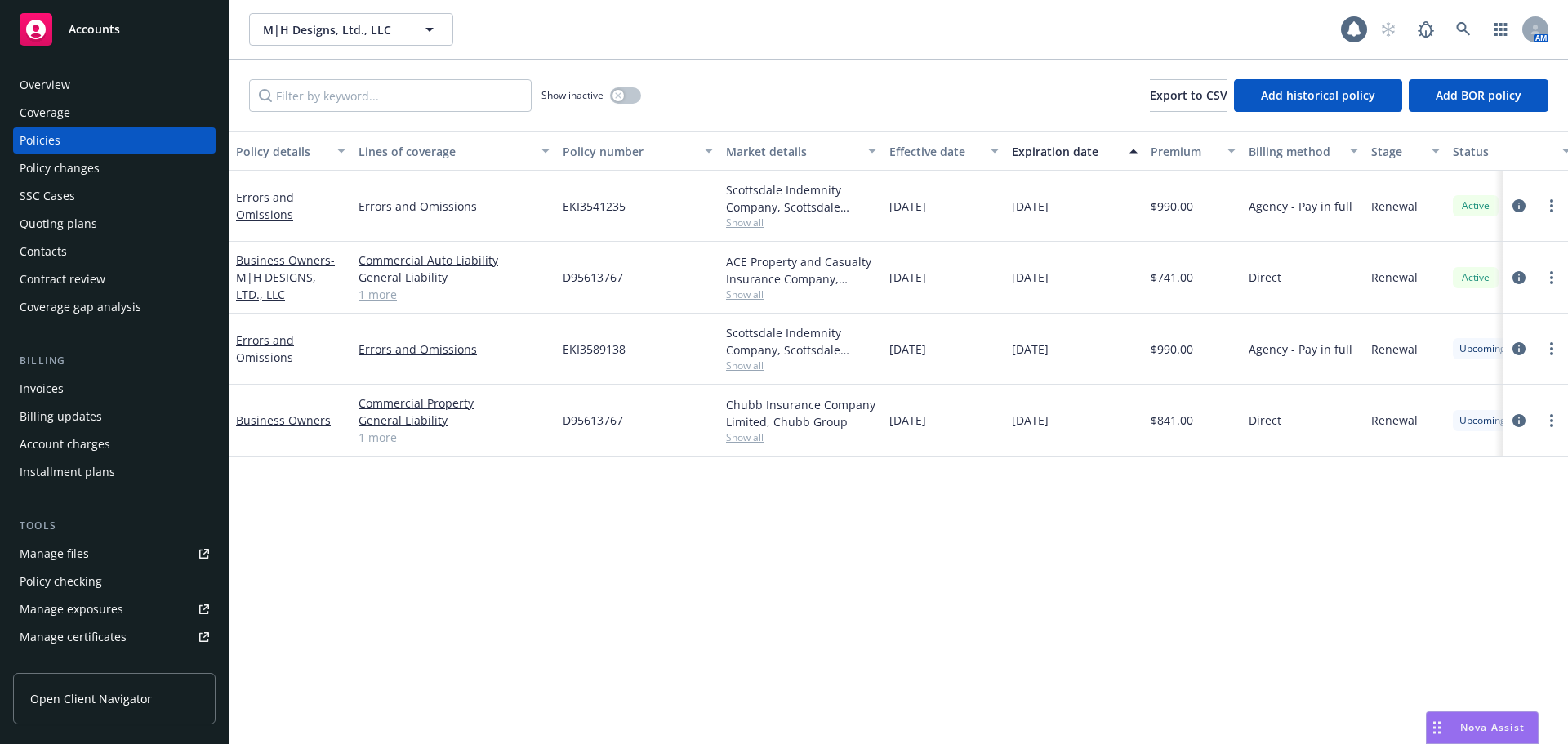
drag, startPoint x: 1215, startPoint y: 418, endPoint x: 1097, endPoint y: 422, distance: 118.1
click at [1104, 421] on div "Business Owners Commercial Property General Liability Commercial Auto Liability…" at bounding box center [1018, 420] width 1576 height 72
click at [1457, 32] on icon at bounding box center [1464, 30] width 15 height 15
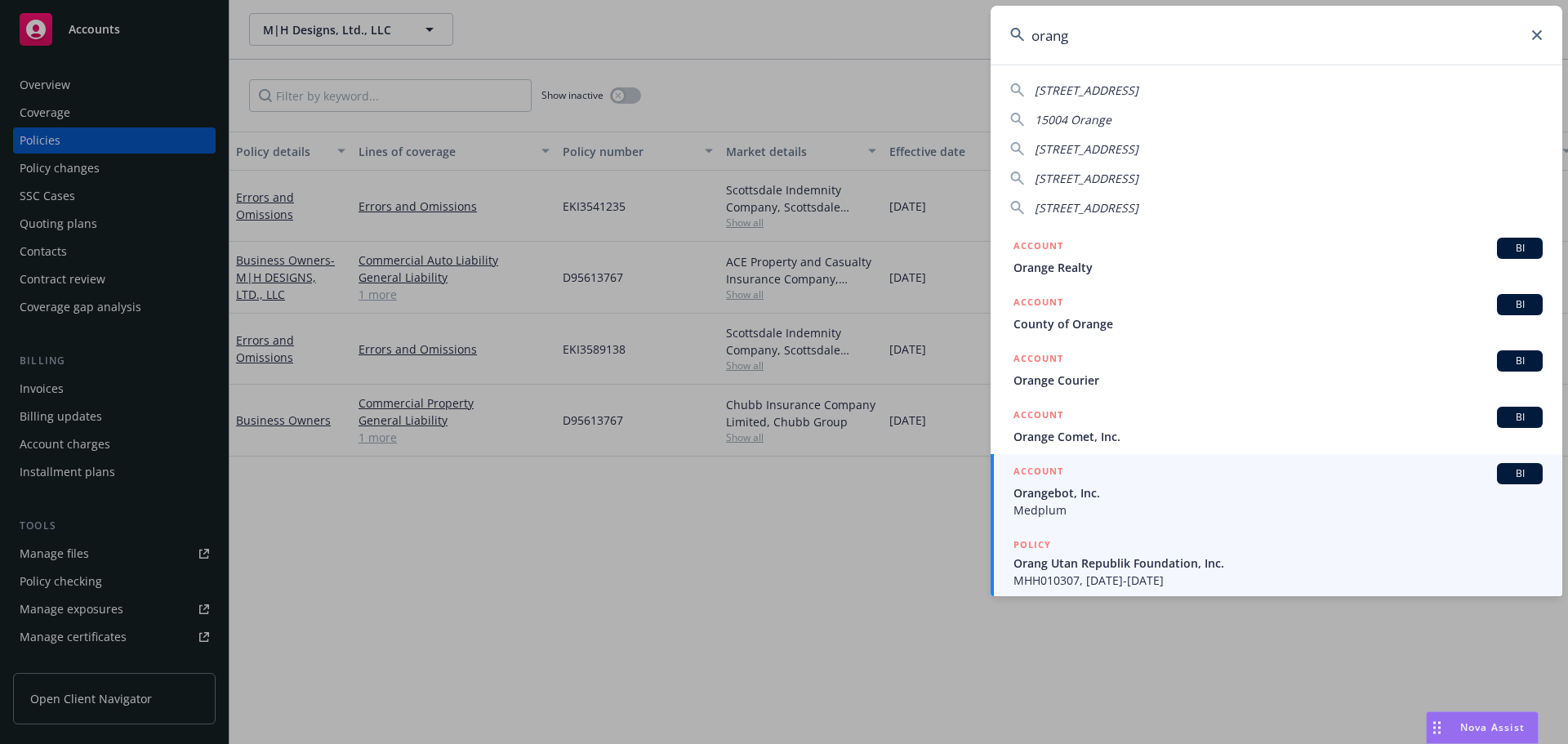
type input "orang"
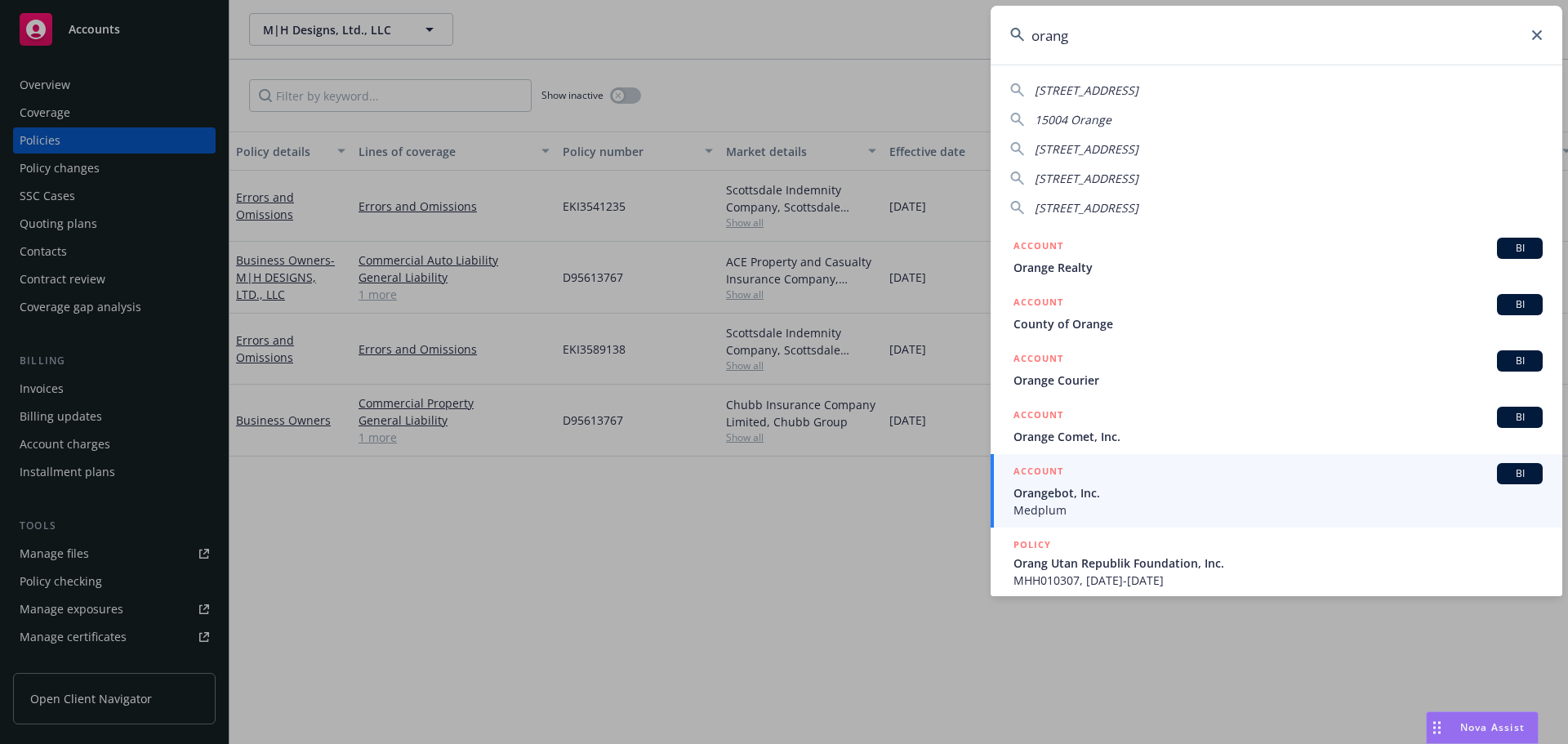
click at [1183, 567] on span "Orang Utan Republik Foundation, Inc." at bounding box center [1278, 563] width 530 height 17
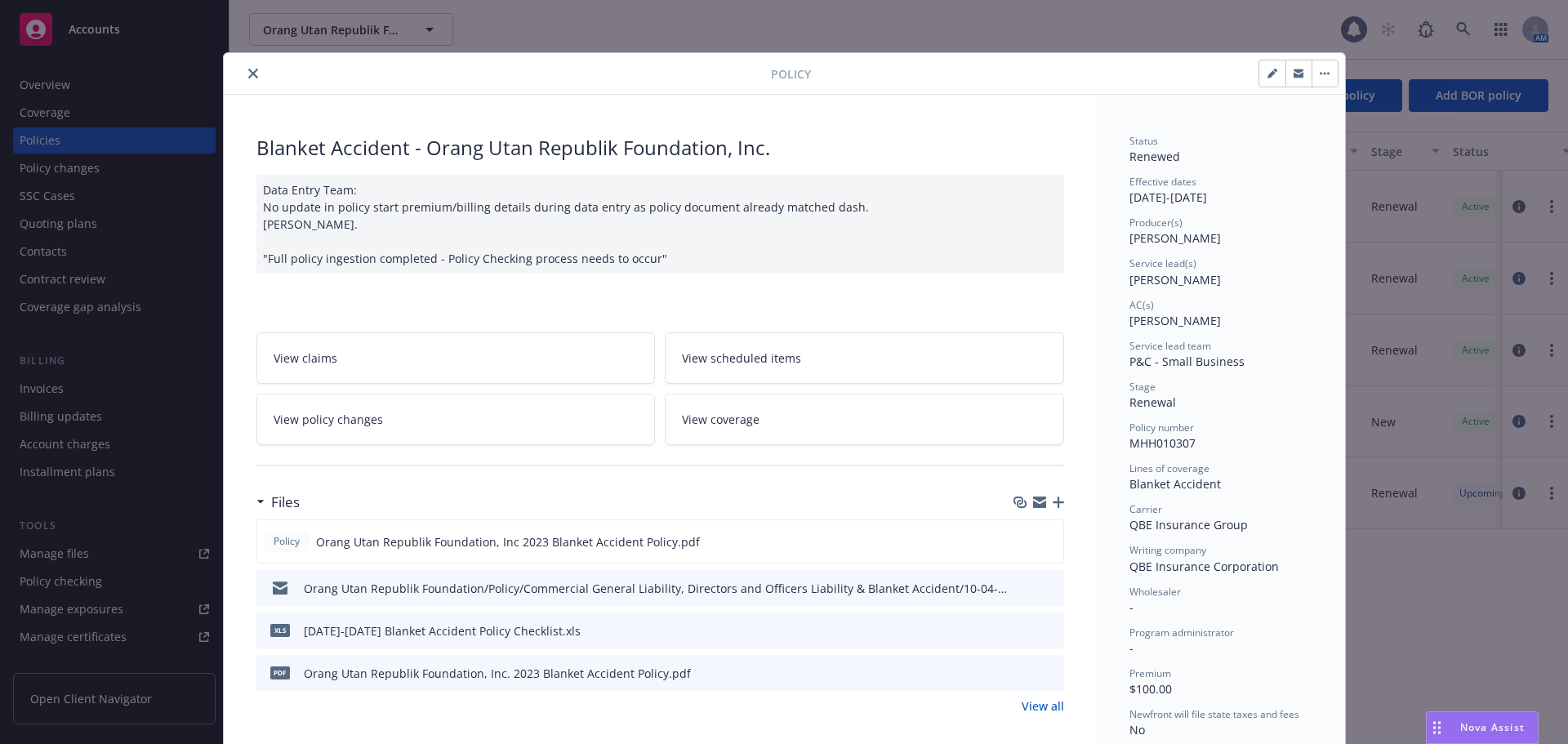
click at [244, 73] on button "close" at bounding box center [254, 74] width 20 height 20
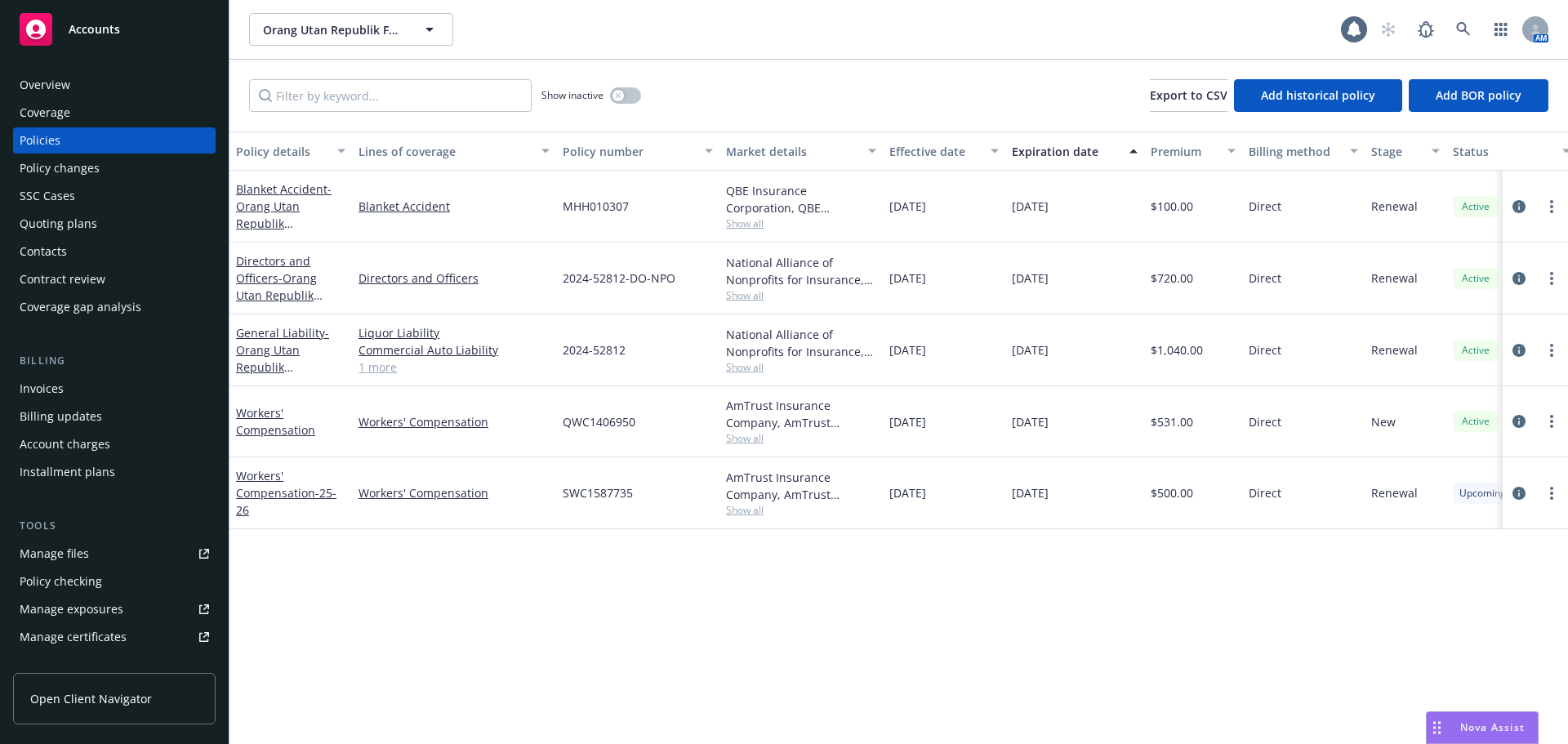
drag, startPoint x: 1090, startPoint y: 496, endPoint x: 897, endPoint y: 488, distance: 193.2
click at [888, 488] on div "Workers' Compensation - 25-26 Workers' Compensation SWC1587735 AmTrust Insuranc…" at bounding box center [1018, 493] width 1576 height 72
click at [1521, 420] on icon "circleInformation" at bounding box center [1519, 422] width 13 height 13
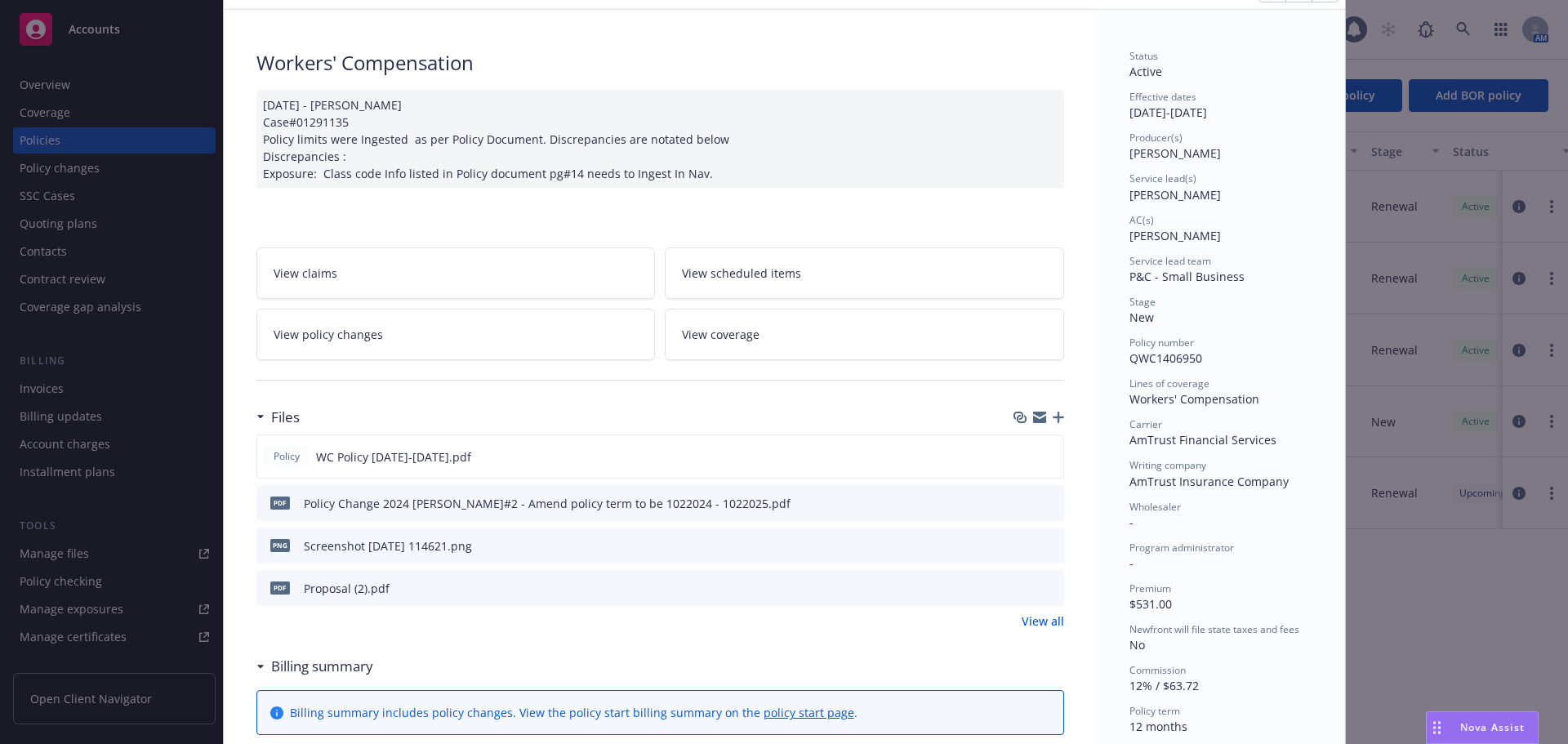
scroll to position [163, 0]
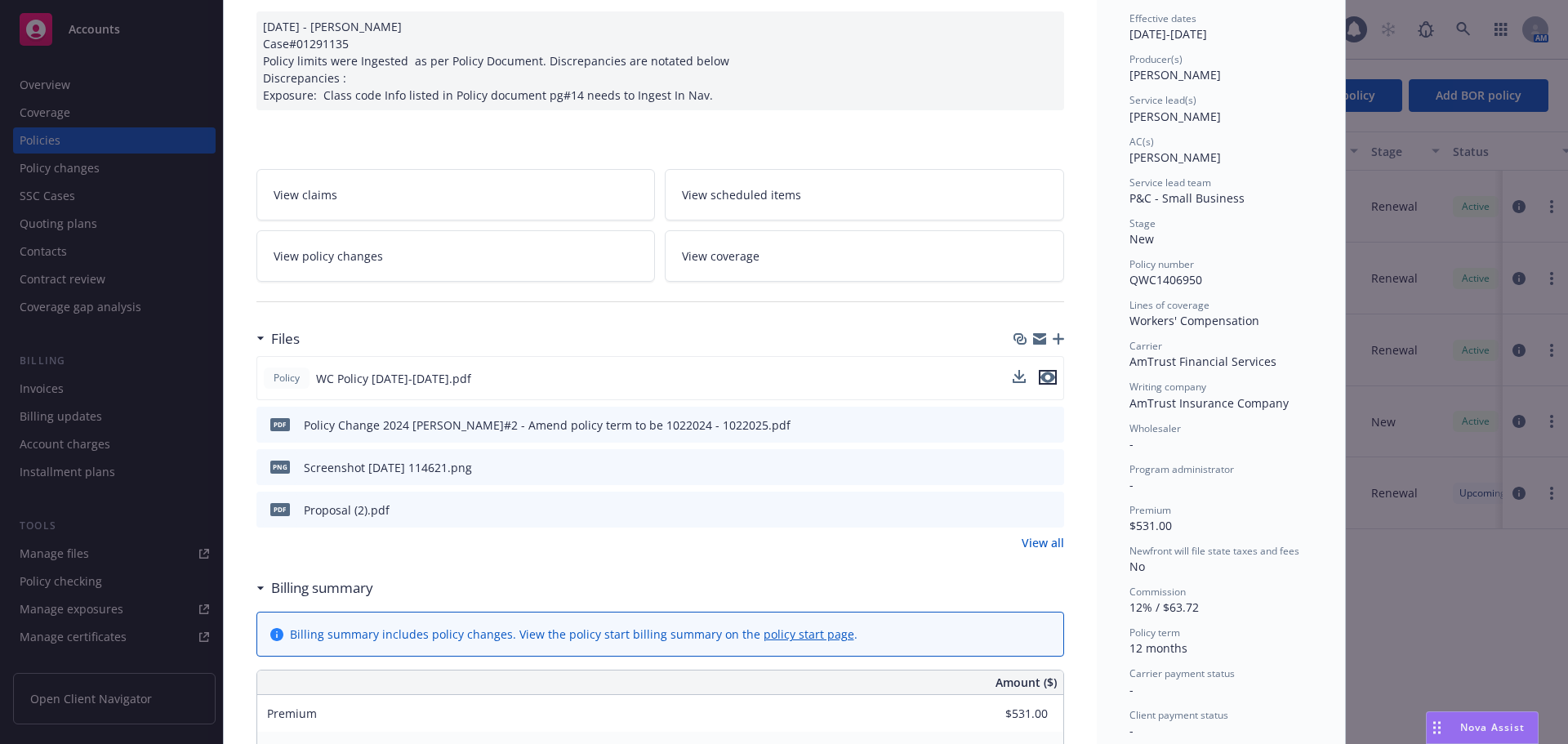
click at [1044, 375] on icon "preview file" at bounding box center [1048, 377] width 15 height 12
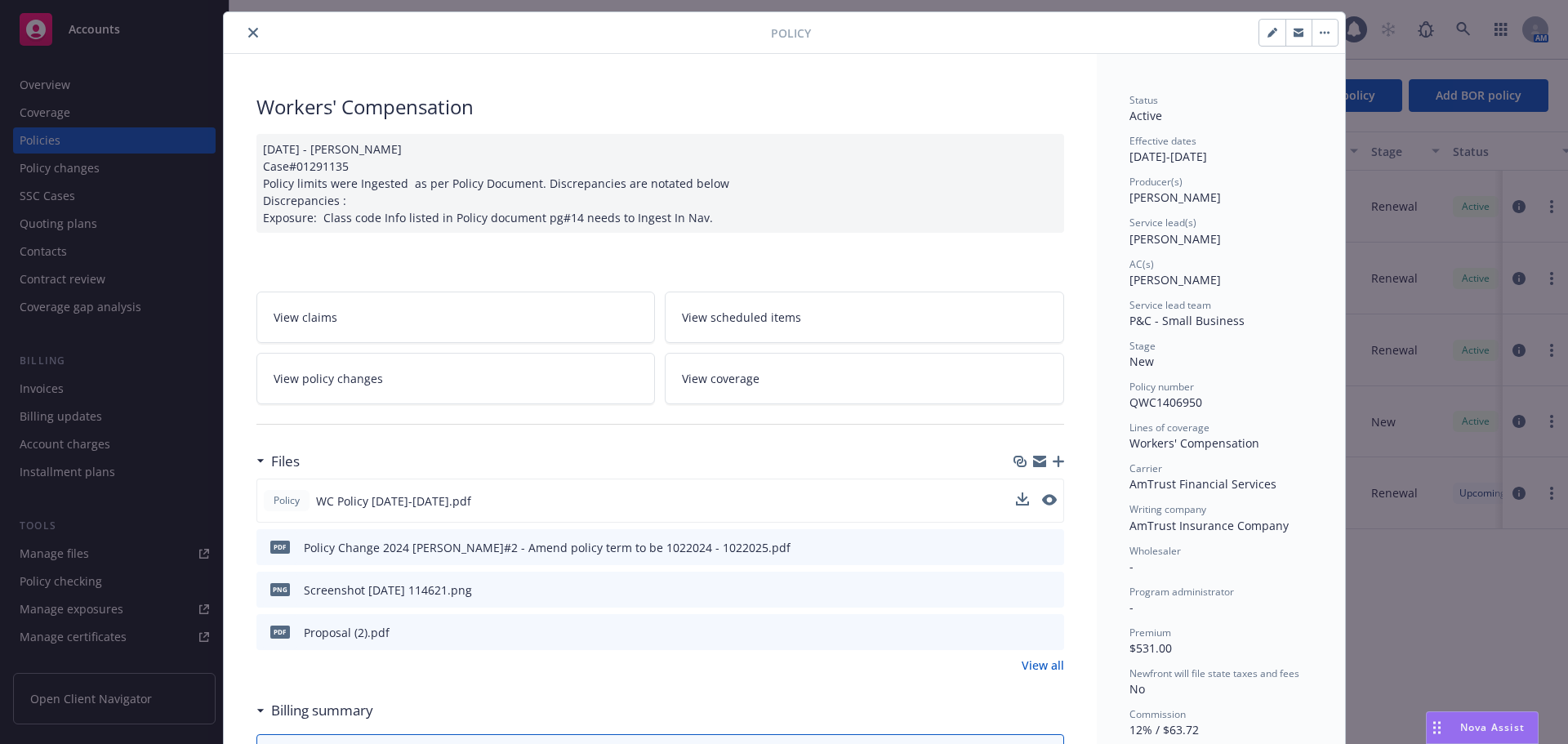
scroll to position [0, 0]
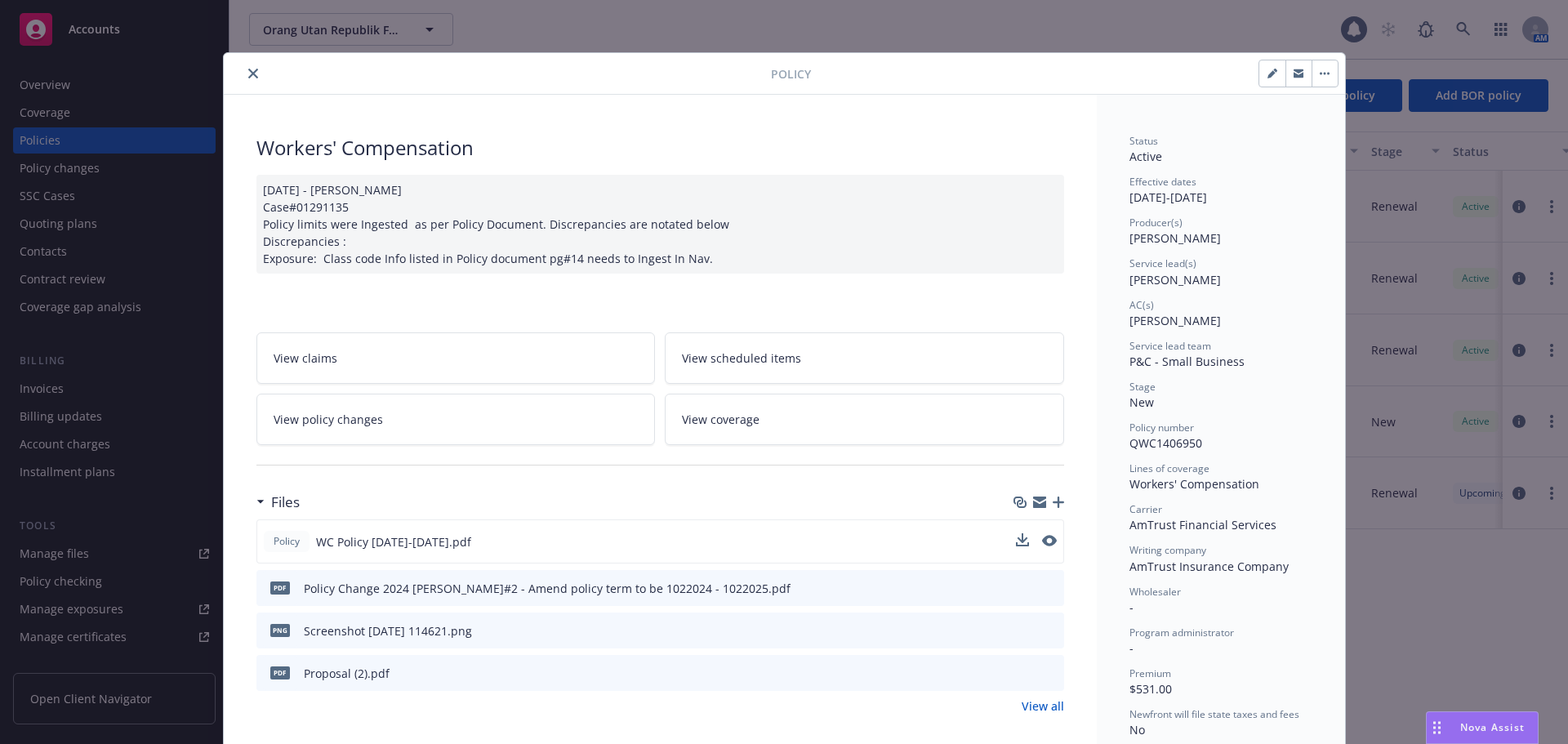
click at [249, 70] on icon "close" at bounding box center [254, 74] width 10 height 10
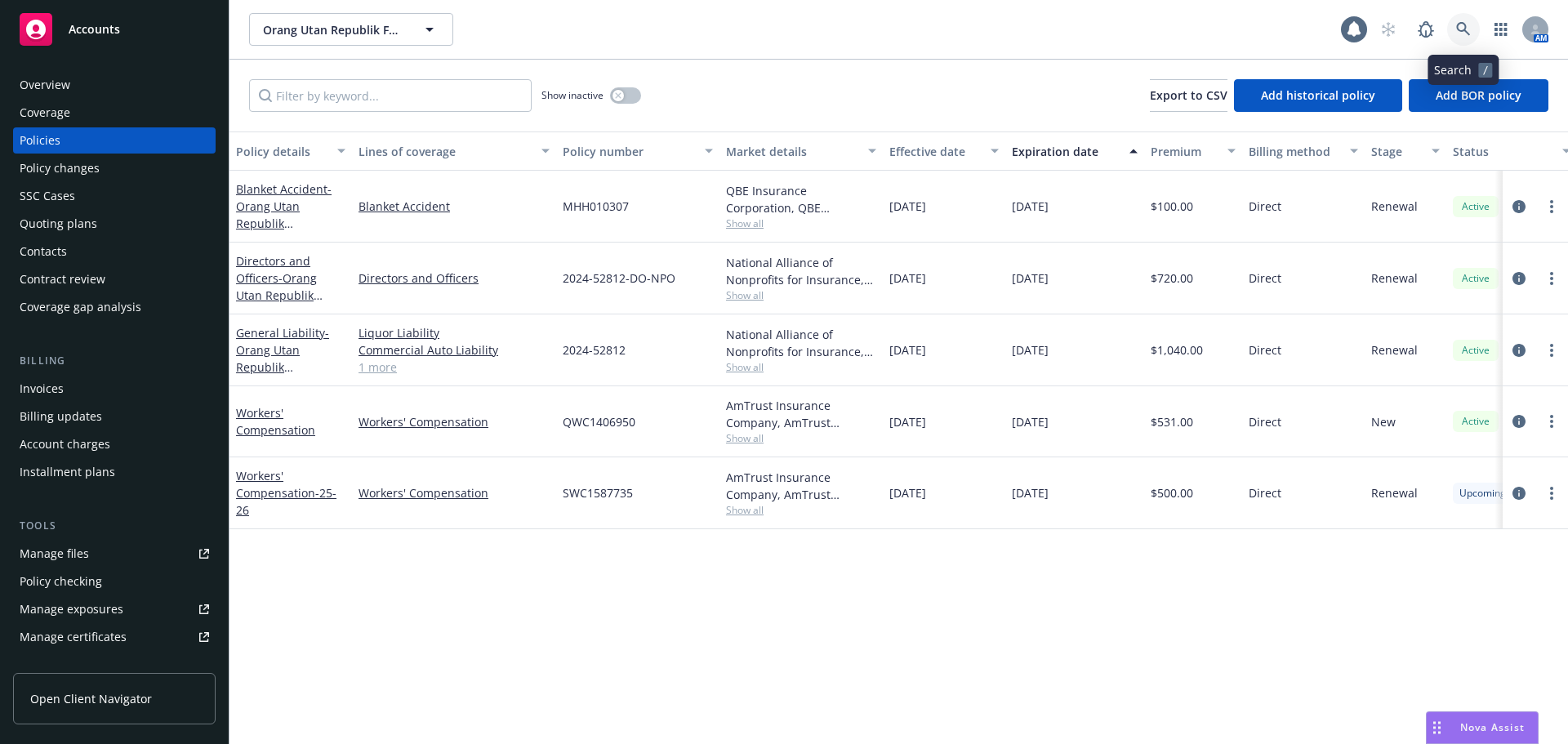
click at [1458, 22] on link at bounding box center [1463, 29] width 32 height 32
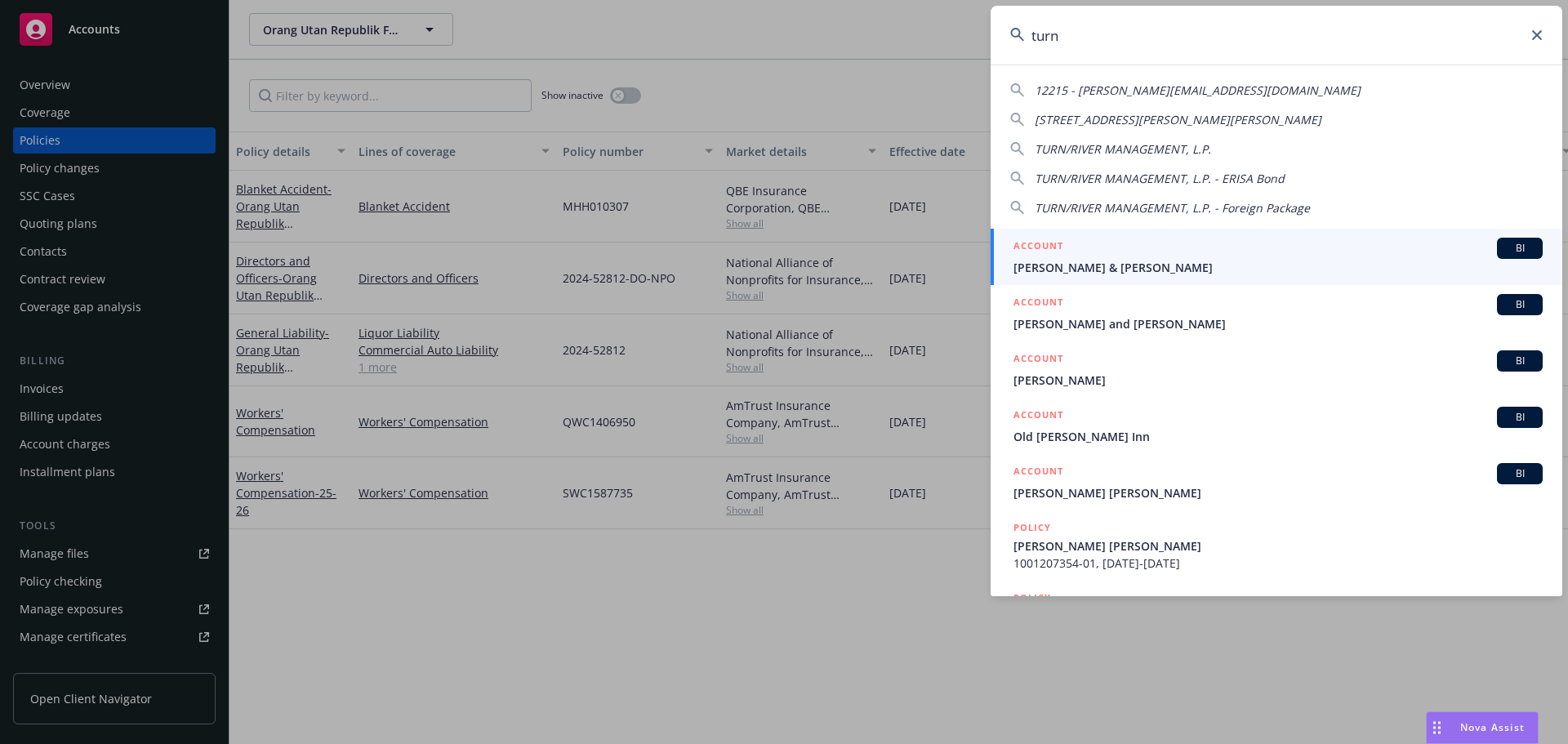
click at [1126, 152] on span "TURN/RIVER MANAGEMENT, L.P." at bounding box center [1123, 148] width 177 height 16
type input "TURN/RIVER MANAGEMENT, L.P."
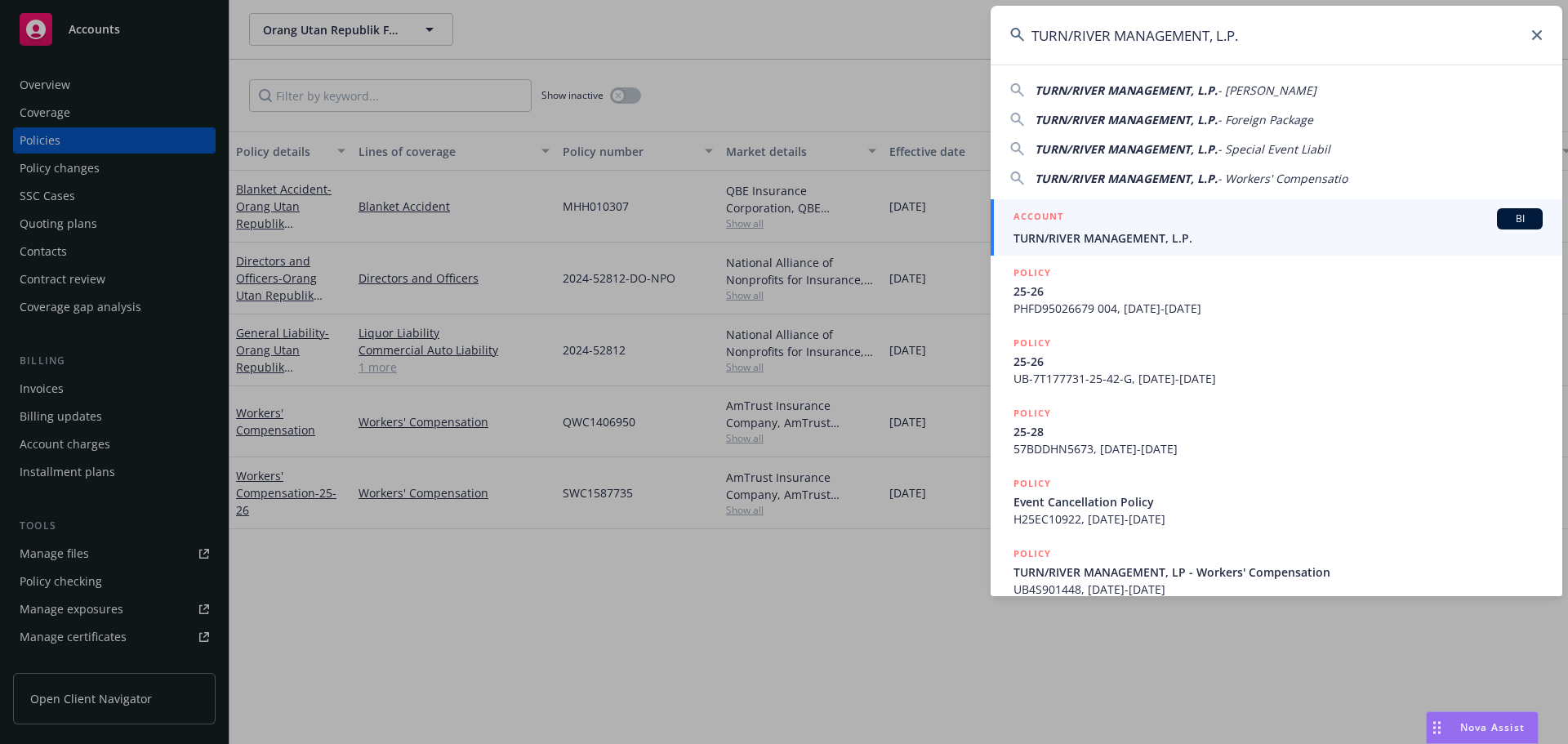
click at [1089, 228] on div "ACCOUNT BI" at bounding box center [1278, 219] width 530 height 22
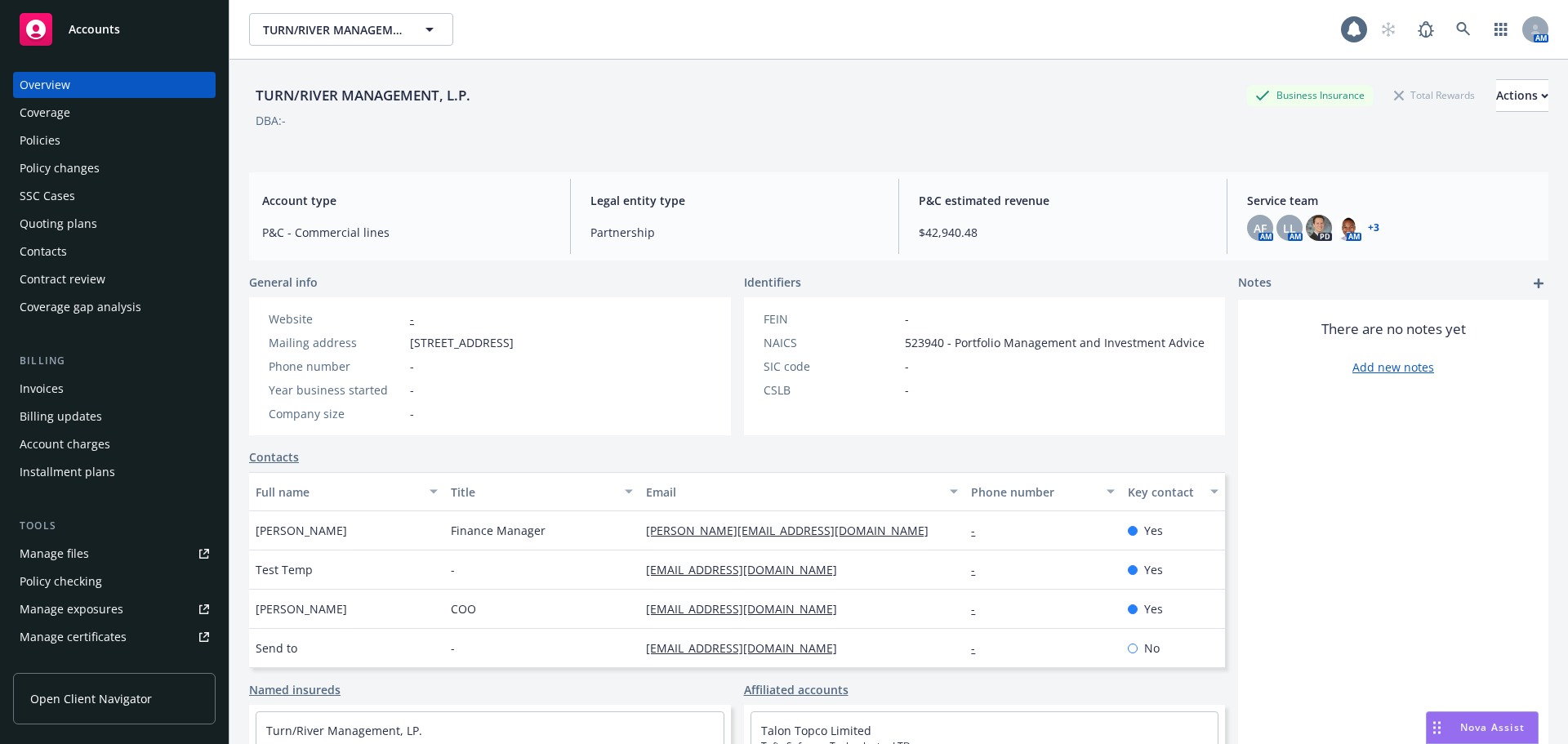
click at [57, 148] on div "Policies" at bounding box center [40, 141] width 41 height 27
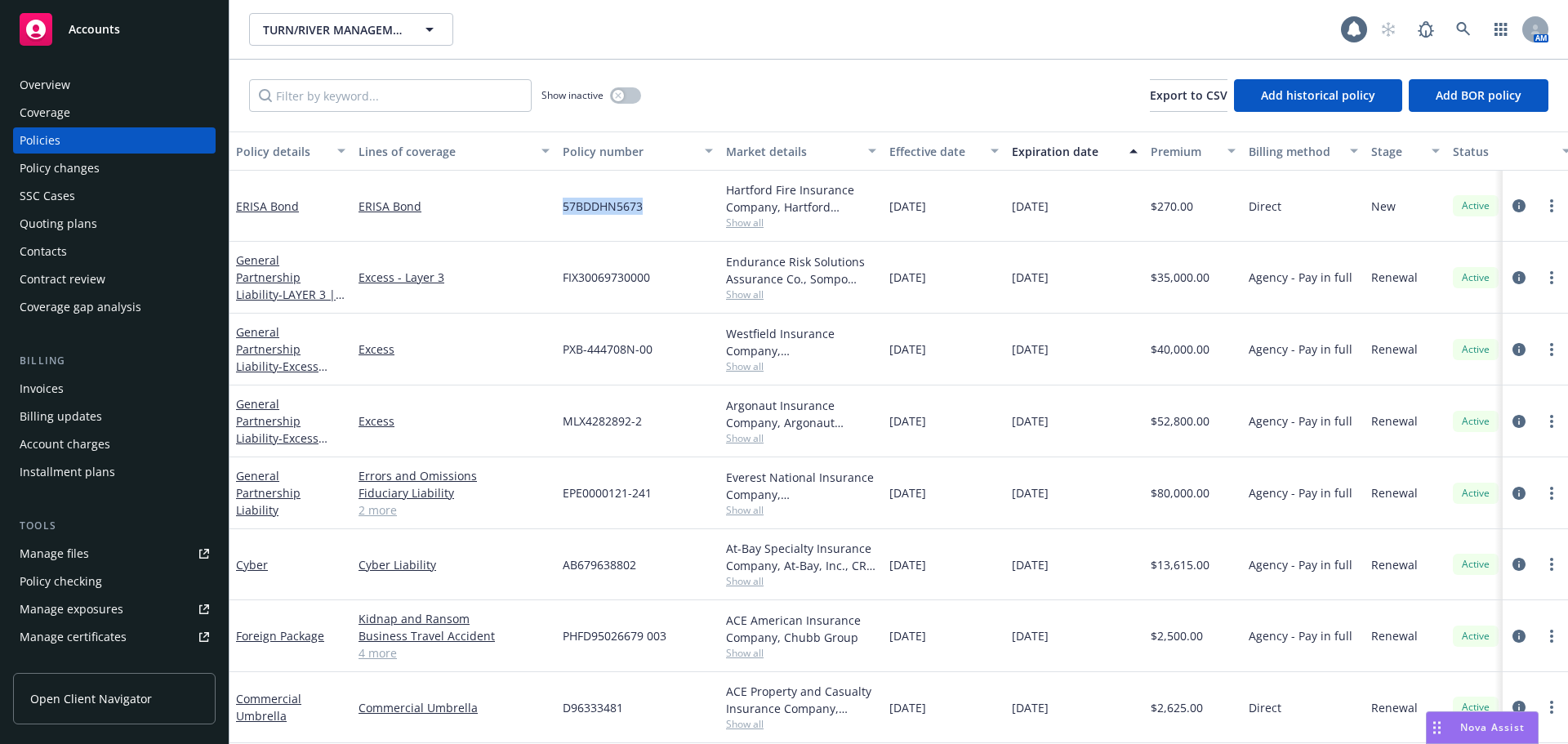
drag, startPoint x: 557, startPoint y: 206, endPoint x: 682, endPoint y: 205, distance: 125.0
click at [682, 205] on div "57BDDHN5673" at bounding box center [637, 206] width 163 height 71
copy span "57BDDHN5673"
click at [1512, 205] on icon "circleInformation" at bounding box center [1519, 205] width 13 height 13
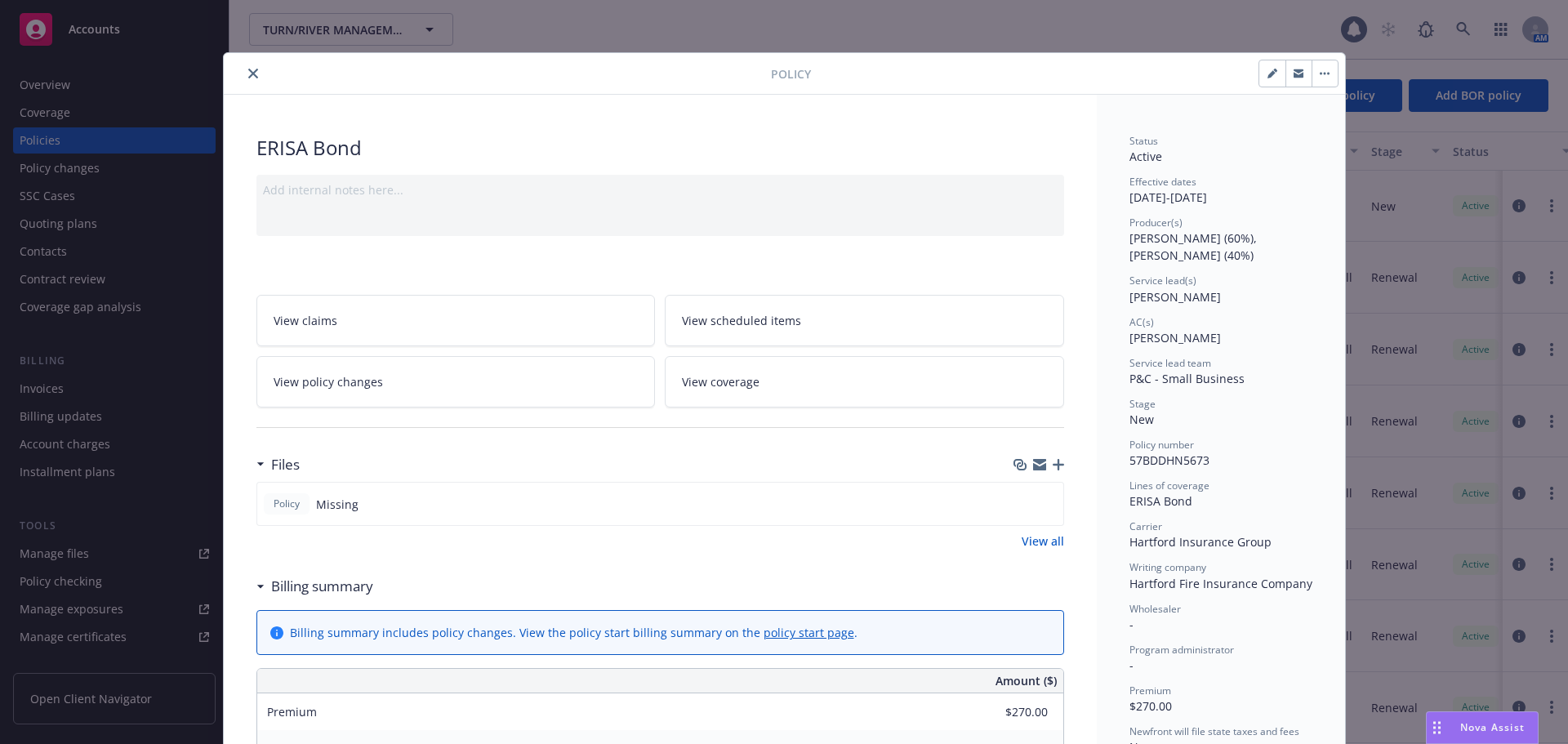
click at [239, 70] on div at bounding box center [501, 74] width 540 height 20
click at [244, 71] on button "close" at bounding box center [254, 74] width 20 height 20
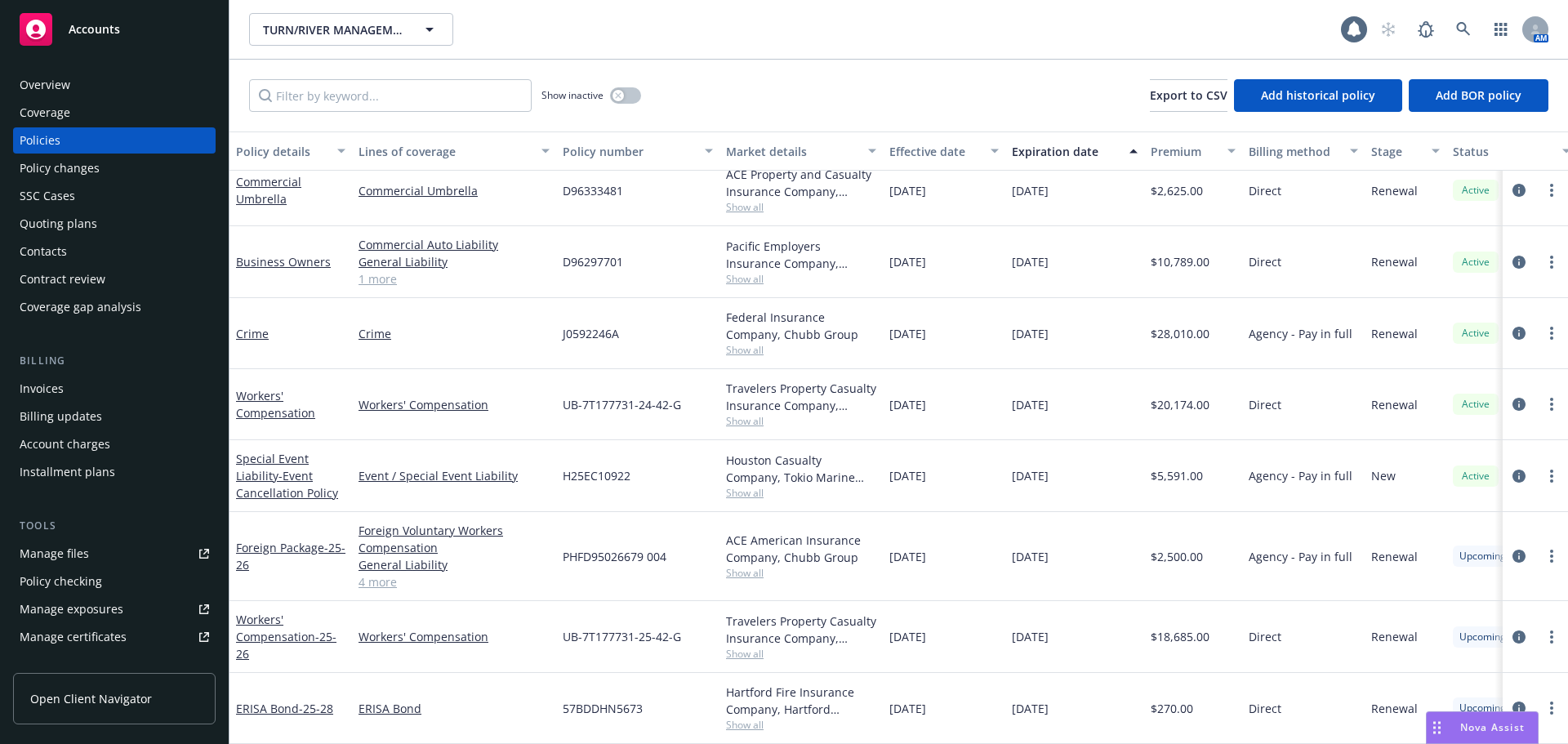
scroll to position [491, 0]
click at [1512, 701] on icon "circleInformation" at bounding box center [1519, 708] width 13 height 13
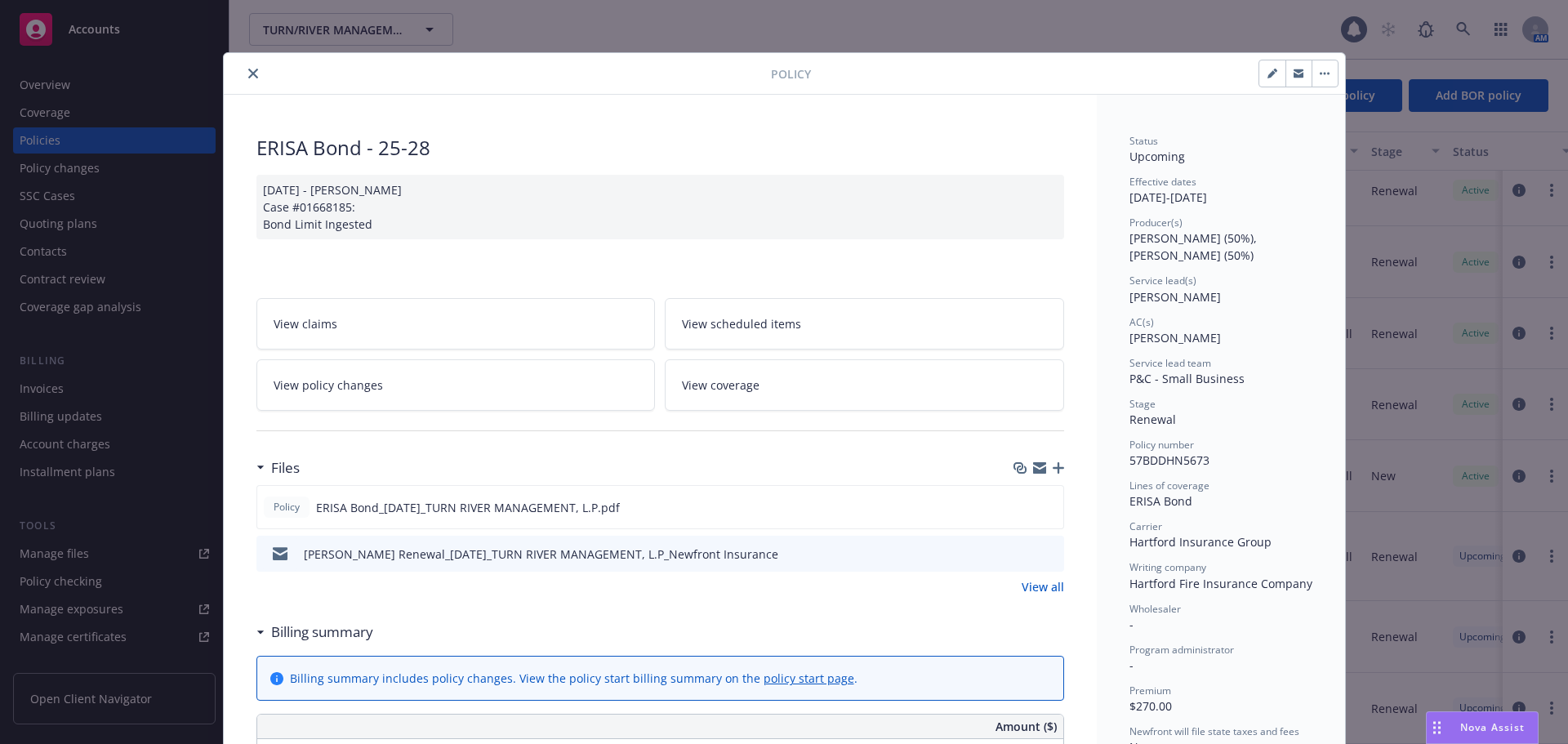
click at [244, 76] on button "close" at bounding box center [254, 74] width 20 height 20
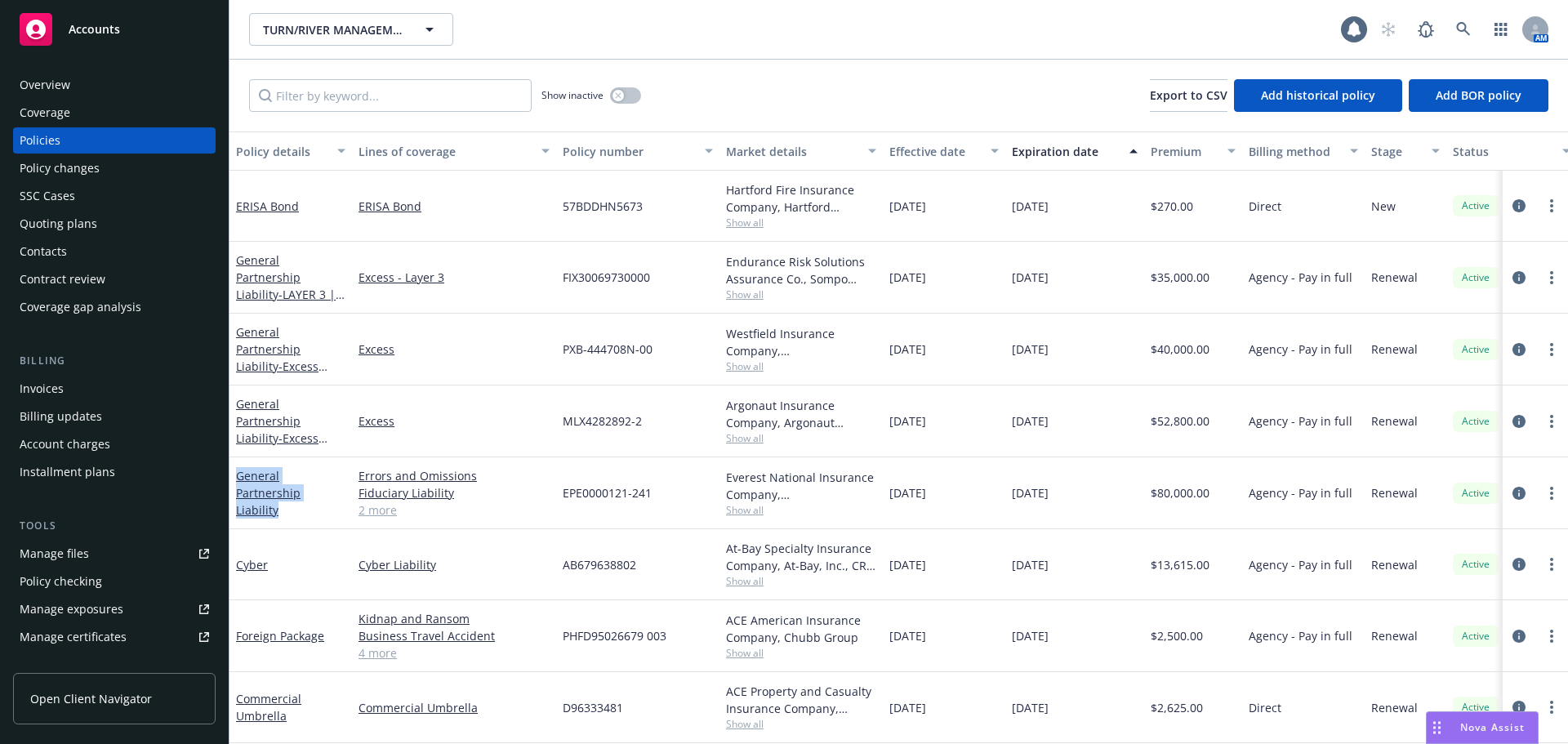
drag, startPoint x: 262, startPoint y: 495, endPoint x: 233, endPoint y: 486, distance: 30.4
click at [233, 486] on div "General Partnership Liability" at bounding box center [291, 493] width 123 height 72
click at [381, 510] on link "2 more" at bounding box center [454, 510] width 191 height 17
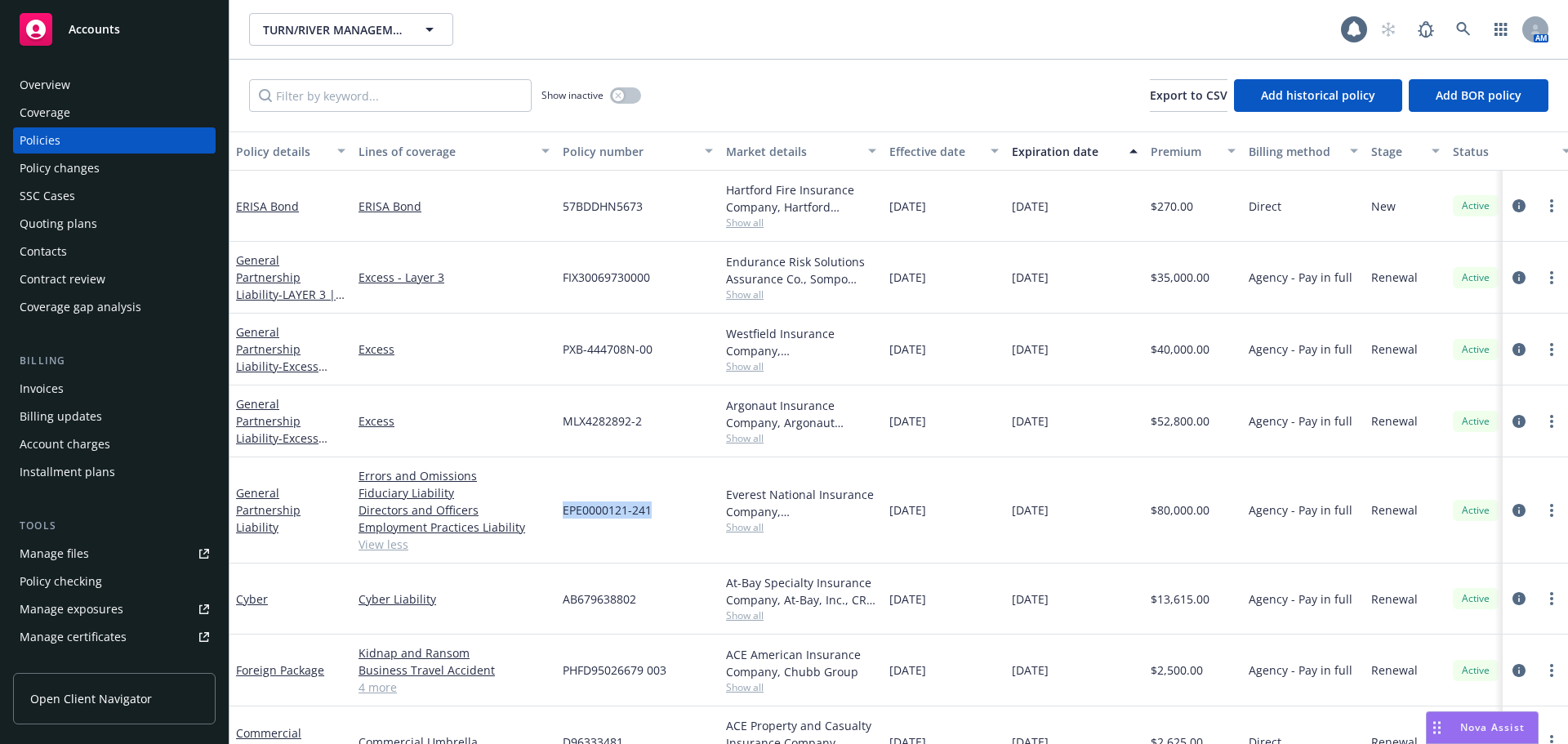
drag, startPoint x: 559, startPoint y: 511, endPoint x: 1182, endPoint y: 370, distance: 638.8
click at [665, 509] on div "EPE0000121-241" at bounding box center [637, 510] width 163 height 106
copy span "EPE0000121-241"
drag, startPoint x: 564, startPoint y: 423, endPoint x: 675, endPoint y: 422, distance: 111.0
click at [658, 425] on div "MLX4282892-2" at bounding box center [637, 421] width 163 height 72
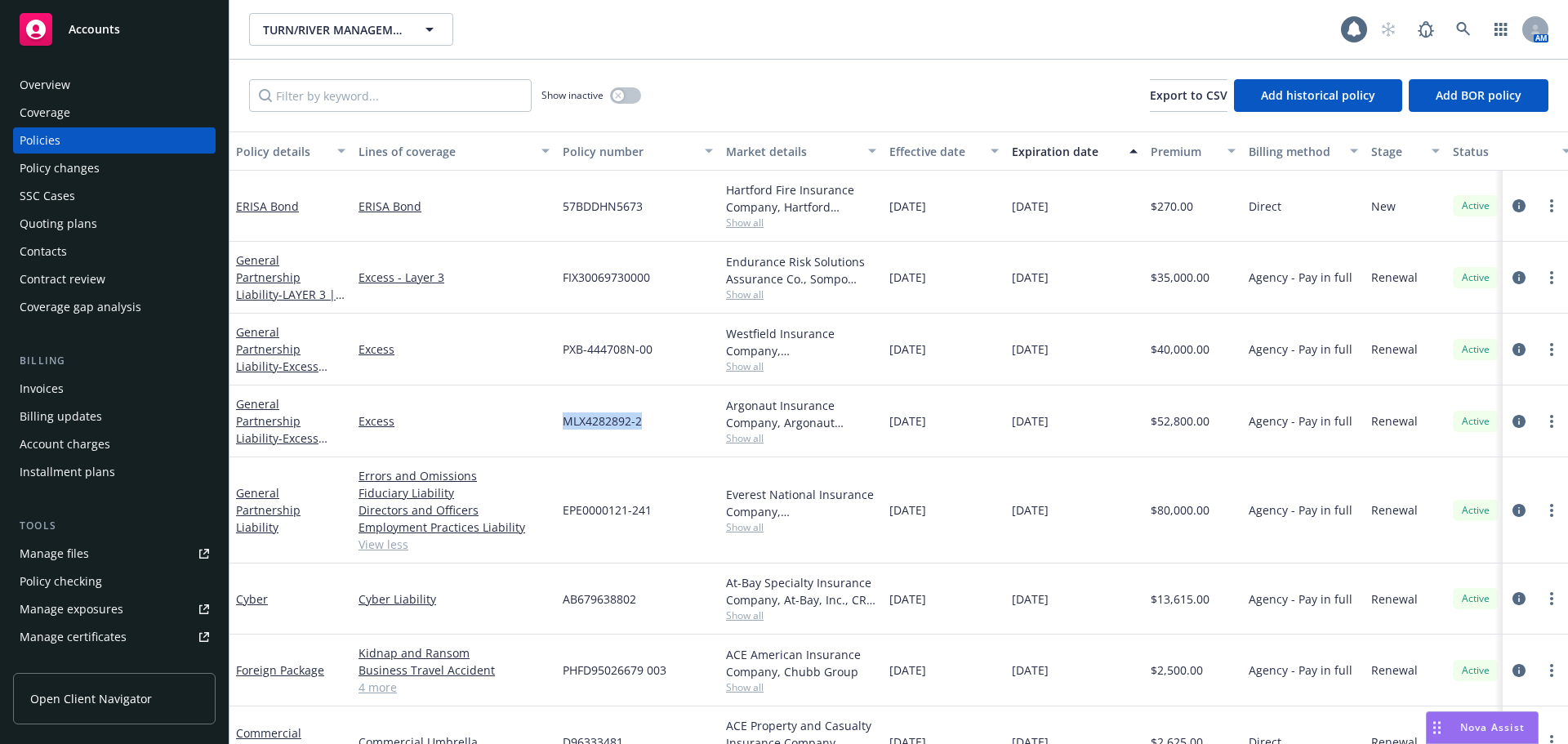
copy span "MLX4282892-2"
drag, startPoint x: 558, startPoint y: 348, endPoint x: 692, endPoint y: 350, distance: 134.0
click at [692, 350] on div "PXB-444708N-00" at bounding box center [637, 349] width 163 height 72
copy span "PXB-444708N-00"
drag, startPoint x: 592, startPoint y: 278, endPoint x: 733, endPoint y: 280, distance: 141.0
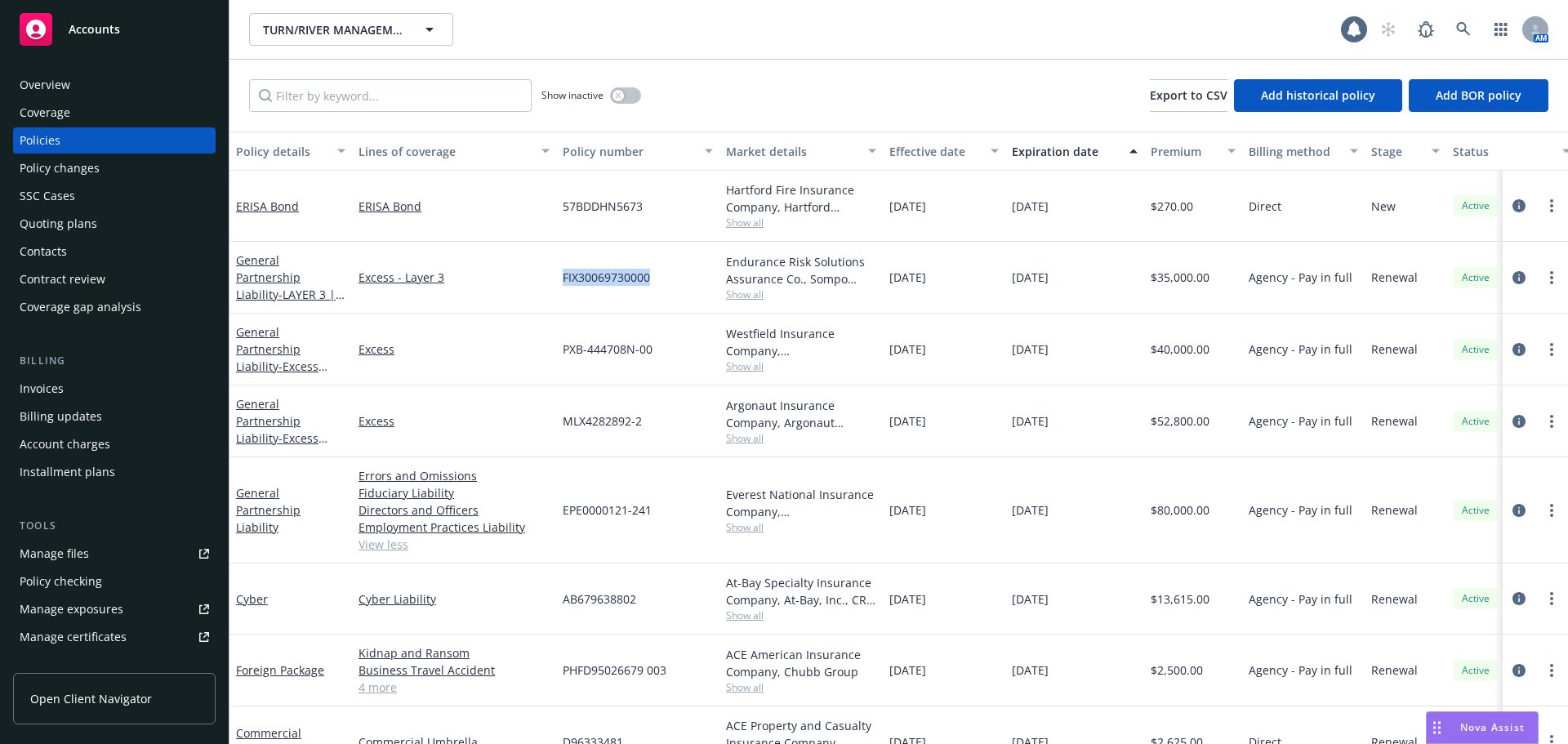
click at [672, 280] on div "FIX30069730000" at bounding box center [637, 278] width 163 height 72
copy span "FIX30069730000"
drag, startPoint x: 885, startPoint y: 278, endPoint x: 955, endPoint y: 278, distance: 70.0
click at [955, 278] on div "[DATE]" at bounding box center [944, 278] width 123 height 72
copy span "[DATE]"
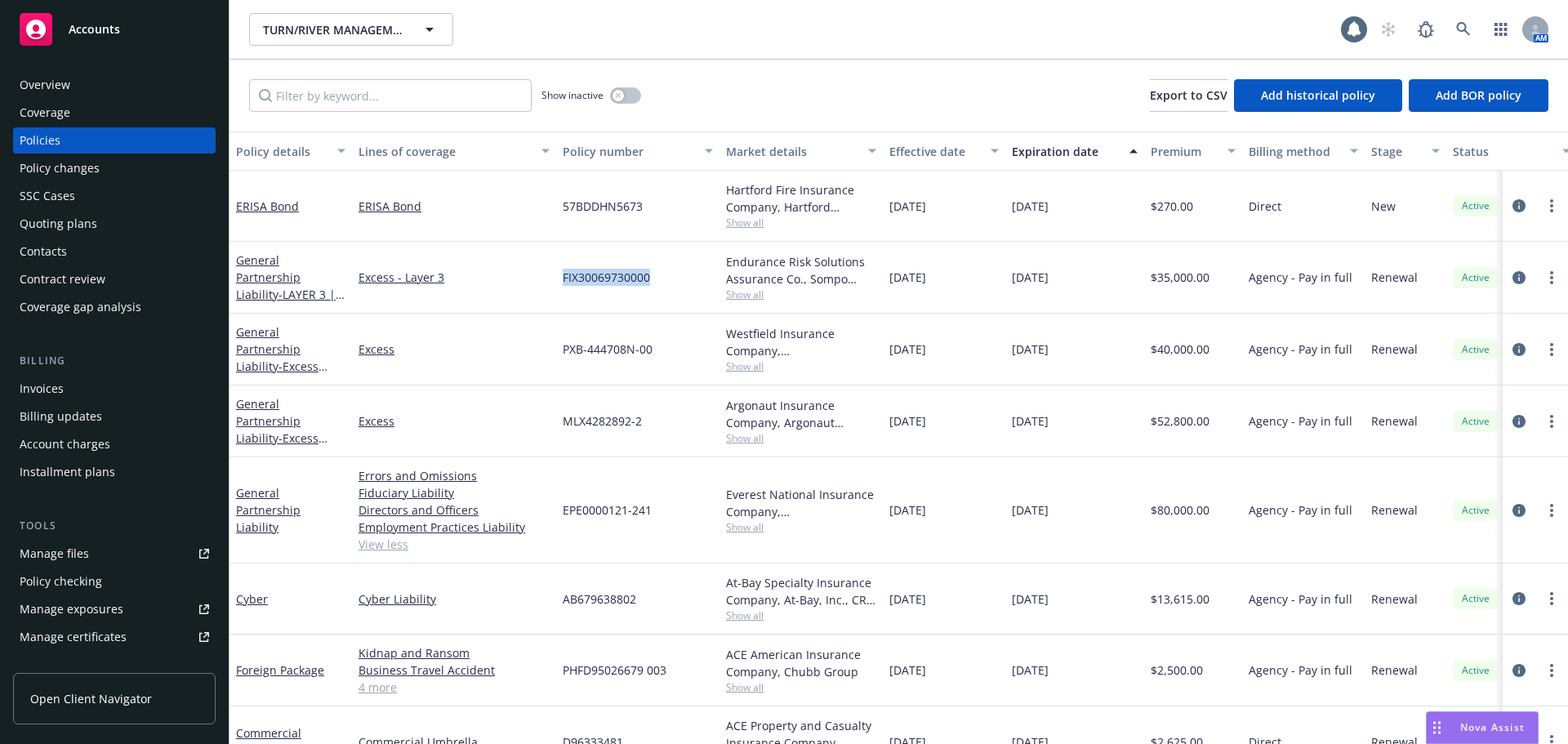
drag, startPoint x: 1014, startPoint y: 279, endPoint x: 1091, endPoint y: 277, distance: 77.0
click at [1091, 277] on div "[DATE]" at bounding box center [1075, 278] width 139 height 72
copy span "[DATE]"
click at [1512, 204] on icon "circleInformation" at bounding box center [1519, 205] width 13 height 13
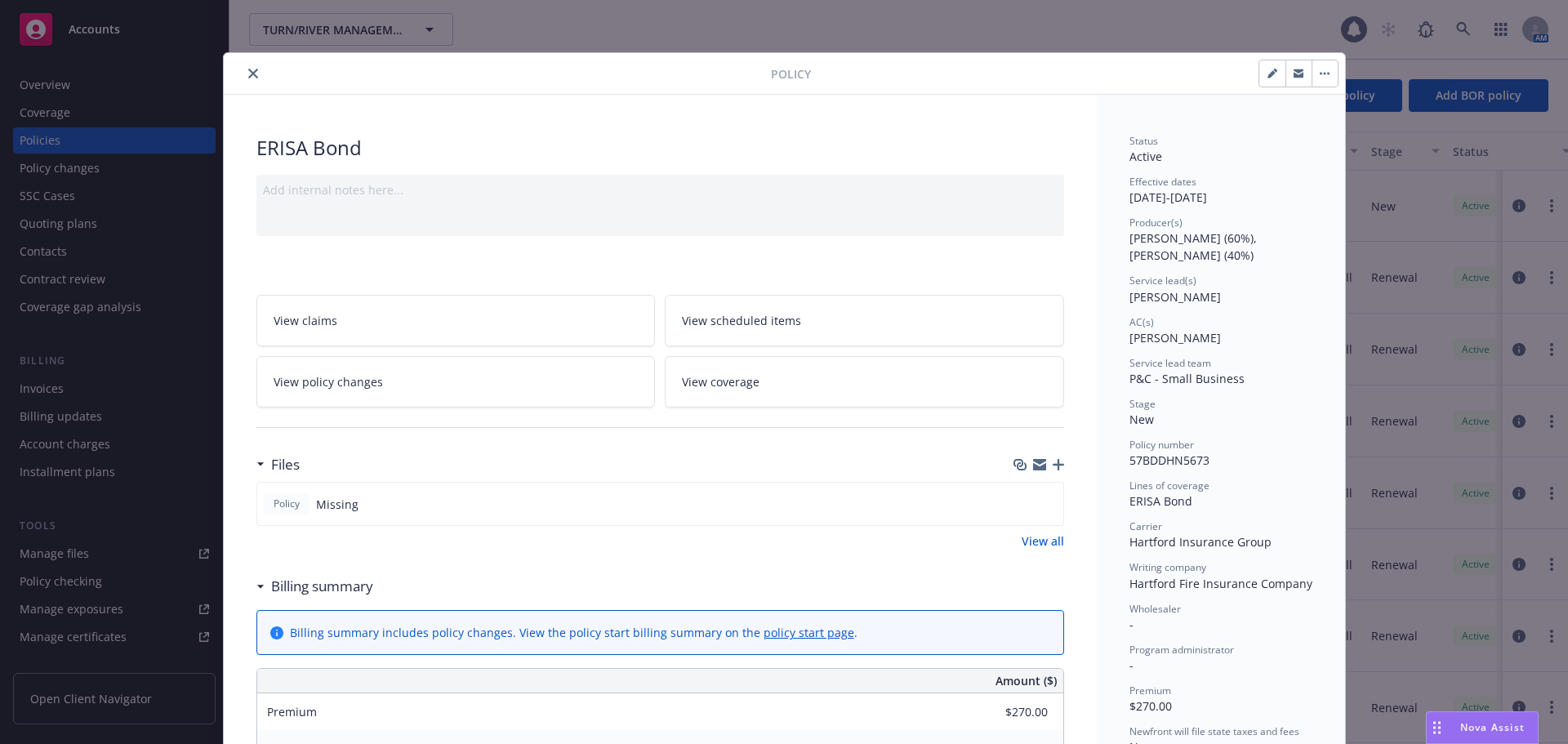
scroll to position [49, 0]
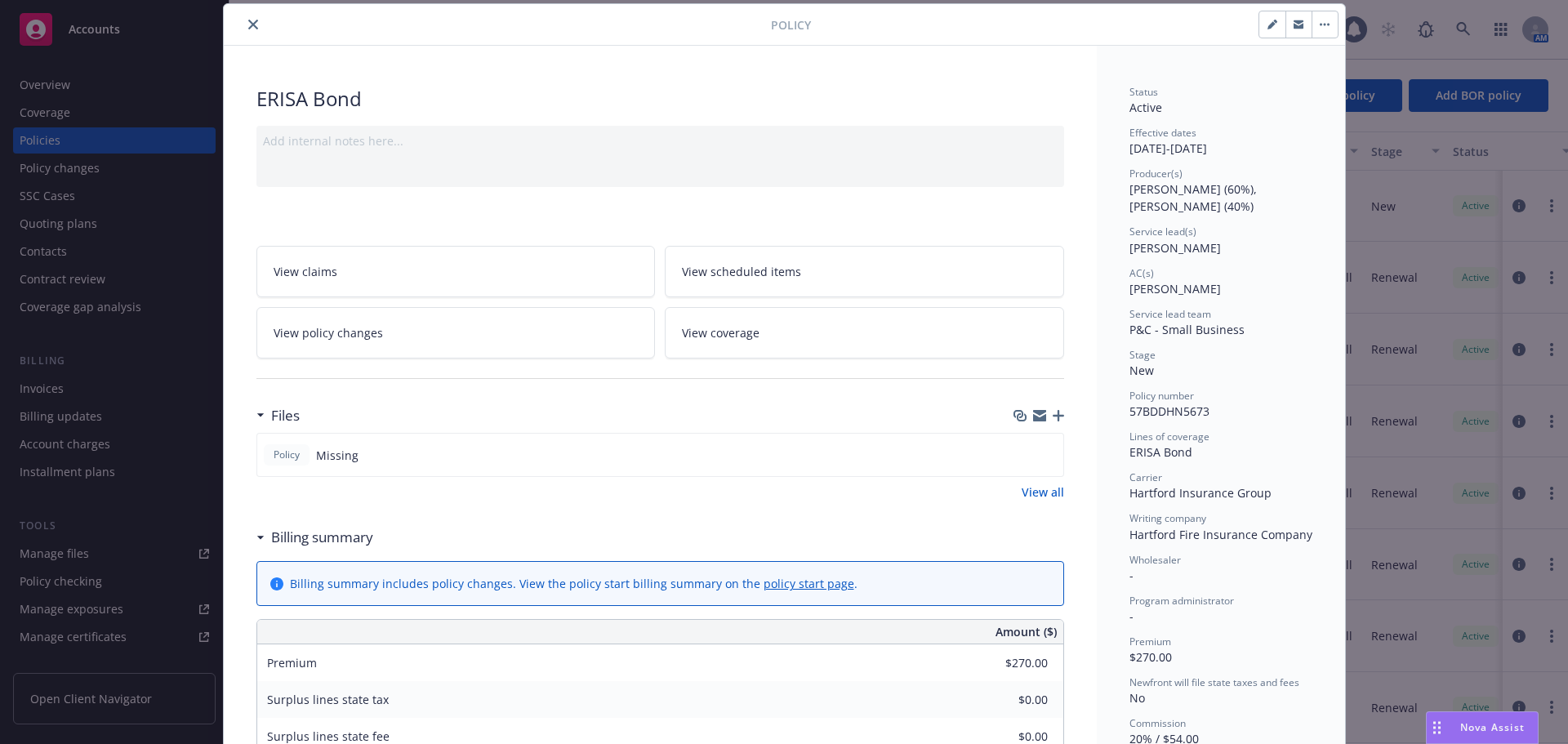
click at [249, 22] on icon "close" at bounding box center [254, 25] width 10 height 10
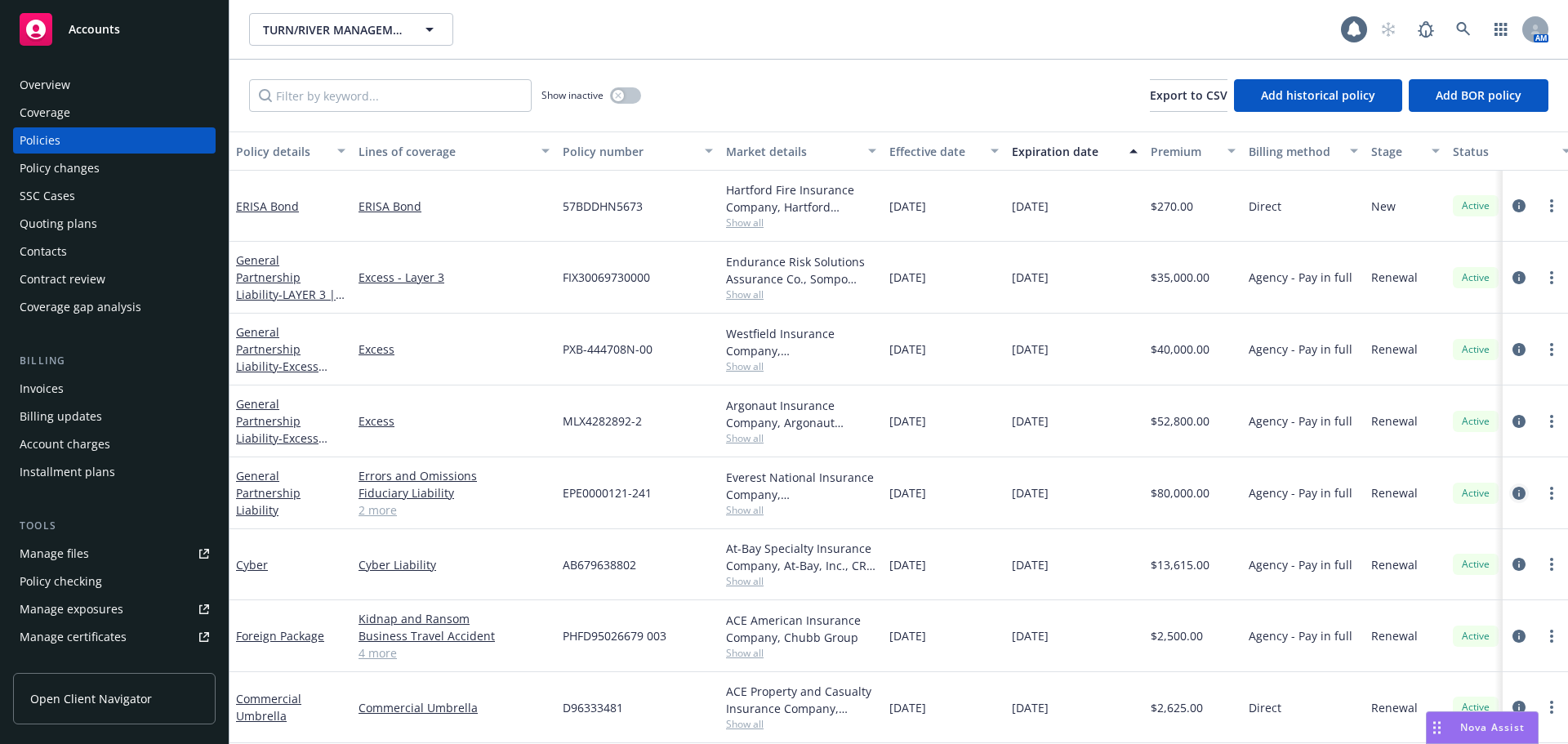
click at [1512, 492] on icon "circleInformation" at bounding box center [1519, 493] width 13 height 13
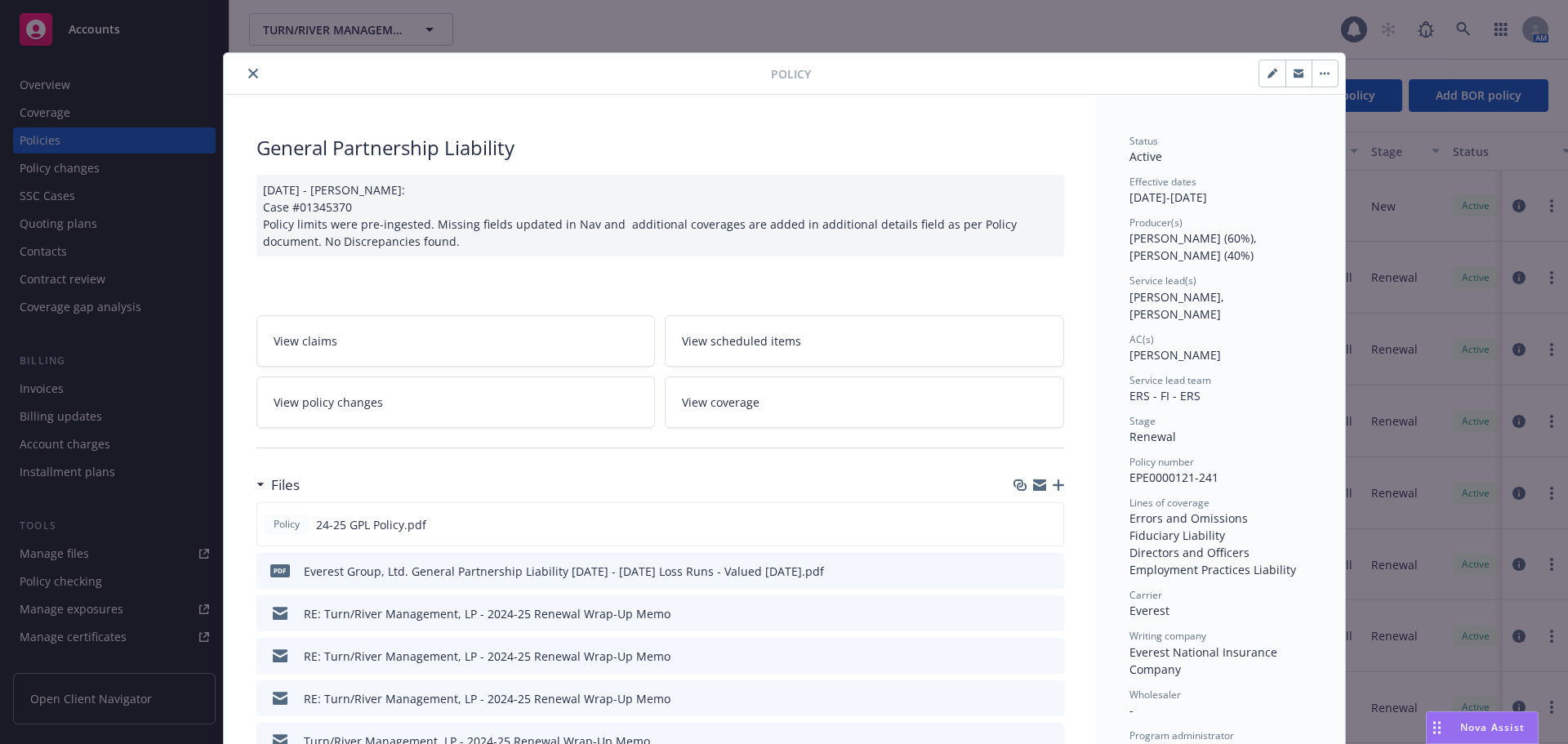
click at [249, 75] on icon "close" at bounding box center [254, 74] width 10 height 10
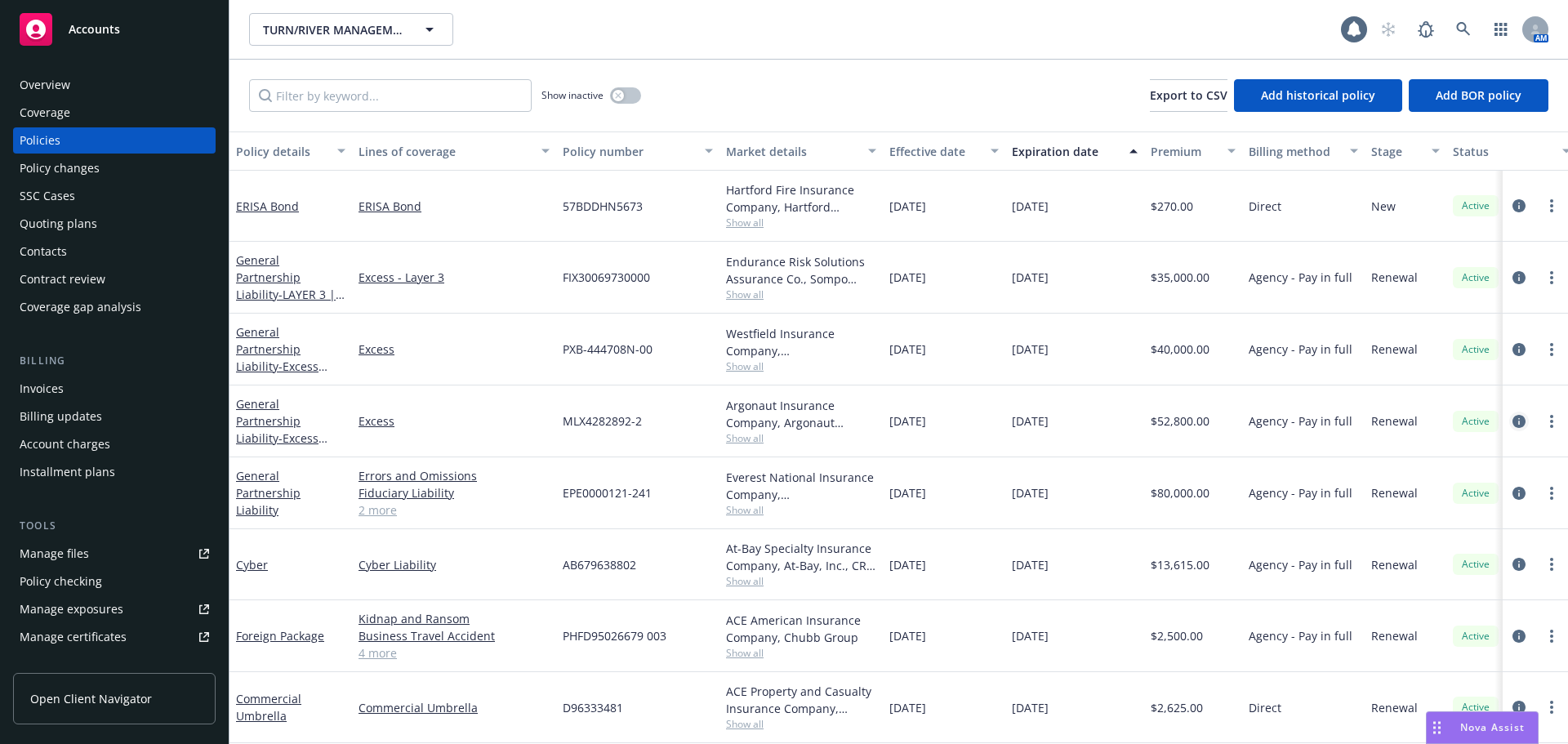
click at [1512, 418] on icon "circleInformation" at bounding box center [1519, 422] width 13 height 13
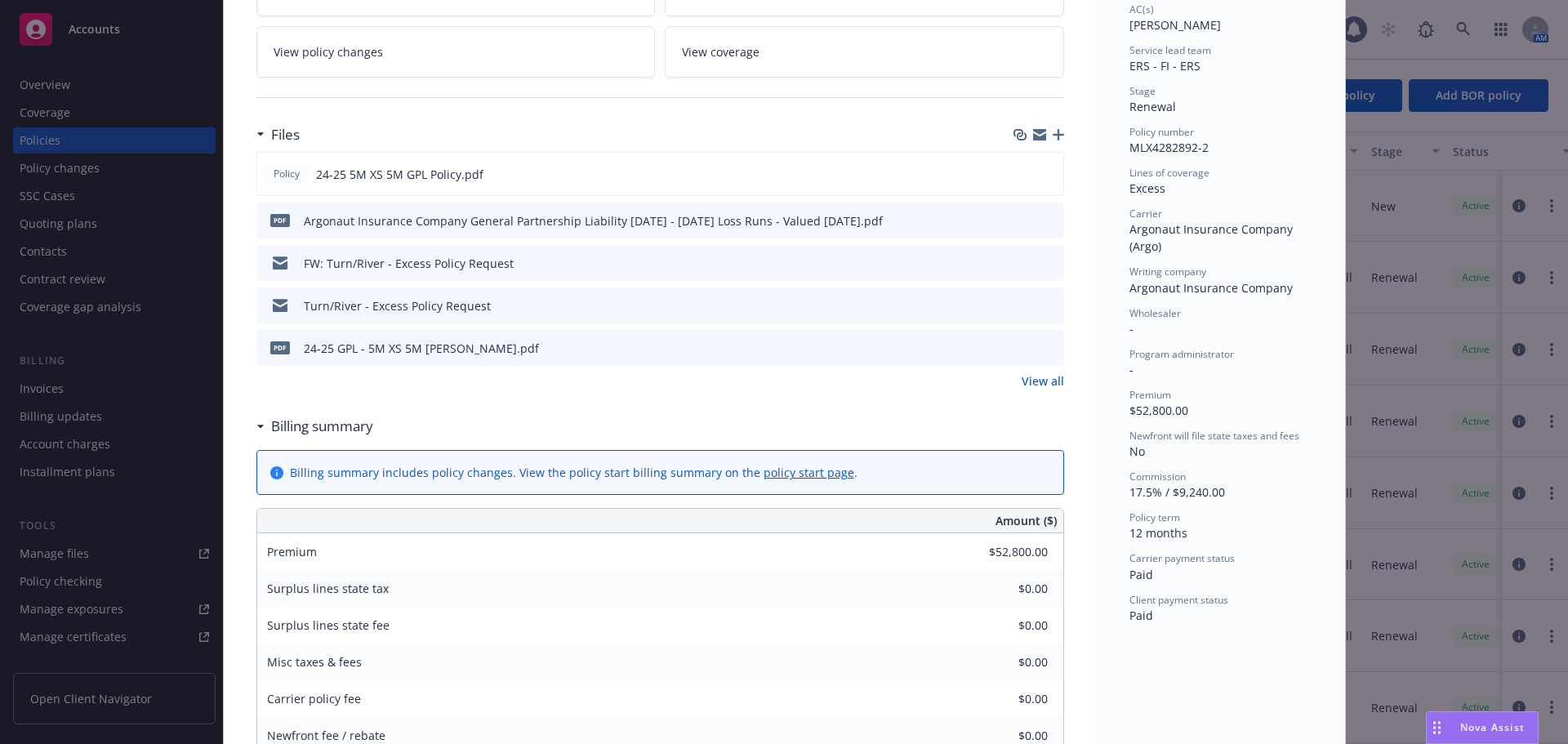
scroll to position [572, 0]
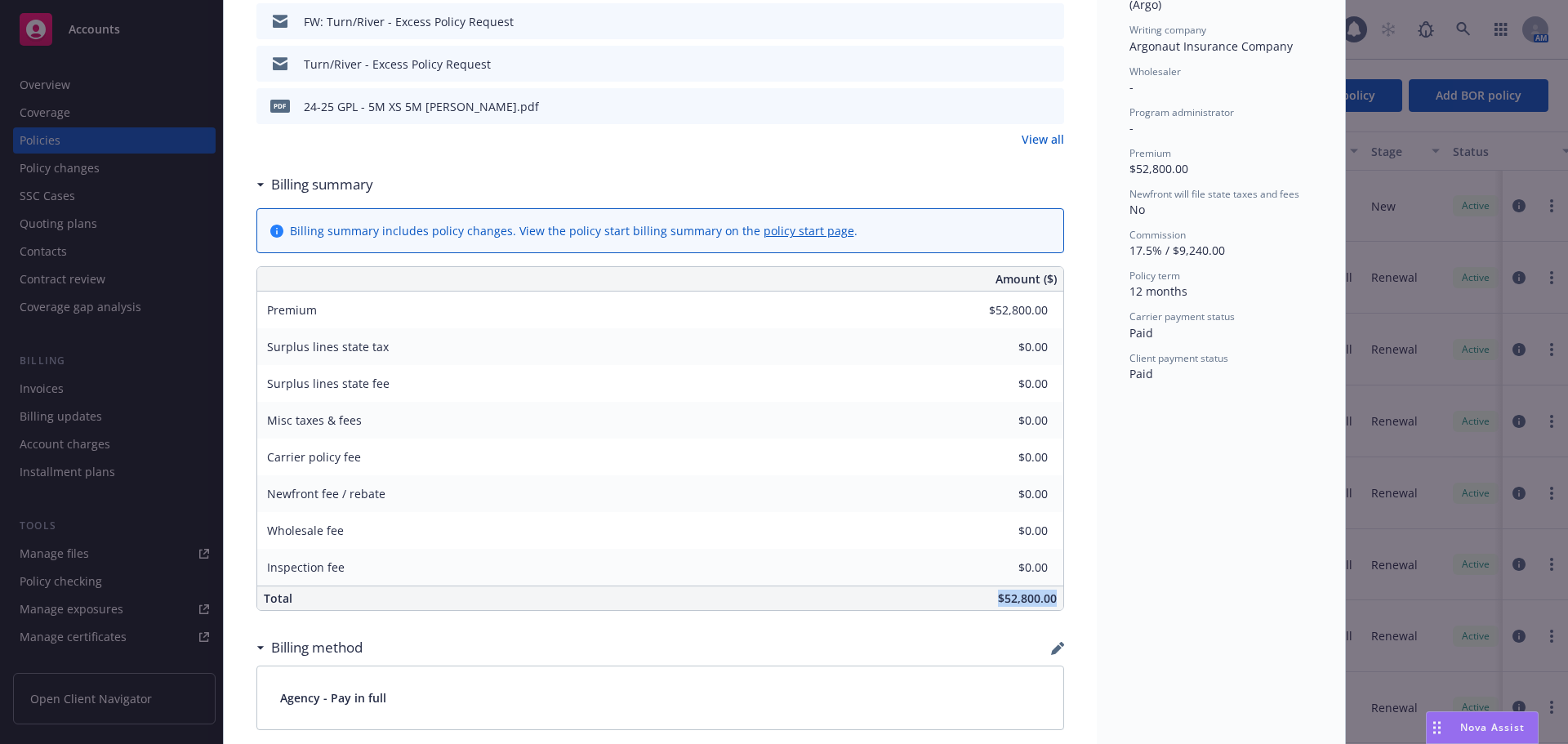
drag, startPoint x: 990, startPoint y: 602, endPoint x: 1058, endPoint y: 601, distance: 68.0
click at [1058, 601] on div "General Partnership Liability - Excess (LAYER 1) | 5M xs 5M Add internal notes …" at bounding box center [660, 594] width 873 height 2142
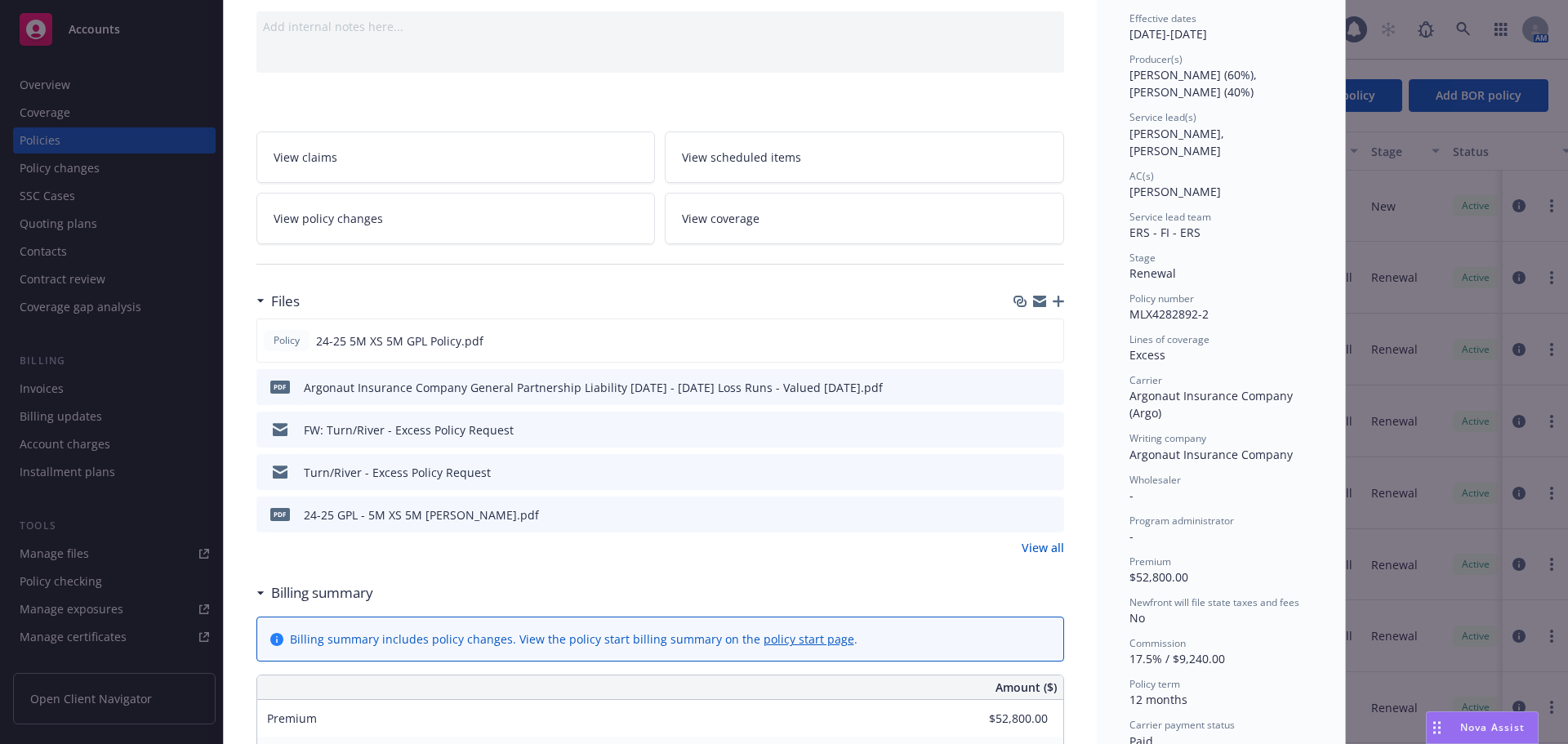
scroll to position [0, 0]
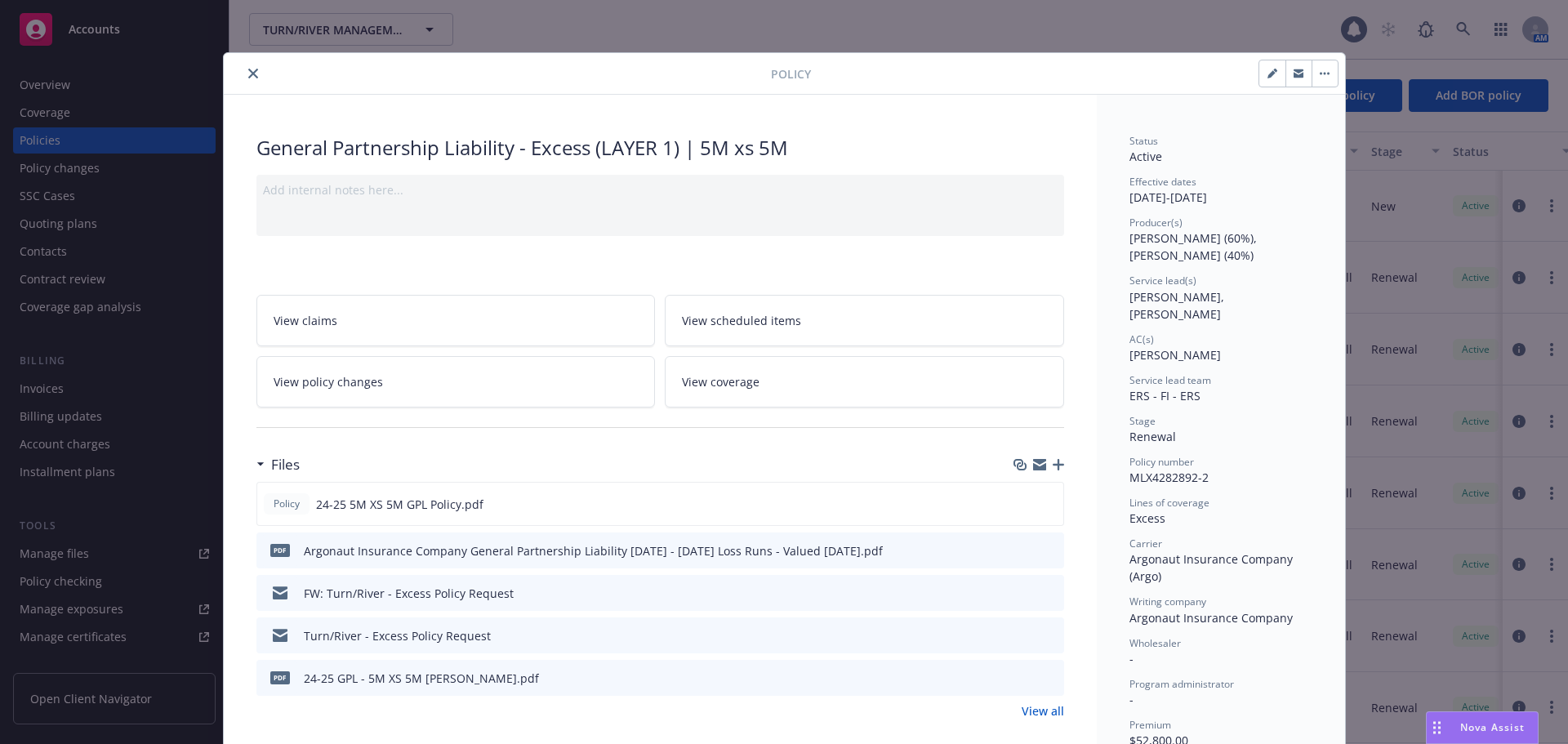
click at [249, 75] on icon "close" at bounding box center [254, 74] width 10 height 10
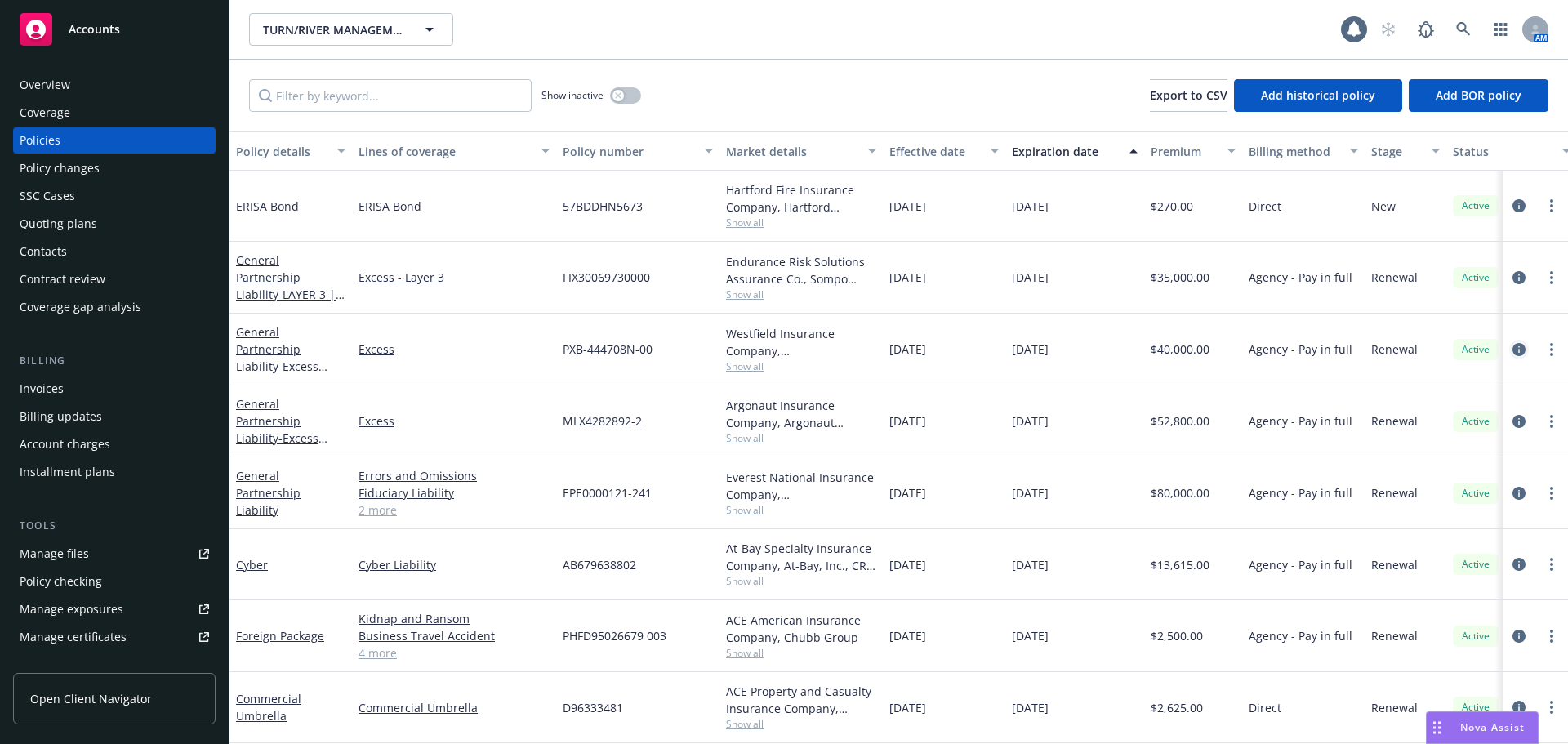
click at [1512, 346] on icon "circleInformation" at bounding box center [1519, 350] width 13 height 13
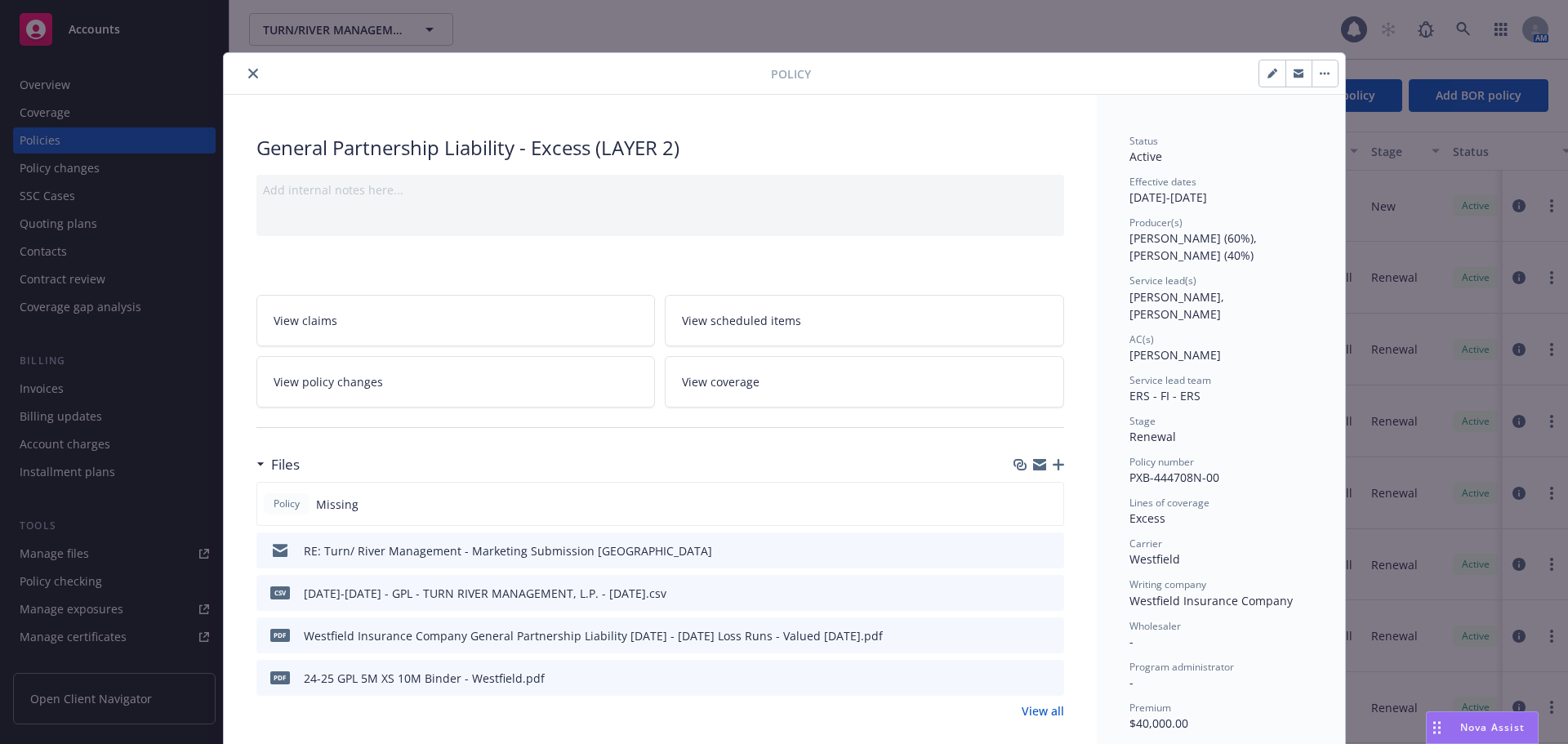
click at [241, 73] on div at bounding box center [501, 74] width 540 height 20
click at [244, 73] on button "close" at bounding box center [254, 74] width 20 height 20
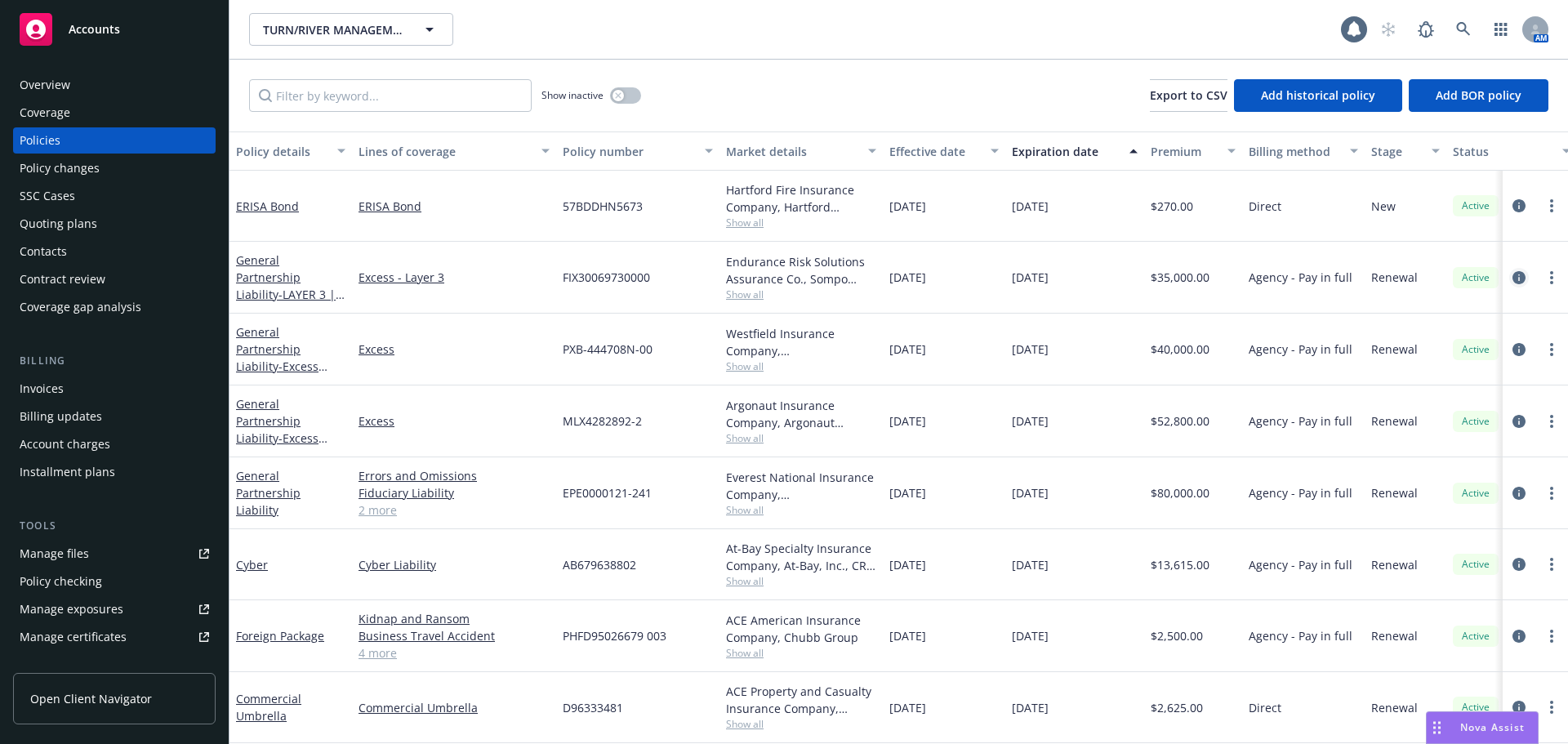
click at [1512, 273] on icon "circleInformation" at bounding box center [1519, 278] width 13 height 13
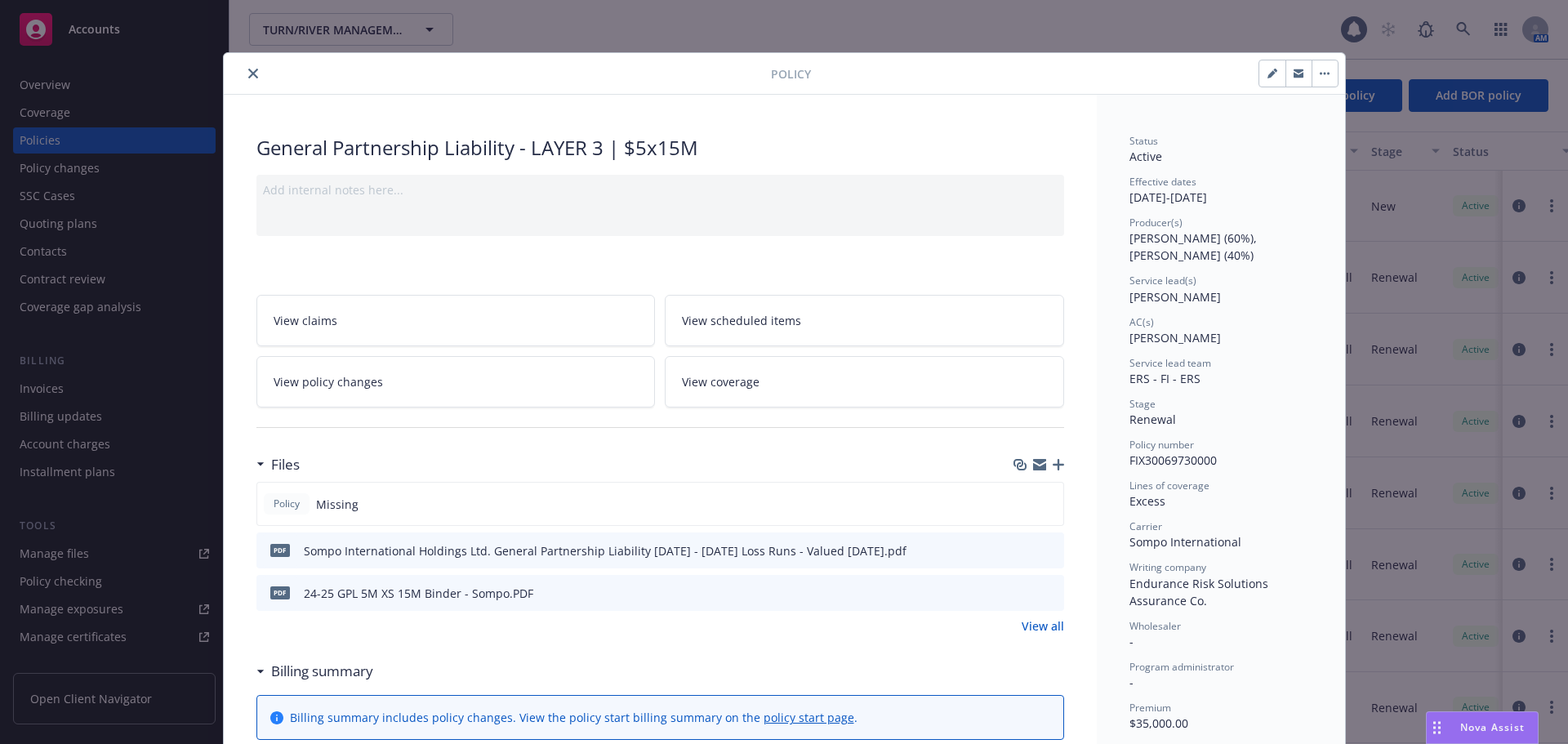
click at [249, 74] on icon "close" at bounding box center [254, 74] width 10 height 10
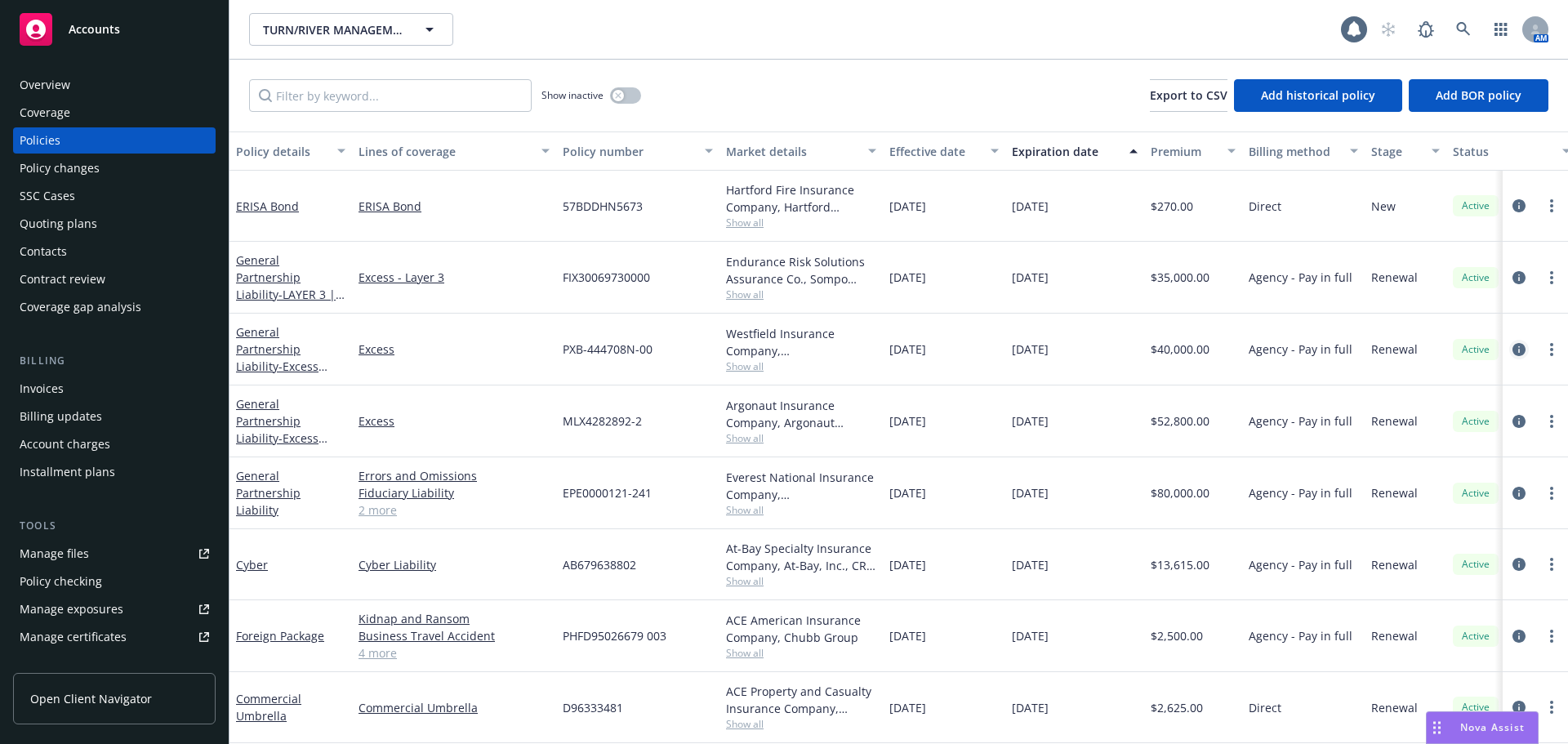
click at [1512, 347] on icon "circleInformation" at bounding box center [1519, 350] width 13 height 13
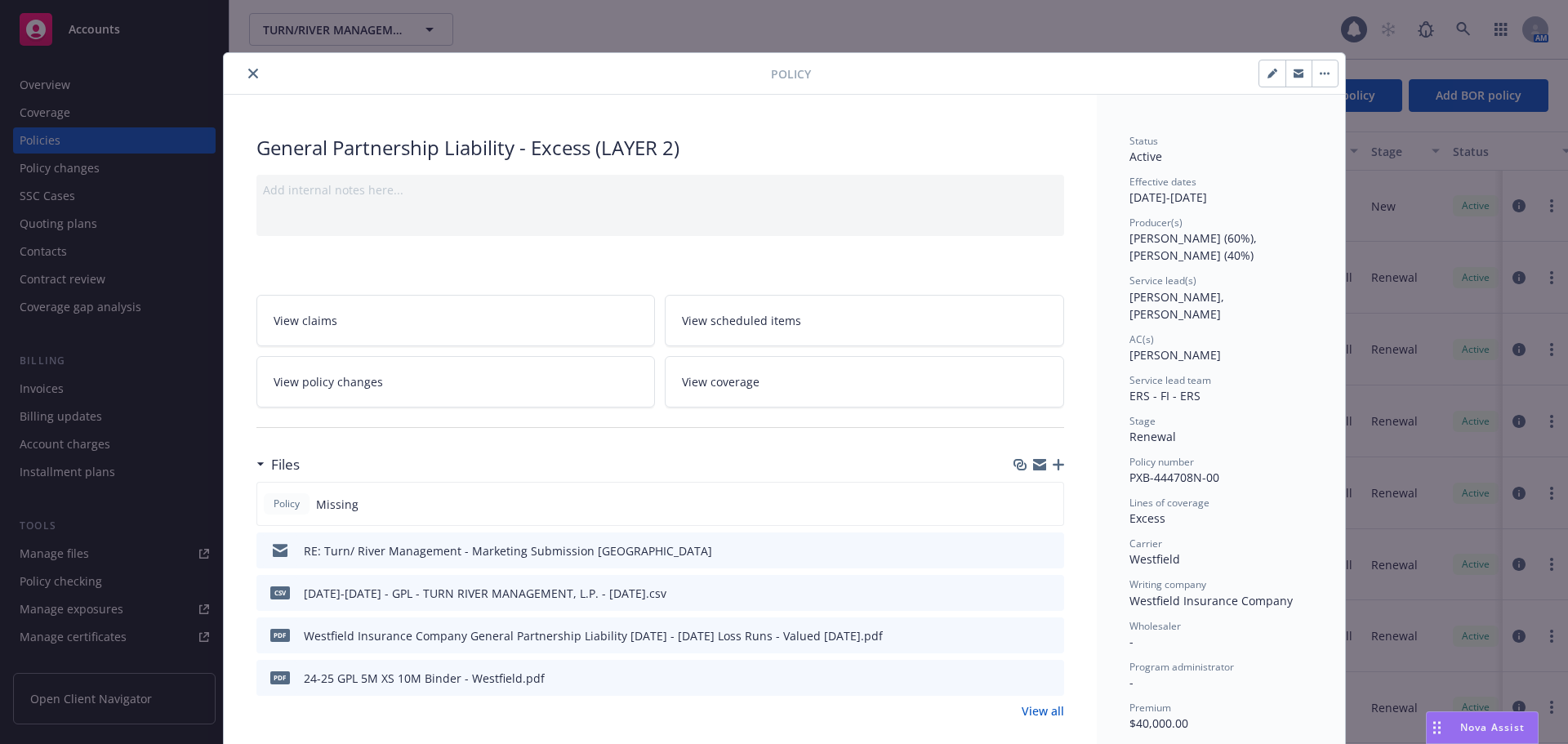
scroll to position [49, 0]
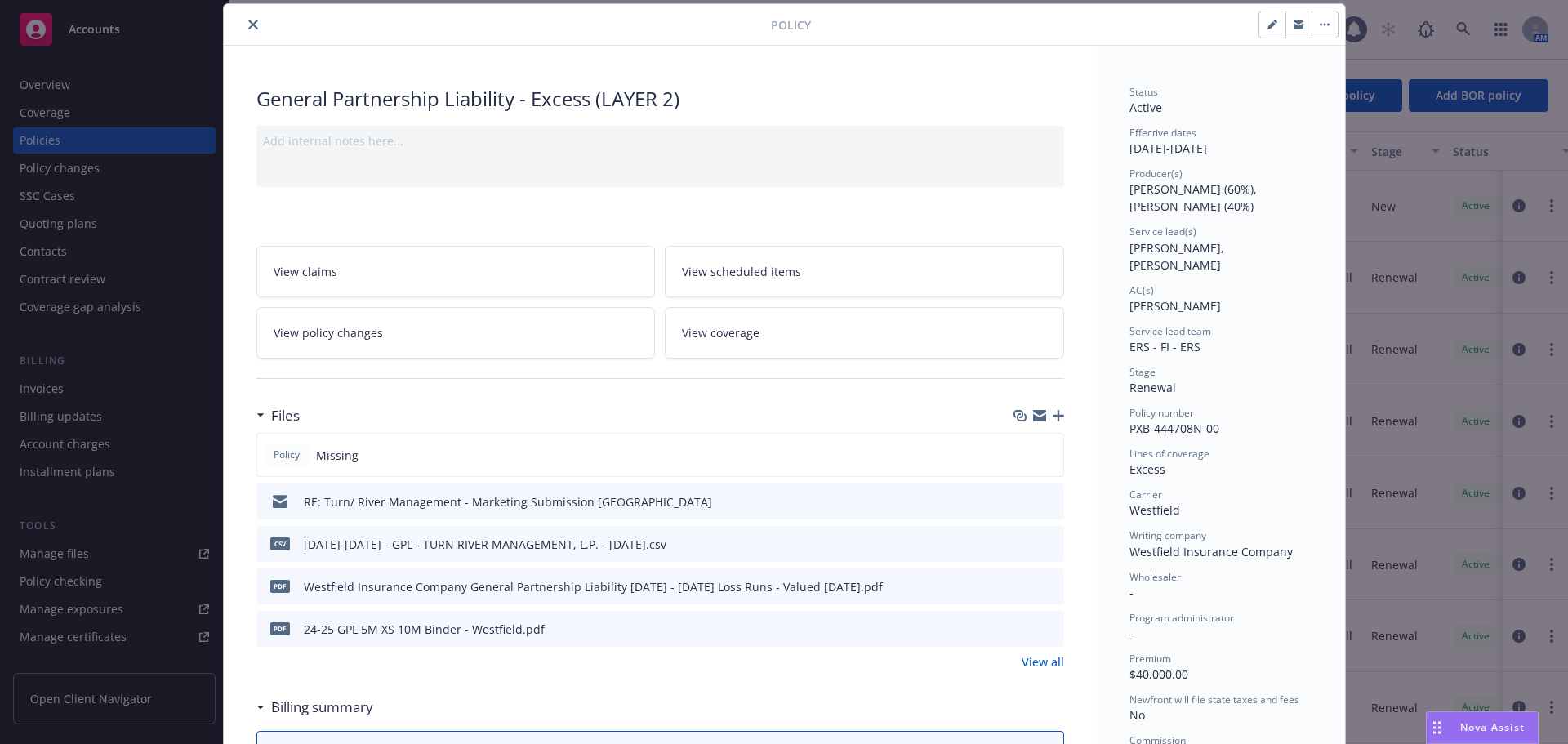
click at [249, 28] on icon "close" at bounding box center [254, 25] width 10 height 10
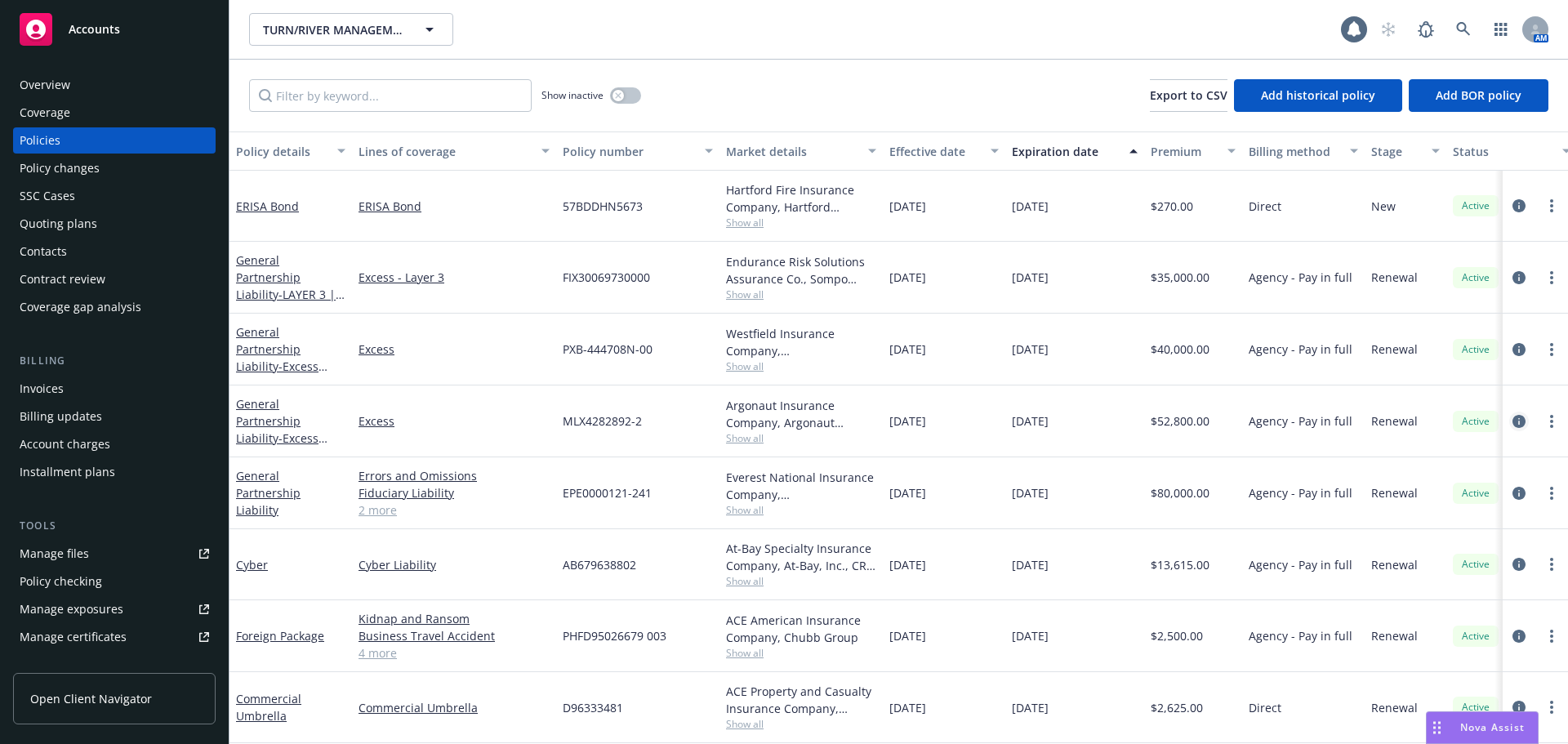
click at [1509, 425] on div at bounding box center [1535, 422] width 52 height 20
click at [1512, 420] on icon "circleInformation" at bounding box center [1519, 422] width 13 height 13
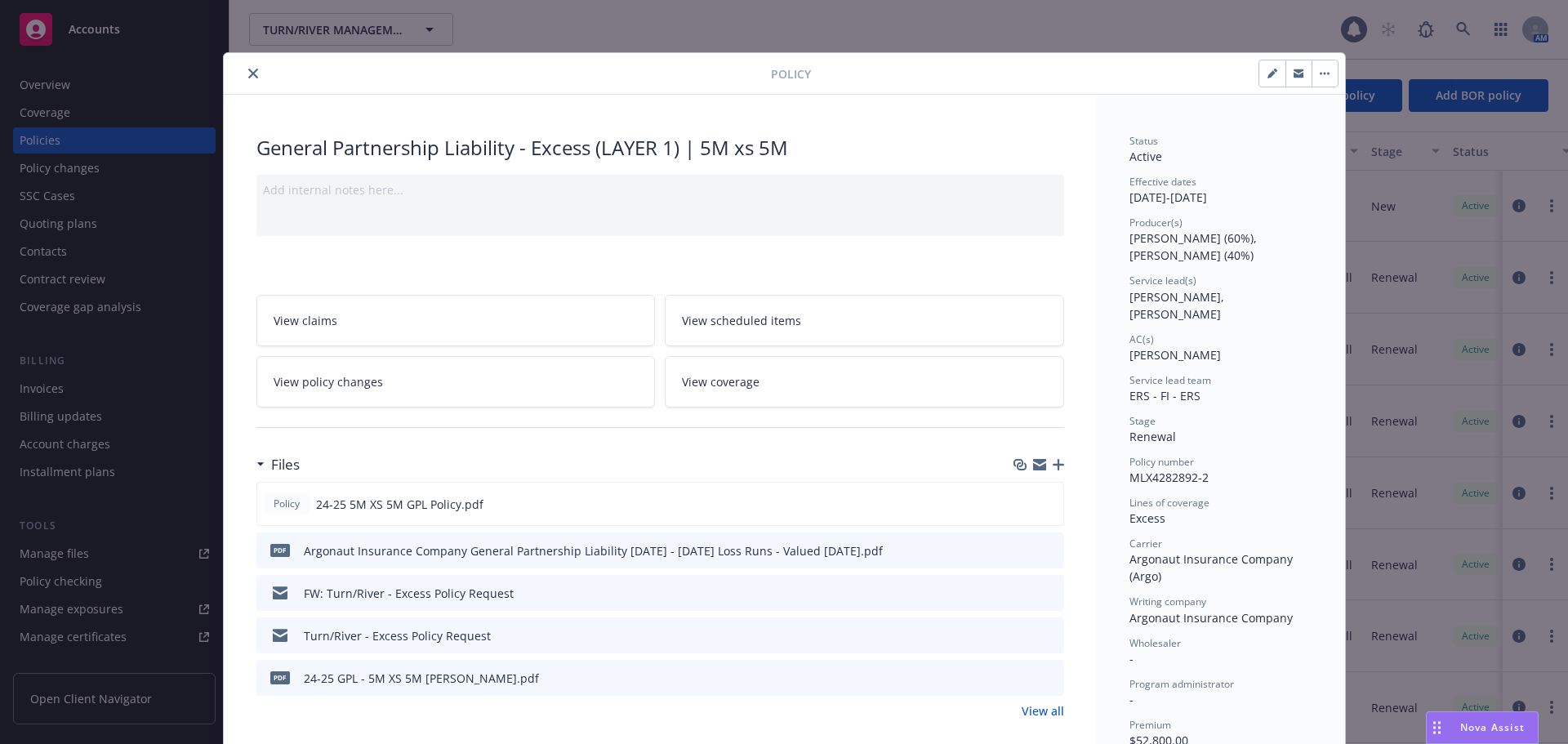
scroll to position [49, 0]
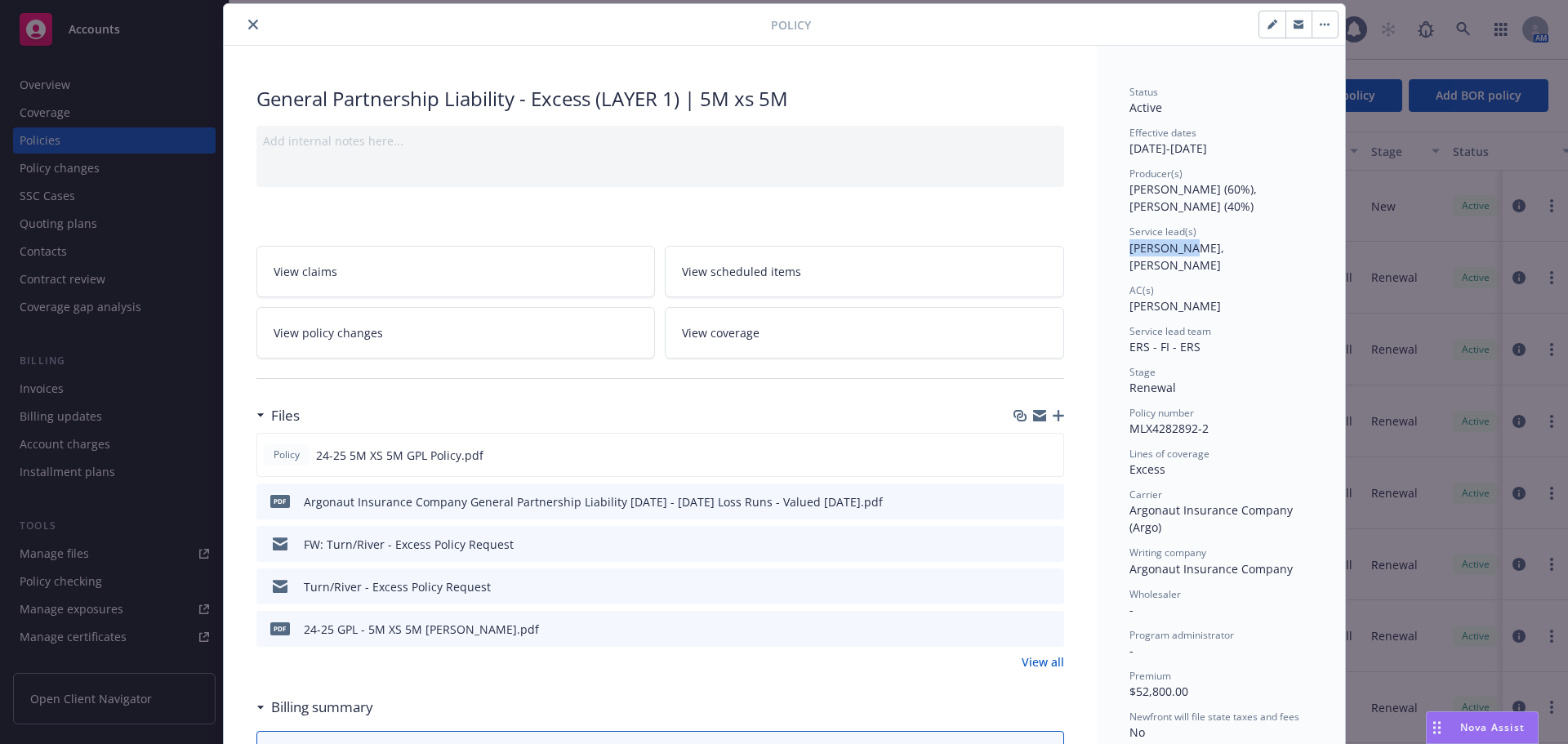
drag, startPoint x: 1120, startPoint y: 243, endPoint x: 1176, endPoint y: 251, distance: 56.6
copy span "[PERSON_NAME]"
click at [250, 22] on icon "close" at bounding box center [254, 25] width 10 height 10
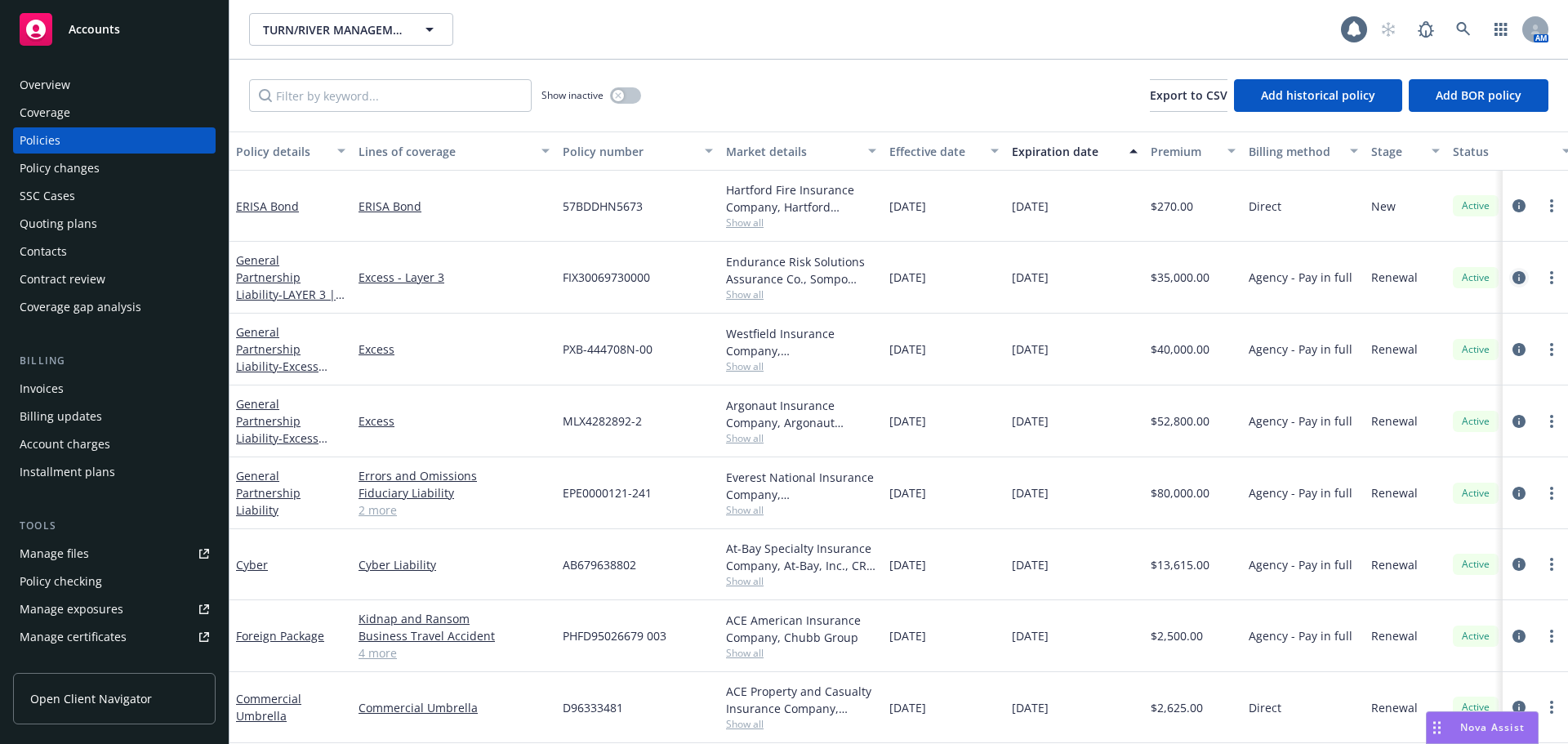
click at [1512, 278] on icon "circleInformation" at bounding box center [1519, 278] width 13 height 13
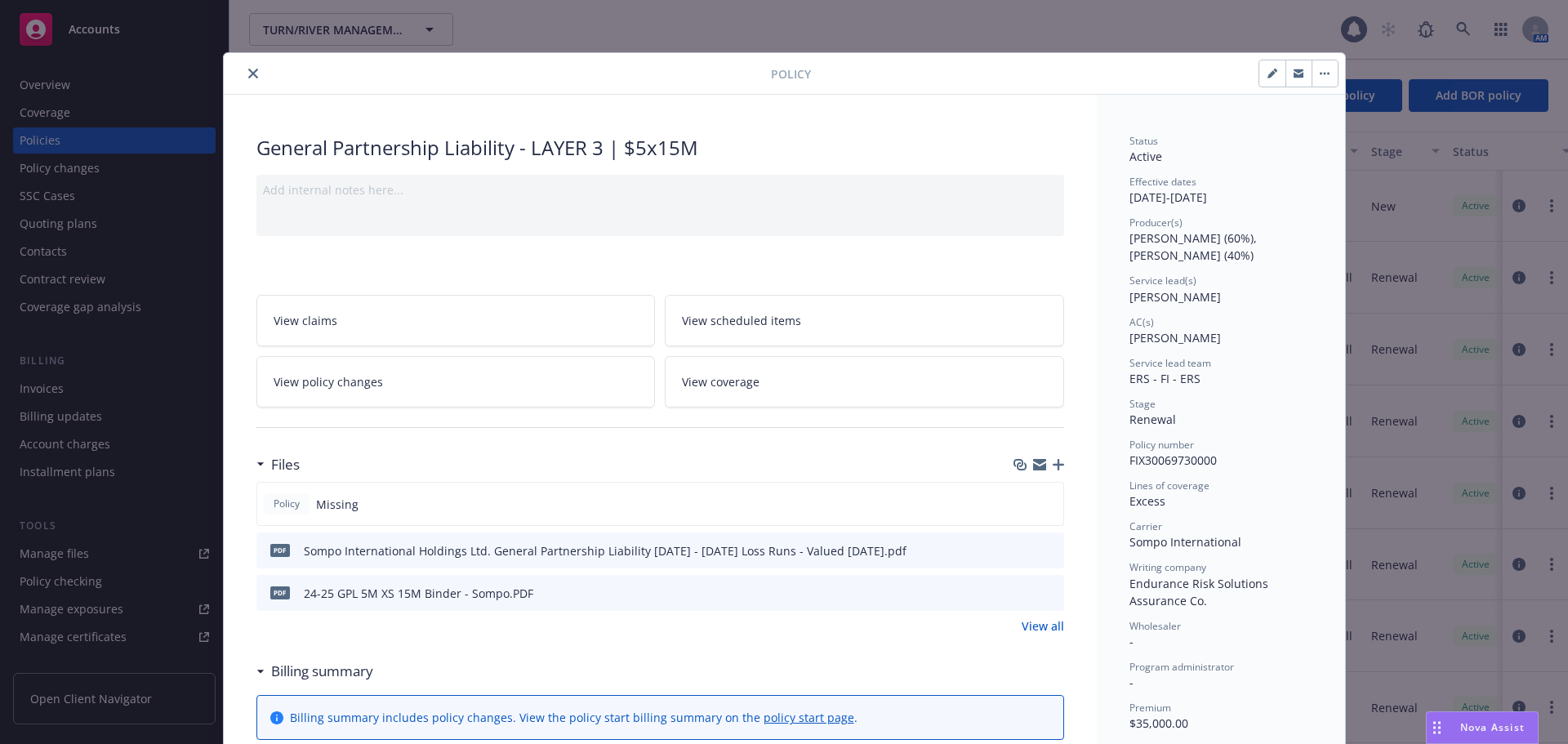
scroll to position [49, 0]
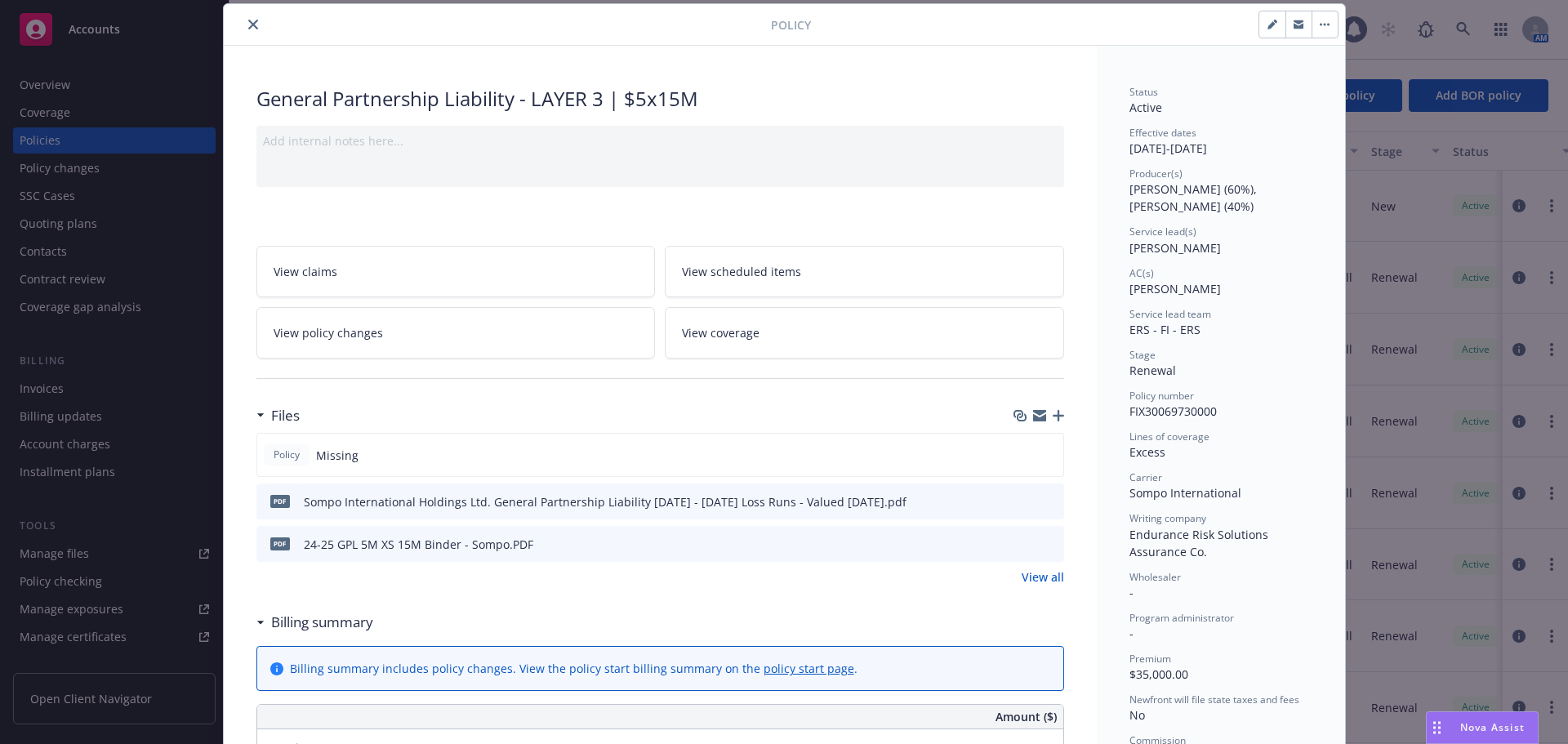
click at [249, 23] on icon "close" at bounding box center [254, 25] width 10 height 10
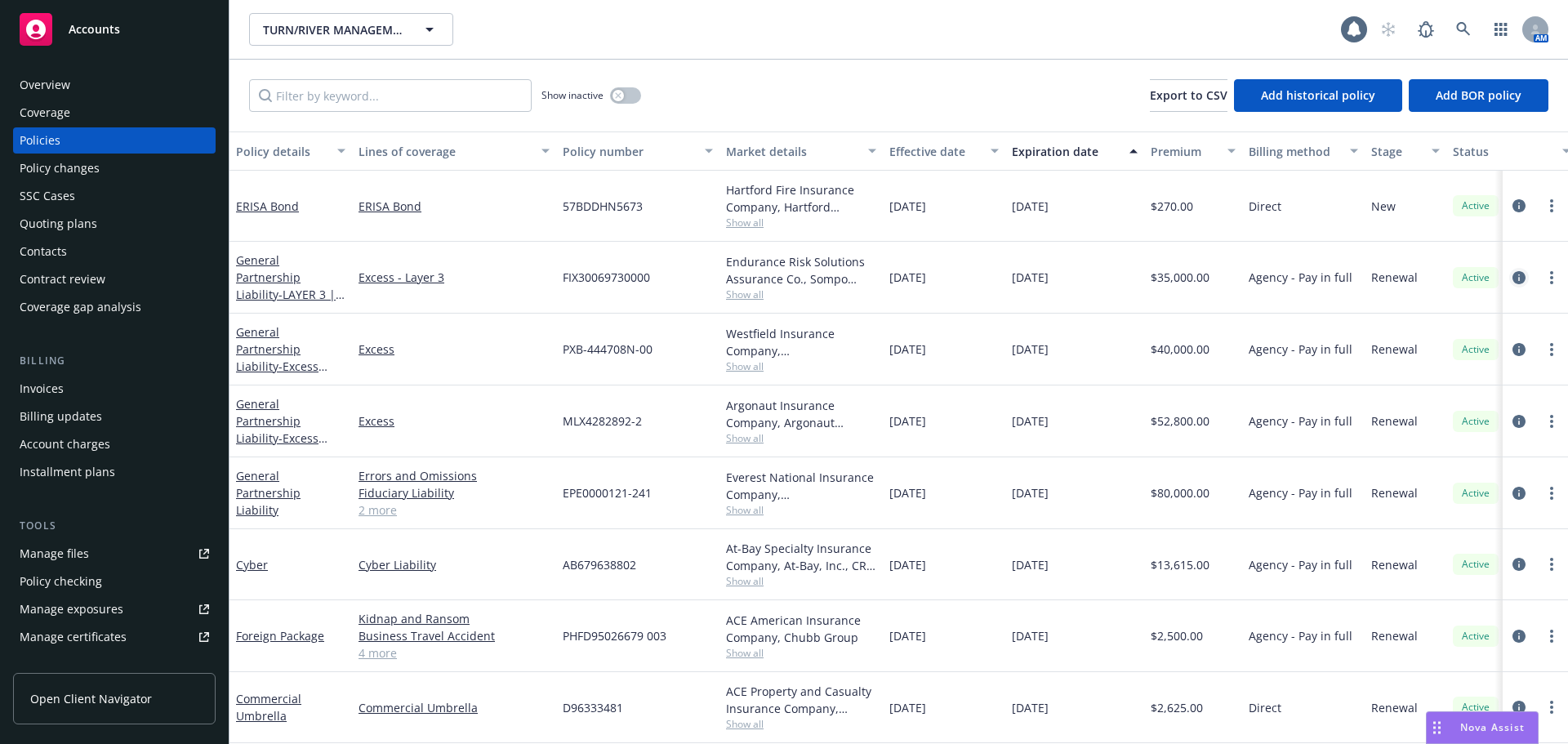
click at [1512, 279] on icon "circleInformation" at bounding box center [1519, 278] width 13 height 13
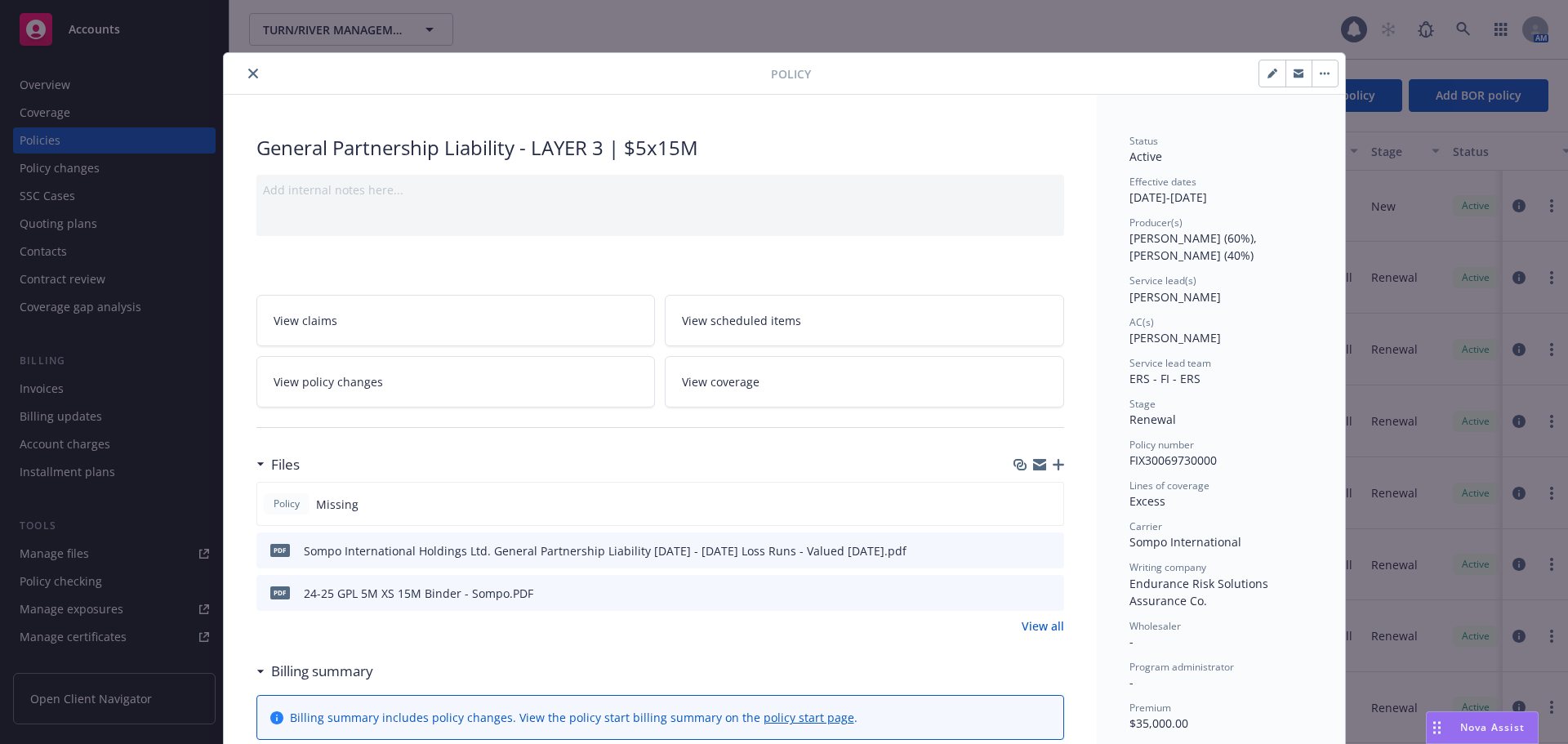
scroll to position [49, 0]
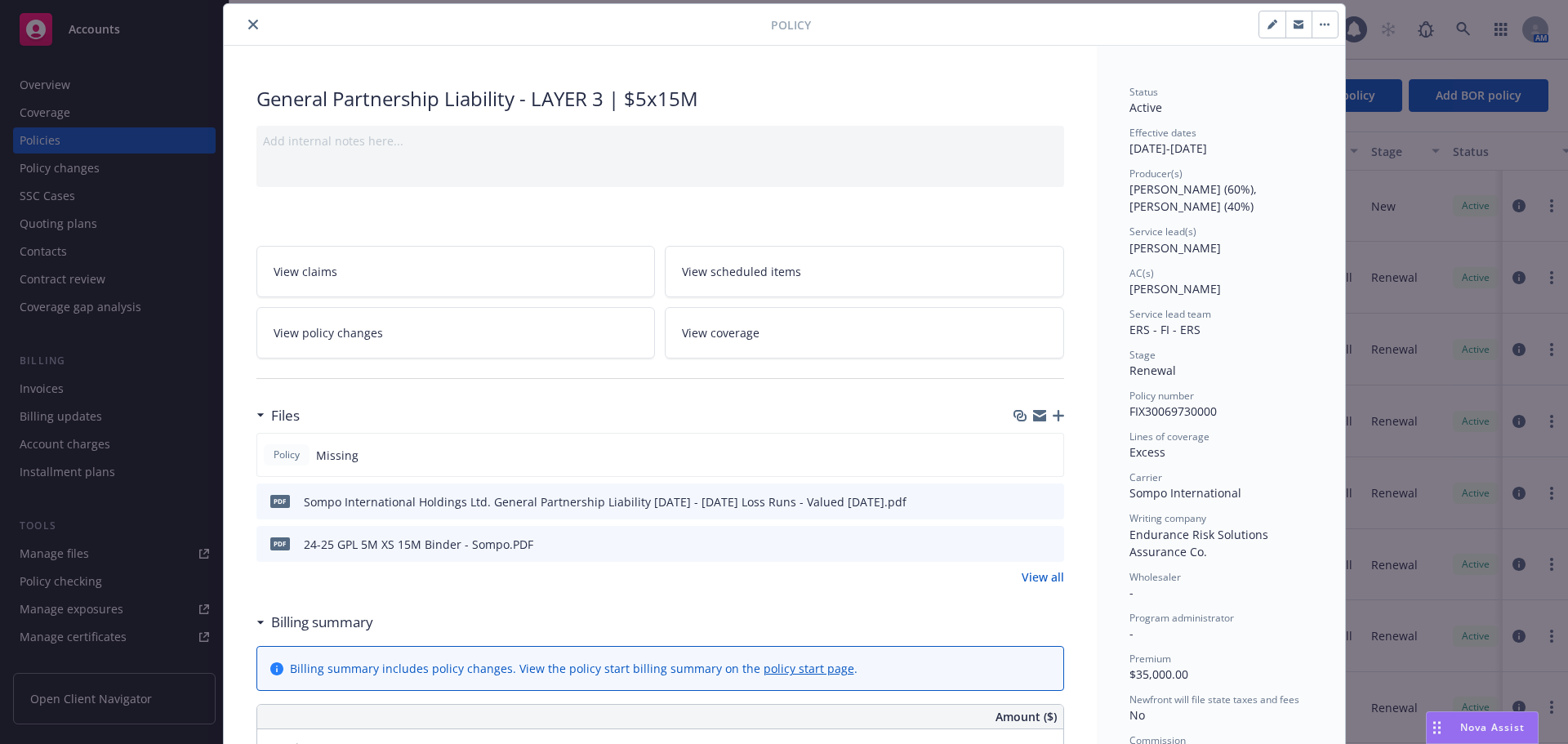
click at [249, 26] on icon "close" at bounding box center [254, 25] width 10 height 10
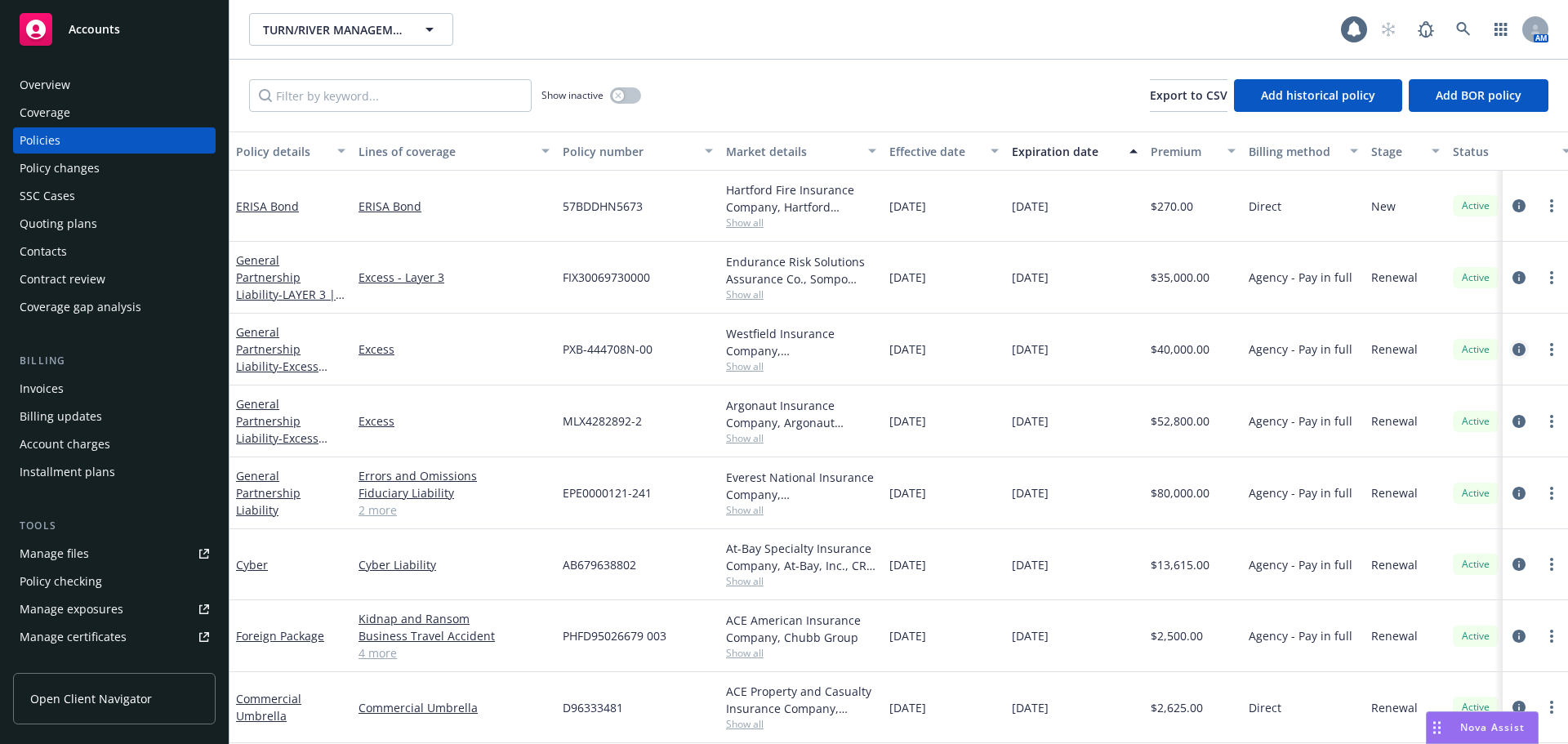
click at [1512, 351] on icon "circleInformation" at bounding box center [1519, 350] width 13 height 13
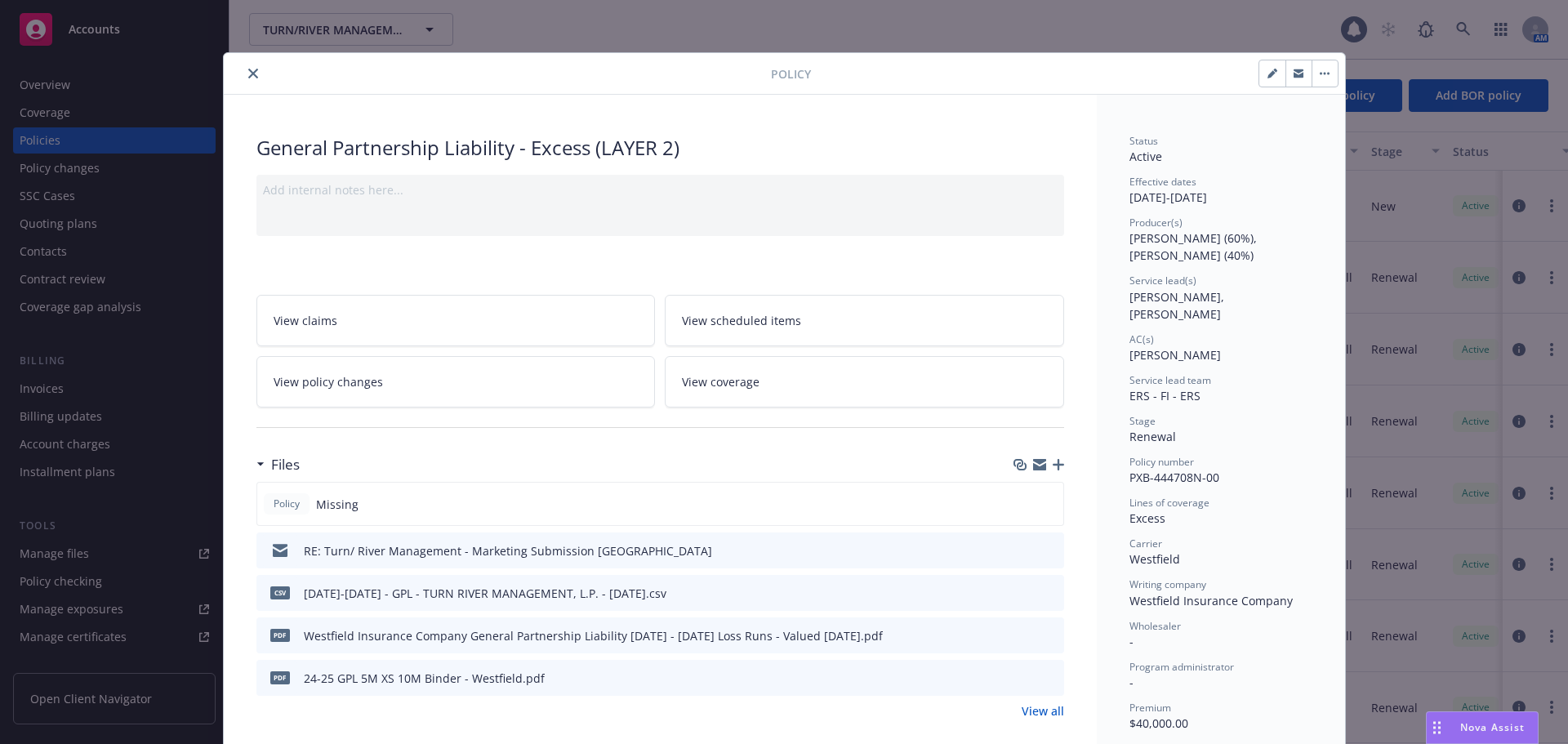
scroll to position [49, 0]
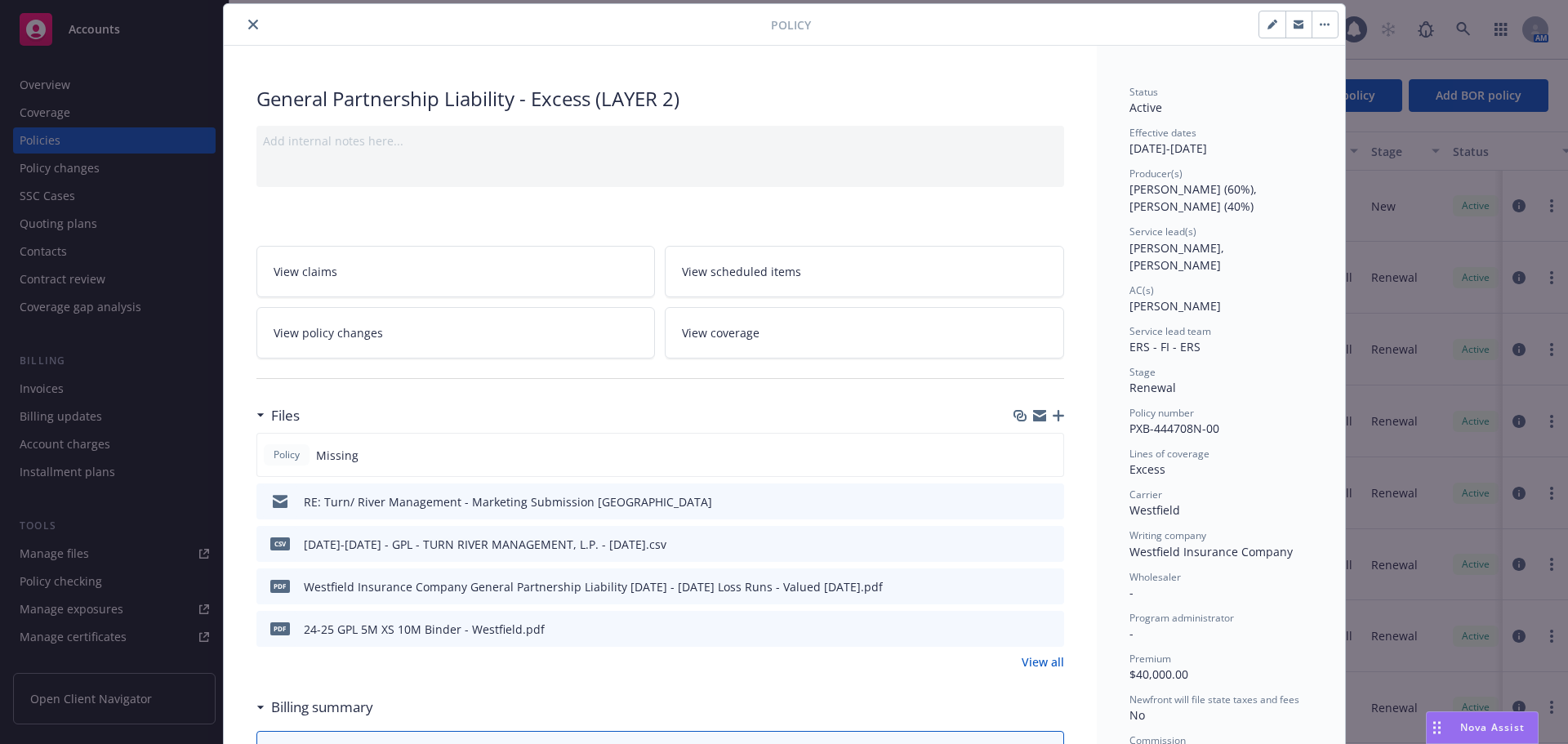
click at [245, 19] on button "close" at bounding box center [254, 25] width 20 height 20
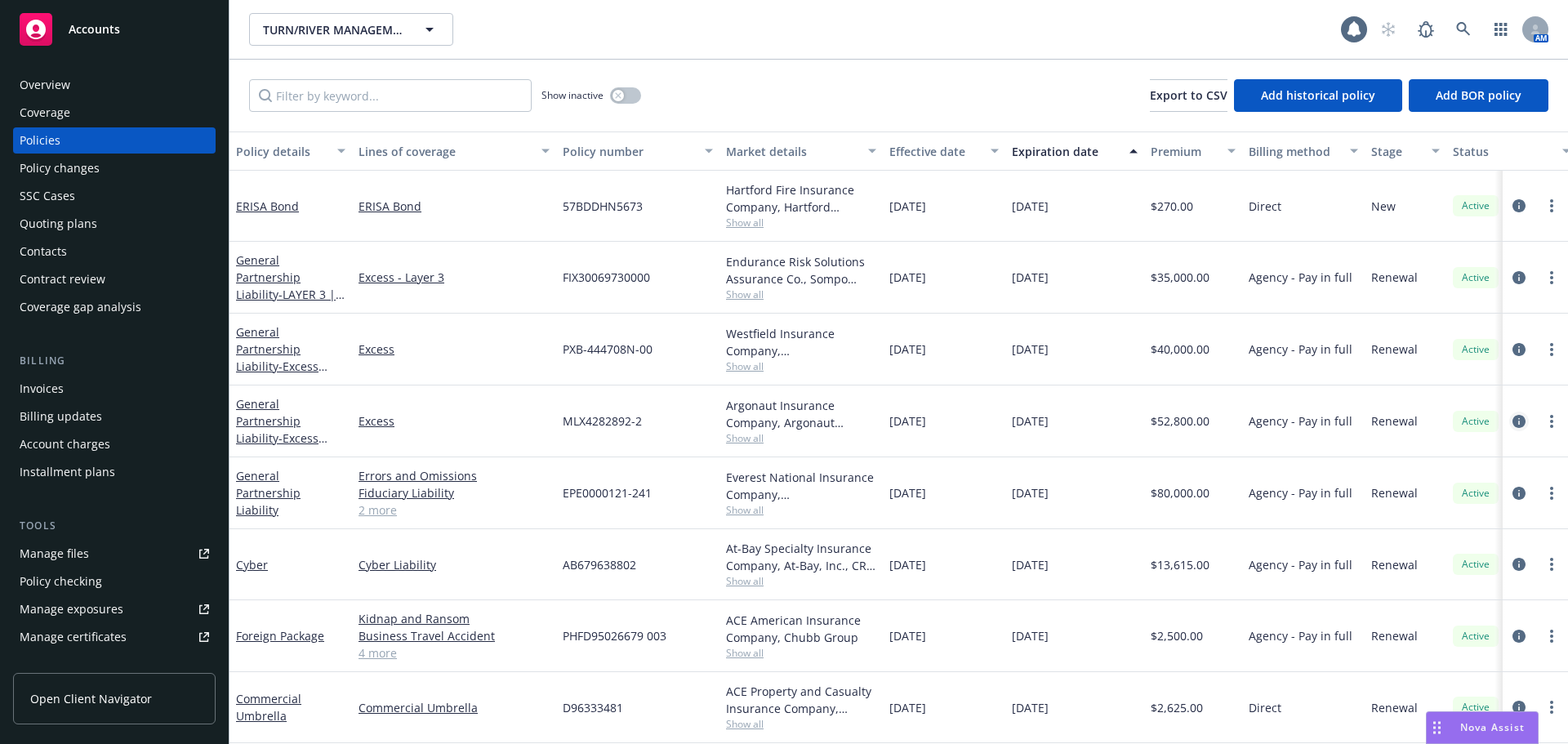
click at [1512, 422] on icon "circleInformation" at bounding box center [1519, 422] width 13 height 13
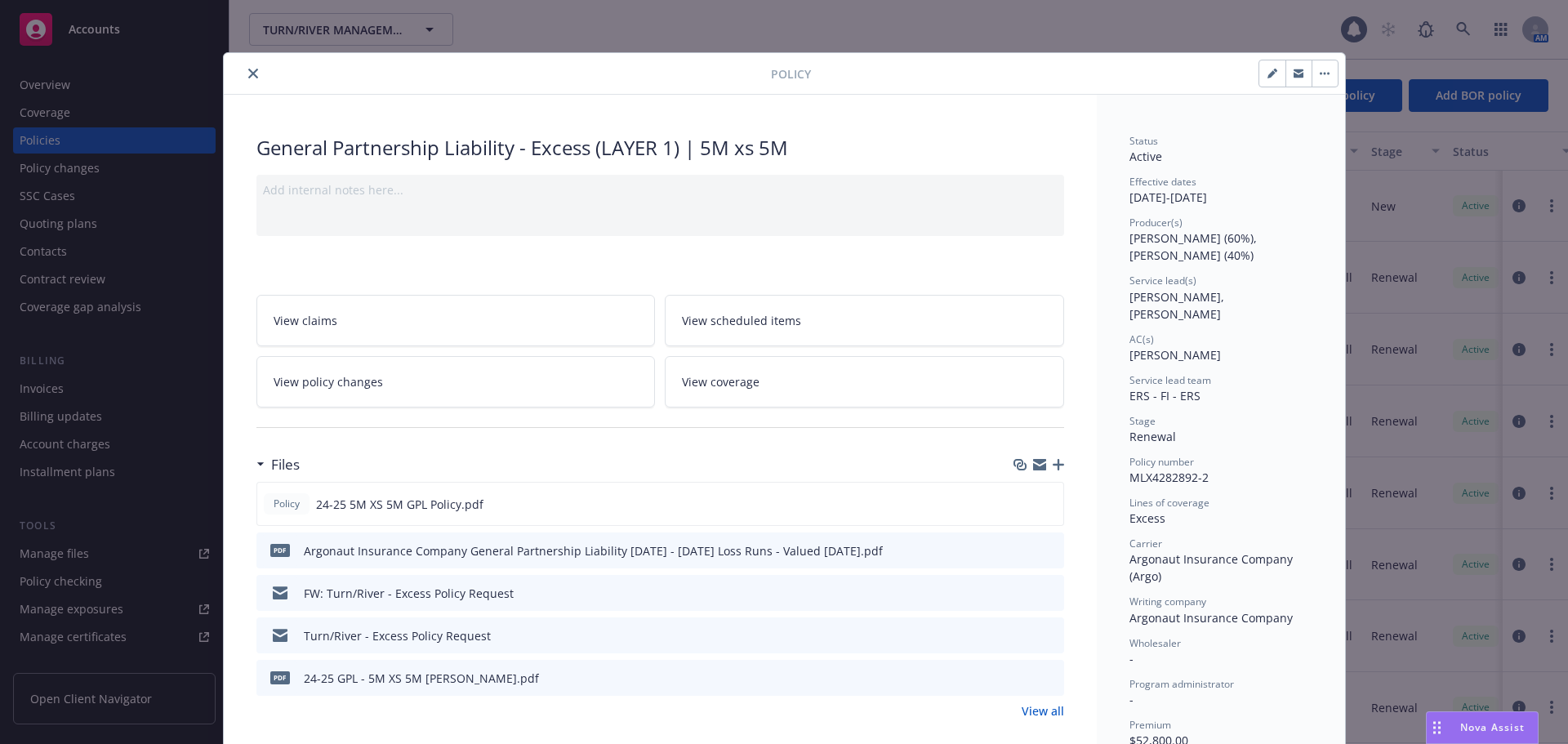
scroll to position [49, 0]
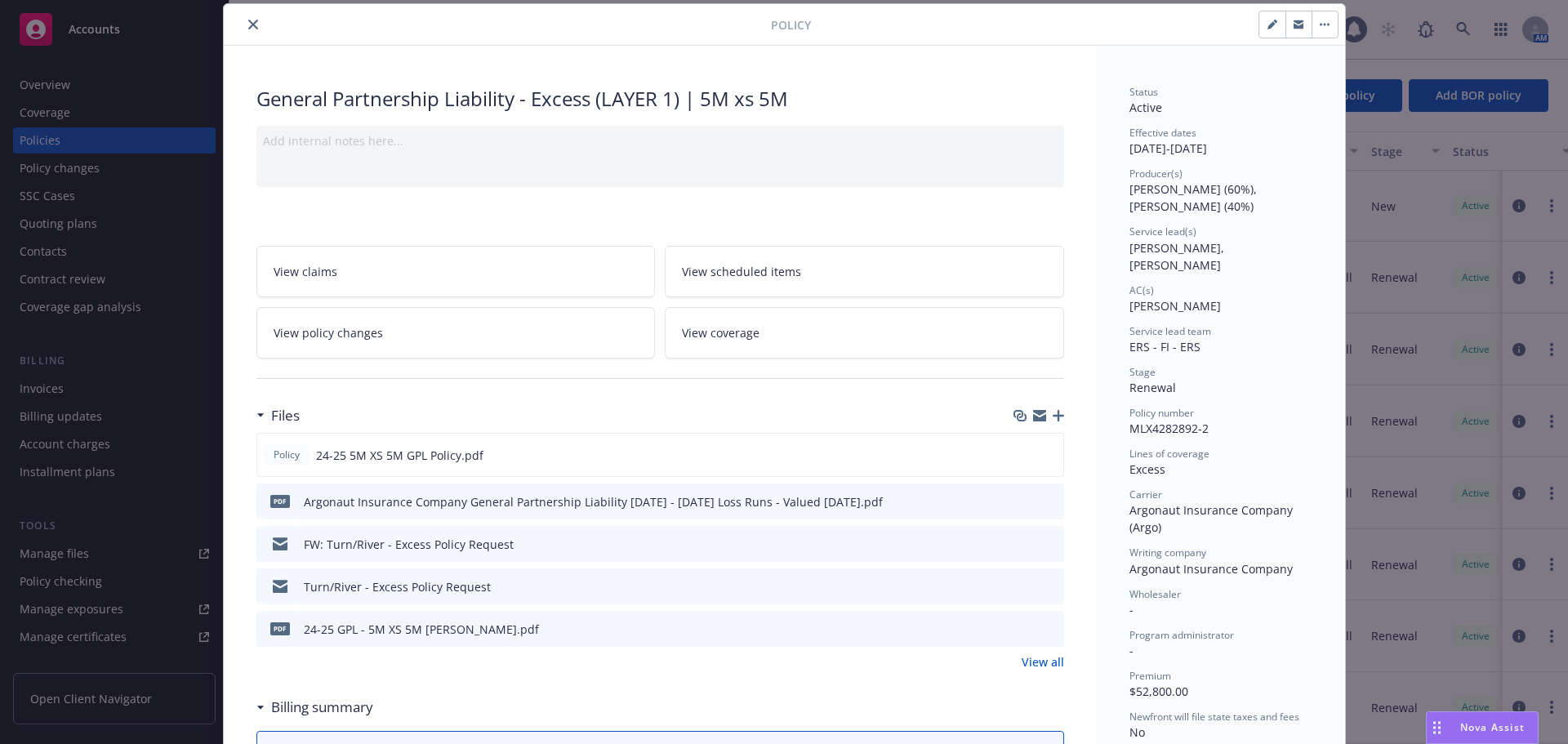
click at [244, 22] on button "close" at bounding box center [254, 25] width 20 height 20
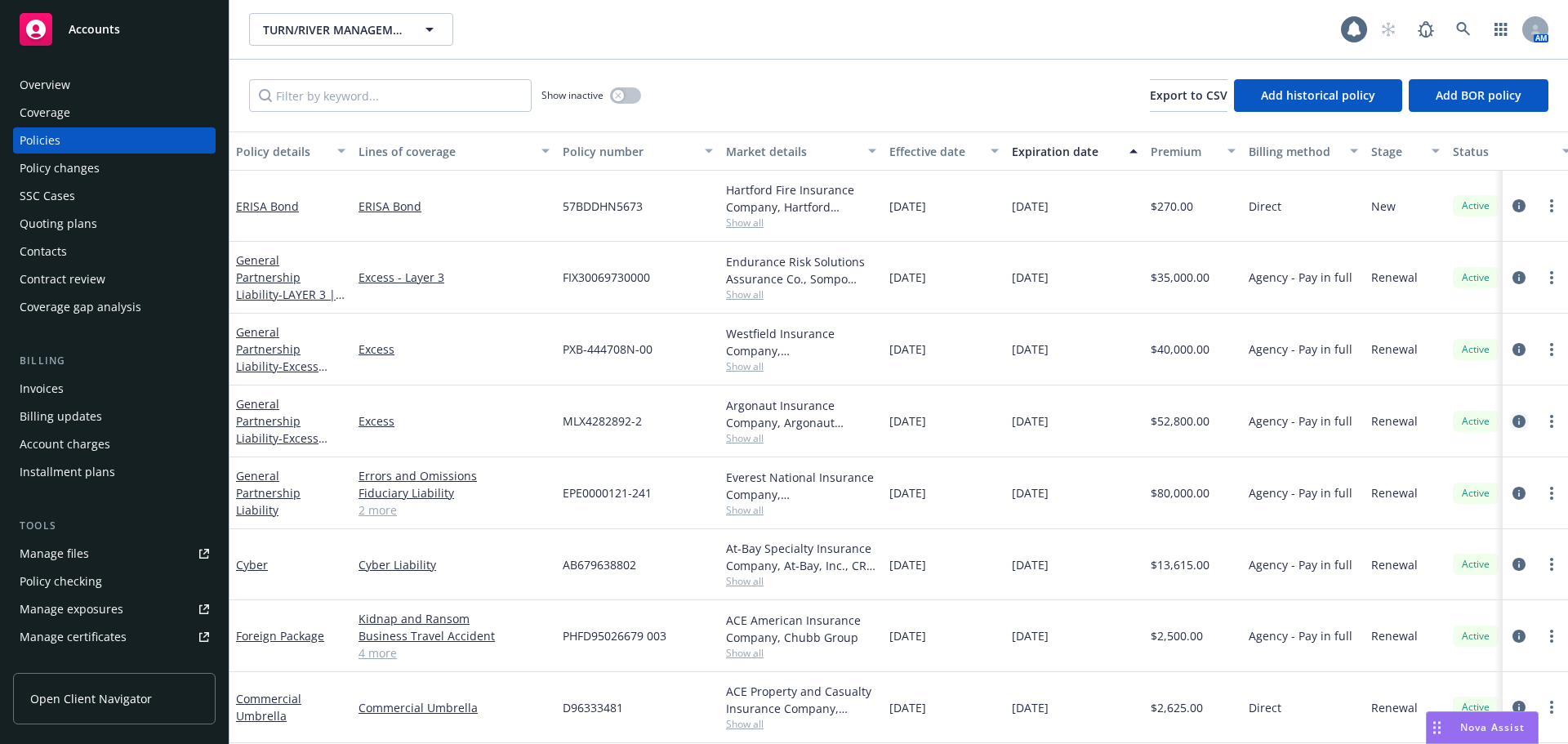
click at [1512, 420] on icon "circleInformation" at bounding box center [1519, 422] width 13 height 13
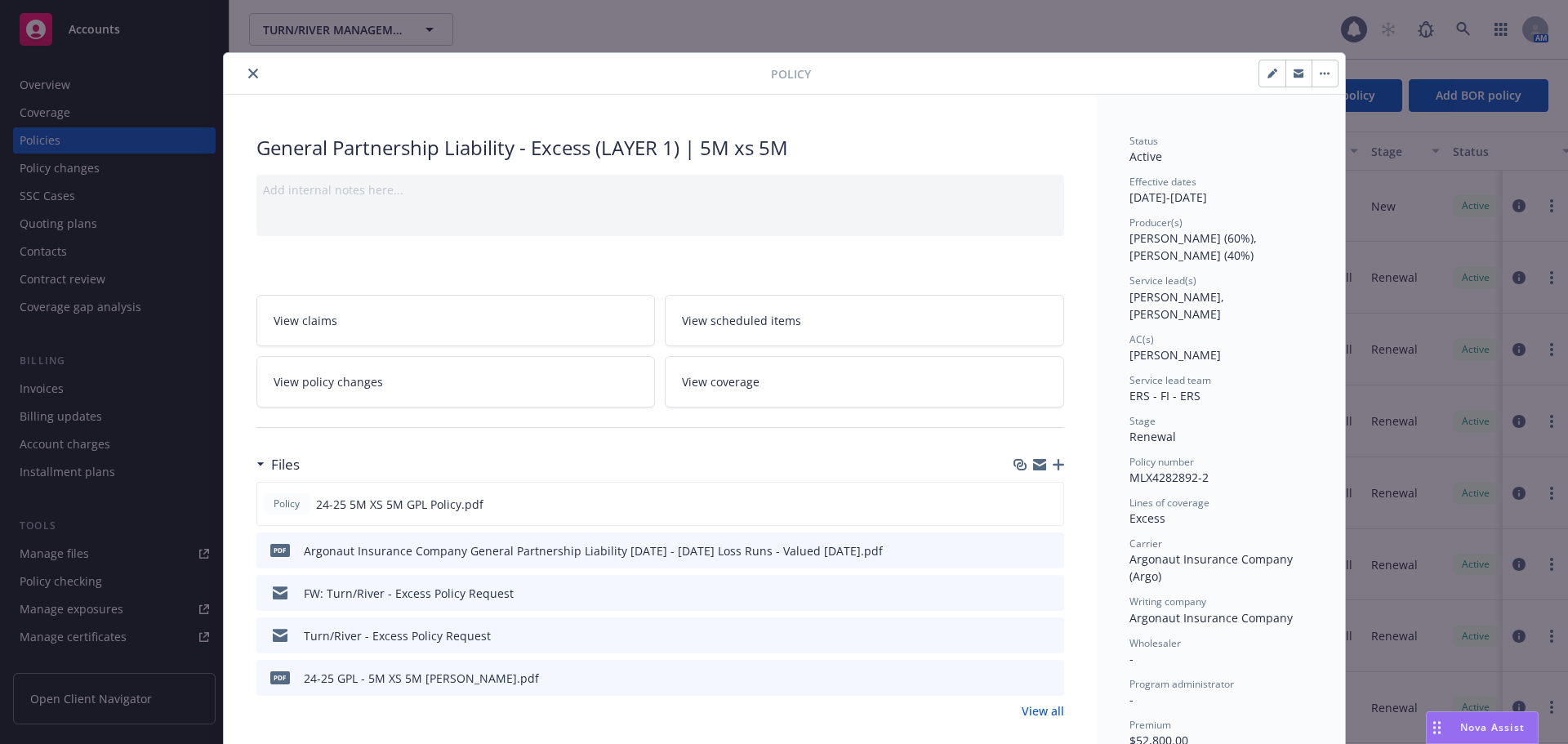
scroll to position [49, 0]
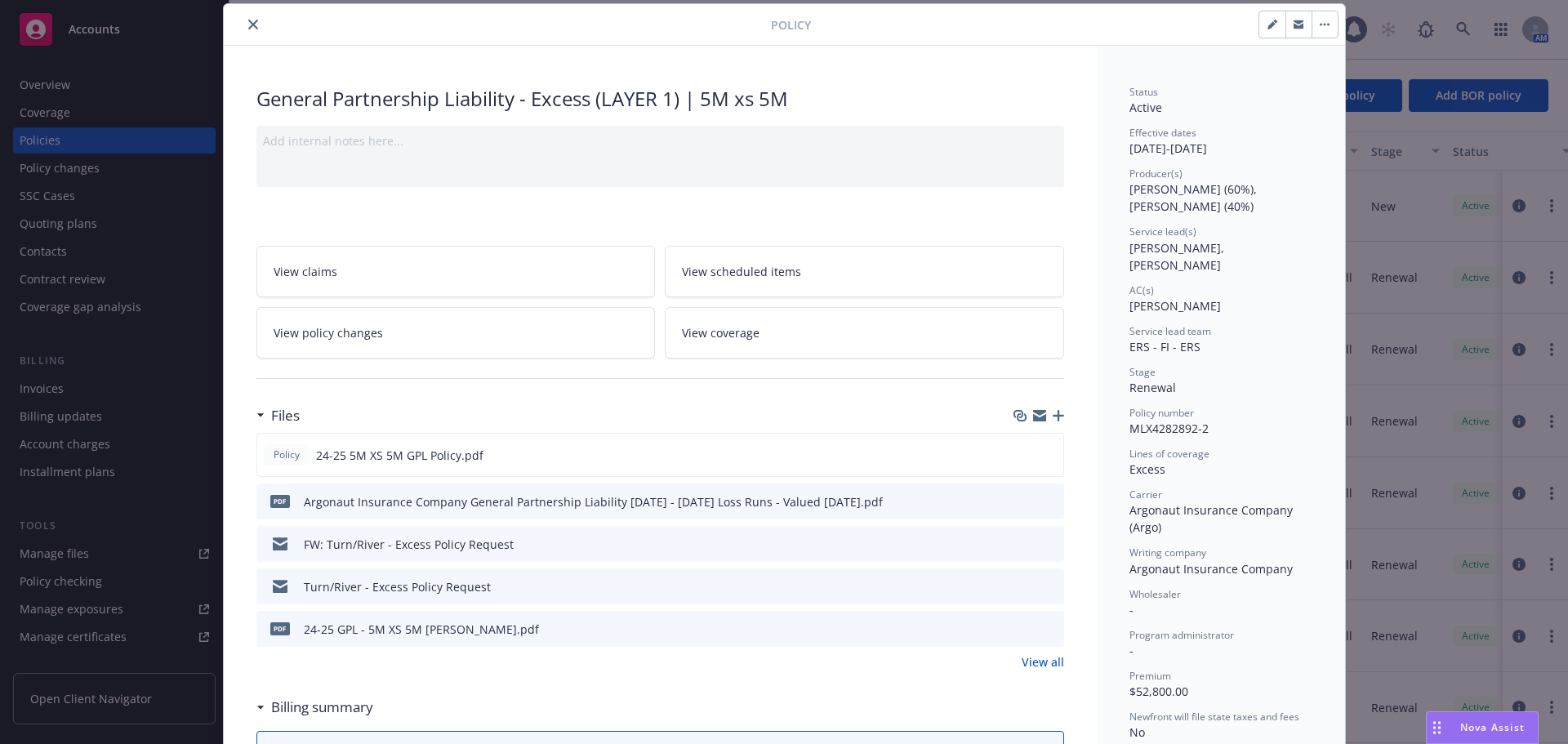
click at [250, 22] on icon "close" at bounding box center [254, 25] width 10 height 10
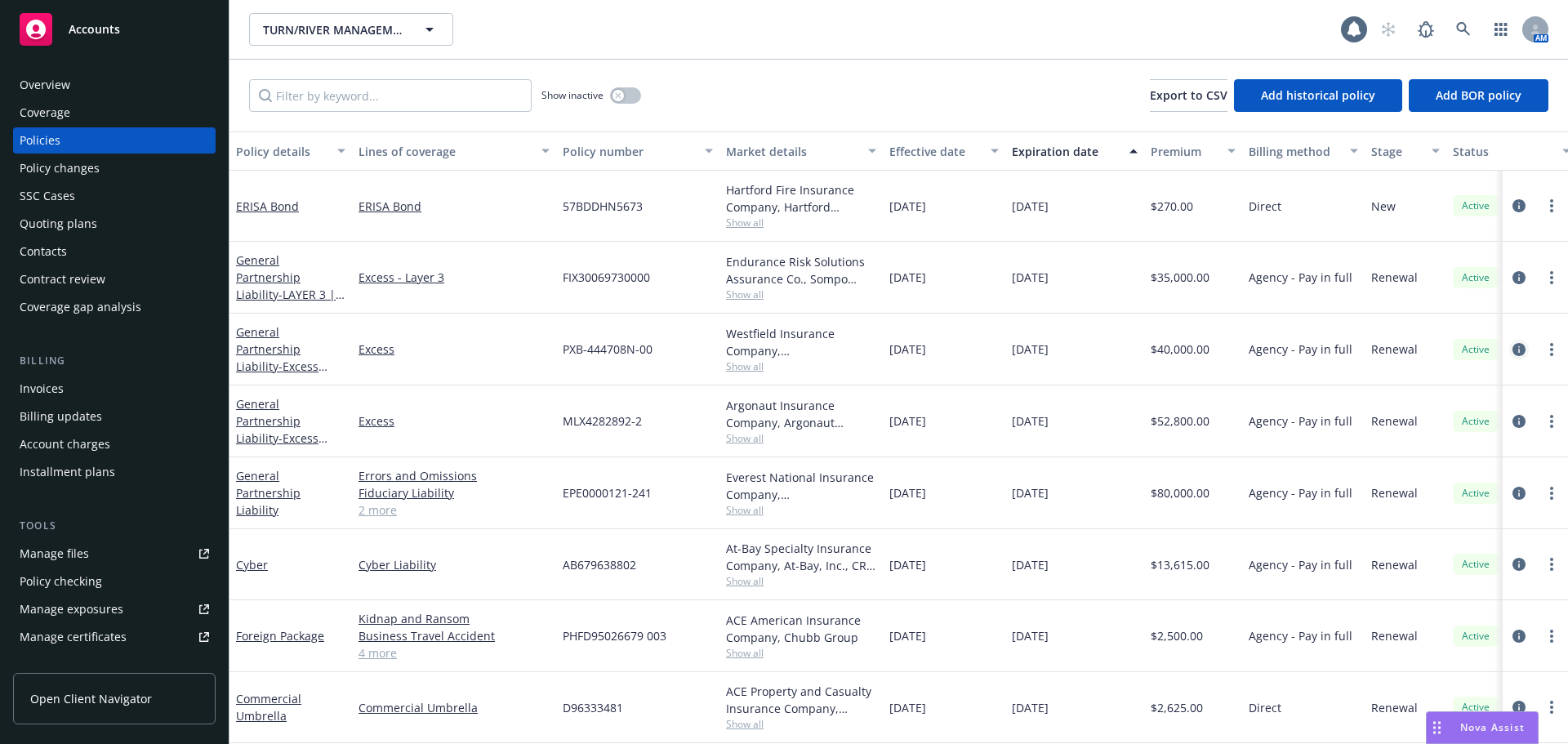
click at [1509, 355] on link "circleInformation" at bounding box center [1519, 350] width 20 height 20
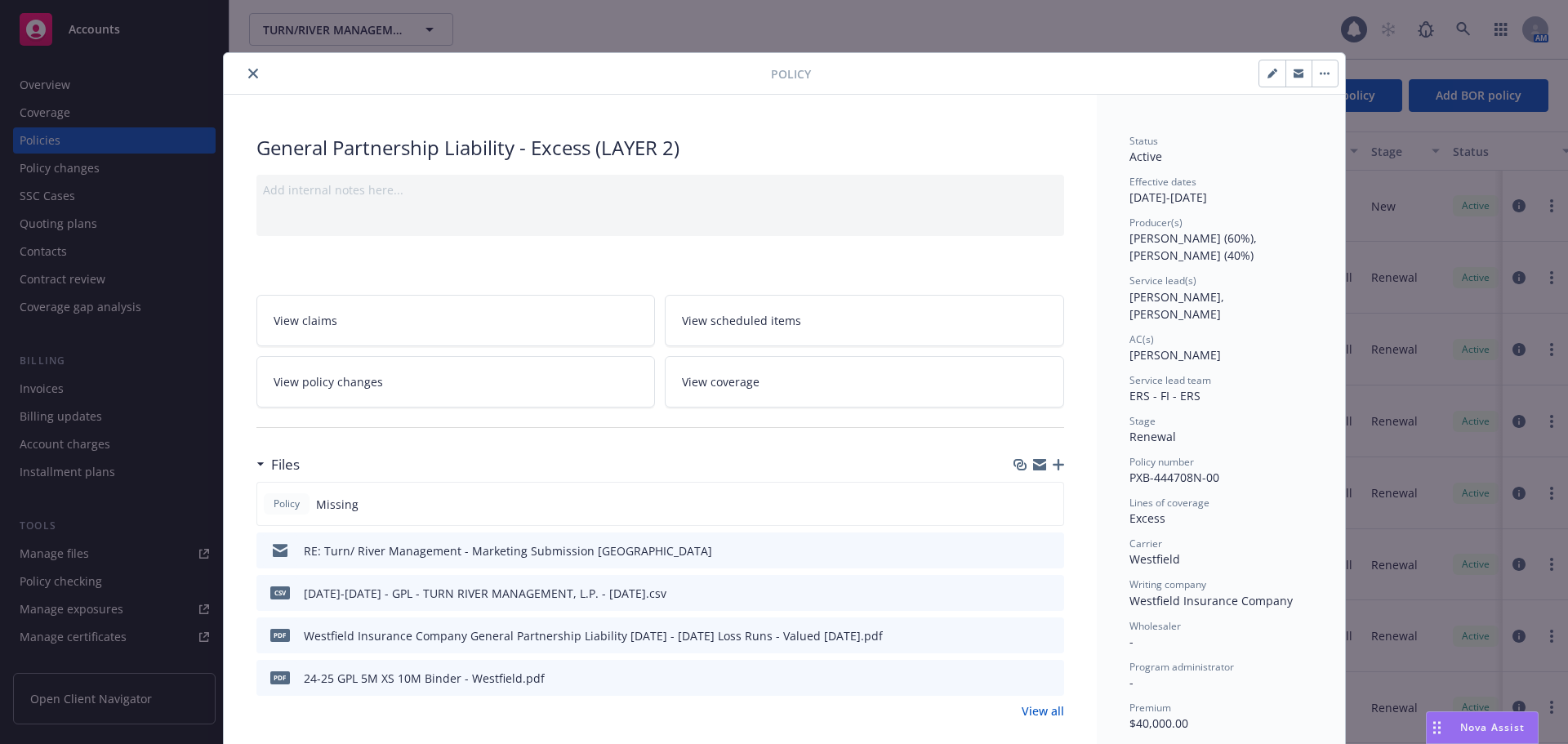
scroll to position [49, 0]
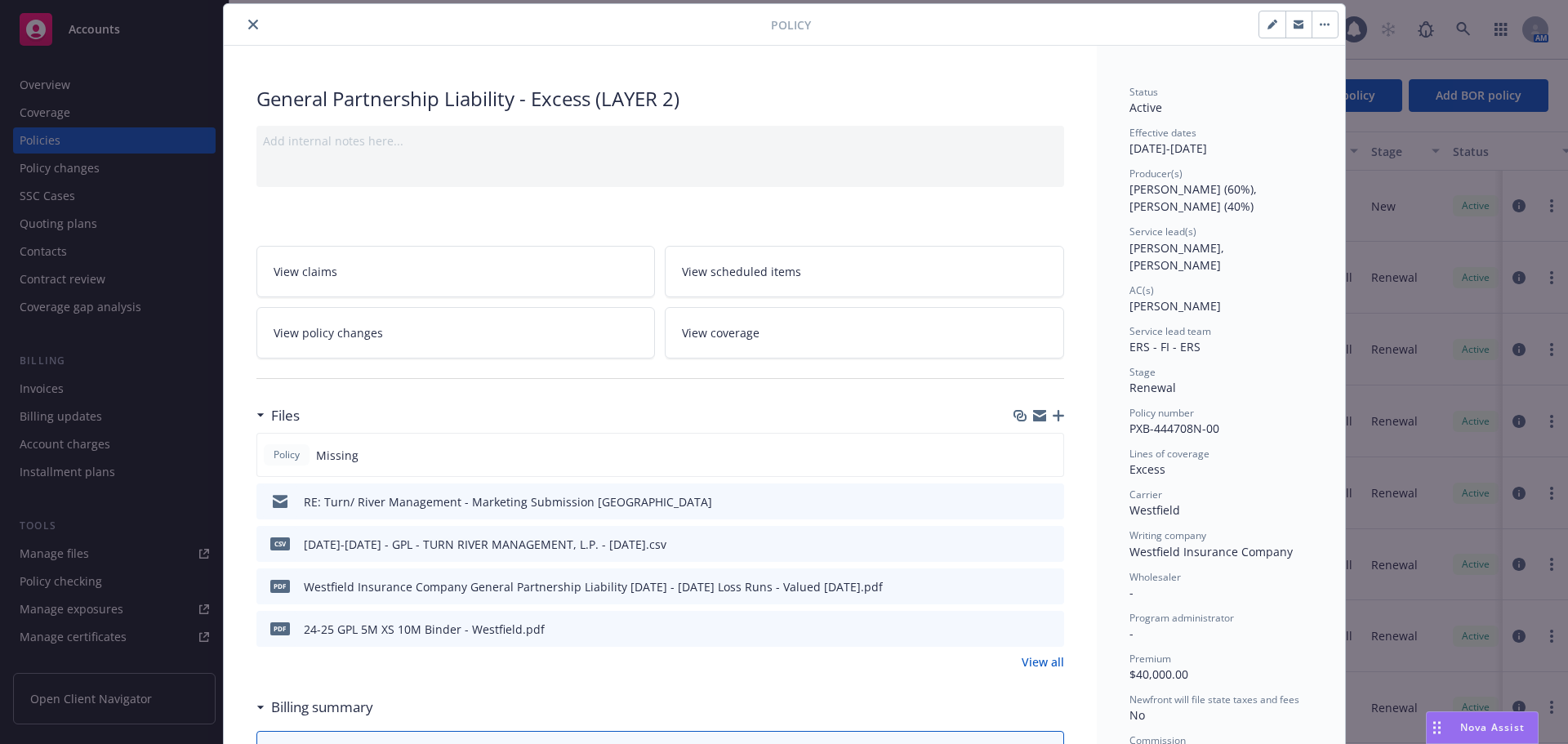
click at [249, 21] on icon "close" at bounding box center [254, 25] width 10 height 10
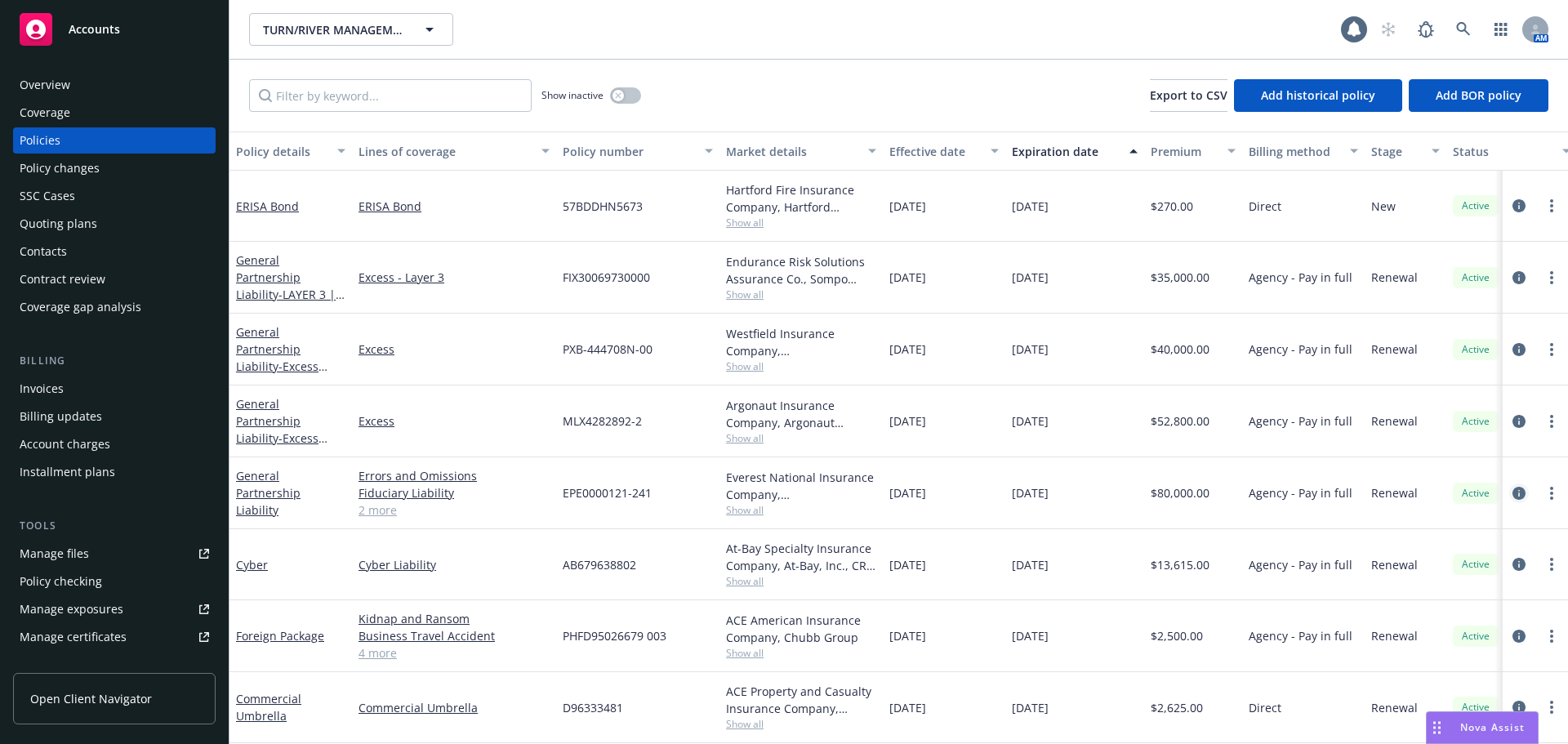
click at [1512, 496] on icon "circleInformation" at bounding box center [1519, 493] width 13 height 13
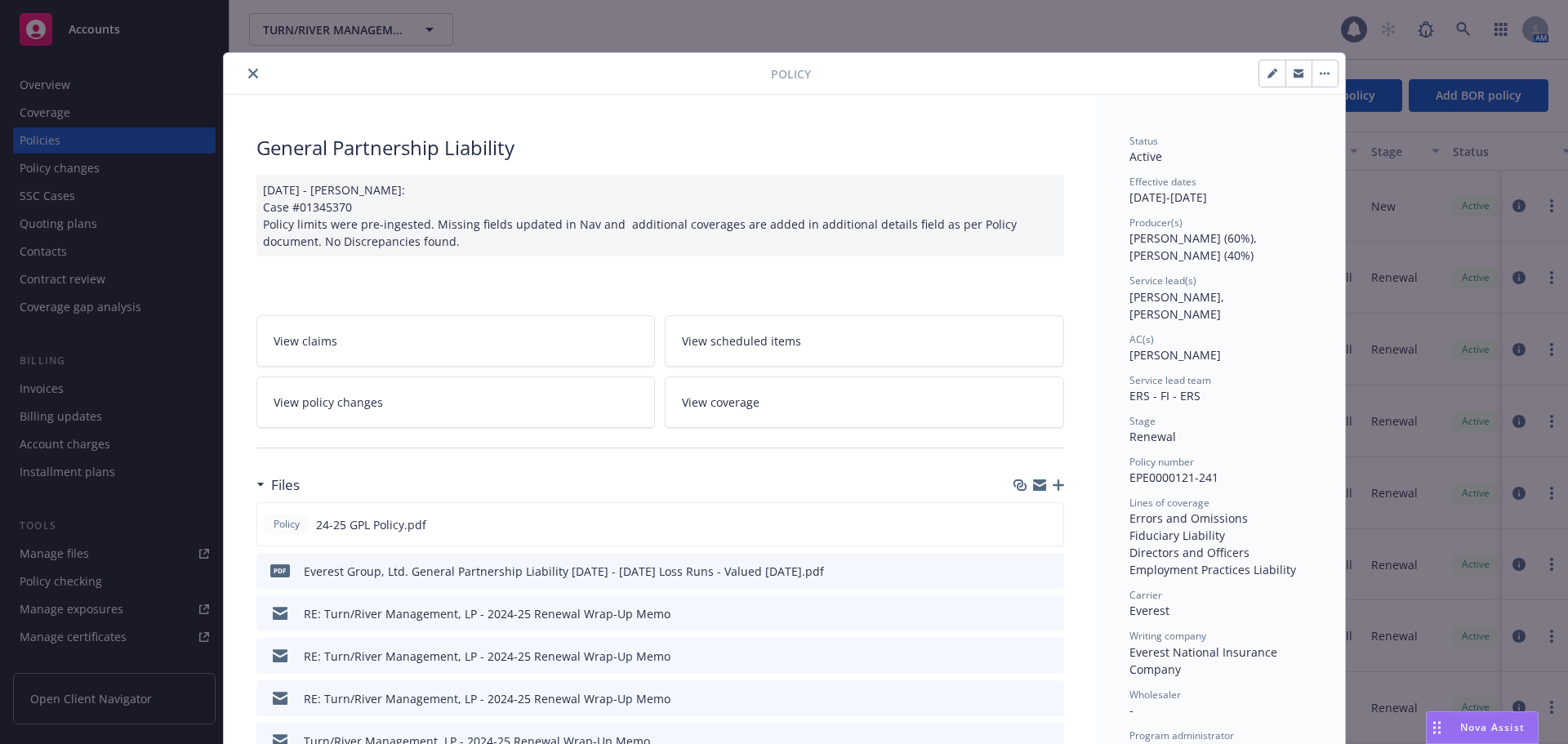
scroll to position [49, 0]
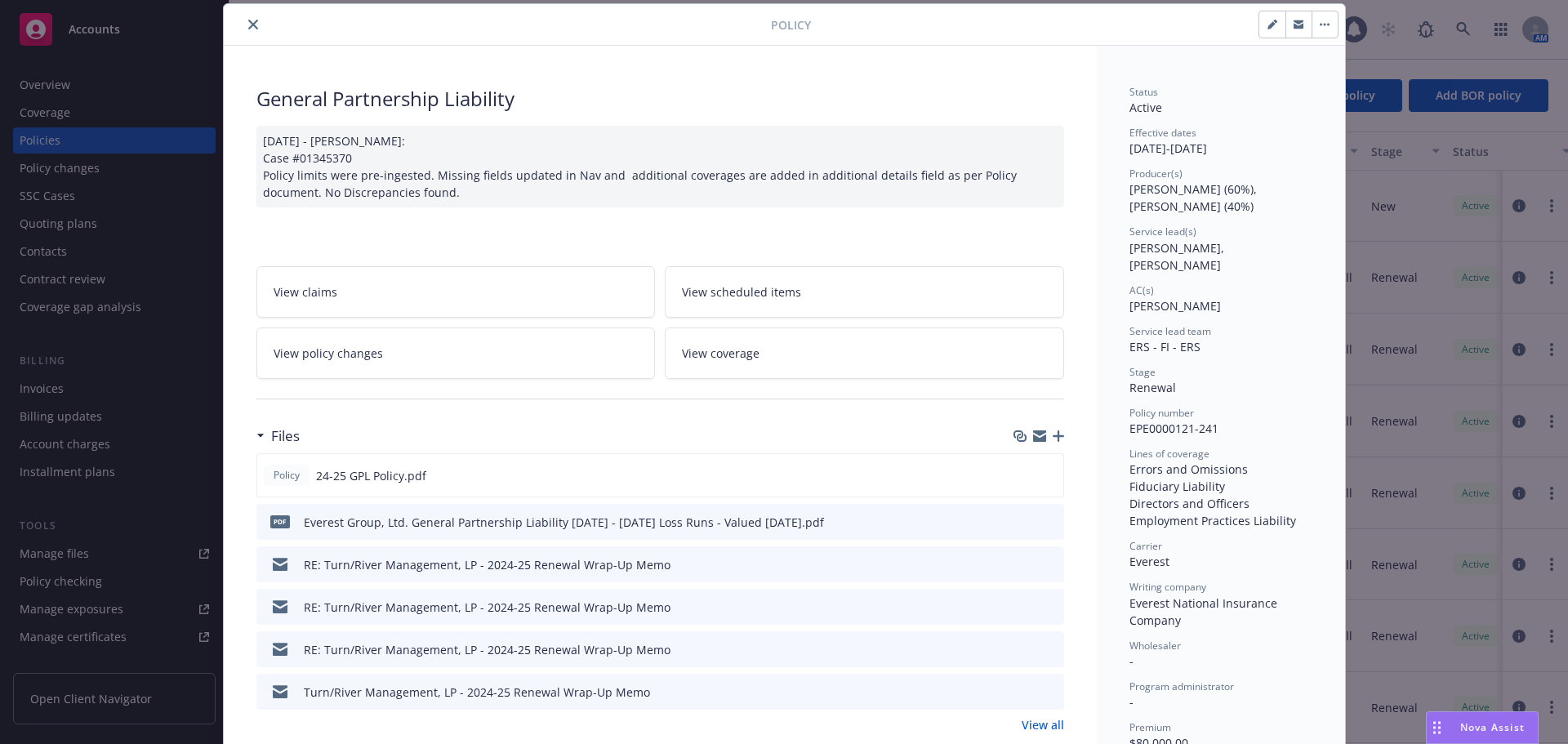
drag, startPoint x: 246, startPoint y: 22, endPoint x: 979, endPoint y: 156, distance: 745.1
click at [249, 22] on icon "close" at bounding box center [254, 25] width 10 height 10
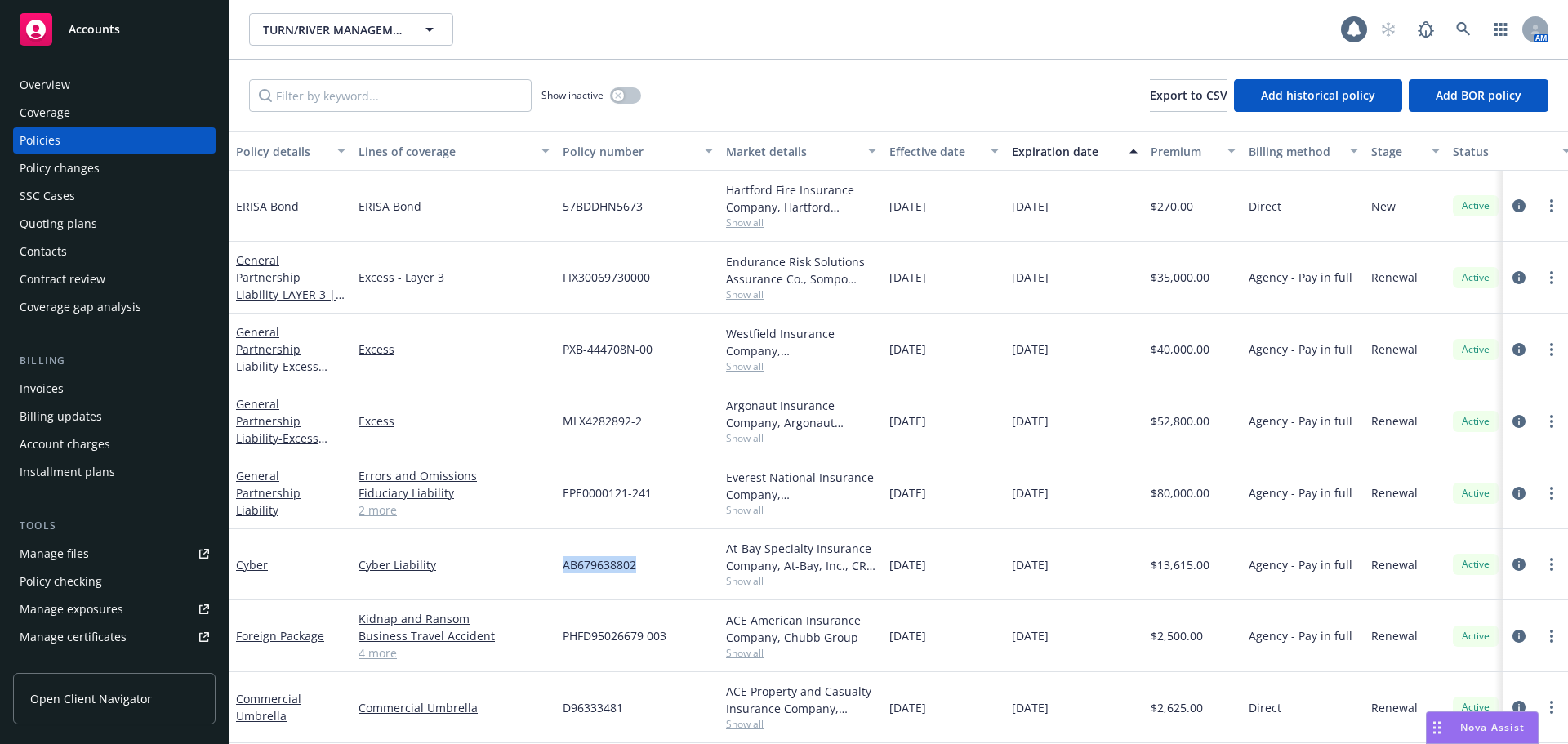
drag, startPoint x: 564, startPoint y: 566, endPoint x: 715, endPoint y: 543, distance: 152.7
click at [653, 572] on div "AB679638802" at bounding box center [637, 565] width 163 height 71
click at [1512, 566] on icon "circleInformation" at bounding box center [1519, 564] width 13 height 13
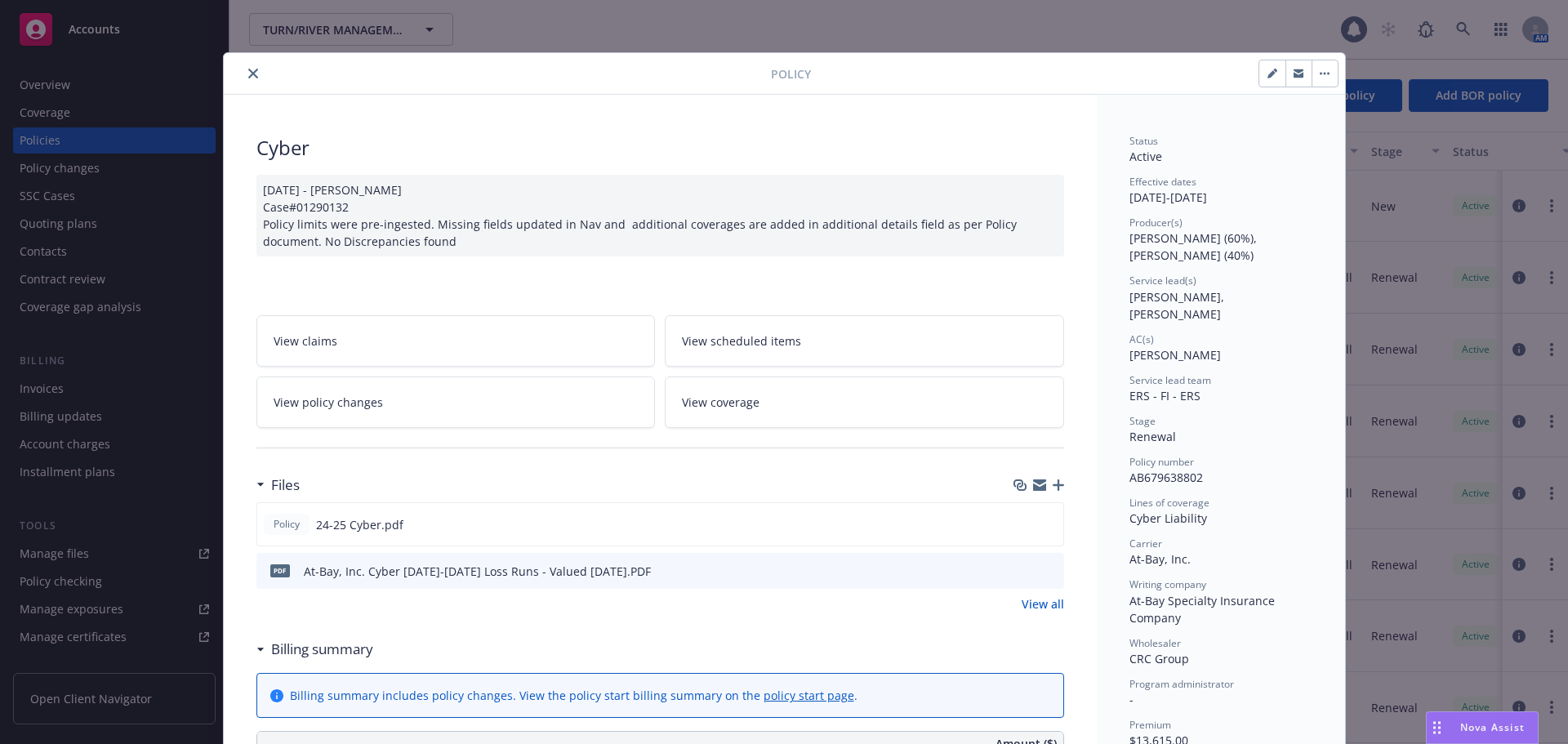
click at [253, 70] on button "close" at bounding box center [254, 74] width 20 height 20
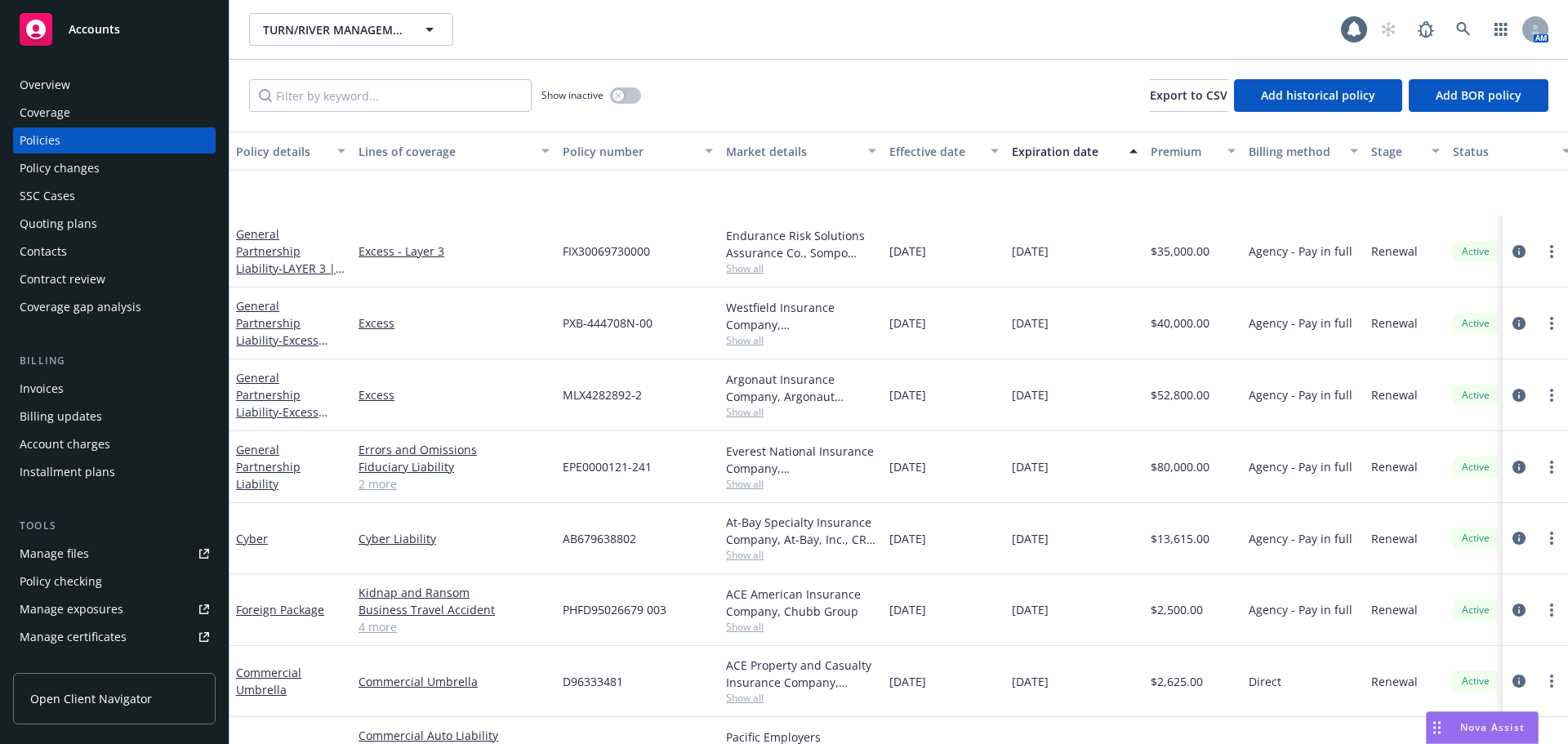
scroll to position [163, 0]
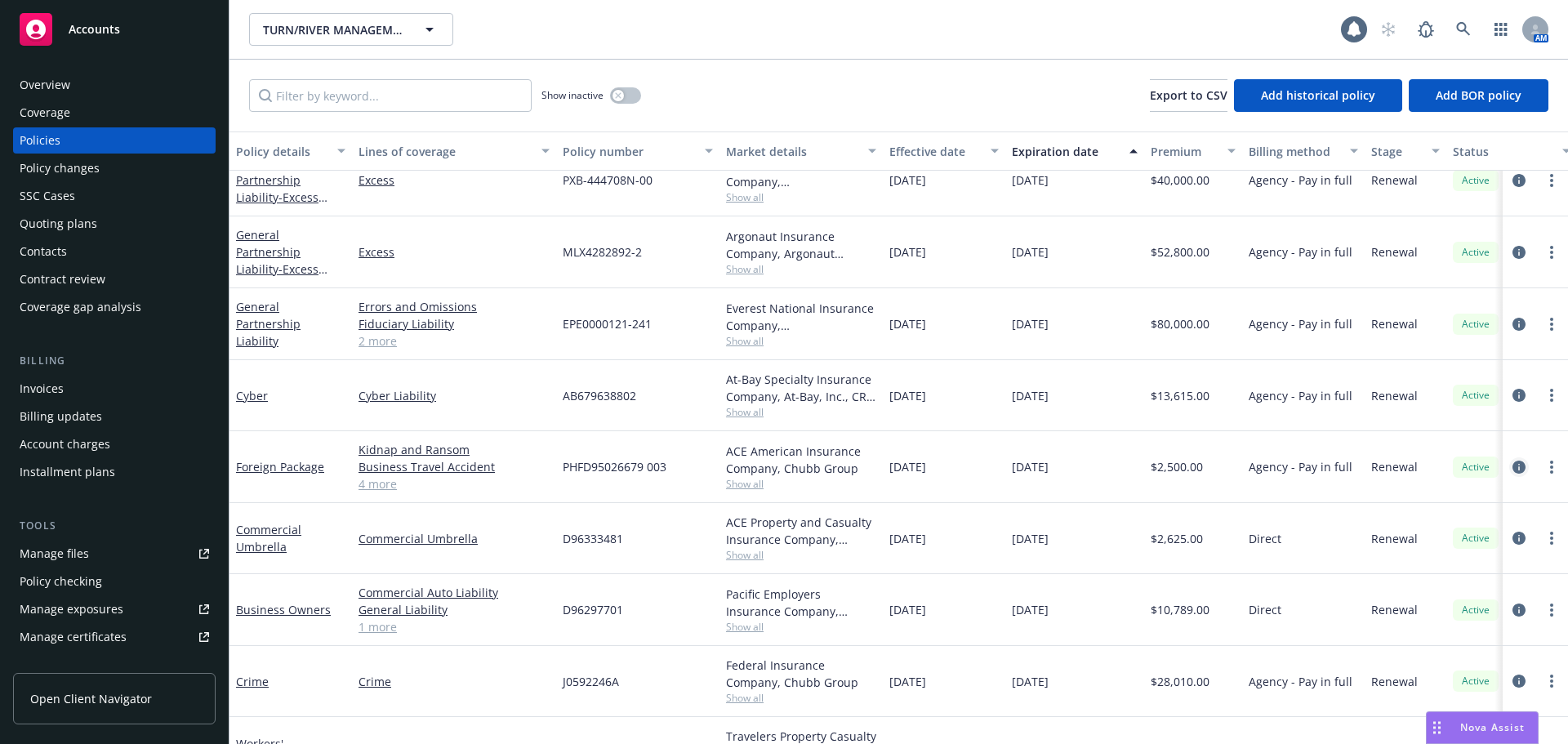
click at [1512, 470] on icon "circleInformation" at bounding box center [1519, 467] width 13 height 13
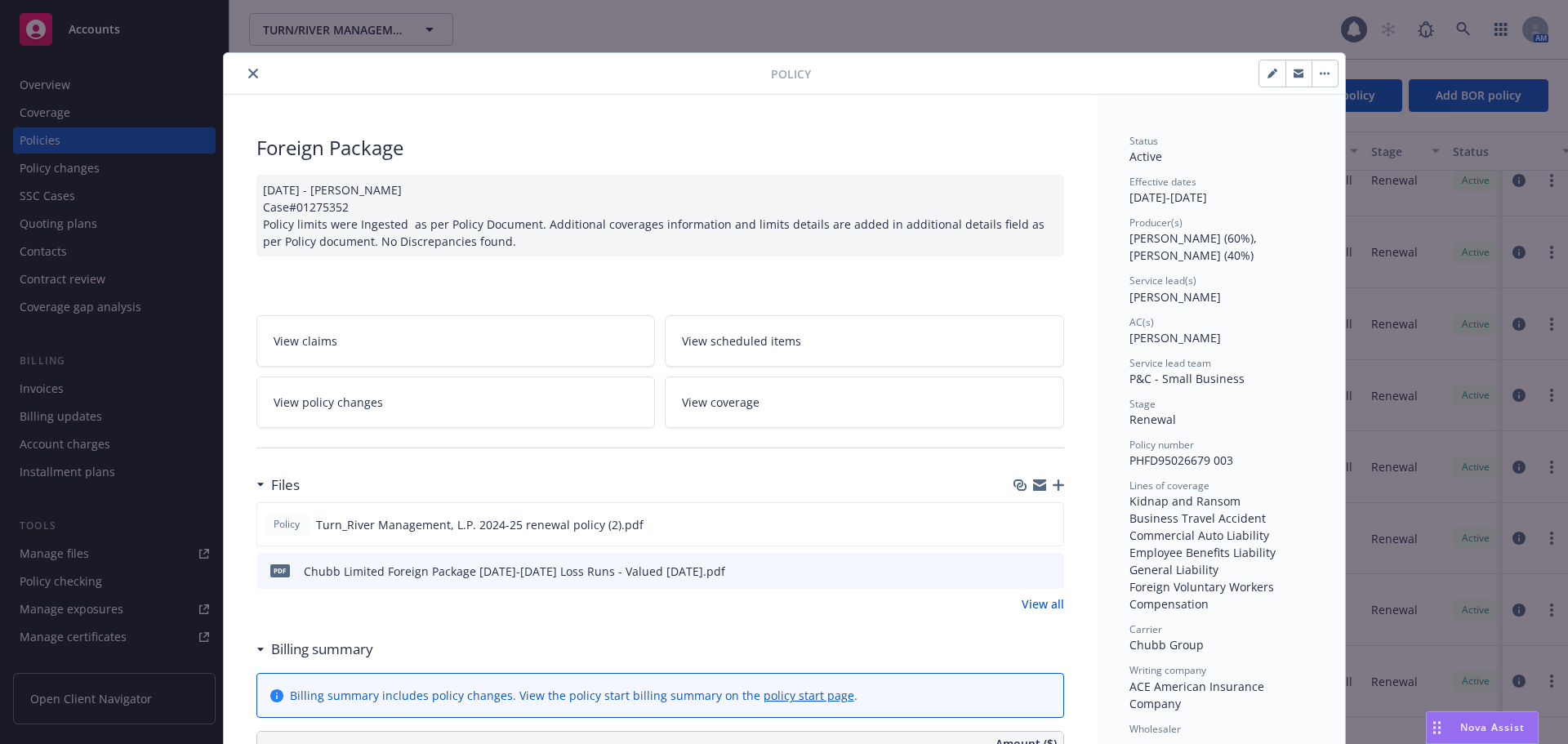
drag, startPoint x: 246, startPoint y: 77, endPoint x: 351, endPoint y: 111, distance: 110.4
click at [249, 77] on icon "close" at bounding box center [254, 74] width 10 height 10
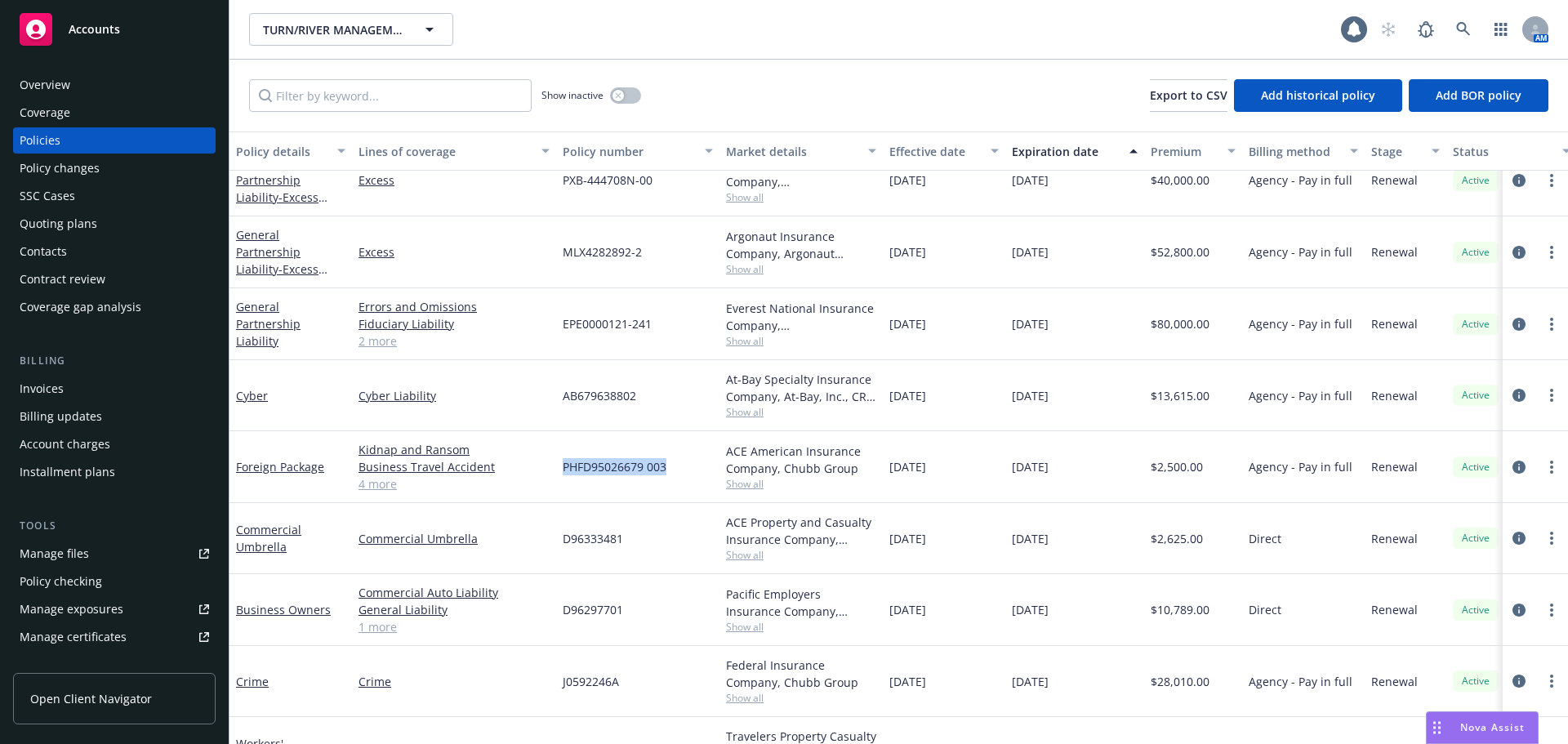
drag, startPoint x: 563, startPoint y: 466, endPoint x: 690, endPoint y: 469, distance: 127.0
click at [690, 469] on div "PHFD95026679 003" at bounding box center [637, 466] width 163 height 72
drag, startPoint x: 909, startPoint y: 466, endPoint x: 1025, endPoint y: 466, distance: 116.0
click at [1025, 466] on div "Foreign Package Kidnap and [PERSON_NAME] Business Travel Accident Commercial Au…" at bounding box center [1018, 466] width 1576 height 72
click at [1503, 481] on div at bounding box center [1535, 466] width 65 height 72
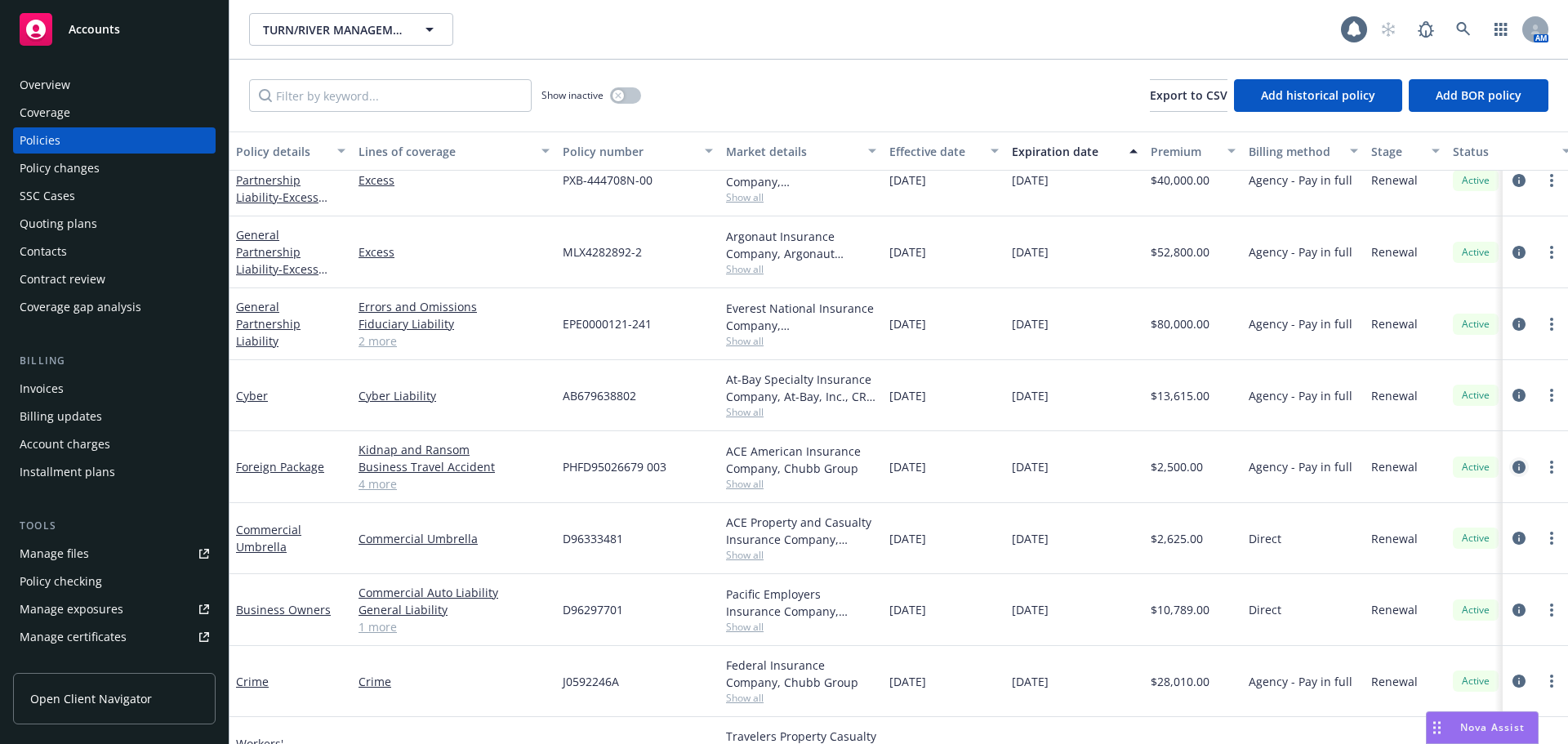
click at [1512, 461] on icon "circleInformation" at bounding box center [1519, 467] width 13 height 13
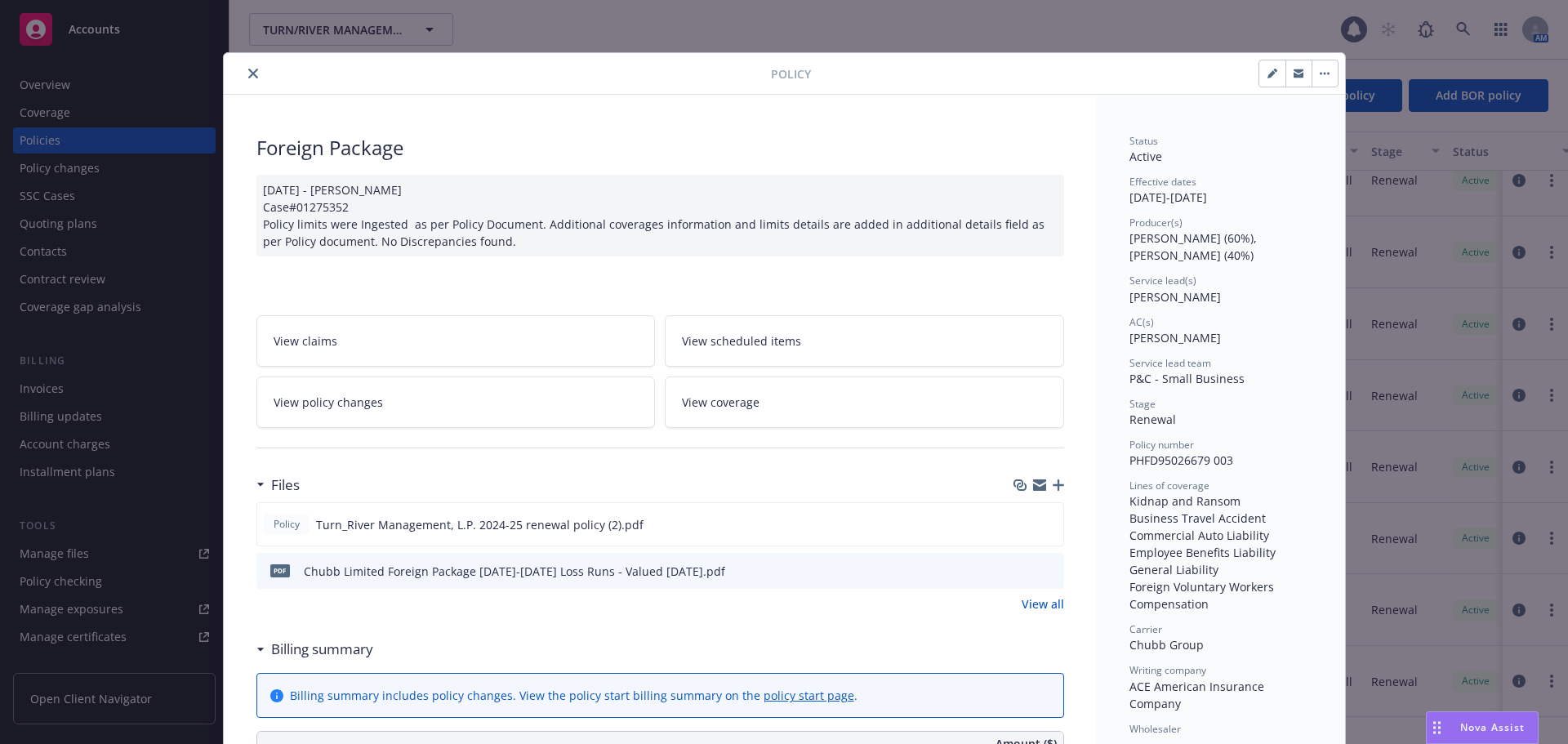
click at [244, 71] on button "close" at bounding box center [254, 74] width 20 height 20
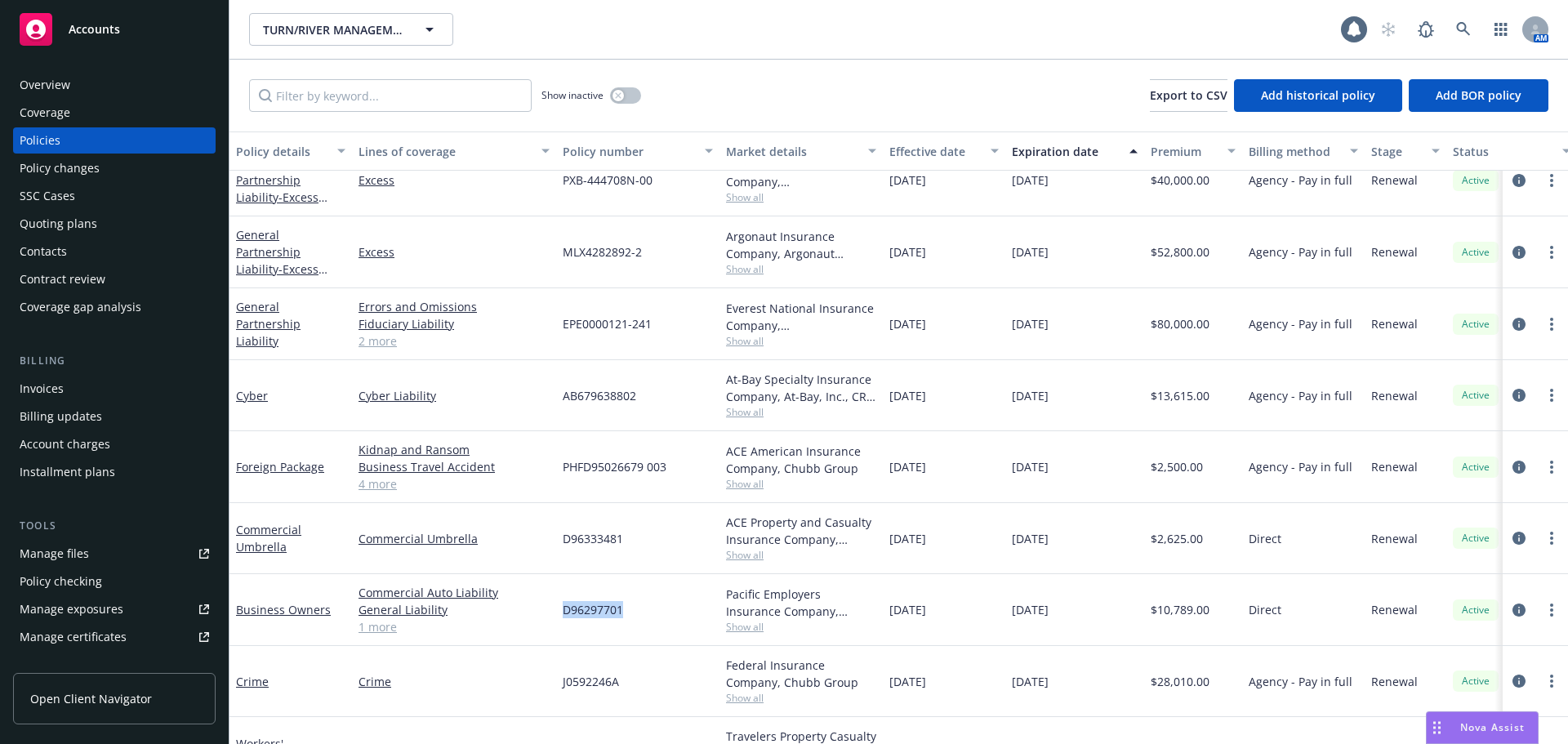
drag, startPoint x: 561, startPoint y: 611, endPoint x: 679, endPoint y: 623, distance: 118.6
click at [679, 623] on div "D96297701" at bounding box center [637, 610] width 163 height 72
copy span "D96297701"
click at [1512, 606] on icon "circleInformation" at bounding box center [1519, 610] width 13 height 13
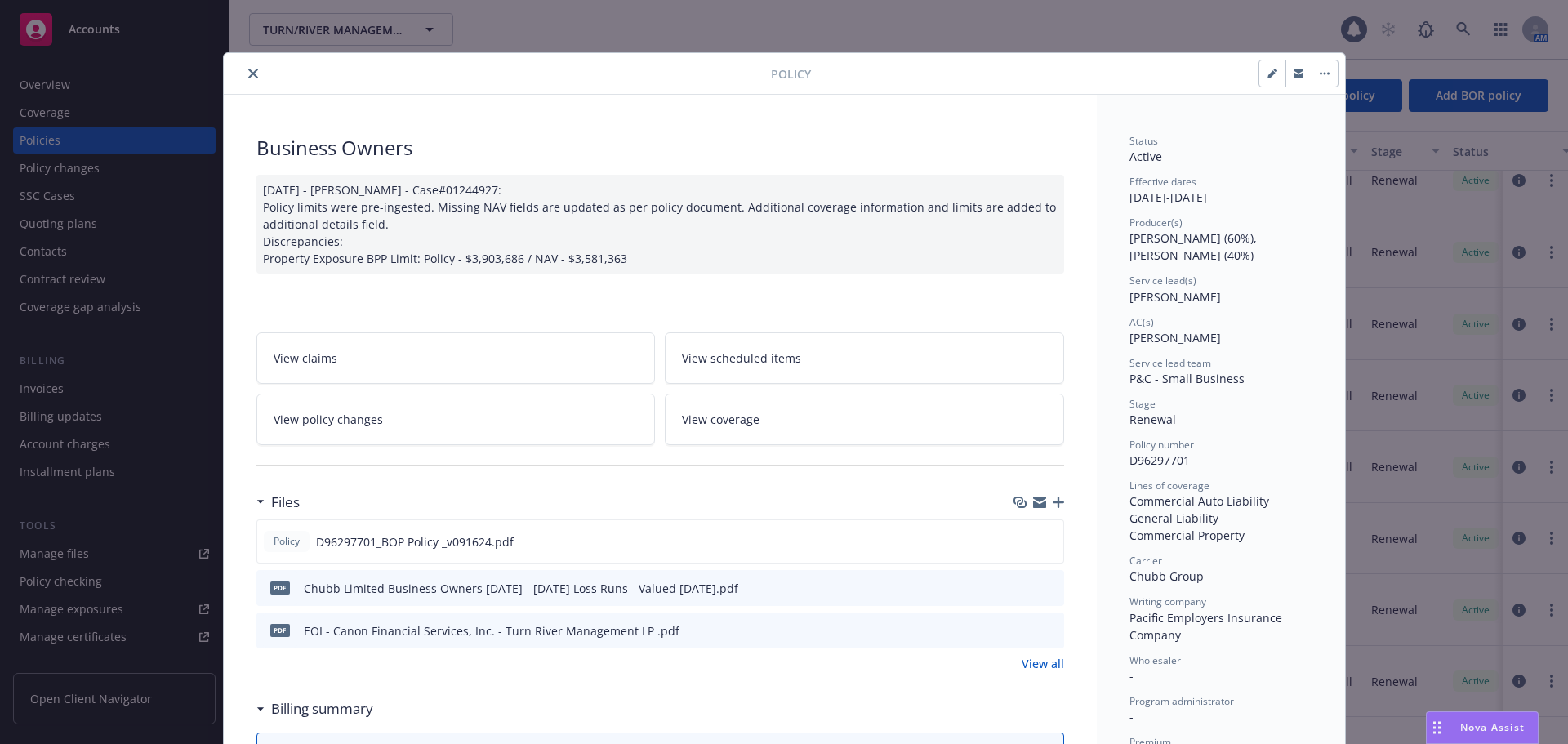
click at [249, 70] on icon "close" at bounding box center [254, 74] width 10 height 10
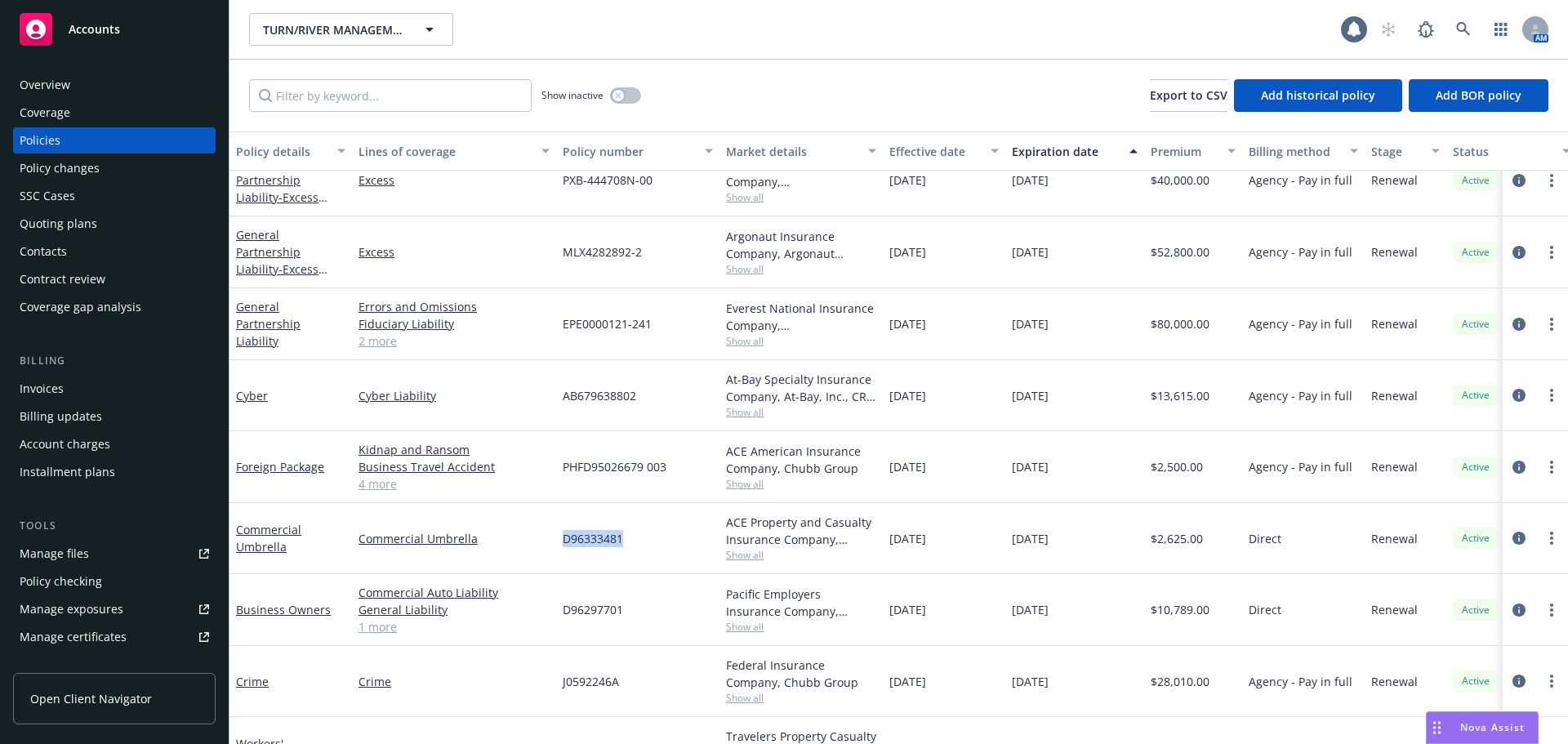
drag, startPoint x: 554, startPoint y: 531, endPoint x: 656, endPoint y: 534, distance: 102.0
click at [653, 534] on div "Commercial Umbrella Commercial Umbrella D96333481 ACE Property and Casualty Ins…" at bounding box center [1018, 539] width 1576 height 71
click at [1512, 610] on icon "circleInformation" at bounding box center [1519, 610] width 13 height 13
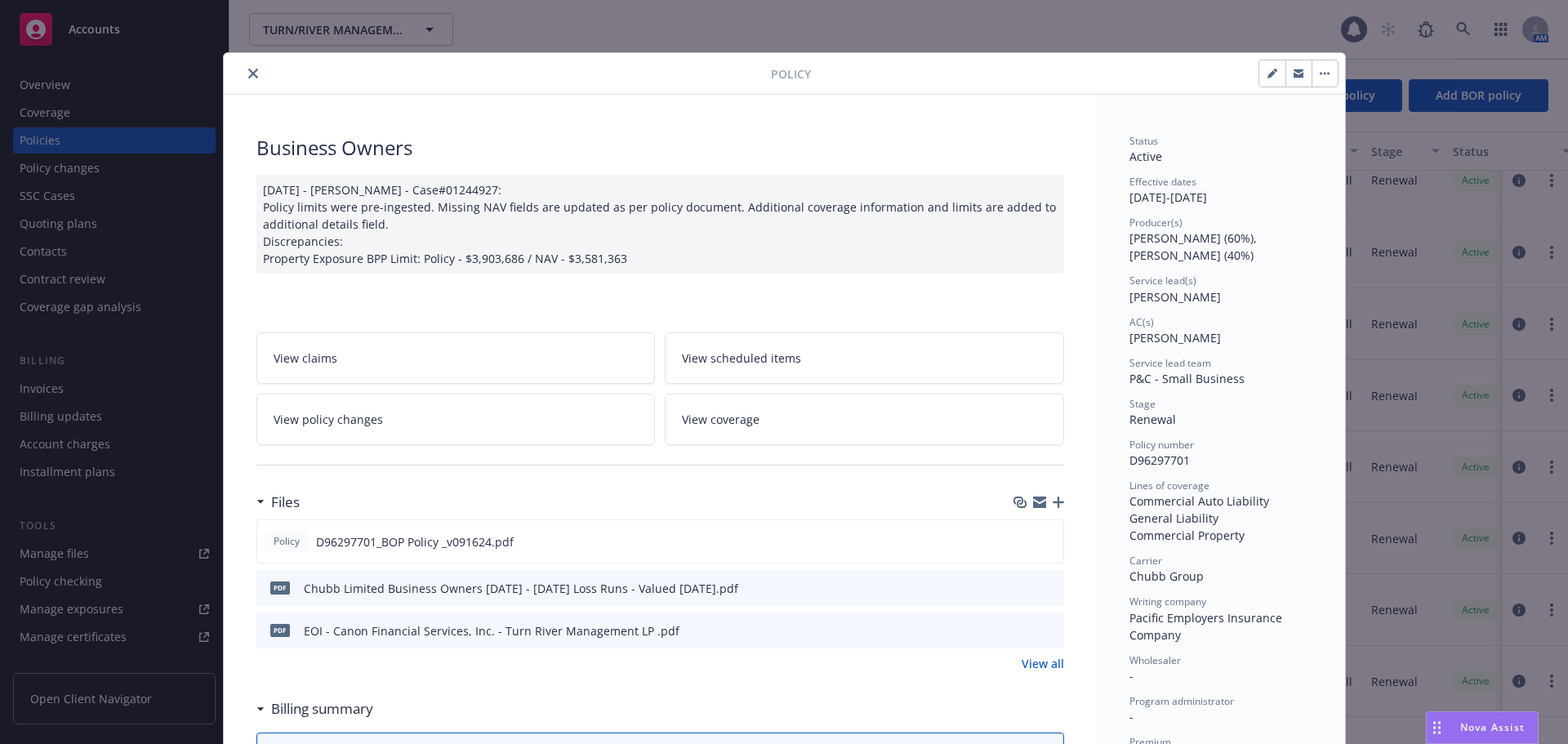
click at [251, 72] on icon "close" at bounding box center [254, 74] width 10 height 10
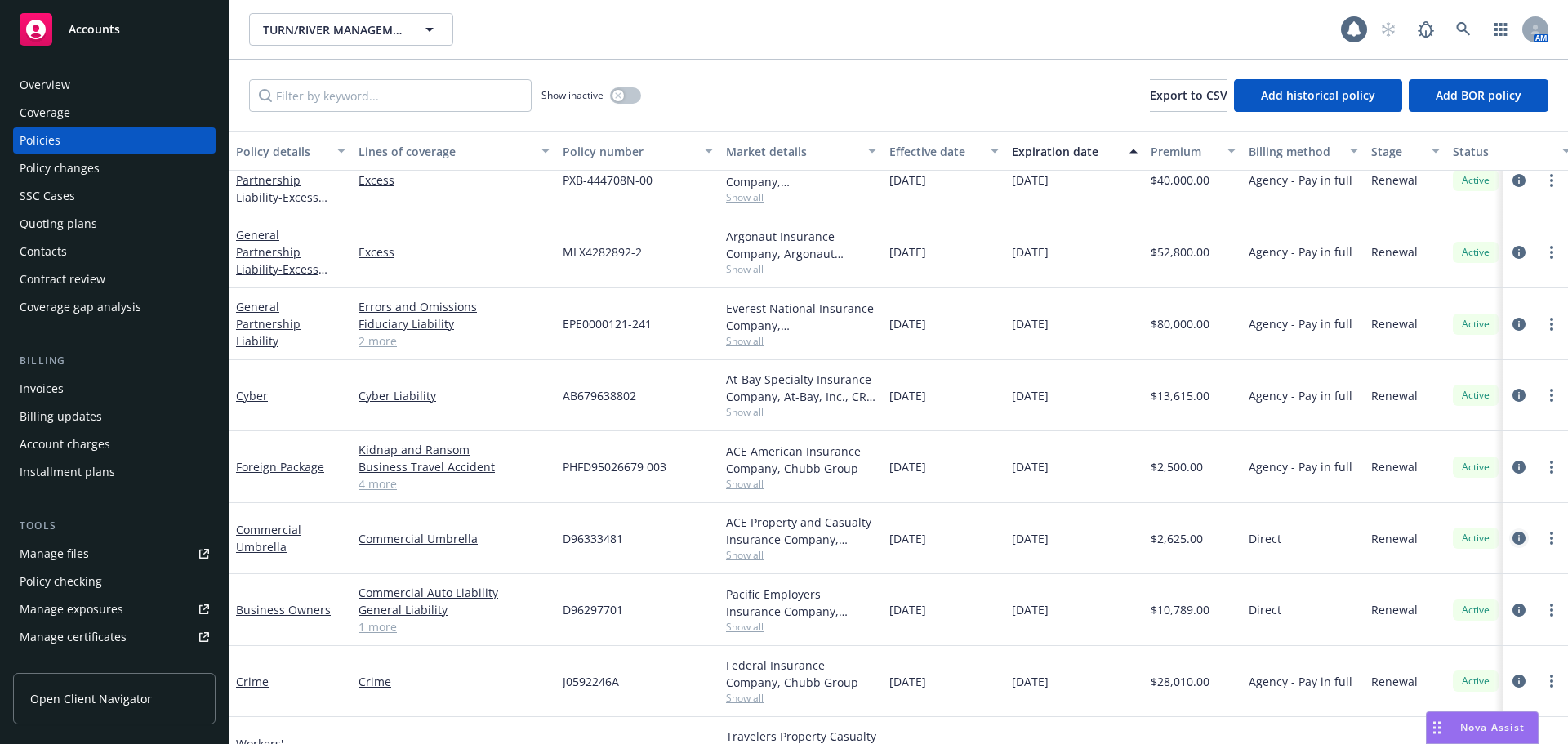
click at [1512, 539] on icon "circleInformation" at bounding box center [1519, 538] width 13 height 13
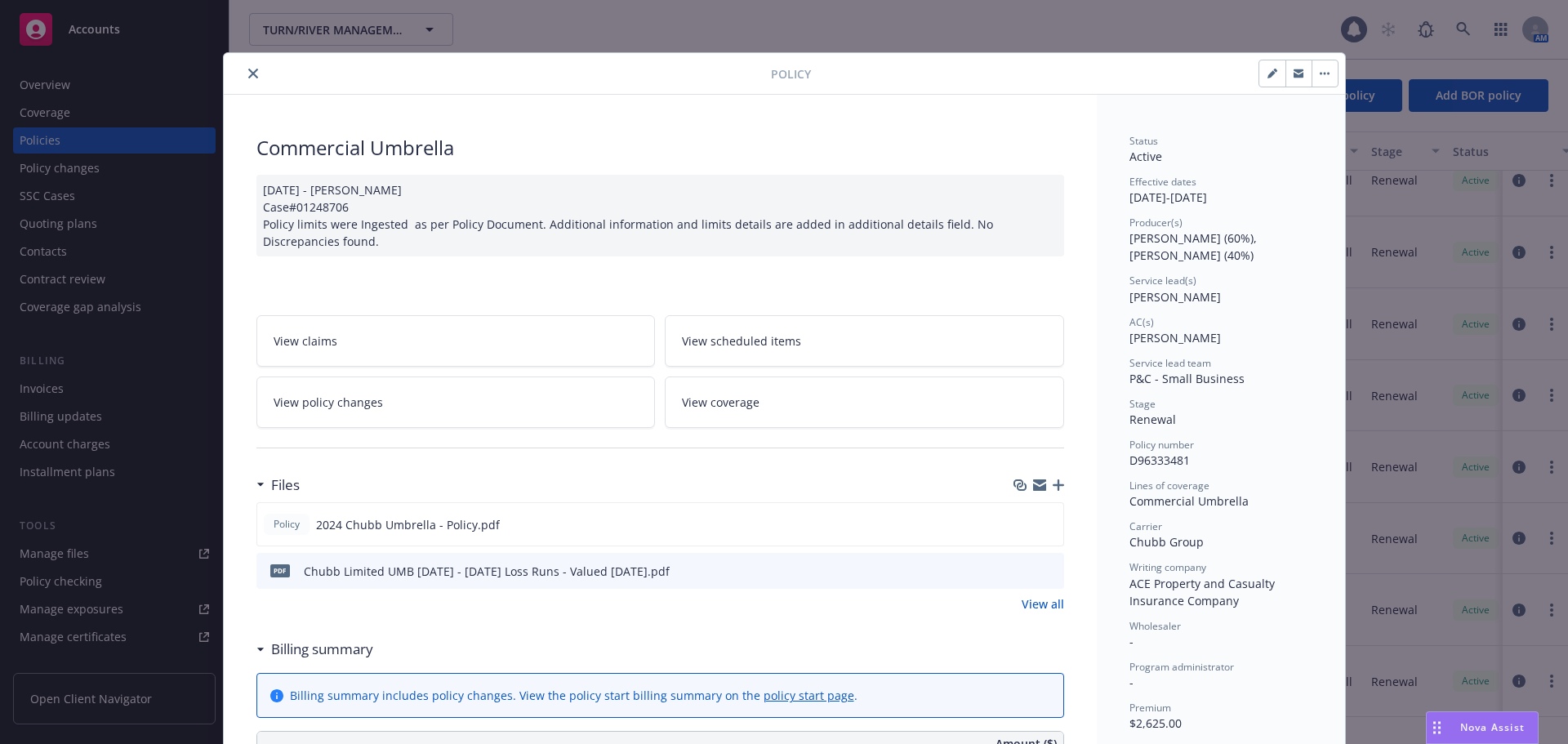
click at [232, 68] on div at bounding box center [501, 74] width 540 height 20
click at [244, 70] on button "close" at bounding box center [254, 74] width 20 height 20
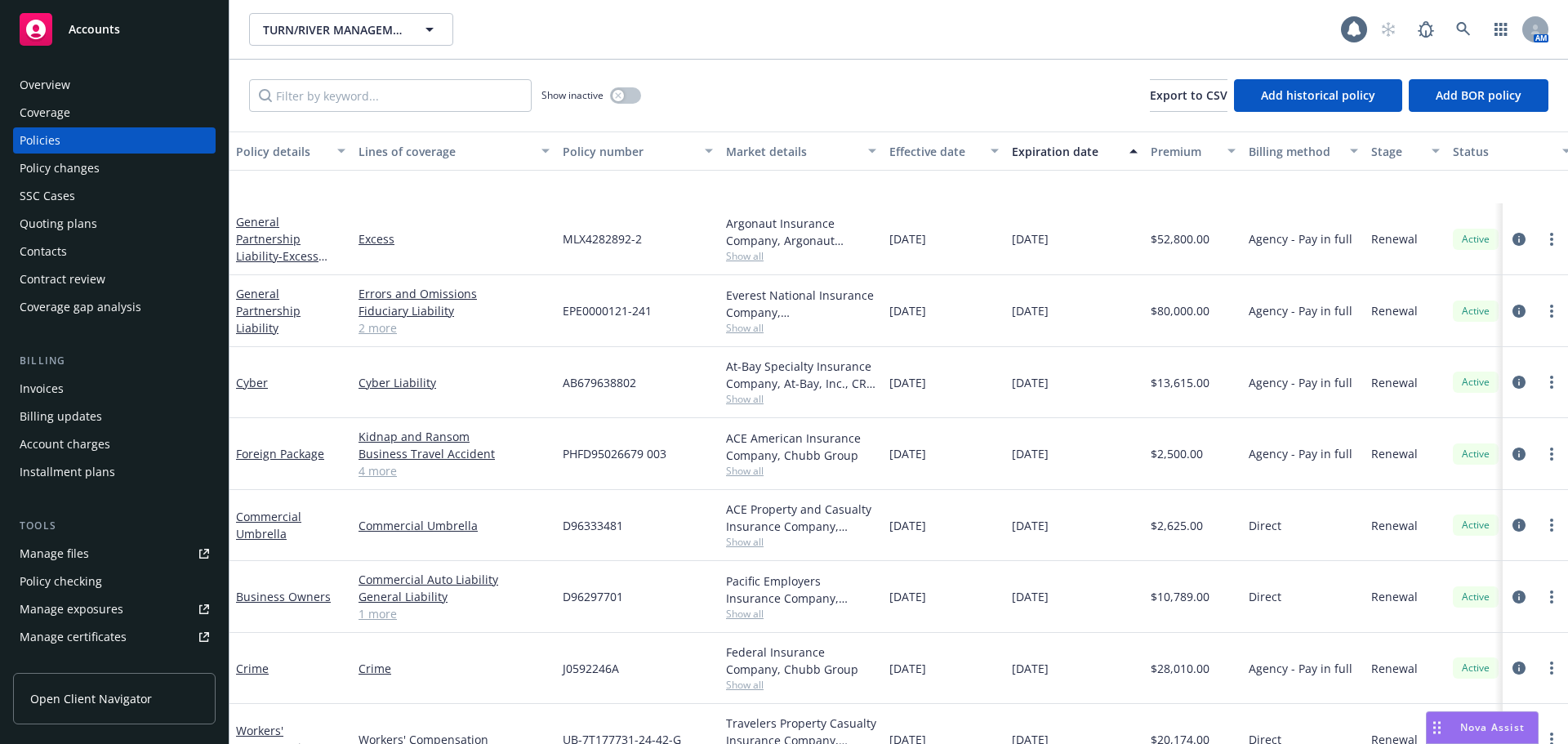
scroll to position [326, 0]
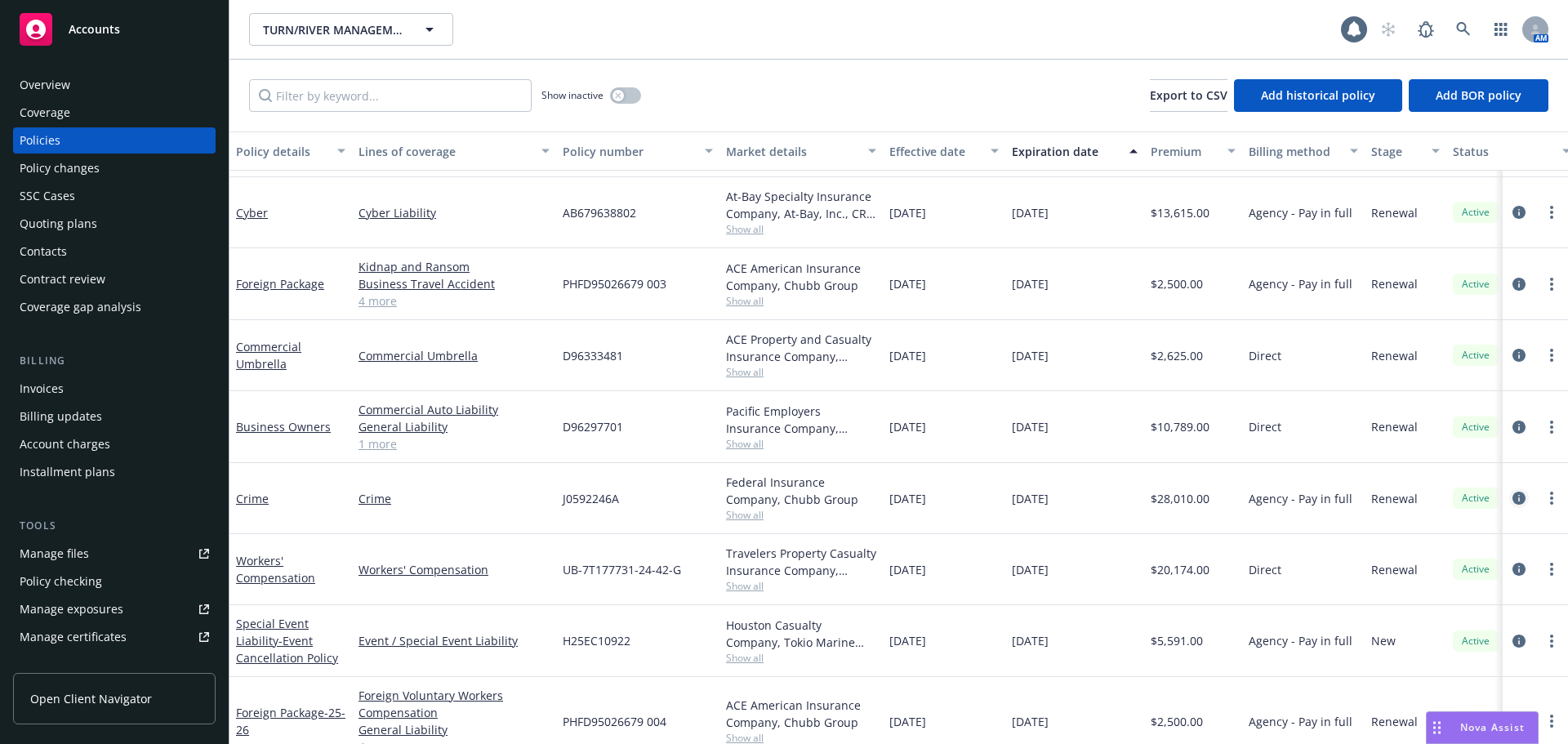
click at [1512, 500] on icon "circleInformation" at bounding box center [1519, 498] width 13 height 13
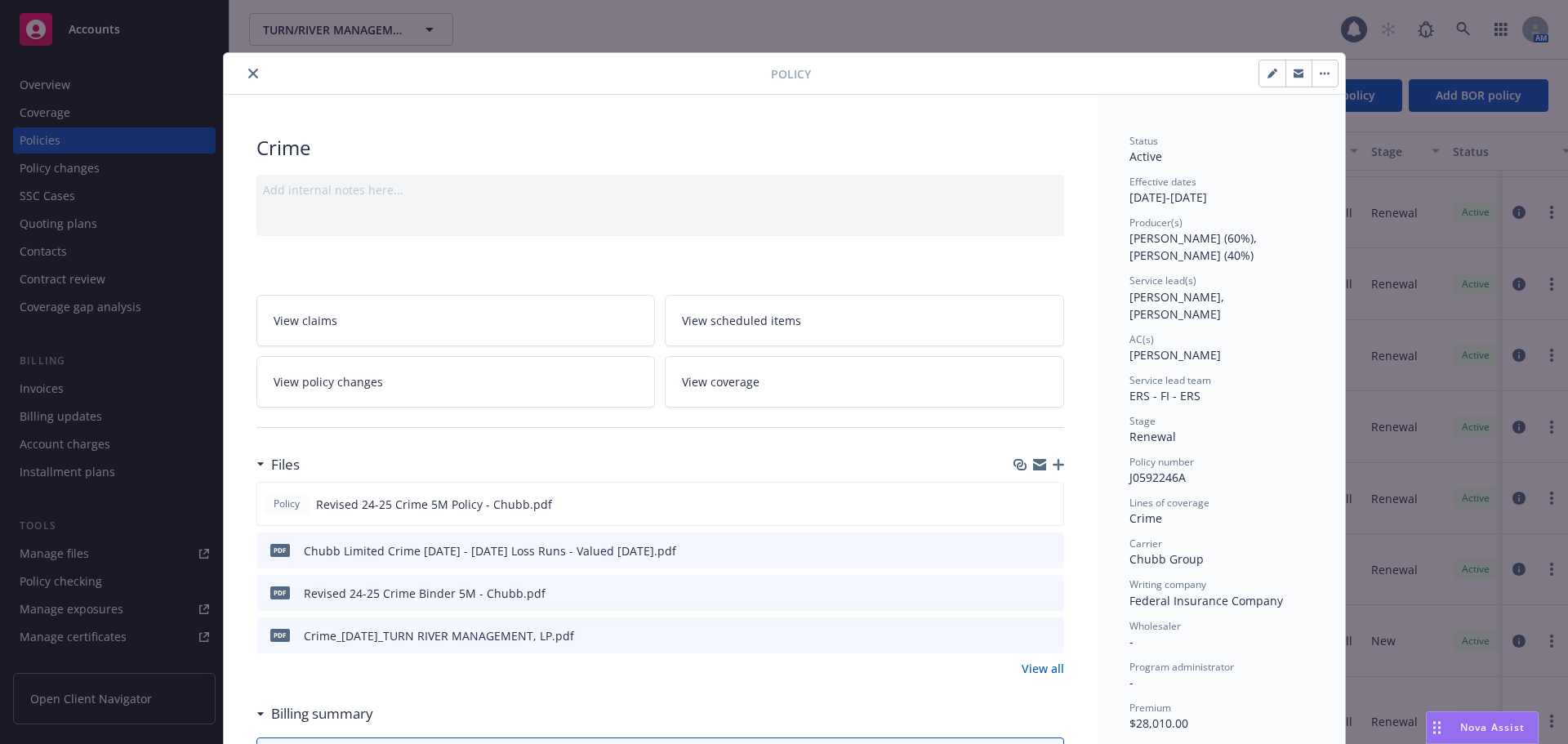
click at [249, 74] on icon "close" at bounding box center [254, 74] width 10 height 10
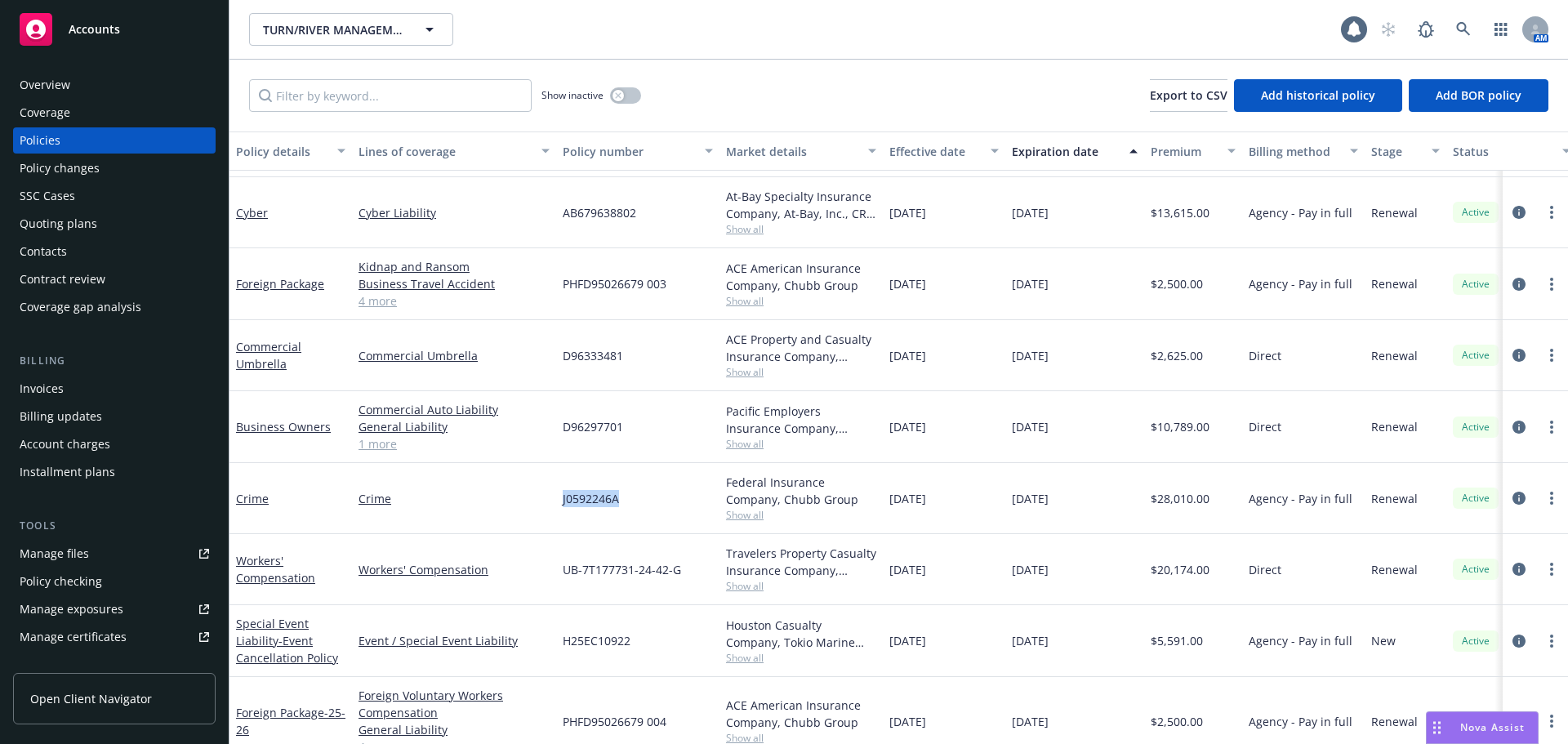
drag, startPoint x: 548, startPoint y: 501, endPoint x: 644, endPoint y: 500, distance: 96.0
click at [644, 500] on div "Crime Crime J0592246A Federal Insurance Company, Chubb Group Show all [DATE] [D…" at bounding box center [1018, 499] width 1576 height 71
click at [1512, 497] on icon "circleInformation" at bounding box center [1519, 498] width 13 height 13
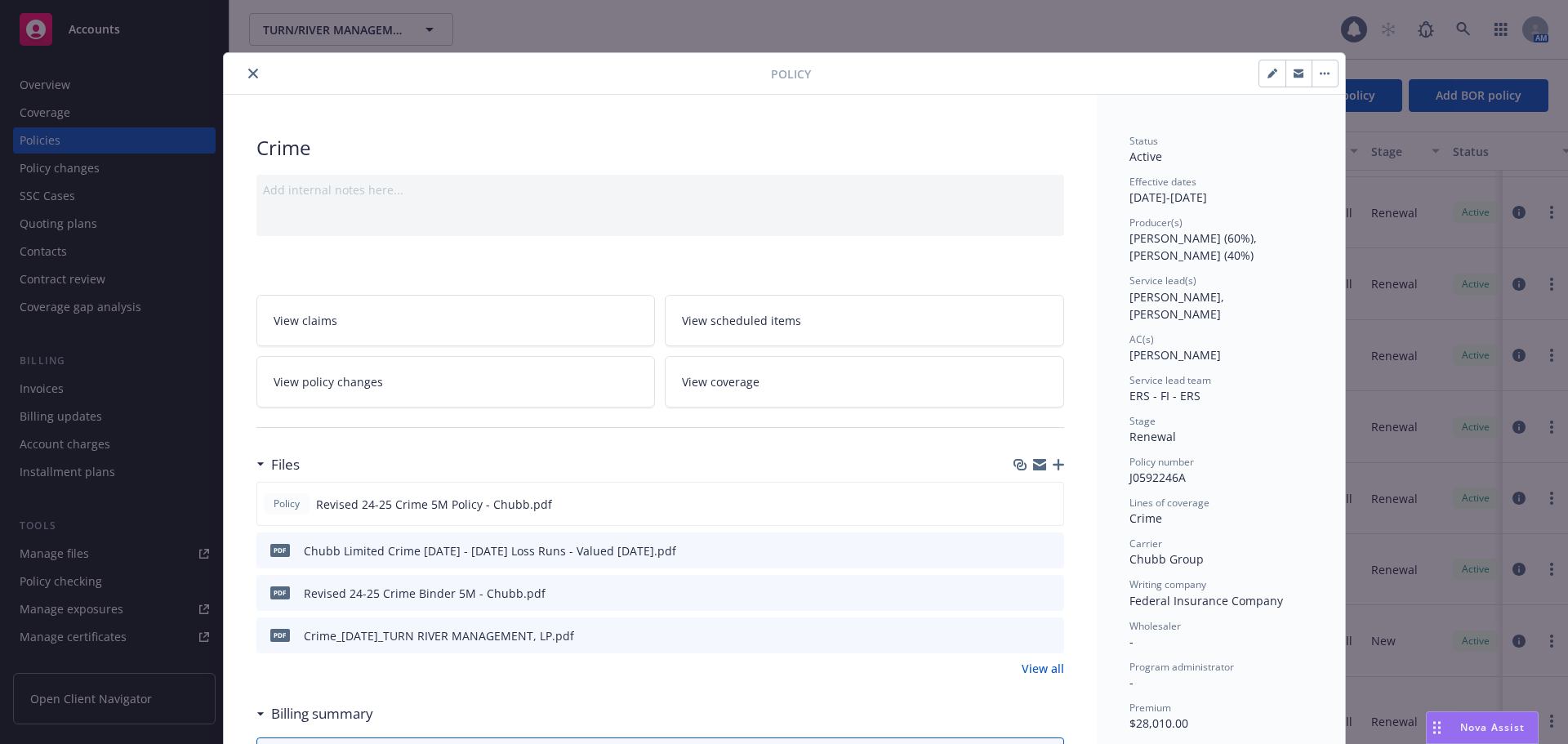
click at [244, 75] on button "close" at bounding box center [254, 74] width 20 height 20
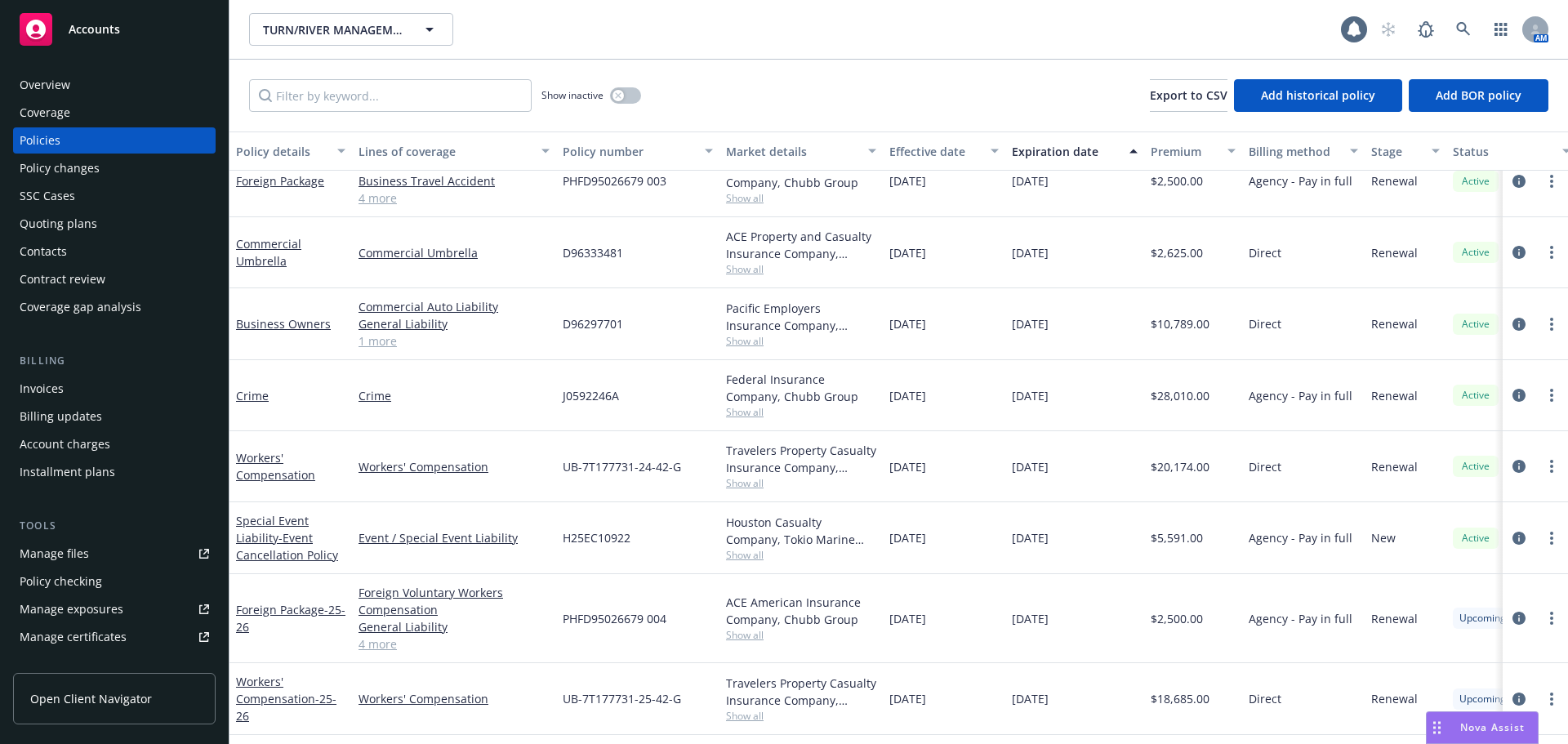
scroll to position [490, 0]
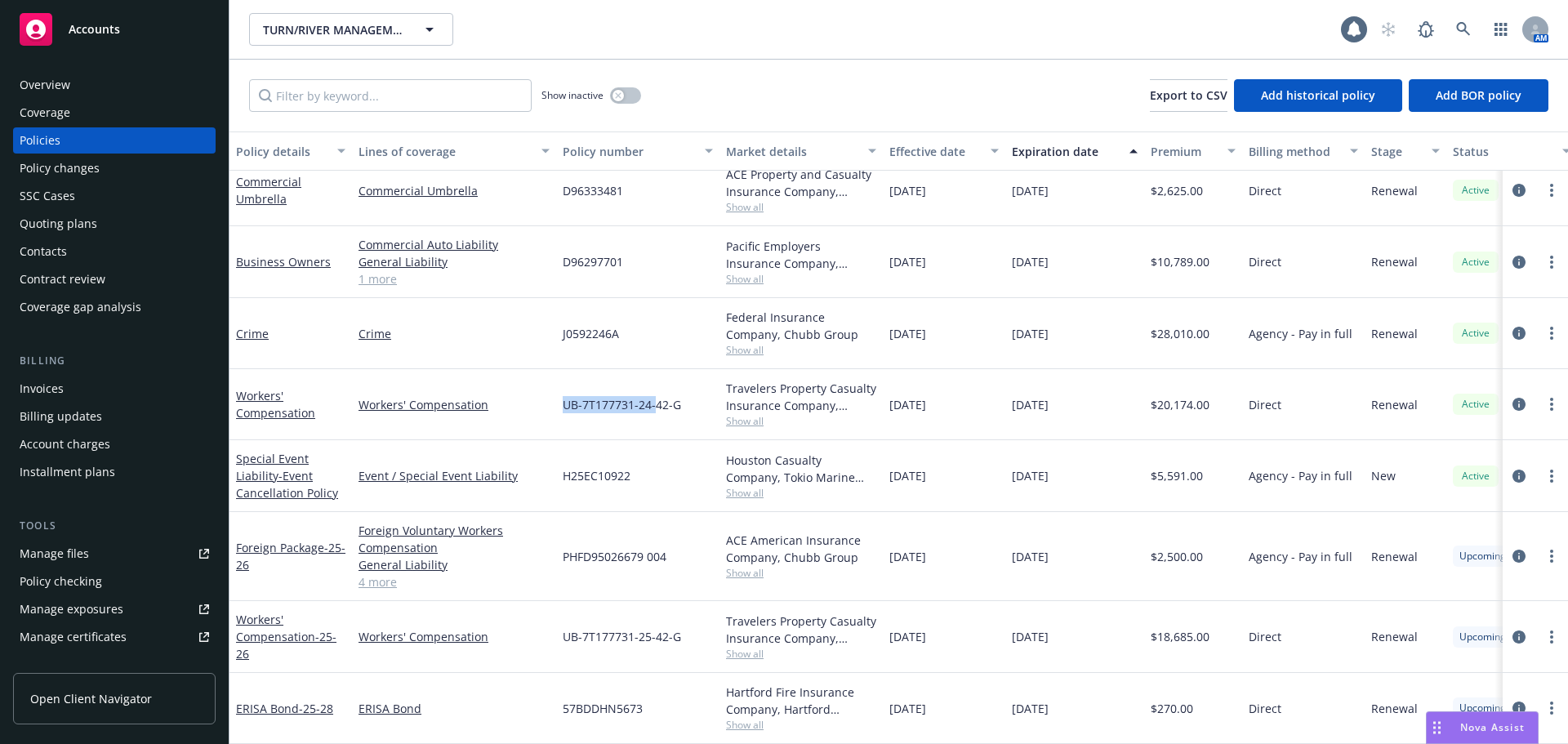
drag, startPoint x: 548, startPoint y: 390, endPoint x: 674, endPoint y: 396, distance: 126.1
click at [655, 390] on div "Workers' Compensation Workers' Compensation UB-7T177731-24-42-G Travelers Prope…" at bounding box center [1018, 404] width 1576 height 71
click at [606, 398] on span "UB-7T177731-24-42-G" at bounding box center [622, 404] width 119 height 17
drag, startPoint x: 560, startPoint y: 394, endPoint x: 690, endPoint y: 393, distance: 130.0
click at [690, 393] on div "UB-7T177731-24-42-G" at bounding box center [637, 404] width 163 height 71
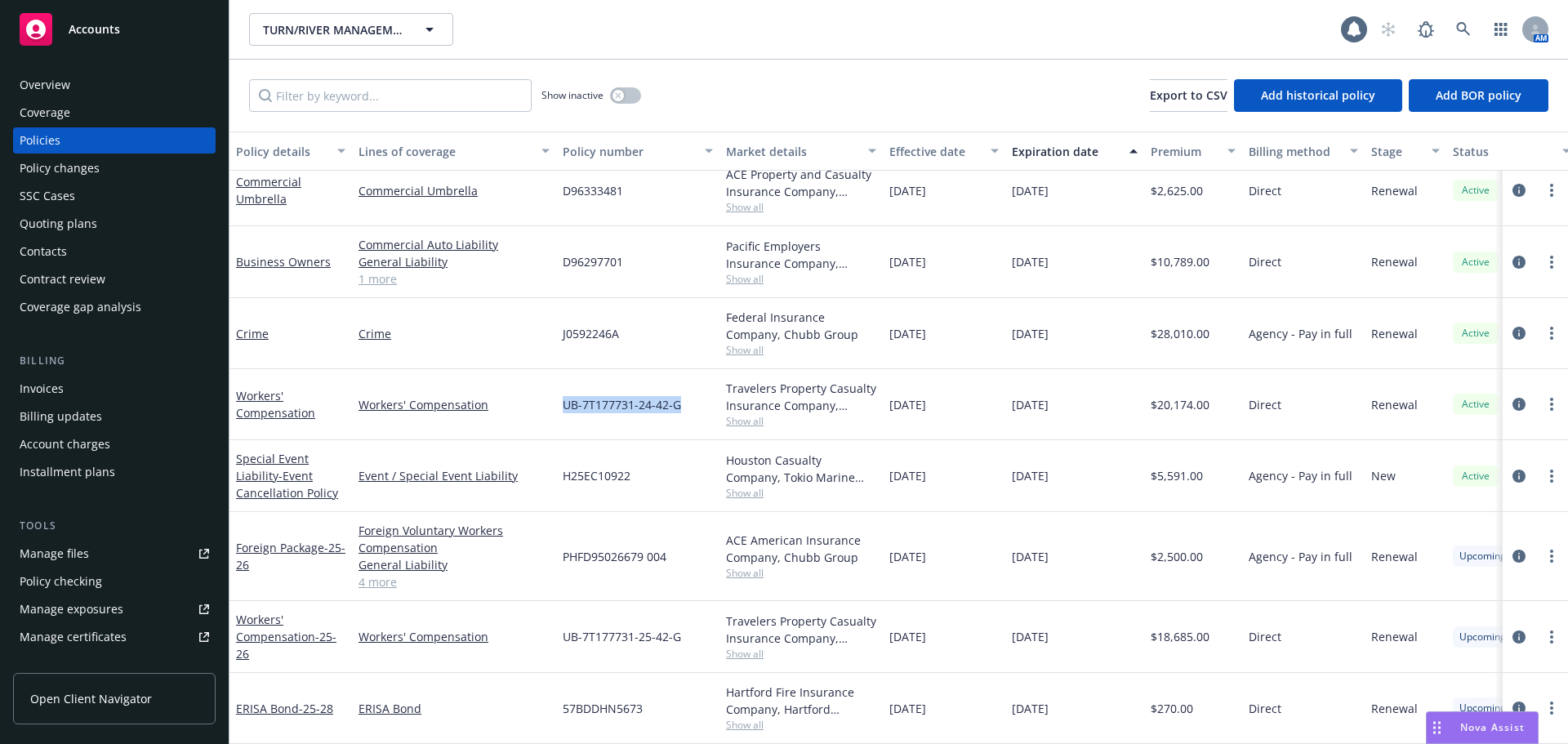
copy span "UB-7T177731-24-42-G"
click at [1512, 398] on icon "circleInformation" at bounding box center [1519, 404] width 13 height 13
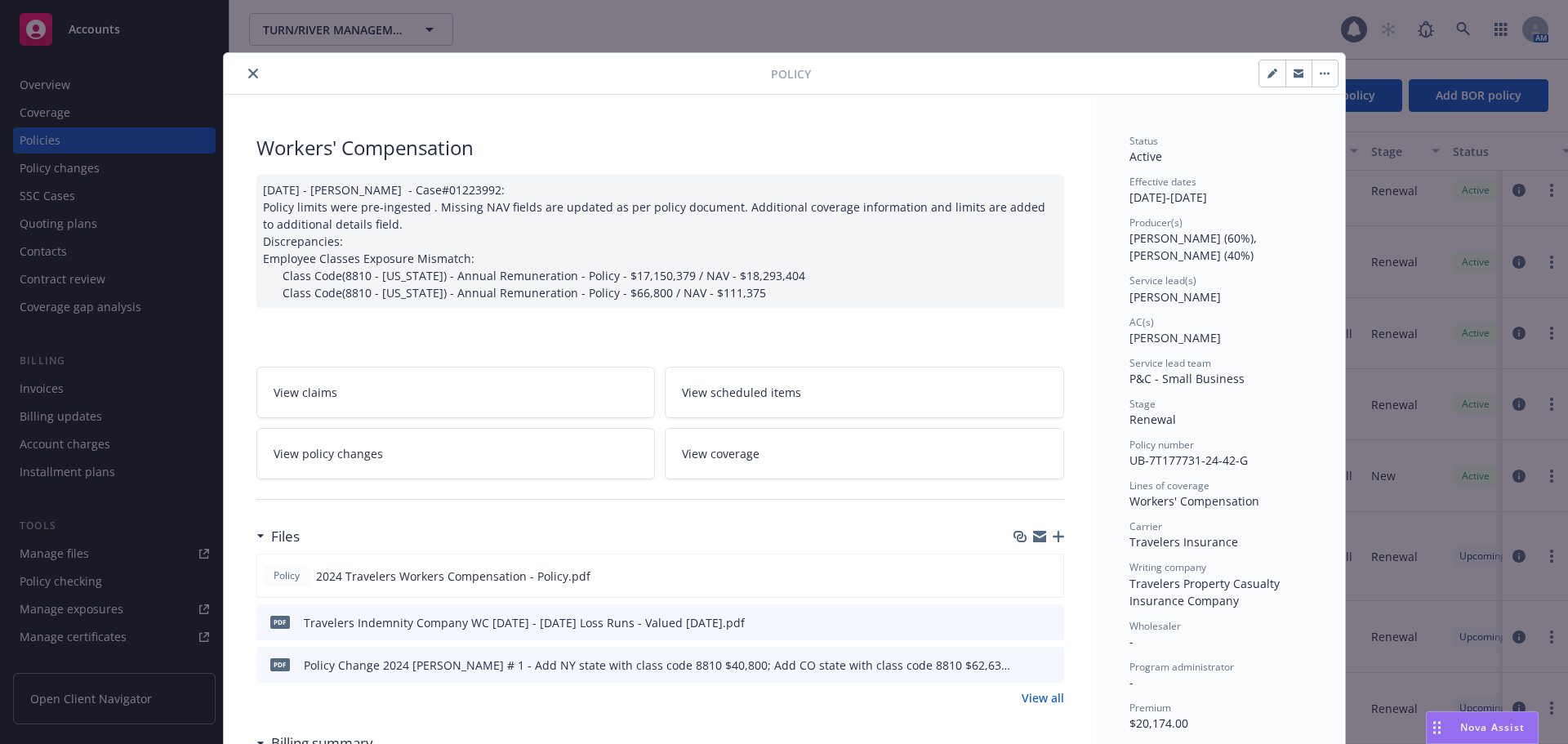
drag, startPoint x: 244, startPoint y: 74, endPoint x: 314, endPoint y: 75, distance: 70.0
click at [249, 74] on icon "close" at bounding box center [254, 74] width 10 height 10
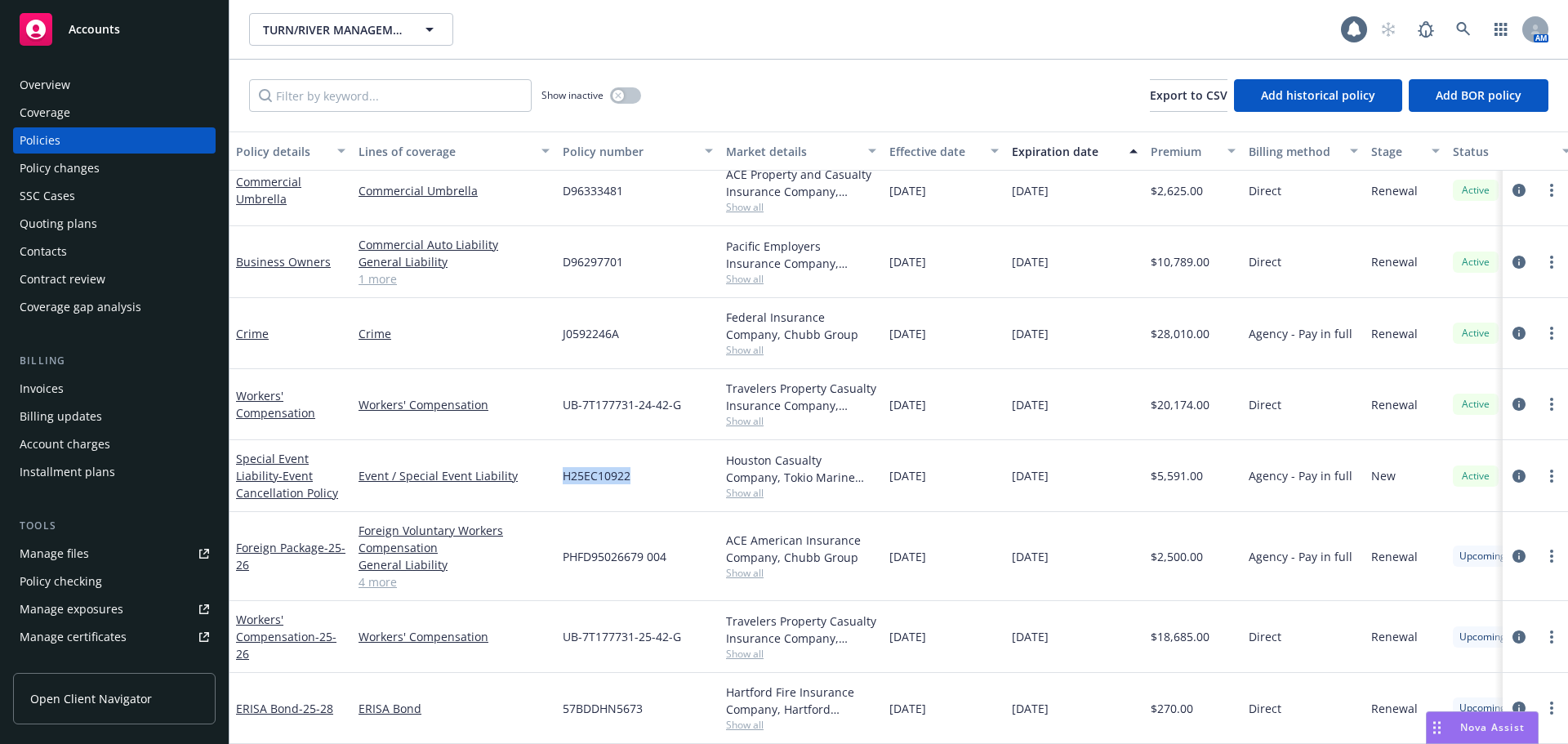
drag, startPoint x: 658, startPoint y: 474, endPoint x: 668, endPoint y: 476, distance: 10.2
click at [667, 476] on div "Special Event Liability - Event Cancellation Policy Event / Special Event Liabi…" at bounding box center [1018, 476] width 1576 height 72
drag, startPoint x: 555, startPoint y: 611, endPoint x: 1044, endPoint y: 546, distance: 493.3
click at [786, 605] on div "Workers' Compensation - 25-26 Workers' Compensation UB-7T177731-25-42-G Travele…" at bounding box center [1018, 636] width 1576 height 72
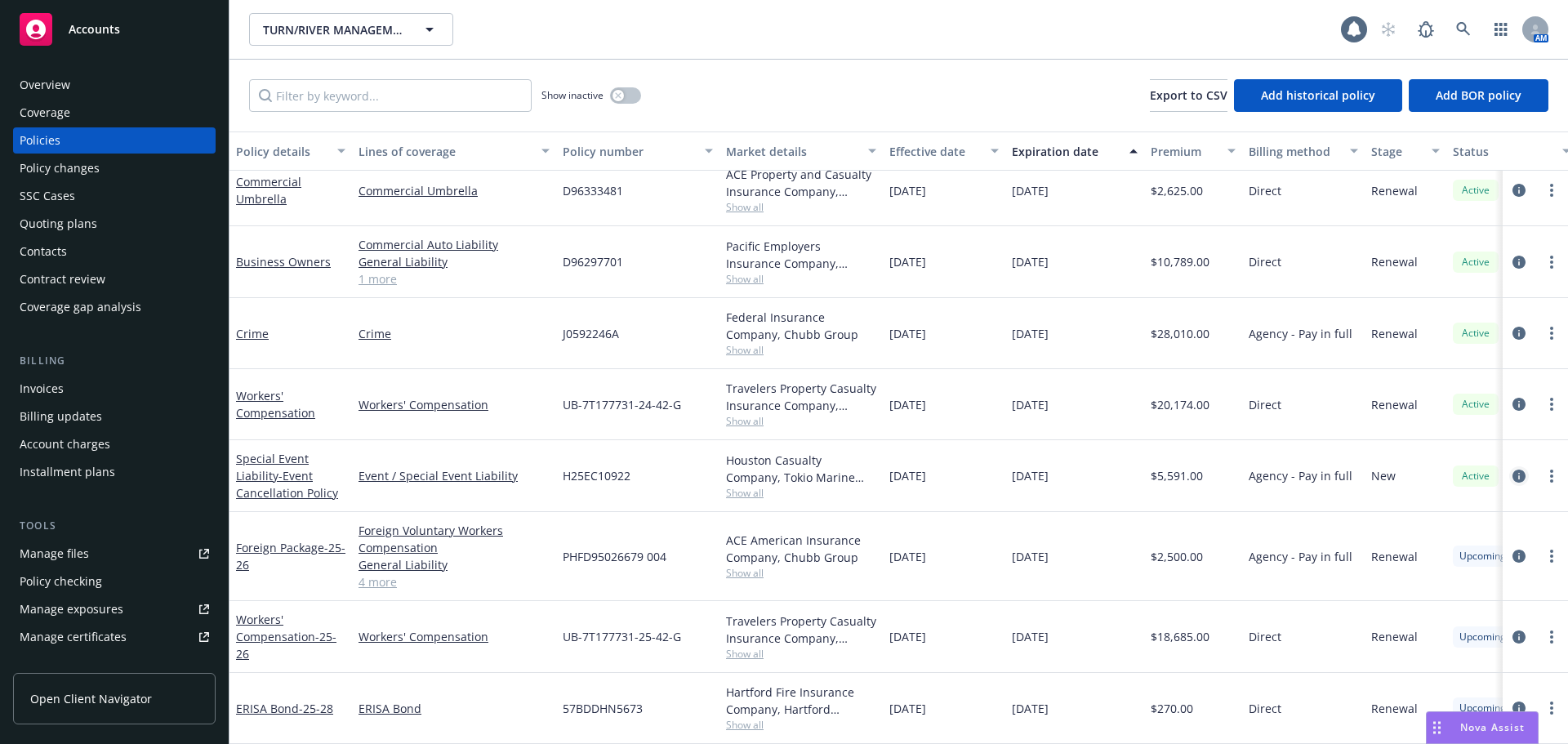
click at [1512, 470] on icon "circleInformation" at bounding box center [1519, 476] width 13 height 13
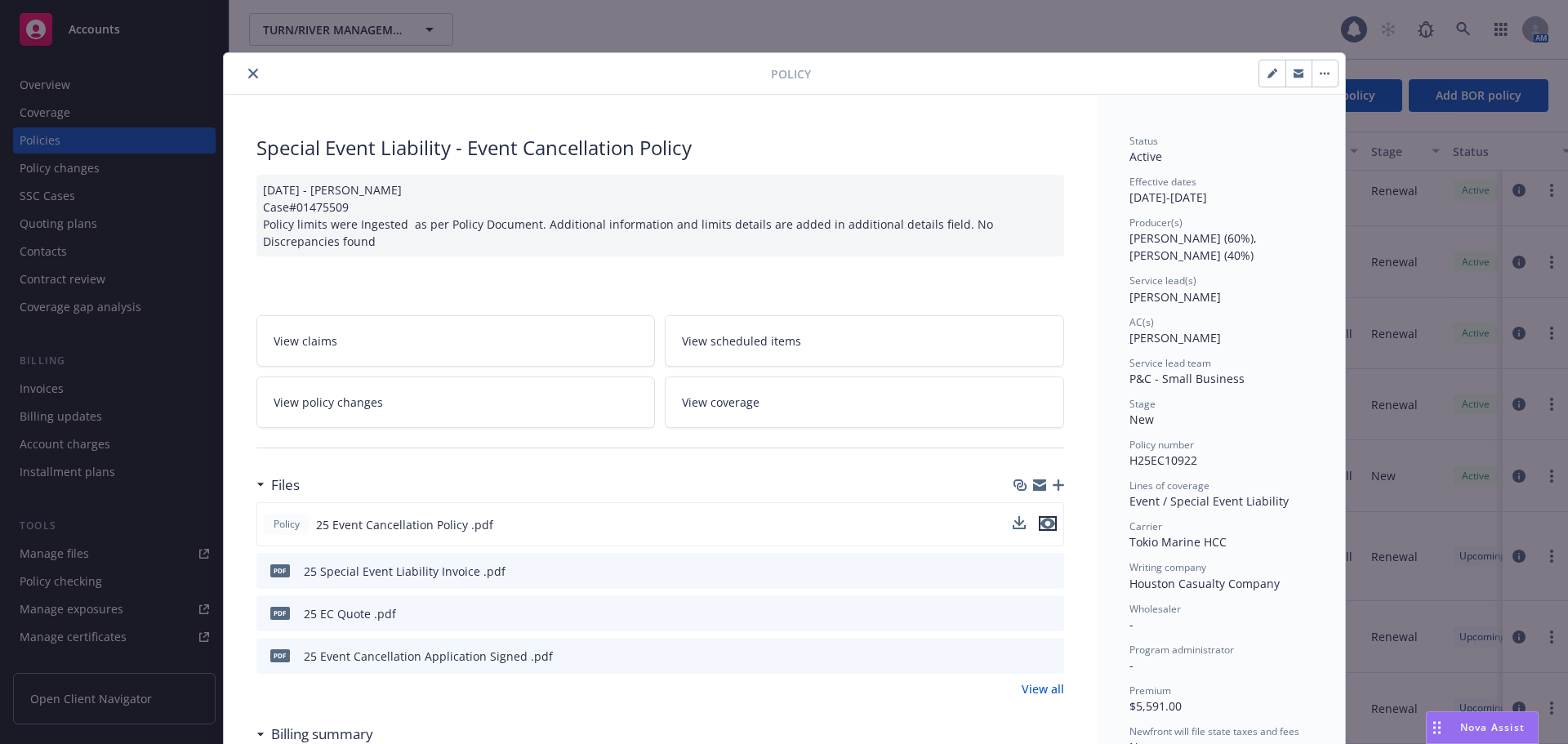
click at [1040, 522] on icon "preview file" at bounding box center [1048, 524] width 15 height 12
drag, startPoint x: 1129, startPoint y: 461, endPoint x: 1205, endPoint y: 464, distance: 76.1
click at [1204, 464] on div "Policy number H25EC10922" at bounding box center [1221, 452] width 183 height 31
click at [249, 69] on icon "close" at bounding box center [254, 74] width 10 height 10
